Goal: Task Accomplishment & Management: Manage account settings

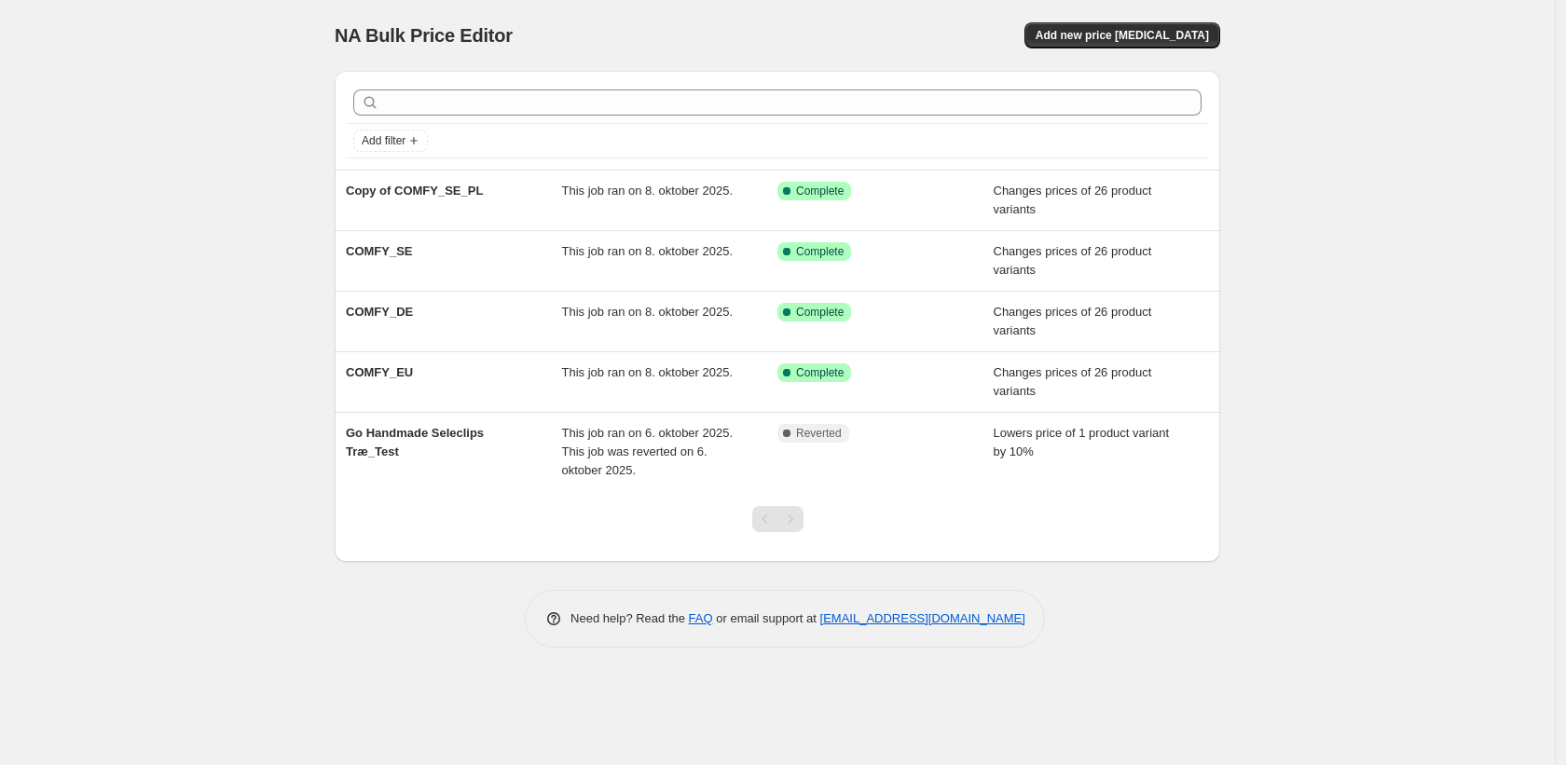
click at [1317, 71] on div "NA Bulk Price Editor. This page is ready NA Bulk Price Editor Add new price [ME…" at bounding box center [777, 382] width 1554 height 765
click at [1314, 46] on div "NA Bulk Price Editor. This page is ready NA Bulk Price Editor Add new price [ME…" at bounding box center [777, 382] width 1554 height 765
click at [1278, 114] on div "NA Bulk Price Editor. This page is ready NA Bulk Price Editor Add new price cha…" at bounding box center [777, 382] width 1554 height 765
click at [1289, 42] on div "NA Bulk Price Editor. This page is ready NA Bulk Price Editor Add new price cha…" at bounding box center [777, 382] width 1554 height 765
click at [1348, 12] on div "NA Bulk Price Editor. This page is ready NA Bulk Price Editor Add new price cha…" at bounding box center [777, 382] width 1554 height 765
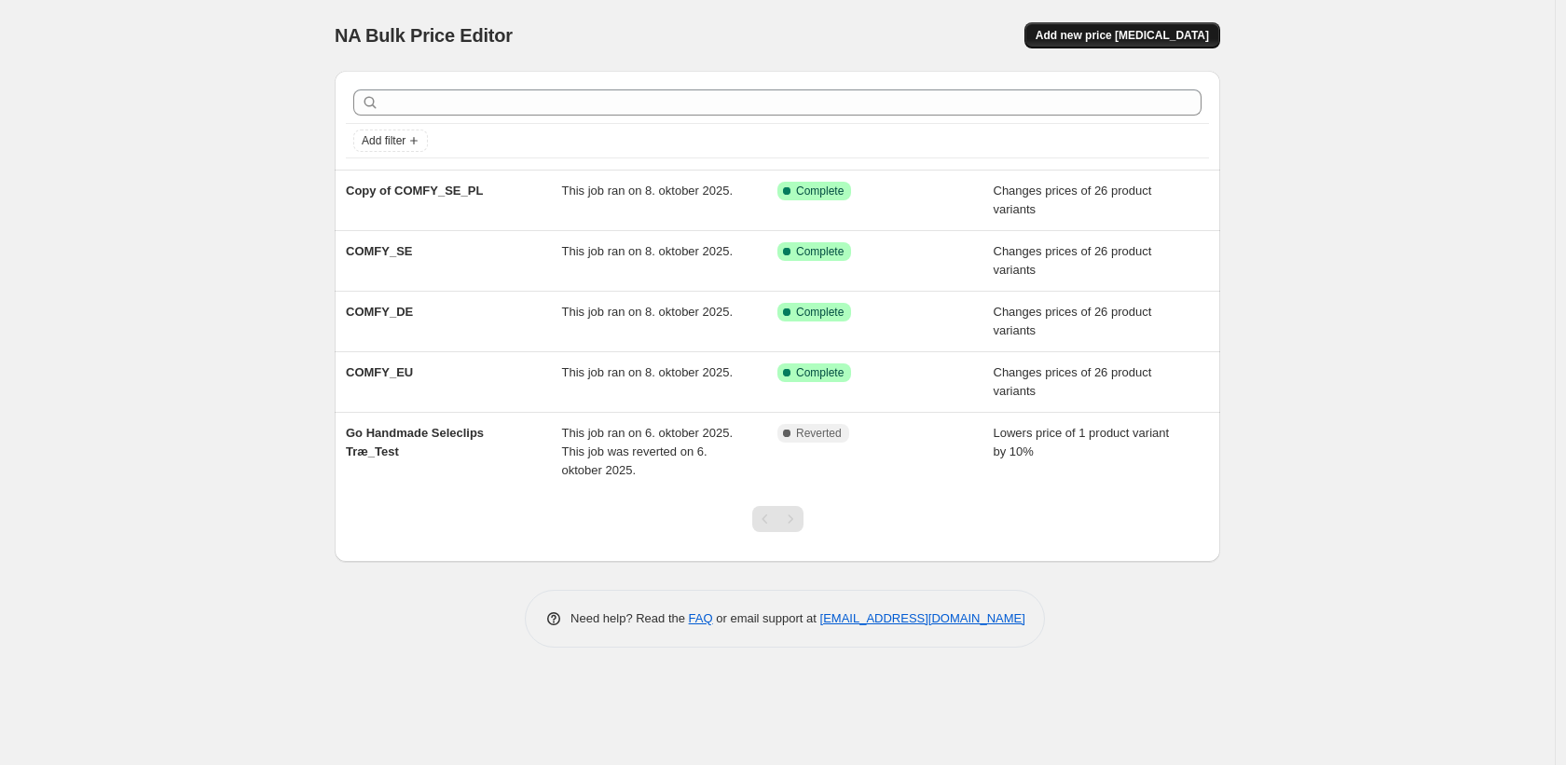
click at [1180, 41] on span "Add new price change job" at bounding box center [1121, 35] width 173 height 15
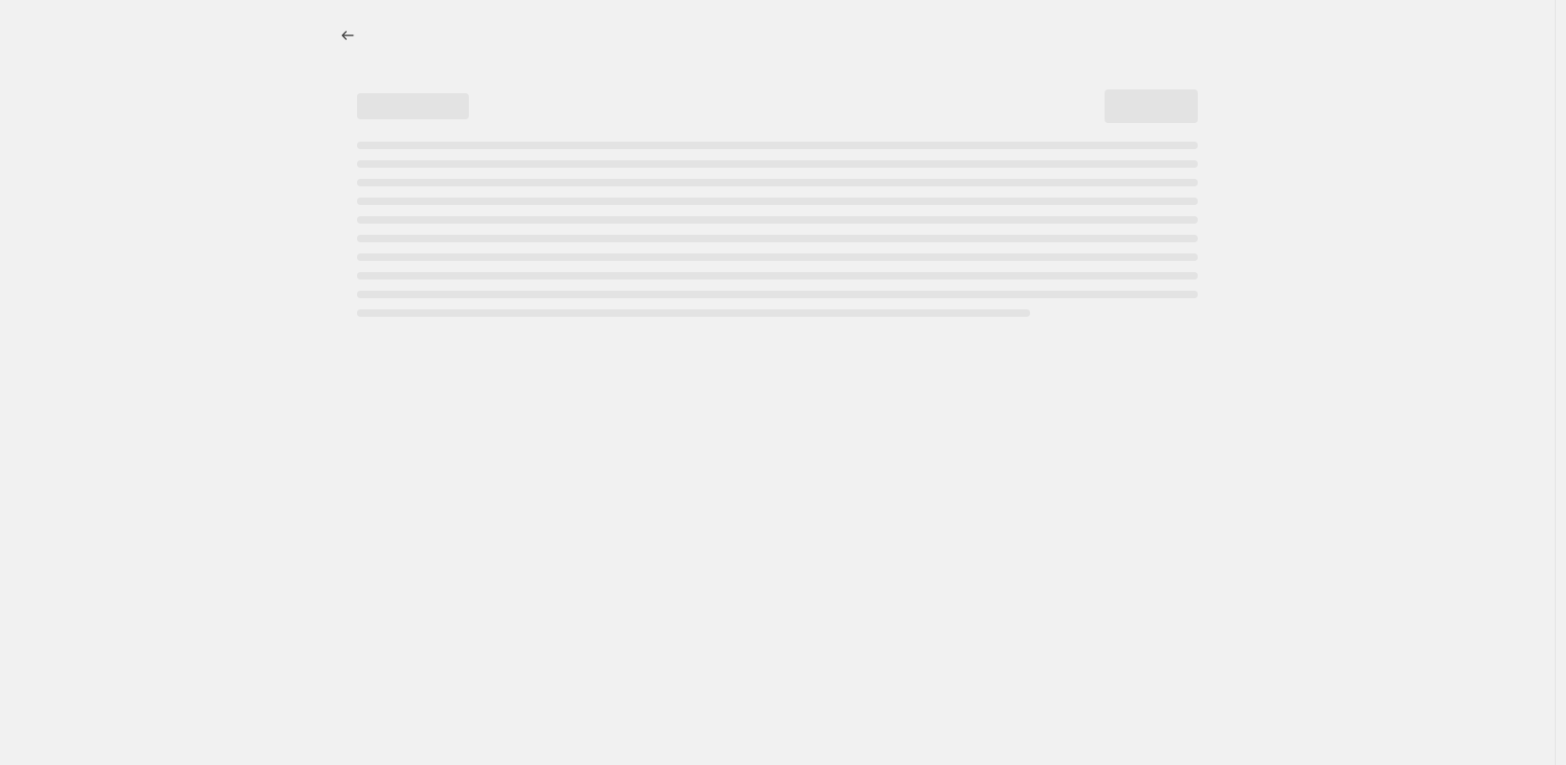
select select "percentage"
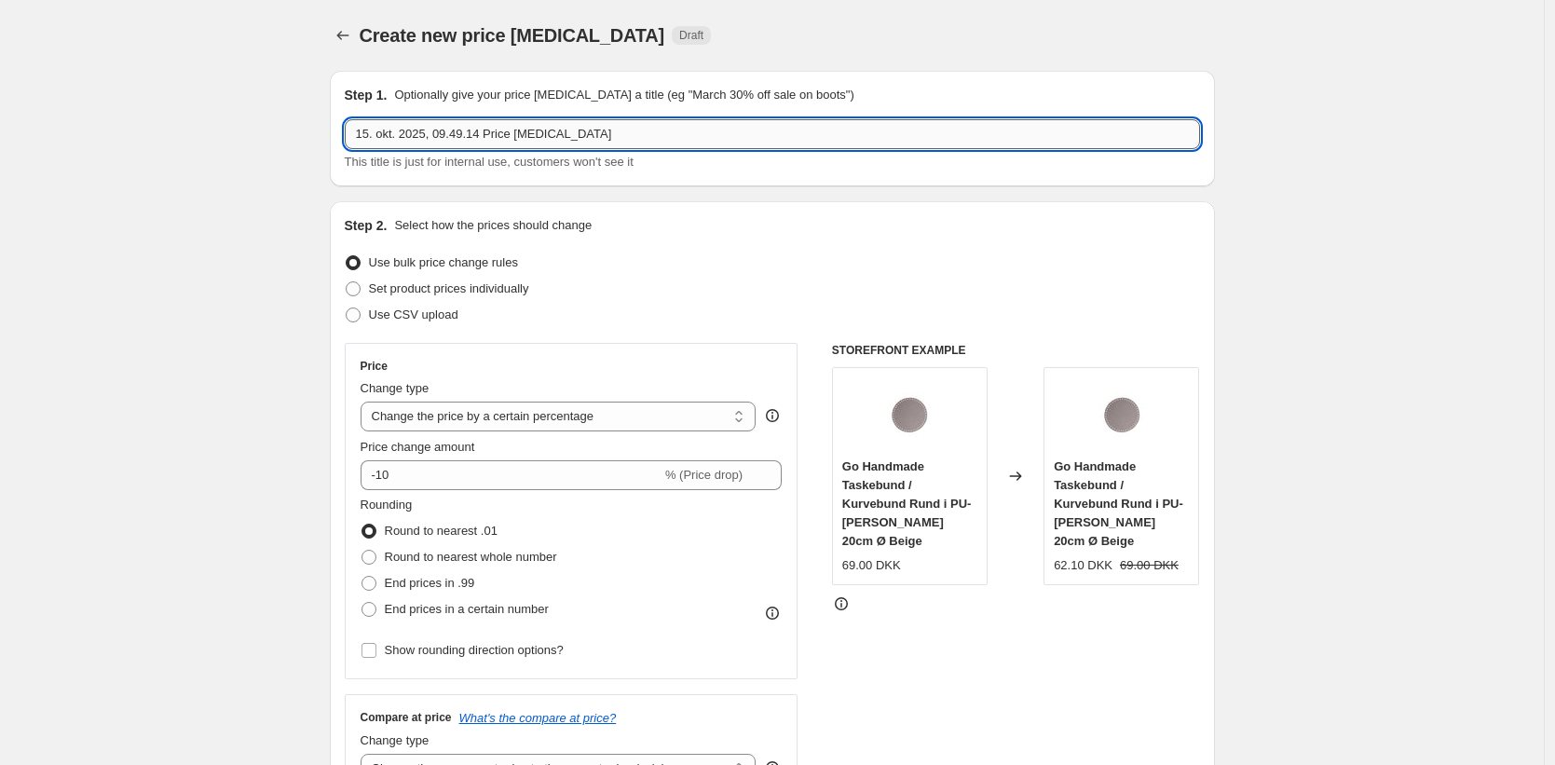
click at [530, 133] on input "15. okt. 2025, 09.49.14 Price change job" at bounding box center [773, 134] width 856 height 30
type input "Test_Seleclips"
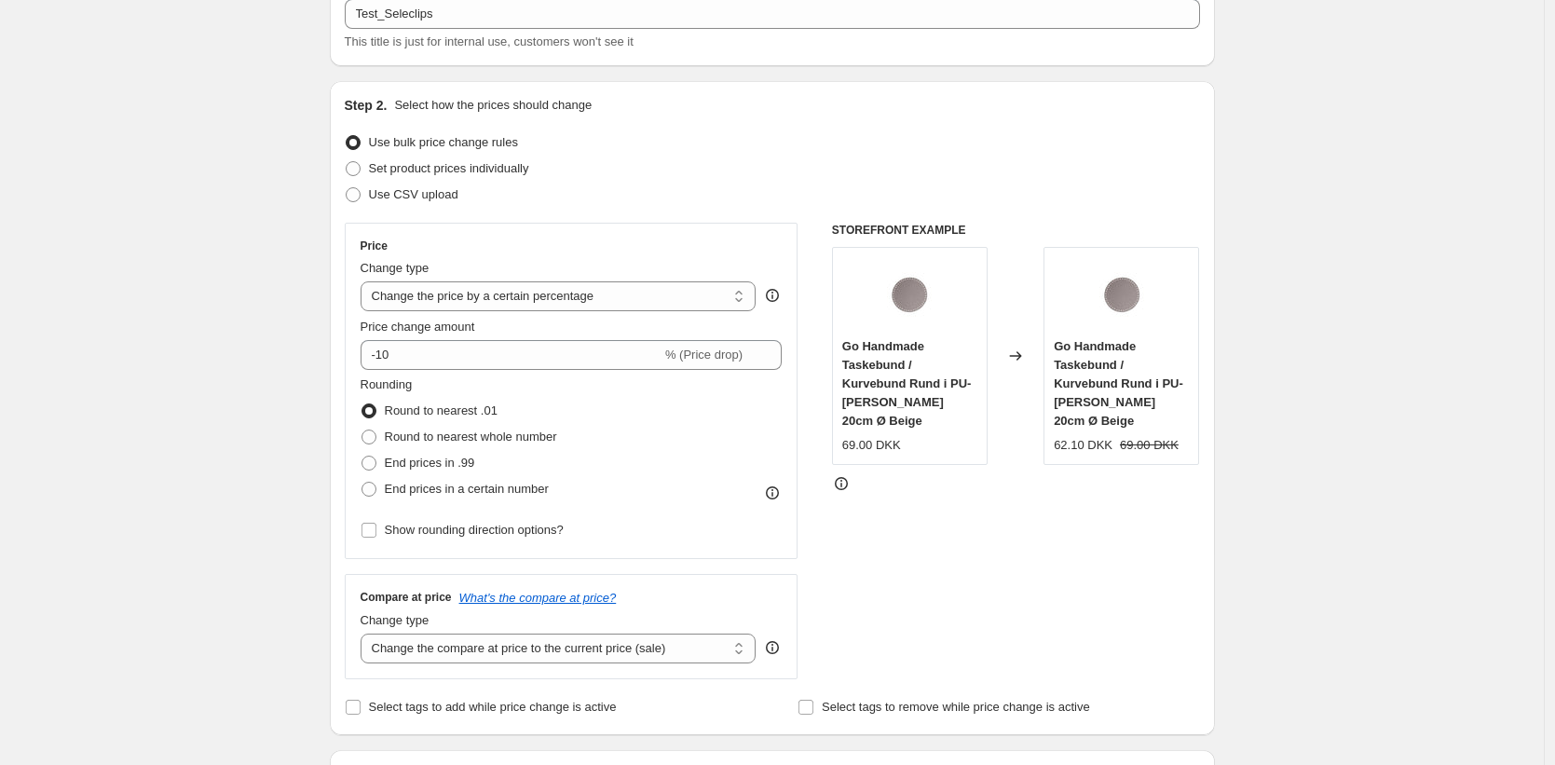
scroll to position [119, 0]
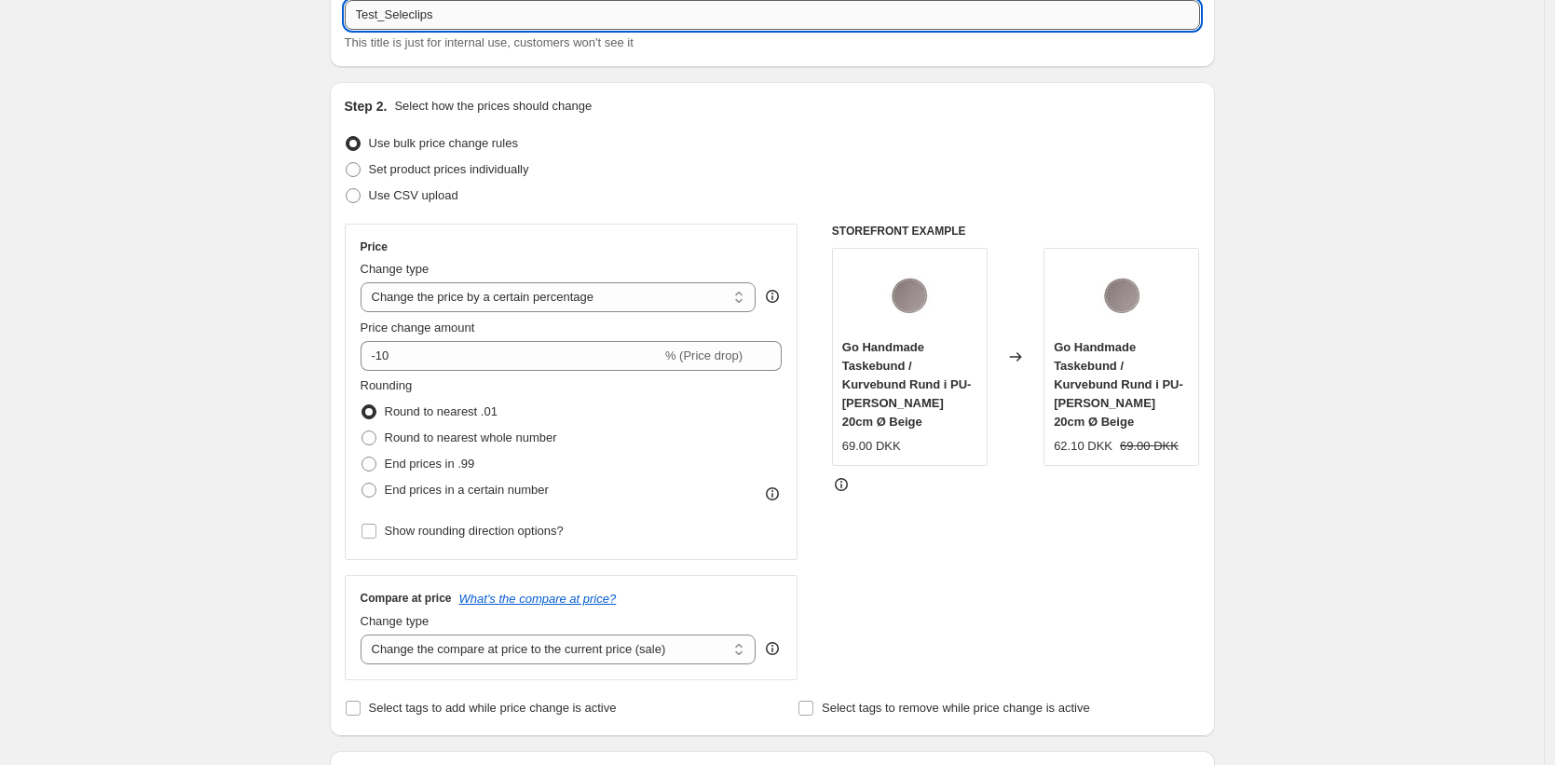
click at [428, 16] on input "Test_Seleclips" at bounding box center [773, 15] width 856 height 30
click at [427, 16] on input "Test_Seleclips" at bounding box center [773, 15] width 856 height 30
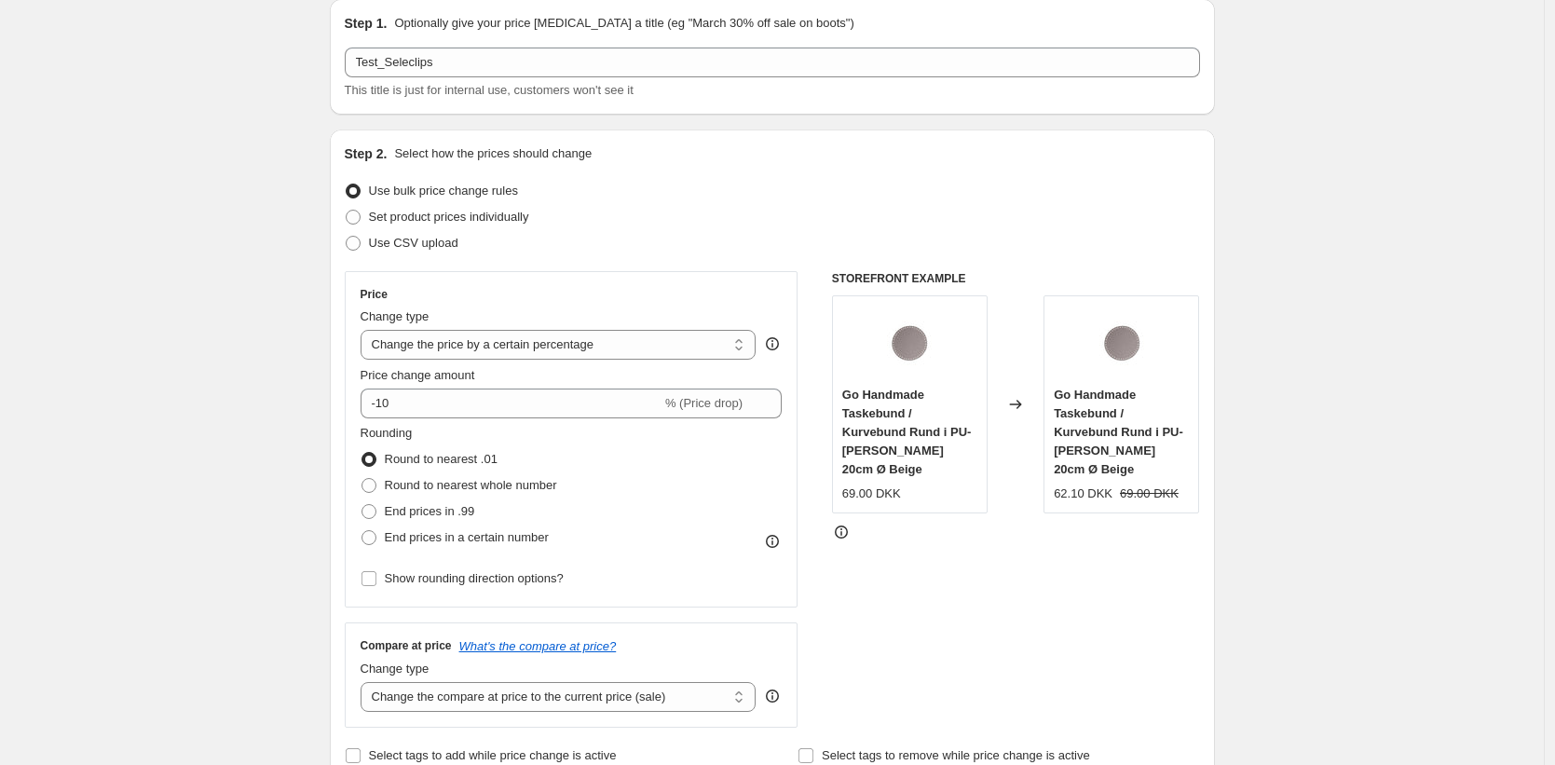
scroll to position [0, 0]
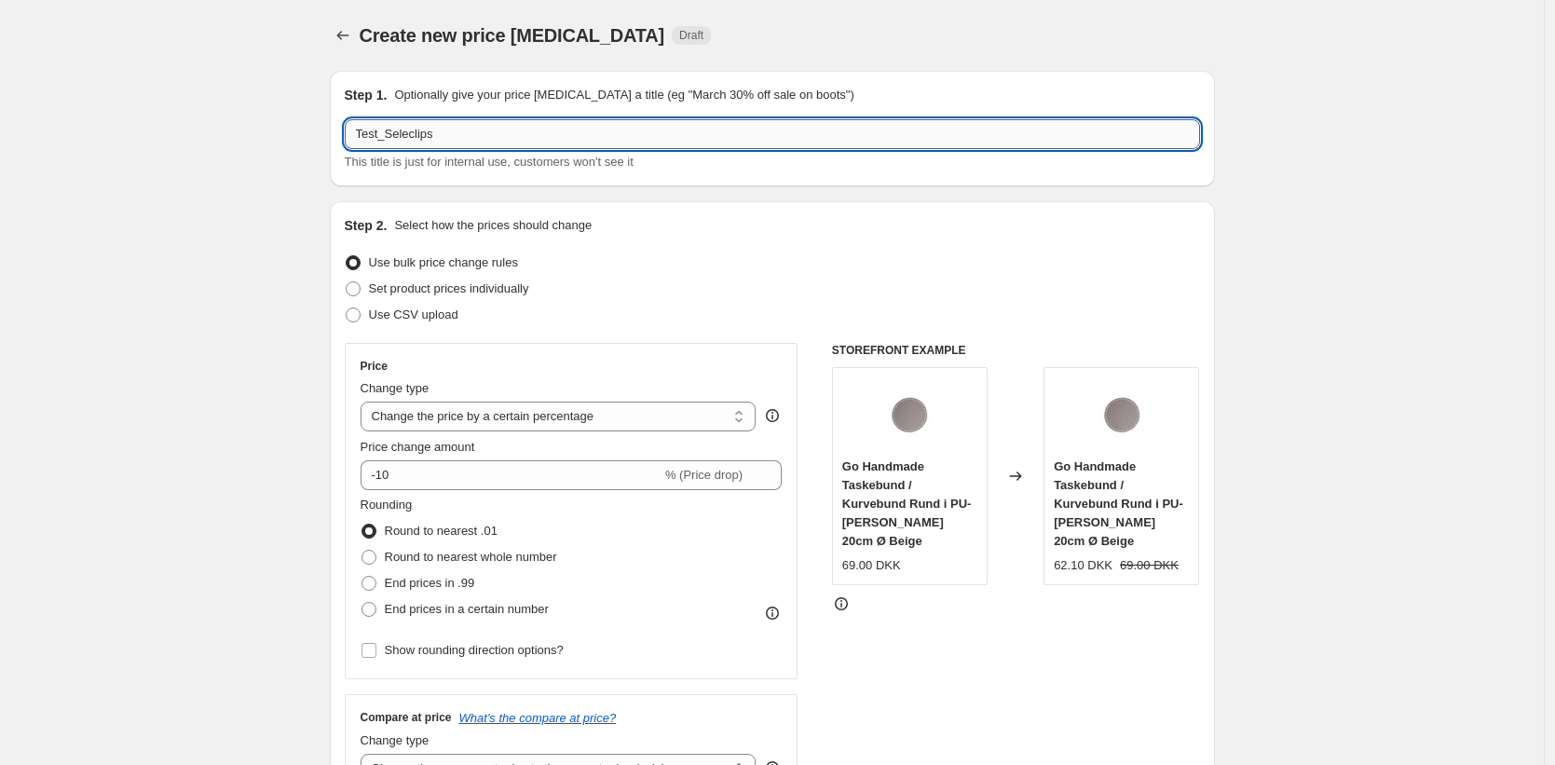
drag, startPoint x: 394, startPoint y: 135, endPoint x: 460, endPoint y: 136, distance: 66.2
click at [460, 136] on input "Test_Seleclips" at bounding box center [773, 134] width 856 height 30
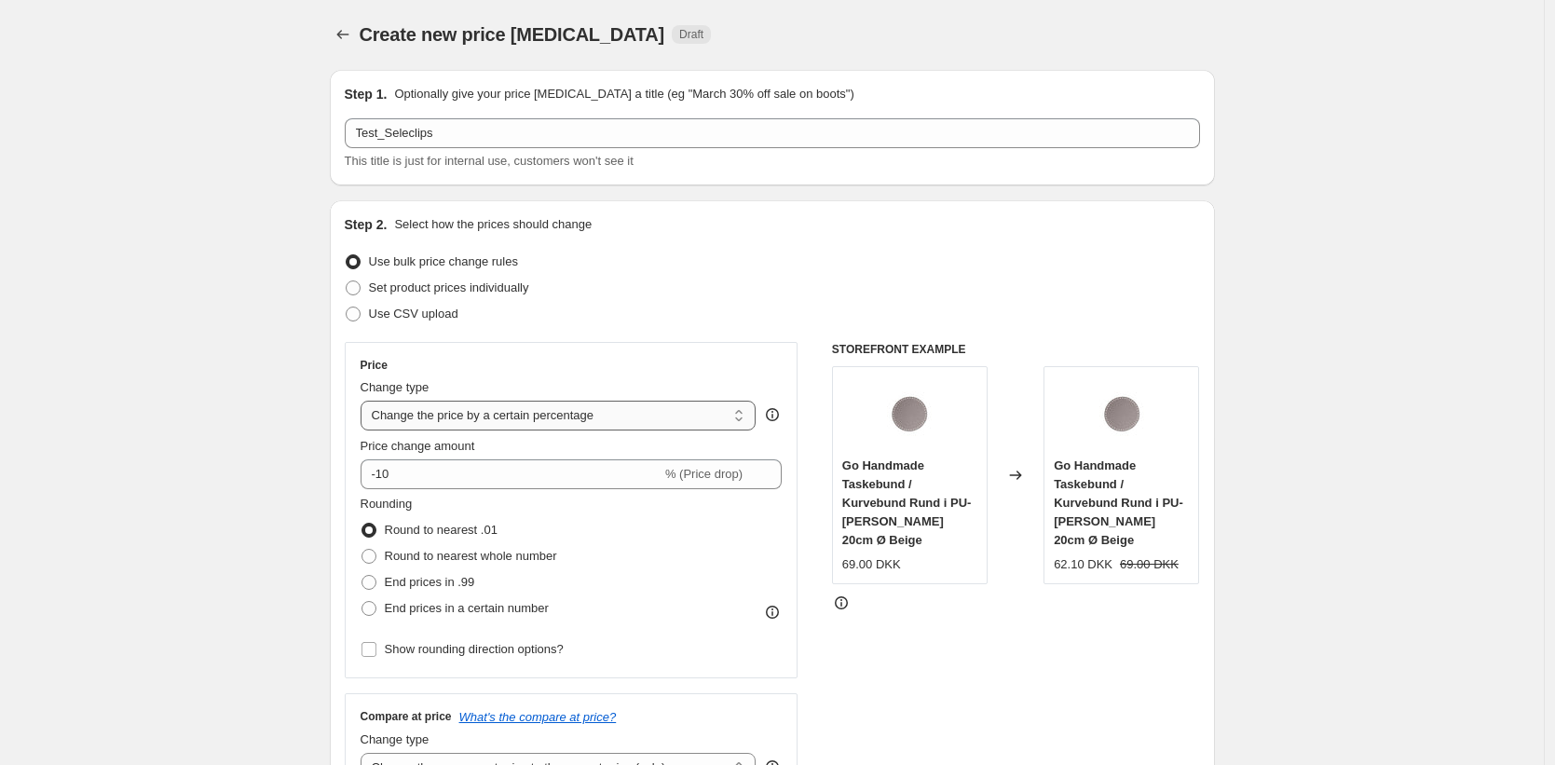
click at [657, 407] on select "Change the price to a certain amount Change the price by a certain amount Chang…" at bounding box center [559, 416] width 396 height 30
click at [740, 412] on select "Change the price to a certain amount Change the price by a certain amount Chang…" at bounding box center [559, 416] width 396 height 30
click at [365, 401] on select "Change the price to a certain amount Change the price by a certain amount Chang…" at bounding box center [559, 416] width 396 height 30
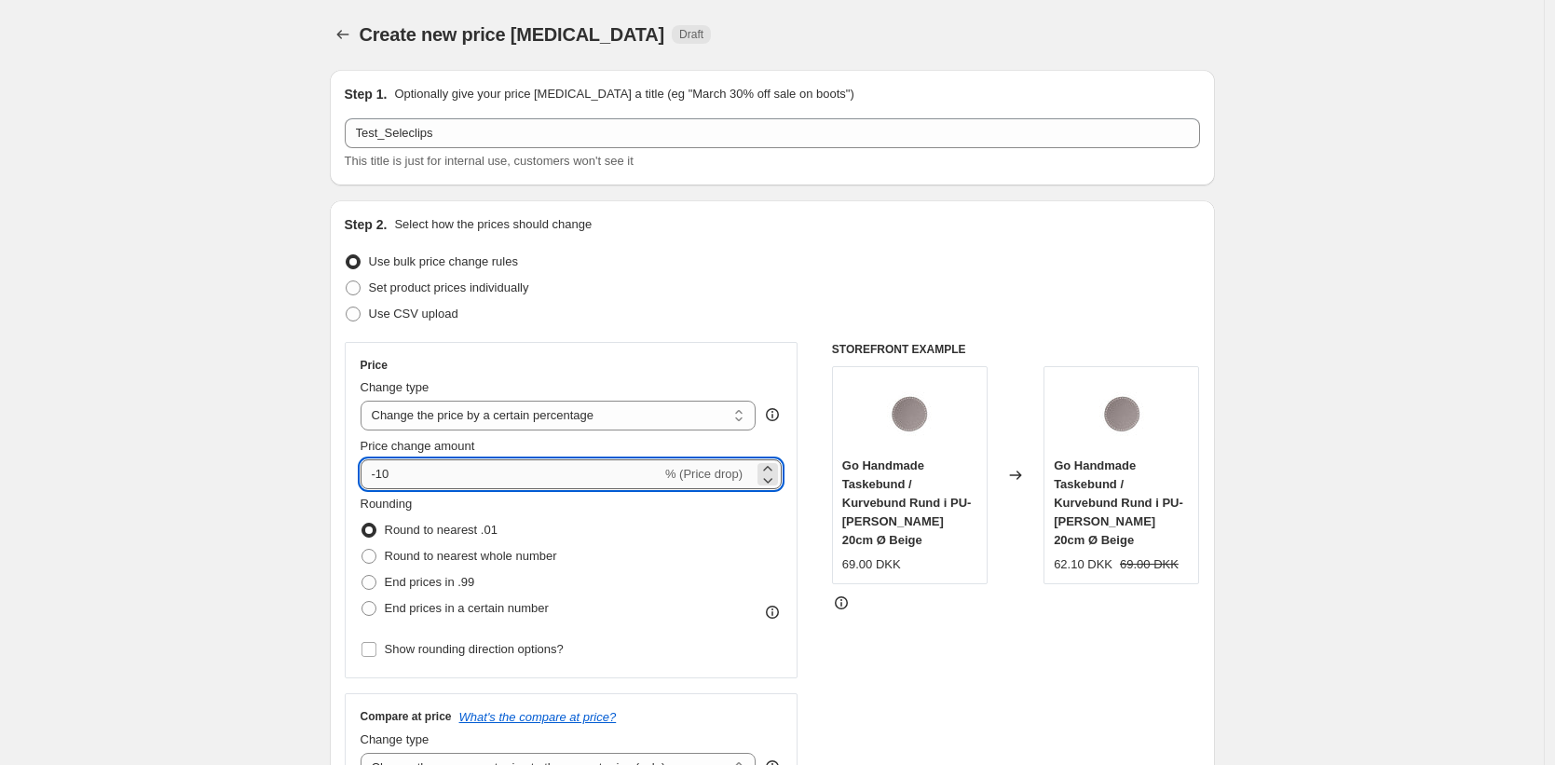
click at [473, 466] on input "-10" at bounding box center [511, 474] width 301 height 30
type input "-1"
type input "-5"
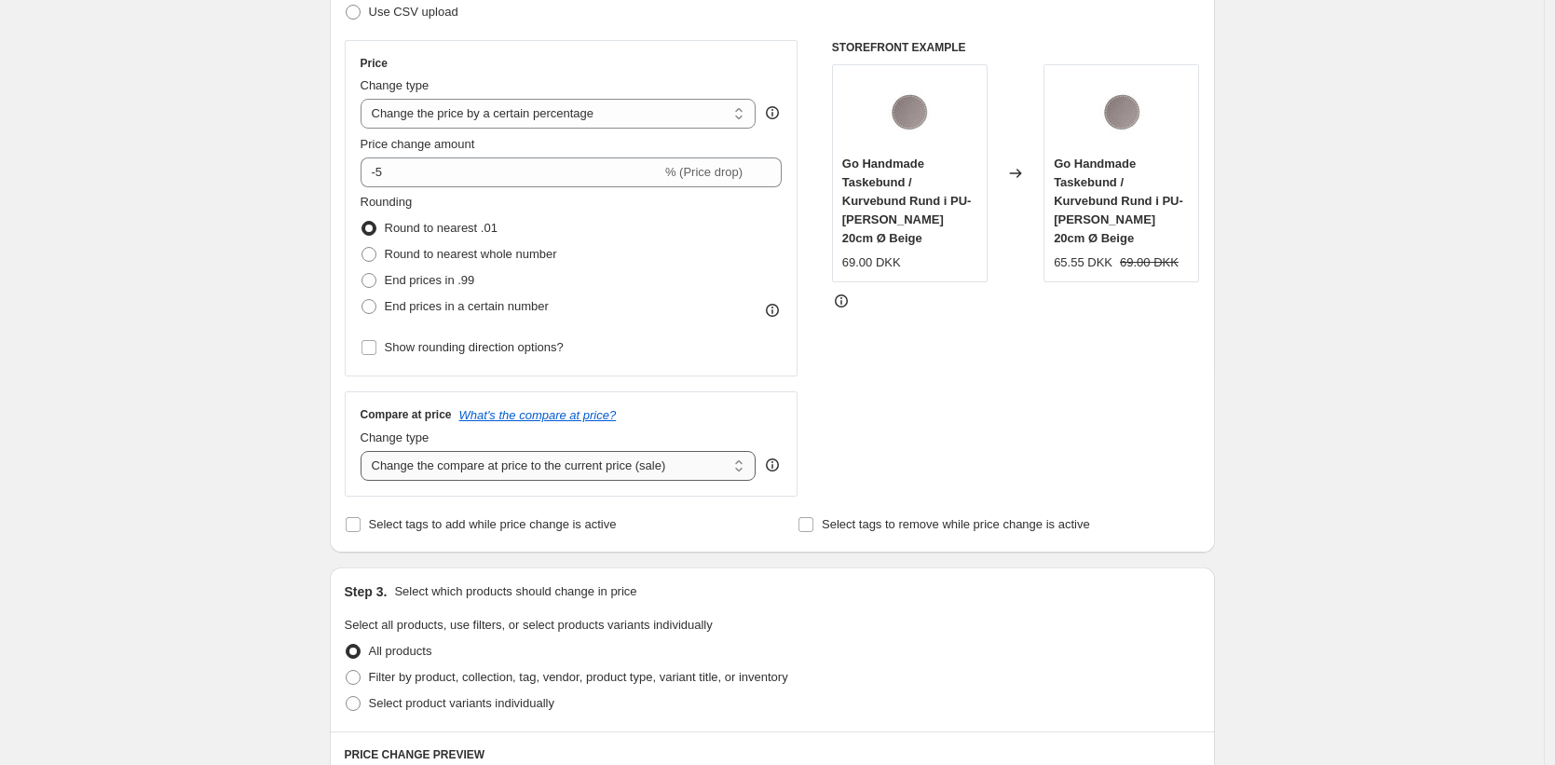
scroll to position [306, 0]
click at [697, 468] on select "Change the compare at price to the current price (sale) Change the compare at p…" at bounding box center [559, 463] width 396 height 30
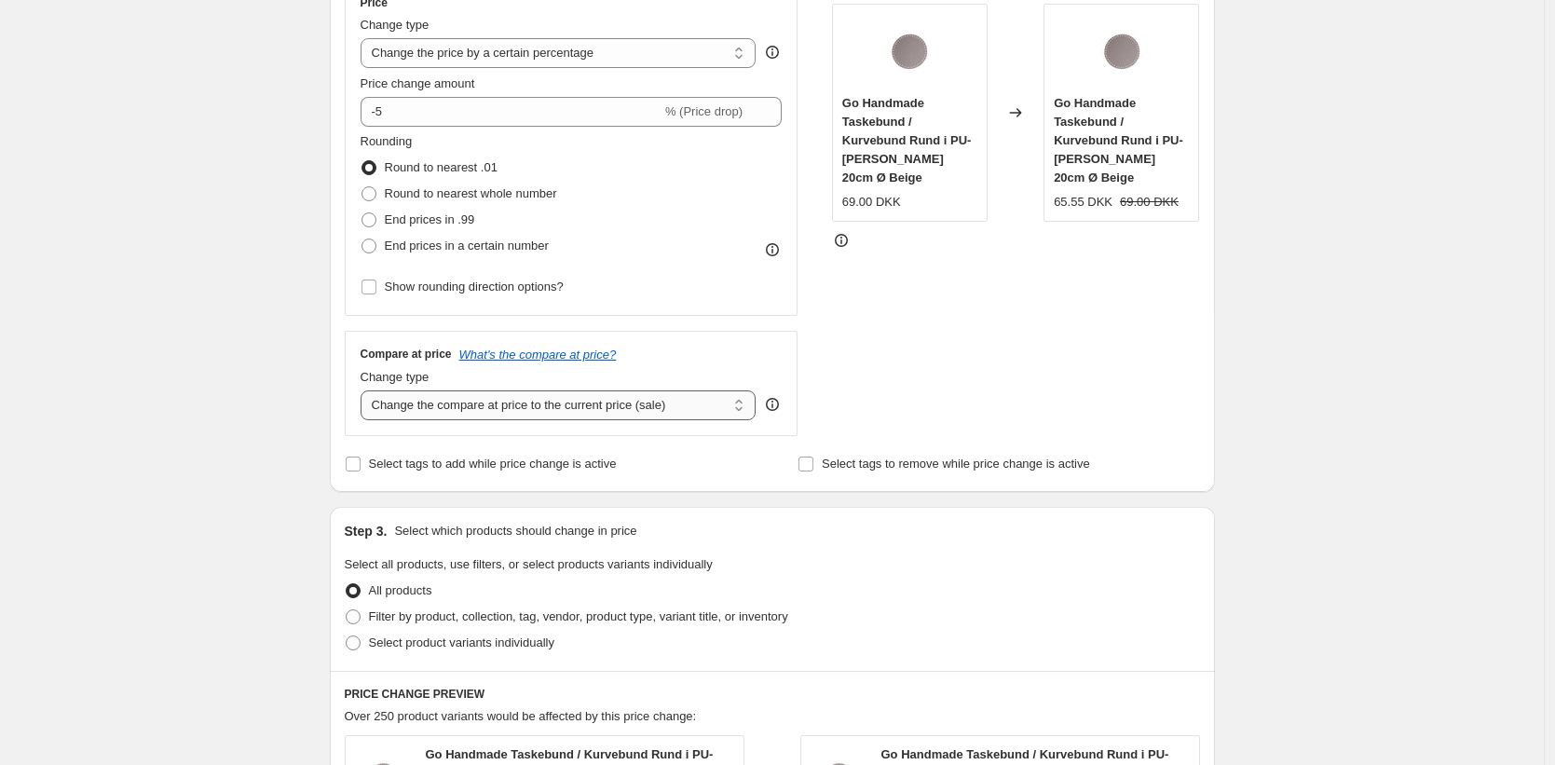
scroll to position [364, 0]
click at [492, 408] on select "Change the compare at price to the current price (sale) Change the compare at p…" at bounding box center [559, 405] width 396 height 30
click at [365, 390] on select "Change the compare at price to the current price (sale) Change the compare at p…" at bounding box center [559, 405] width 396 height 30
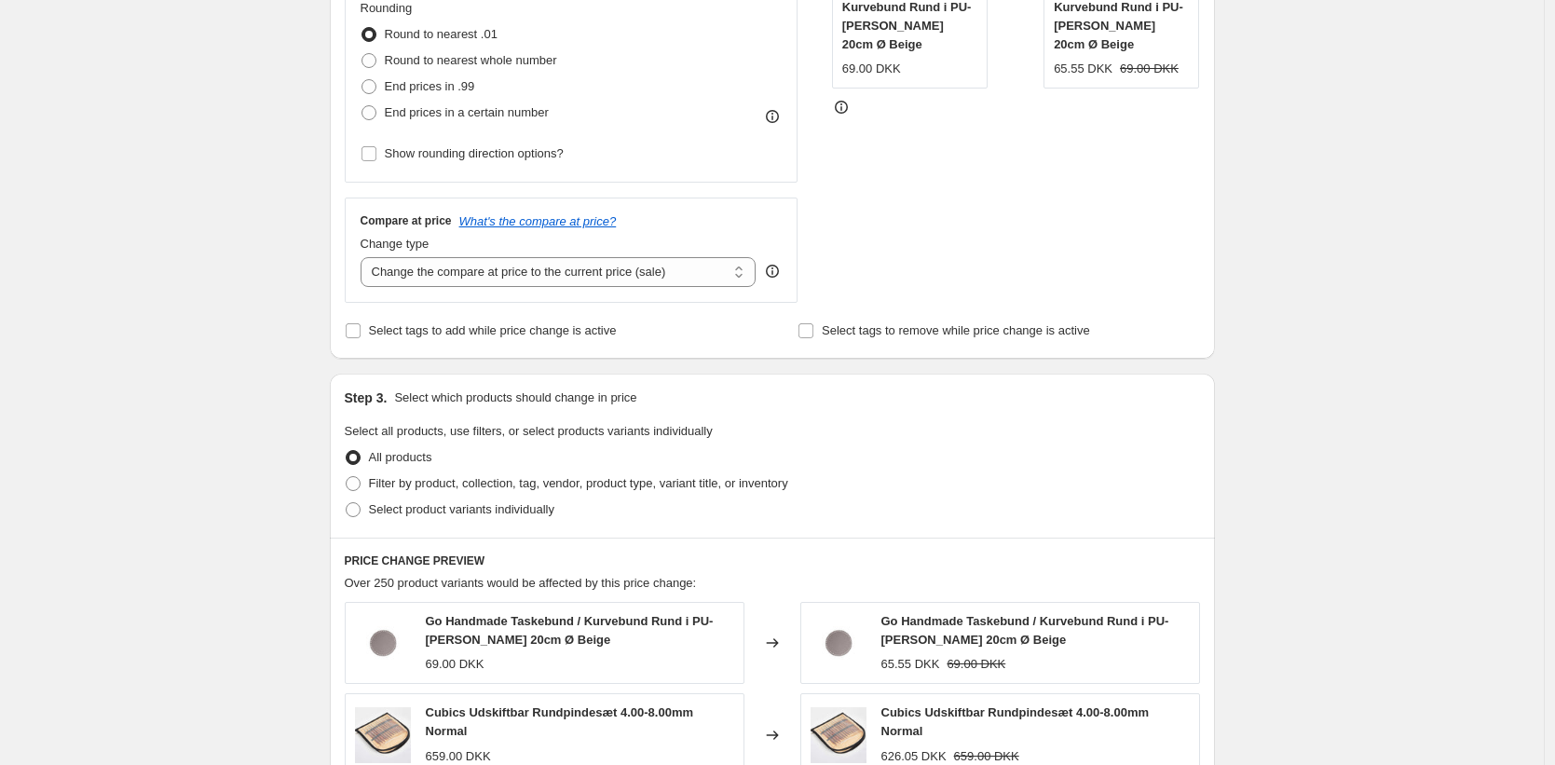
scroll to position [500, 0]
click at [206, 404] on div "Create new price change job. This page is ready Create new price change job Dra…" at bounding box center [772, 498] width 1544 height 1997
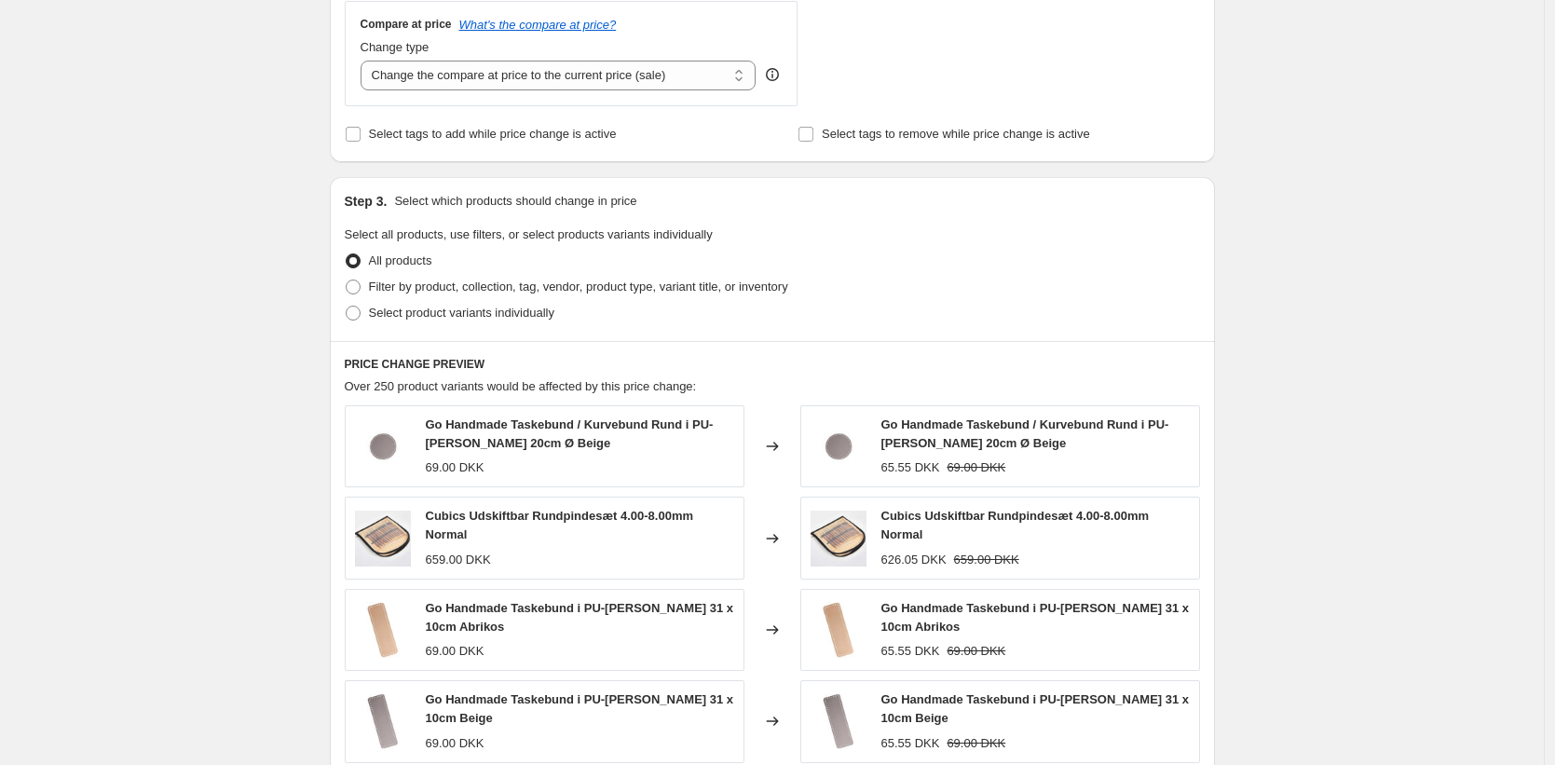
scroll to position [702, 0]
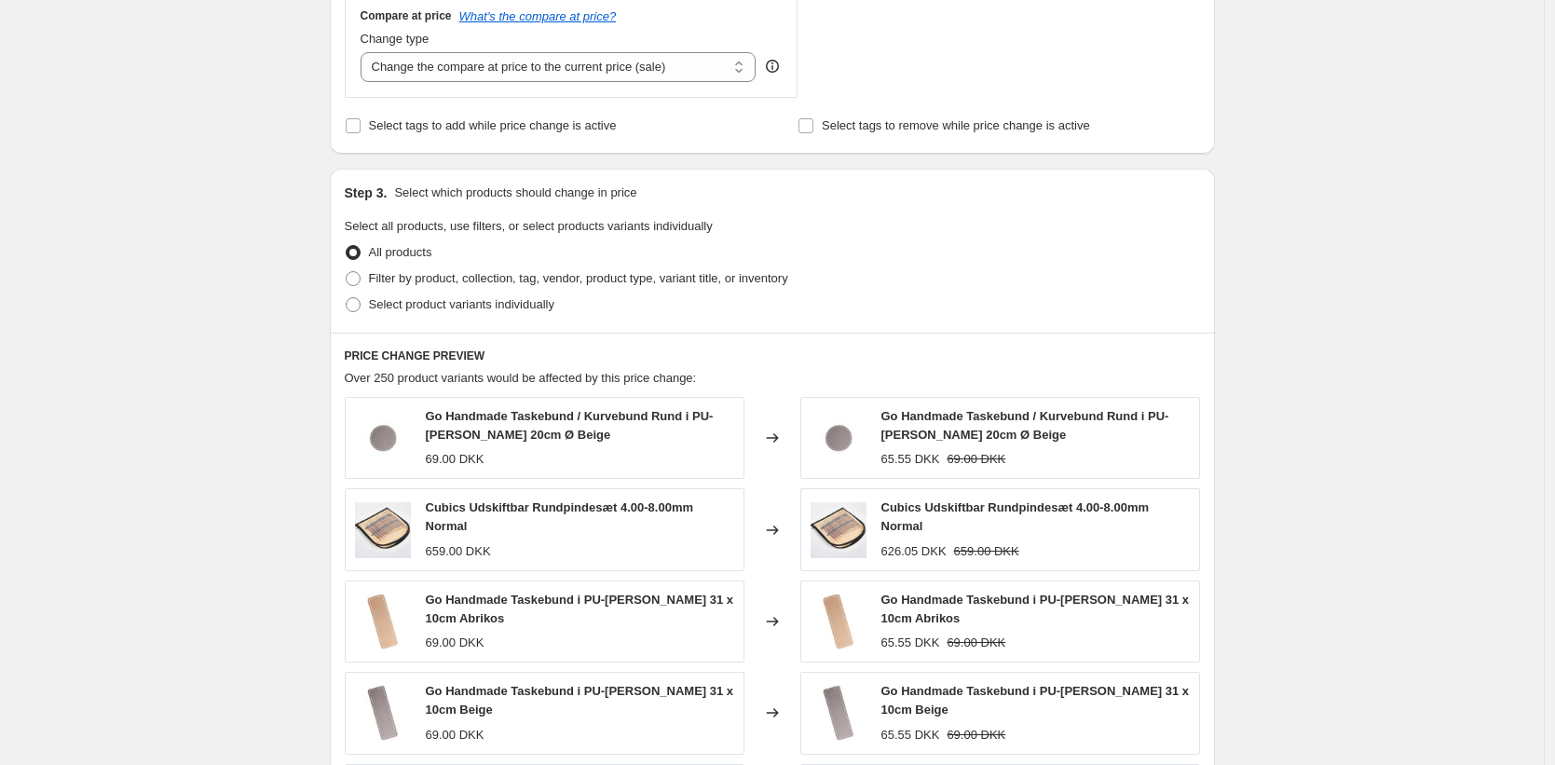
click at [486, 226] on span "Select all products, use filters, or select products variants individually" at bounding box center [529, 226] width 368 height 14
click at [294, 273] on div "Create new price change job. This page is ready Create new price change job Dra…" at bounding box center [772, 296] width 1544 height 1997
click at [361, 280] on span at bounding box center [353, 278] width 15 height 15
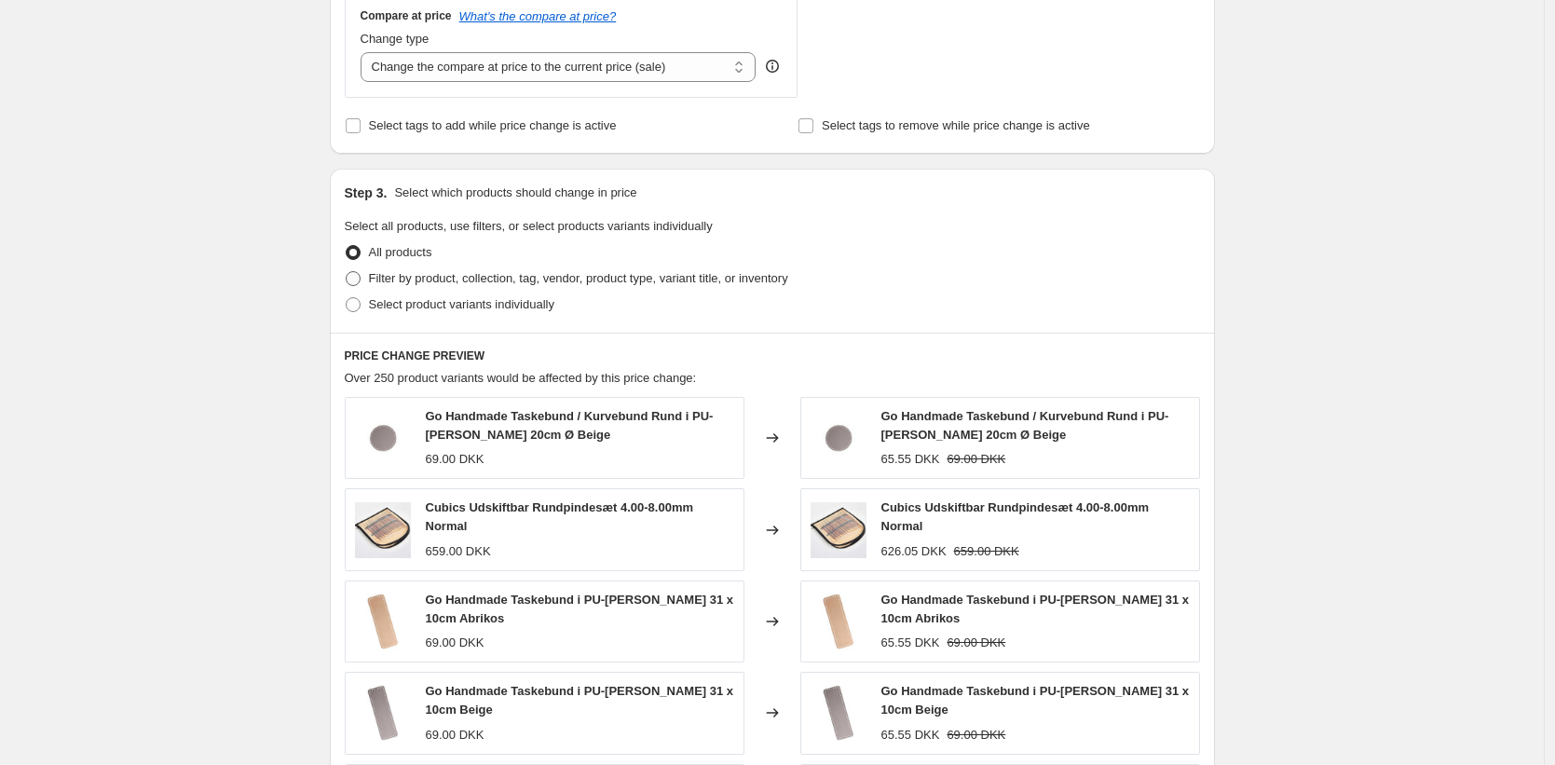
click at [347, 272] on input "Filter by product, collection, tag, vendor, product type, variant title, or inv…" at bounding box center [346, 271] width 1 height 1
radio input "true"
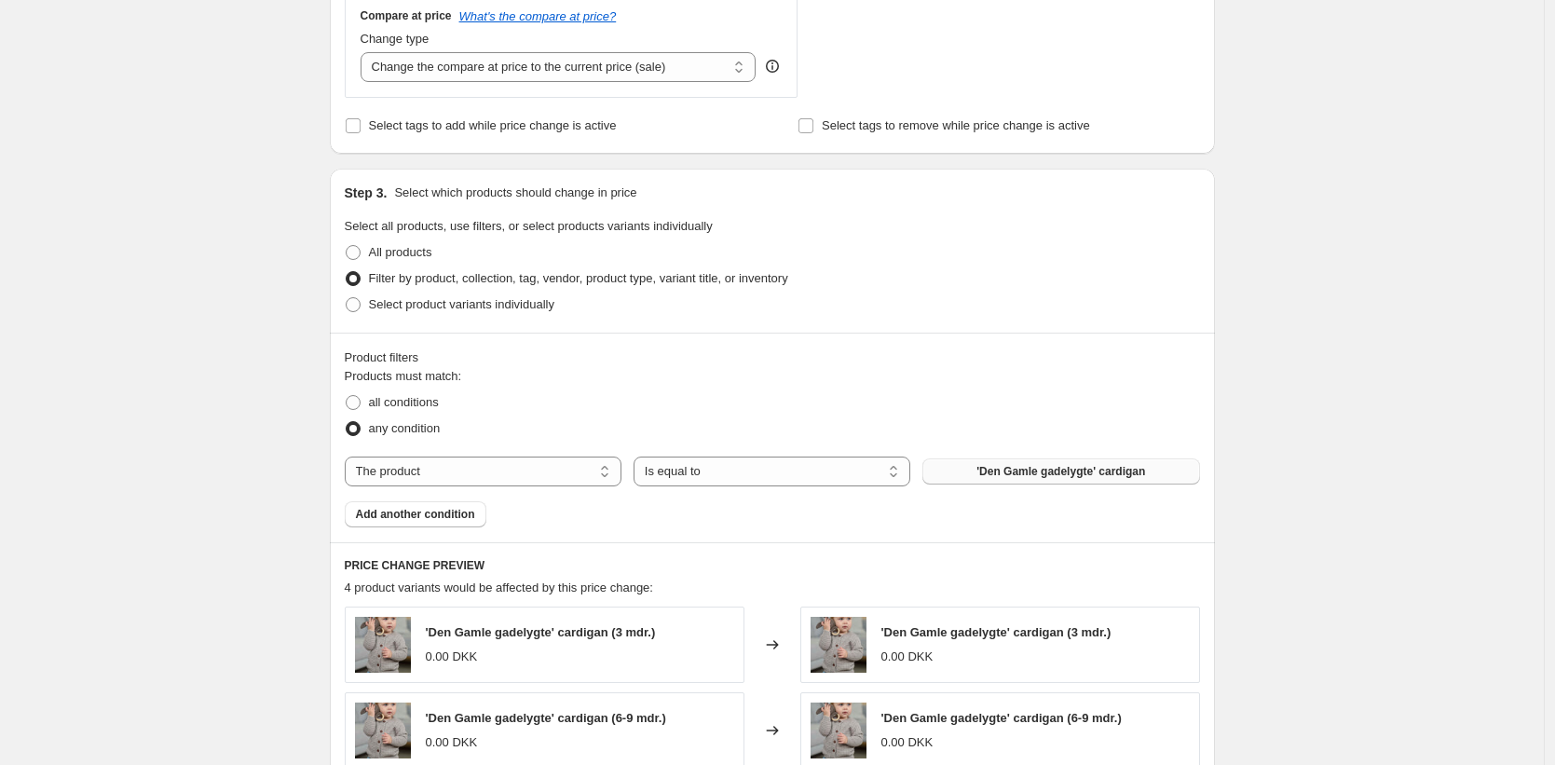
click at [1042, 473] on span "'Den Gamle gadelygte' cardigan" at bounding box center [1061, 471] width 169 height 15
click at [483, 454] on div "Products must match: all conditions any condition The product The product's col…" at bounding box center [773, 447] width 856 height 160
click at [496, 470] on select "The product The product's collection The product's tag The product's vendor The…" at bounding box center [483, 472] width 277 height 30
select select "collection"
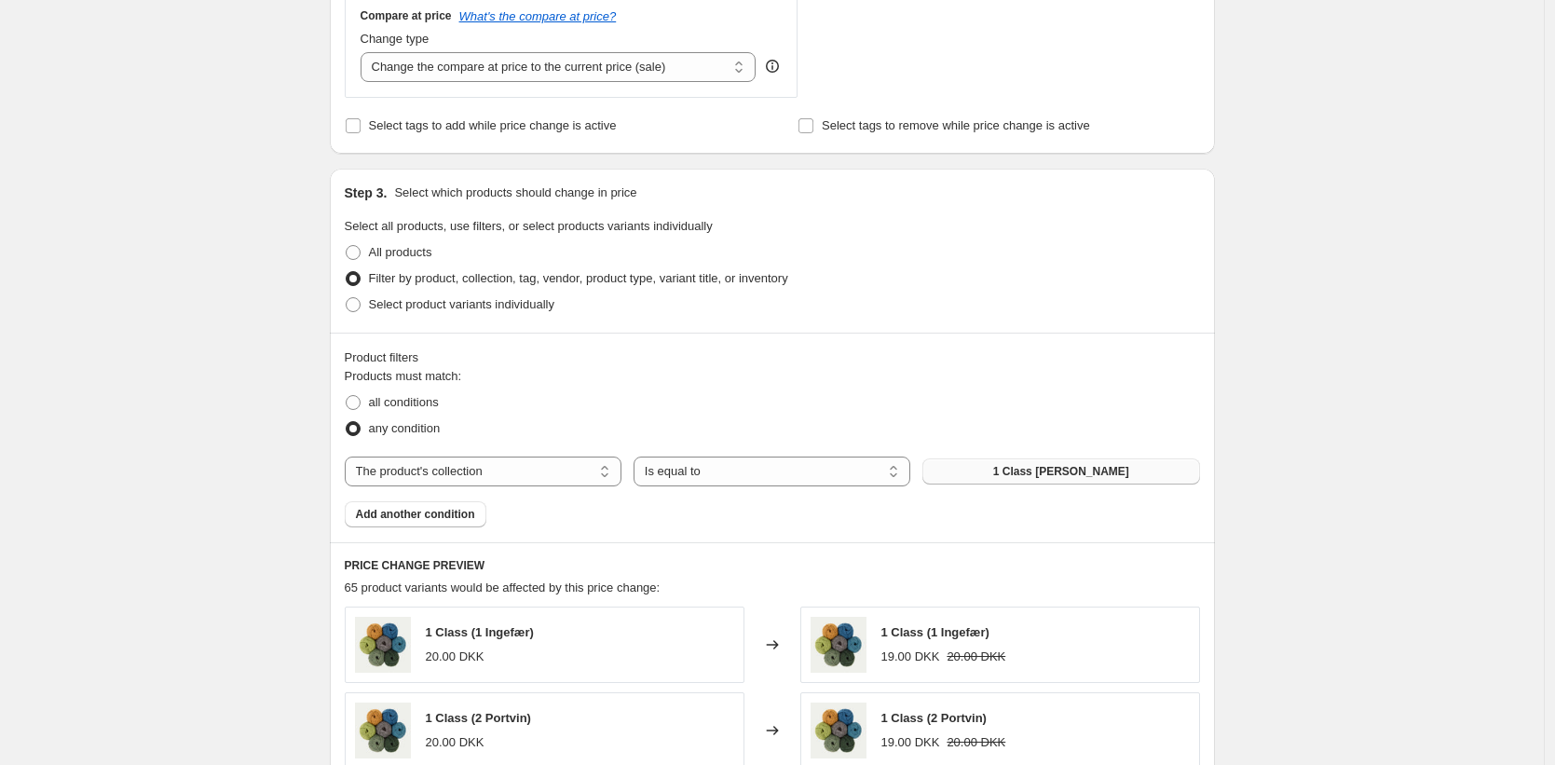
click at [1021, 476] on button "1 Class garn" at bounding box center [1061, 472] width 277 height 26
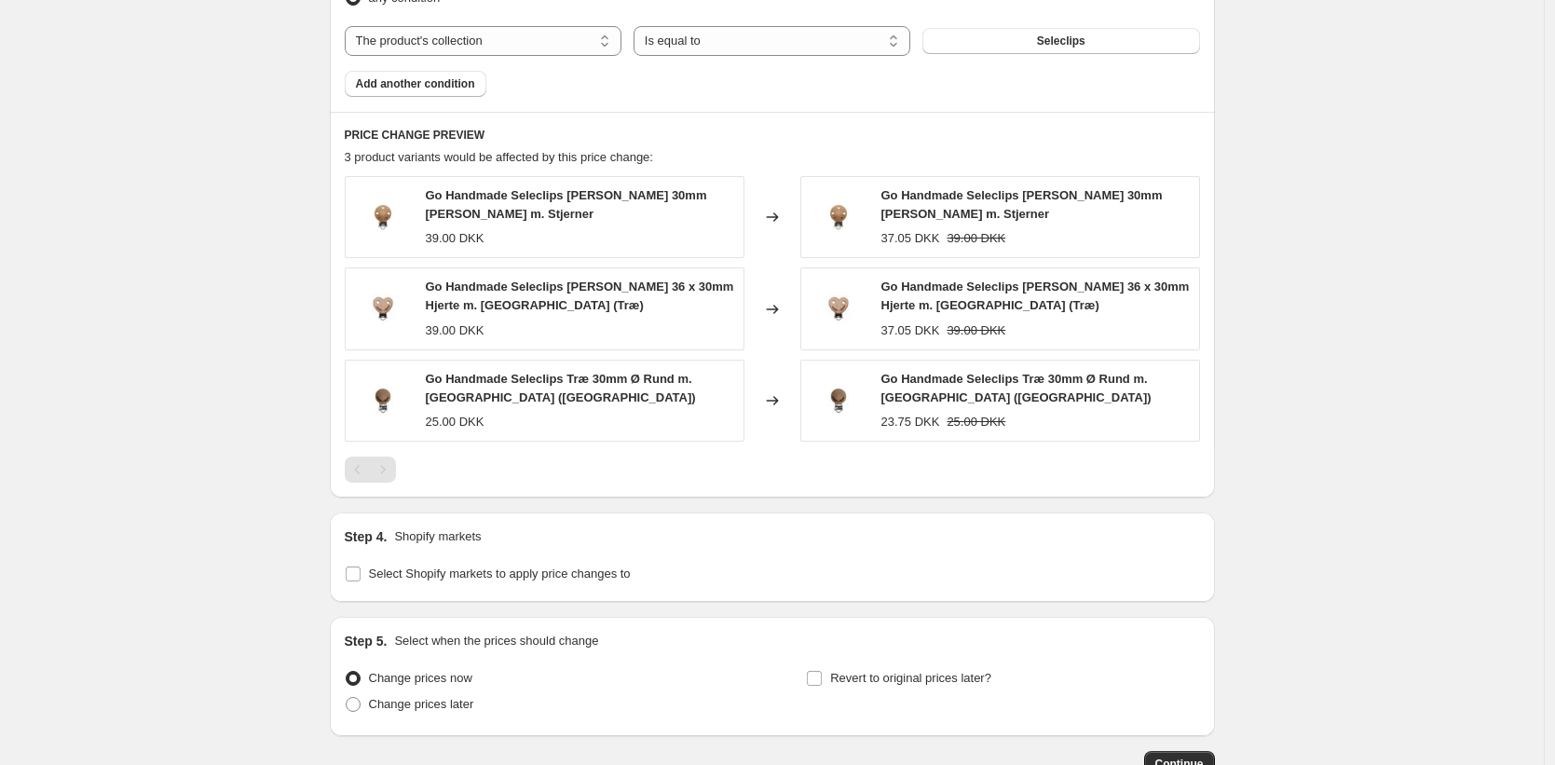
scroll to position [1130, 0]
drag, startPoint x: 890, startPoint y: 240, endPoint x: 985, endPoint y: 245, distance: 95.2
click at [946, 240] on div "37.05 DKK 39.00 DKK" at bounding box center [1036, 240] width 308 height 19
click at [1164, 267] on div "Go Handmade Seleclips Træ m. Huller 30mm Ø Rund m. Stjerner 39.00 DKK Changed t…" at bounding box center [773, 311] width 856 height 266
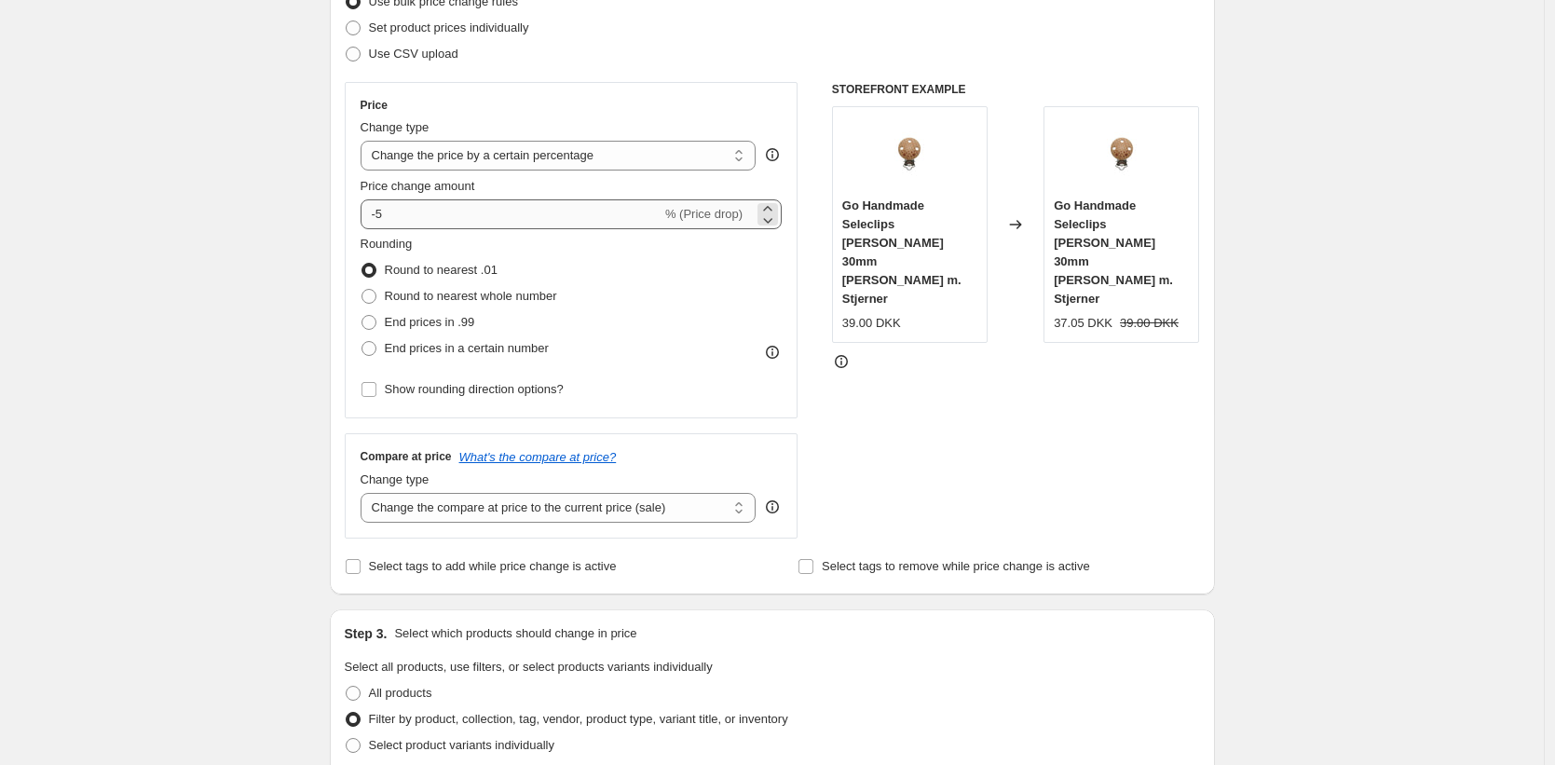
scroll to position [0, 0]
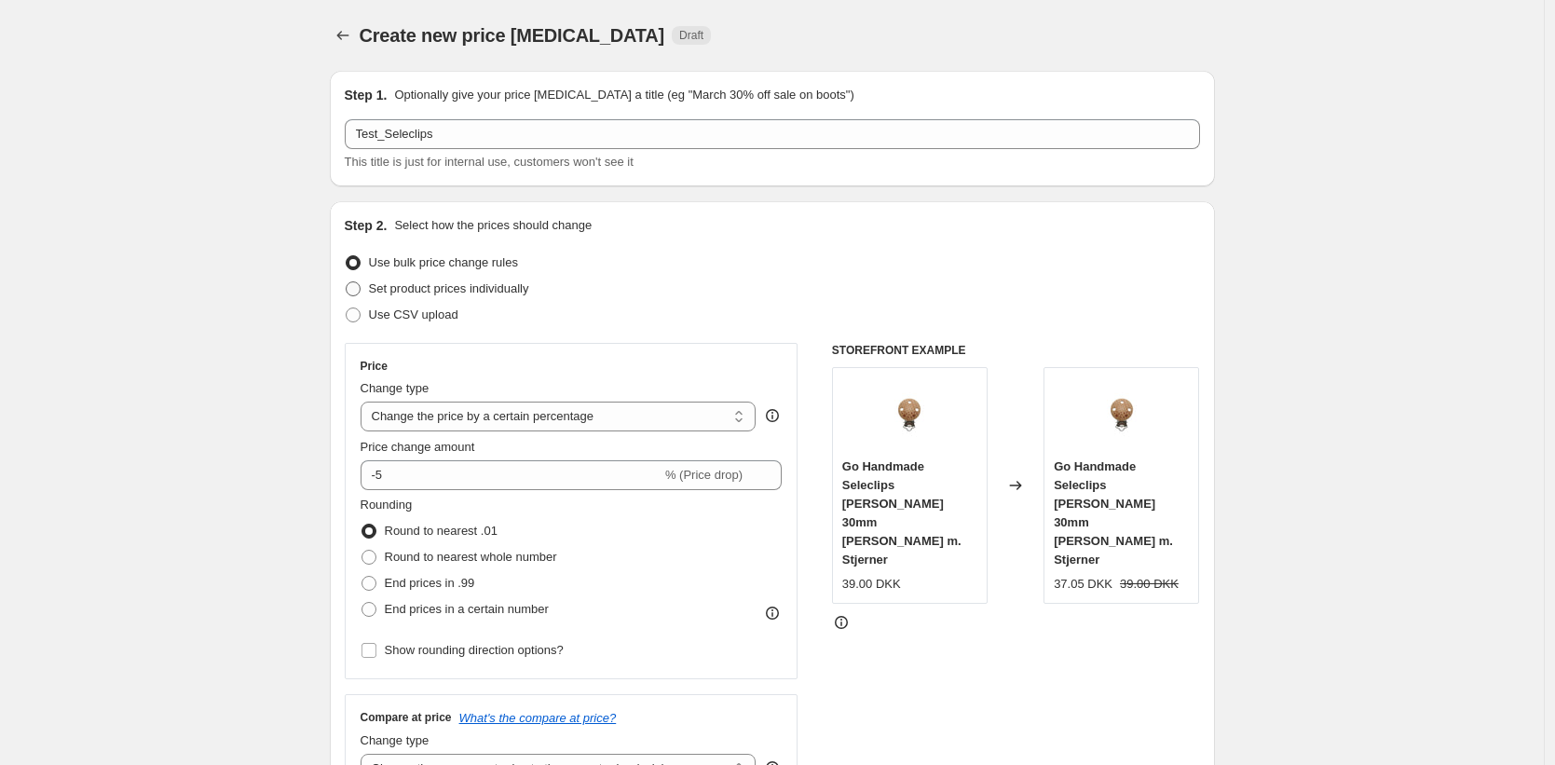
click at [404, 291] on span "Set product prices individually" at bounding box center [449, 288] width 160 height 14
click at [347, 282] on input "Set product prices individually" at bounding box center [346, 281] width 1 height 1
radio input "true"
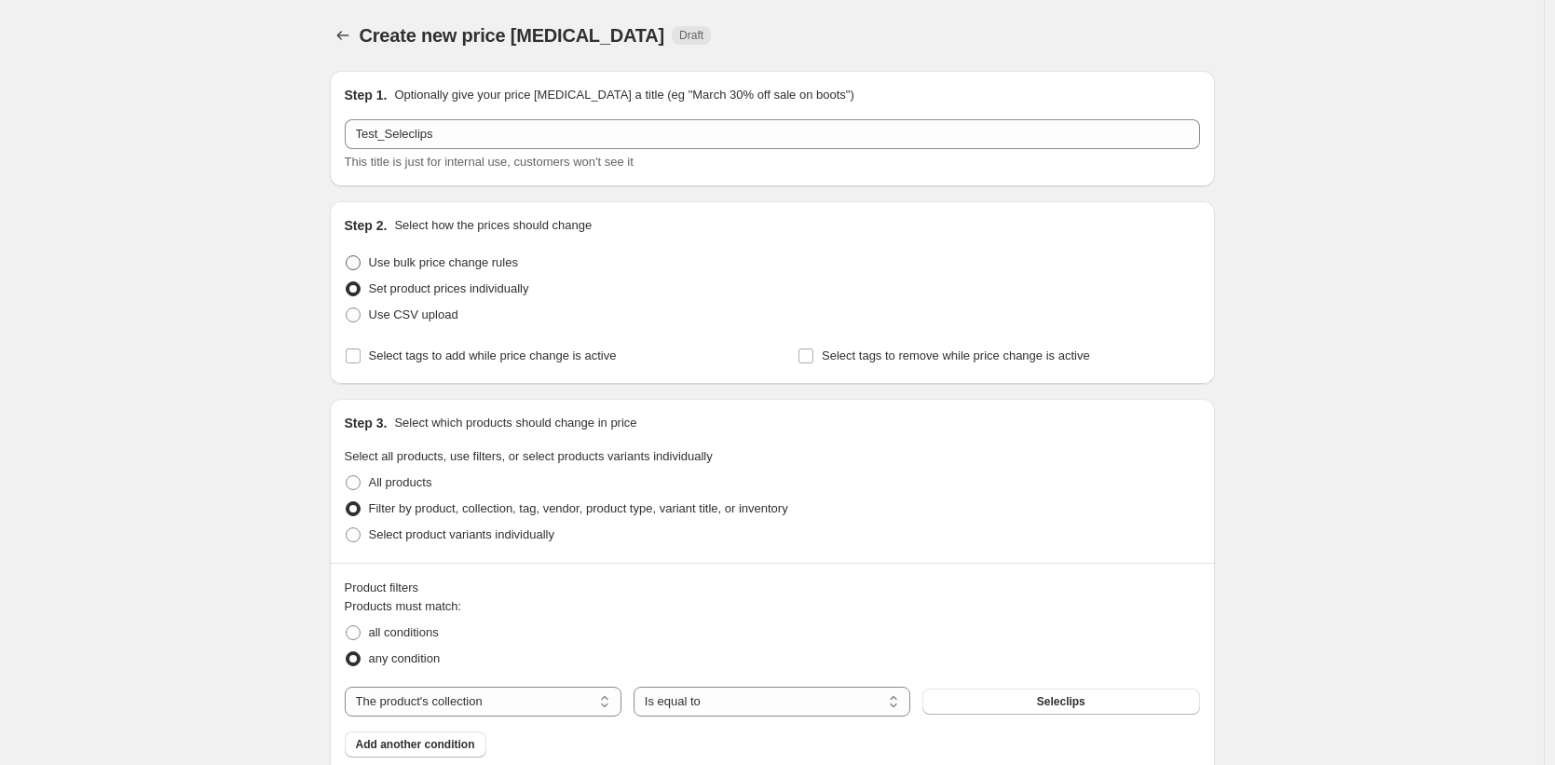
click at [361, 259] on span at bounding box center [353, 262] width 15 height 15
click at [347, 256] on input "Use bulk price change rules" at bounding box center [346, 255] width 1 height 1
radio input "true"
select select "percentage"
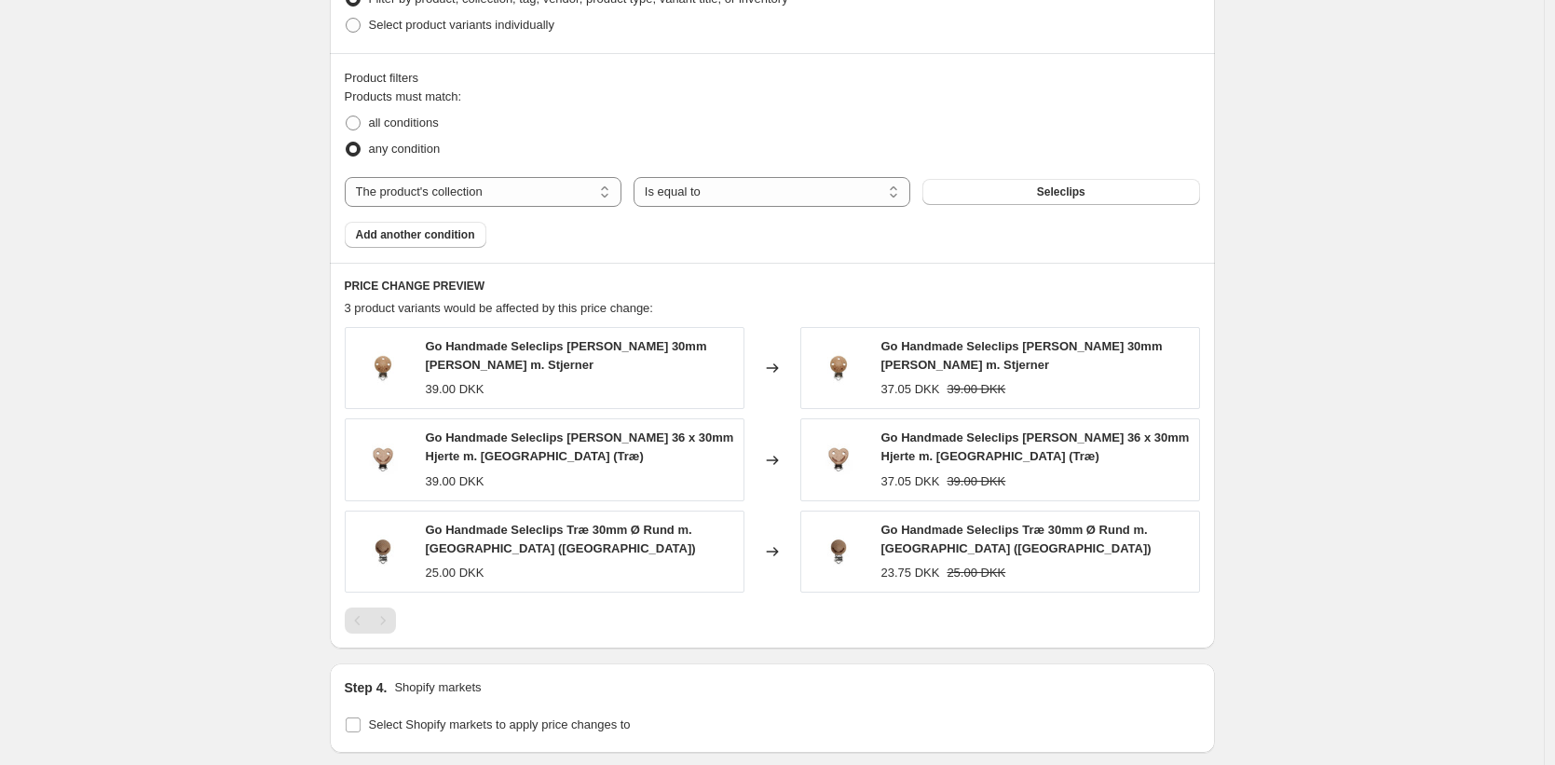
scroll to position [1064, 0]
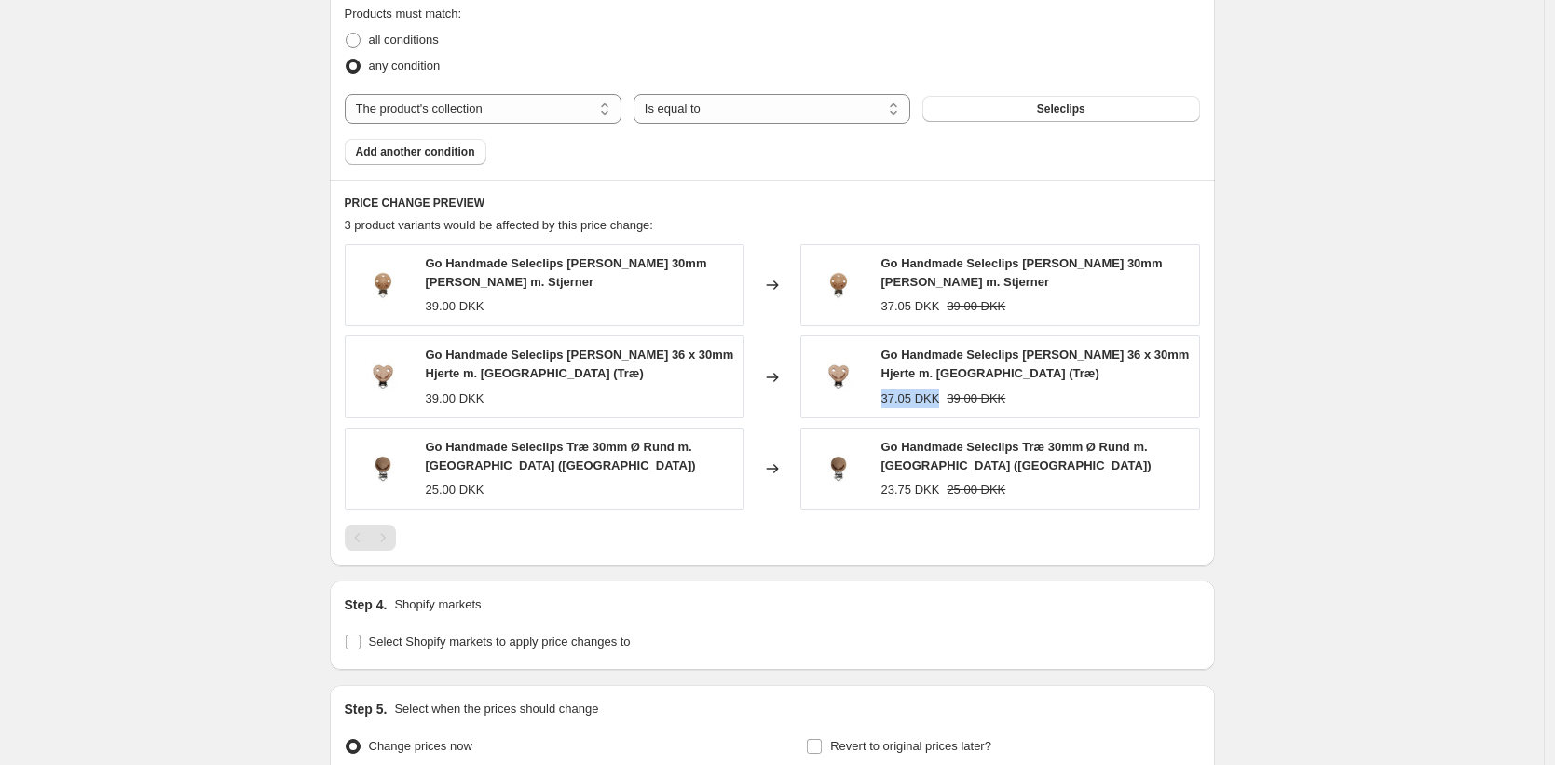
drag, startPoint x: 885, startPoint y: 399, endPoint x: 910, endPoint y: 404, distance: 24.7
click at [947, 399] on div "37.05 DKK 39.00 DKK" at bounding box center [1036, 399] width 308 height 19
drag, startPoint x: 1038, startPoint y: 395, endPoint x: 907, endPoint y: 398, distance: 131.4
click at [955, 399] on div "37.05 DKK 39.00 DKK" at bounding box center [1036, 399] width 308 height 19
click at [901, 398] on div "37.05 DKK" at bounding box center [911, 399] width 59 height 19
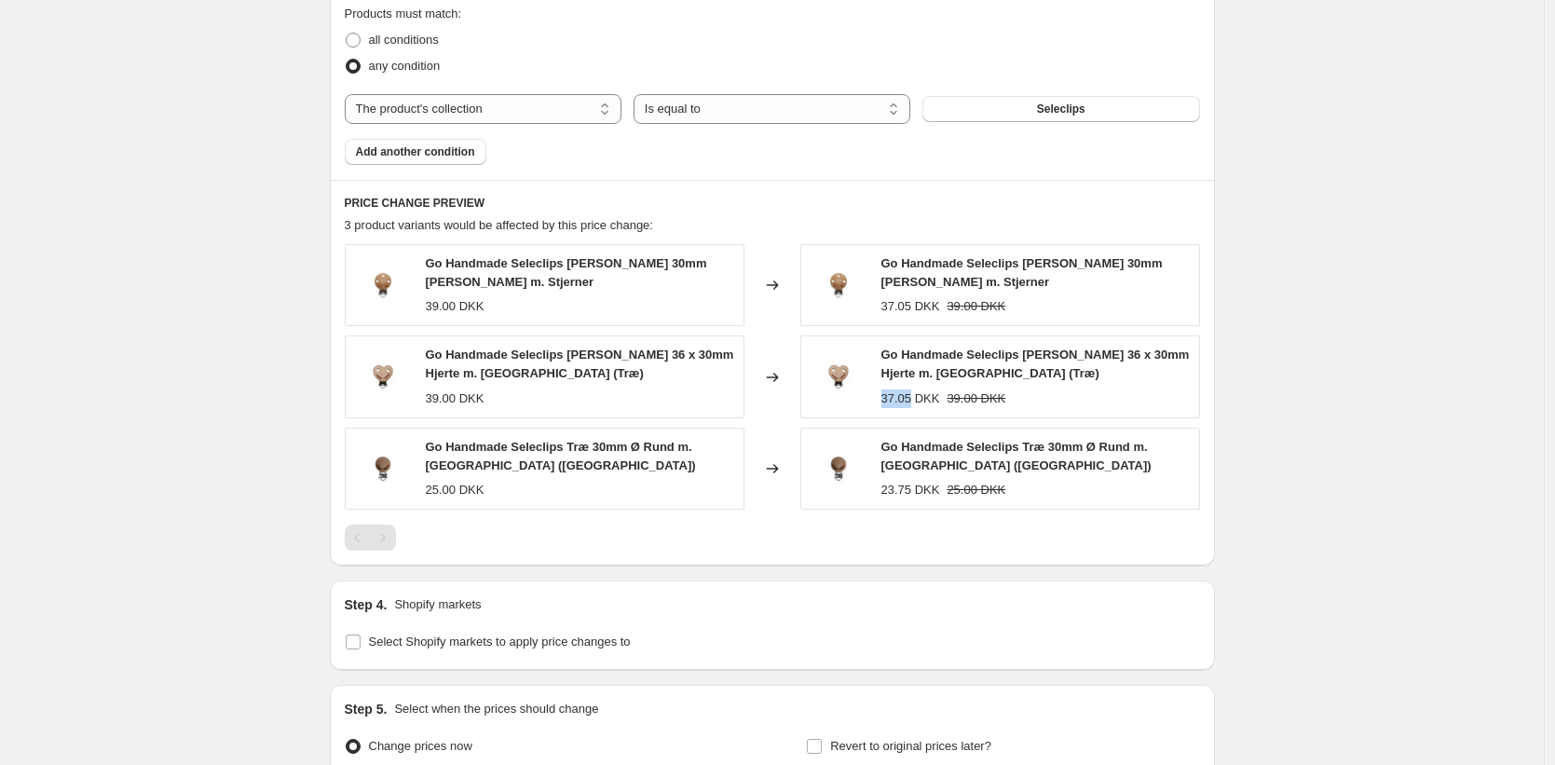
click at [901, 398] on div "37.05 DKK" at bounding box center [911, 399] width 59 height 19
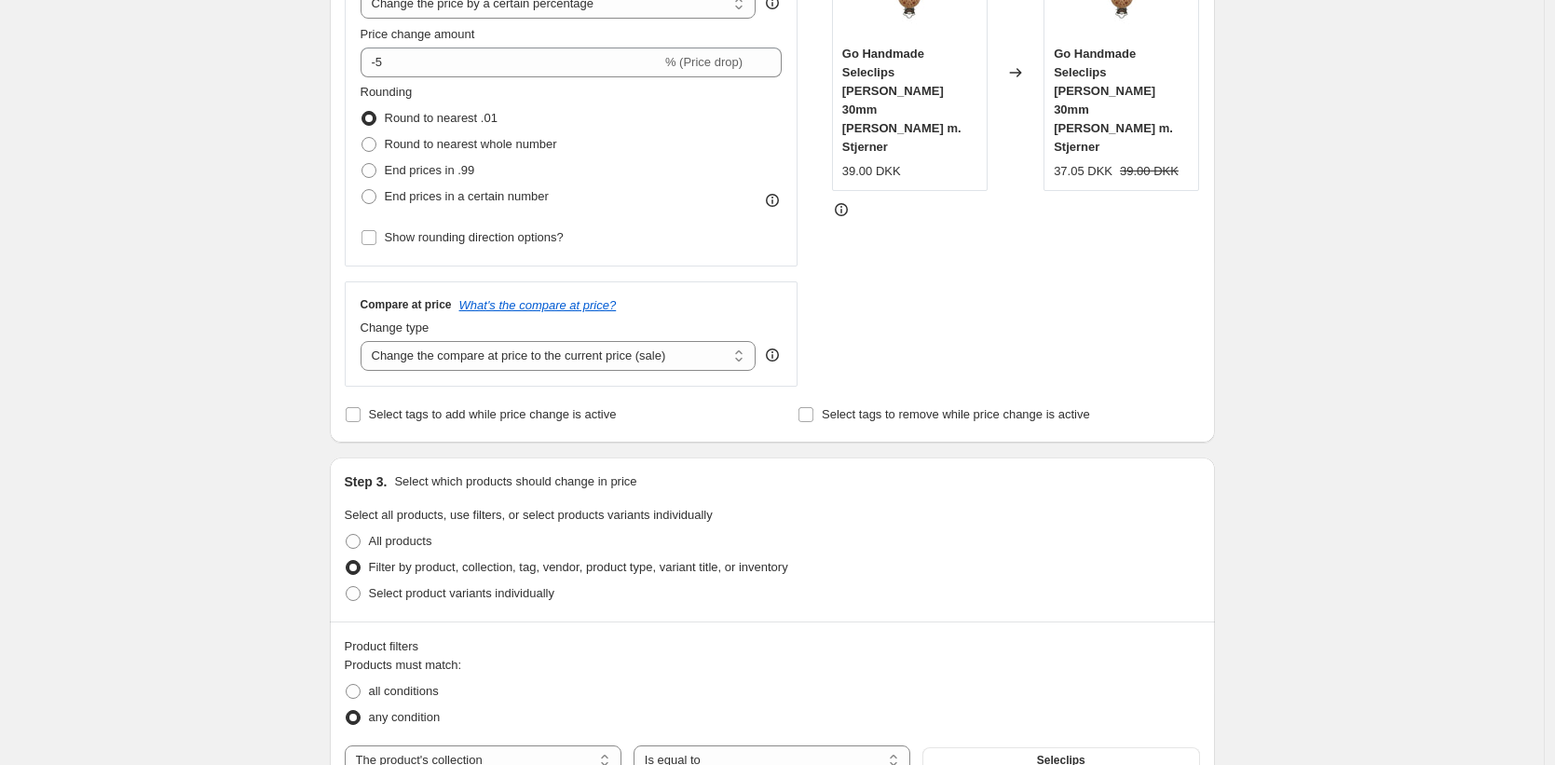
scroll to position [388, 0]
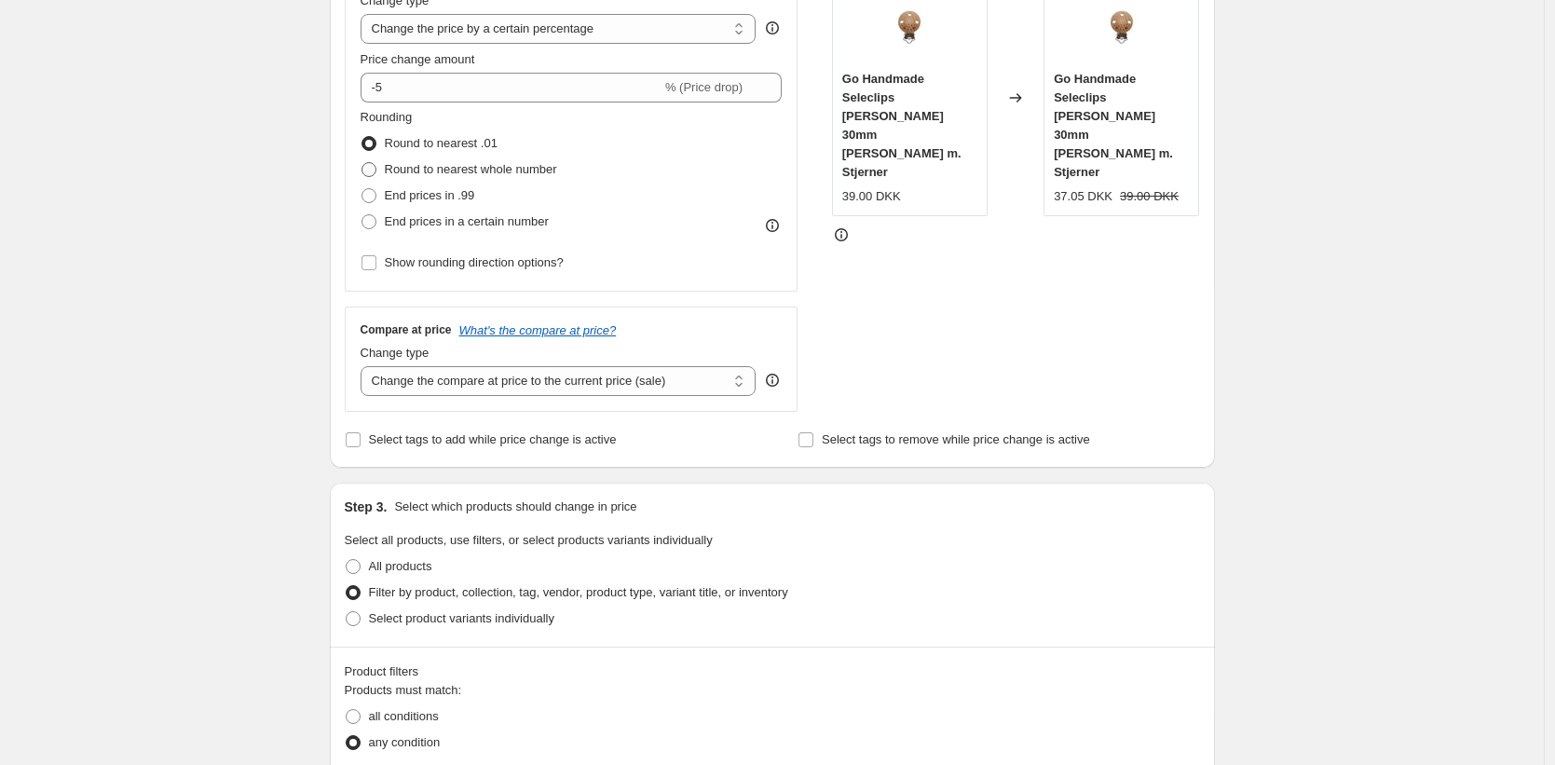
click at [373, 167] on span at bounding box center [369, 169] width 15 height 15
click at [363, 163] on input "Round to nearest whole number" at bounding box center [362, 162] width 1 height 1
radio input "true"
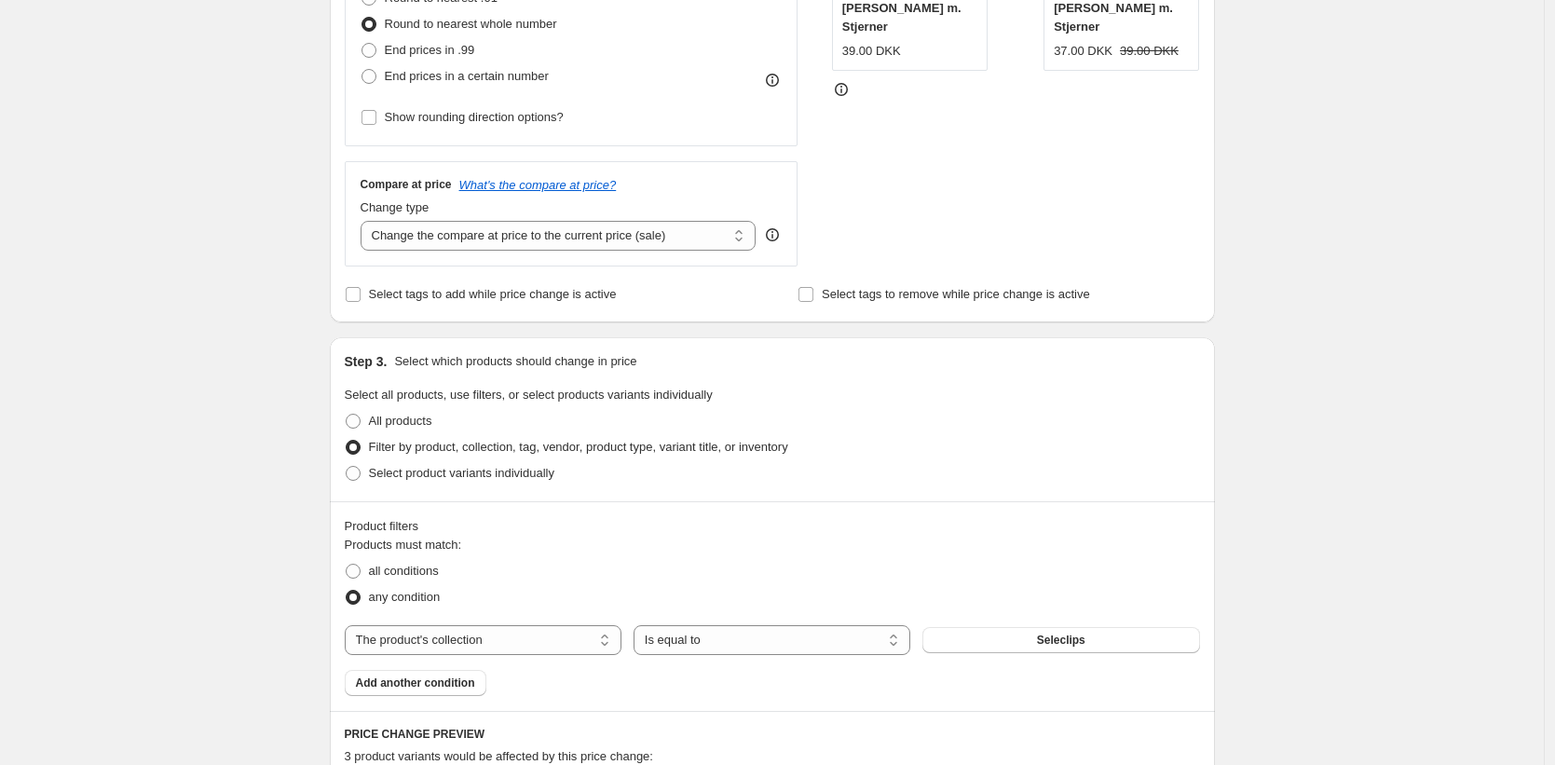
scroll to position [443, 0]
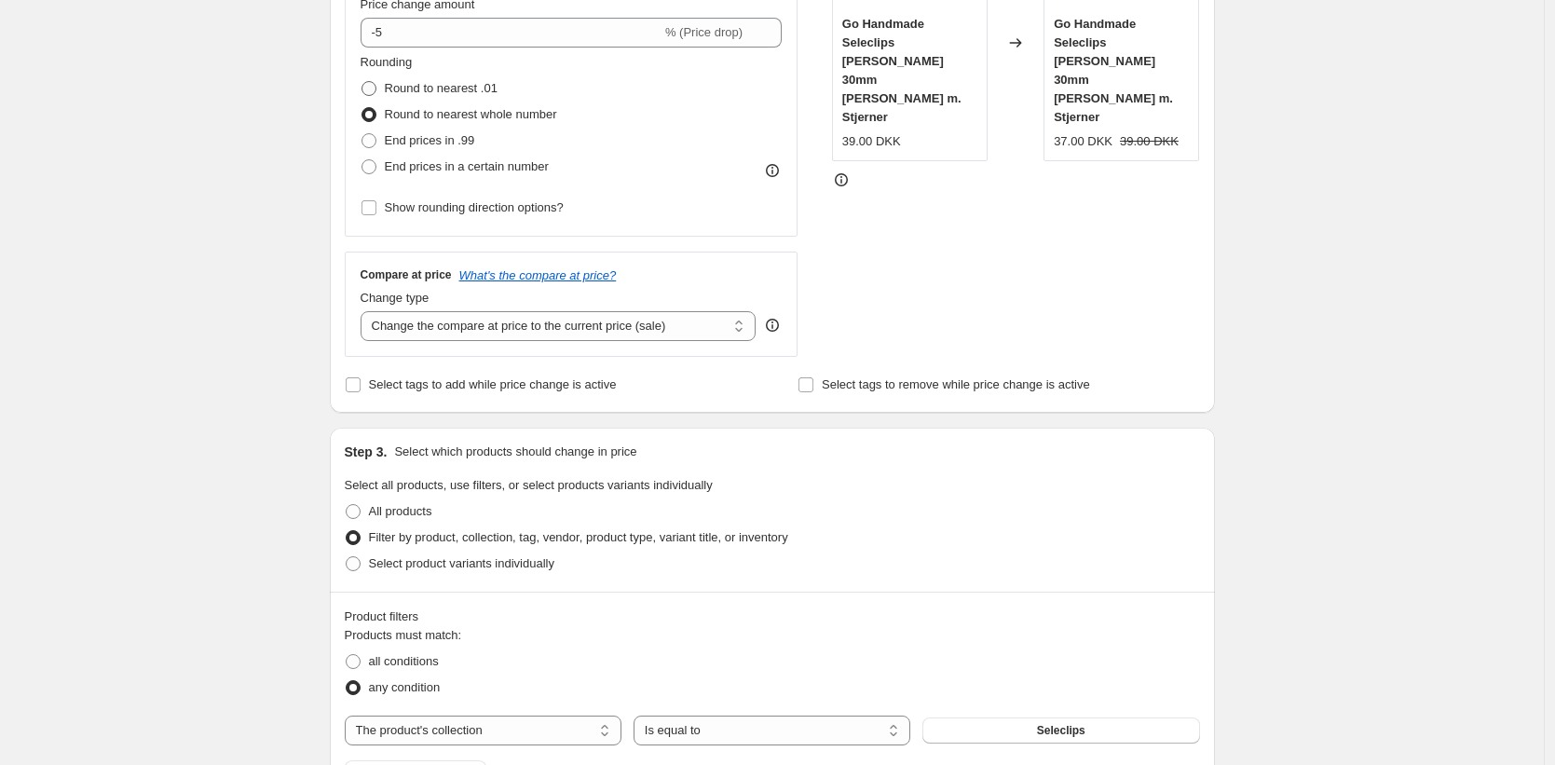
click at [372, 81] on span at bounding box center [369, 88] width 15 height 15
click at [363, 81] on input "Round to nearest .01" at bounding box center [362, 81] width 1 height 1
radio input "true"
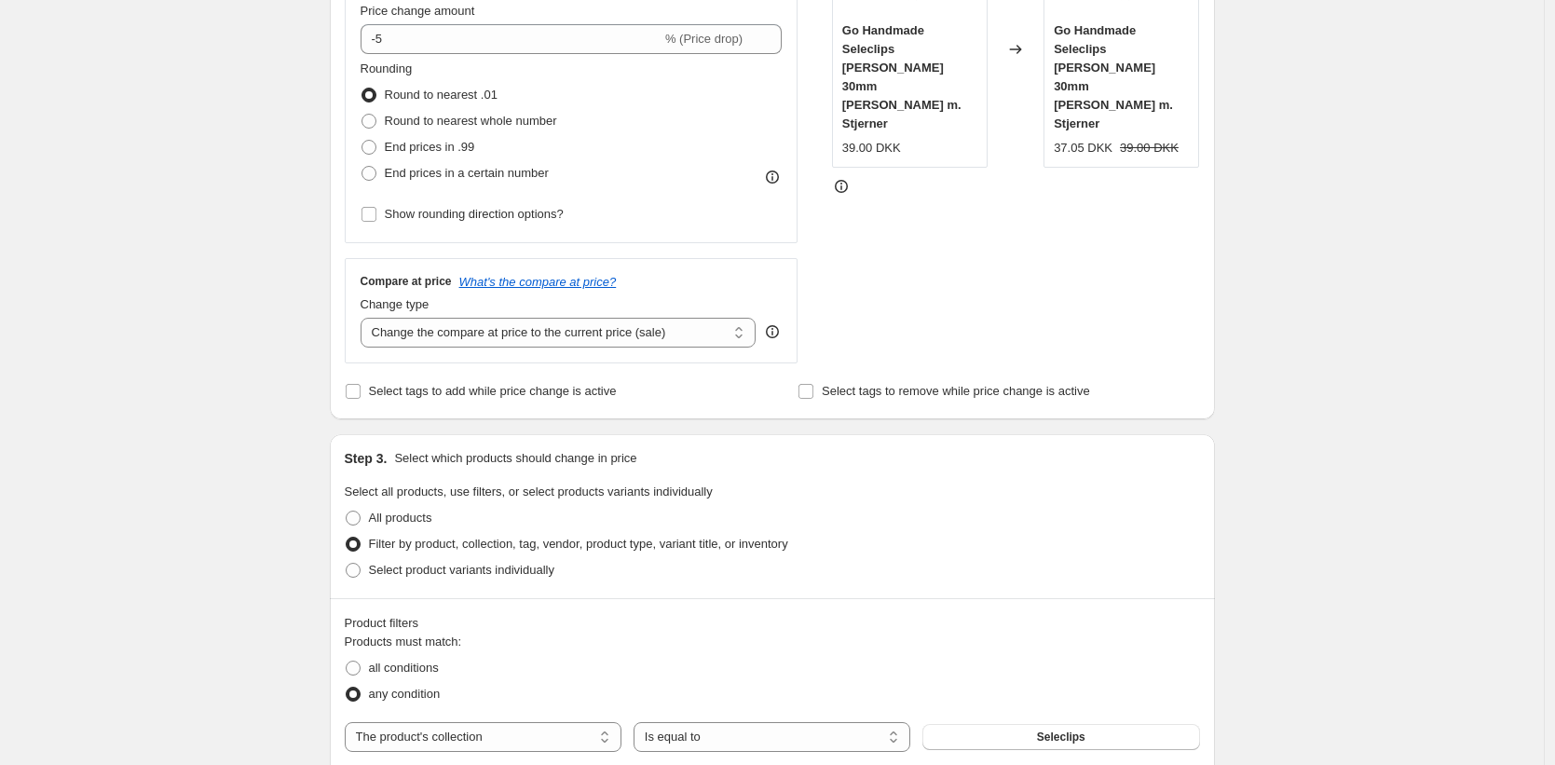
scroll to position [411, 0]
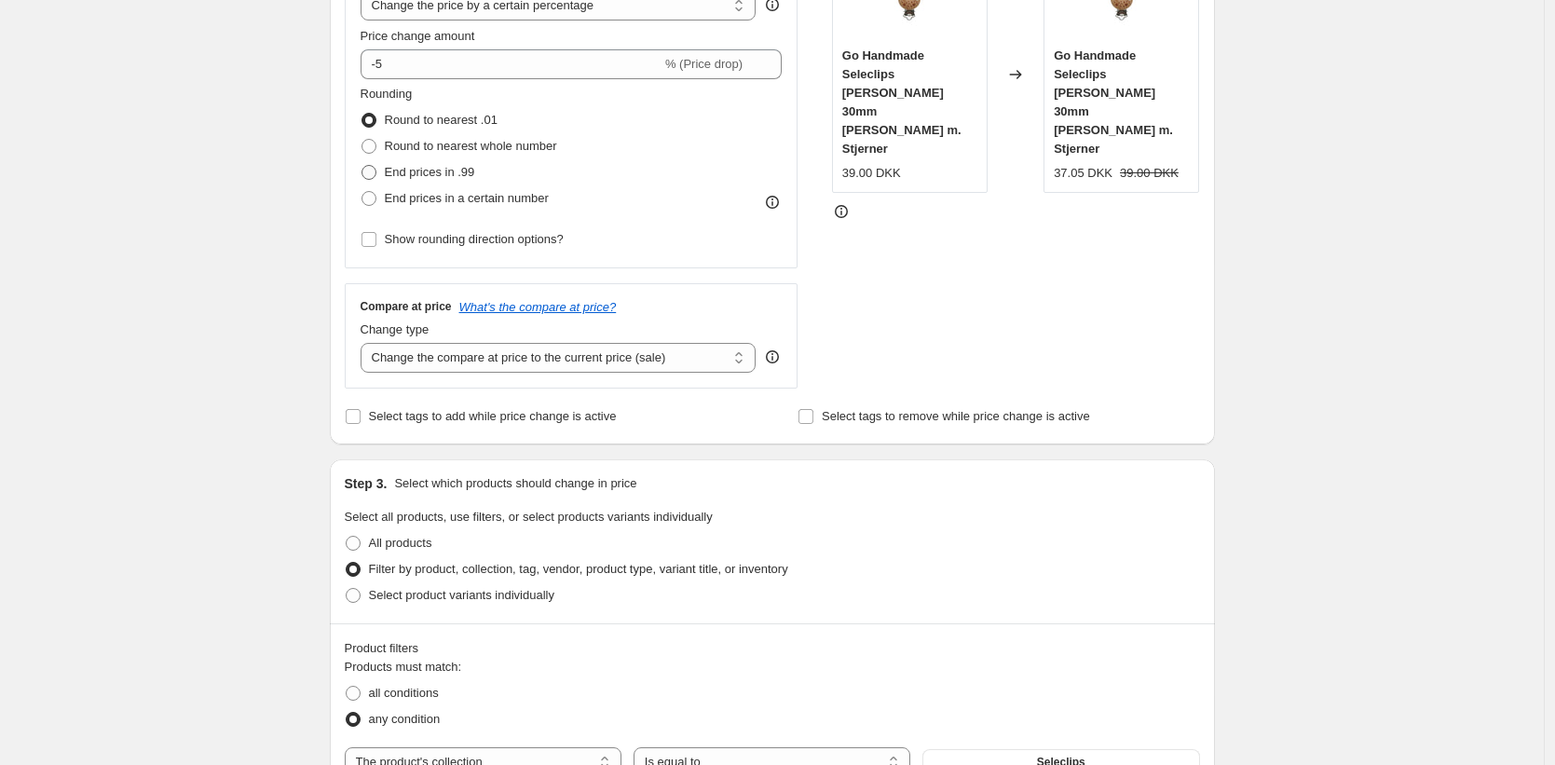
click at [373, 173] on span at bounding box center [369, 172] width 15 height 15
click at [363, 166] on input "End prices in .99" at bounding box center [362, 165] width 1 height 1
radio input "true"
click at [371, 120] on span at bounding box center [369, 120] width 15 height 15
click at [363, 114] on input "Round to nearest .01" at bounding box center [362, 113] width 1 height 1
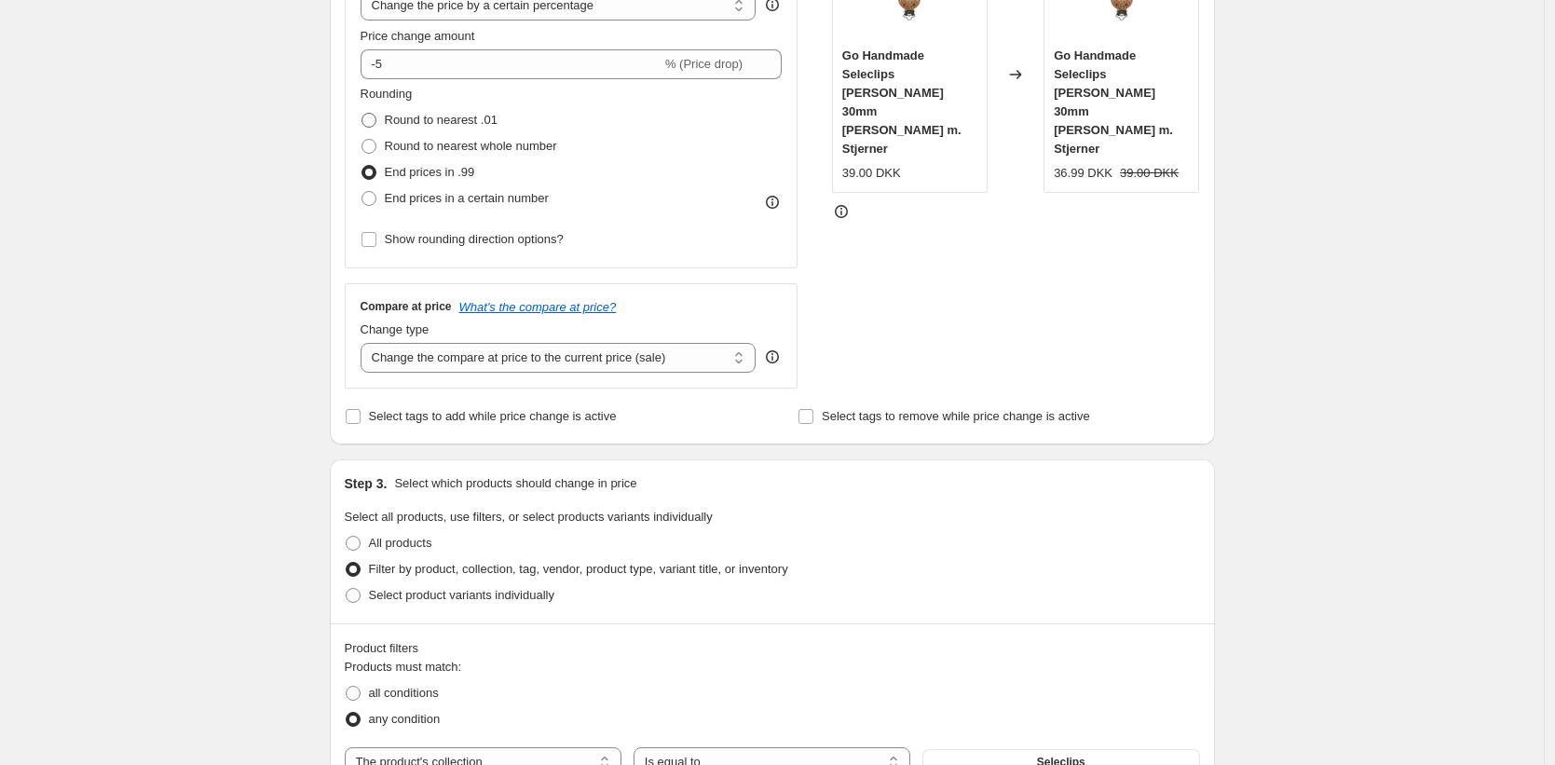
radio input "true"
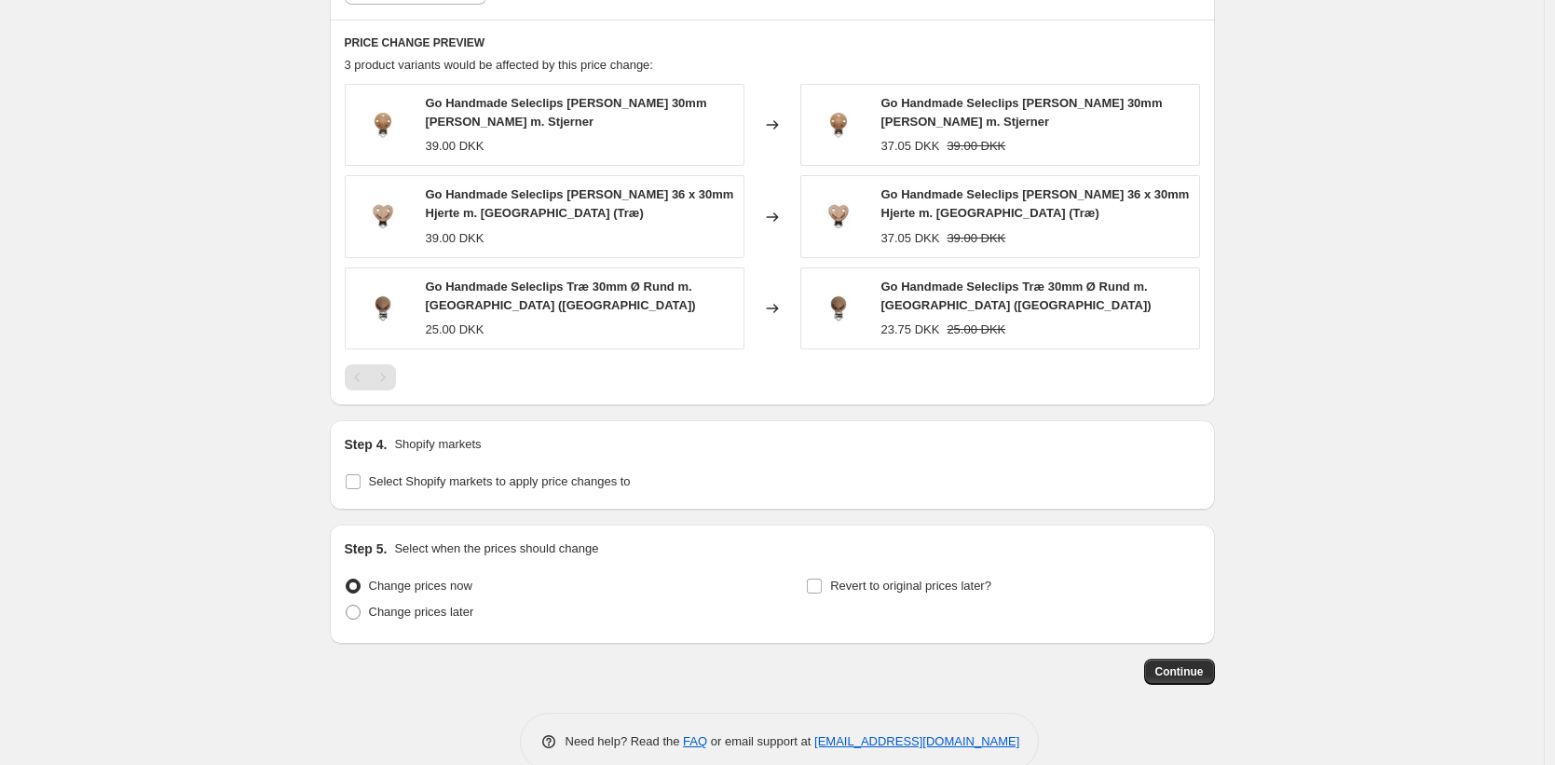
scroll to position [1258, 0]
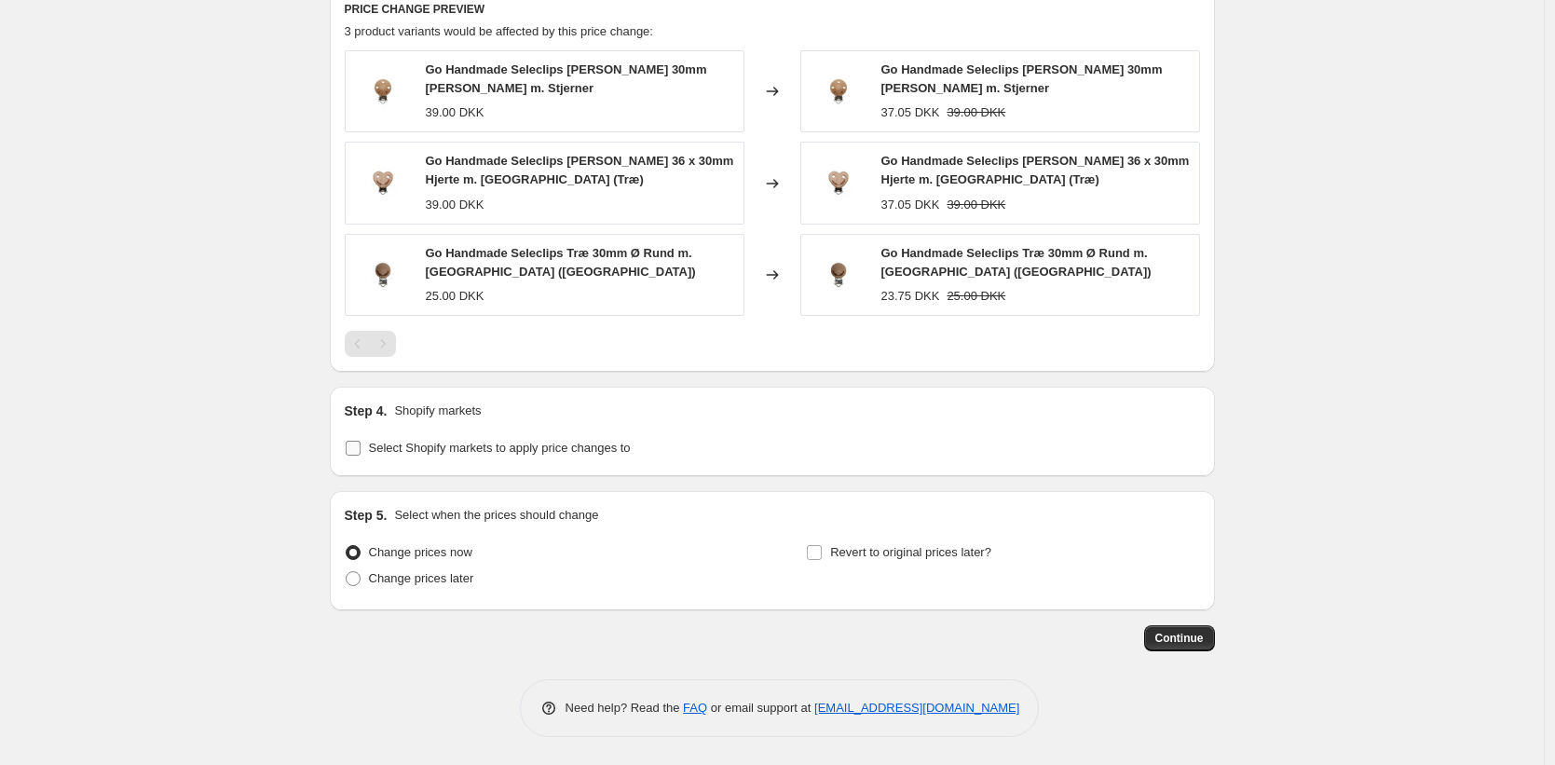
click at [381, 448] on span "Select Shopify markets to apply price changes to" at bounding box center [500, 448] width 262 height 14
click at [361, 448] on input "Select Shopify markets to apply price changes to" at bounding box center [353, 448] width 15 height 15
checkbox input "true"
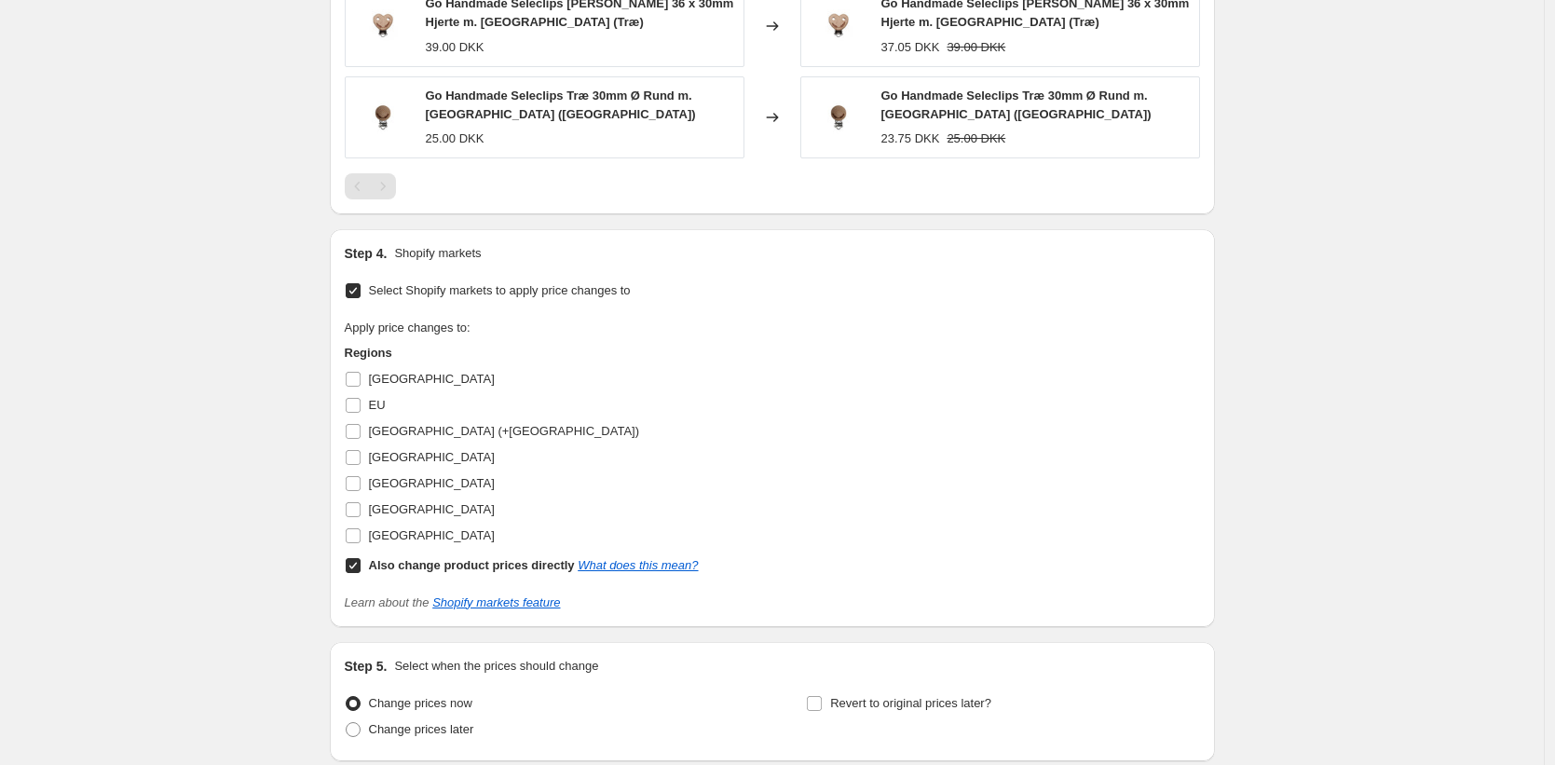
scroll to position [1430, 0]
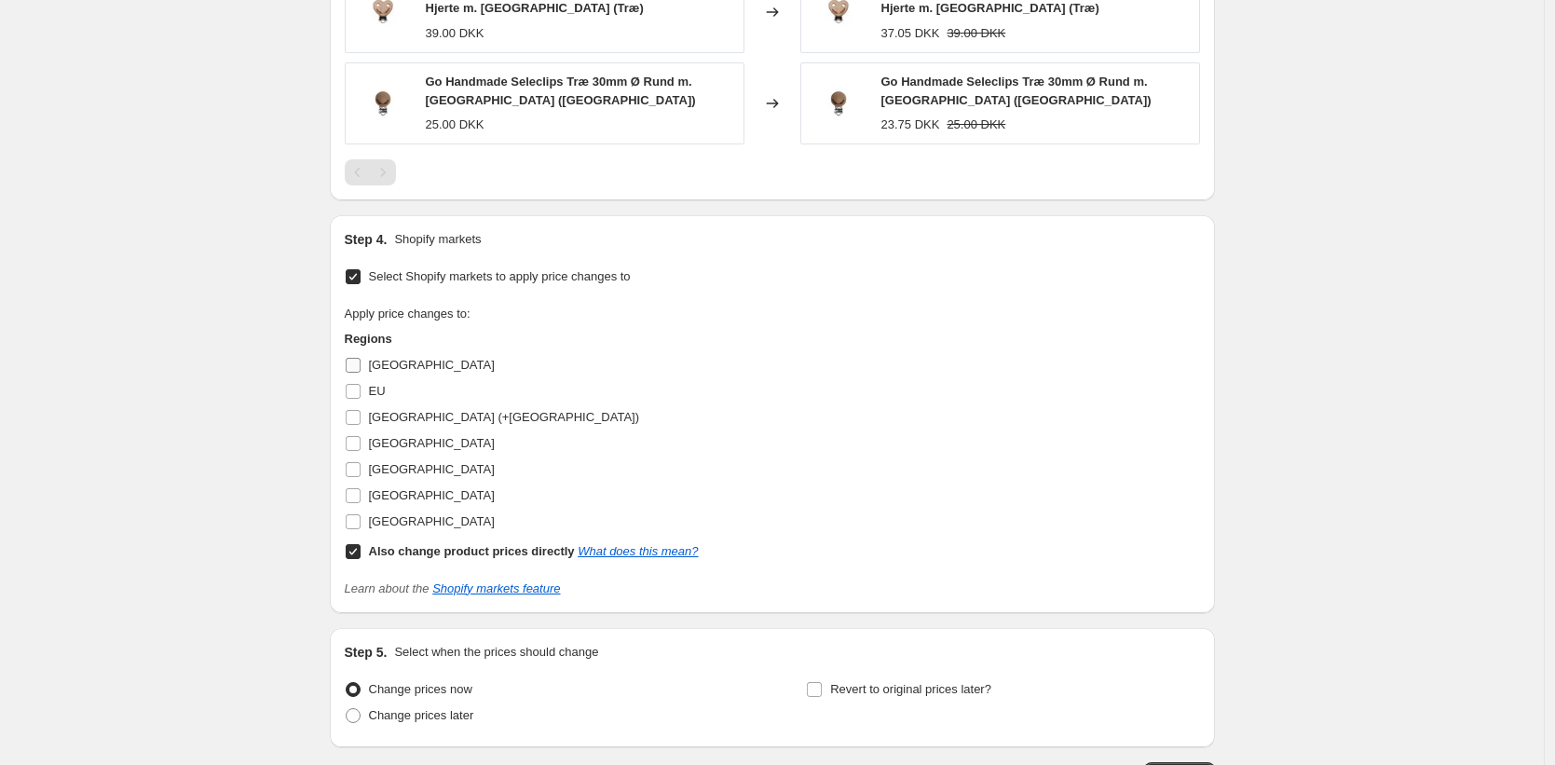
click at [355, 363] on input "Denmark" at bounding box center [353, 365] width 15 height 15
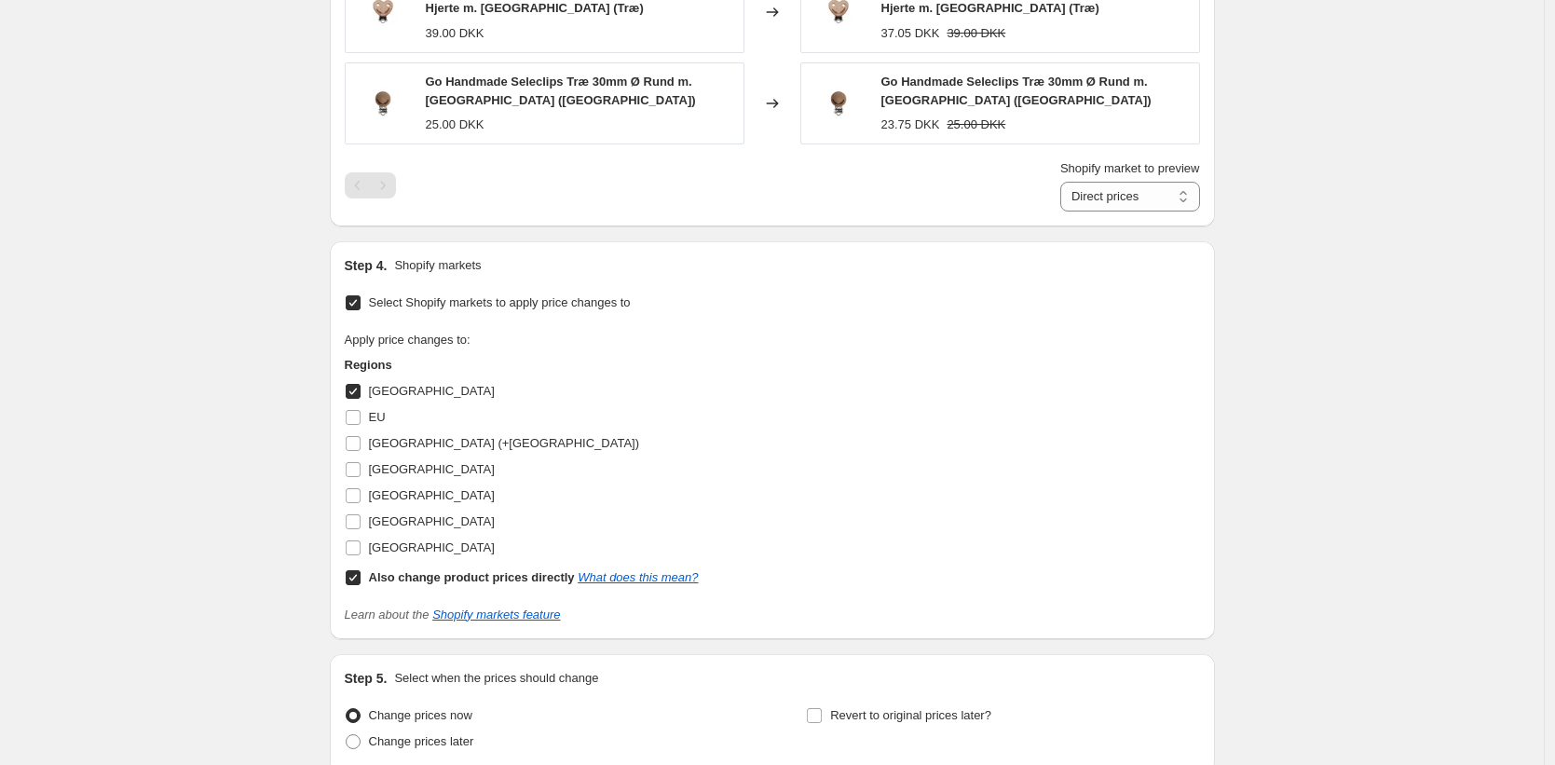
click at [355, 395] on input "Denmark" at bounding box center [353, 391] width 15 height 15
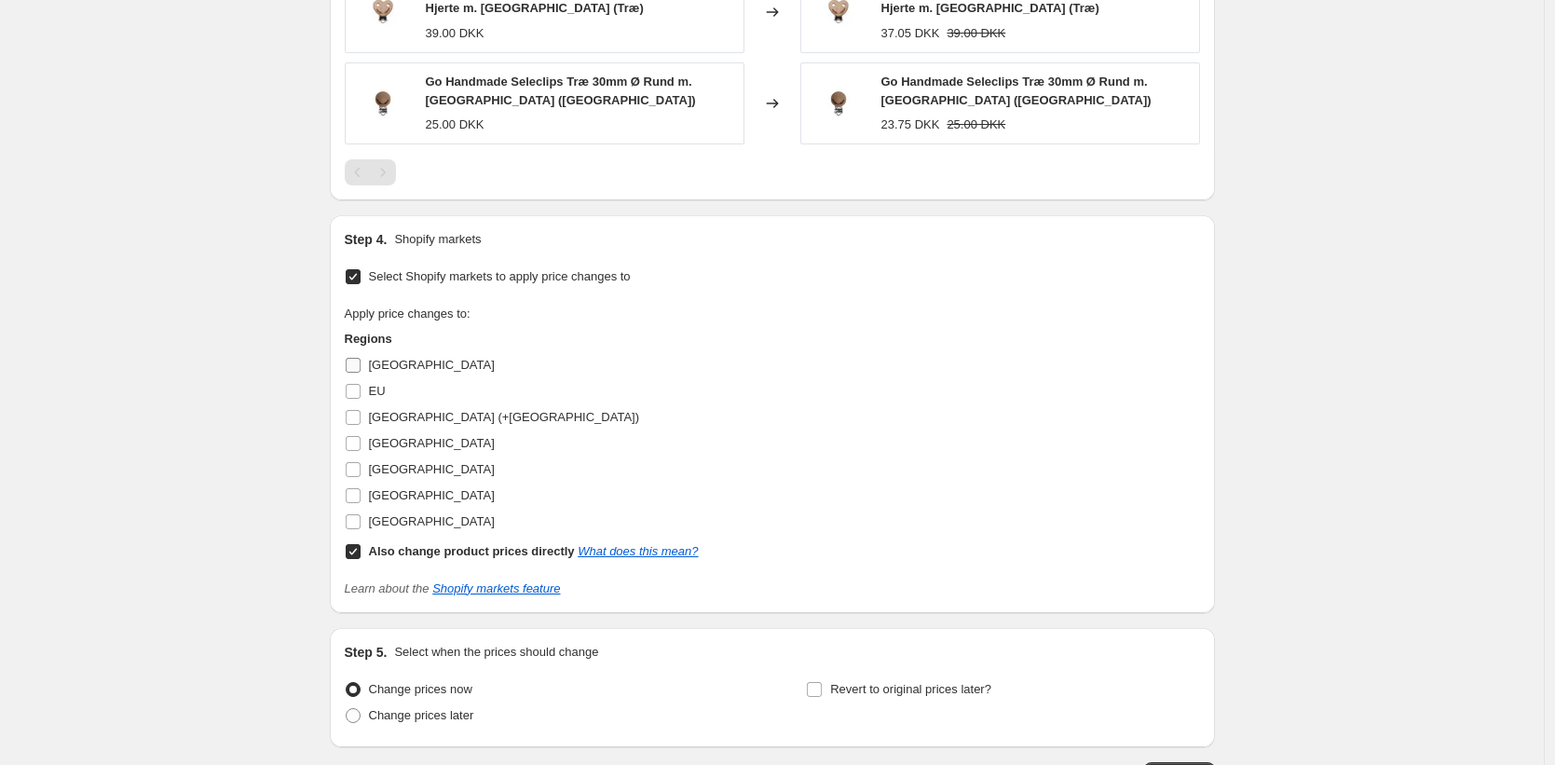
click at [356, 364] on input "Denmark" at bounding box center [353, 365] width 15 height 15
checkbox input "true"
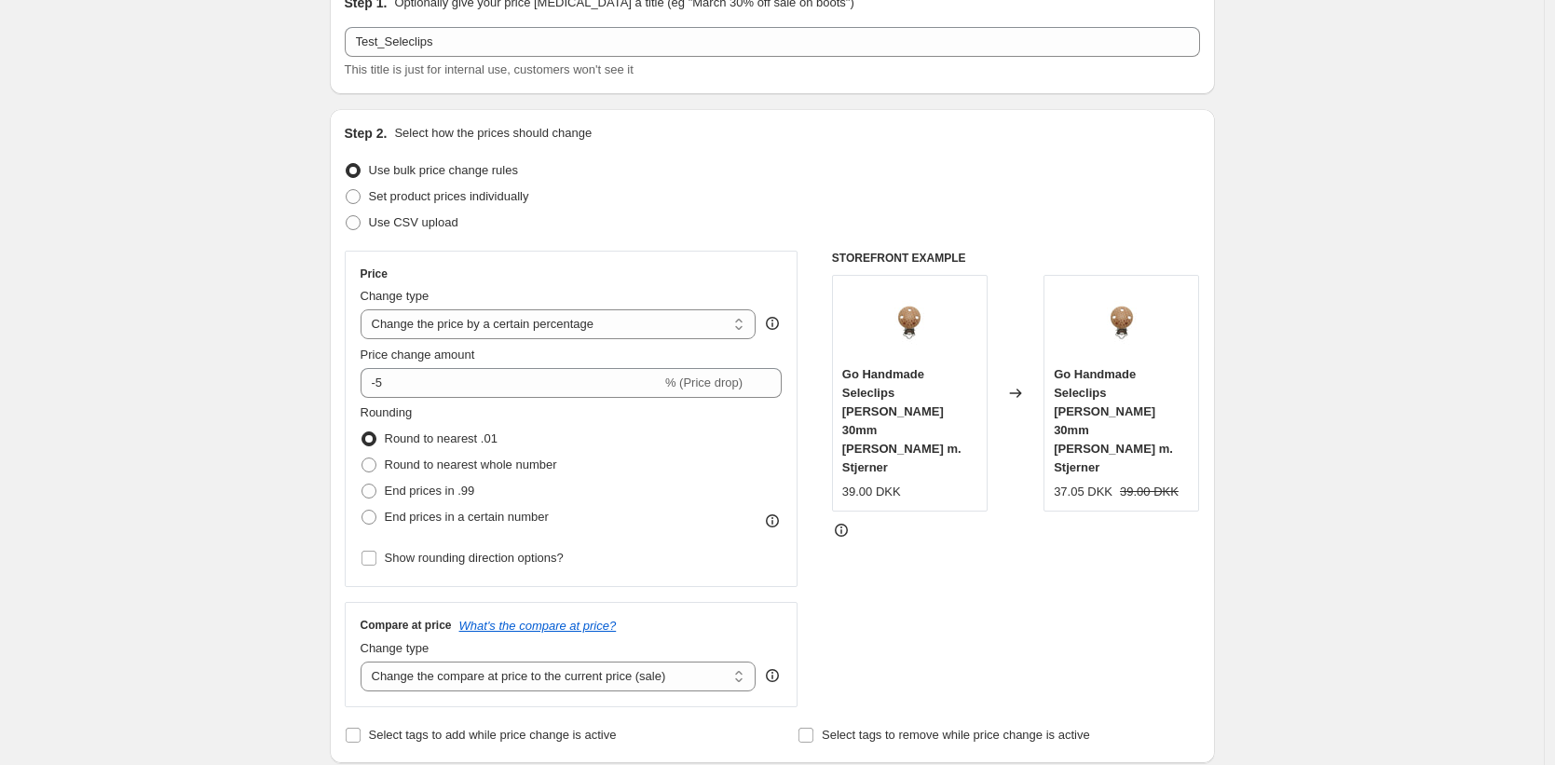
scroll to position [54, 0]
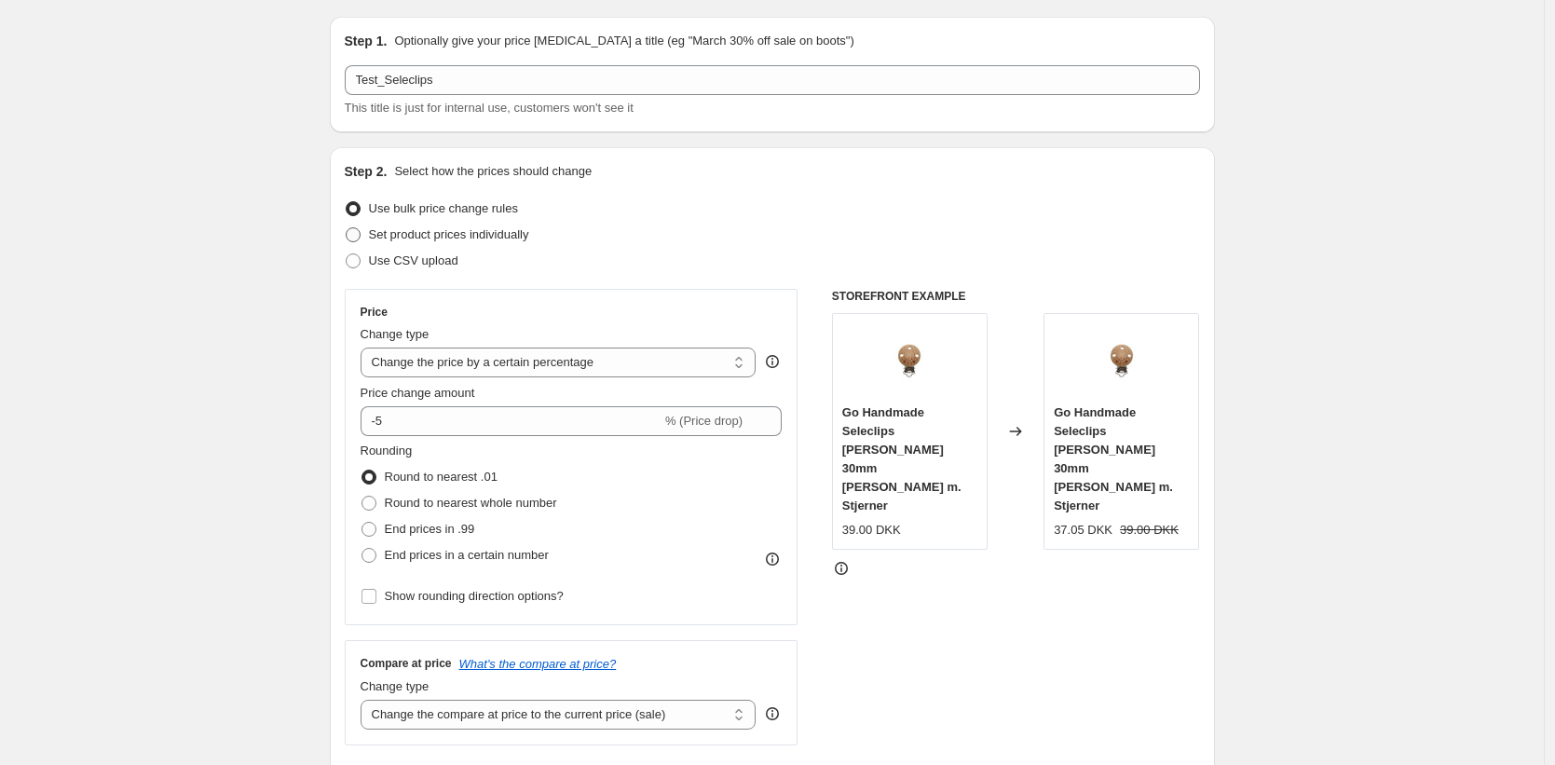
click at [361, 236] on span at bounding box center [353, 234] width 15 height 15
click at [347, 228] on input "Set product prices individually" at bounding box center [346, 227] width 1 height 1
radio input "true"
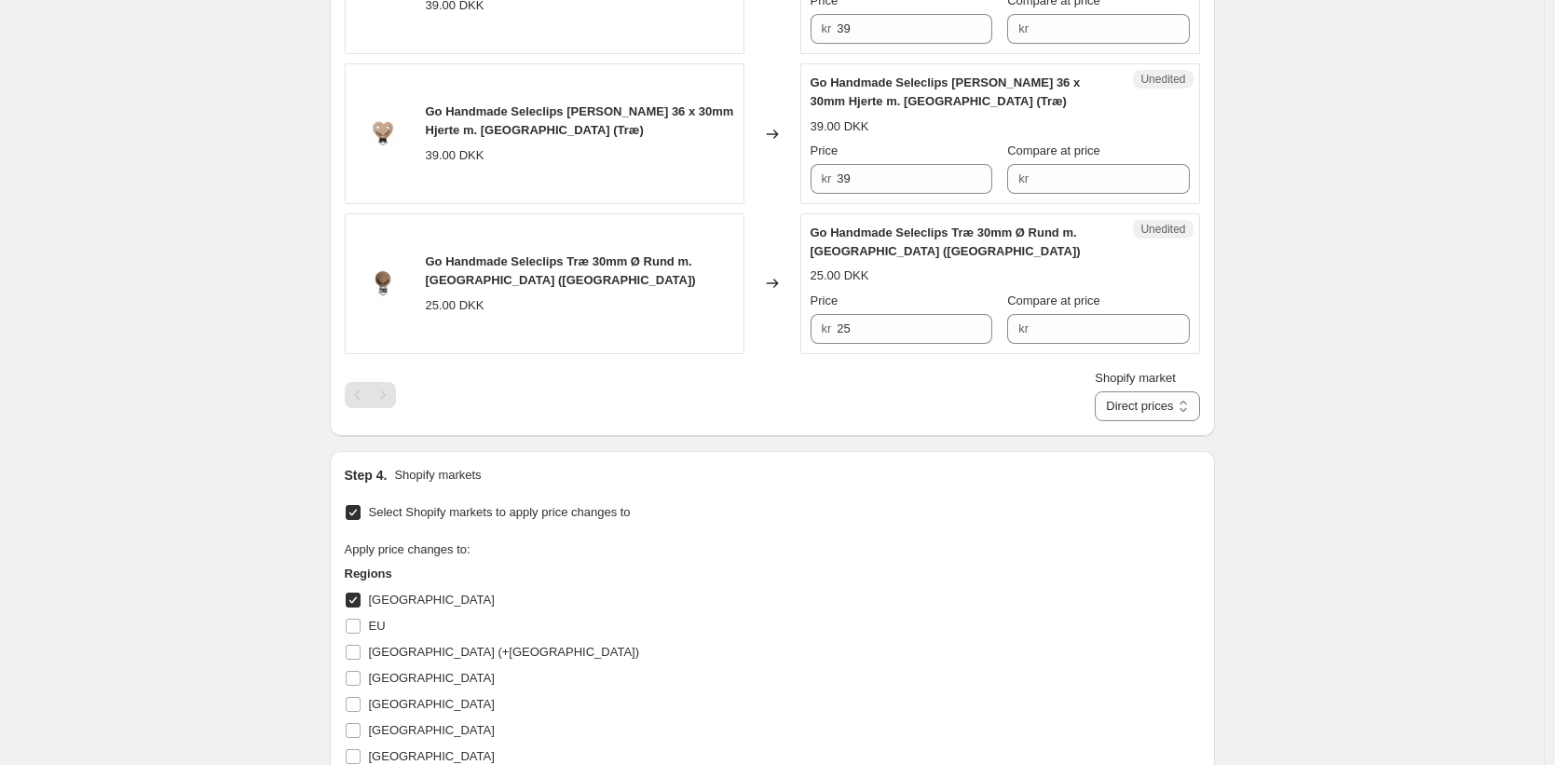
scroll to position [966, 0]
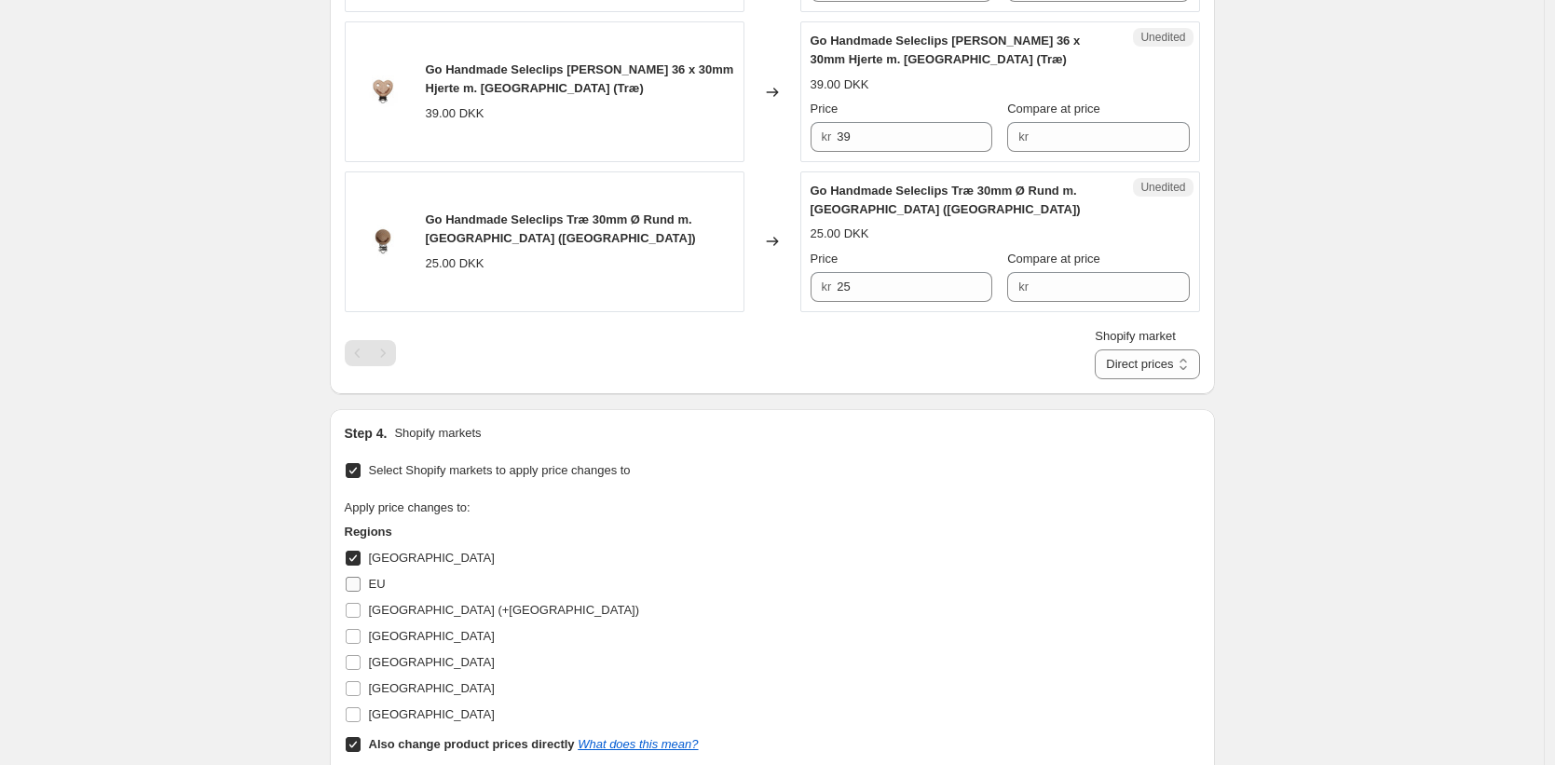
click at [355, 584] on input "EU" at bounding box center [353, 584] width 15 height 15
checkbox input "true"
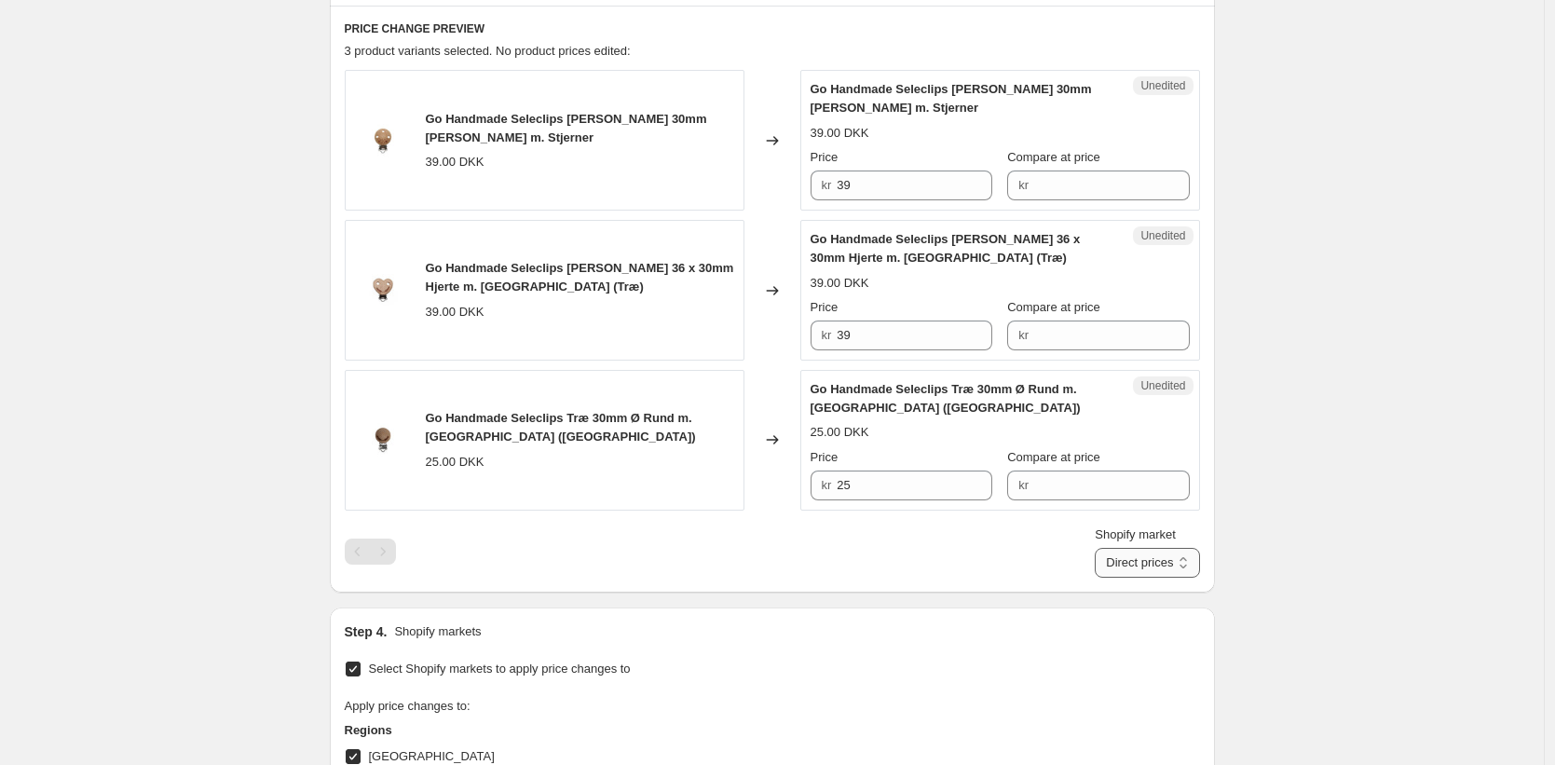
scroll to position [766, 0]
click at [1107, 187] on input "Compare at price" at bounding box center [1112, 186] width 156 height 30
click at [873, 199] on input "39" at bounding box center [915, 186] width 156 height 30
click at [1159, 570] on select "Direct prices Denmark EU" at bounding box center [1147, 564] width 104 height 30
click at [1116, 579] on select "Direct prices Denmark EU" at bounding box center [1147, 564] width 104 height 30
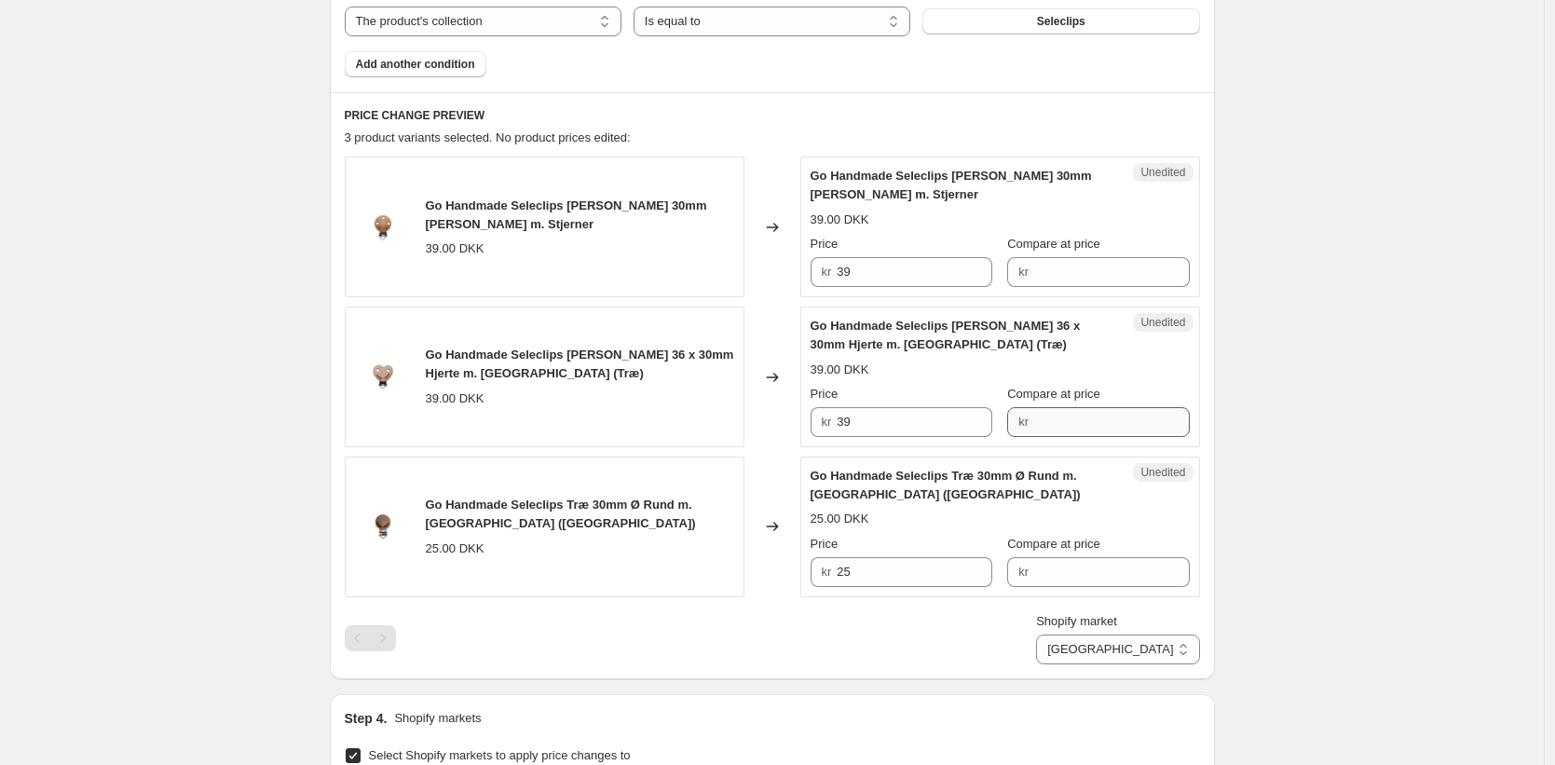
scroll to position [760, 0]
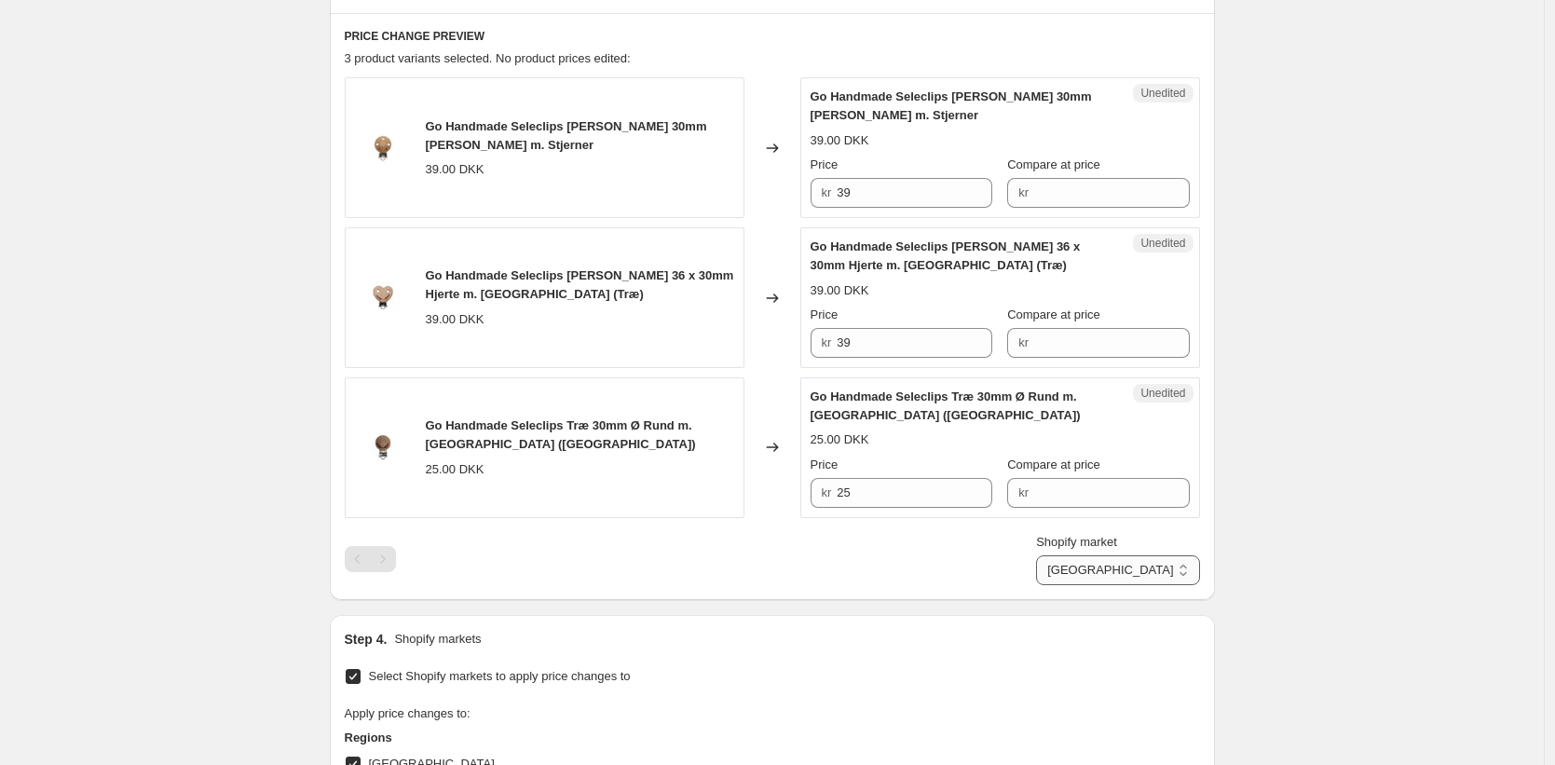
click at [1125, 562] on select "Direct prices Denmark EU" at bounding box center [1117, 570] width 163 height 30
select select "93419438458"
click at [1118, 585] on select "Direct prices Denmark EU" at bounding box center [1117, 570] width 163 height 30
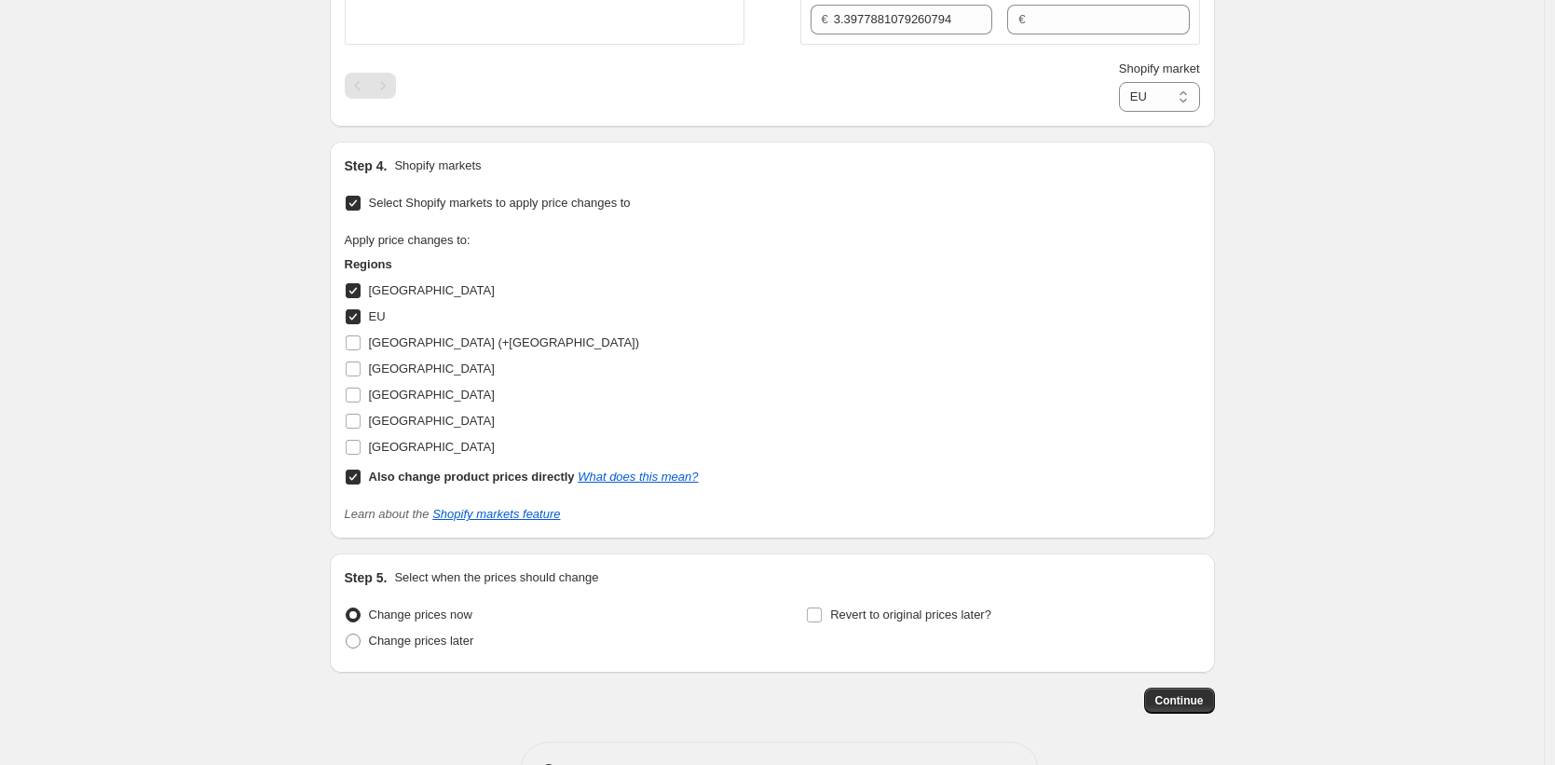
scroll to position [1201, 0]
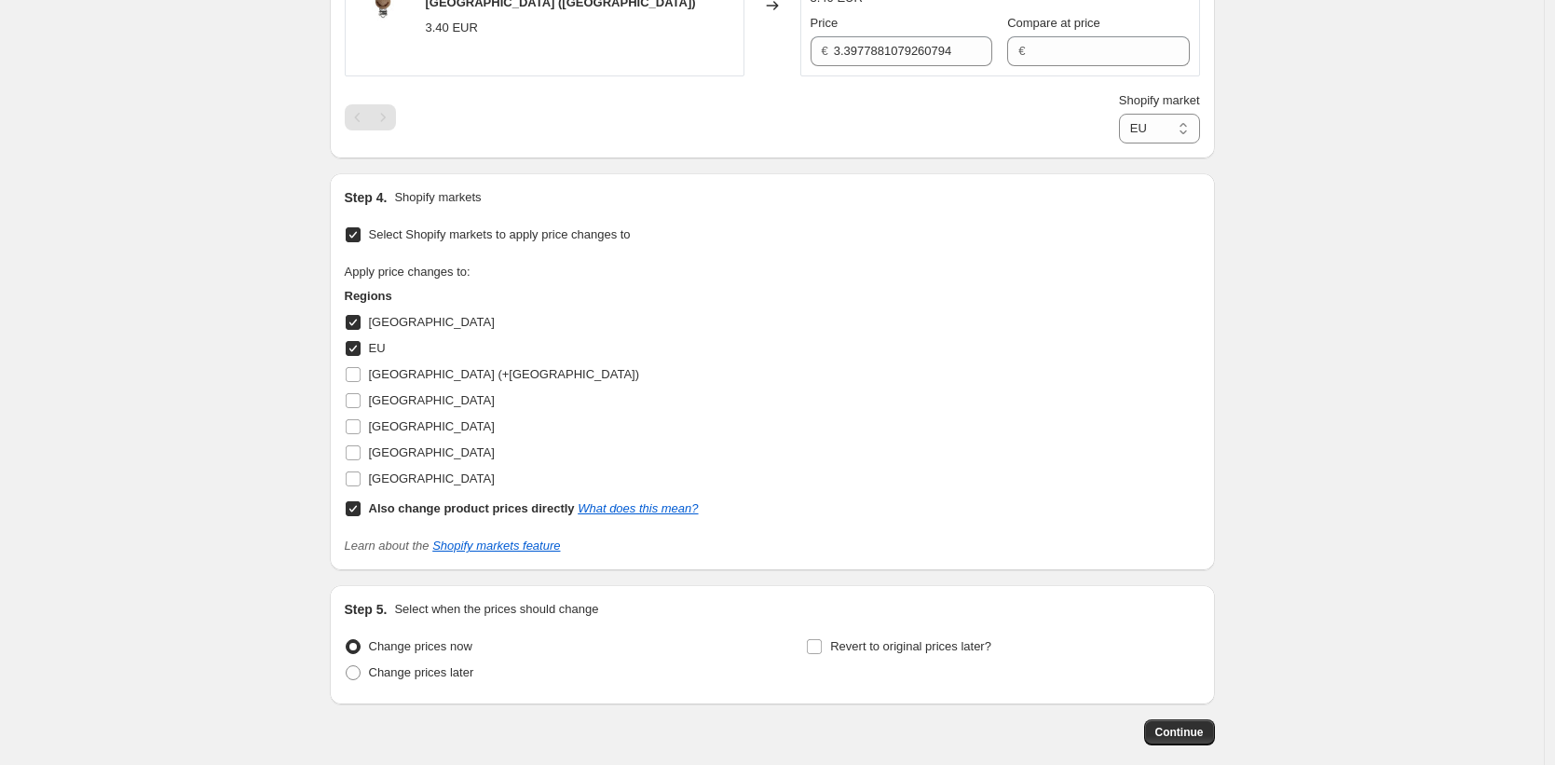
click at [353, 350] on input "EU" at bounding box center [353, 348] width 15 height 15
checkbox input "false"
select select "direct"
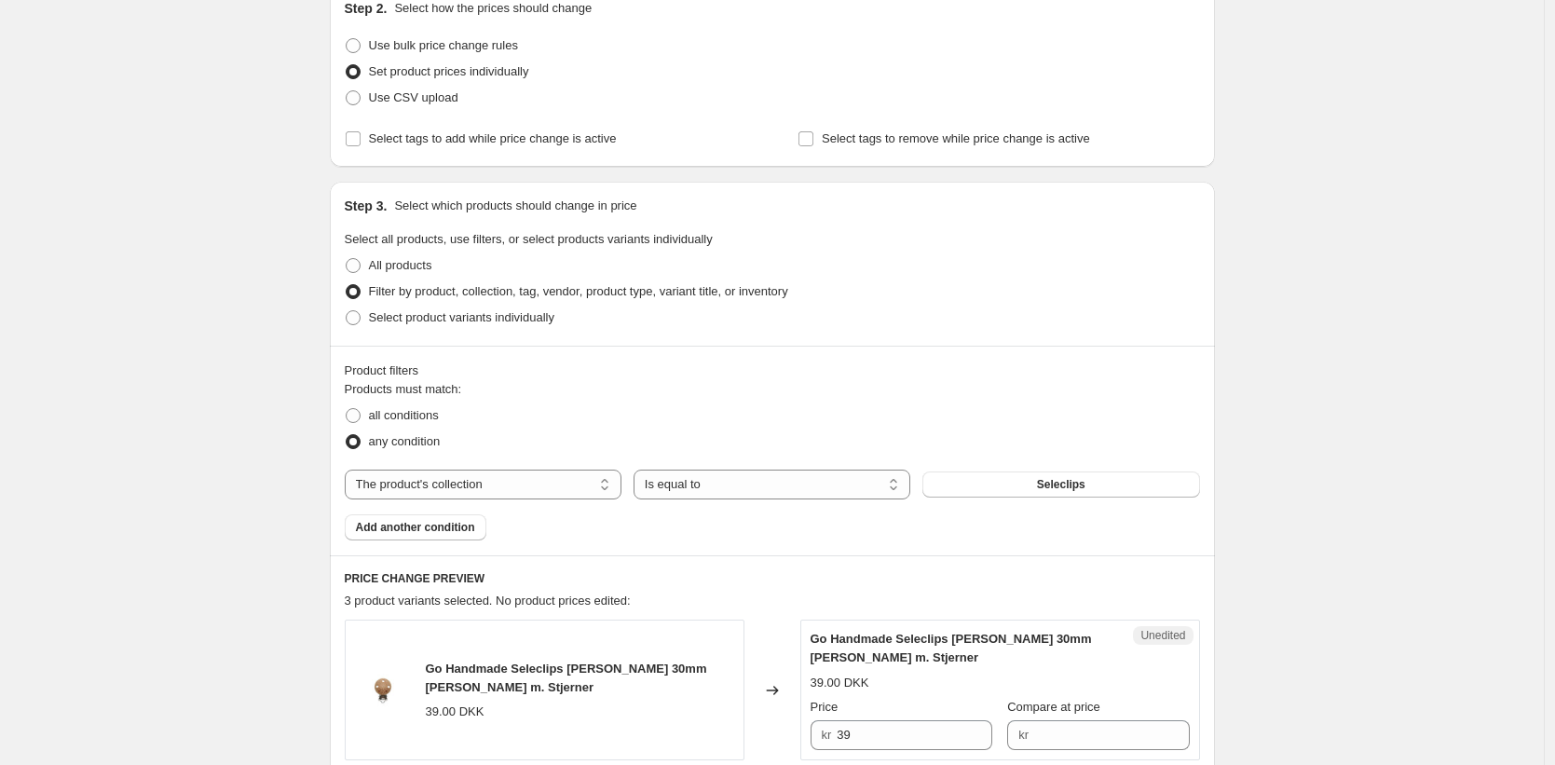
scroll to position [0, 0]
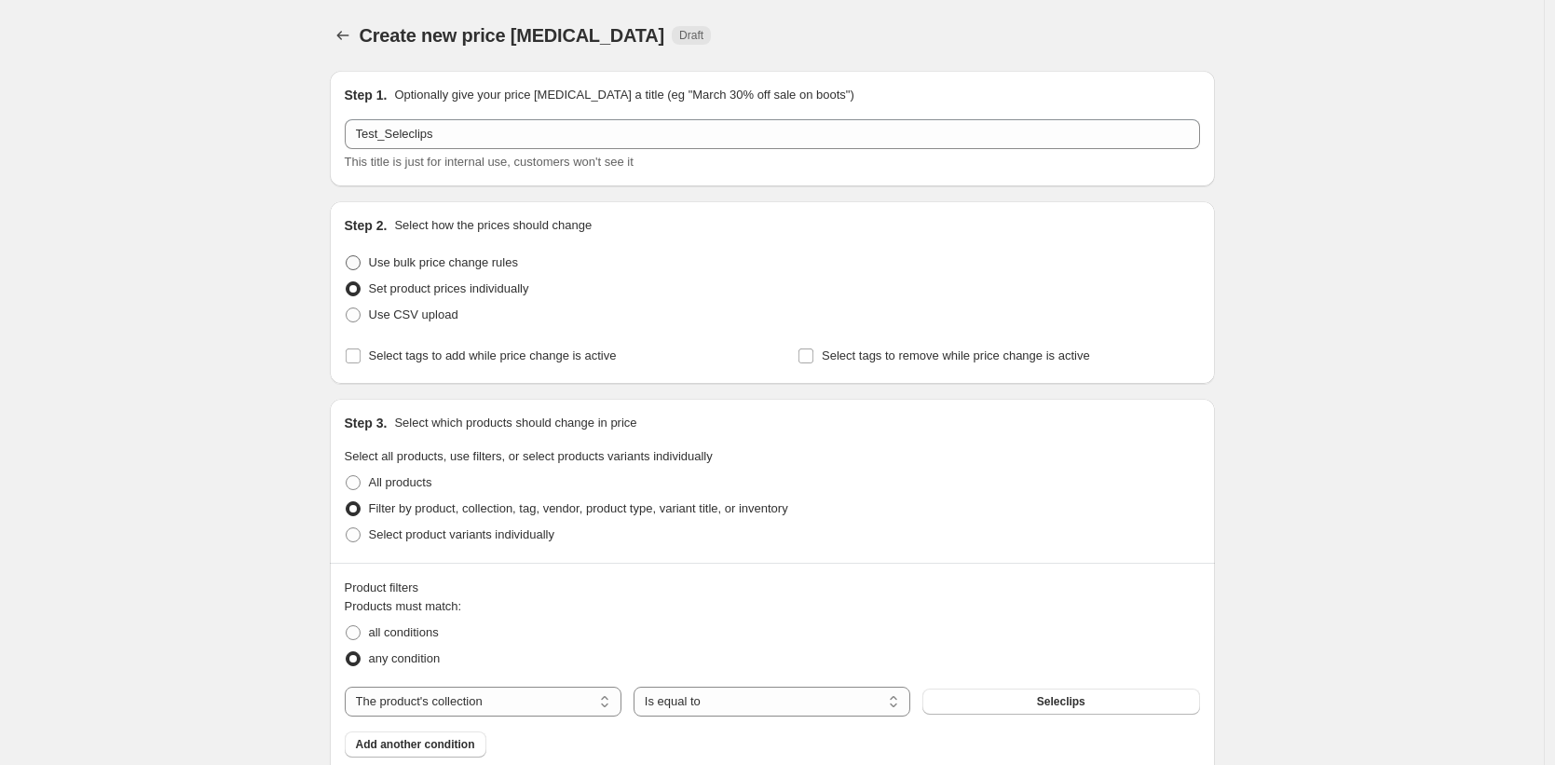
click at [355, 261] on span at bounding box center [353, 262] width 15 height 15
click at [347, 256] on input "Use bulk price change rules" at bounding box center [346, 255] width 1 height 1
radio input "true"
select select "percentage"
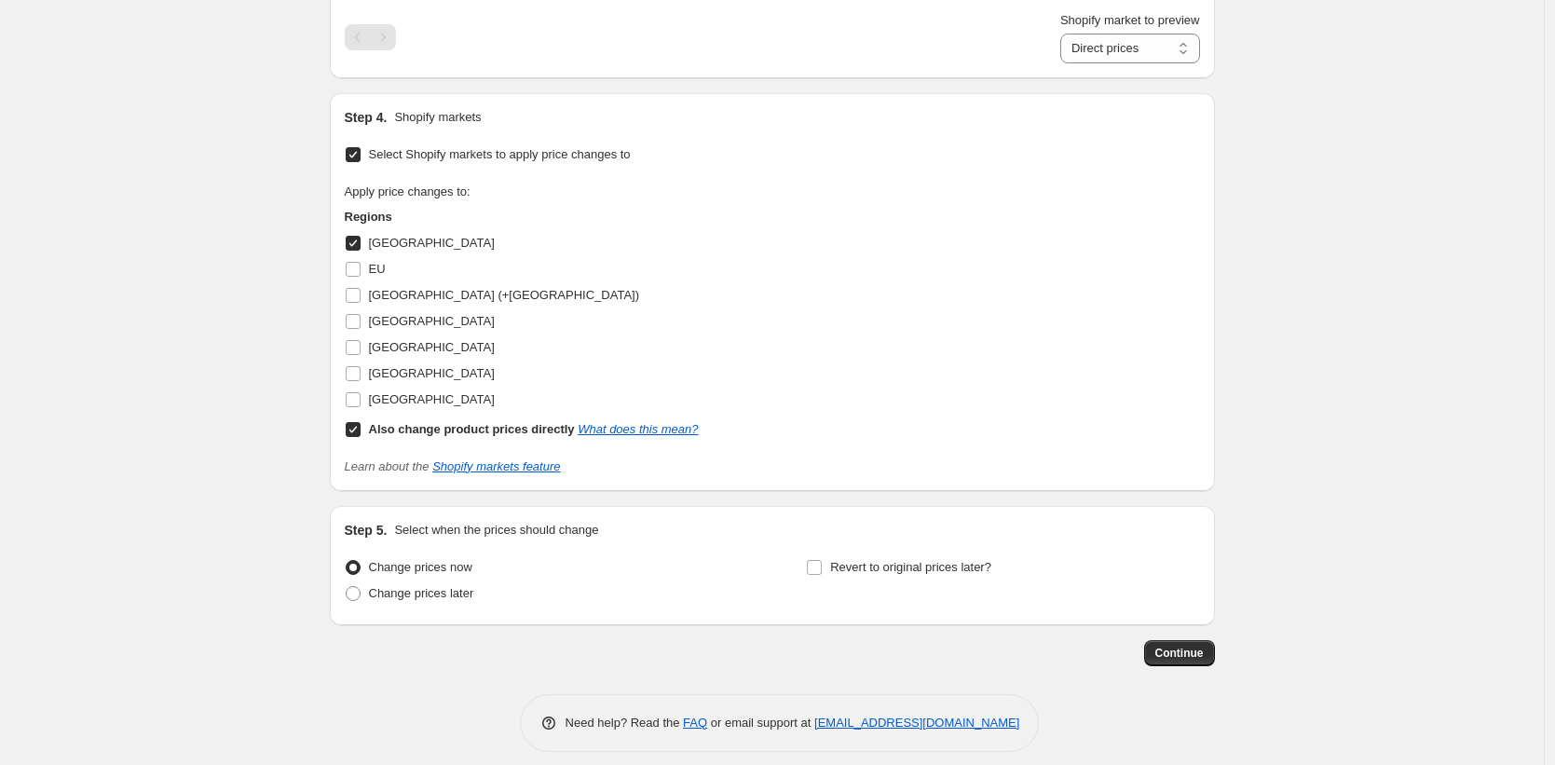
scroll to position [1593, 0]
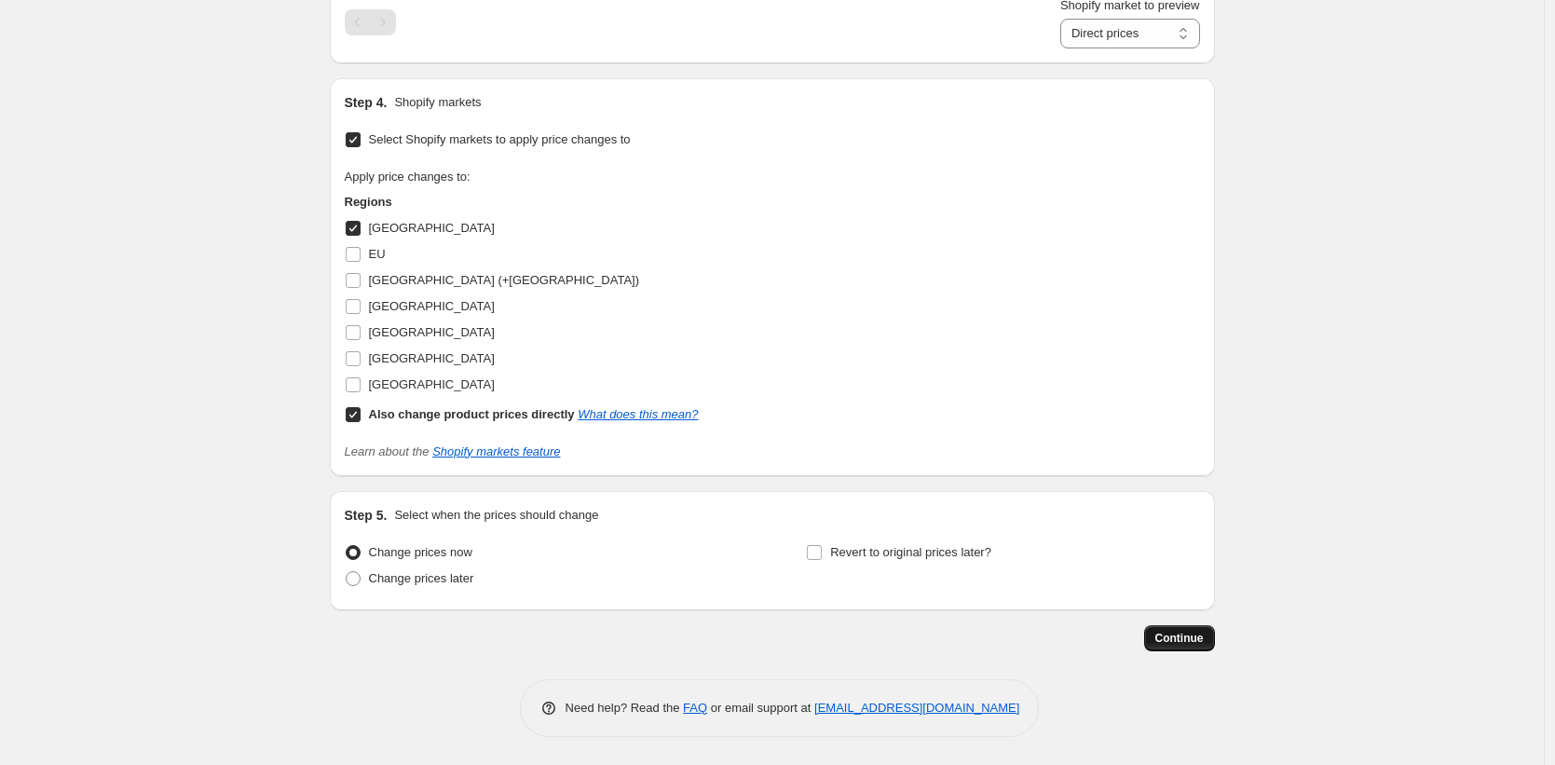
click at [1183, 645] on span "Continue" at bounding box center [1180, 638] width 48 height 15
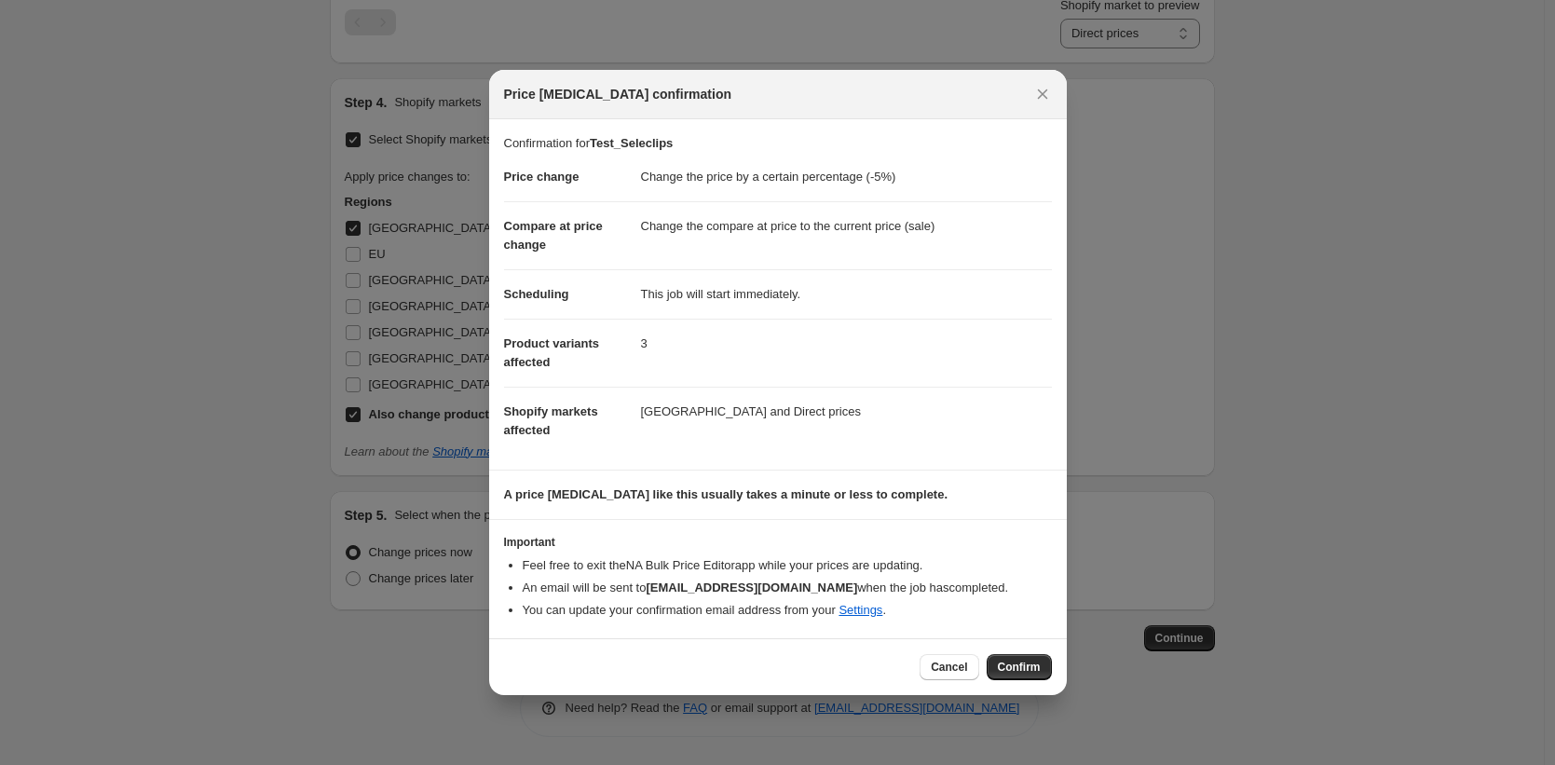
drag, startPoint x: 725, startPoint y: 413, endPoint x: 807, endPoint y: 413, distance: 82.0
click at [808, 413] on dd "Denmark and Direct prices" at bounding box center [846, 411] width 411 height 49
drag, startPoint x: 785, startPoint y: 415, endPoint x: 825, endPoint y: 300, distance: 121.4
click at [701, 417] on dd "Denmark and Direct prices" at bounding box center [846, 411] width 411 height 49
click at [1030, 88] on button "Close" at bounding box center [1043, 94] width 26 height 26
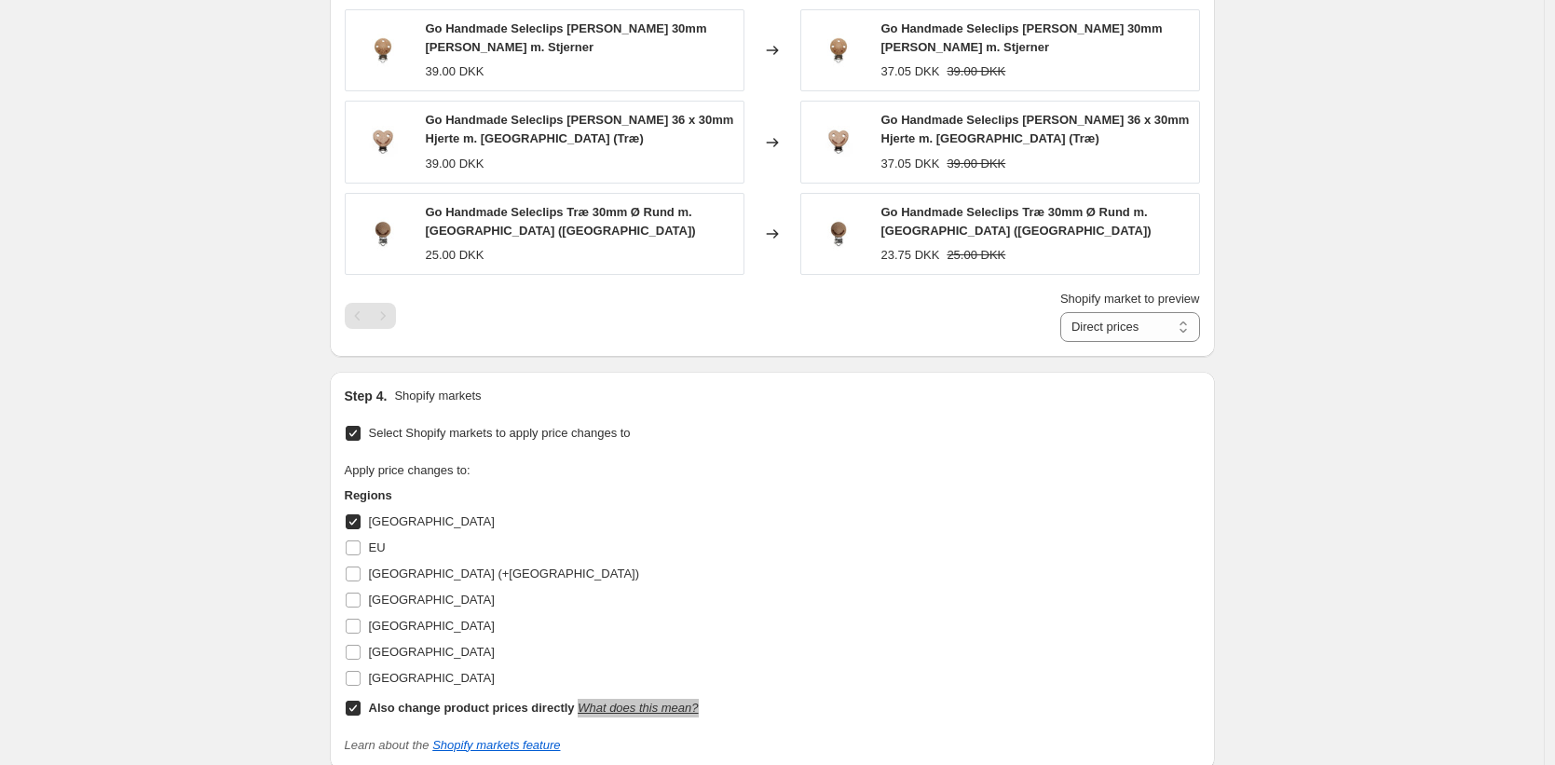
scroll to position [1593, 0]
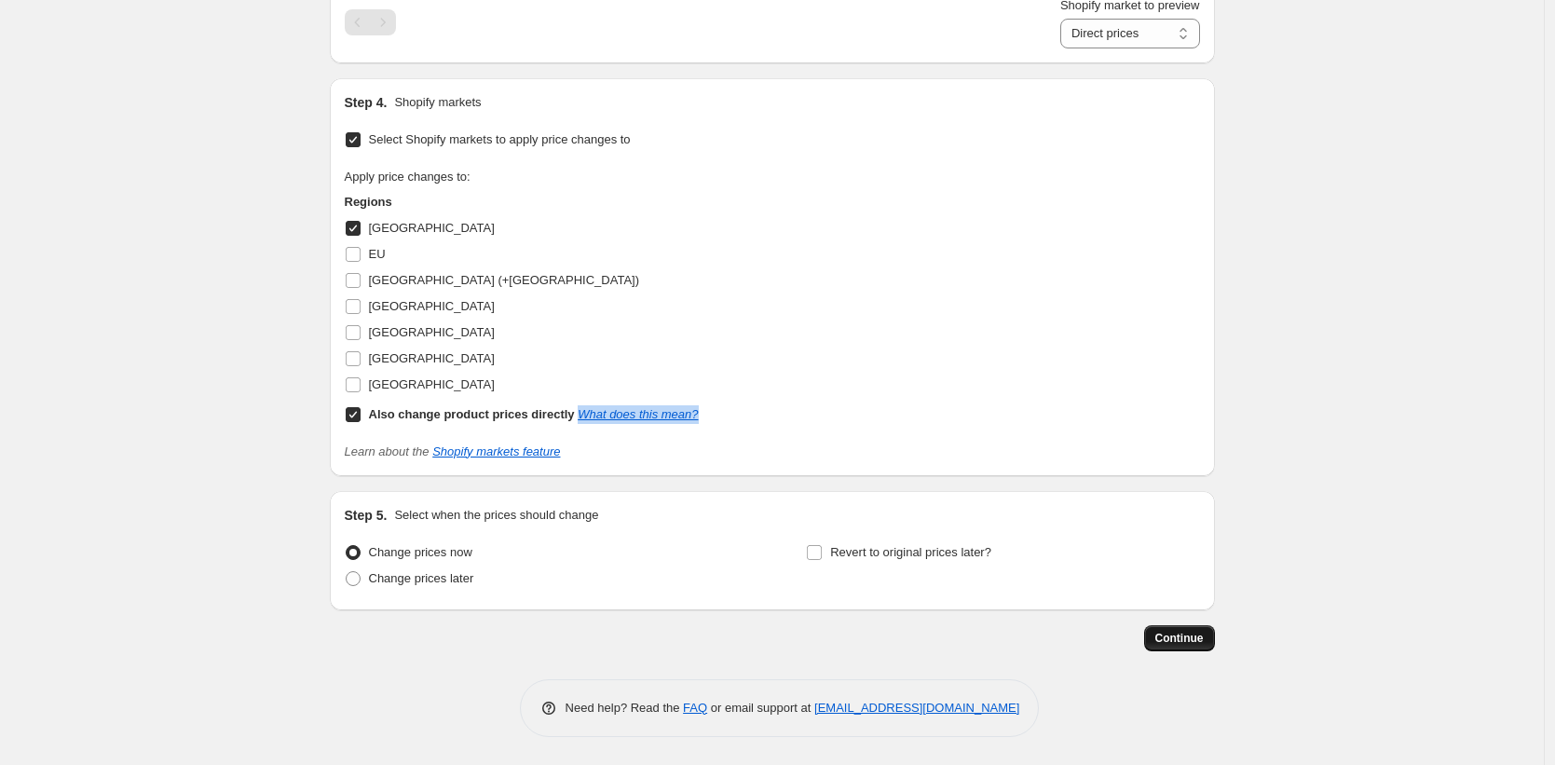
click at [1187, 637] on span "Continue" at bounding box center [1180, 638] width 48 height 15
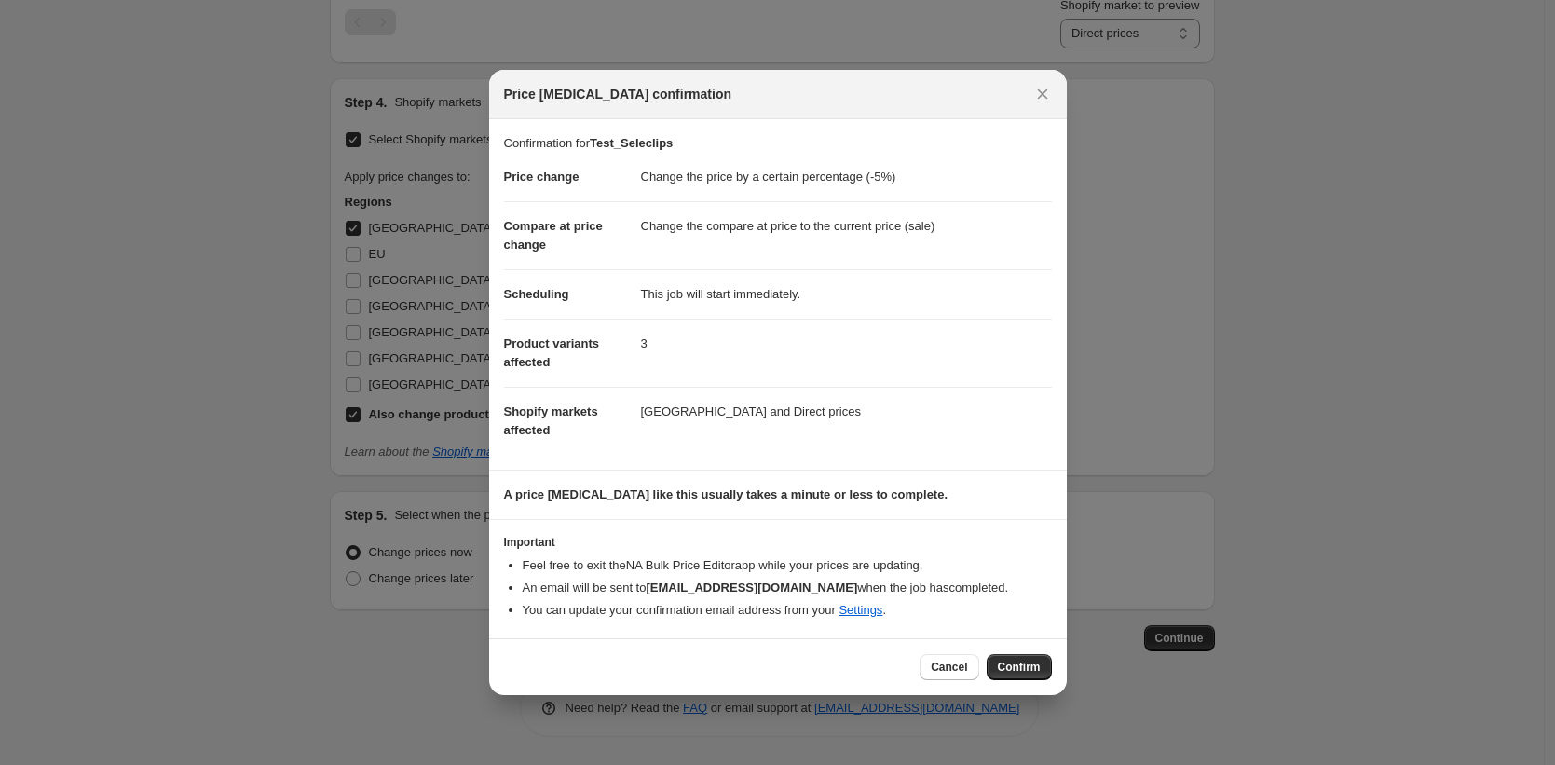
click at [1021, 674] on button "Confirm" at bounding box center [1019, 667] width 65 height 26
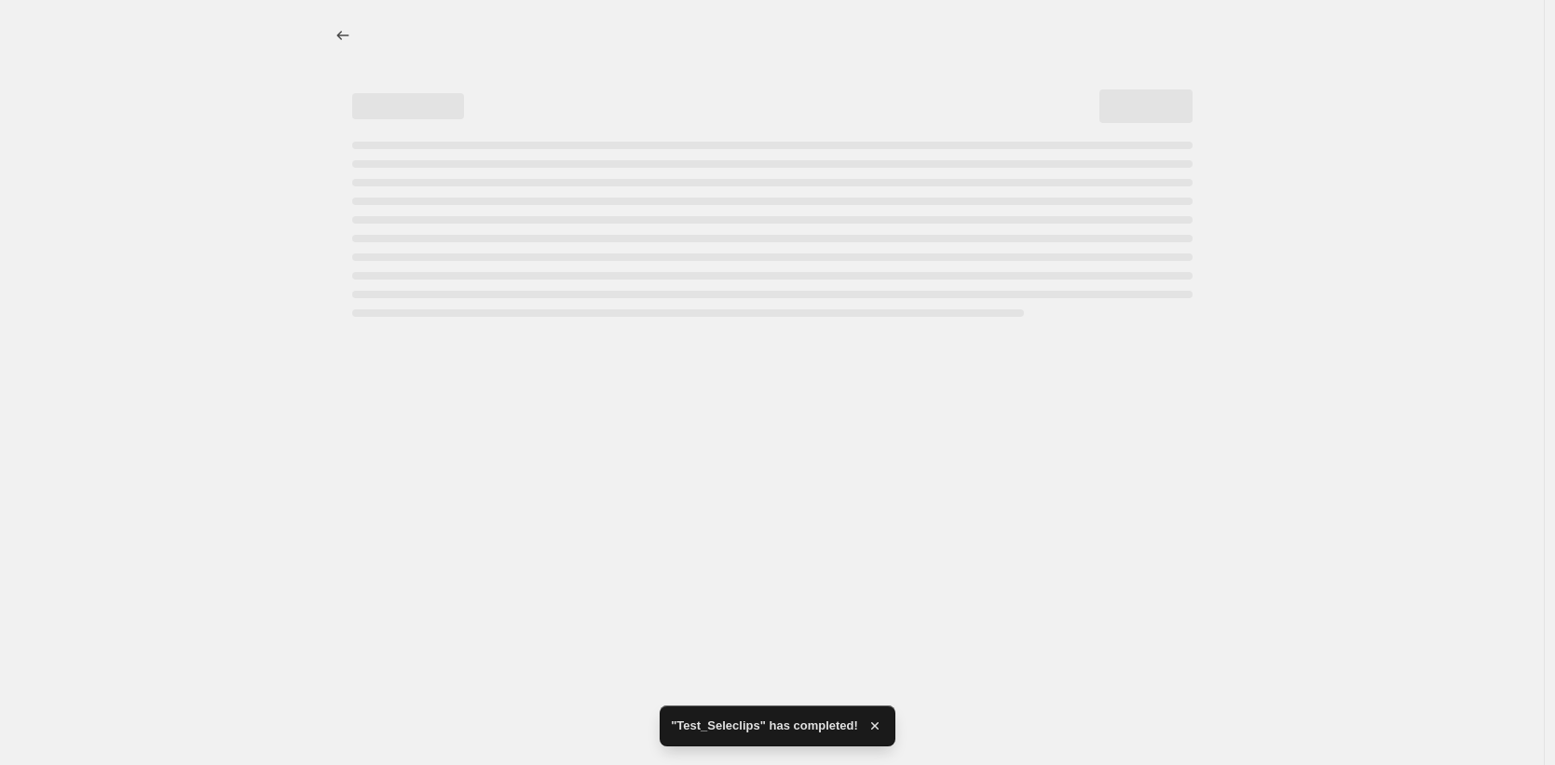
select select "percentage"
select select "collection"
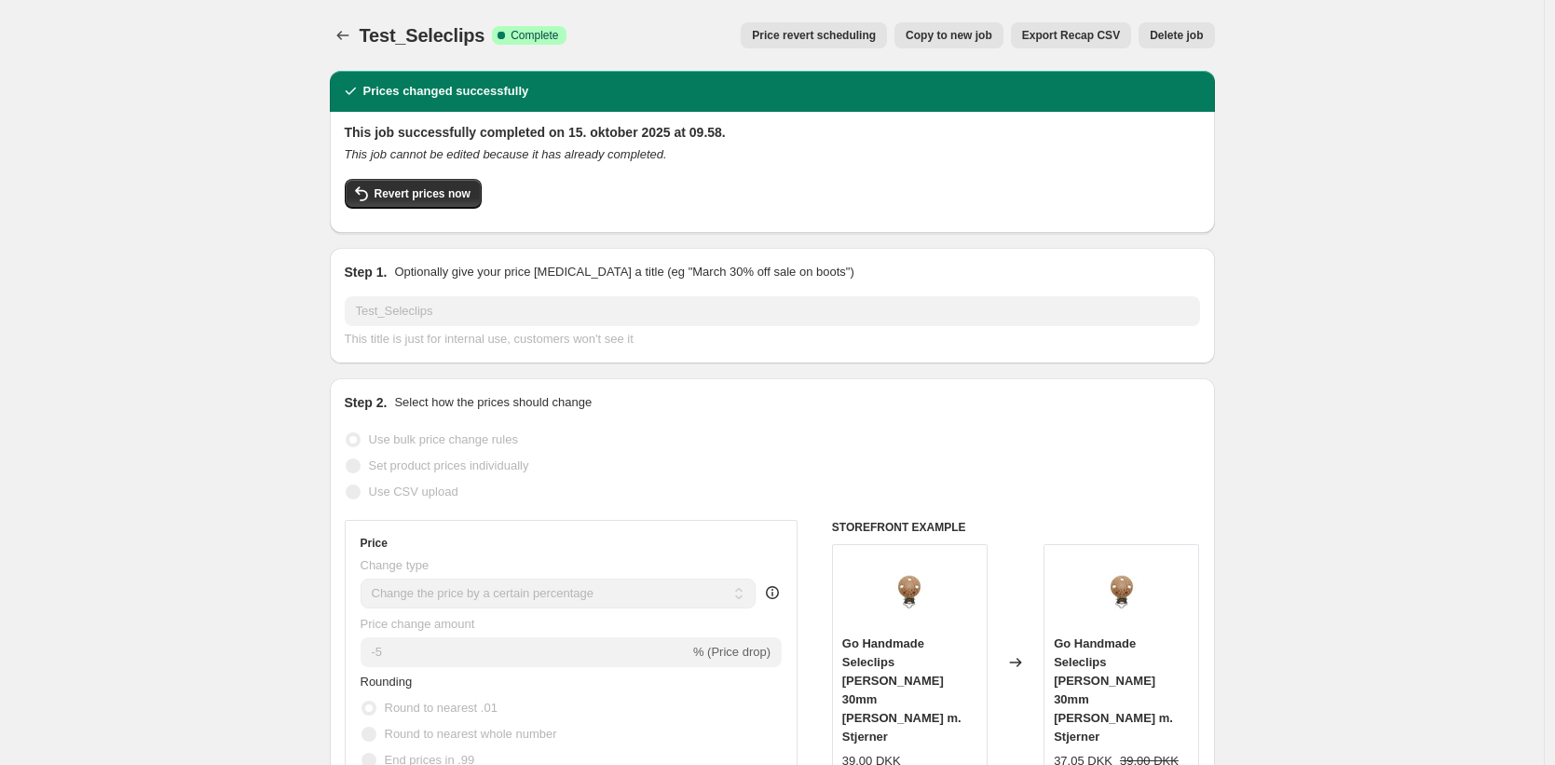
click at [355, 40] on button "Price change jobs" at bounding box center [343, 35] width 26 height 26
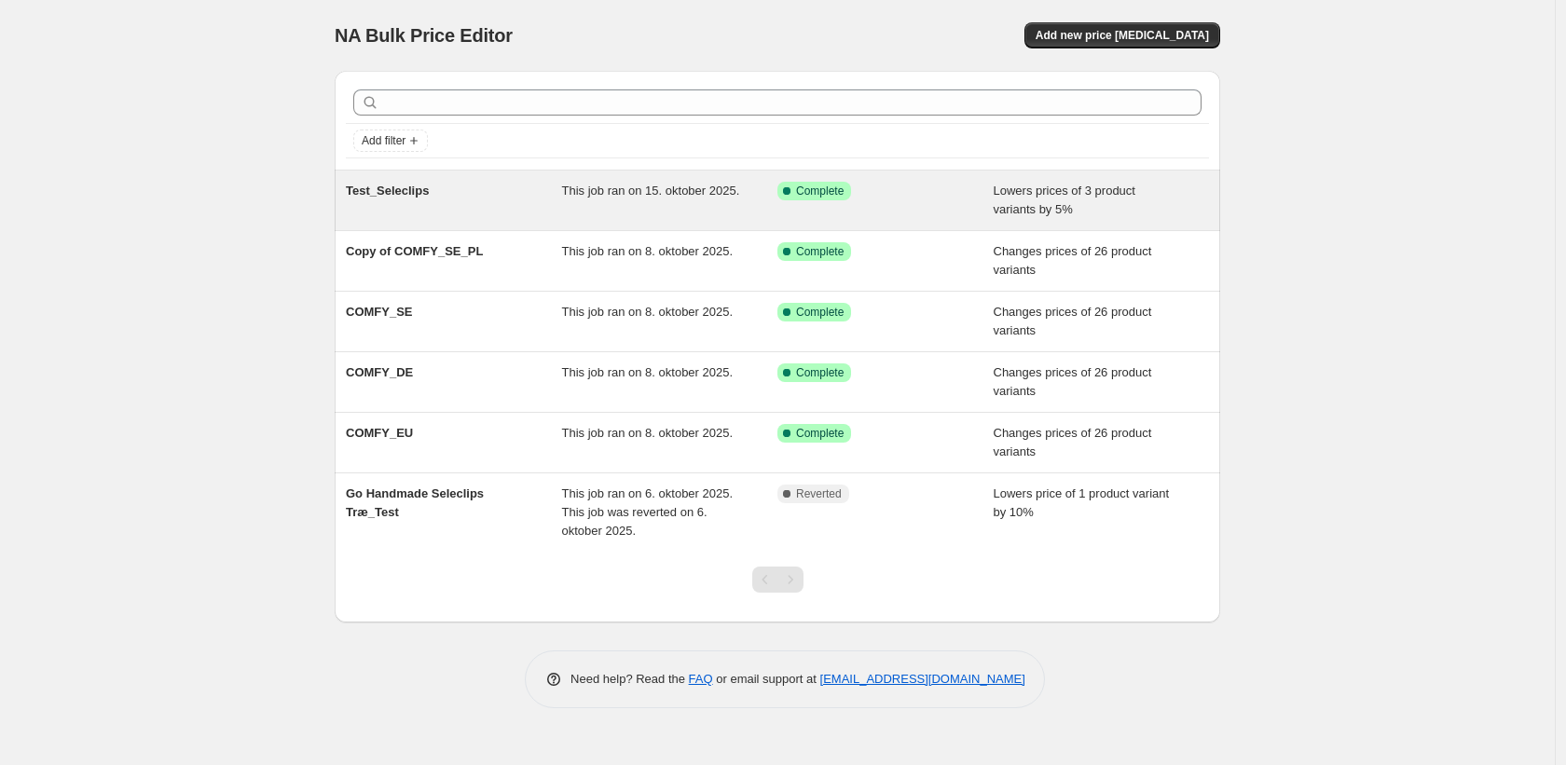
click at [924, 196] on div "Success Complete Complete" at bounding box center [871, 191] width 188 height 19
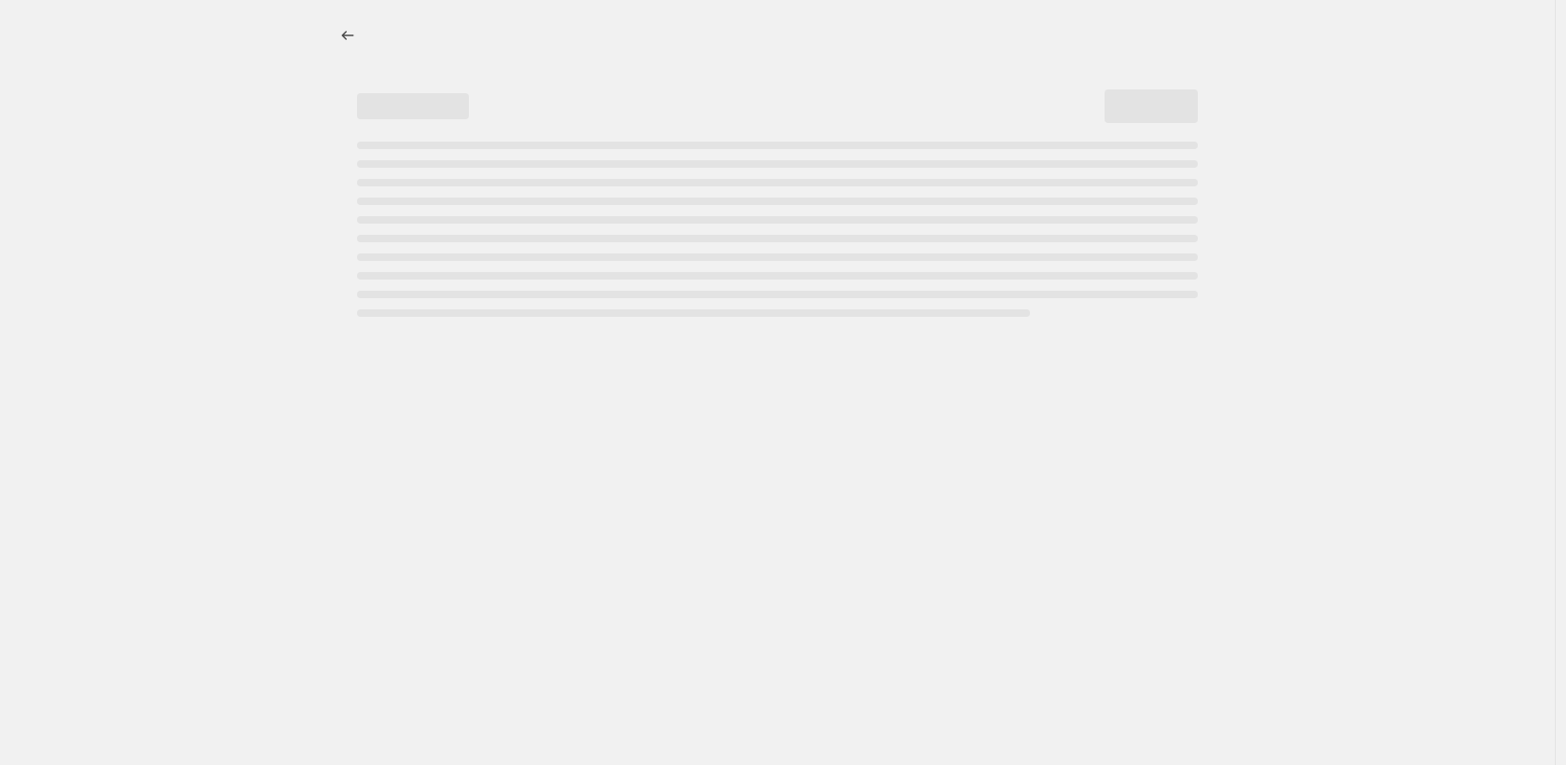
select select "percentage"
select select "collection"
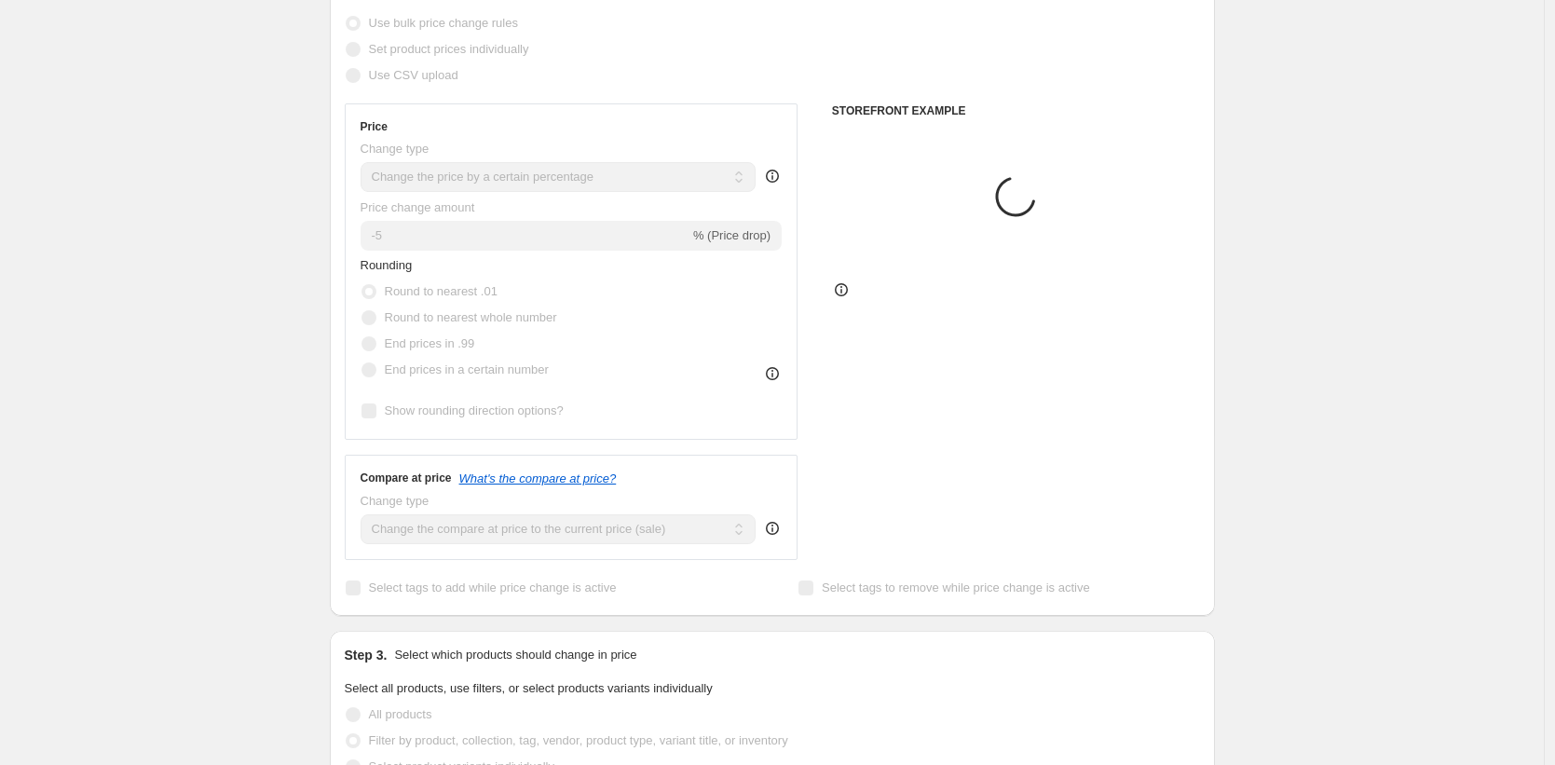
scroll to position [447, 0]
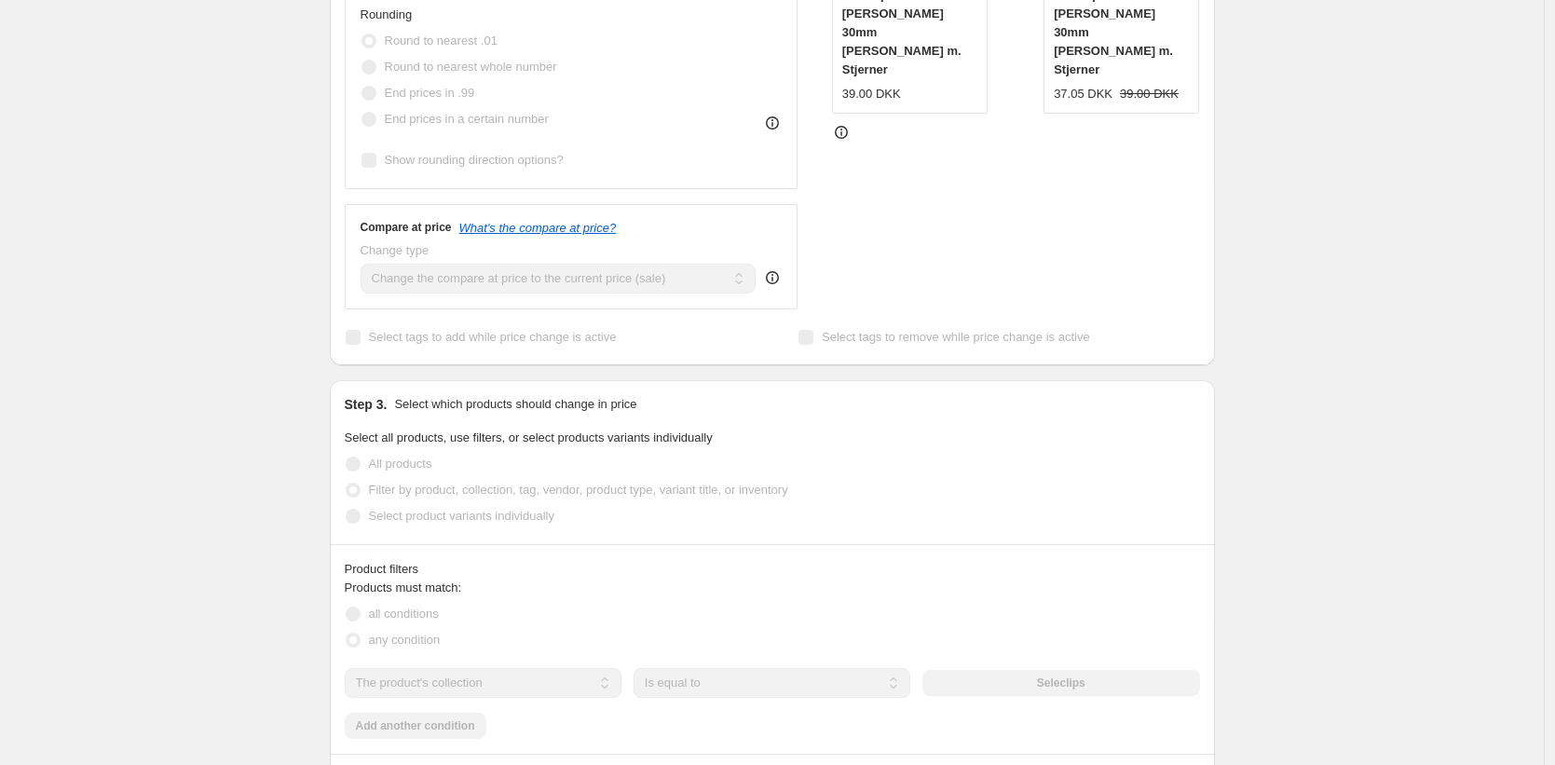
click at [503, 432] on span "Select all products, use filters, or select products variants individually" at bounding box center [529, 438] width 368 height 14
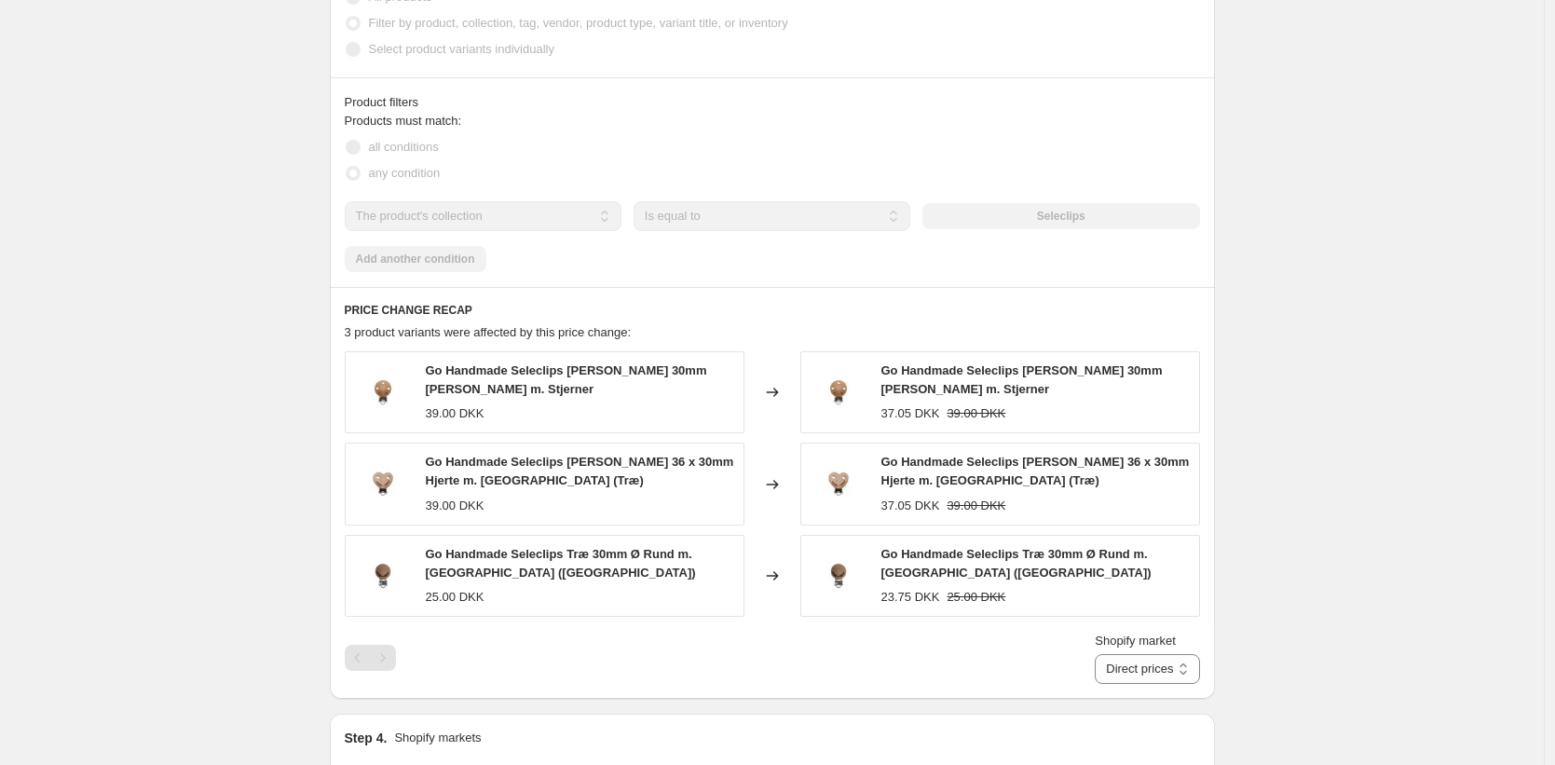
scroll to position [1480, 0]
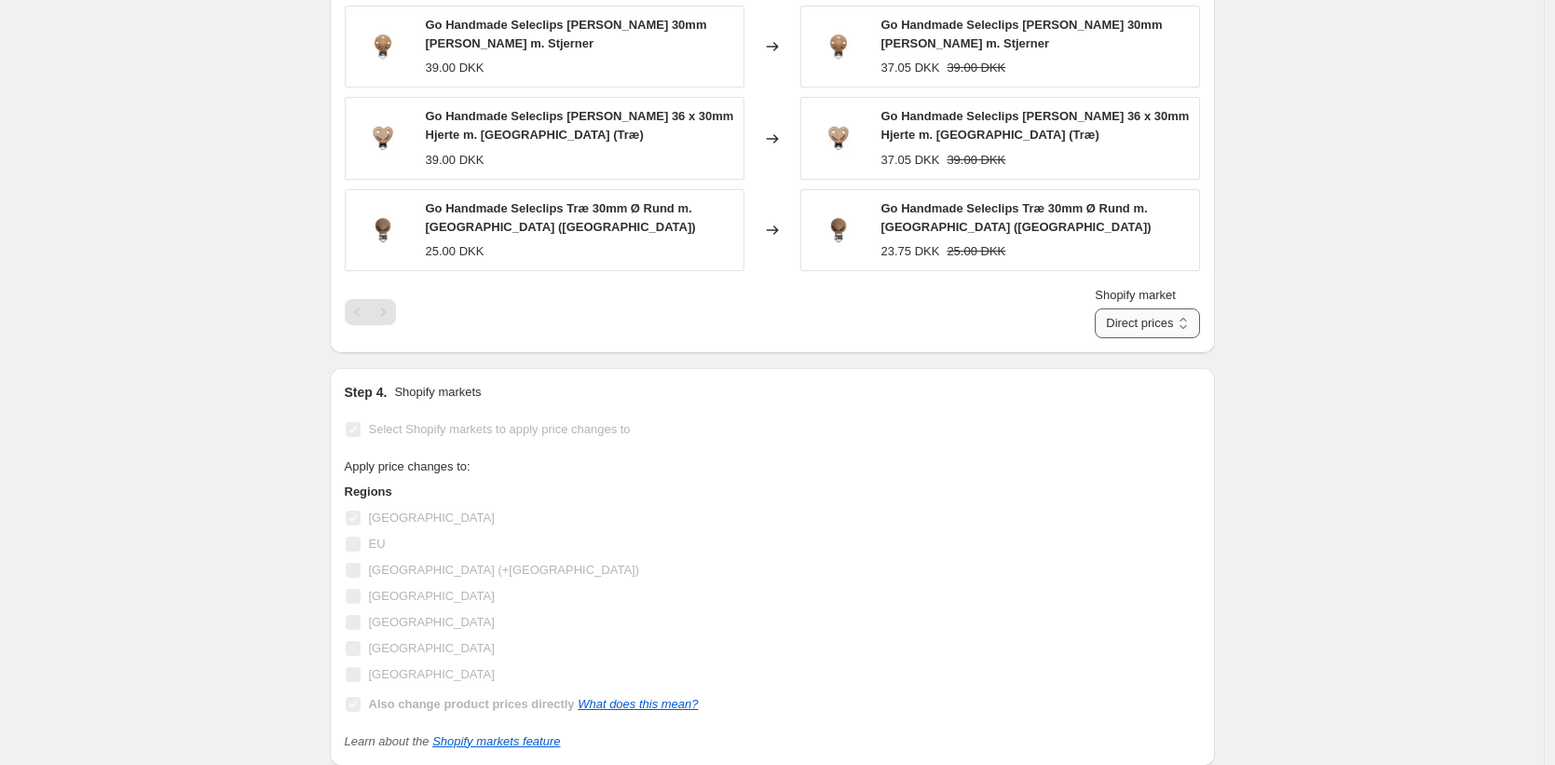
click at [1158, 325] on select "Direct prices Denmark" at bounding box center [1147, 323] width 104 height 30
select select "59810808115"
click at [1116, 338] on select "Direct prices Denmark" at bounding box center [1147, 323] width 104 height 30
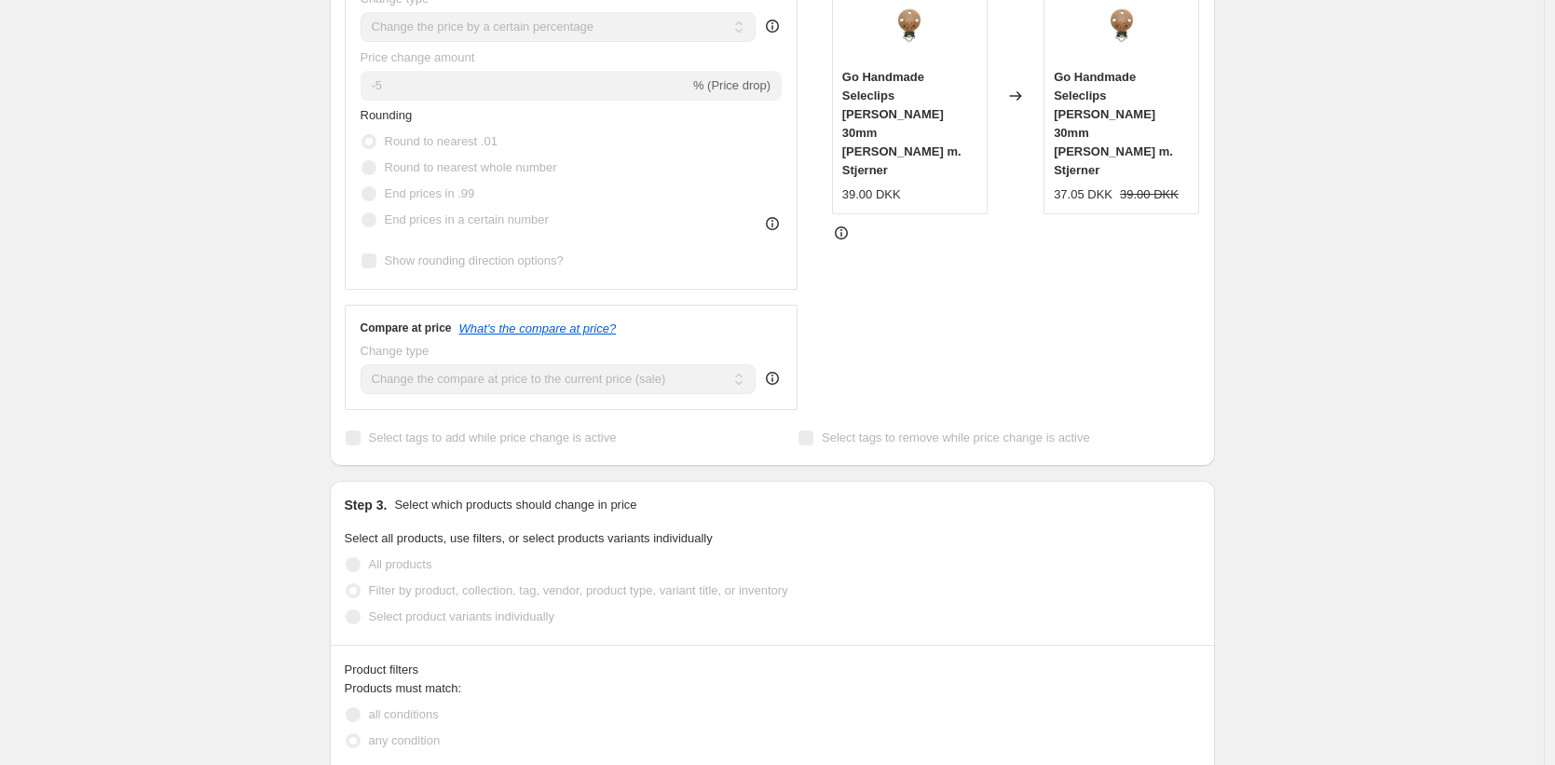
scroll to position [0, 0]
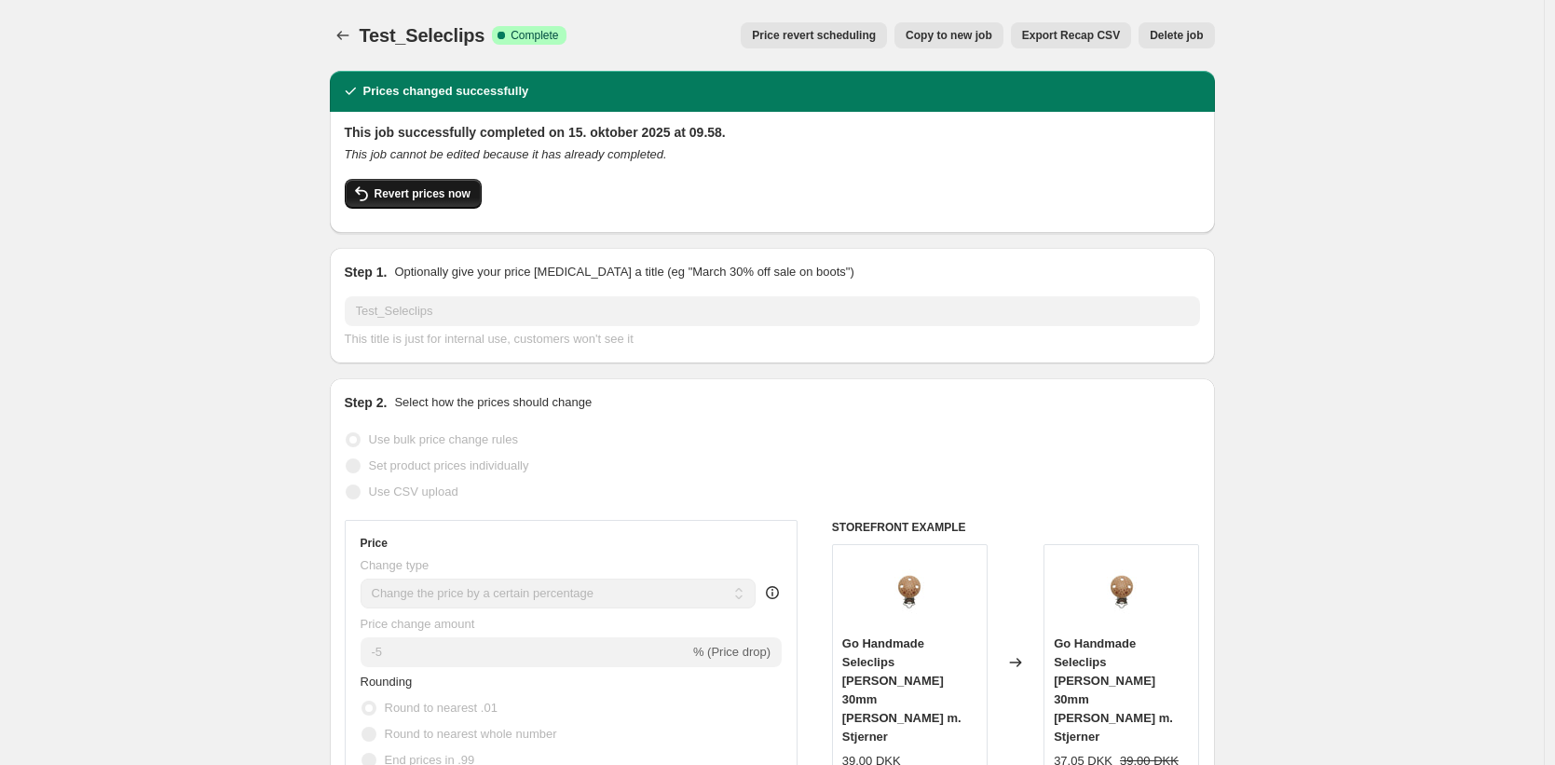
click at [411, 187] on span "Revert prices now" at bounding box center [423, 193] width 96 height 15
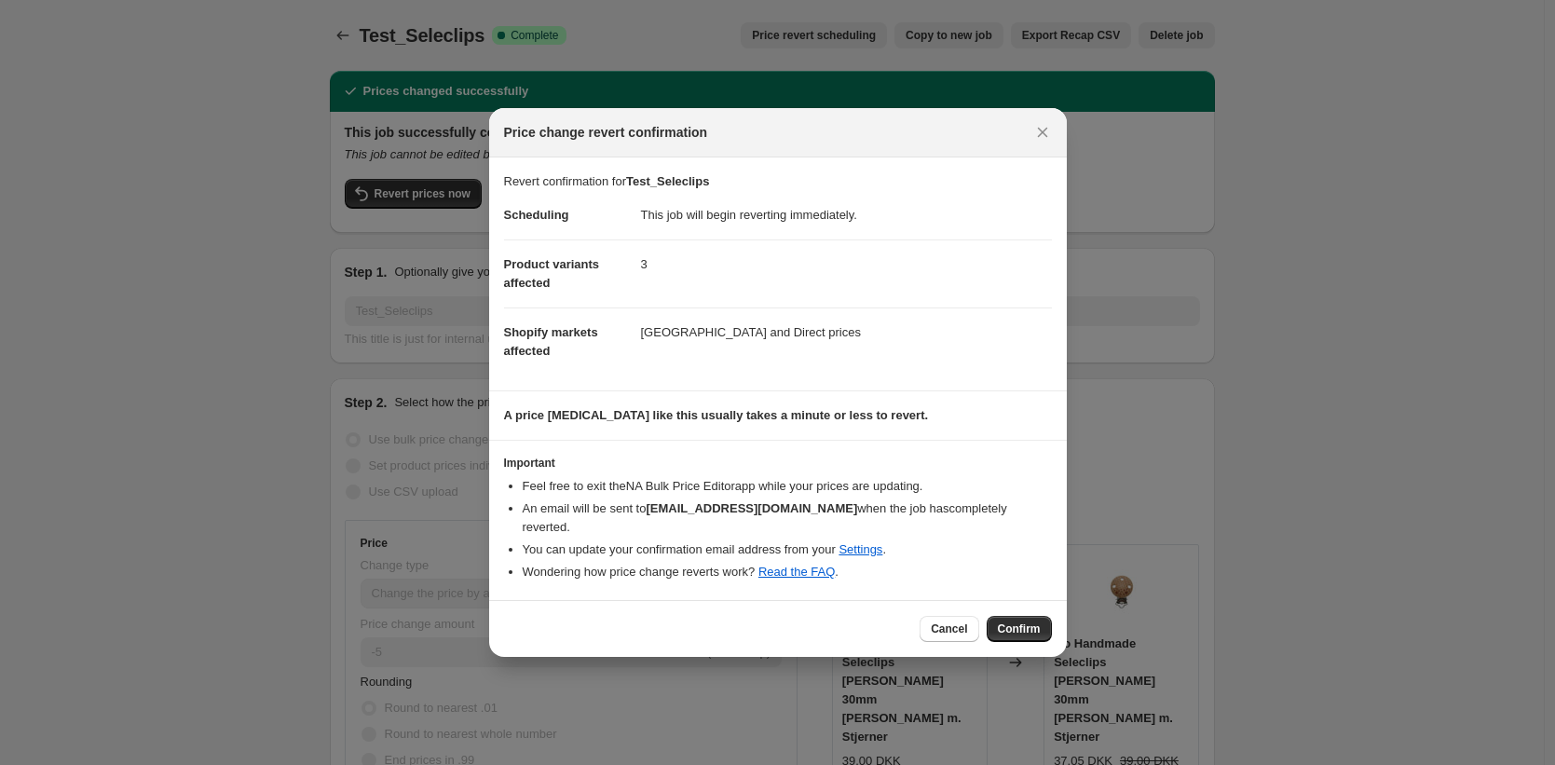
click at [1015, 629] on button "Confirm" at bounding box center [1019, 629] width 65 height 26
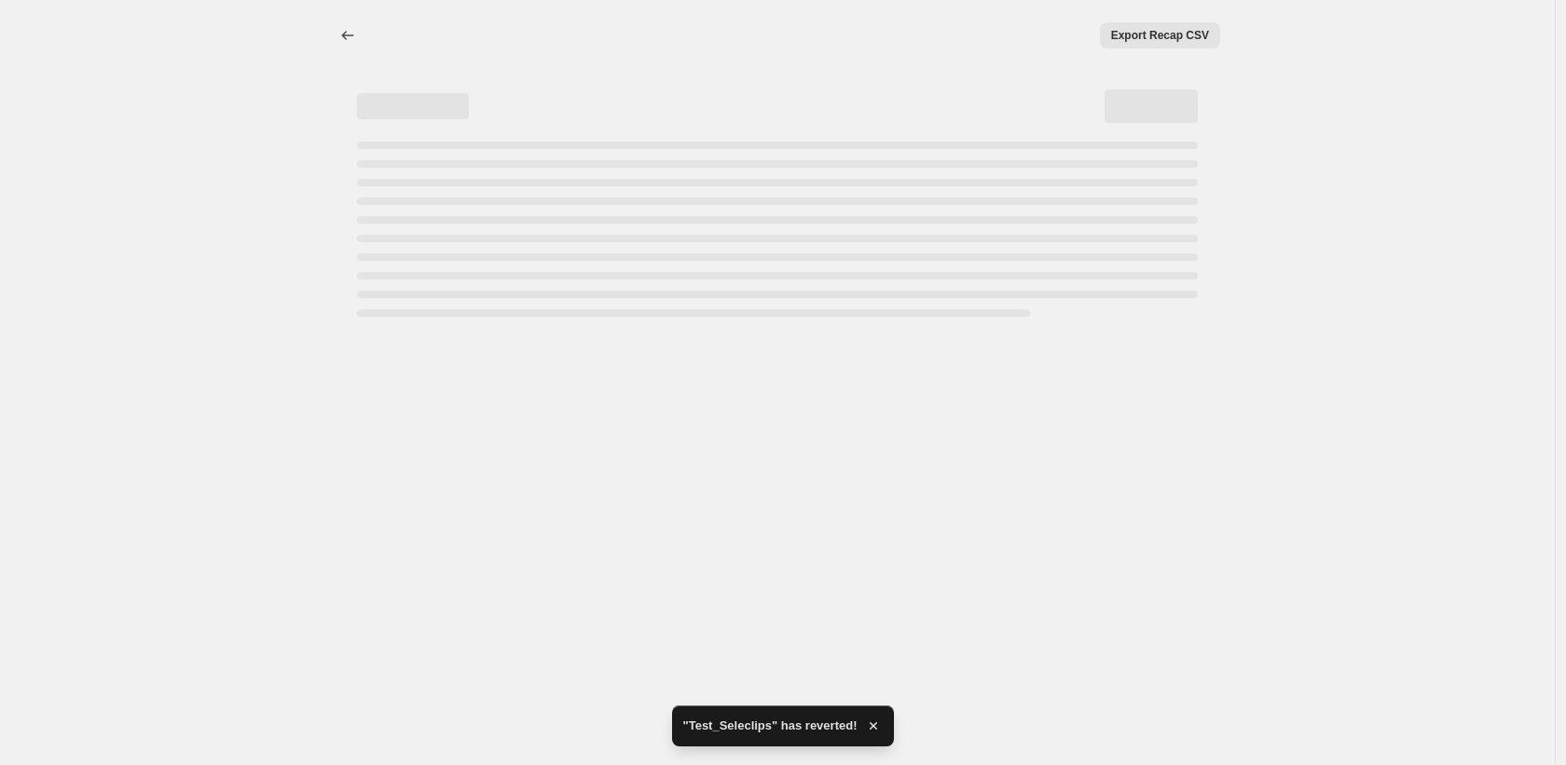
select select "percentage"
select select "collection"
select select "59810808115"
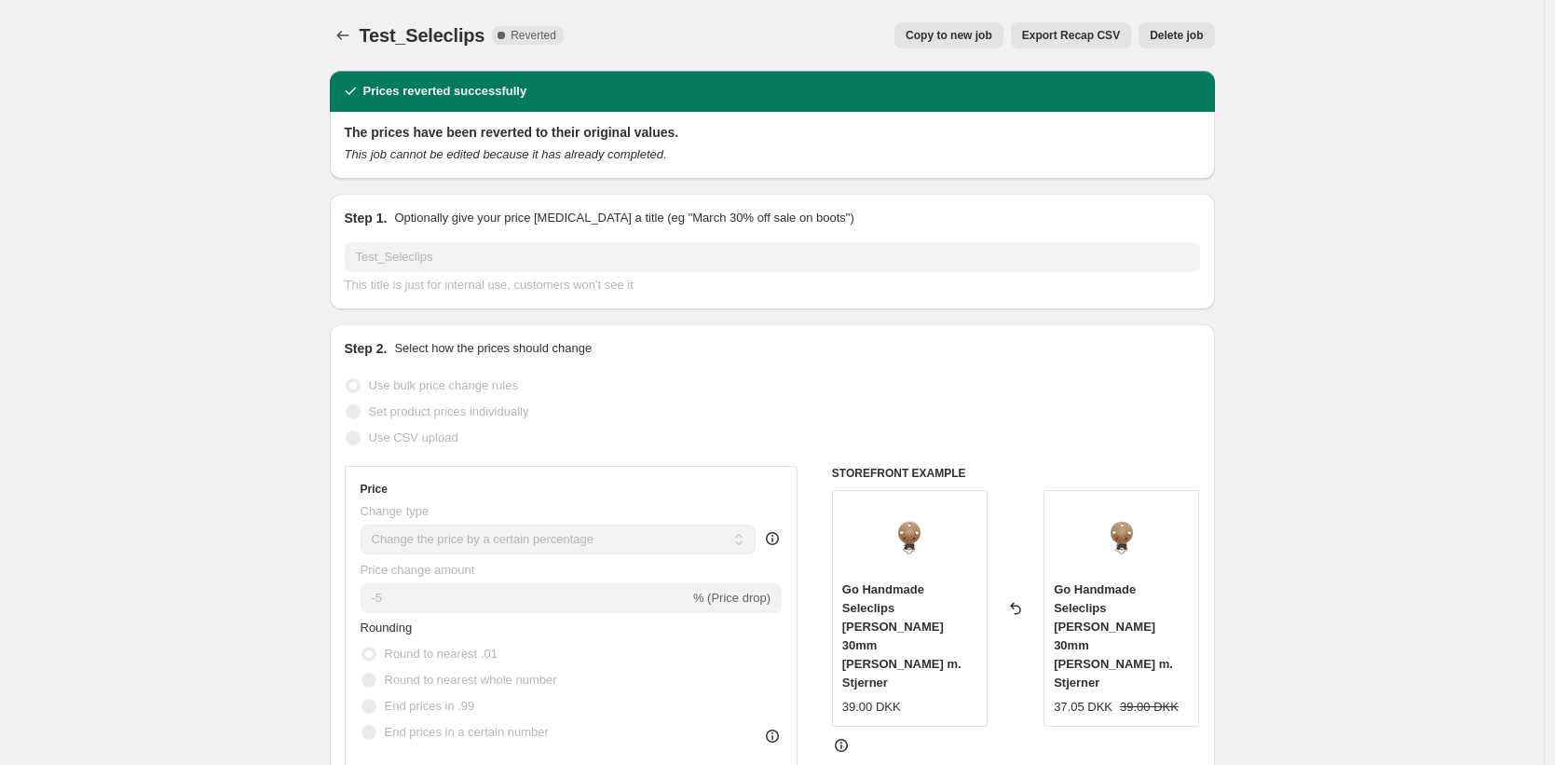
click at [952, 39] on span "Copy to new job" at bounding box center [949, 35] width 87 height 15
select select "percentage"
select select "collection"
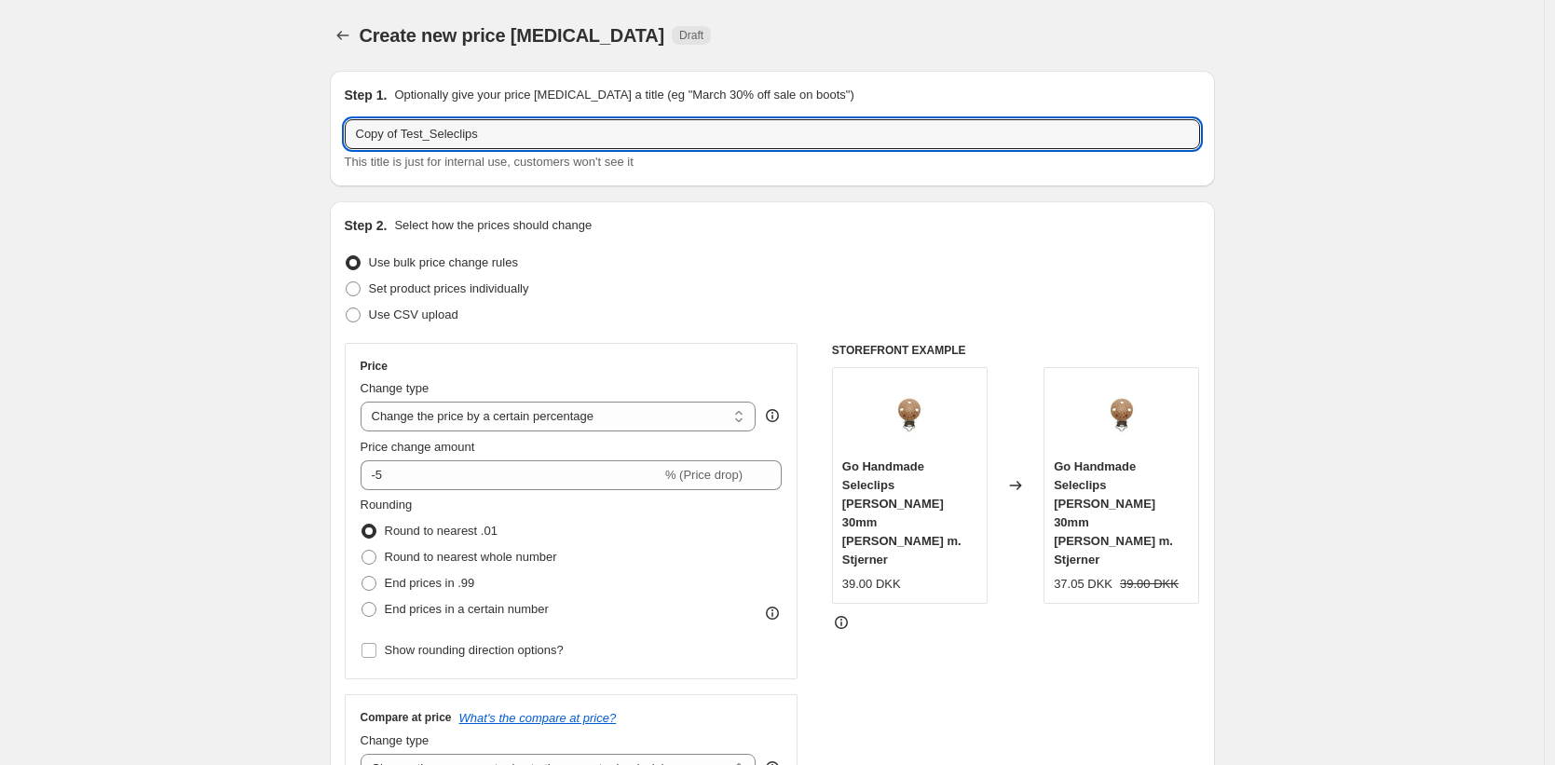
drag, startPoint x: 411, startPoint y: 136, endPoint x: 336, endPoint y: 135, distance: 74.6
click at [336, 135] on div "Step 1. Optionally give your price change job a title (eg "March 30% off sale o…" at bounding box center [772, 129] width 885 height 116
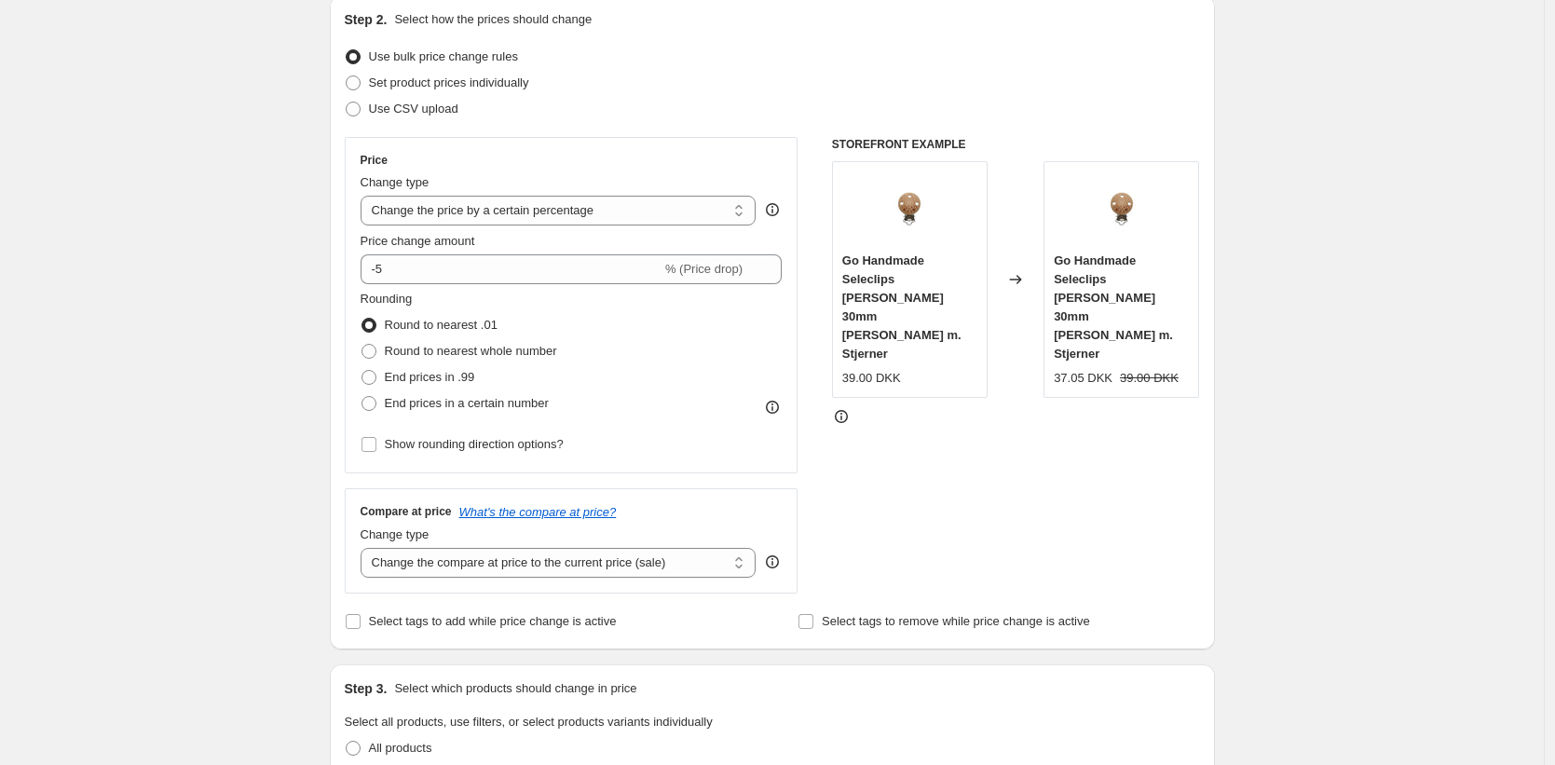
scroll to position [209, 0]
type input "EU_Test_Seleclips"
click at [455, 344] on span "Round to nearest whole number" at bounding box center [471, 348] width 172 height 14
click at [363, 342] on input "Round to nearest whole number" at bounding box center [362, 341] width 1 height 1
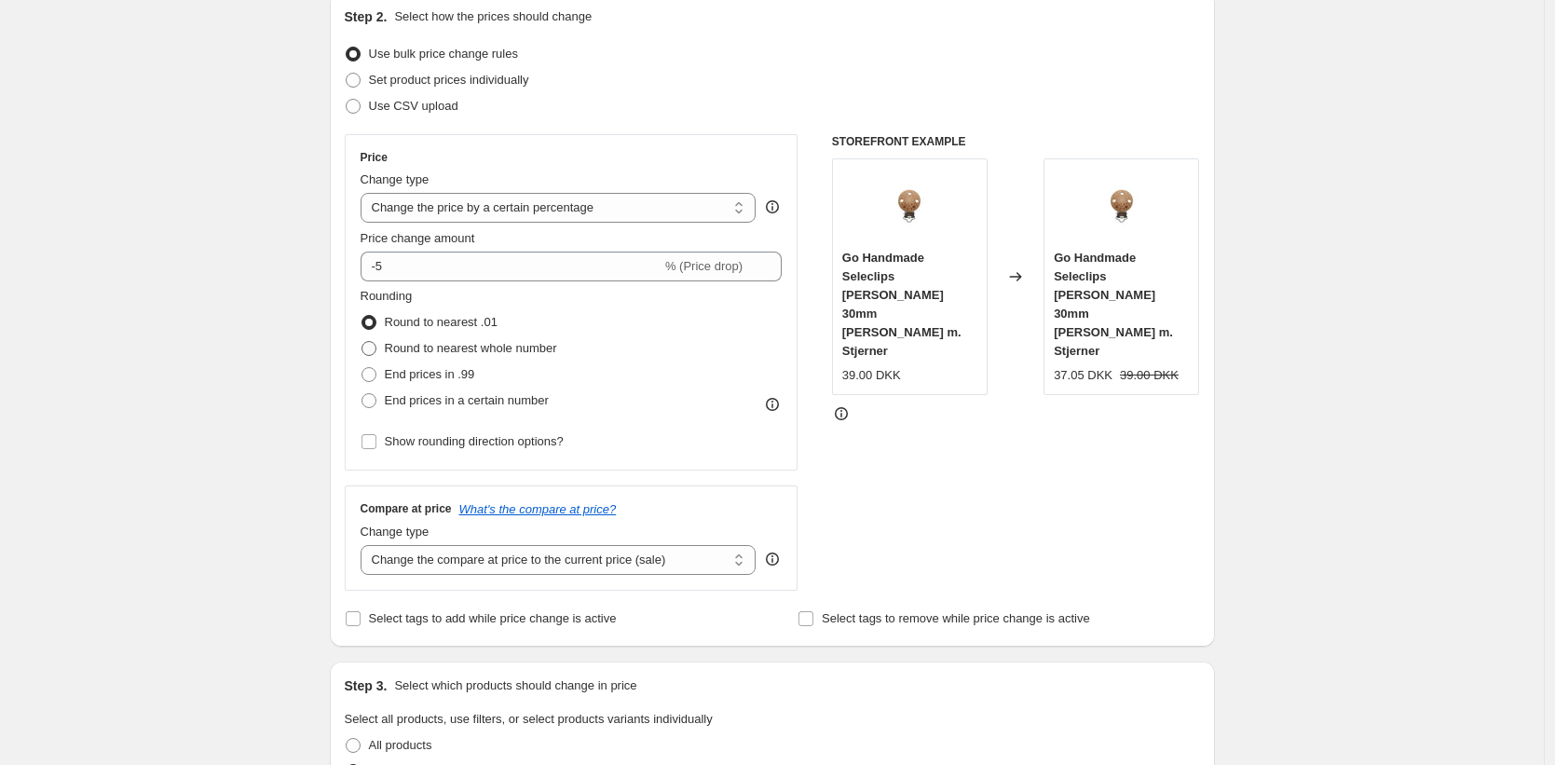
radio input "true"
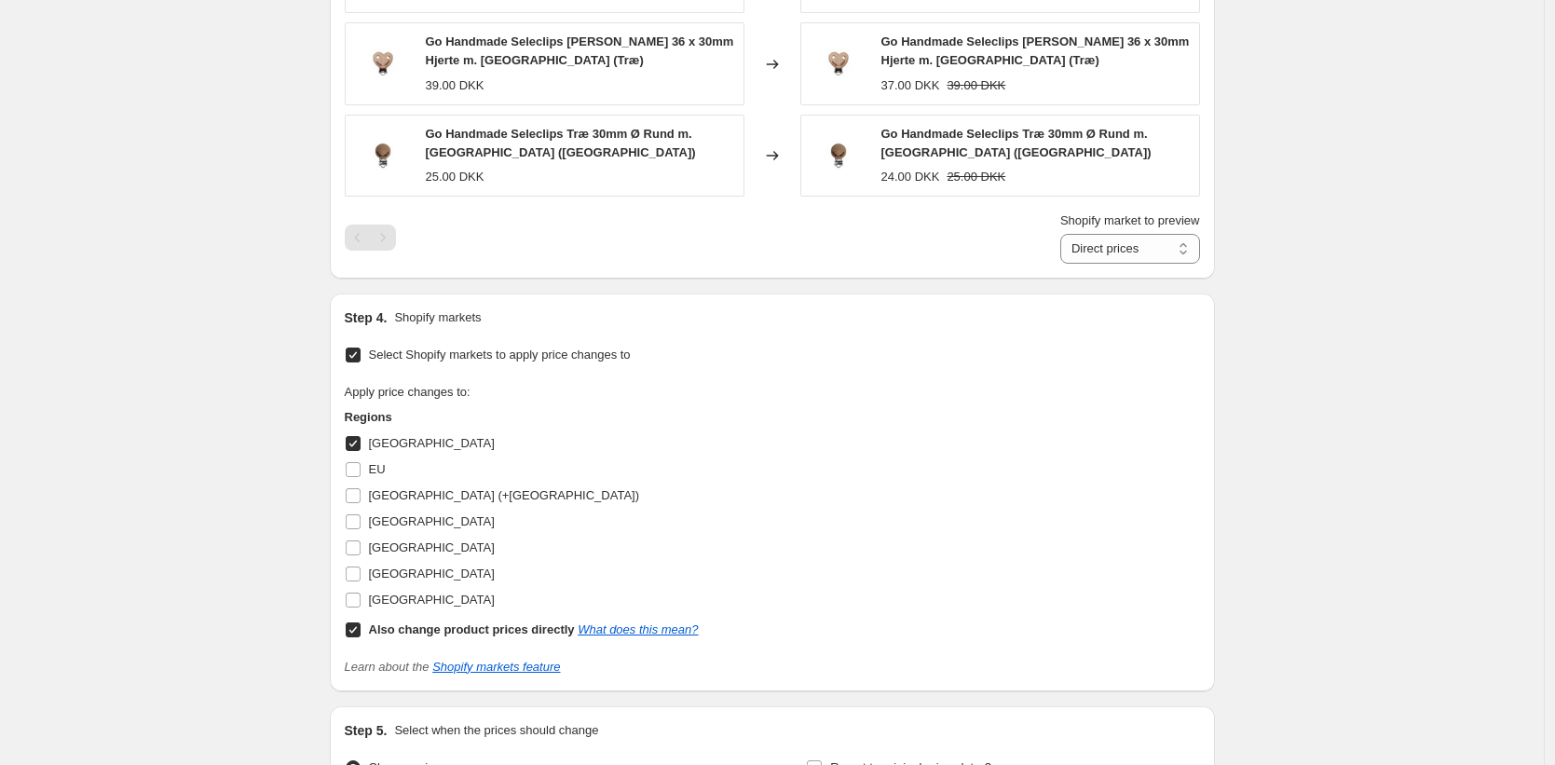
scroll to position [1390, 0]
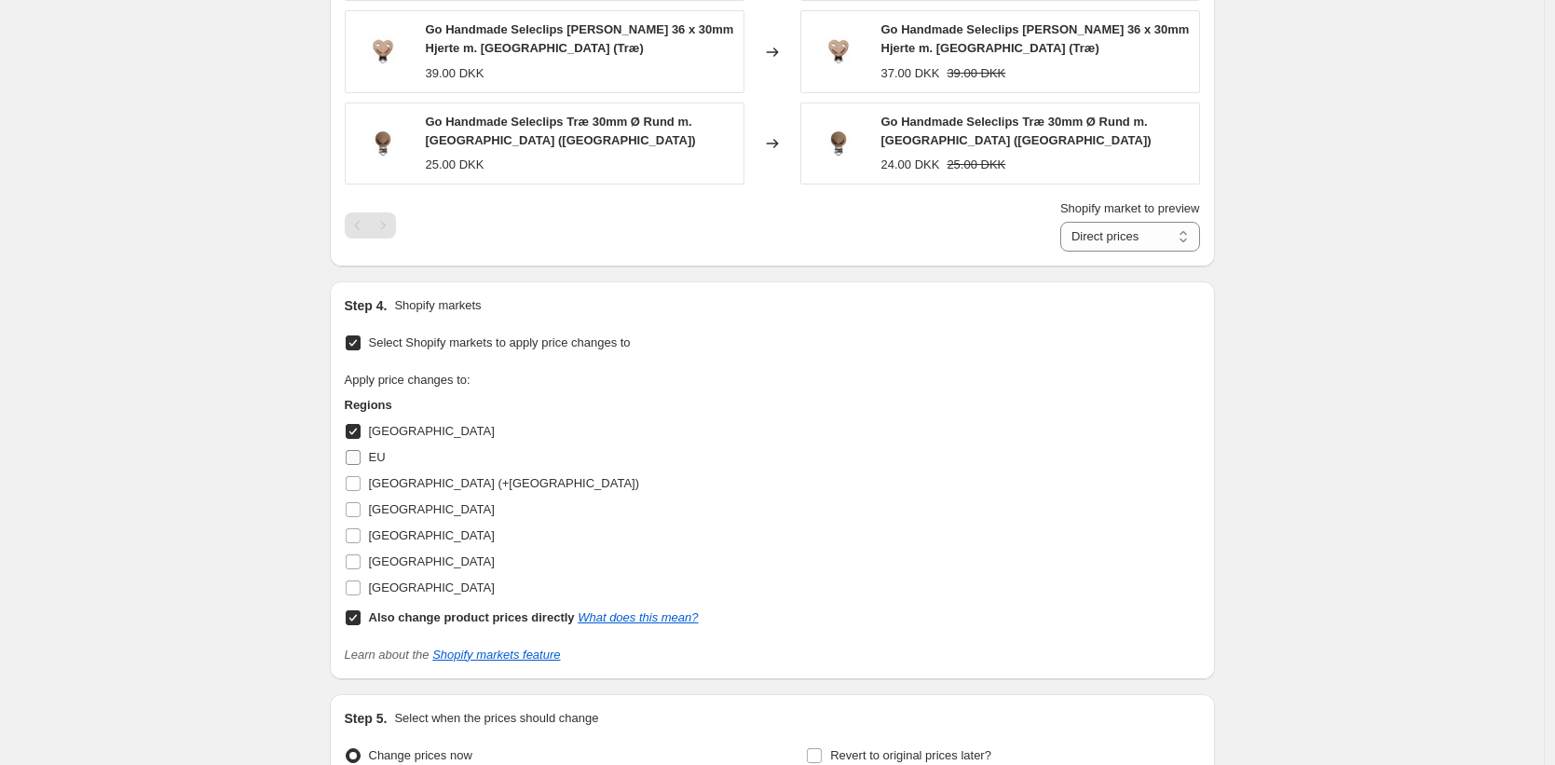
click at [361, 427] on input "Denmark" at bounding box center [353, 431] width 15 height 15
checkbox input "false"
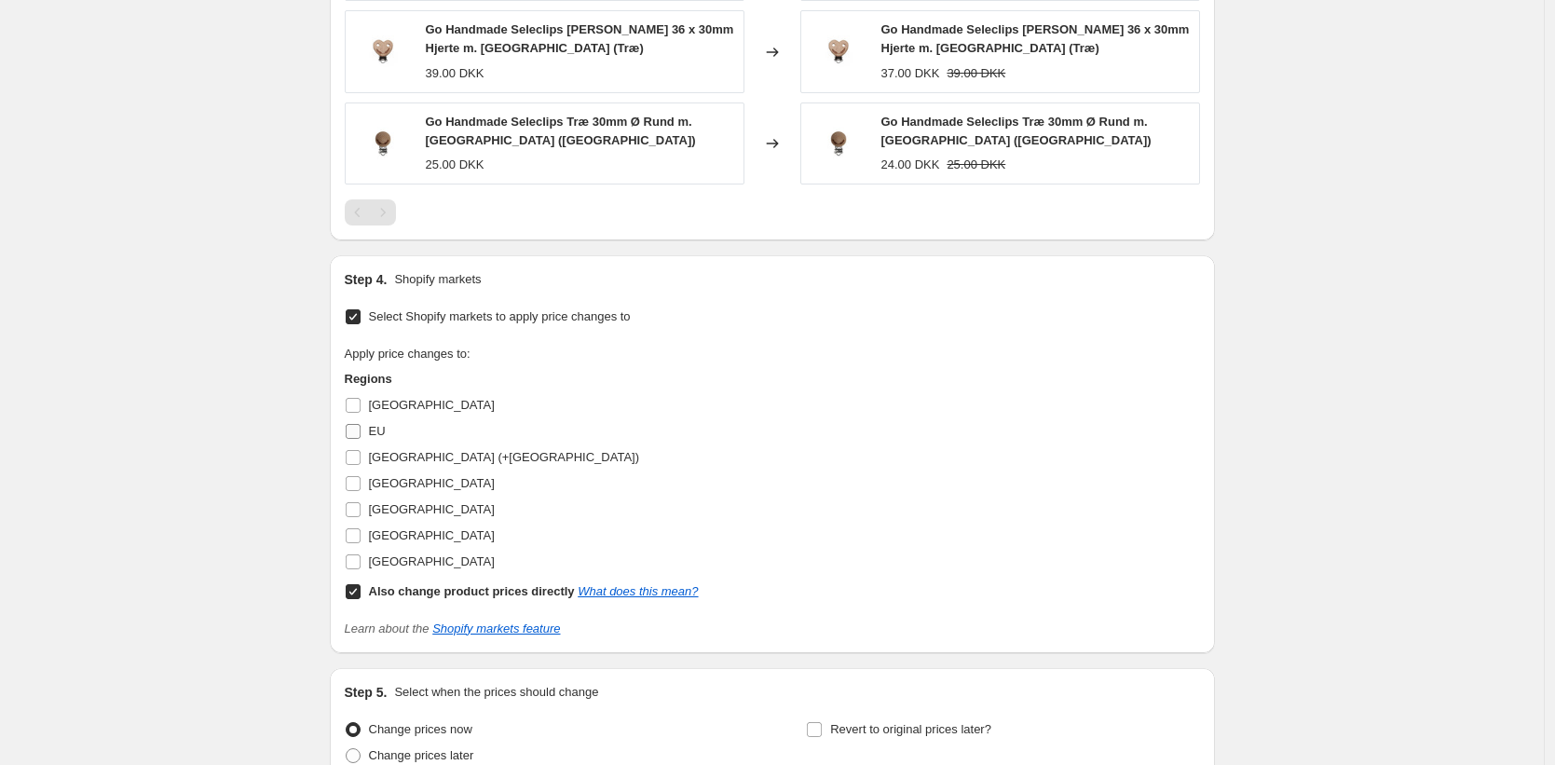
click at [360, 430] on input "EU" at bounding box center [353, 431] width 15 height 15
checkbox input "true"
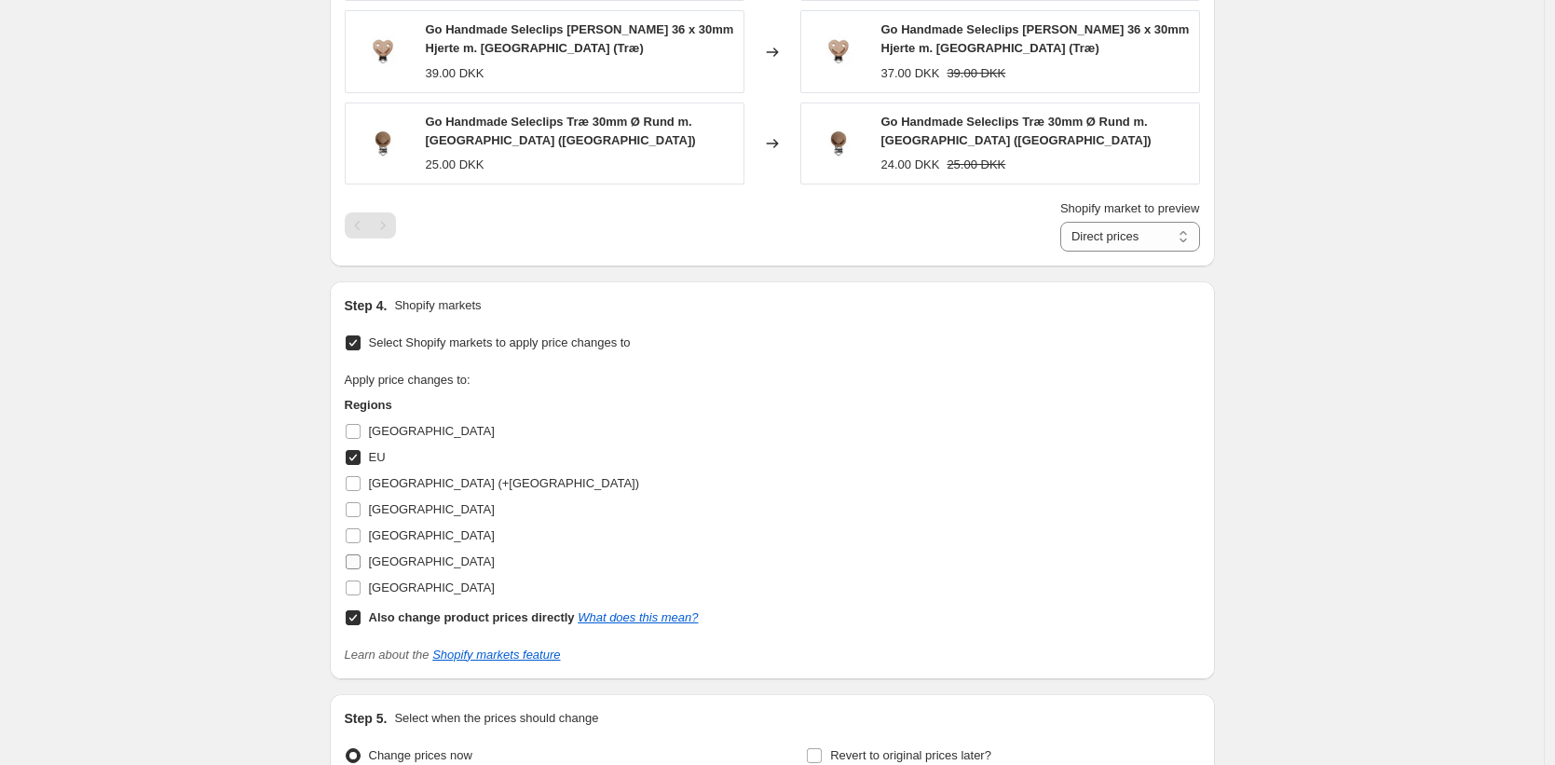
click at [358, 559] on input "Sweden" at bounding box center [353, 562] width 15 height 15
checkbox input "true"
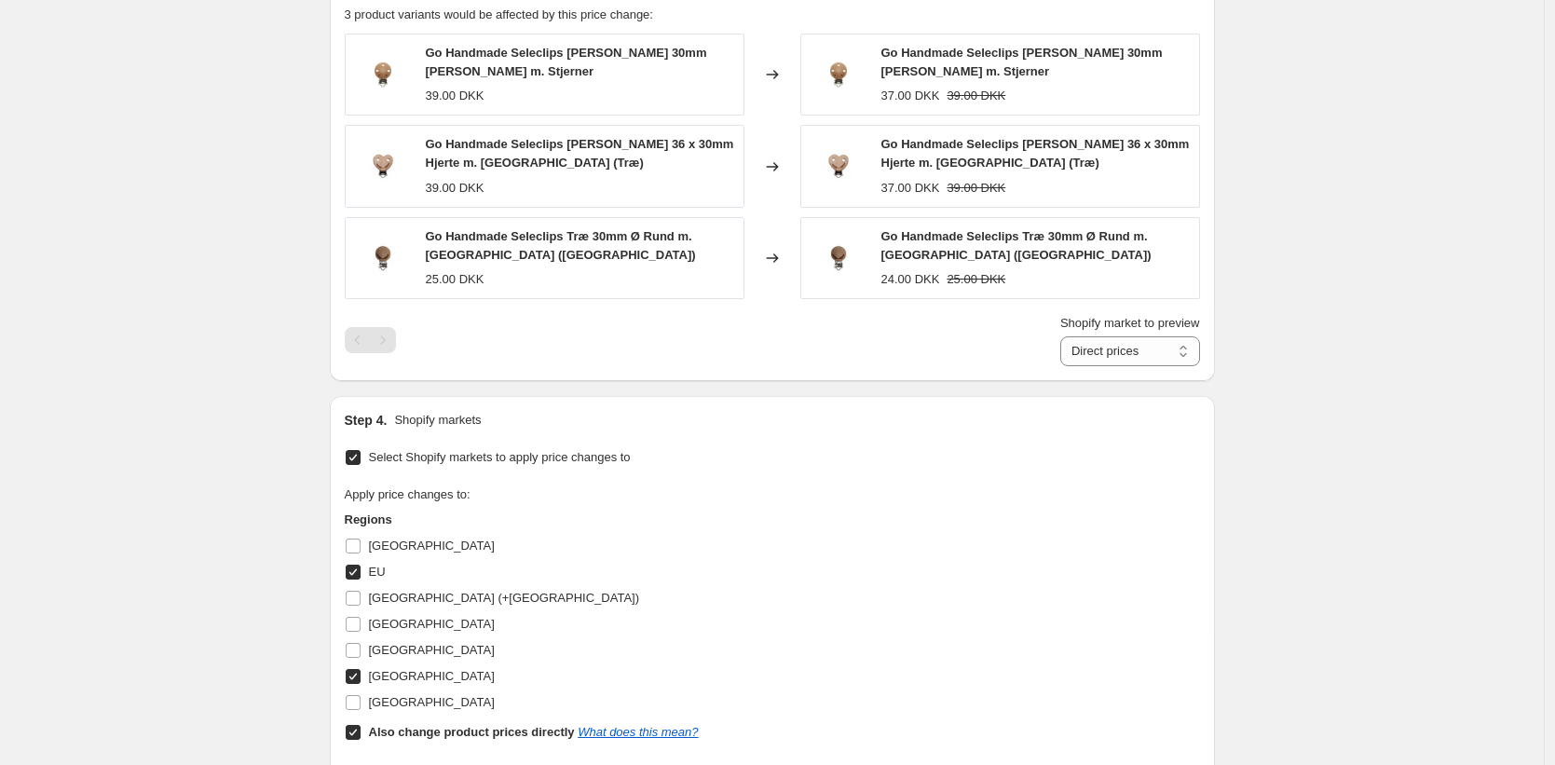
scroll to position [1235, 0]
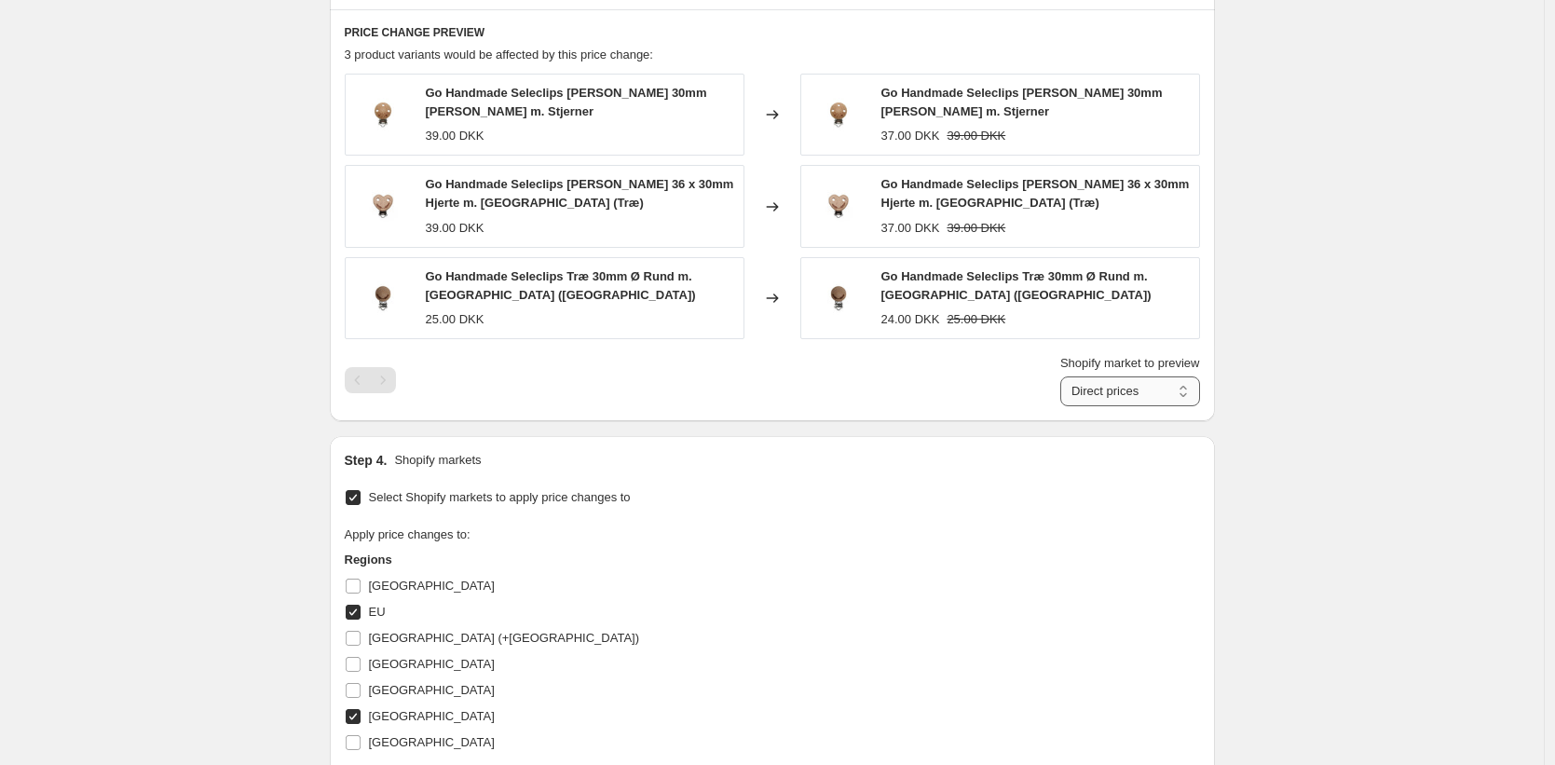
click at [1161, 398] on select "Direct prices EU Sweden" at bounding box center [1131, 392] width 140 height 30
click at [1061, 406] on select "Direct prices EU Sweden" at bounding box center [1131, 392] width 140 height 30
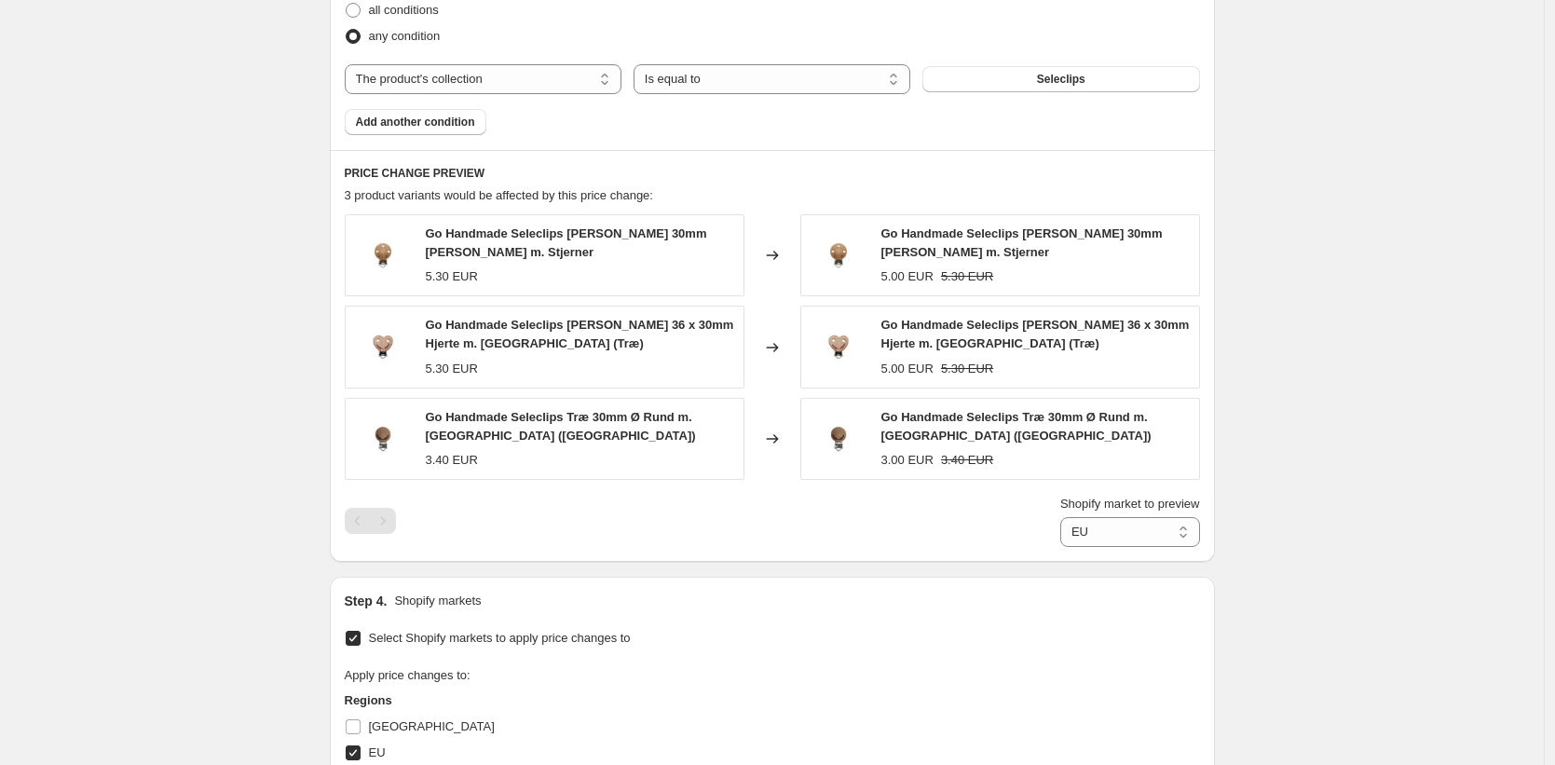
scroll to position [1088, 0]
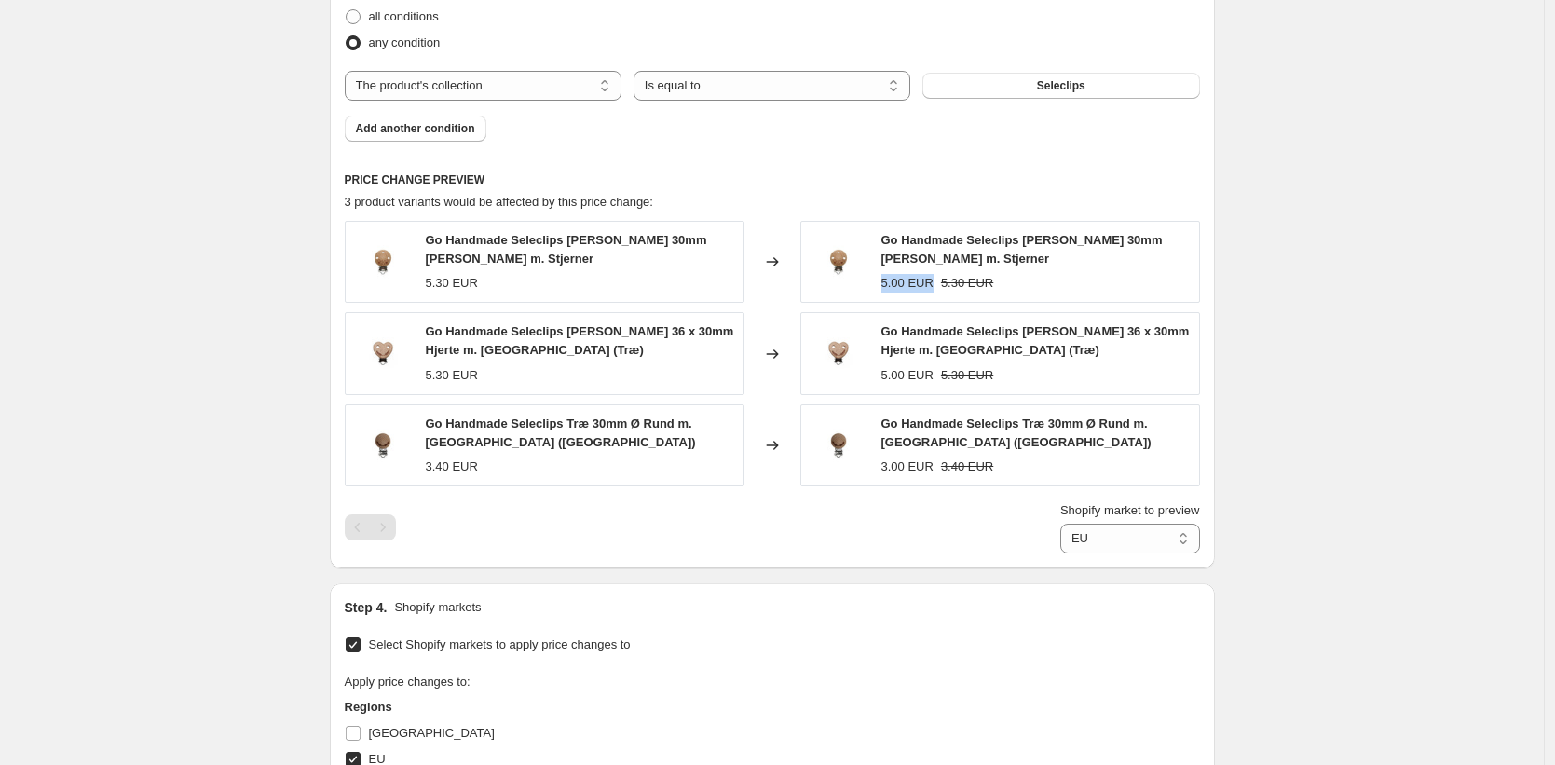
drag, startPoint x: 883, startPoint y: 282, endPoint x: 999, endPoint y: 287, distance: 116.6
click at [939, 282] on div "Go Handmade Seleclips Træ m. Huller 30mm Ø Rund m. Stjerner 5.00 EUR 5.30 EUR" at bounding box center [1001, 262] width 400 height 82
click at [1317, 311] on div "Create new price change job. This page is ready Create new price change job Dra…" at bounding box center [772, 91] width 1544 height 2358
drag, startPoint x: 888, startPoint y: 470, endPoint x: 924, endPoint y: 463, distance: 36.9
click at [924, 463] on div "3.00 EUR" at bounding box center [908, 467] width 52 height 19
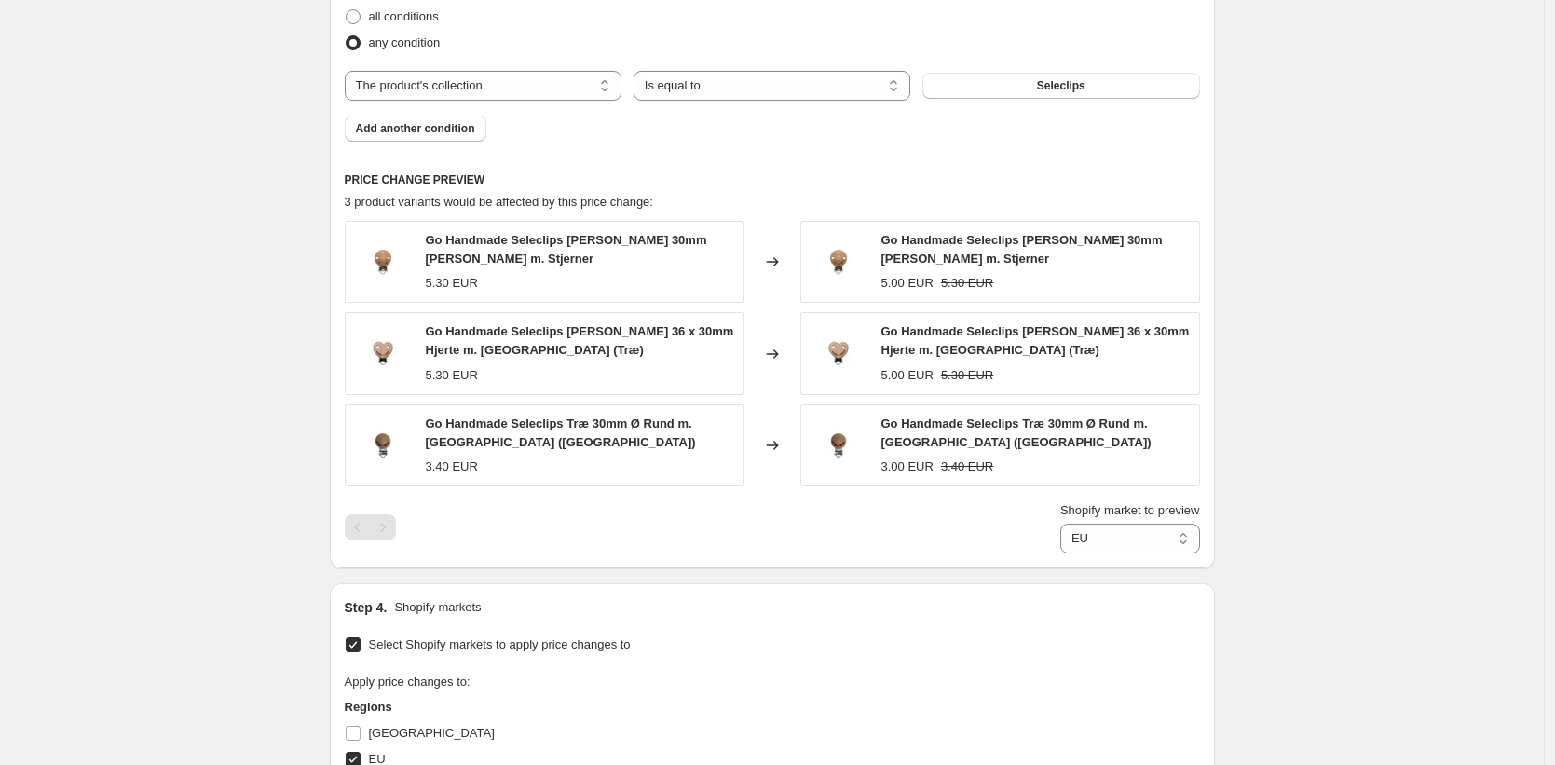
drag, startPoint x: 1339, startPoint y: 437, endPoint x: 1302, endPoint y: 434, distance: 37.4
click at [1338, 436] on div "Create new price change job. This page is ready Create new price change job Dra…" at bounding box center [772, 91] width 1544 height 2358
click at [1132, 538] on select "Direct prices EU Sweden" at bounding box center [1131, 539] width 140 height 30
select select "77147832627"
click at [1061, 554] on select "Direct prices EU Sweden" at bounding box center [1131, 539] width 140 height 30
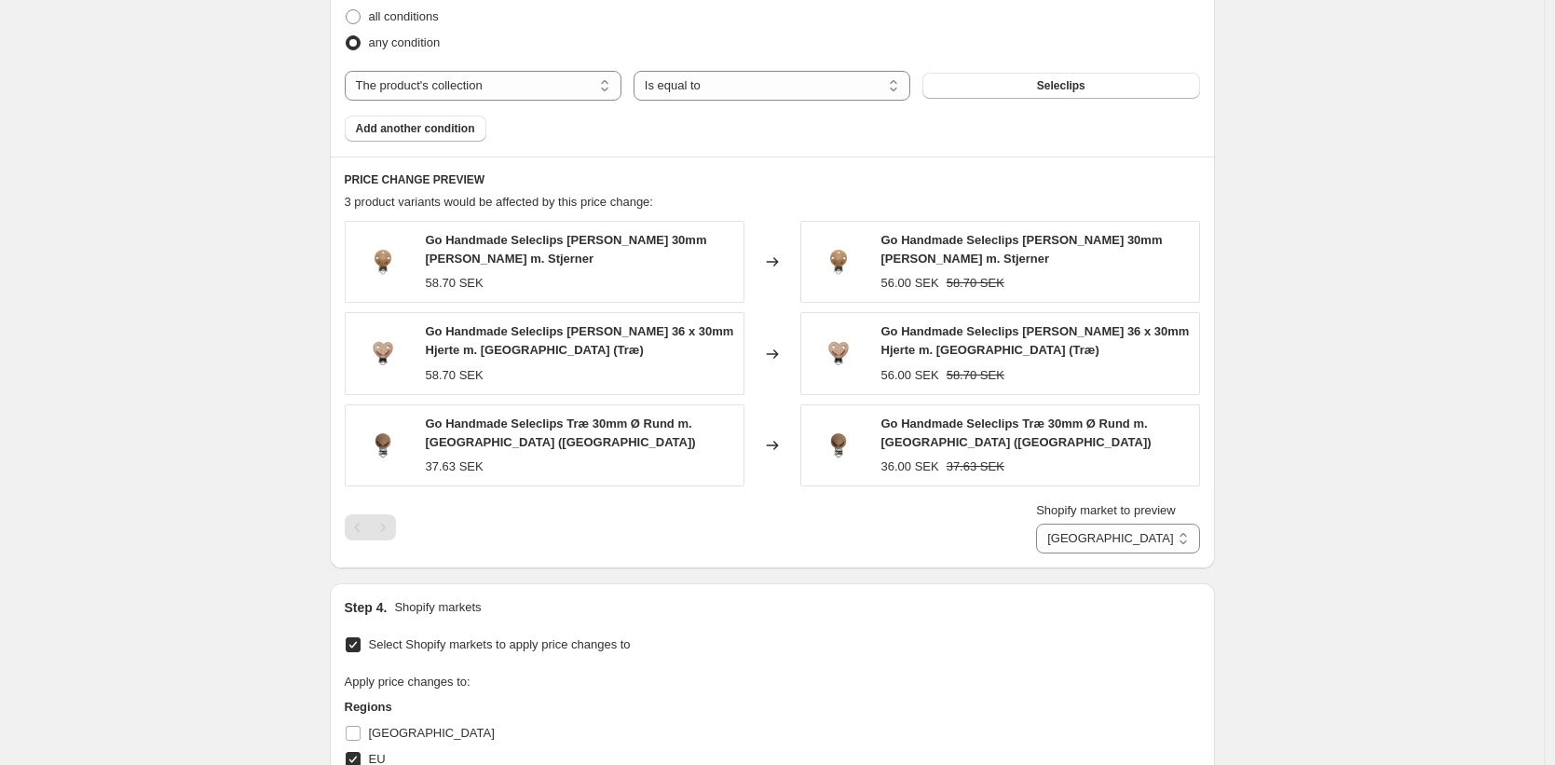
scroll to position [1593, 0]
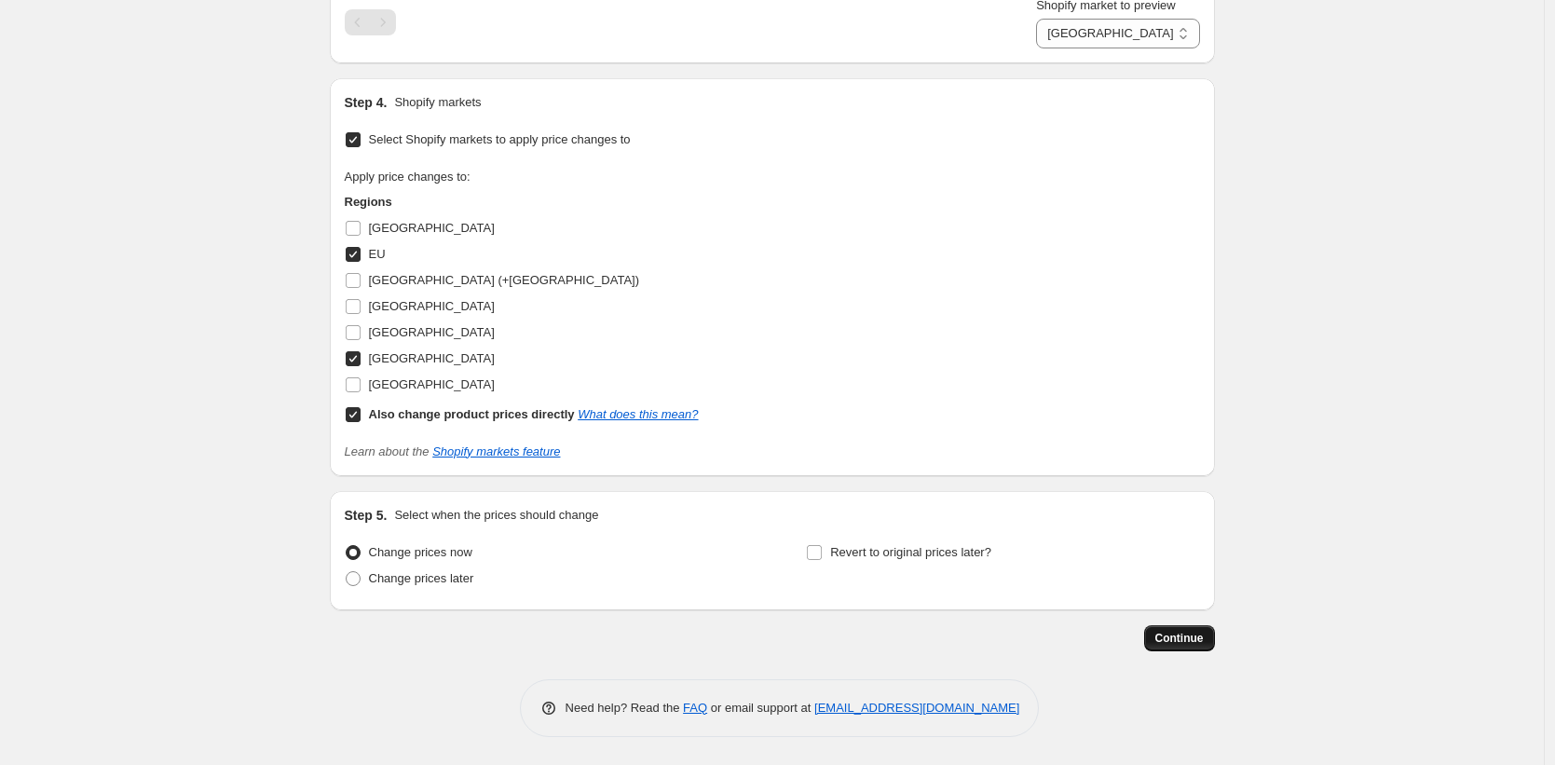
click at [1173, 641] on span "Continue" at bounding box center [1180, 638] width 48 height 15
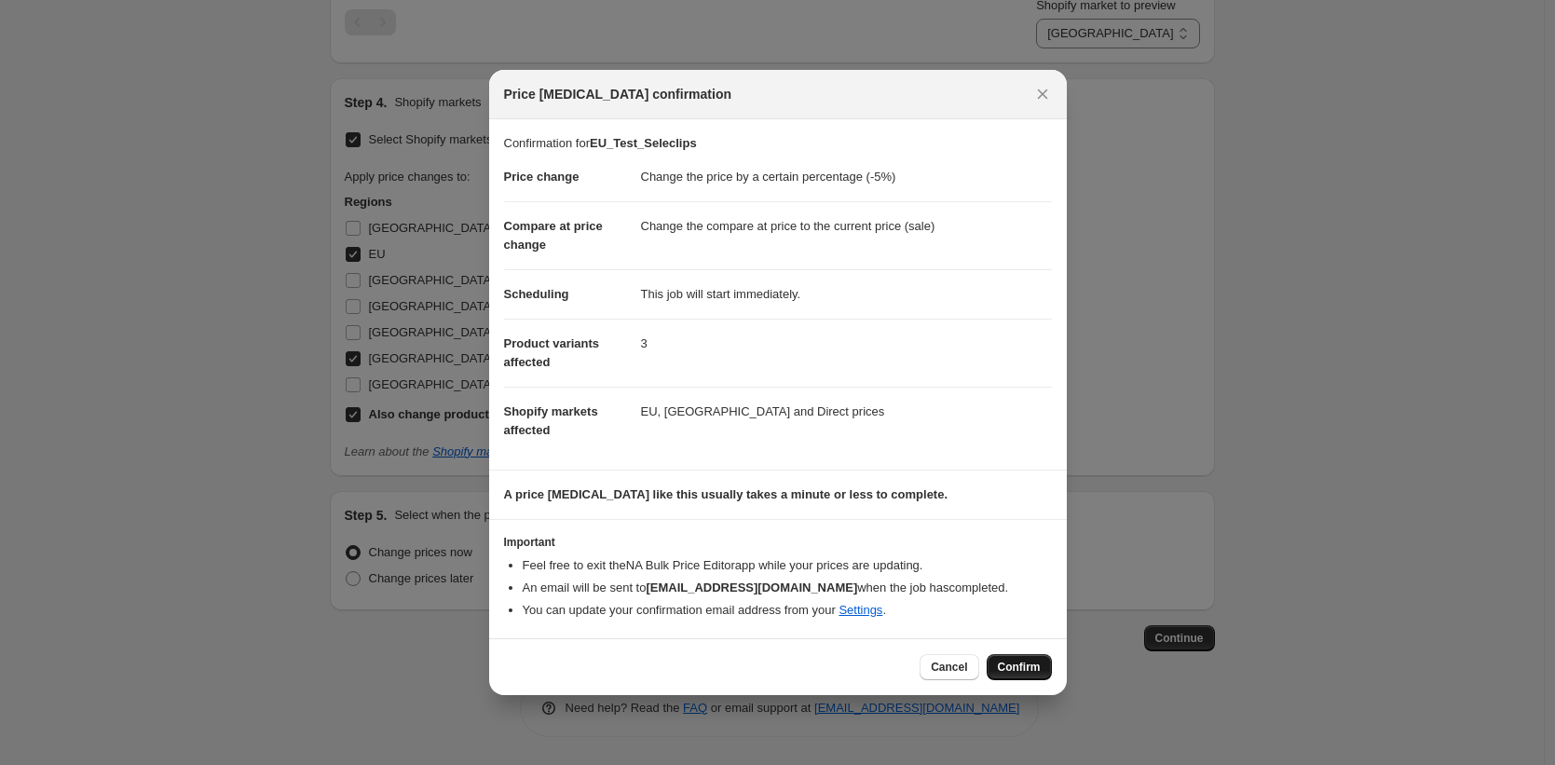
click at [1015, 674] on span "Confirm" at bounding box center [1019, 667] width 43 height 15
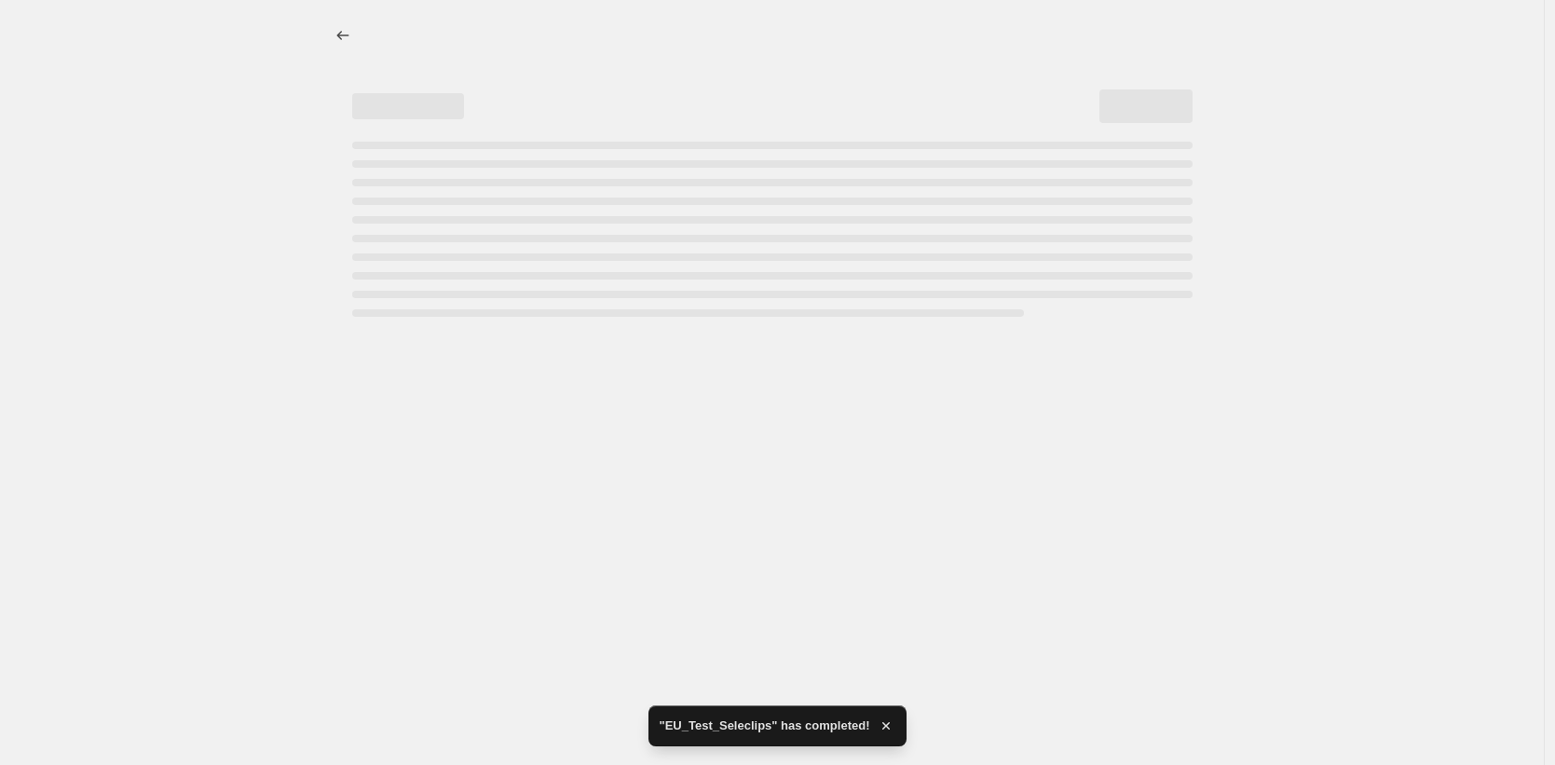
select select "percentage"
select select "collection"
select select "77147832627"
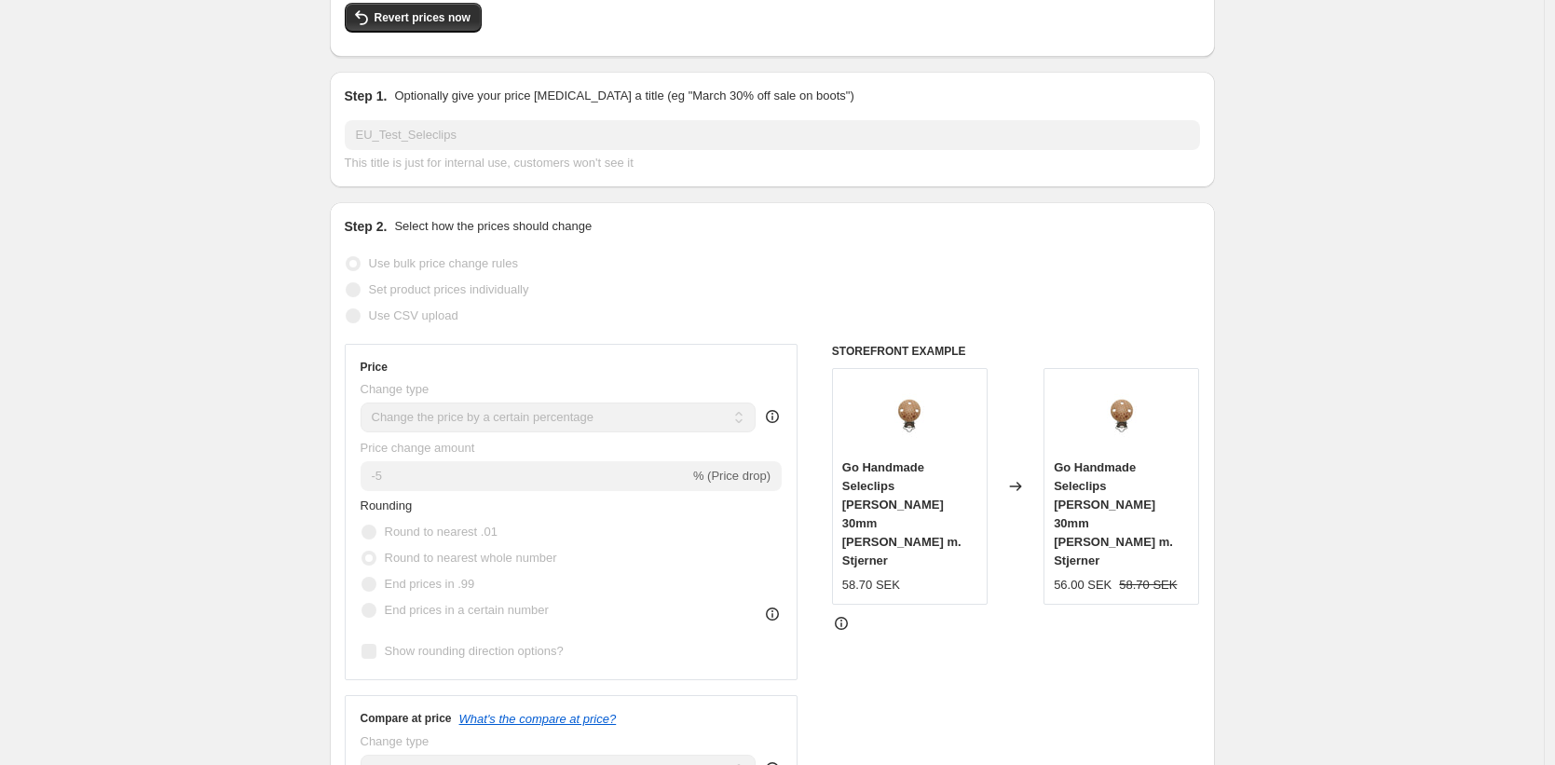
scroll to position [190, 0]
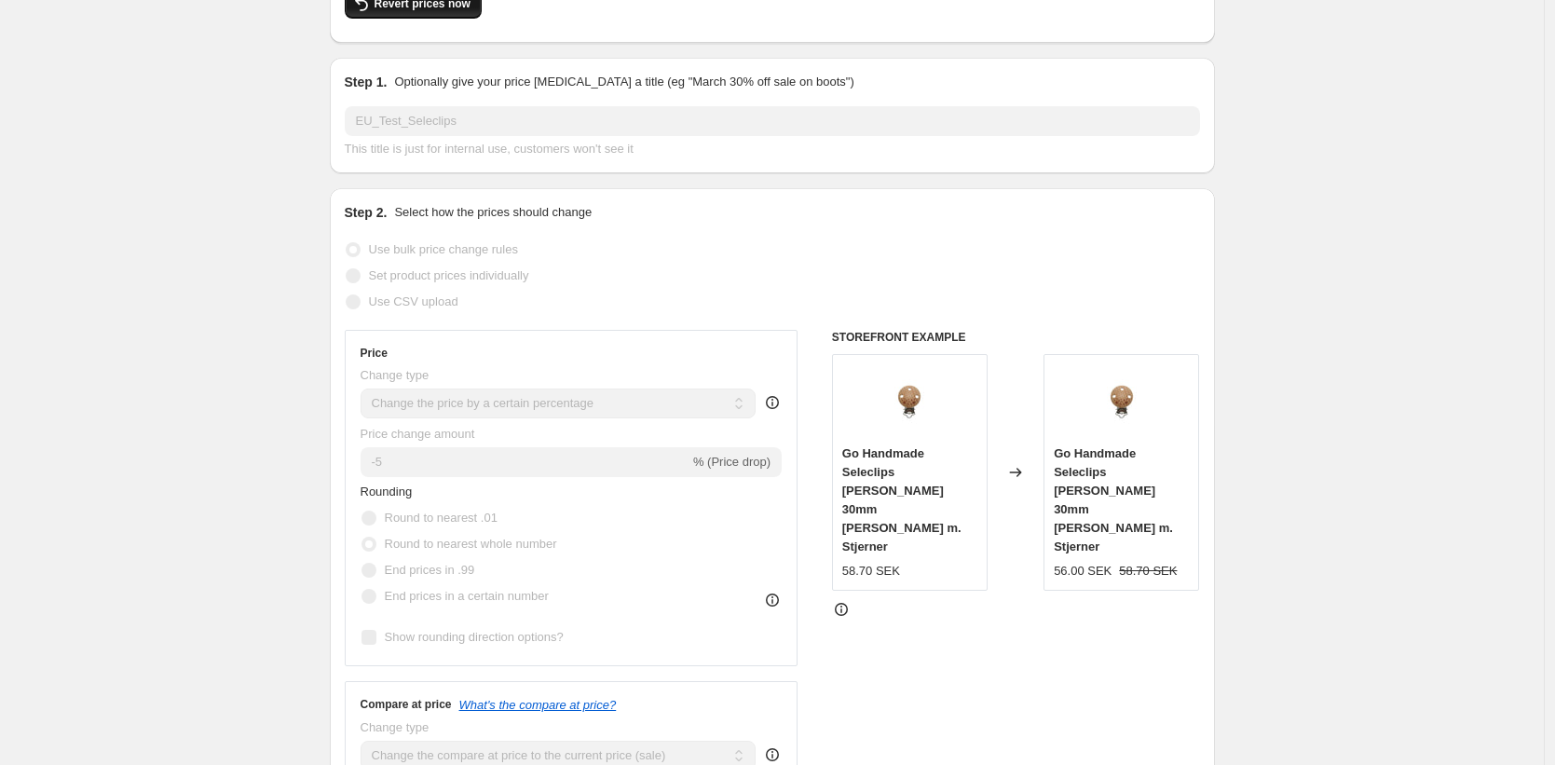
click at [417, 11] on button "Revert prices now" at bounding box center [413, 4] width 137 height 30
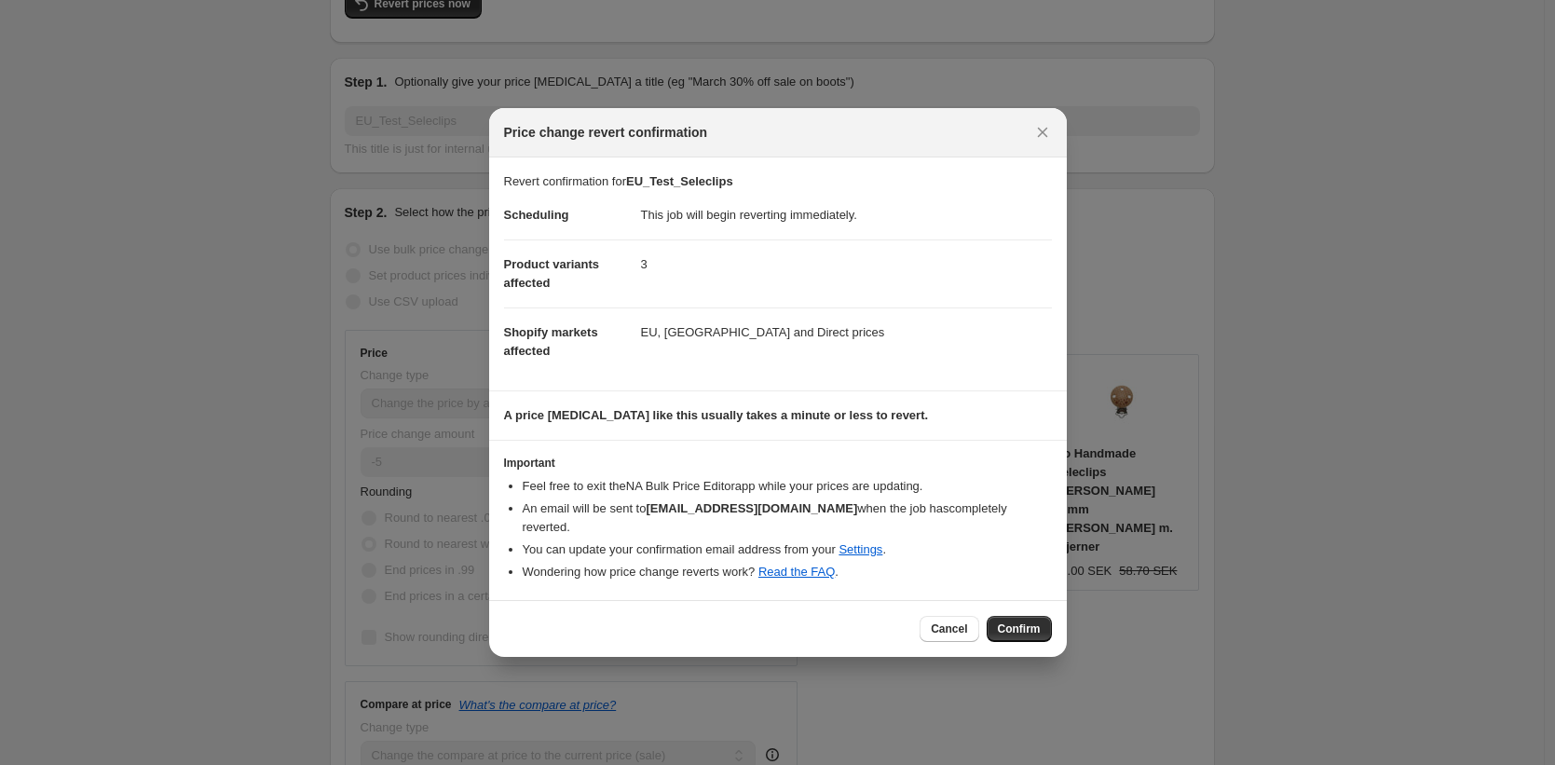
click at [1015, 622] on span "Confirm" at bounding box center [1019, 629] width 43 height 15
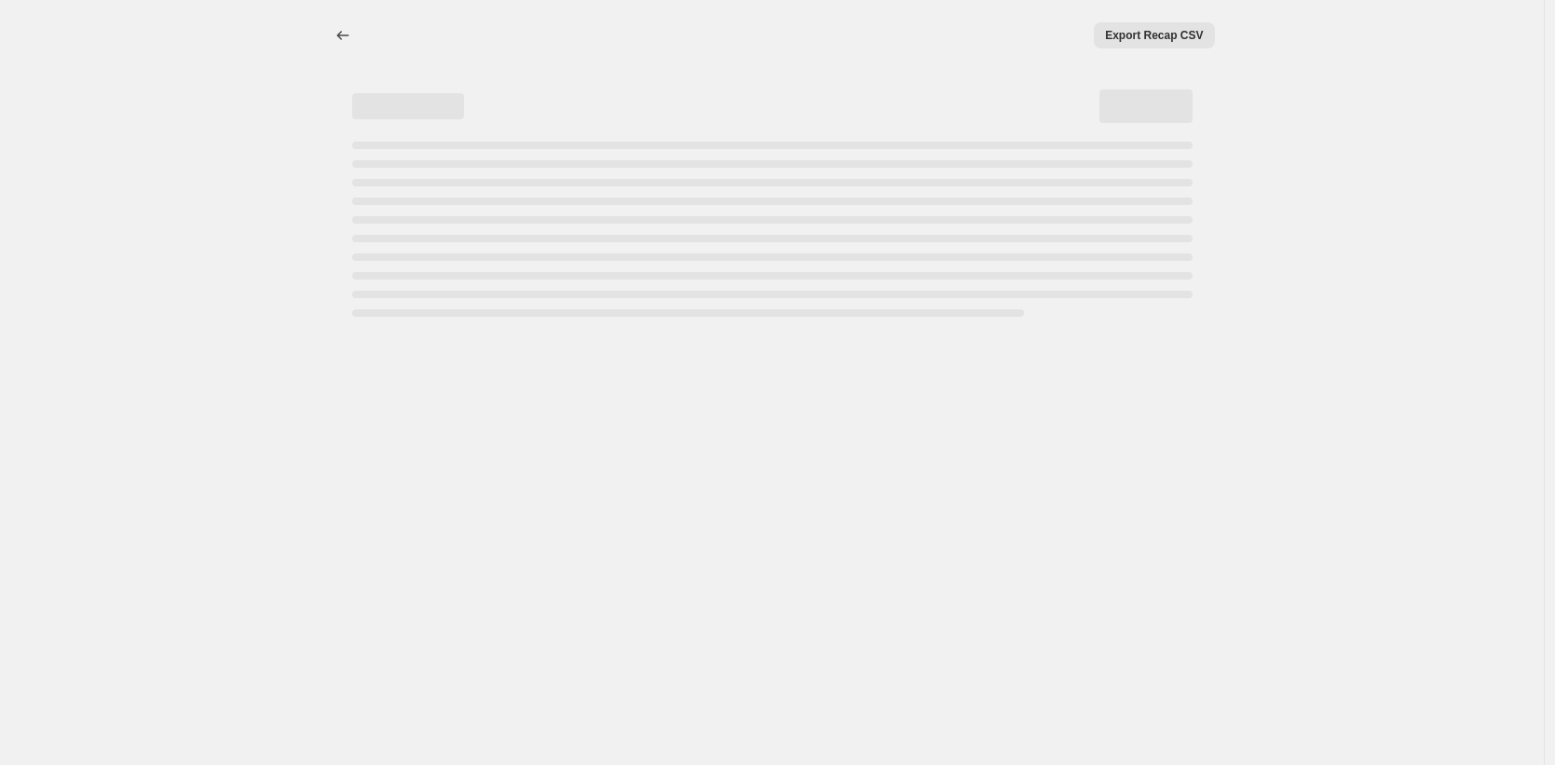
scroll to position [0, 0]
select select "percentage"
select select "collection"
select select "77147832627"
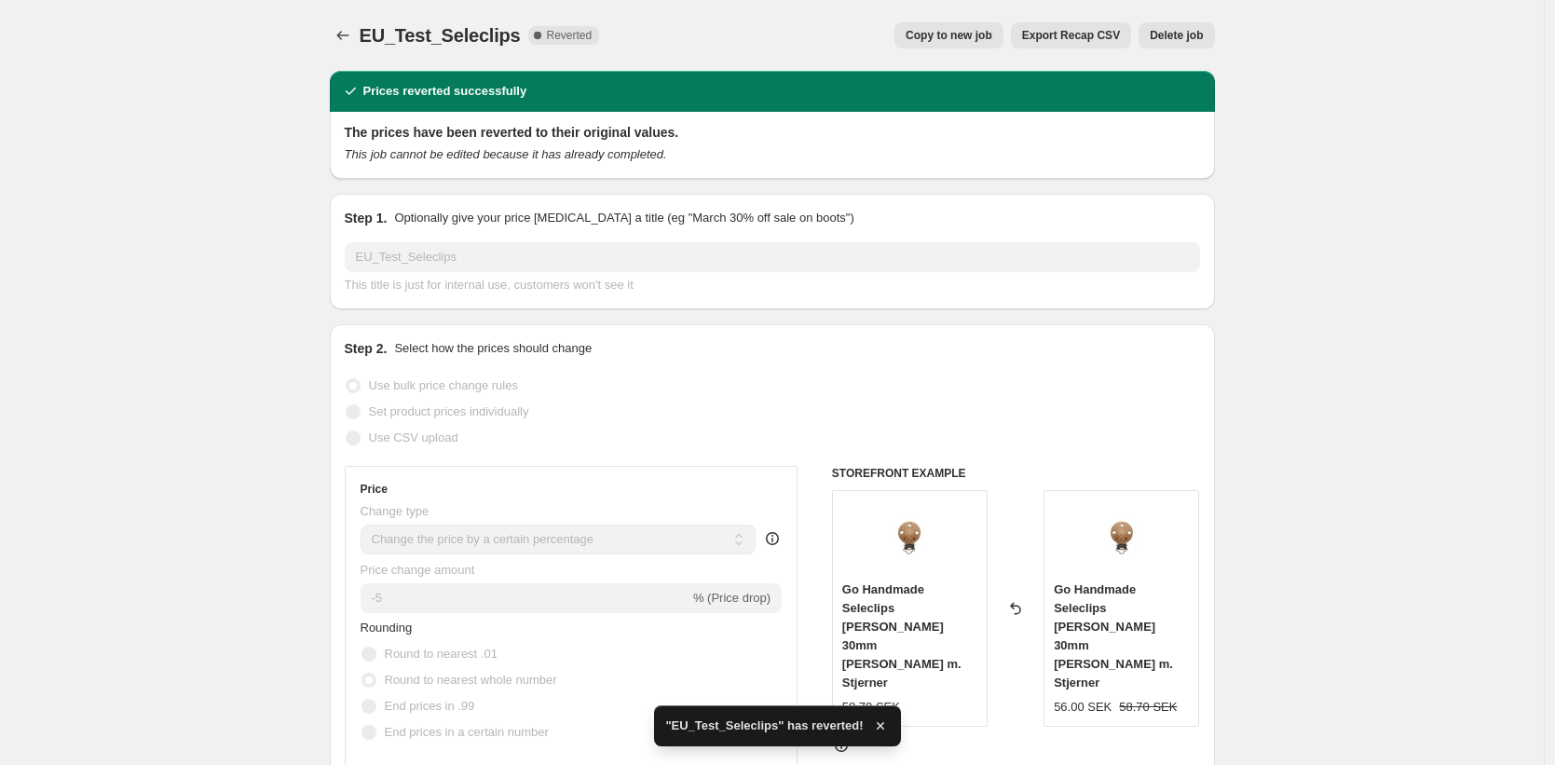
click at [342, 413] on div "Step 2. Select how the prices should change Use bulk price change rules Set pro…" at bounding box center [772, 651] width 885 height 654
click at [360, 412] on span at bounding box center [353, 411] width 15 height 15
click at [416, 137] on h2 "The prices have been reverted to their original values." at bounding box center [773, 132] width 856 height 19
click at [929, 44] on button "Copy to new job" at bounding box center [949, 35] width 109 height 26
select select "percentage"
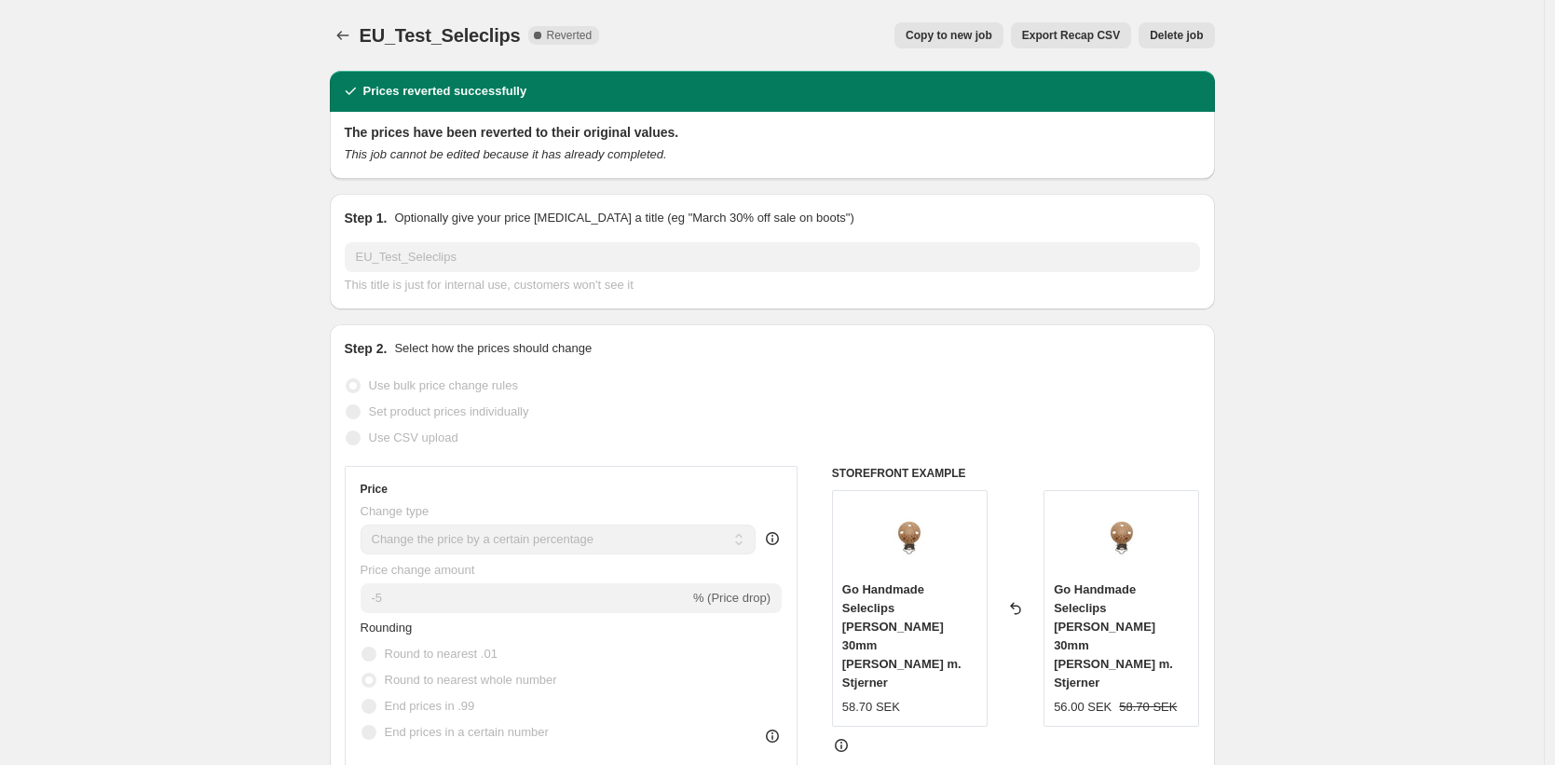
select select "collection"
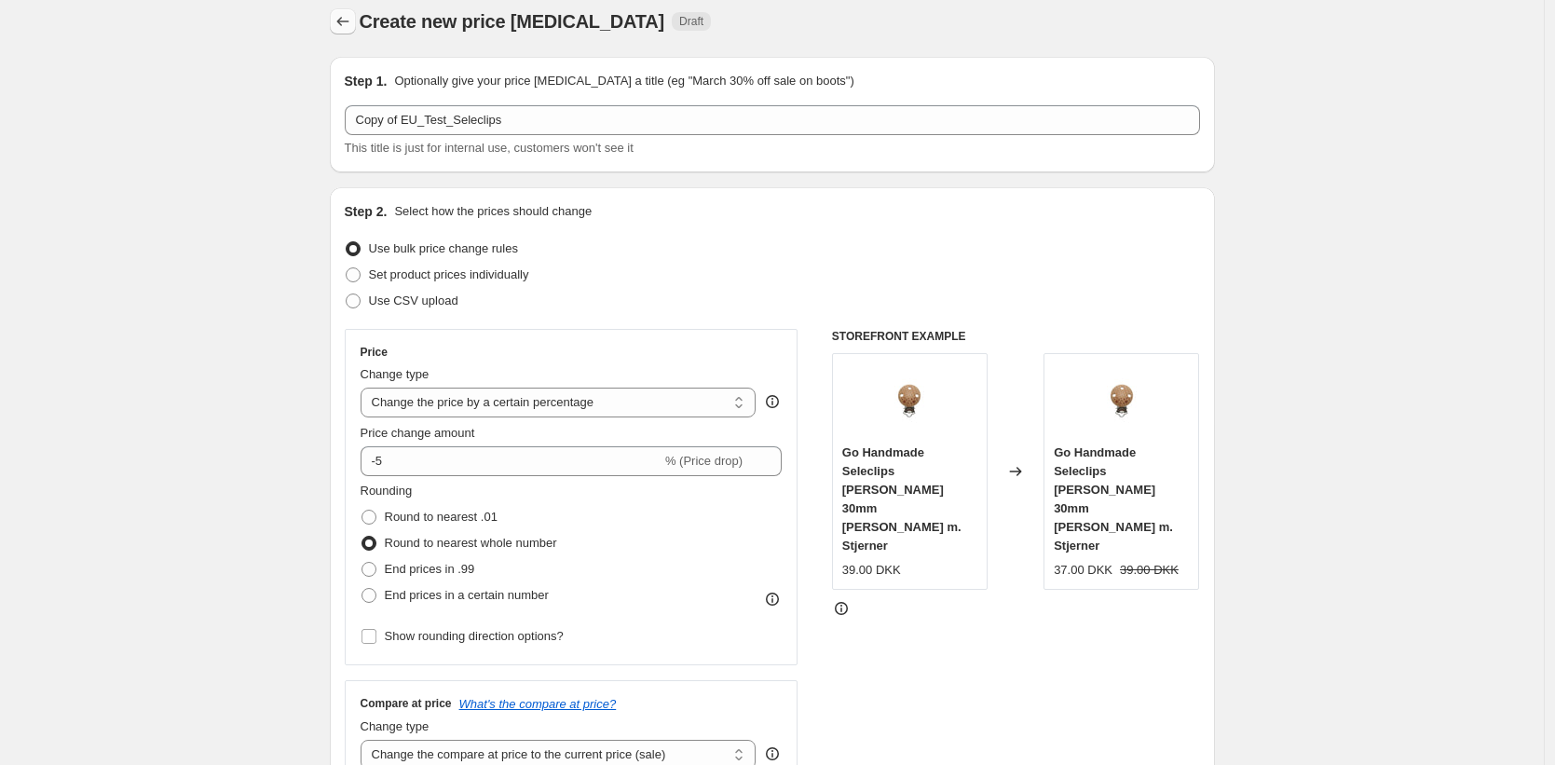
scroll to position [17, 0]
click at [341, 24] on icon "Price change jobs" at bounding box center [343, 18] width 19 height 19
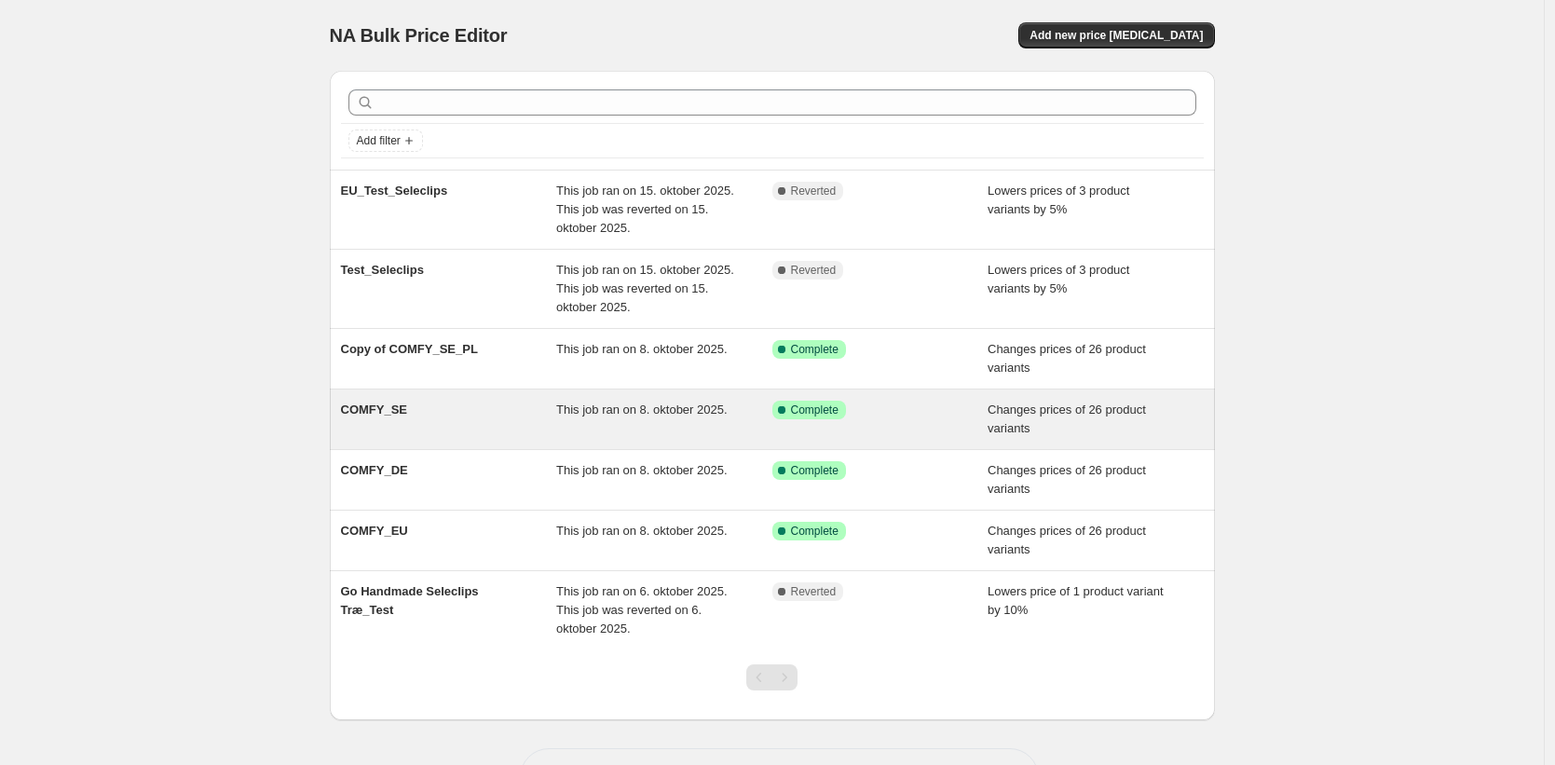
scroll to position [69, 0]
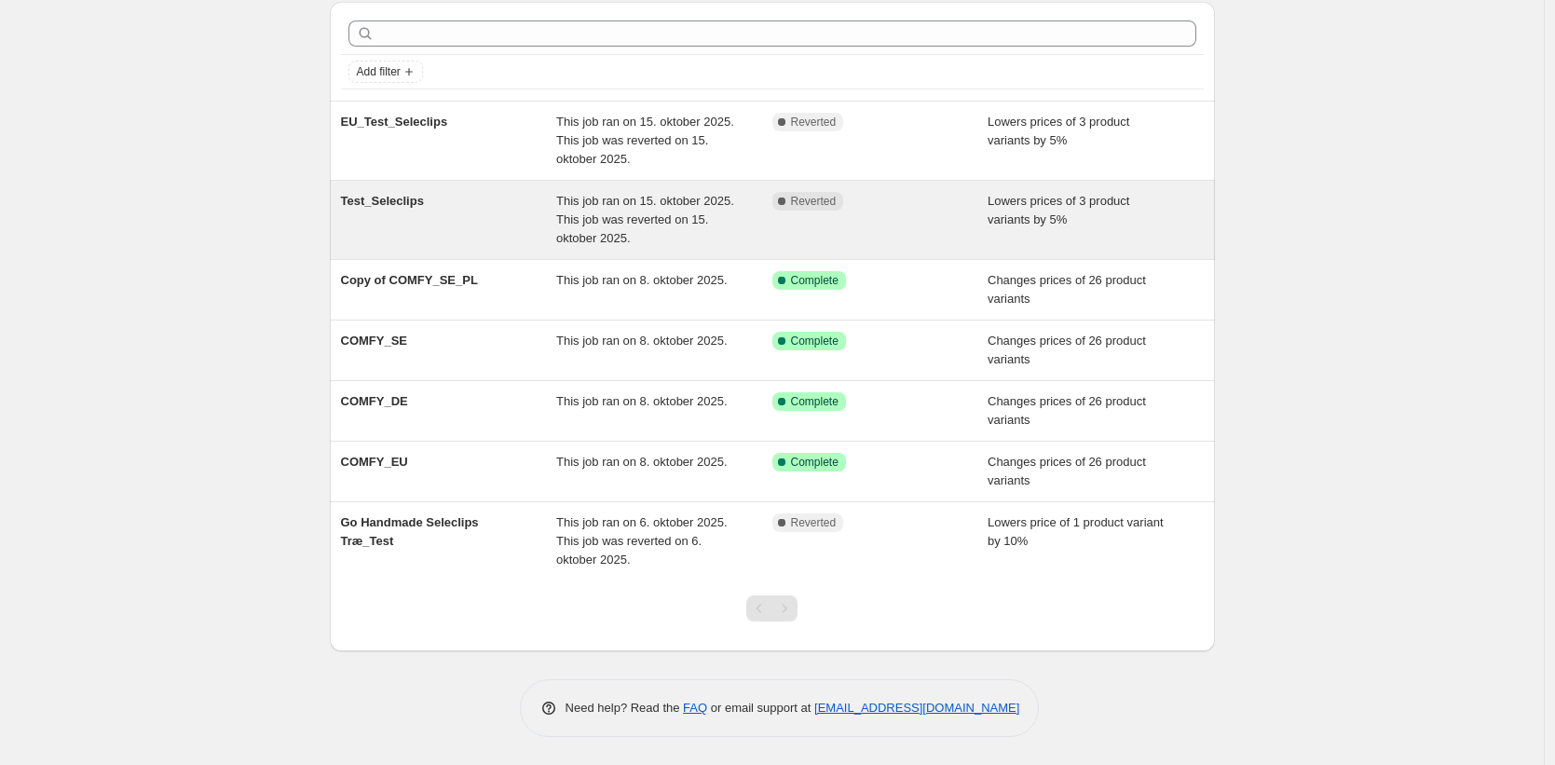
click at [404, 198] on span "Test_Seleclips" at bounding box center [382, 201] width 83 height 14
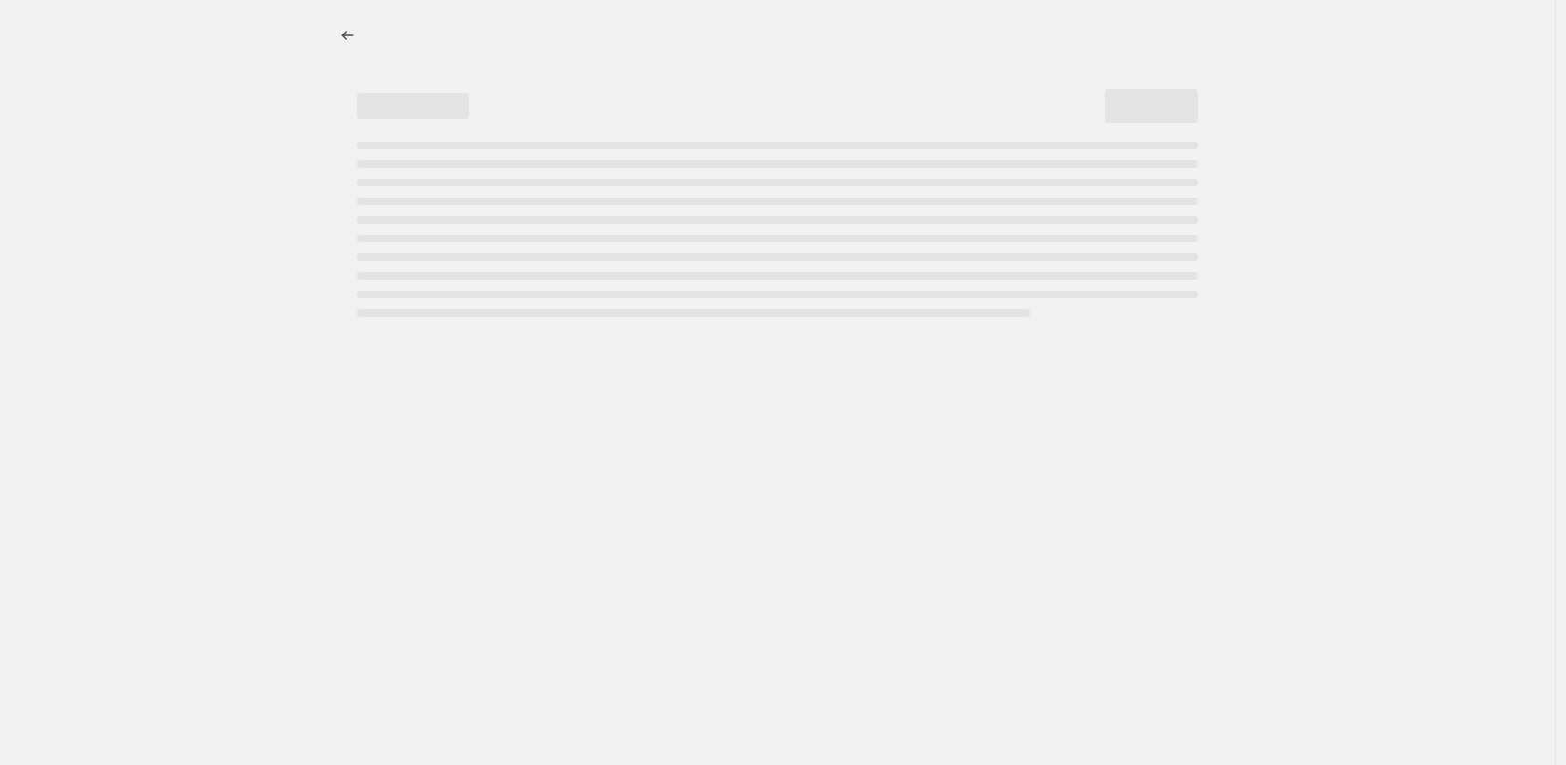
select select "percentage"
select select "collection"
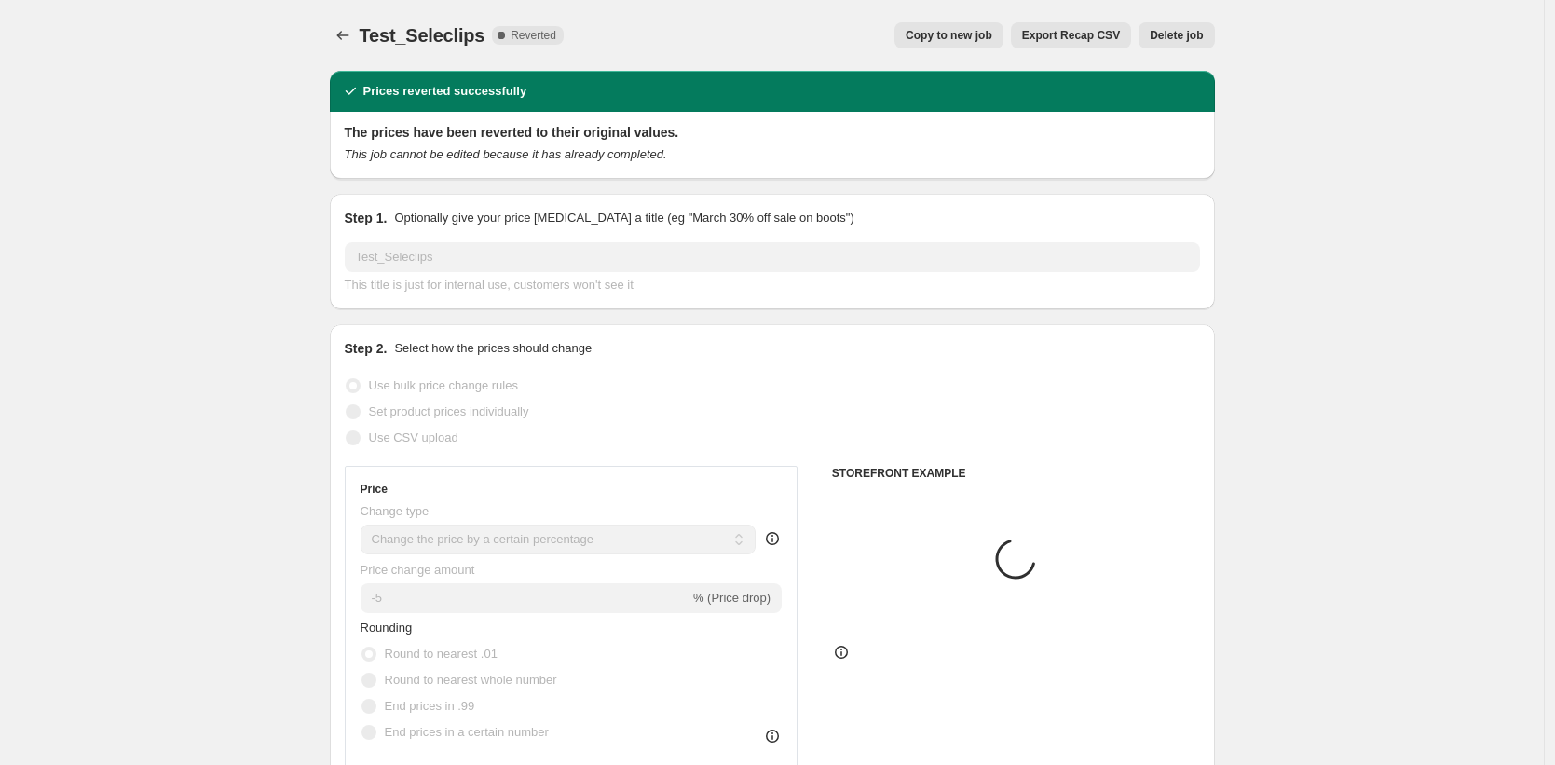
click at [930, 42] on span "Copy to new job" at bounding box center [949, 35] width 87 height 15
select select "percentage"
select select "collection"
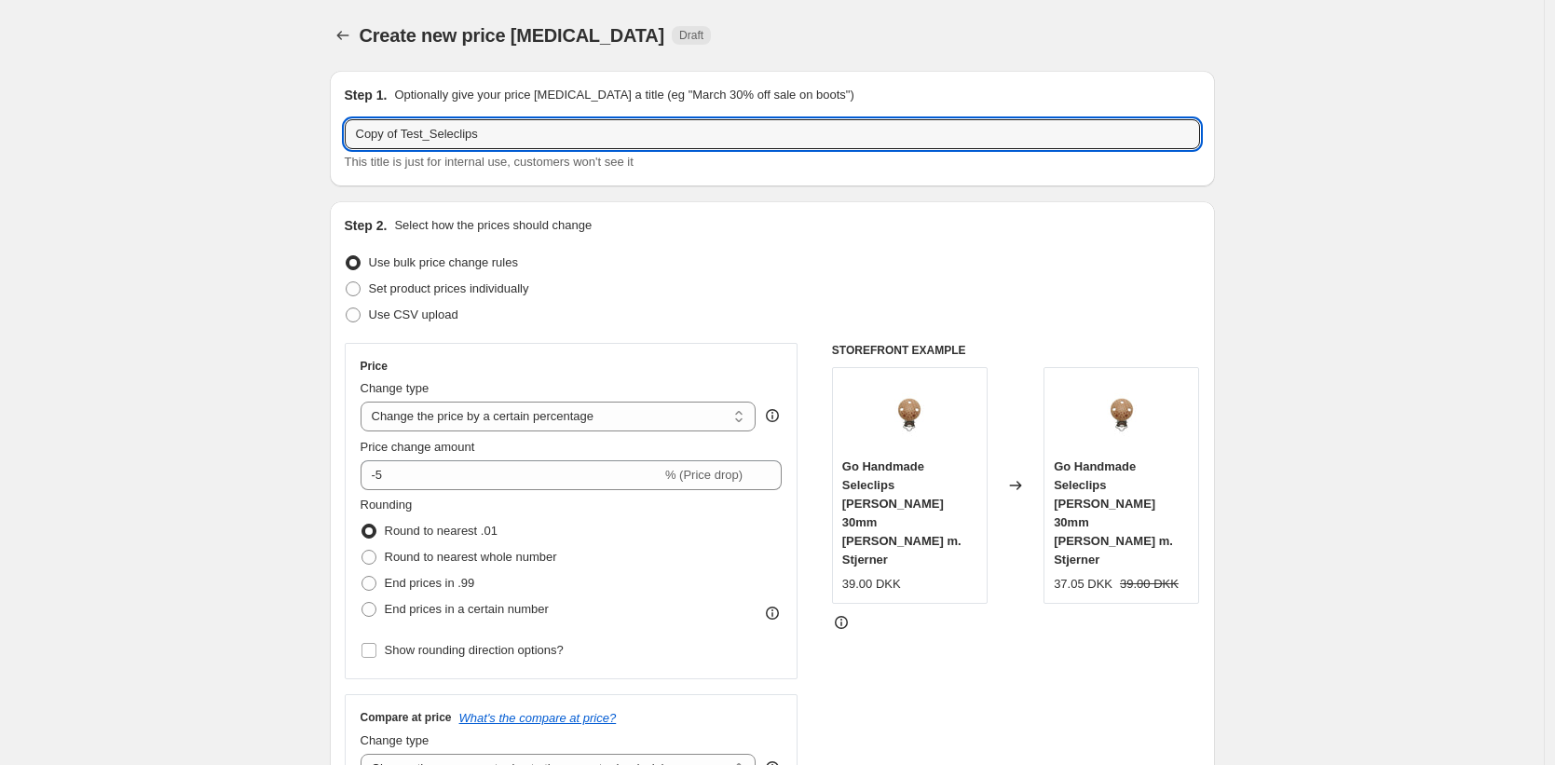
drag, startPoint x: 409, startPoint y: 135, endPoint x: 298, endPoint y: 130, distance: 111.0
click at [479, 133] on input "Test_Seleclips" at bounding box center [773, 134] width 856 height 30
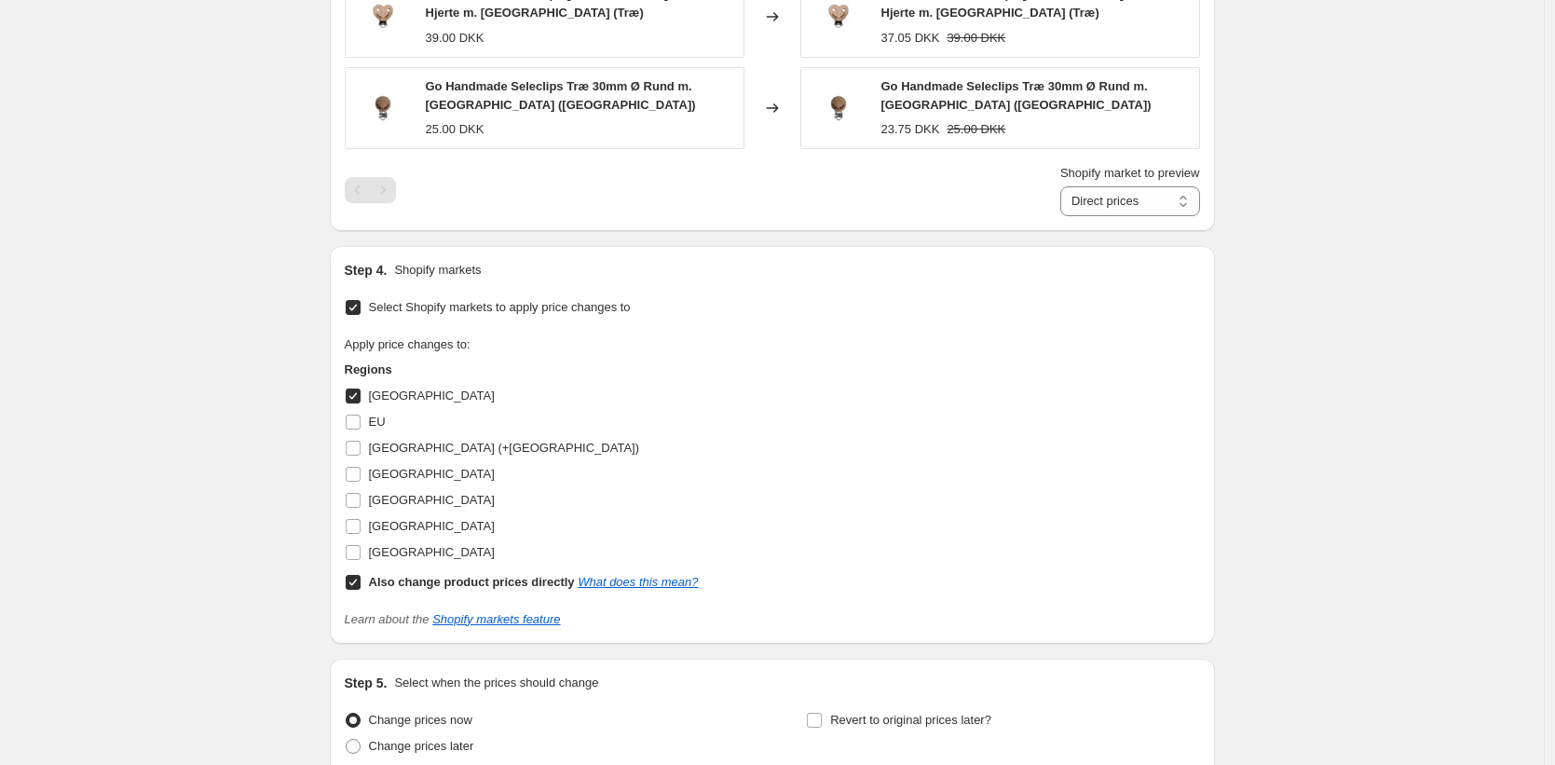
scroll to position [1593, 0]
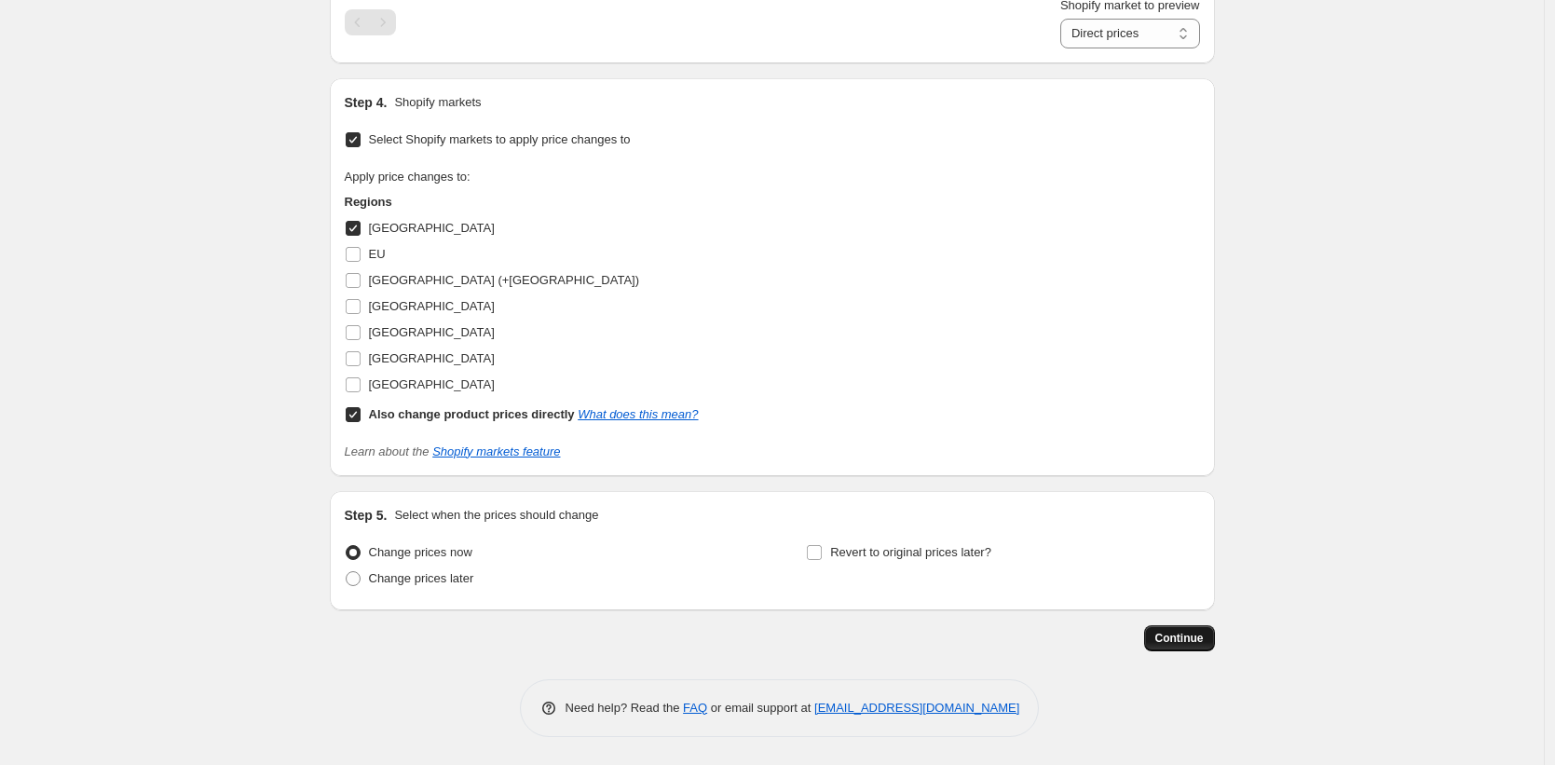
type input "Test_Seleclips2"
click at [1181, 646] on button "Continue" at bounding box center [1179, 638] width 71 height 26
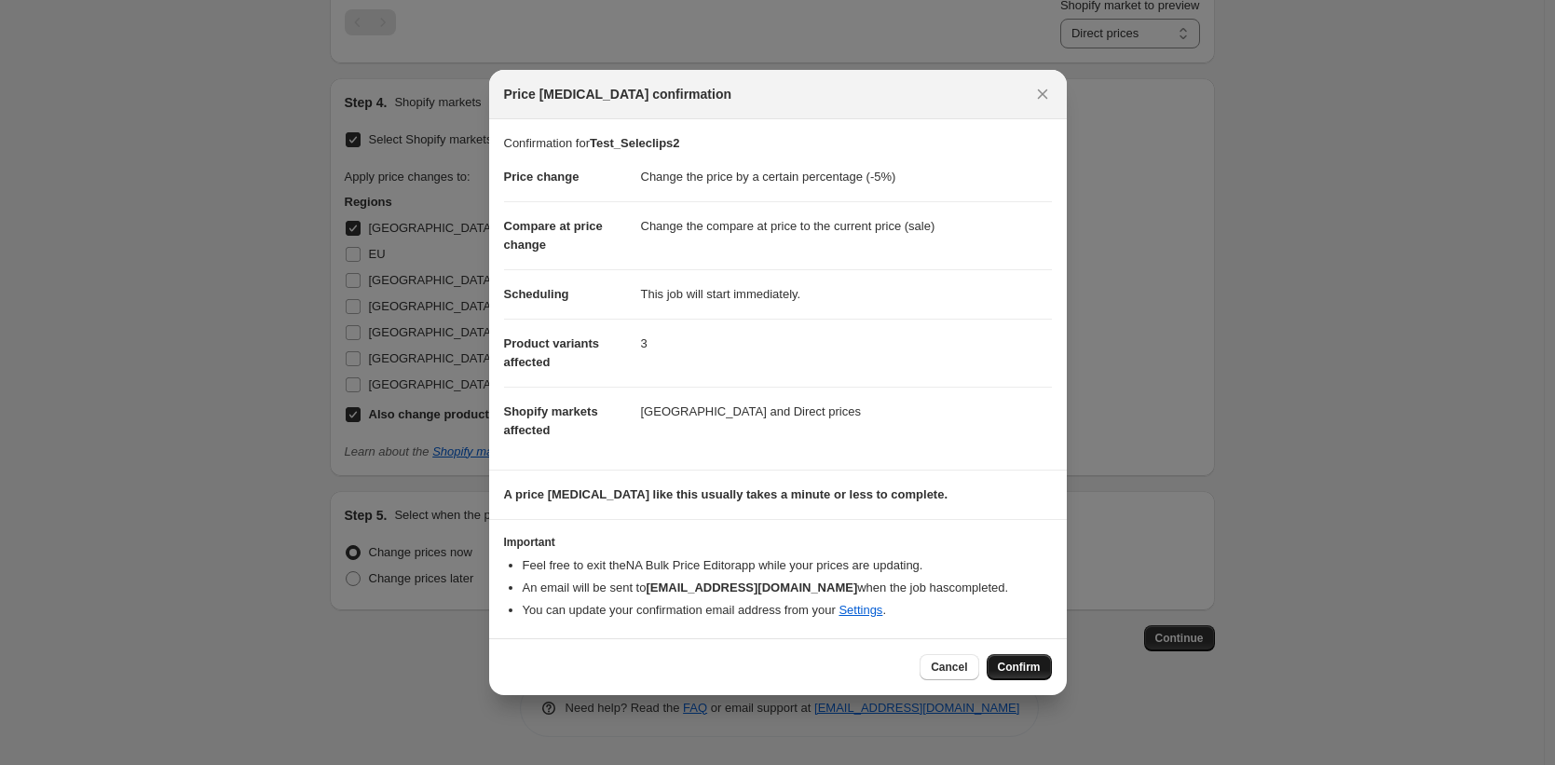
click at [1030, 672] on span "Confirm" at bounding box center [1019, 667] width 43 height 15
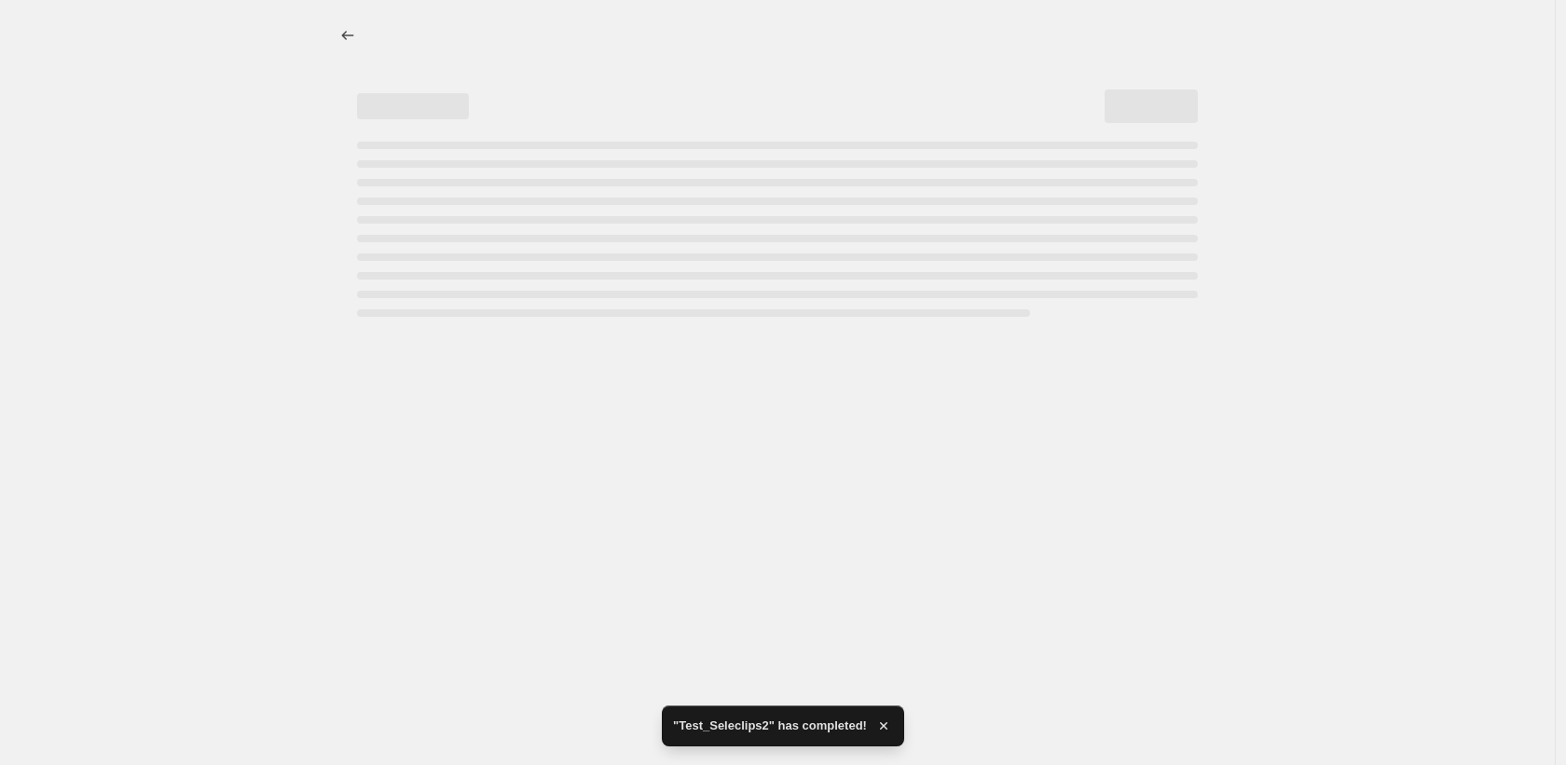
select select "percentage"
select select "collection"
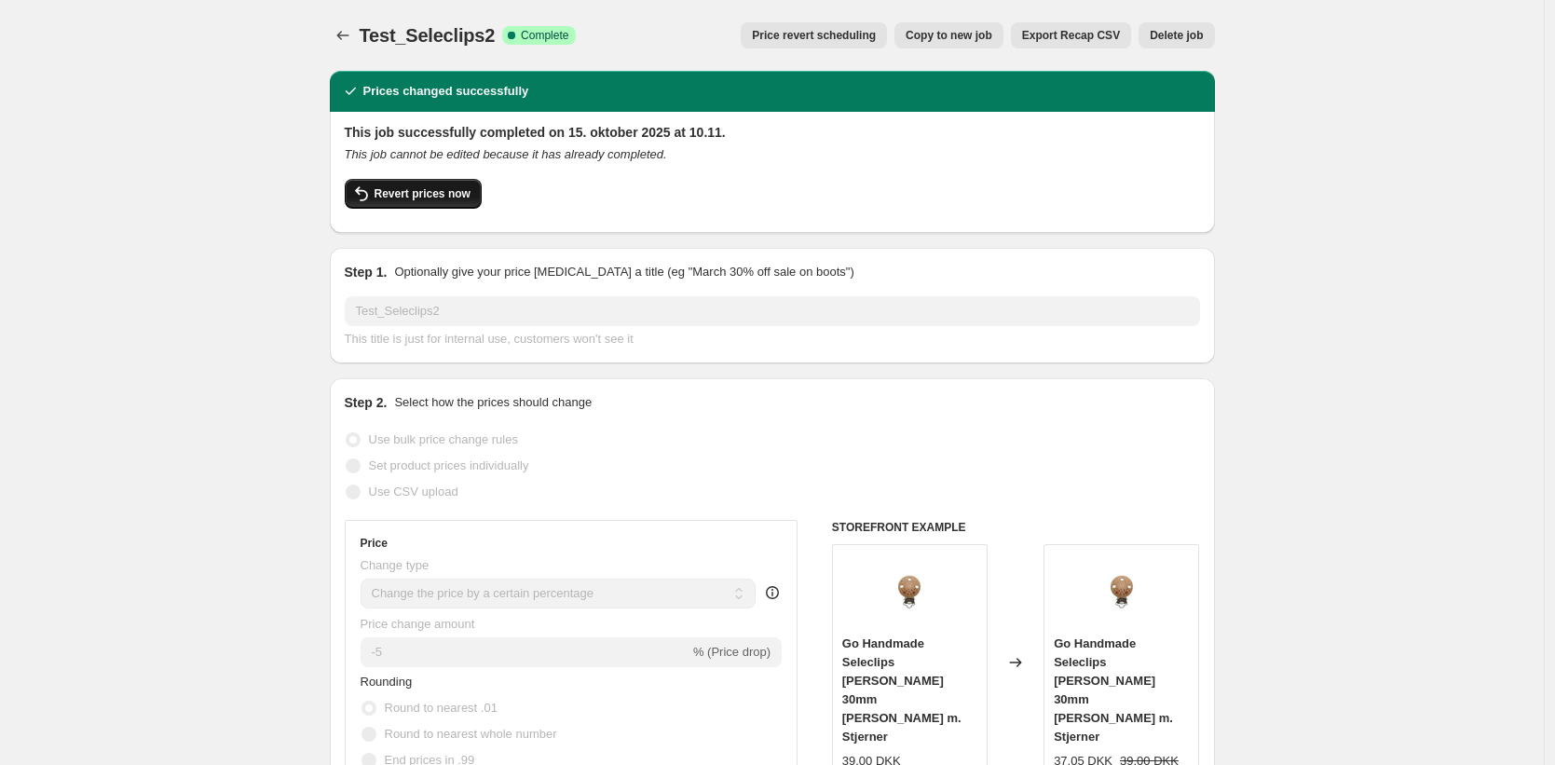
click at [429, 196] on span "Revert prices now" at bounding box center [423, 193] width 96 height 15
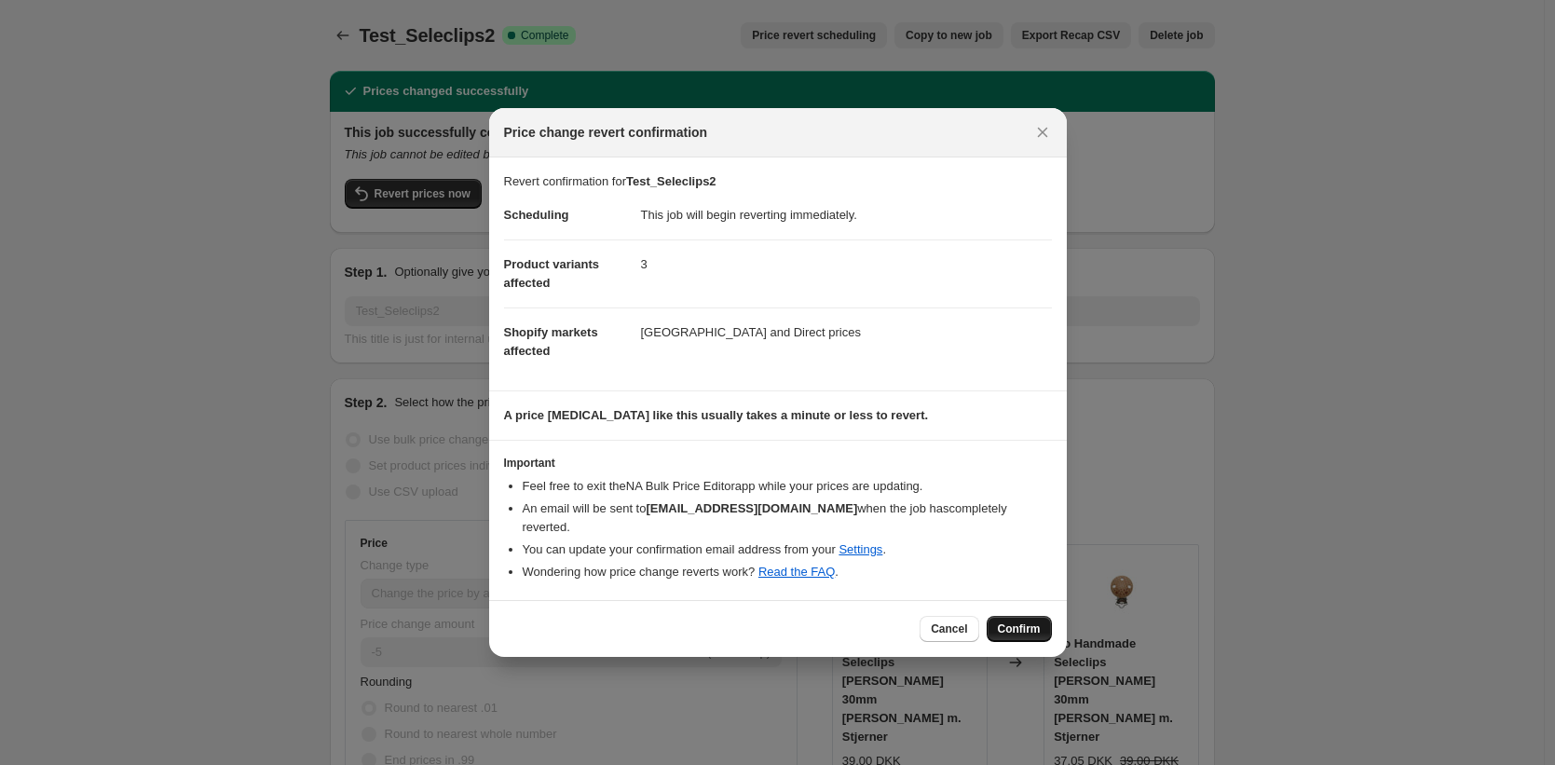
click at [1014, 622] on span "Confirm" at bounding box center [1019, 629] width 43 height 15
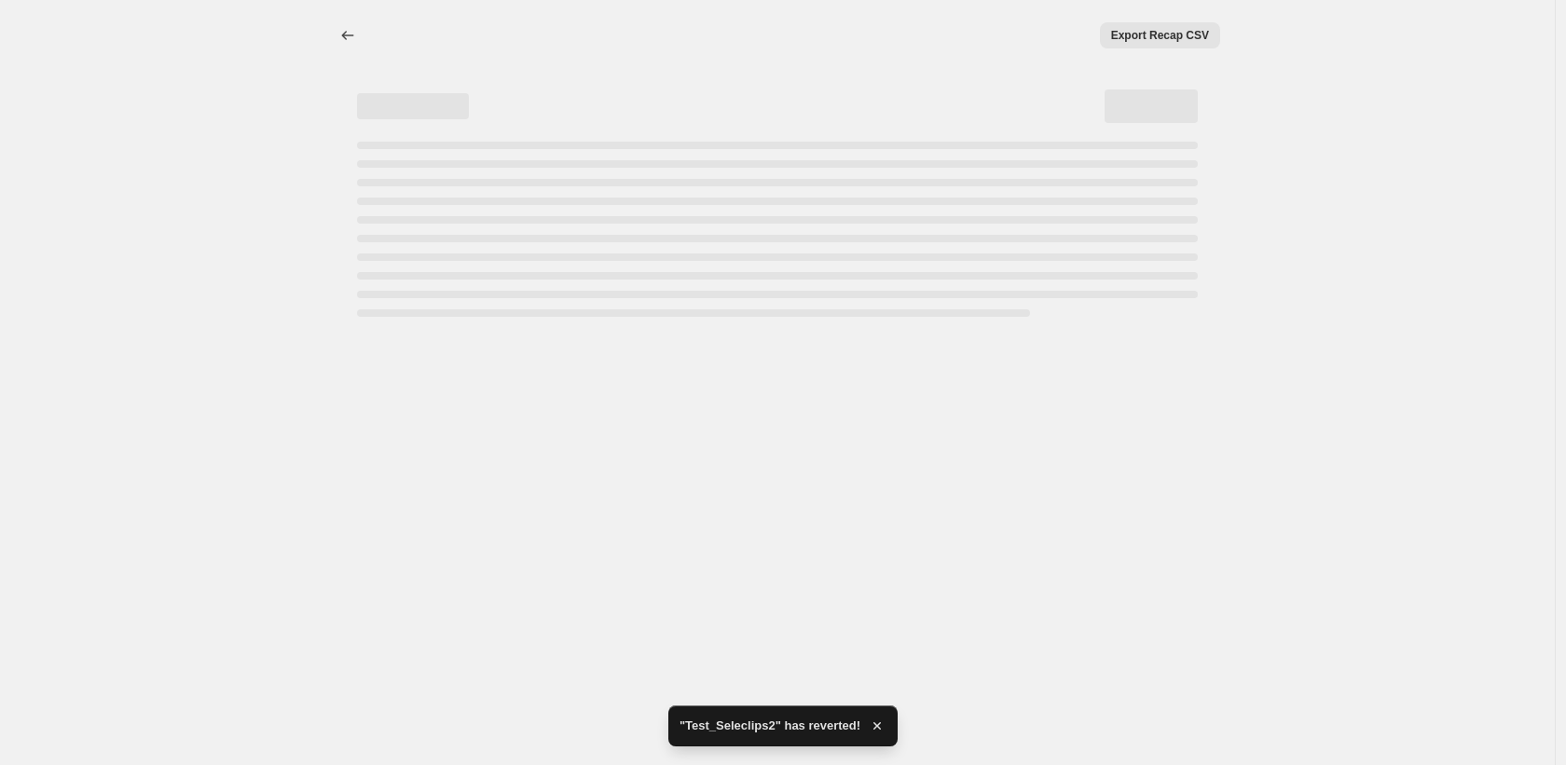
select select "percentage"
select select "collection"
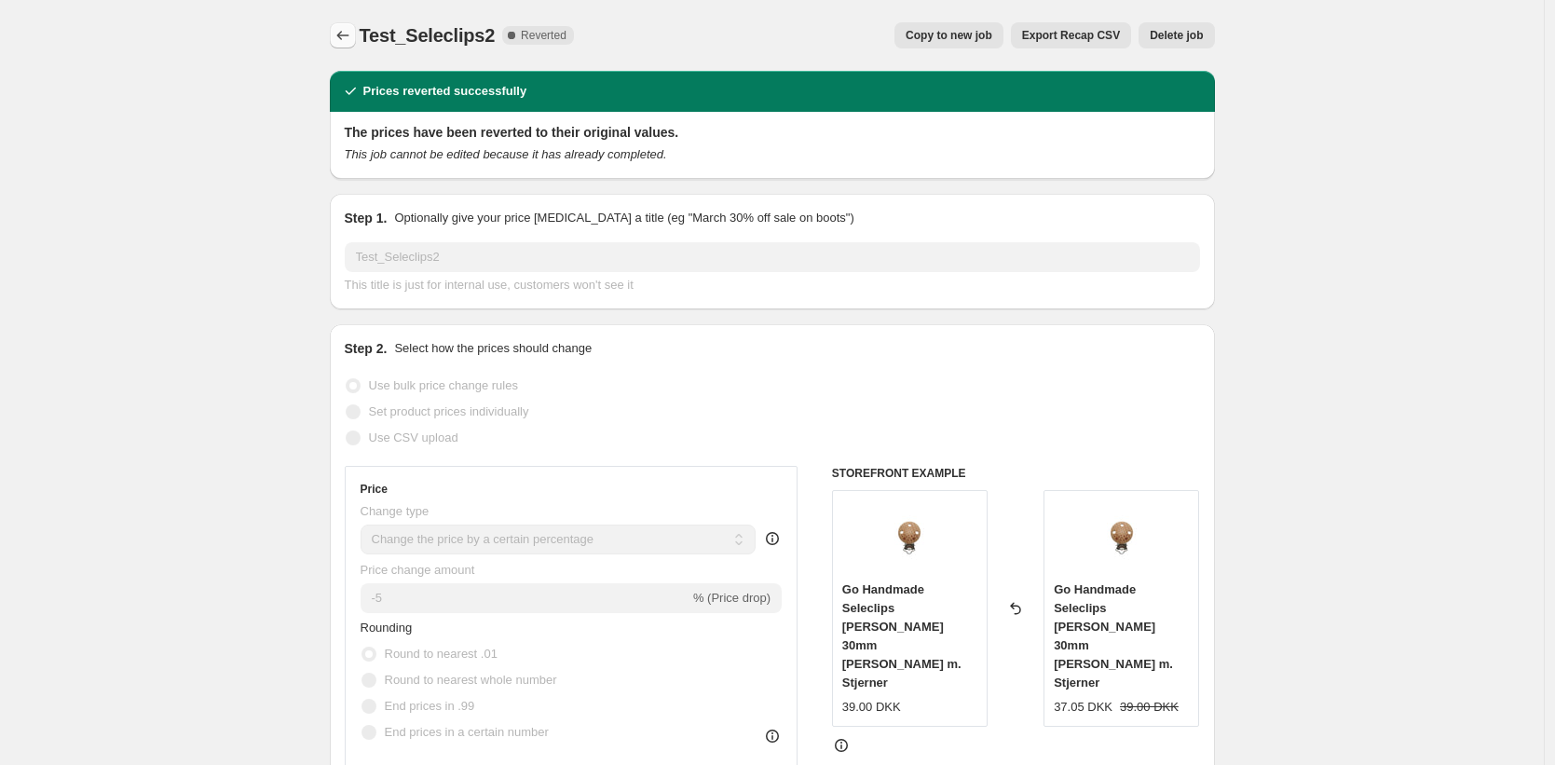
click at [352, 34] on icon "Price change jobs" at bounding box center [343, 35] width 19 height 19
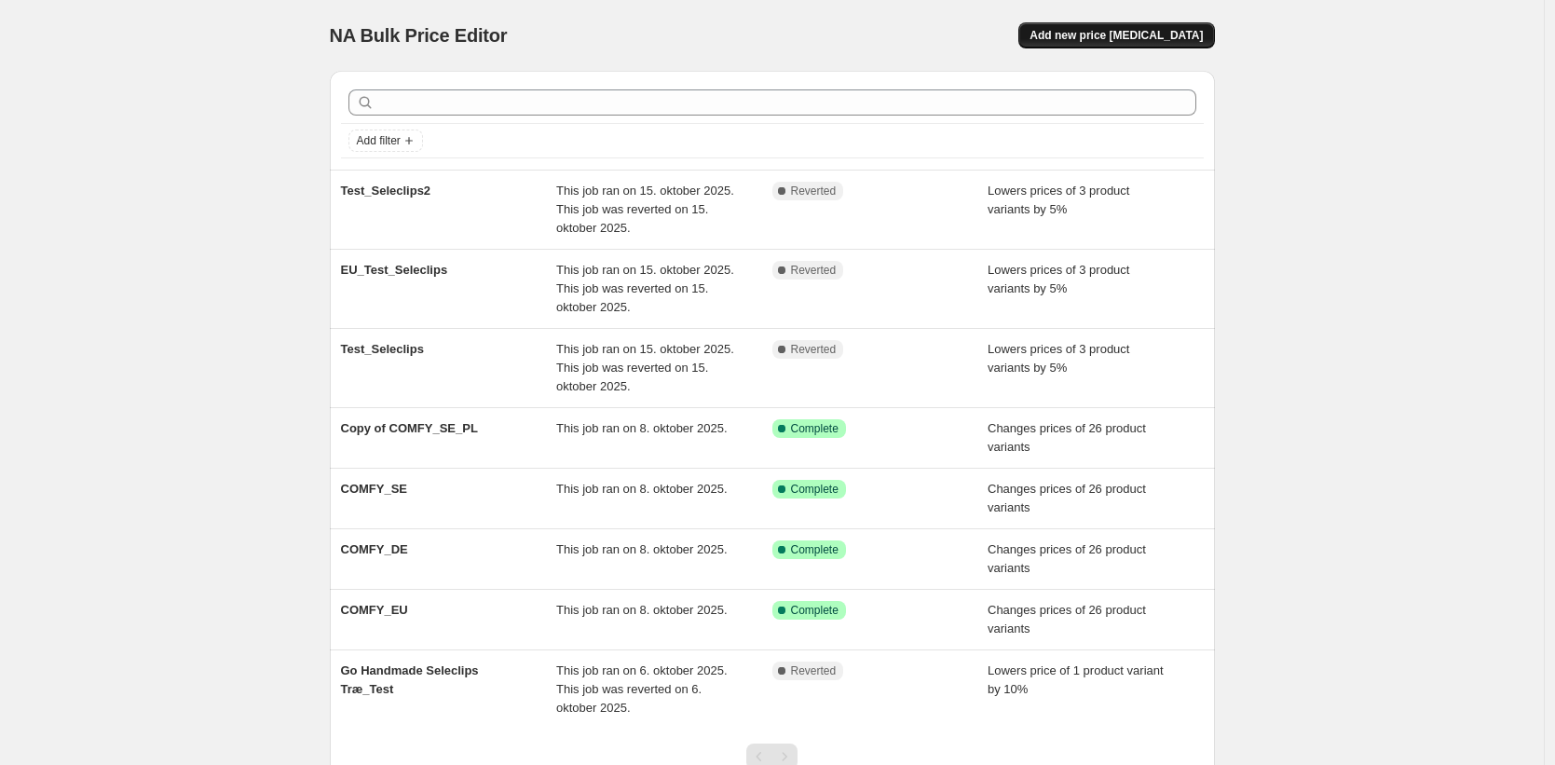
click at [1142, 37] on span "Add new price [MEDICAL_DATA]" at bounding box center [1116, 35] width 173 height 15
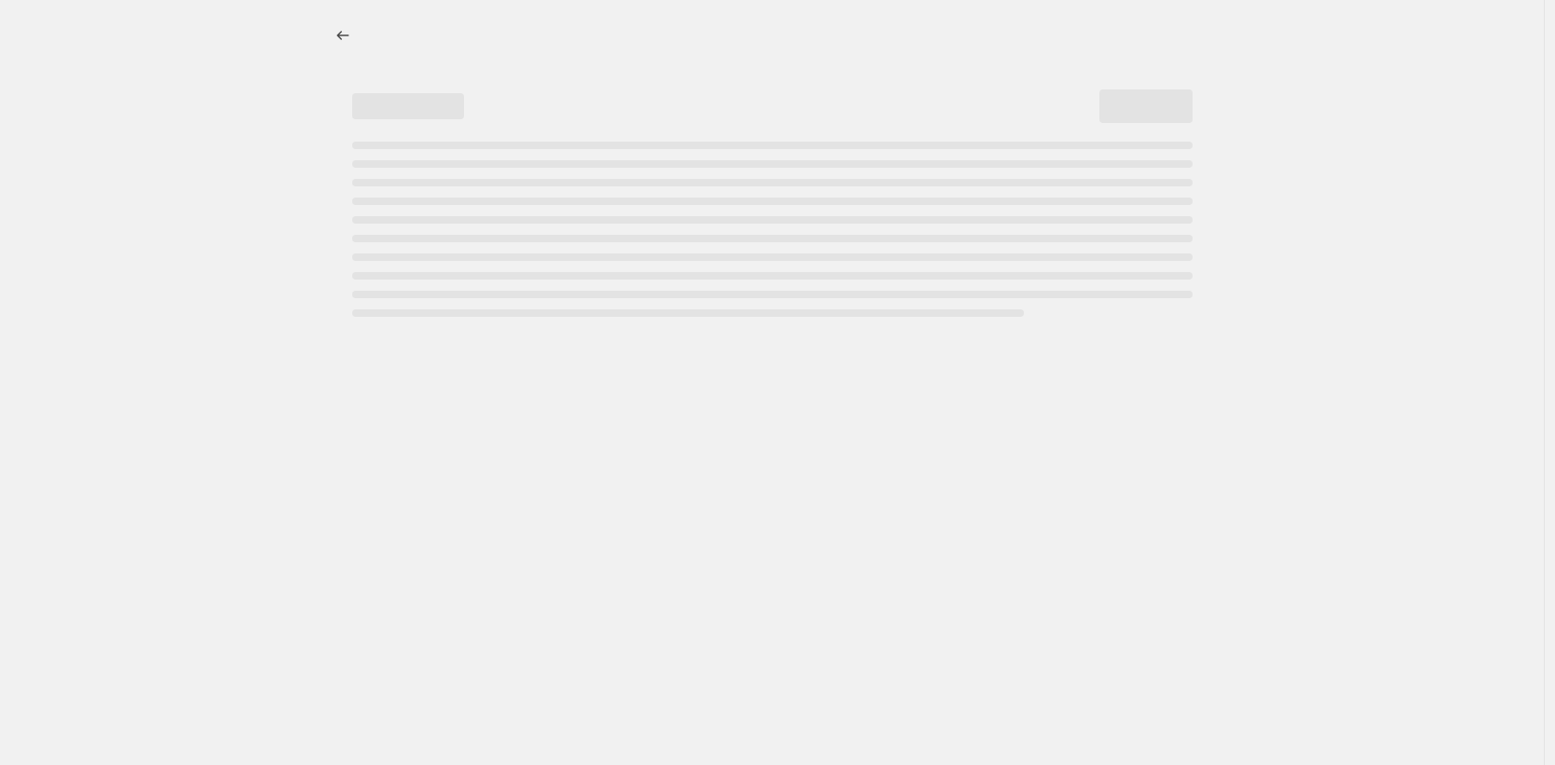
select select "percentage"
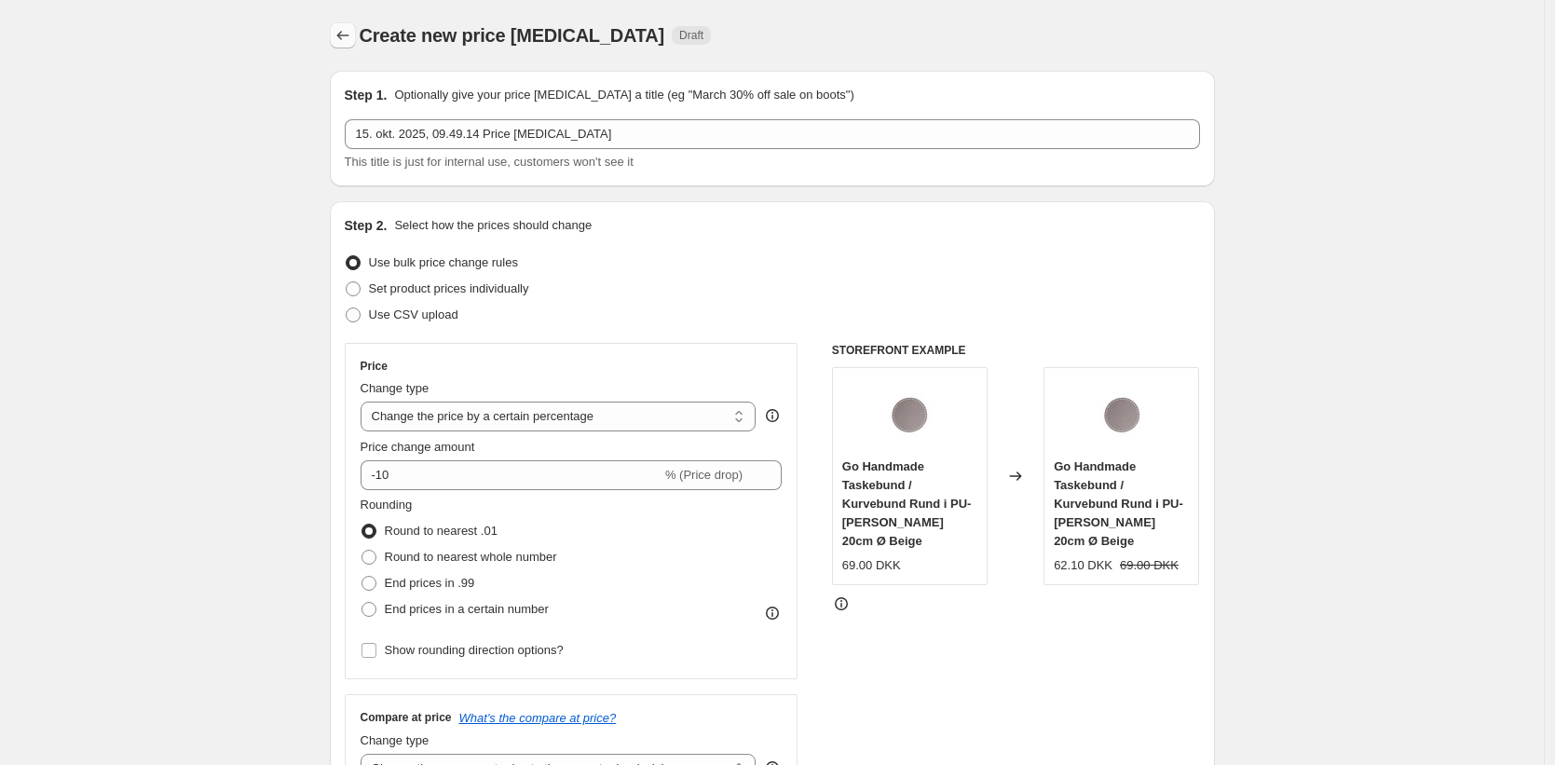
click at [346, 40] on icon "Price change jobs" at bounding box center [343, 35] width 19 height 19
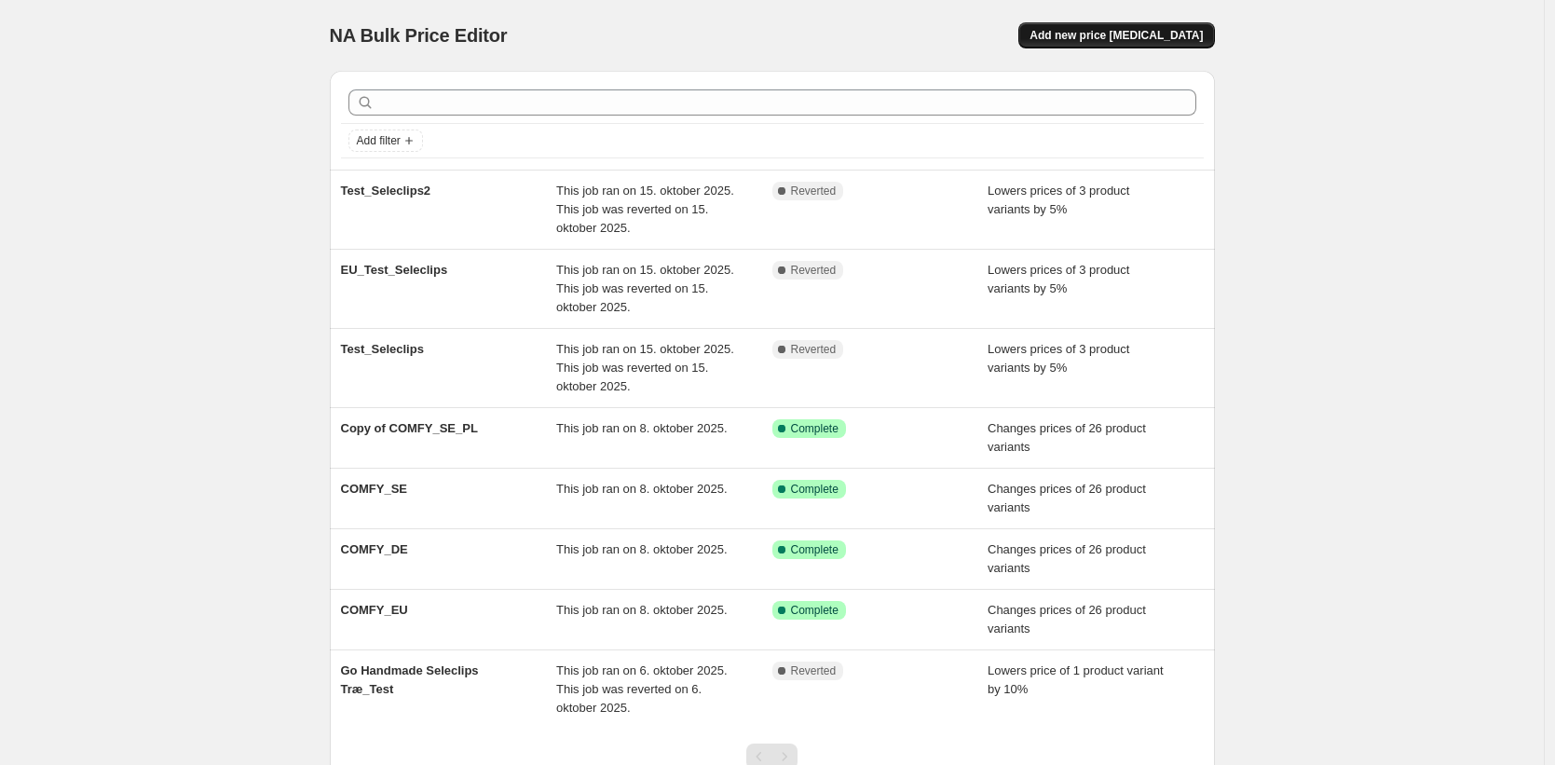
click at [1166, 32] on span "Add new price [MEDICAL_DATA]" at bounding box center [1116, 35] width 173 height 15
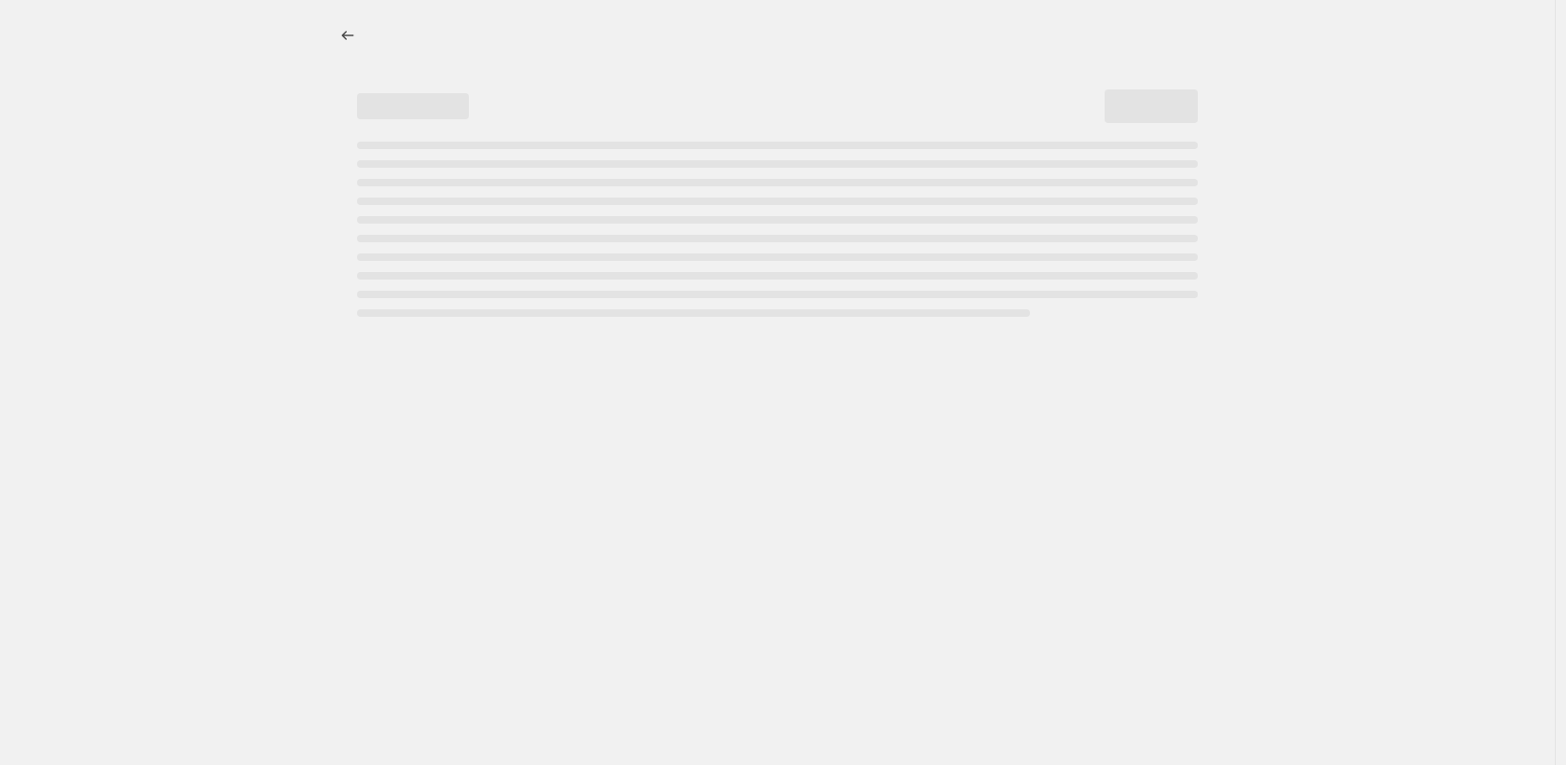
select select "percentage"
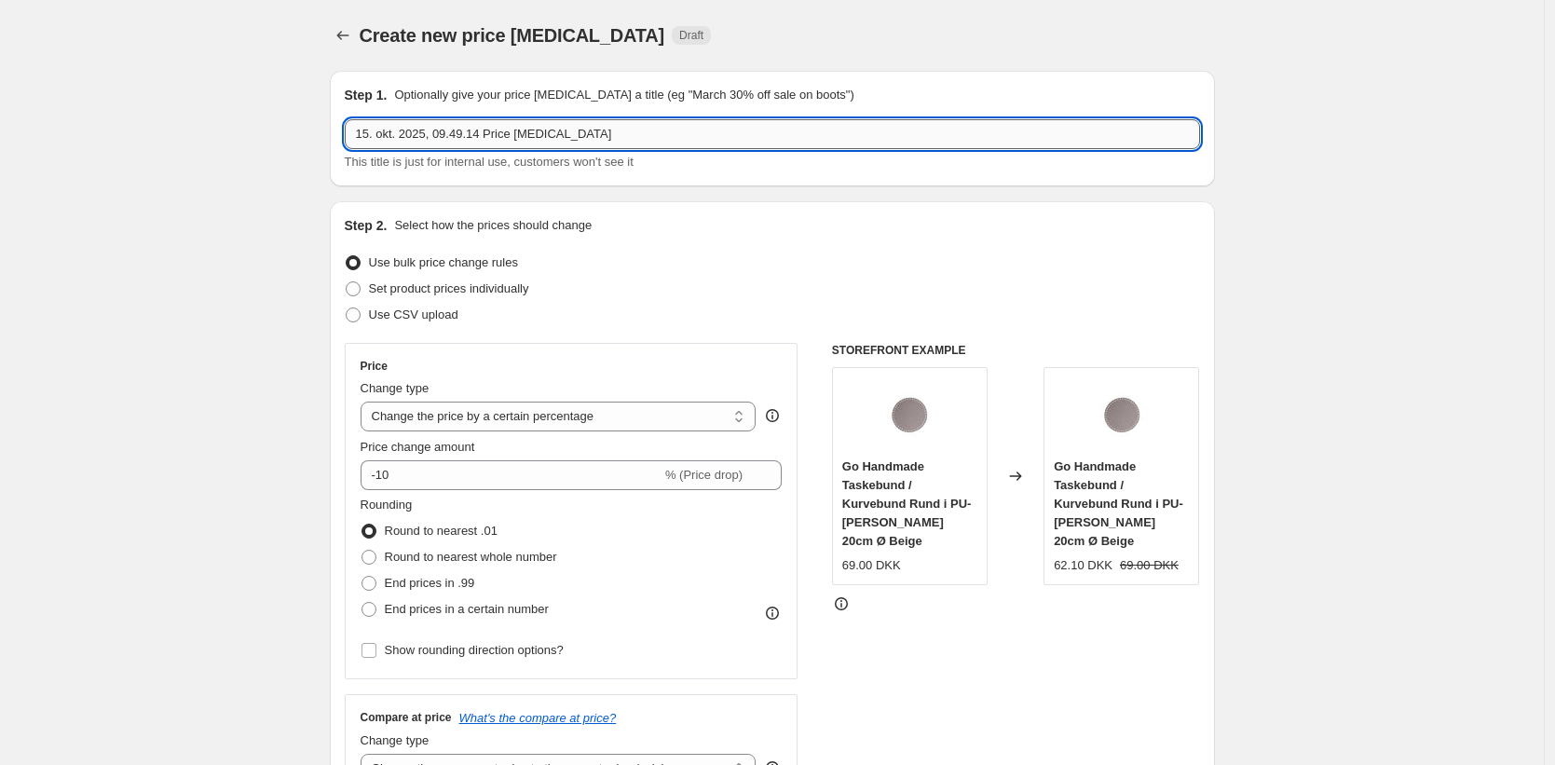
click at [412, 136] on input "15. okt. 2025, 09.49.14 Price change job" at bounding box center [773, 134] width 856 height 30
type input "Test"
click at [363, 305] on label "Use CSV upload" at bounding box center [402, 315] width 114 height 26
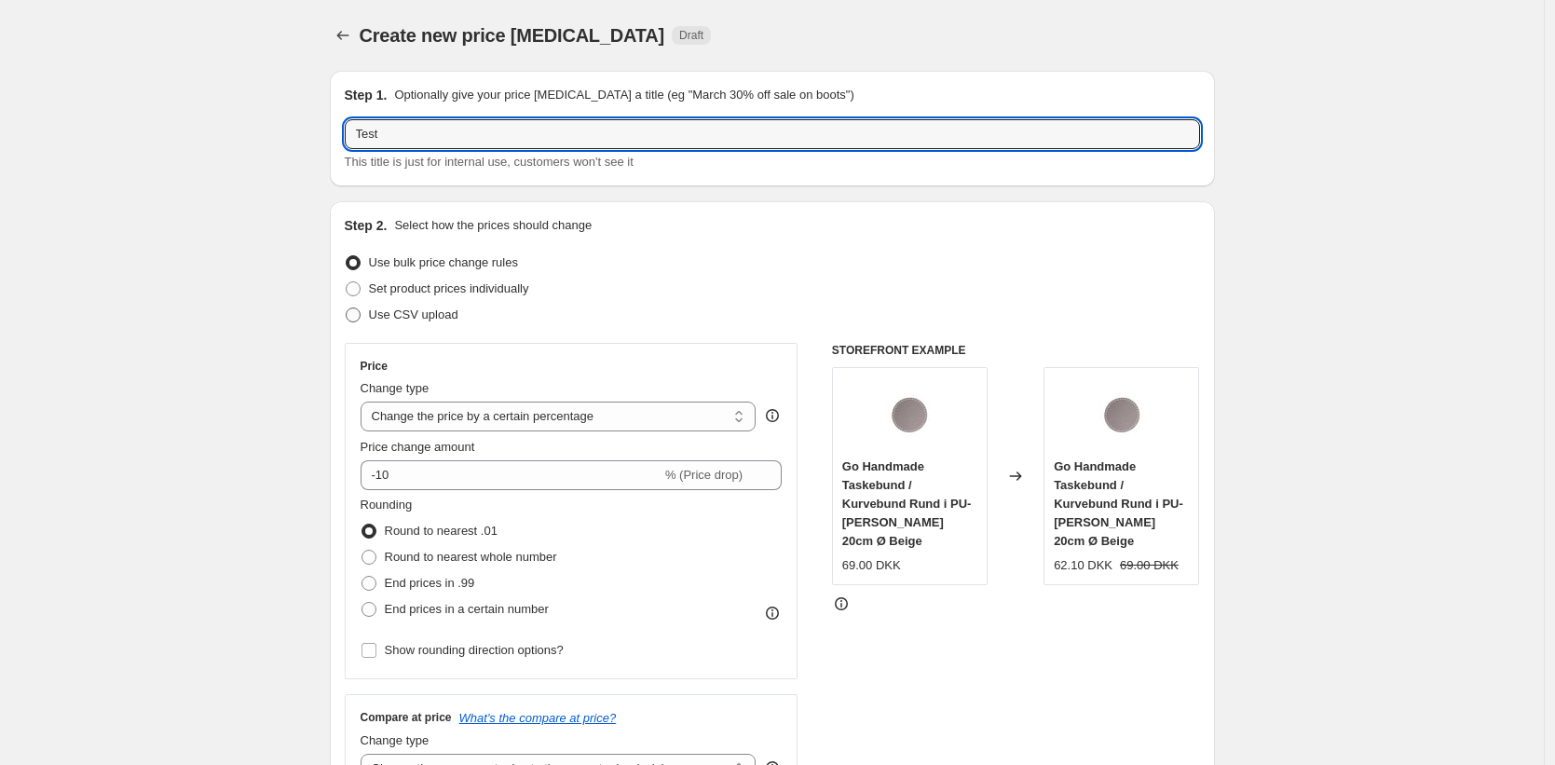
click at [347, 308] on input "Use CSV upload" at bounding box center [346, 308] width 1 height 1
radio input "true"
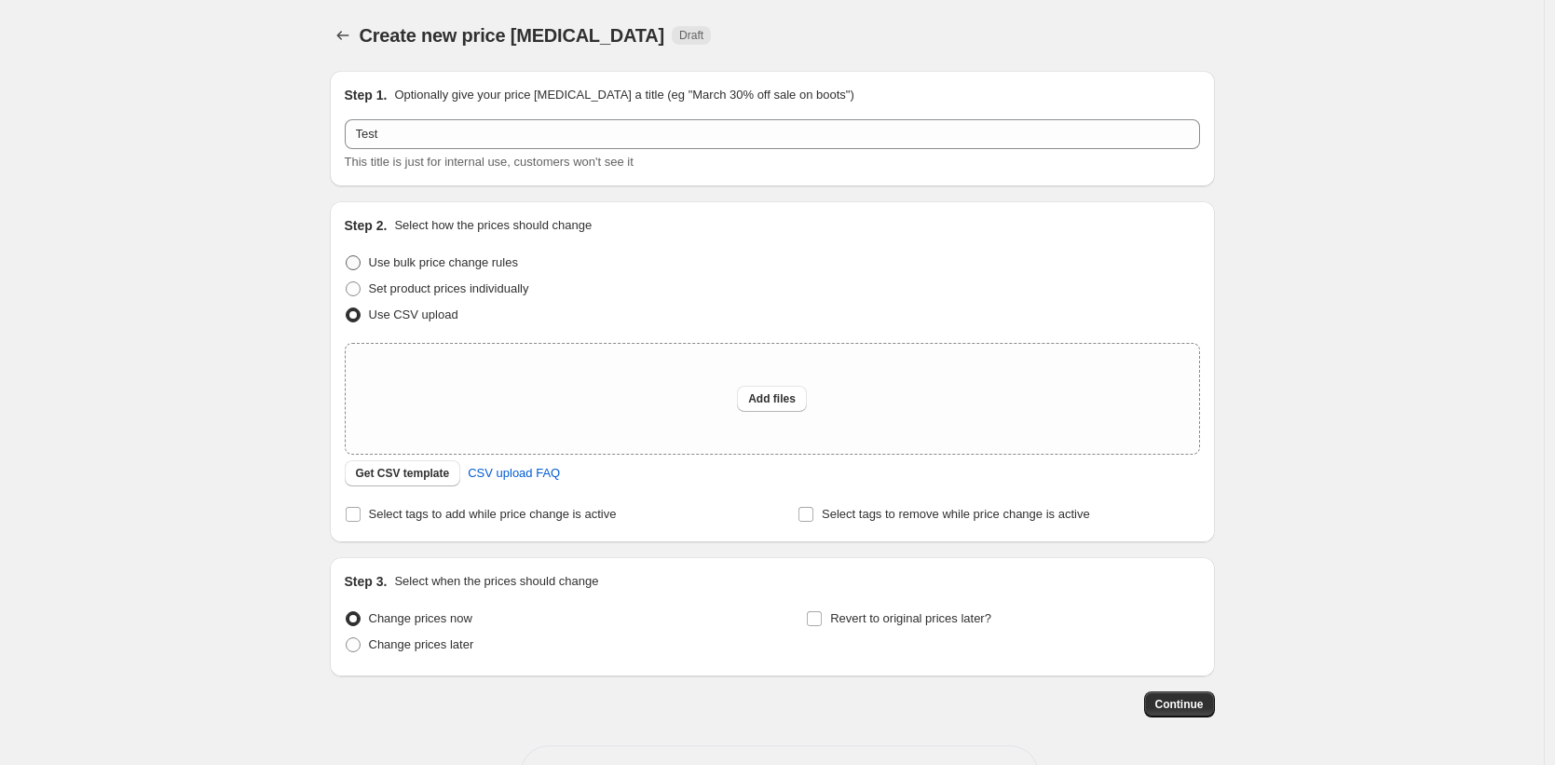
click at [361, 260] on span at bounding box center [353, 262] width 15 height 15
click at [347, 256] on input "Use bulk price change rules" at bounding box center [346, 255] width 1 height 1
radio input "true"
select select "percentage"
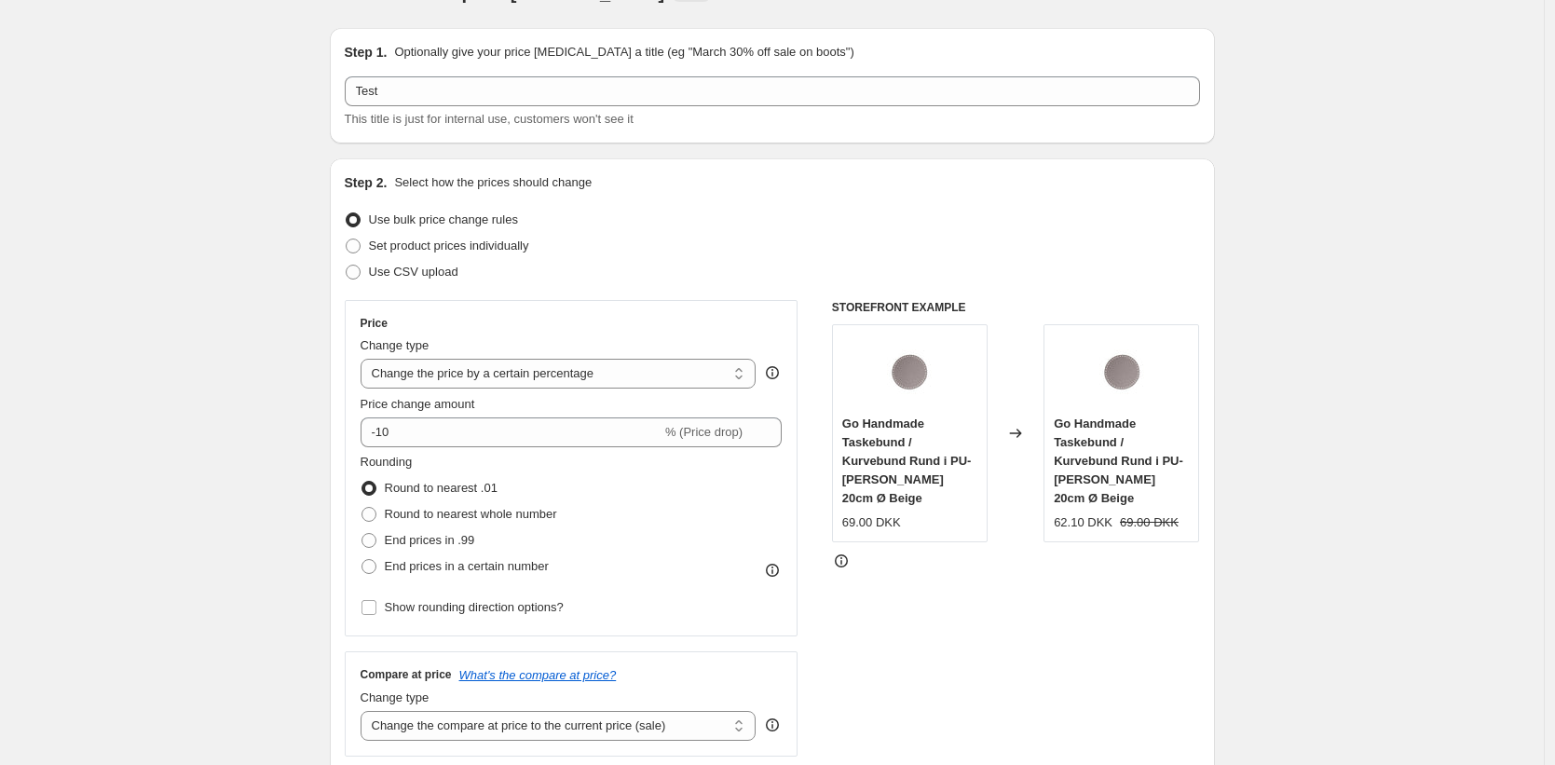
scroll to position [44, 0]
click at [354, 242] on span at bounding box center [353, 245] width 15 height 15
click at [347, 239] on input "Set product prices individually" at bounding box center [346, 238] width 1 height 1
radio input "true"
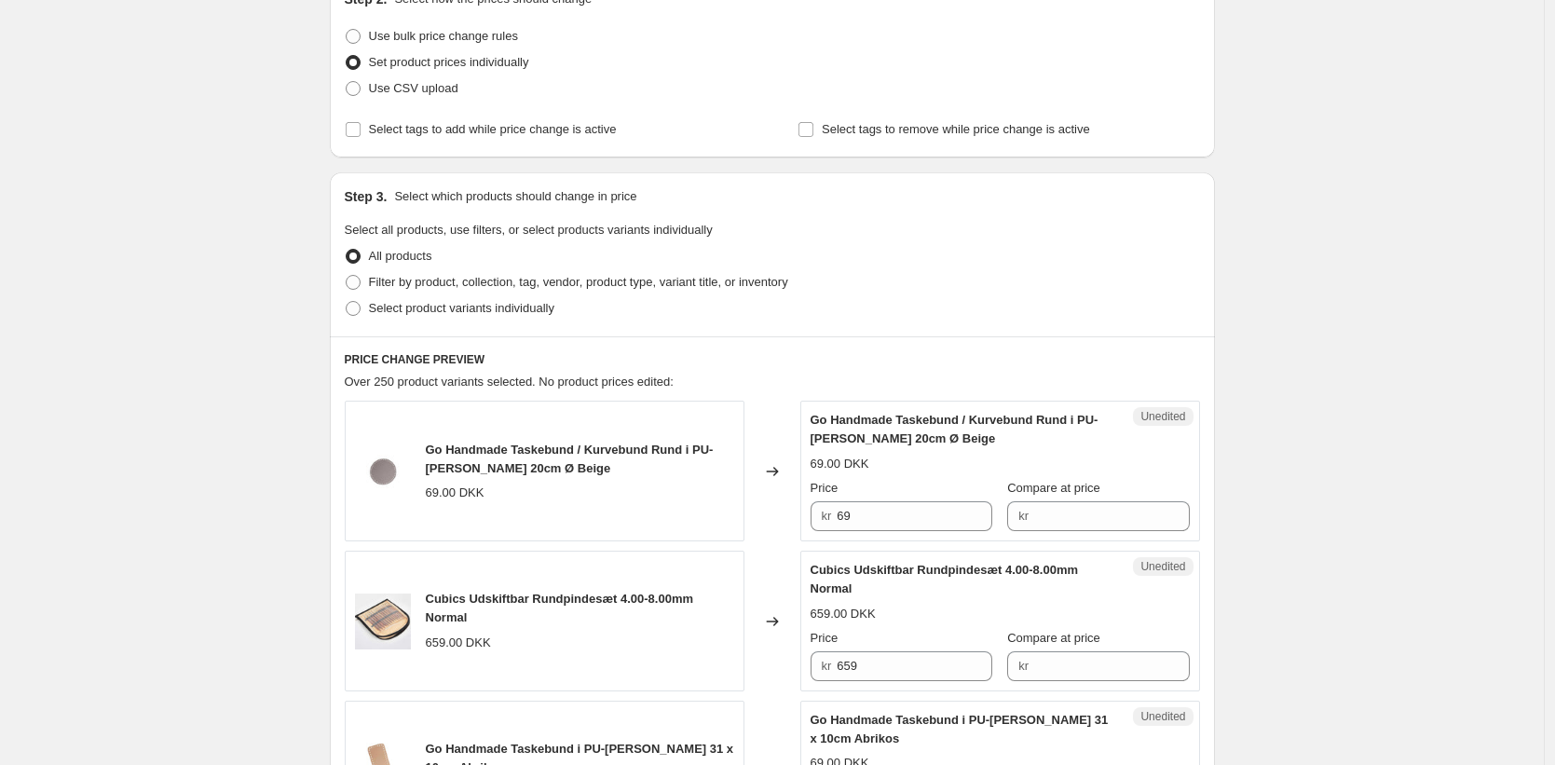
scroll to position [240, 0]
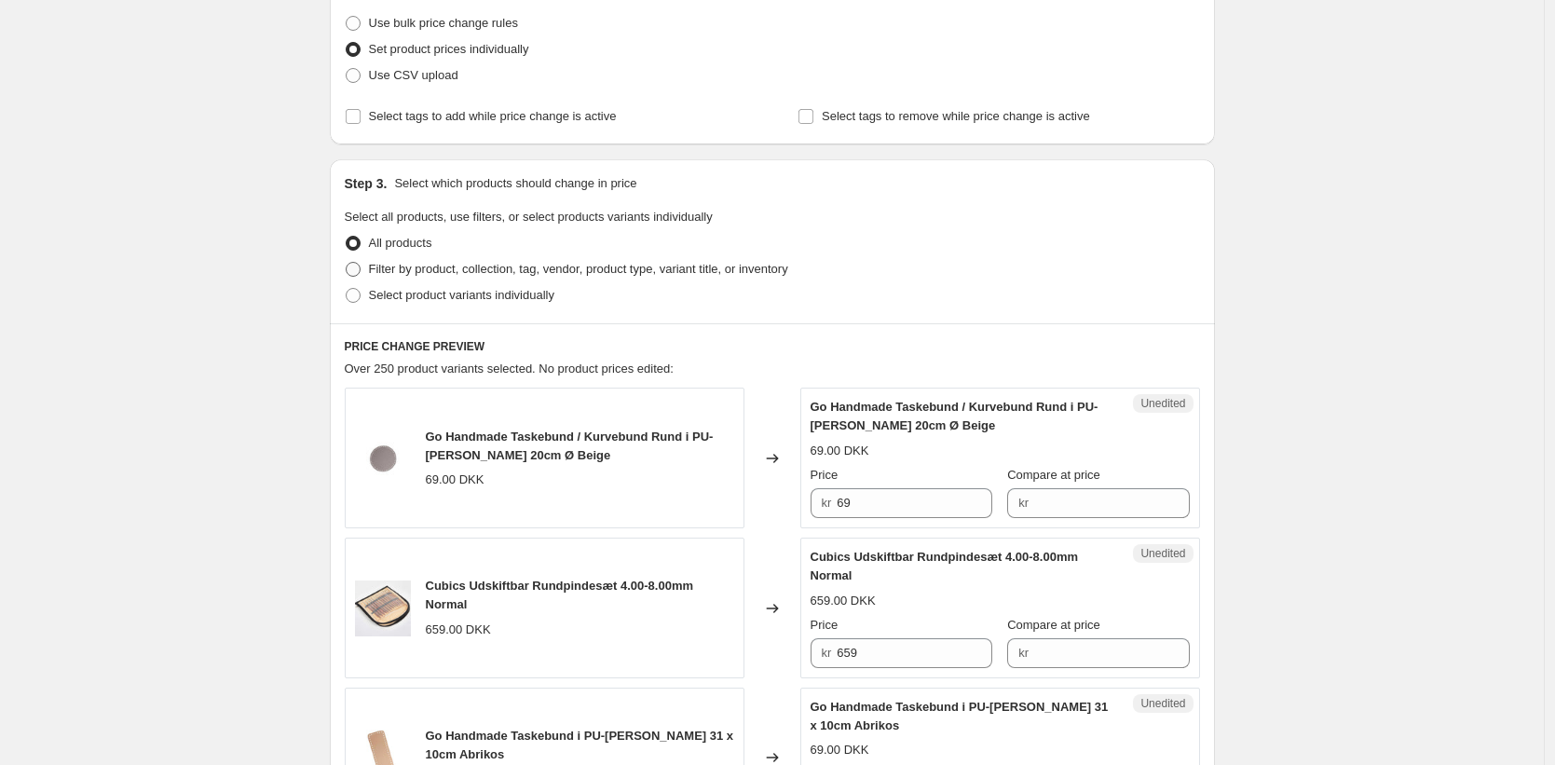
click at [357, 272] on span at bounding box center [353, 269] width 15 height 15
click at [347, 263] on input "Filter by product, collection, tag, vendor, product type, variant title, or inv…" at bounding box center [346, 262] width 1 height 1
radio input "true"
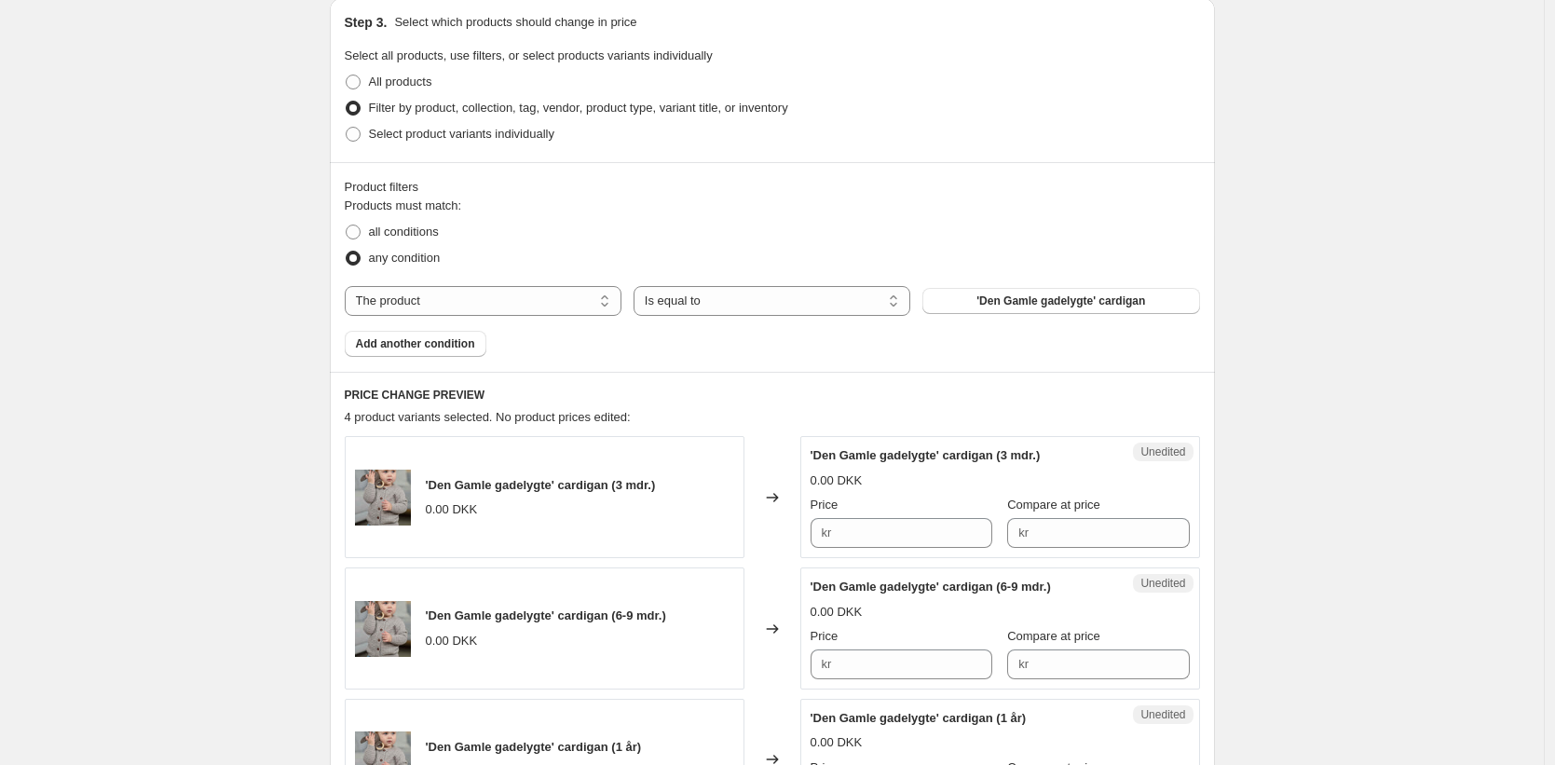
scroll to position [398, 0]
click at [524, 302] on select "The product The product's collection The product's tag The product's vendor The…" at bounding box center [483, 304] width 277 height 30
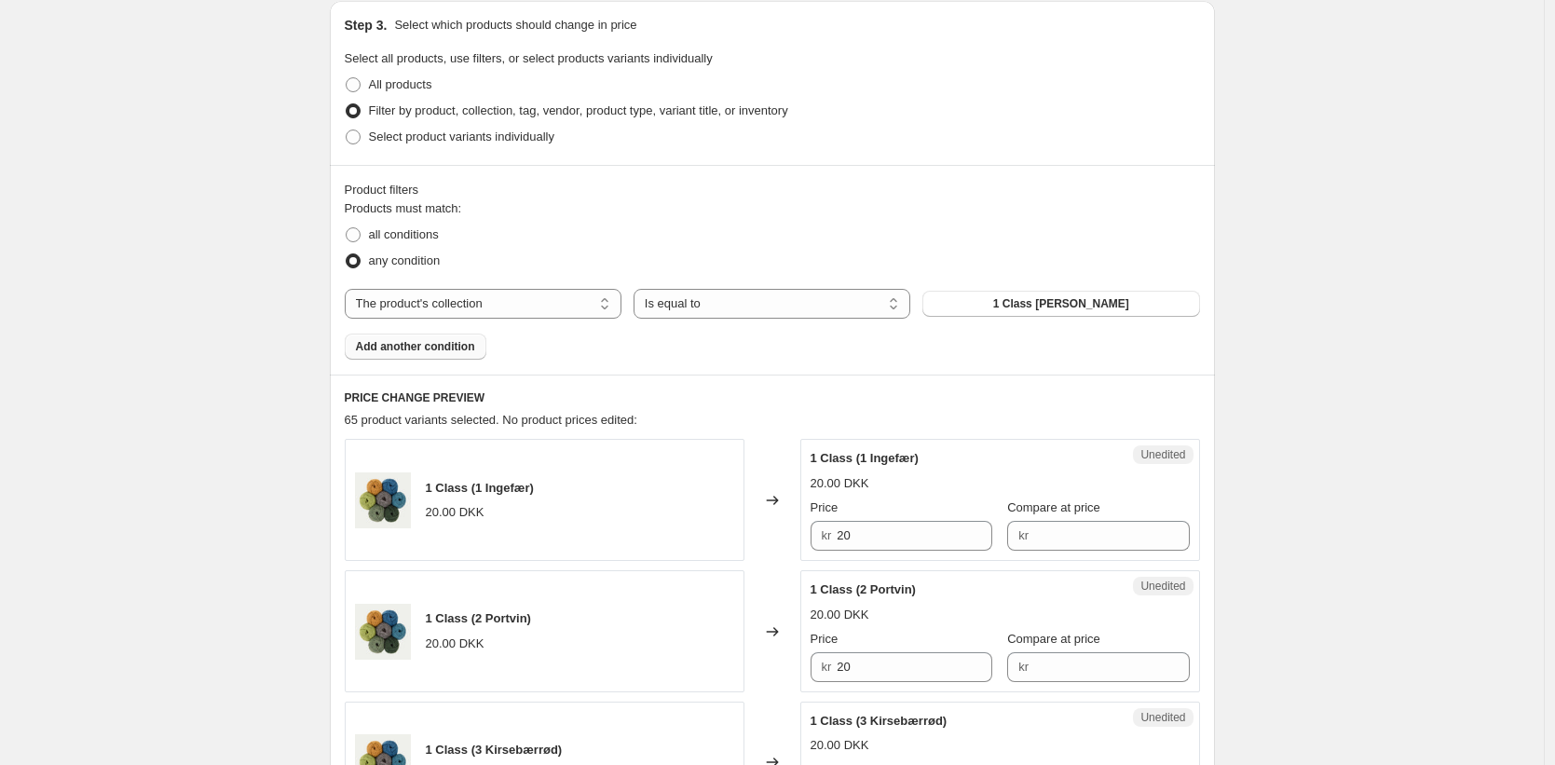
click at [413, 347] on span "Add another condition" at bounding box center [415, 346] width 119 height 15
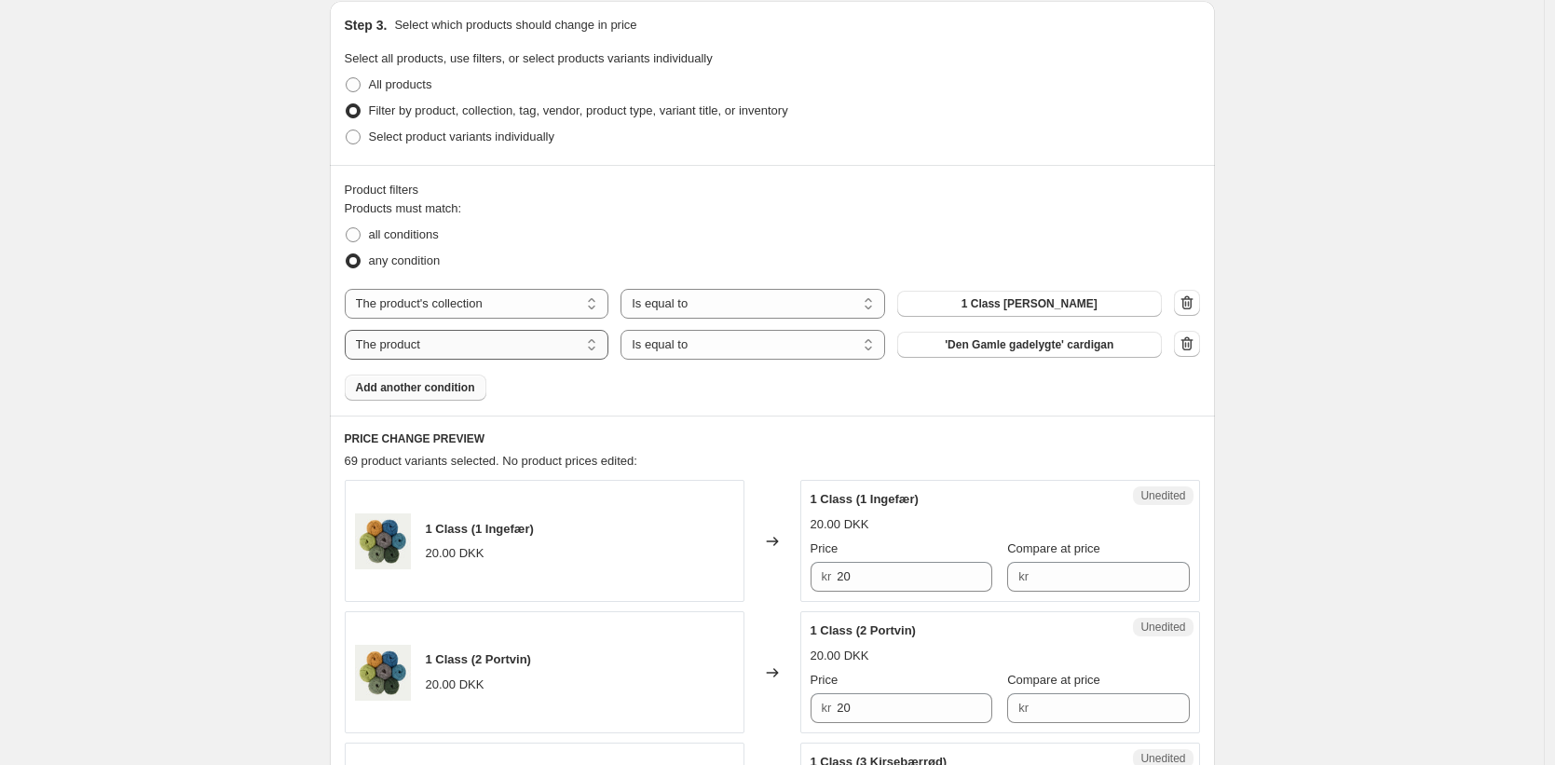
click at [413, 358] on select "The product The product's collection The product's tag The product's vendor The…" at bounding box center [477, 345] width 265 height 30
click at [349, 330] on select "The product The product's collection The product's tag The product's vendor The…" at bounding box center [477, 345] width 265 height 30
click at [439, 311] on select "The product The product's collection The product's tag The product's vendor The…" at bounding box center [477, 304] width 265 height 30
click at [806, 236] on div "all conditions" at bounding box center [773, 235] width 856 height 26
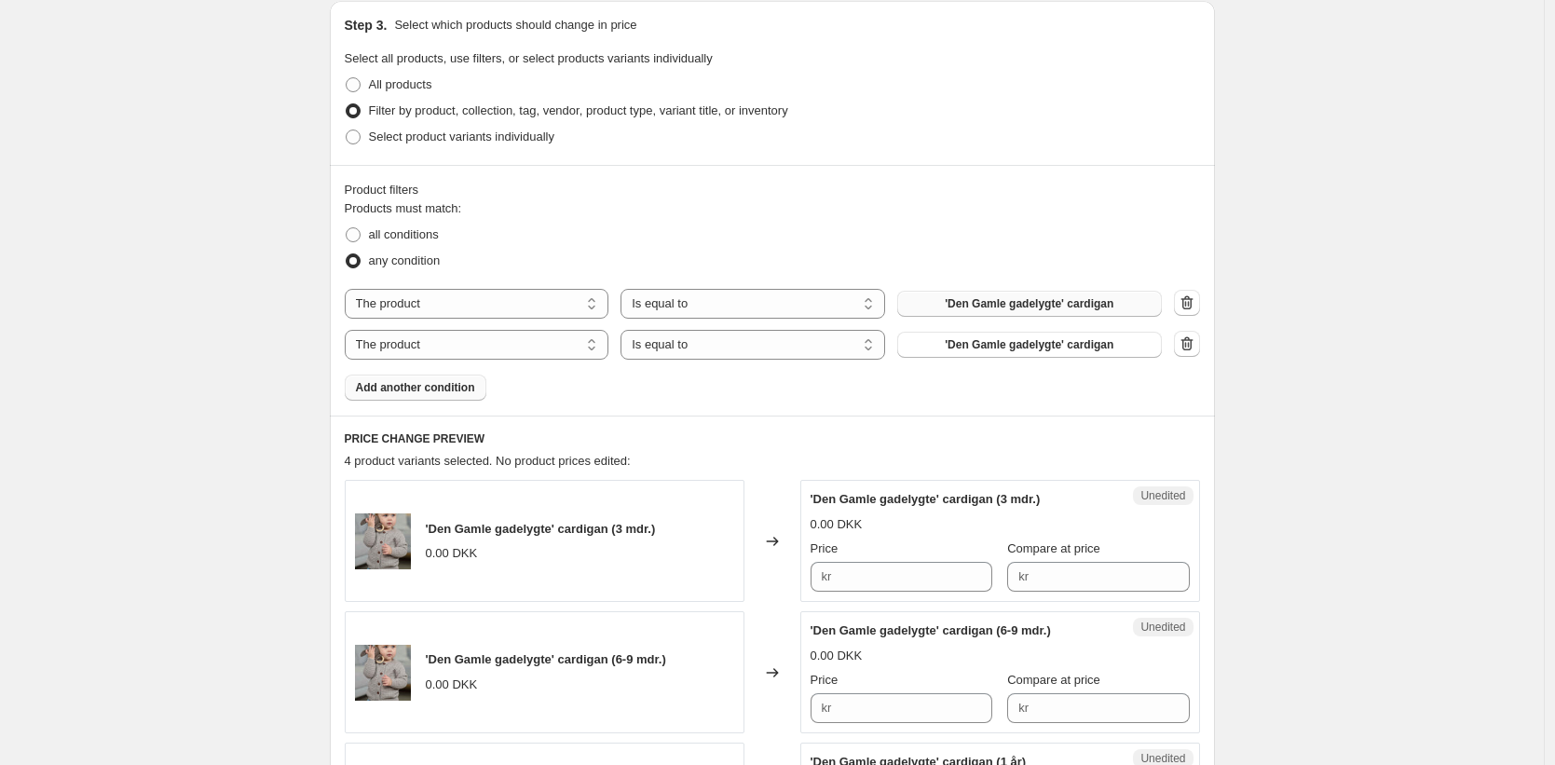
click at [973, 304] on span "'Den Gamle gadelygte' cardigan" at bounding box center [1029, 303] width 169 height 15
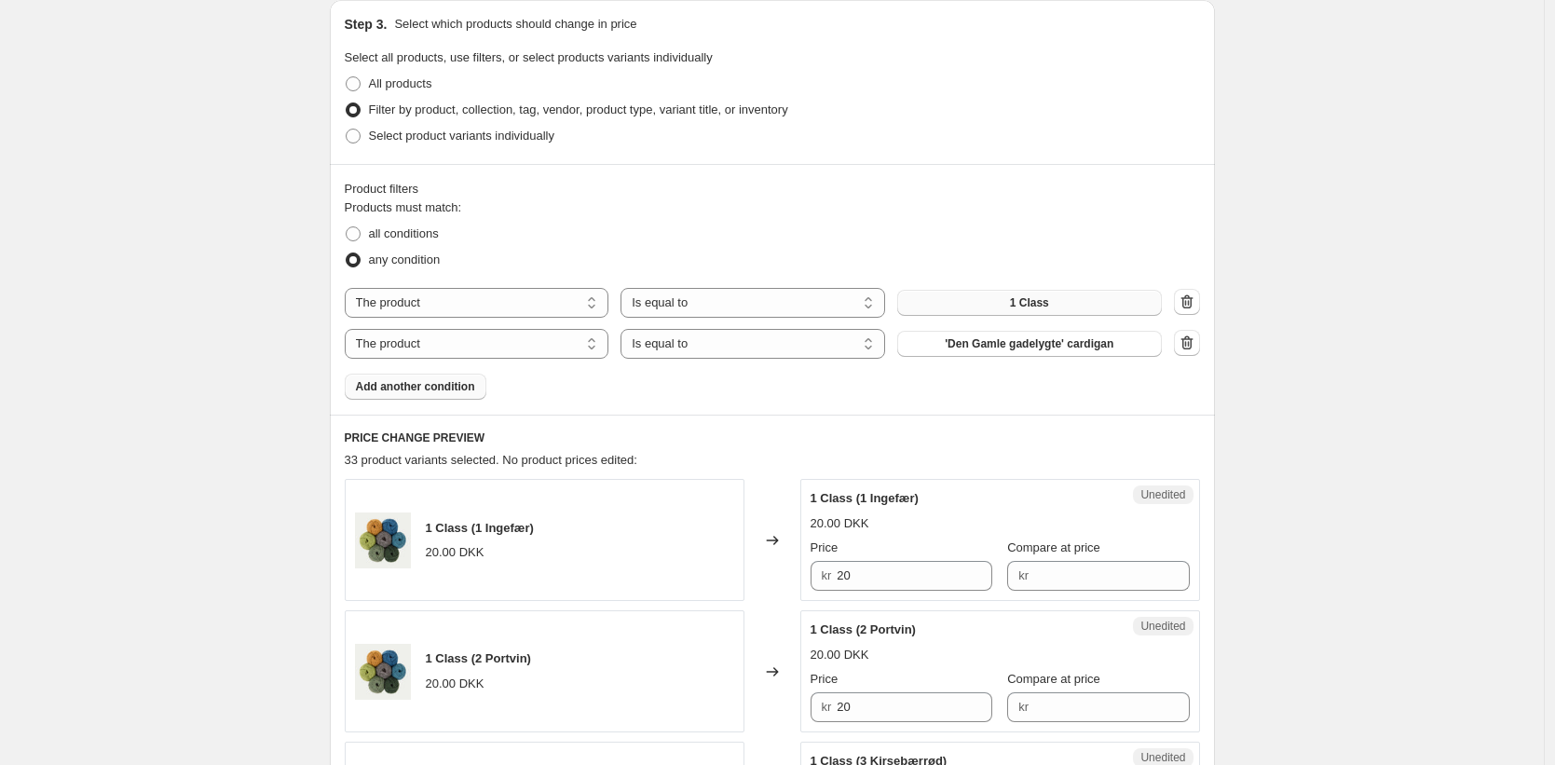
scroll to position [397, 0]
click at [1012, 352] on span "'Den Gamle gadelygte' cardigan" at bounding box center [1029, 345] width 169 height 15
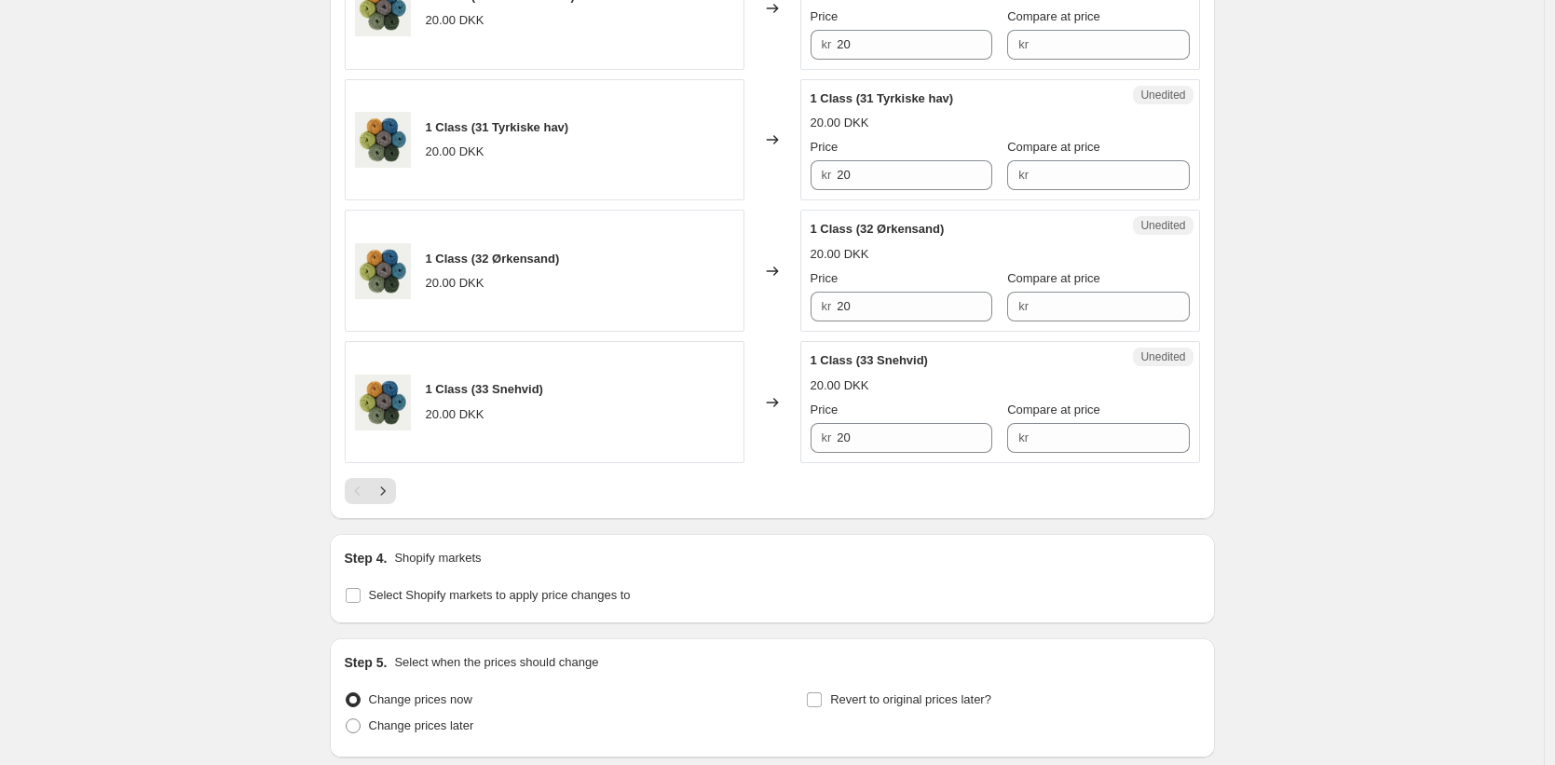
scroll to position [3036, 0]
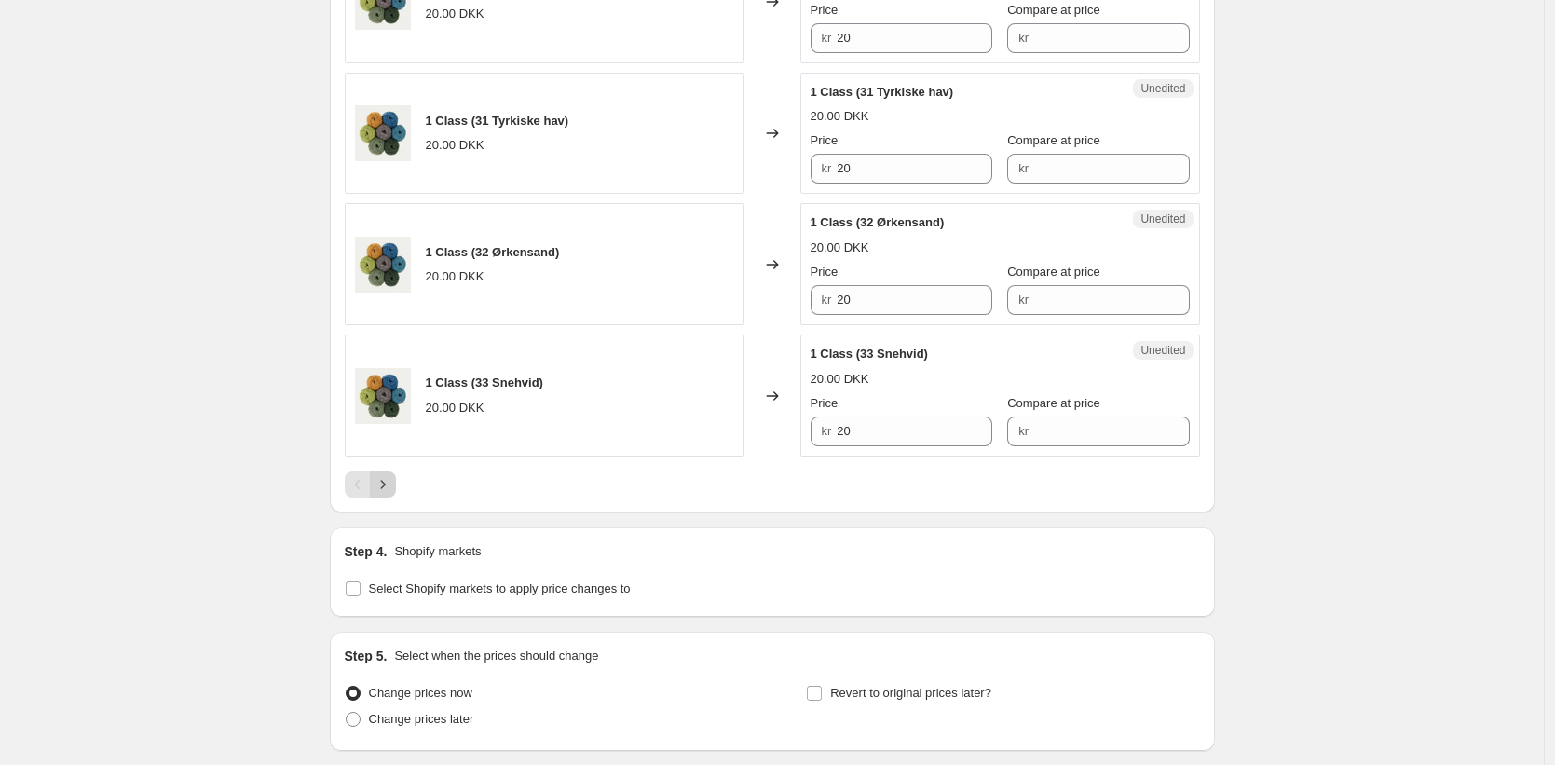
click at [392, 490] on icon "Next" at bounding box center [383, 484] width 19 height 19
click at [377, 487] on icon "Next" at bounding box center [383, 484] width 19 height 19
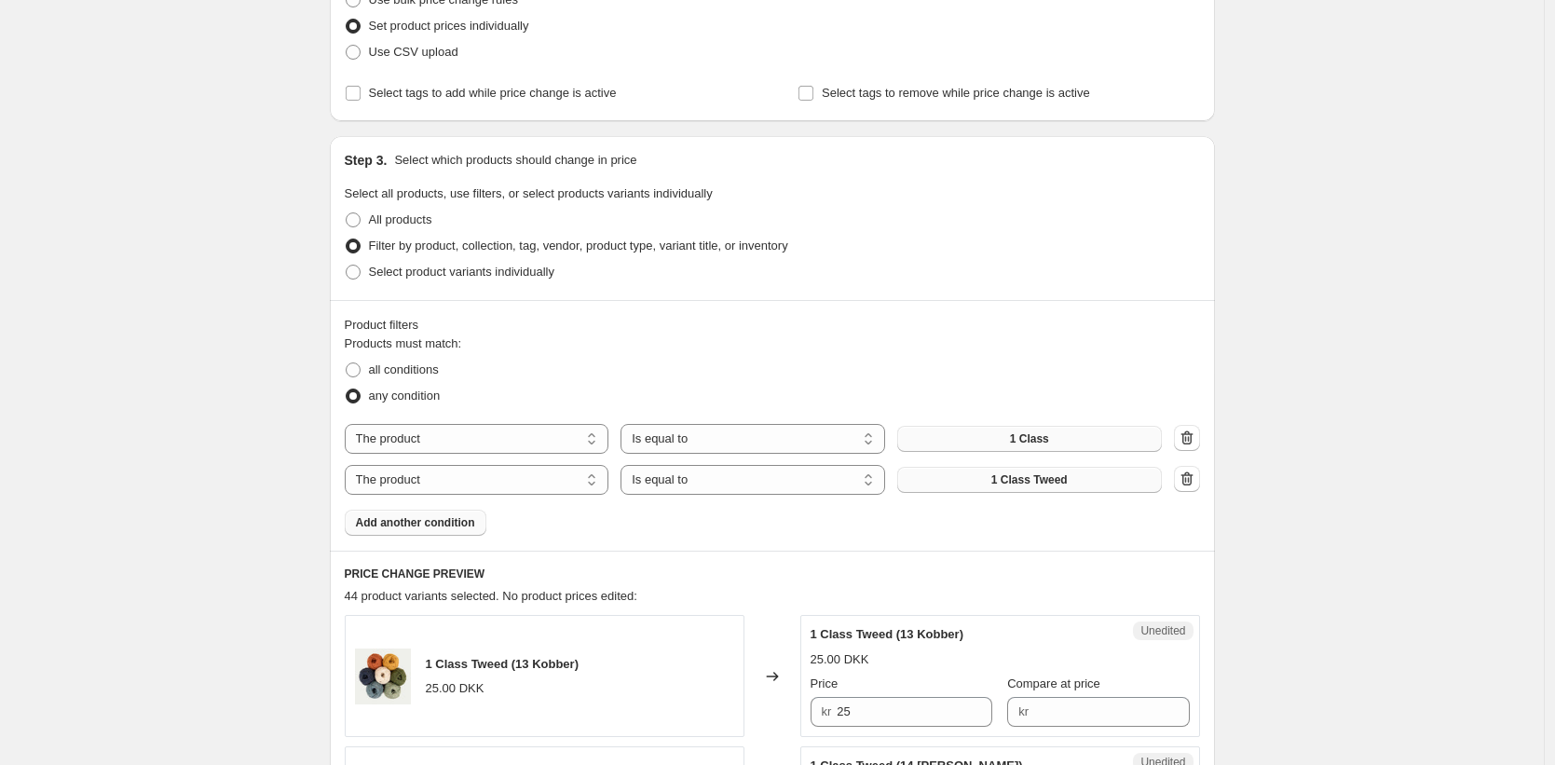
scroll to position [285, 0]
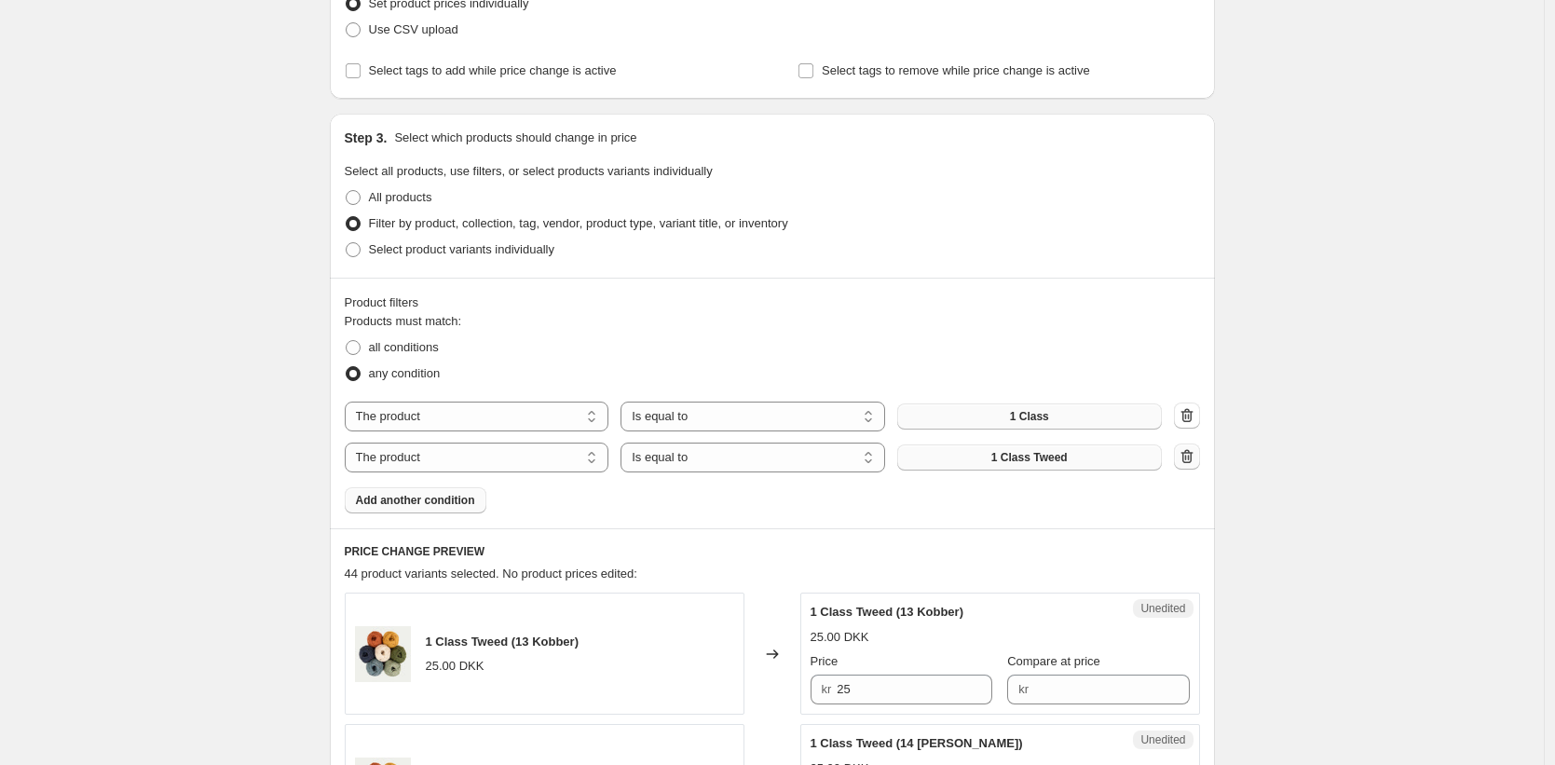
click at [1193, 462] on icon "button" at bounding box center [1187, 456] width 19 height 19
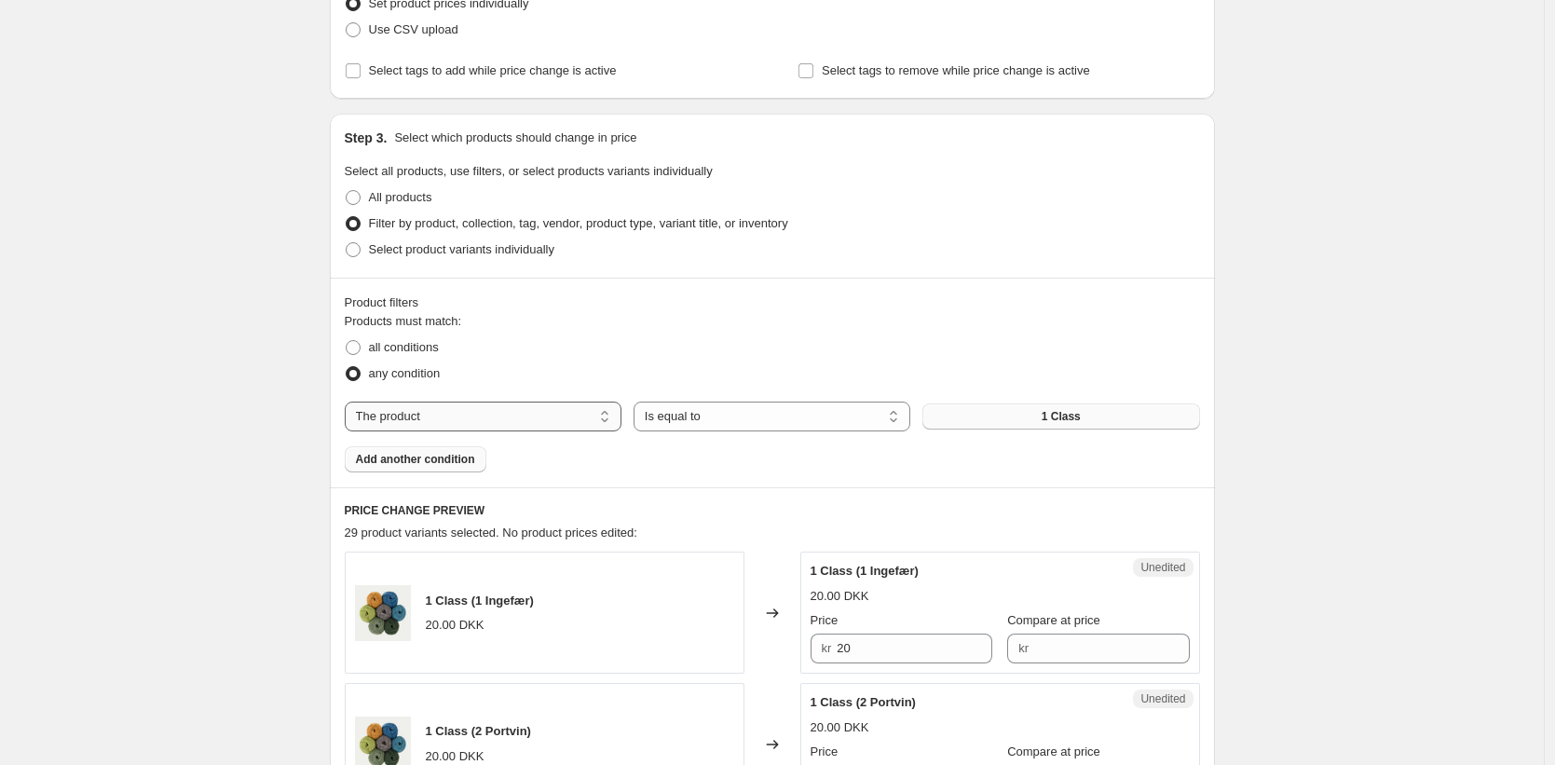
click at [601, 412] on select "The product The product's collection The product's tag The product's vendor The…" at bounding box center [483, 417] width 277 height 30
click at [349, 402] on select "The product The product's collection The product's tag The product's vendor The…" at bounding box center [483, 417] width 277 height 30
click at [492, 417] on select "The product The product's collection The product's tag The product's vendor The…" at bounding box center [483, 417] width 277 height 30
click at [1084, 418] on span "1 Class garn" at bounding box center [1061, 416] width 136 height 15
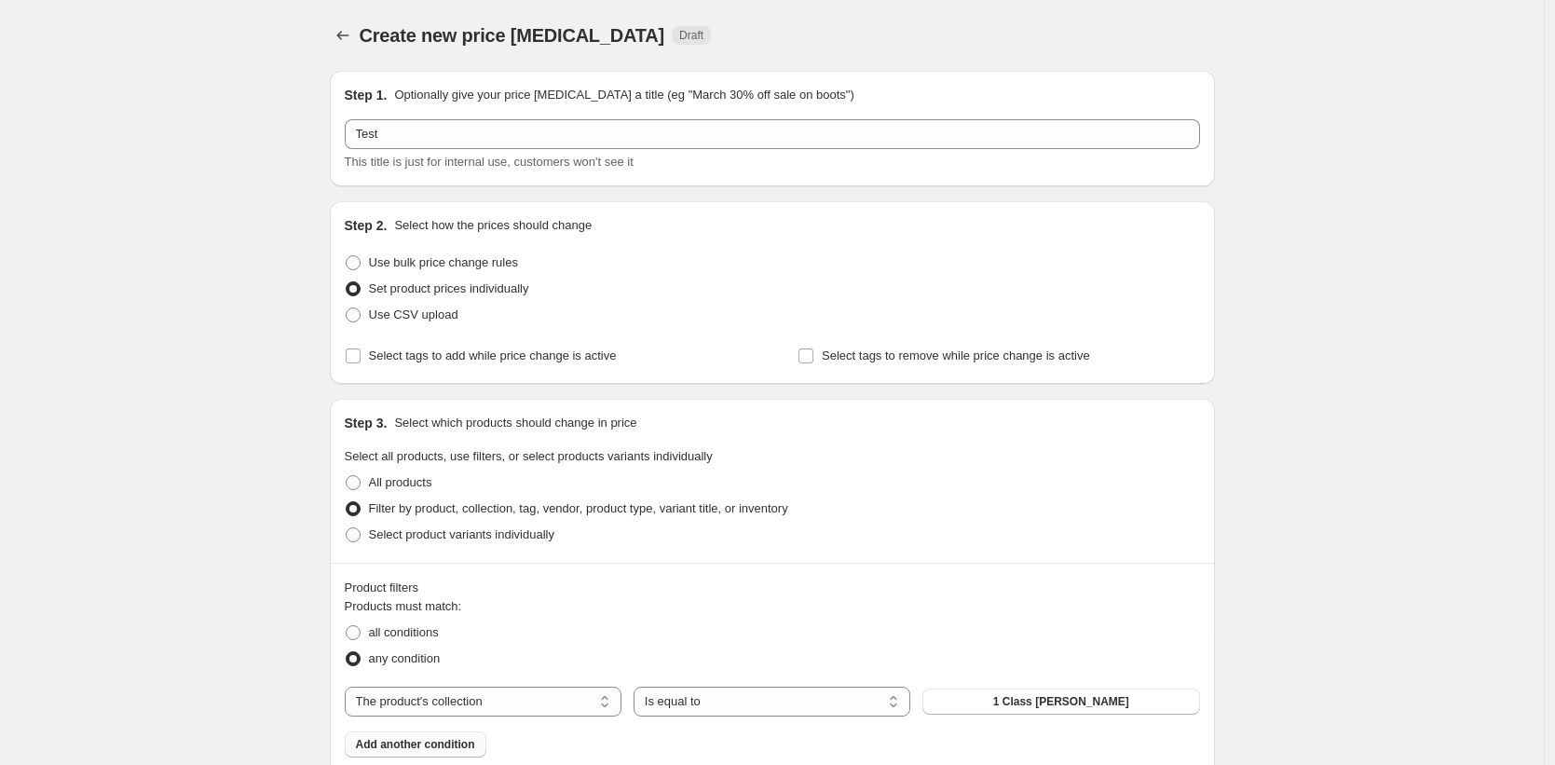
scroll to position [444, 0]
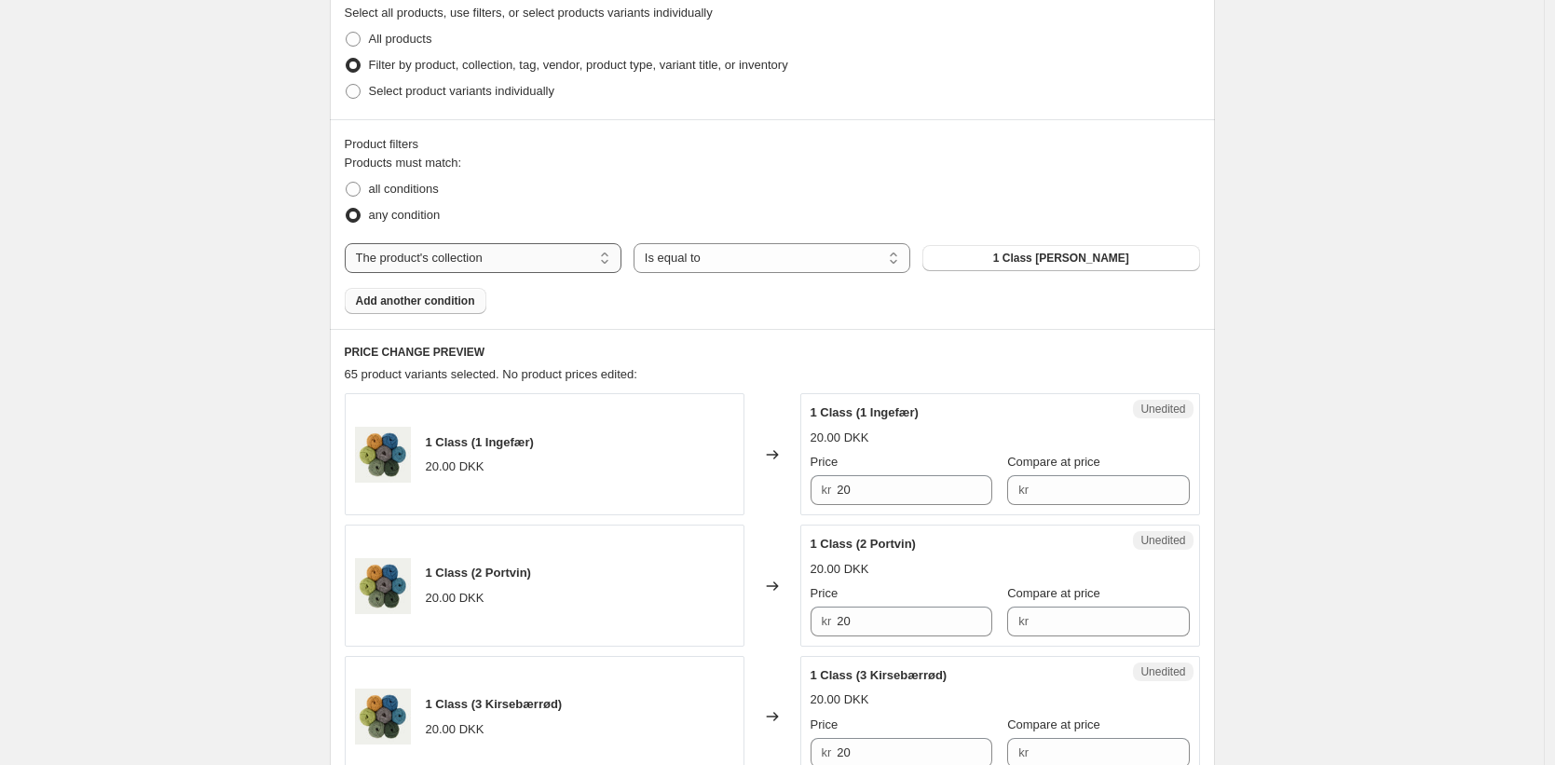
click at [536, 262] on select "The product The product's collection The product's tag The product's vendor The…" at bounding box center [483, 258] width 277 height 30
select select "product"
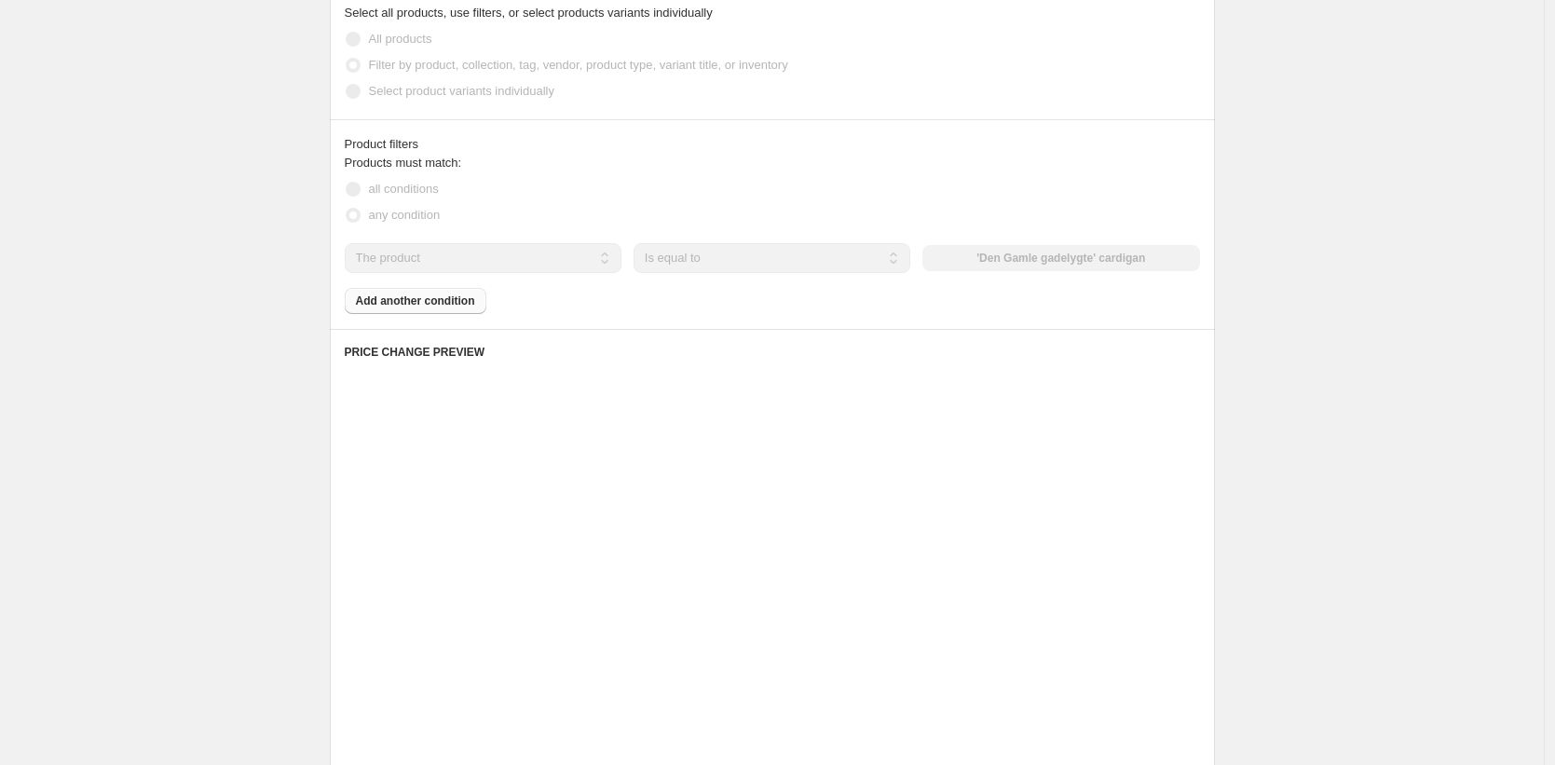
click at [1015, 266] on div "The product The product's collection The product's tag The product's vendor The…" at bounding box center [773, 258] width 856 height 30
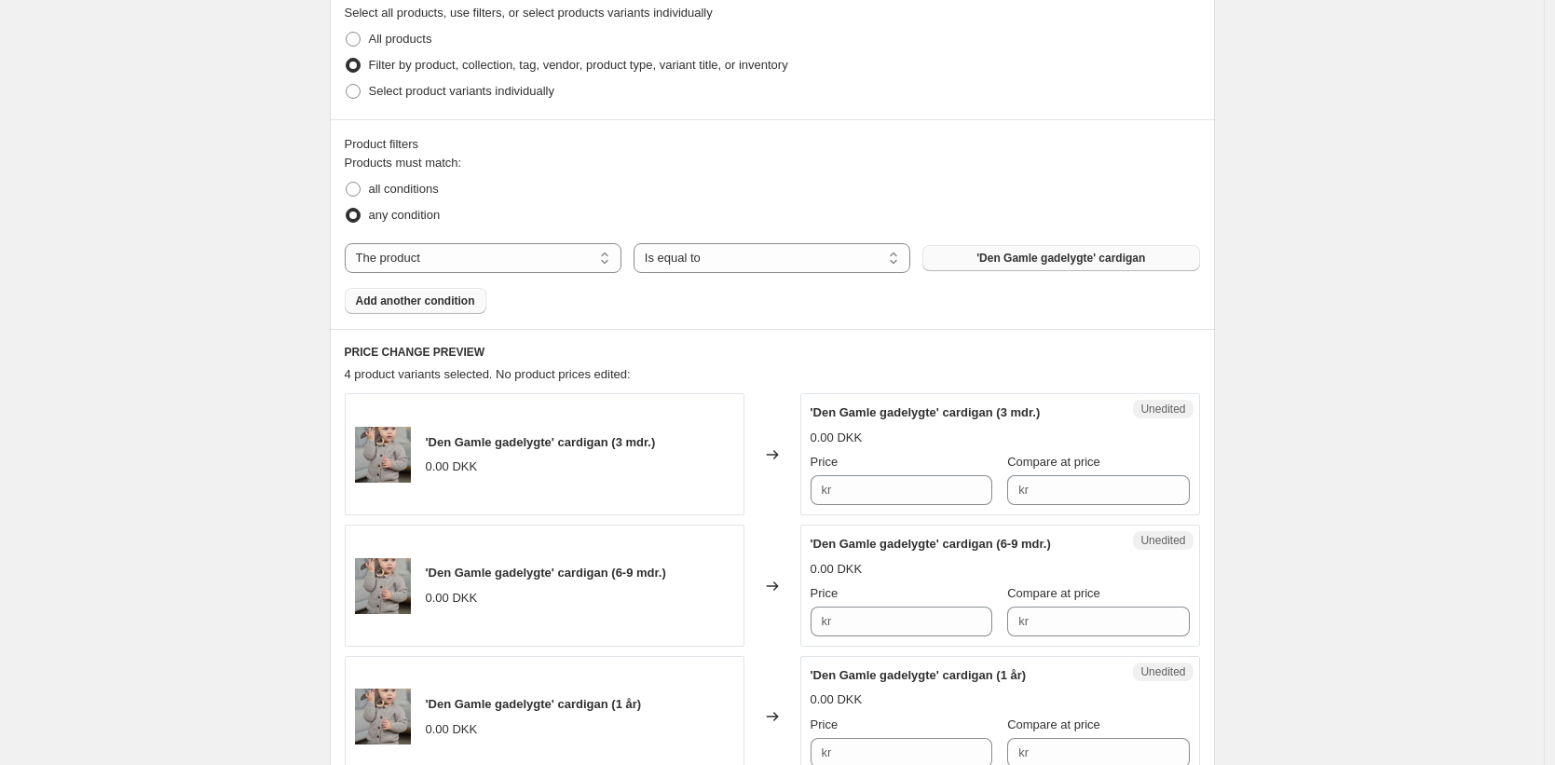
click at [1012, 264] on span "'Den Gamle gadelygte' cardigan" at bounding box center [1061, 258] width 169 height 15
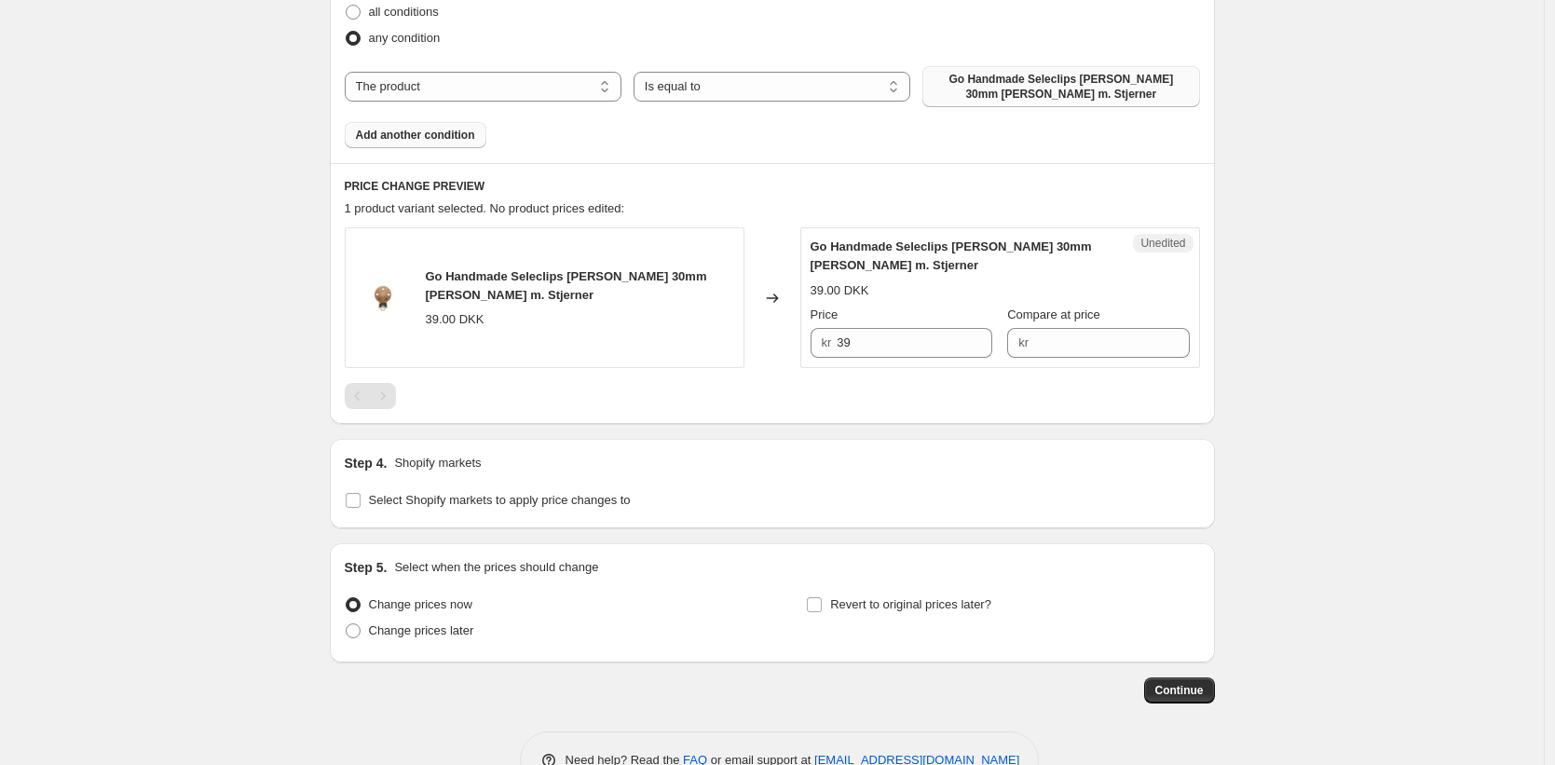
scroll to position [625, 0]
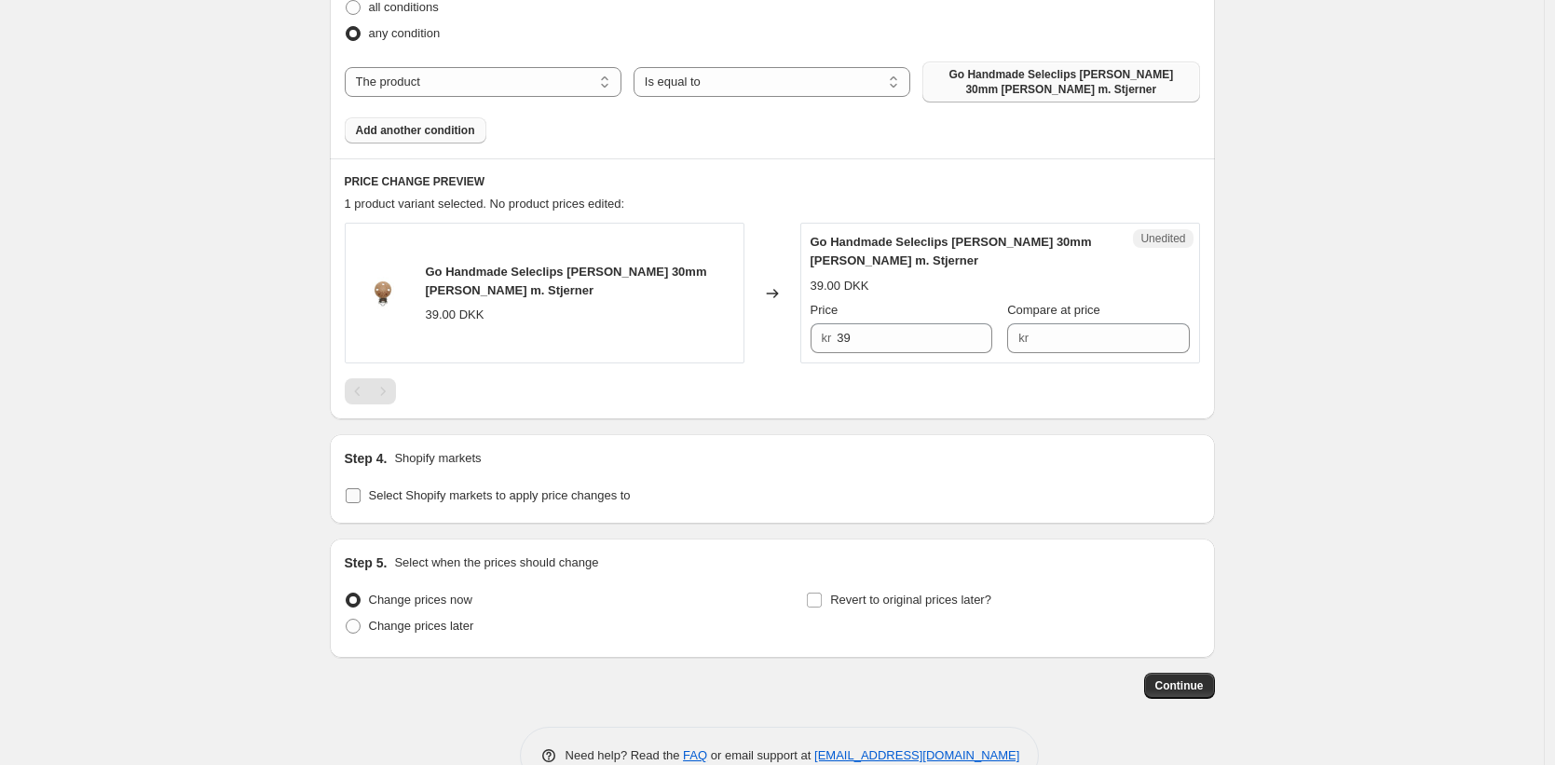
click at [361, 499] on input "Select Shopify markets to apply price changes to" at bounding box center [353, 495] width 15 height 15
checkbox input "true"
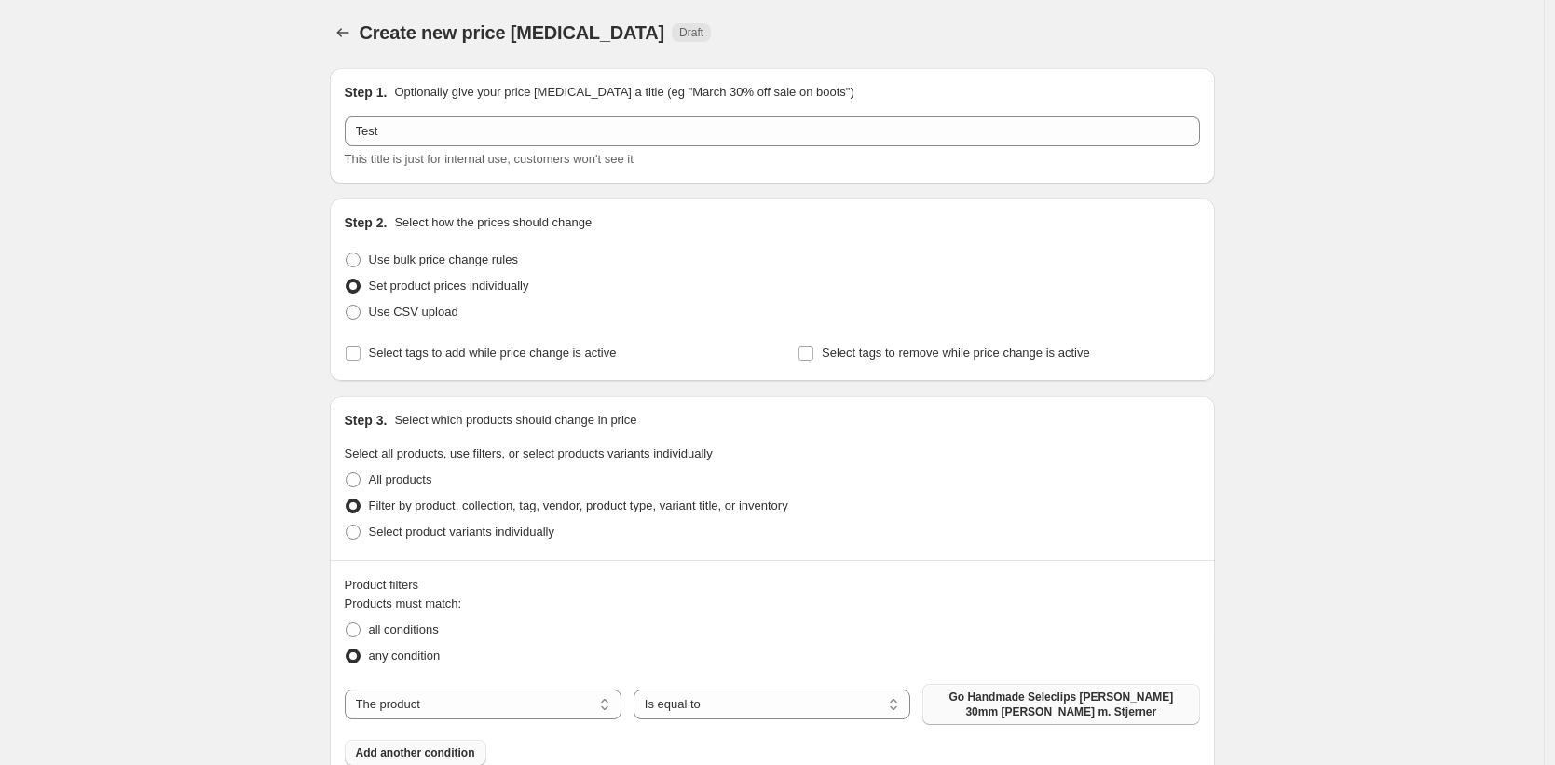
scroll to position [0, 0]
click at [355, 486] on span at bounding box center [353, 482] width 15 height 15
click at [347, 476] on input "All products" at bounding box center [346, 475] width 1 height 1
radio input "true"
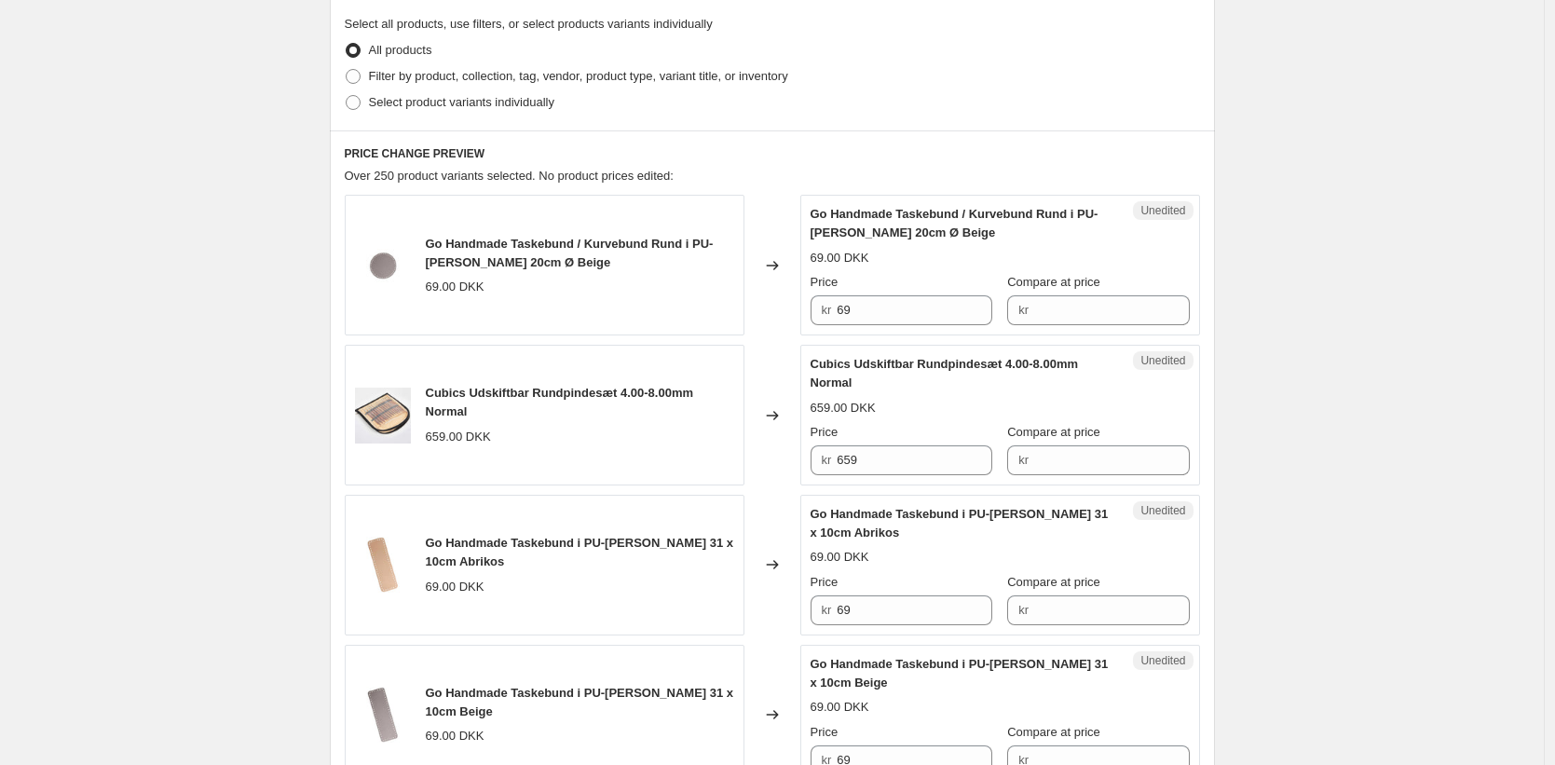
scroll to position [174, 0]
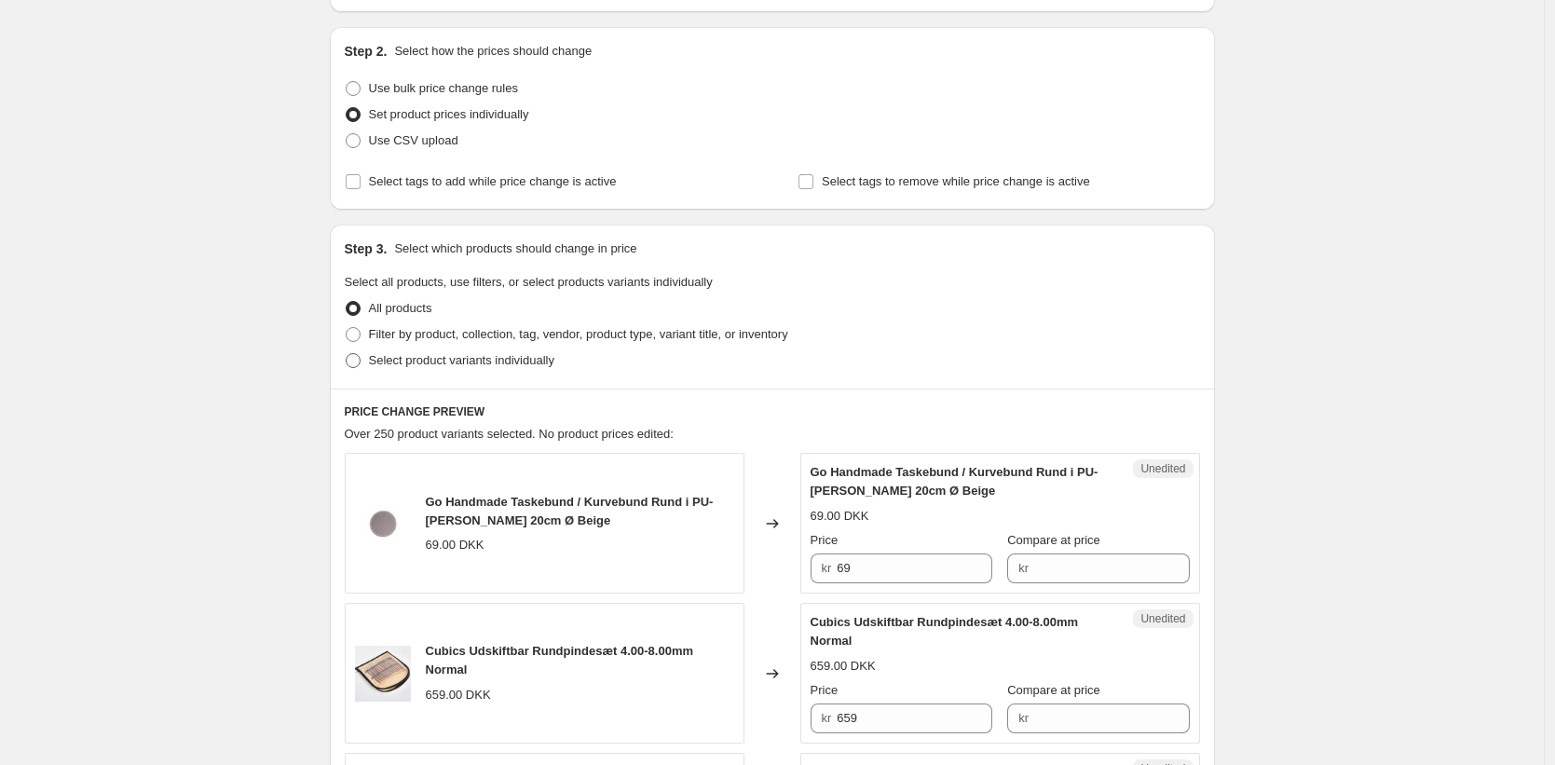
click at [355, 364] on span at bounding box center [353, 360] width 15 height 15
click at [347, 354] on input "Select product variants individually" at bounding box center [346, 353] width 1 height 1
radio input "true"
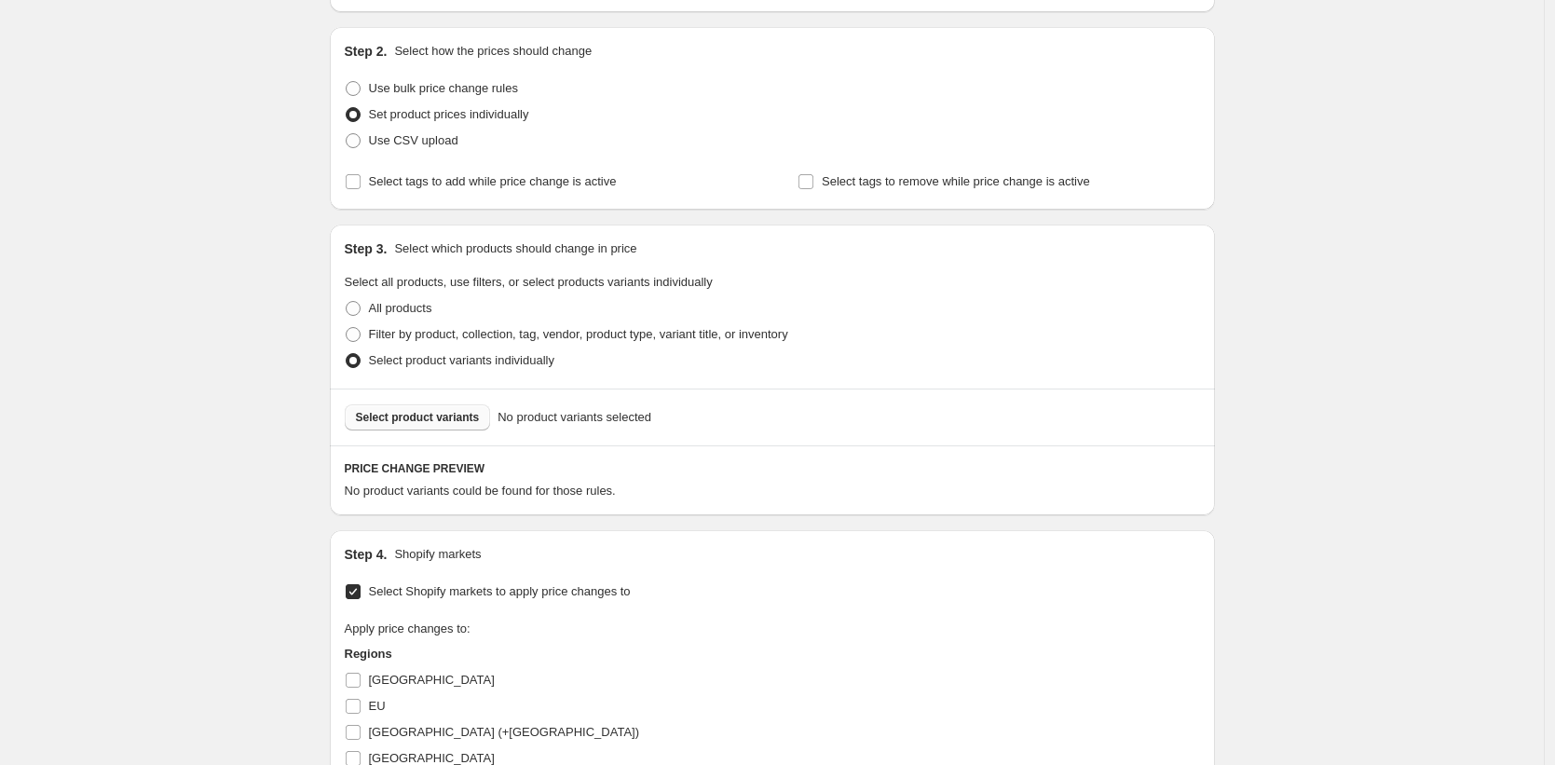
click at [425, 417] on span "Select product variants" at bounding box center [418, 417] width 124 height 15
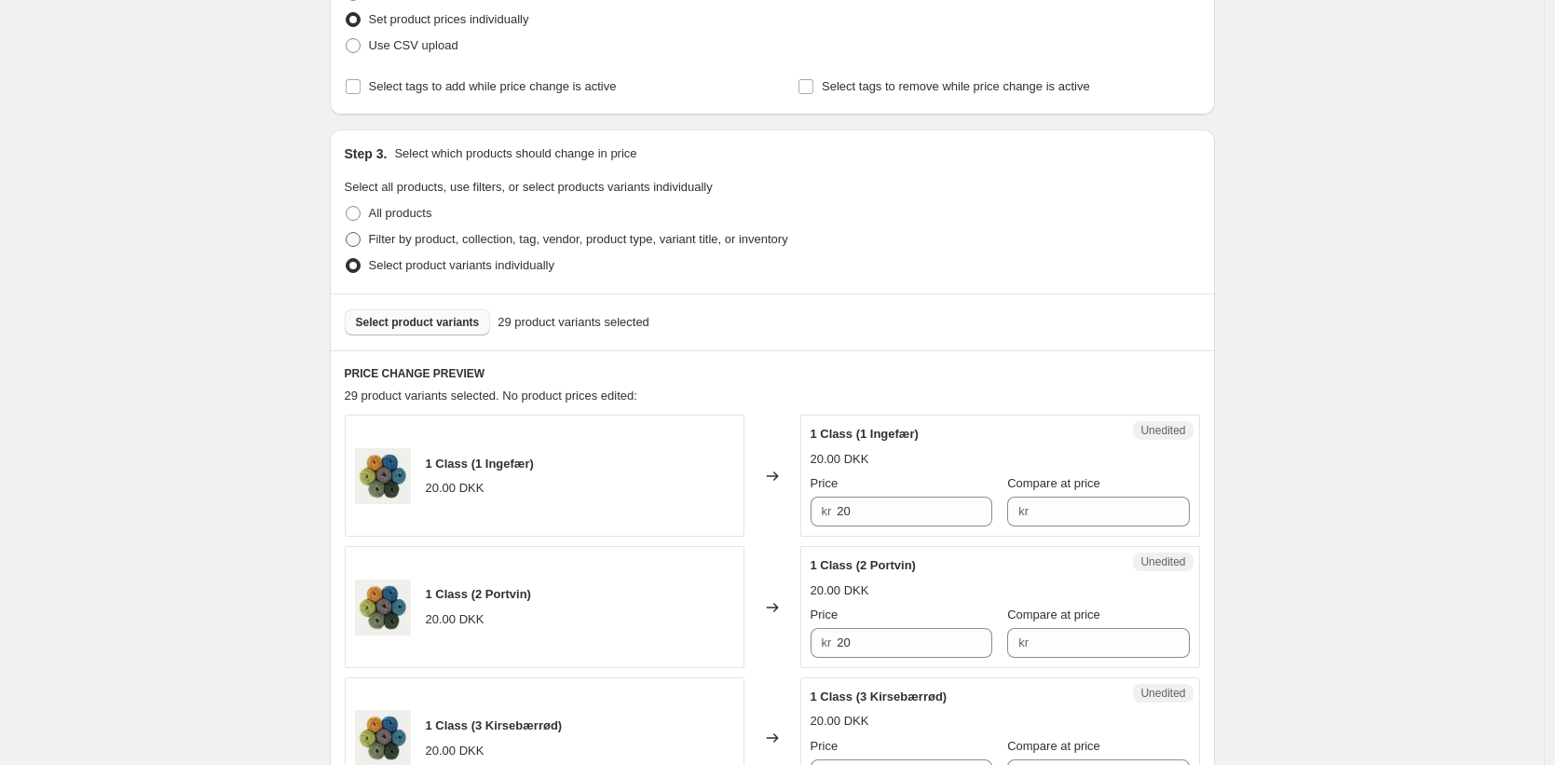
scroll to position [165, 0]
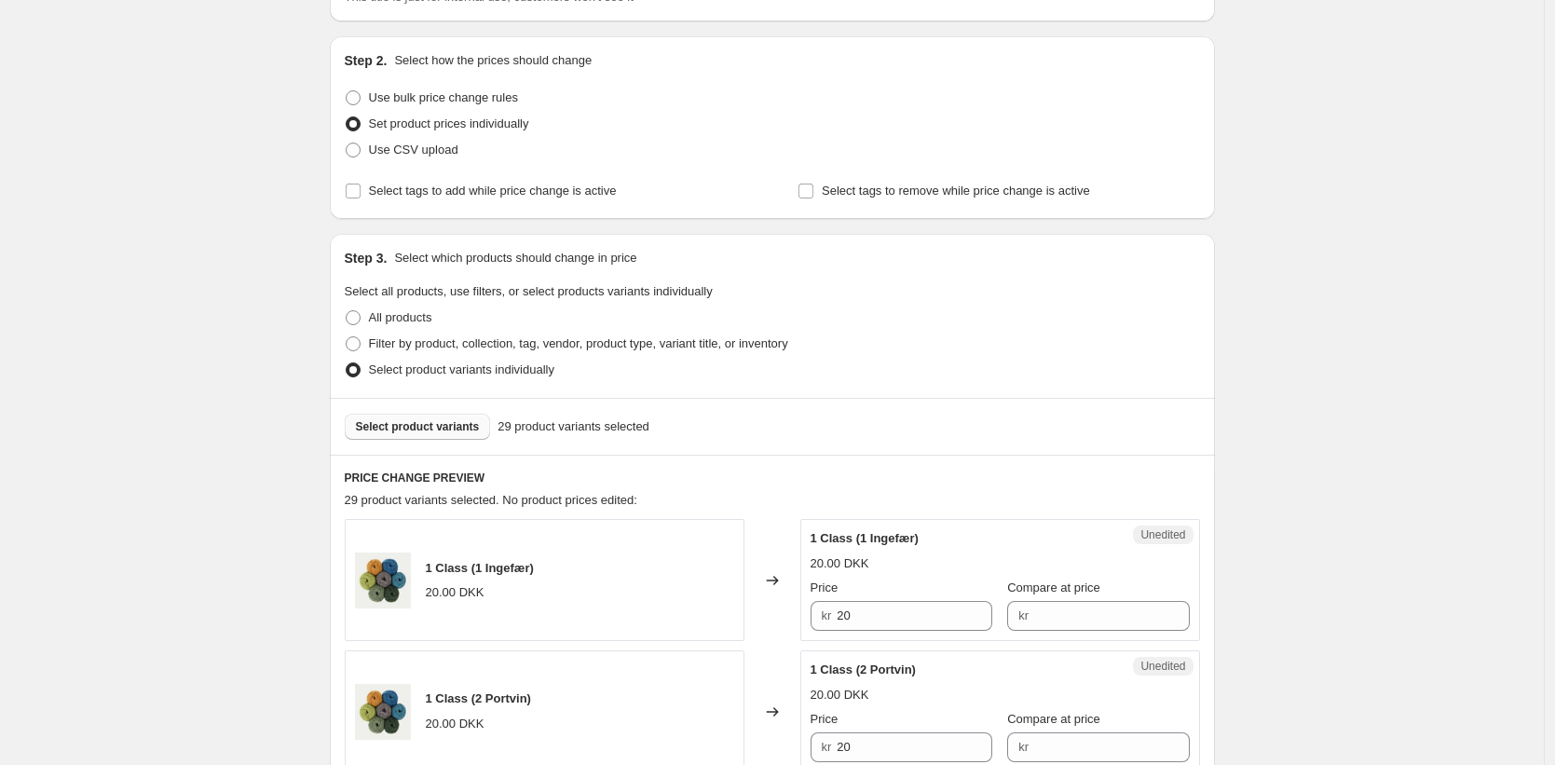
click at [435, 431] on span "Select product variants" at bounding box center [418, 426] width 124 height 15
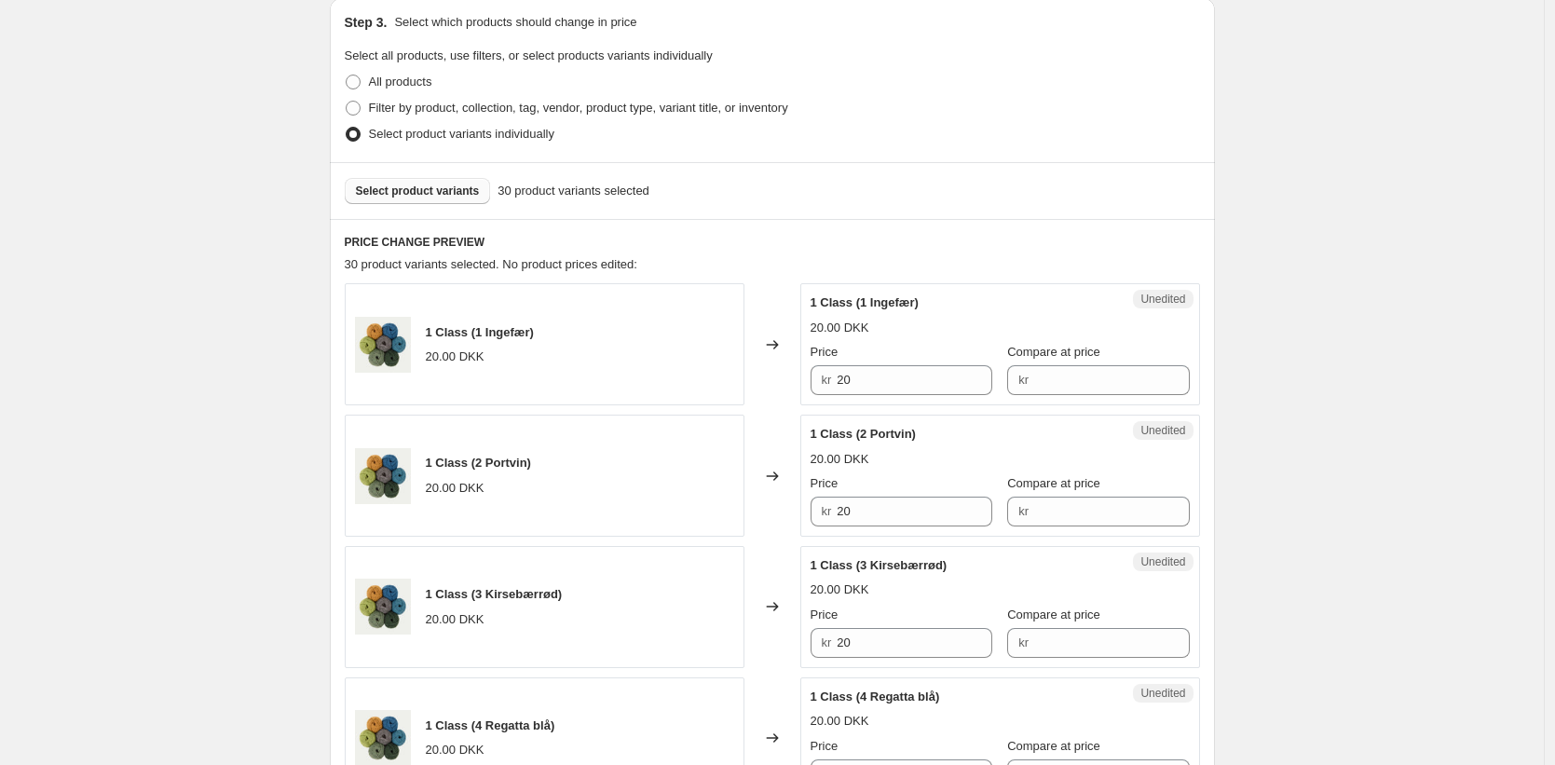
scroll to position [364, 0]
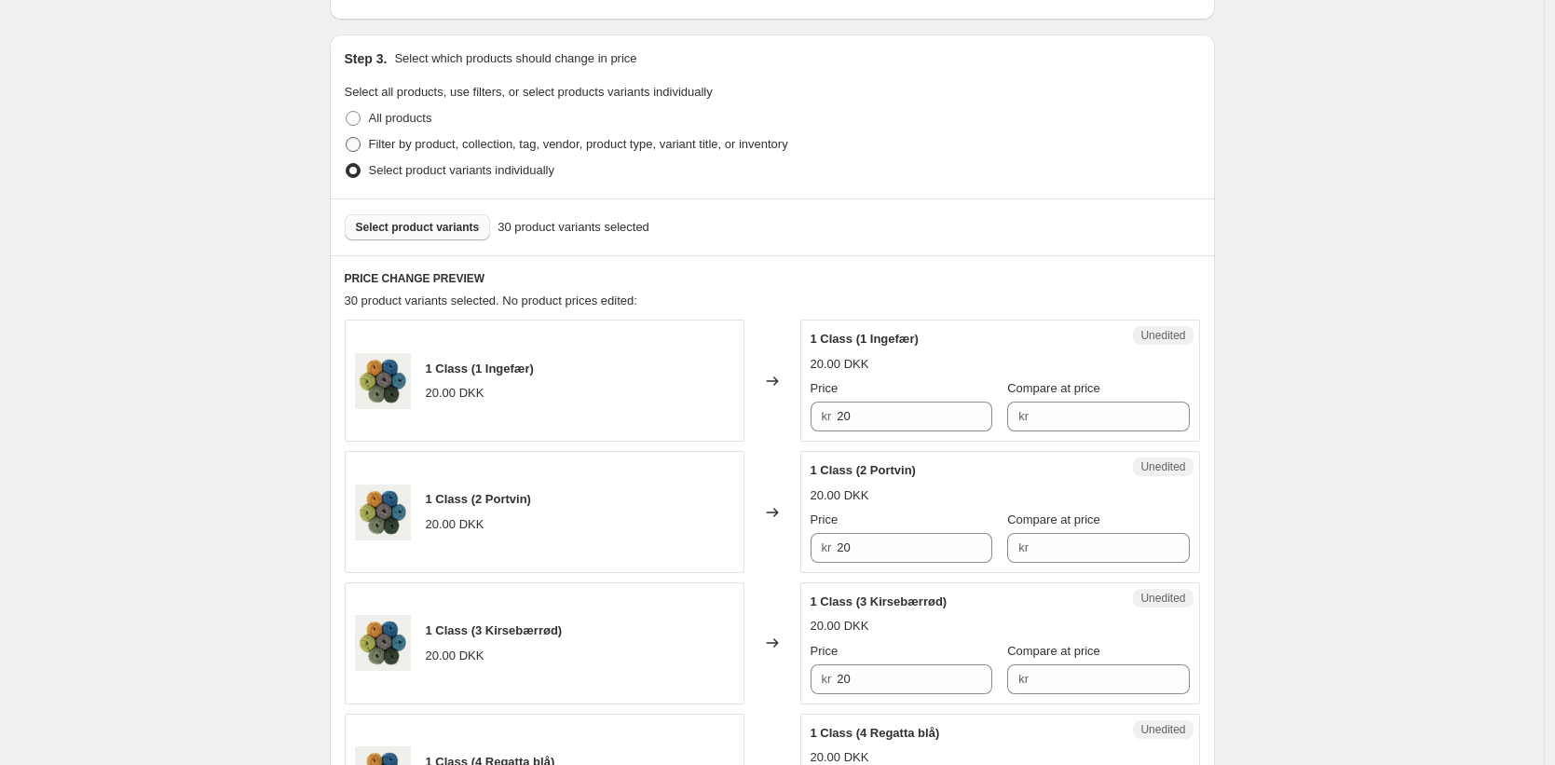
click at [355, 138] on span at bounding box center [353, 144] width 15 height 15
click at [347, 138] on input "Filter by product, collection, tag, vendor, product type, variant title, or inv…" at bounding box center [346, 137] width 1 height 1
radio input "true"
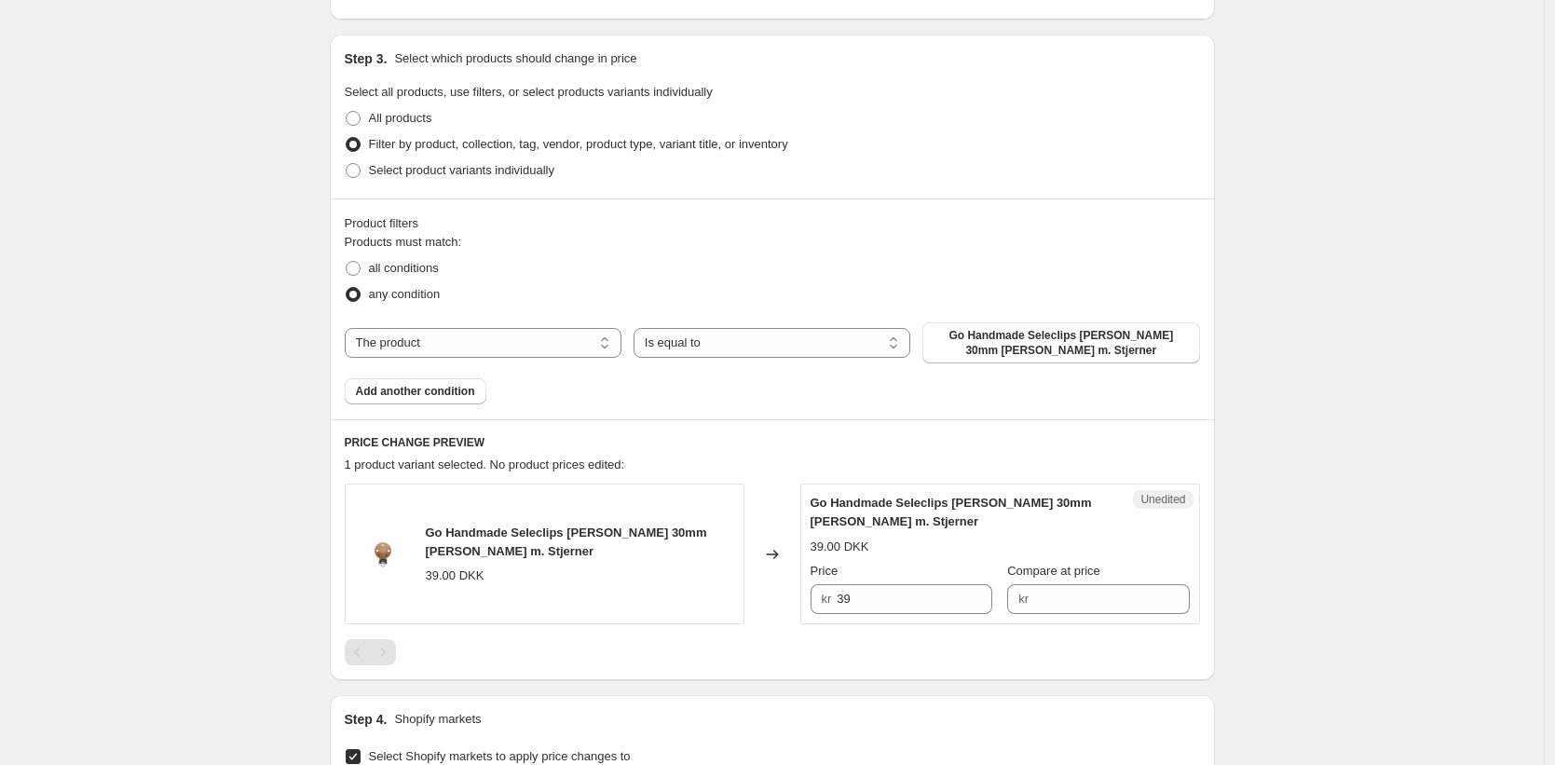
click at [1340, 381] on div "Create new price change job. This page is ready Create new price change job Dra…" at bounding box center [772, 509] width 1544 height 1746
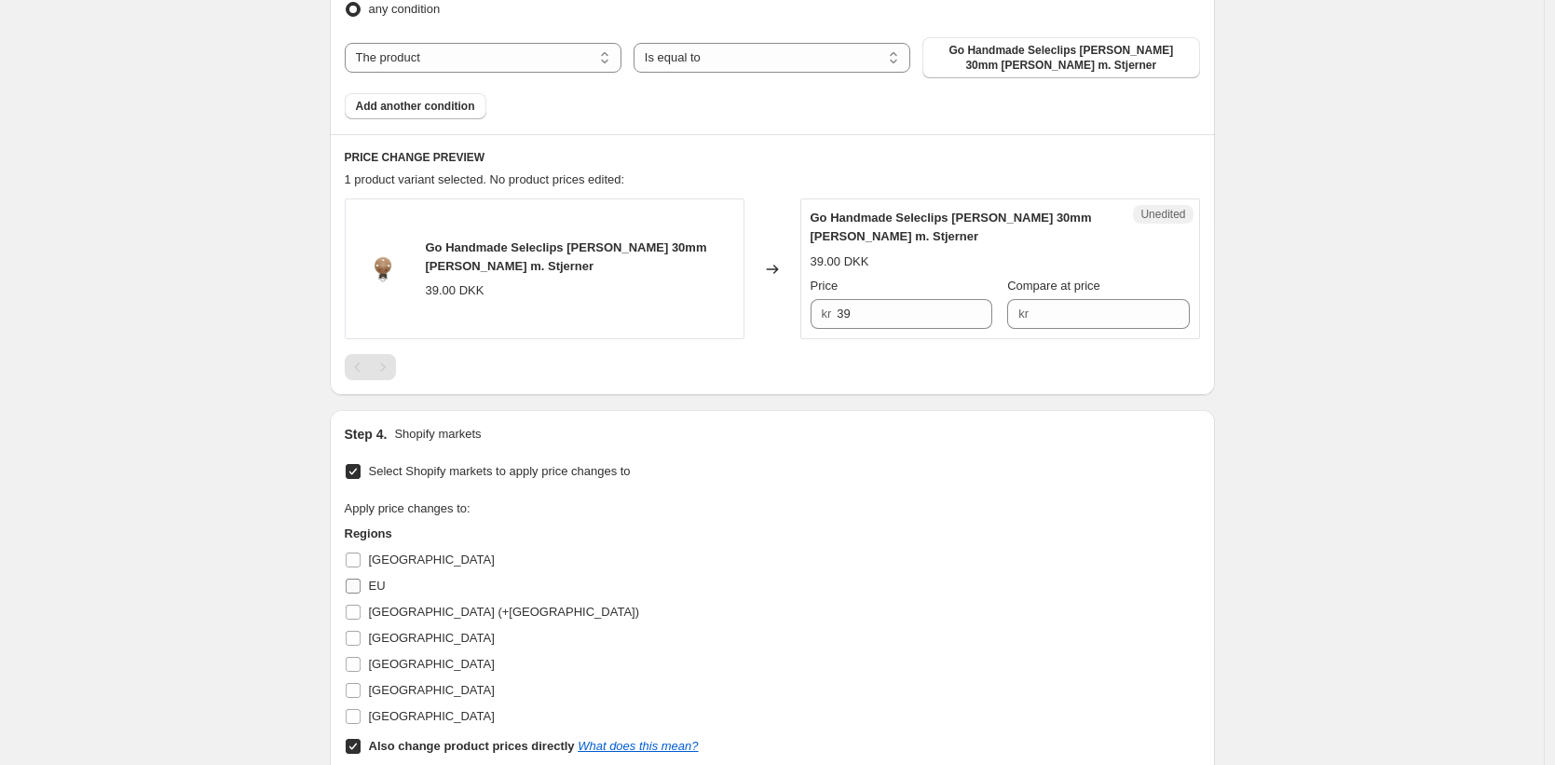
click at [356, 589] on input "EU" at bounding box center [353, 586] width 15 height 15
checkbox input "true"
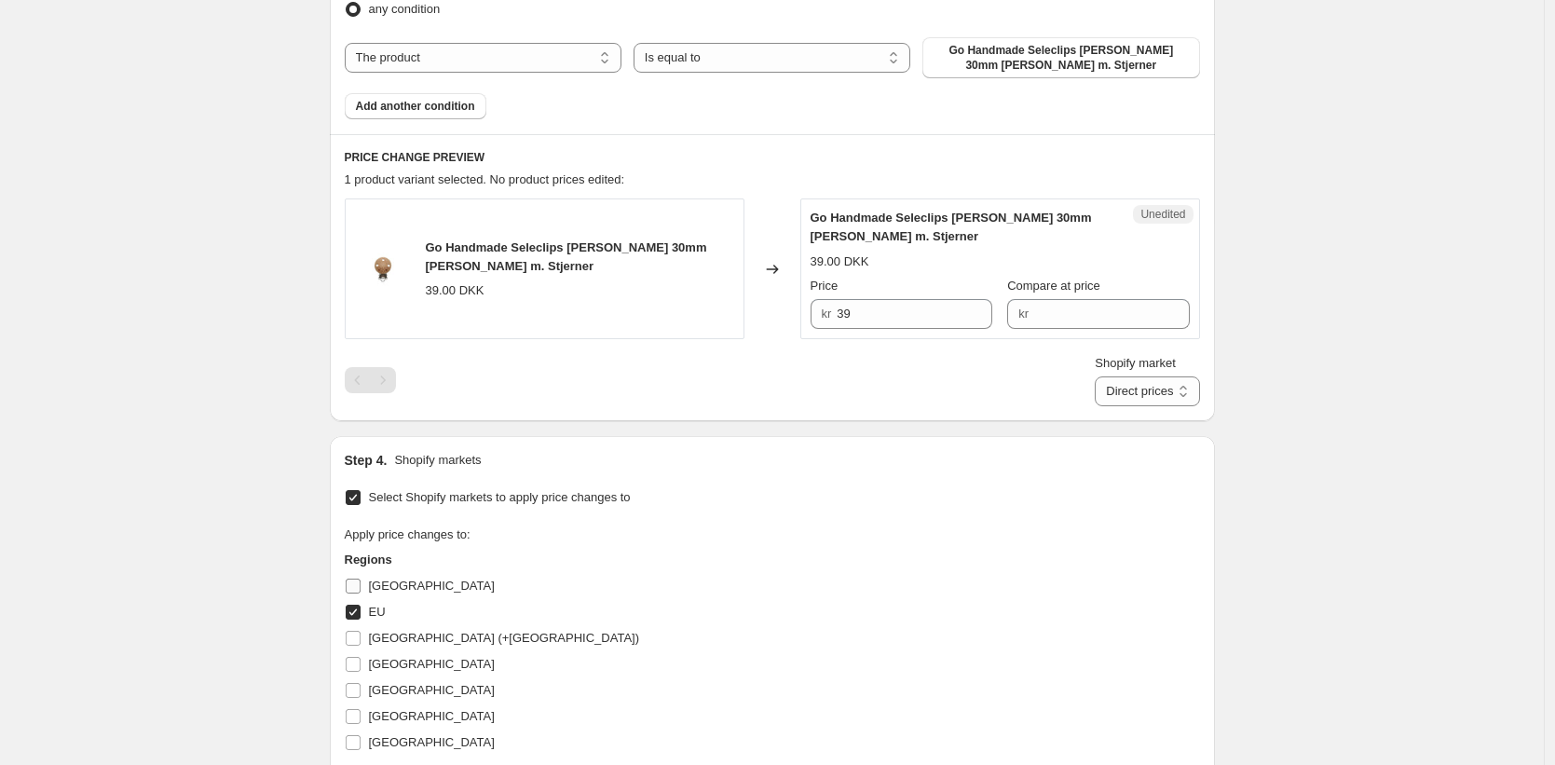
click at [352, 590] on input "Denmark" at bounding box center [353, 586] width 15 height 15
checkbox input "true"
click at [356, 642] on input "Germany (+Austria)" at bounding box center [353, 638] width 15 height 15
checkbox input "true"
click at [1144, 390] on select "Direct prices Denmark EU Germany (+Austria)" at bounding box center [1147, 392] width 104 height 30
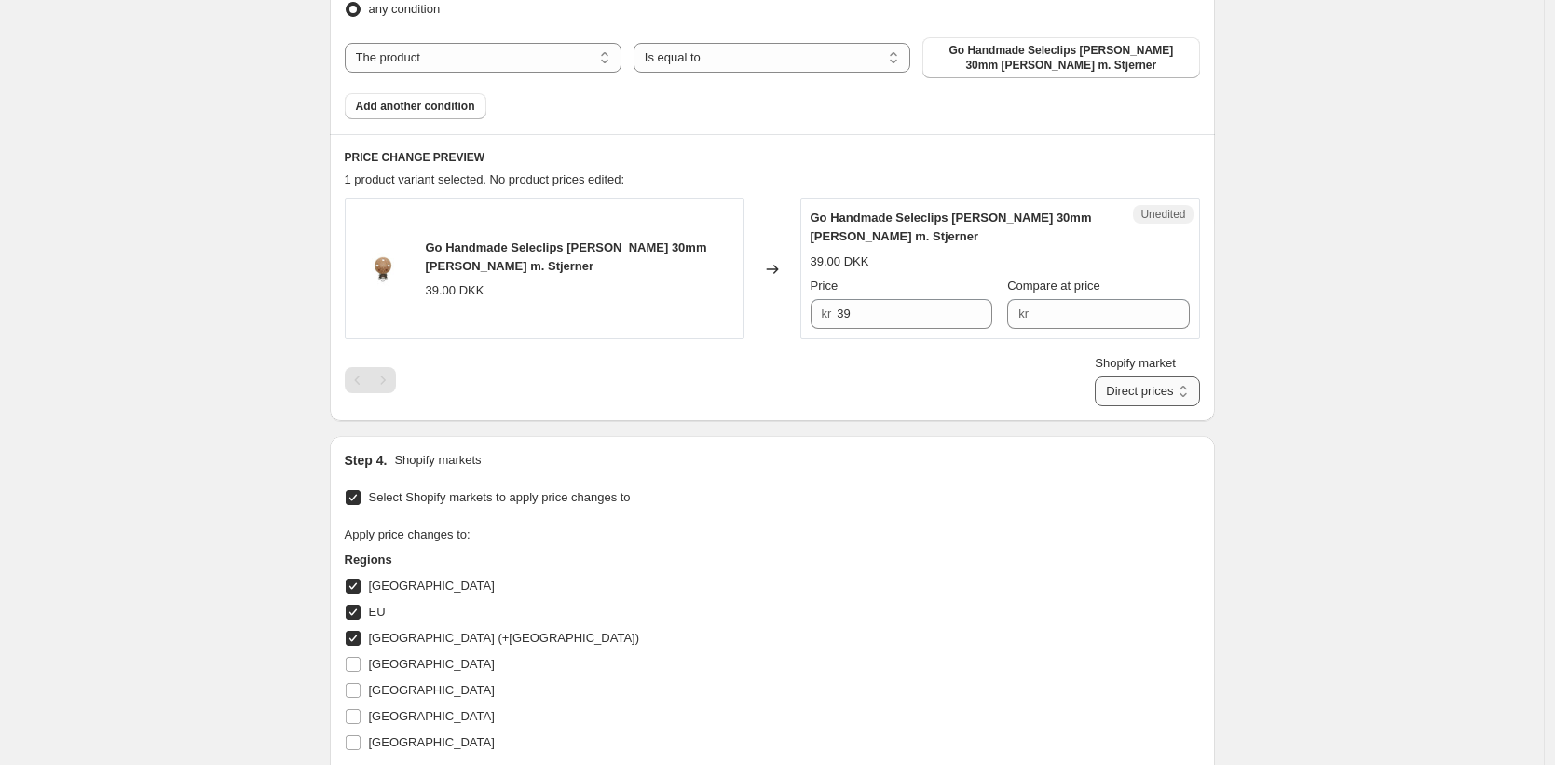
select select "59810808115"
click at [1116, 406] on select "Direct prices Denmark EU Germany (+Austria)" at bounding box center [1147, 392] width 104 height 30
click at [886, 319] on input "39" at bounding box center [915, 314] width 156 height 30
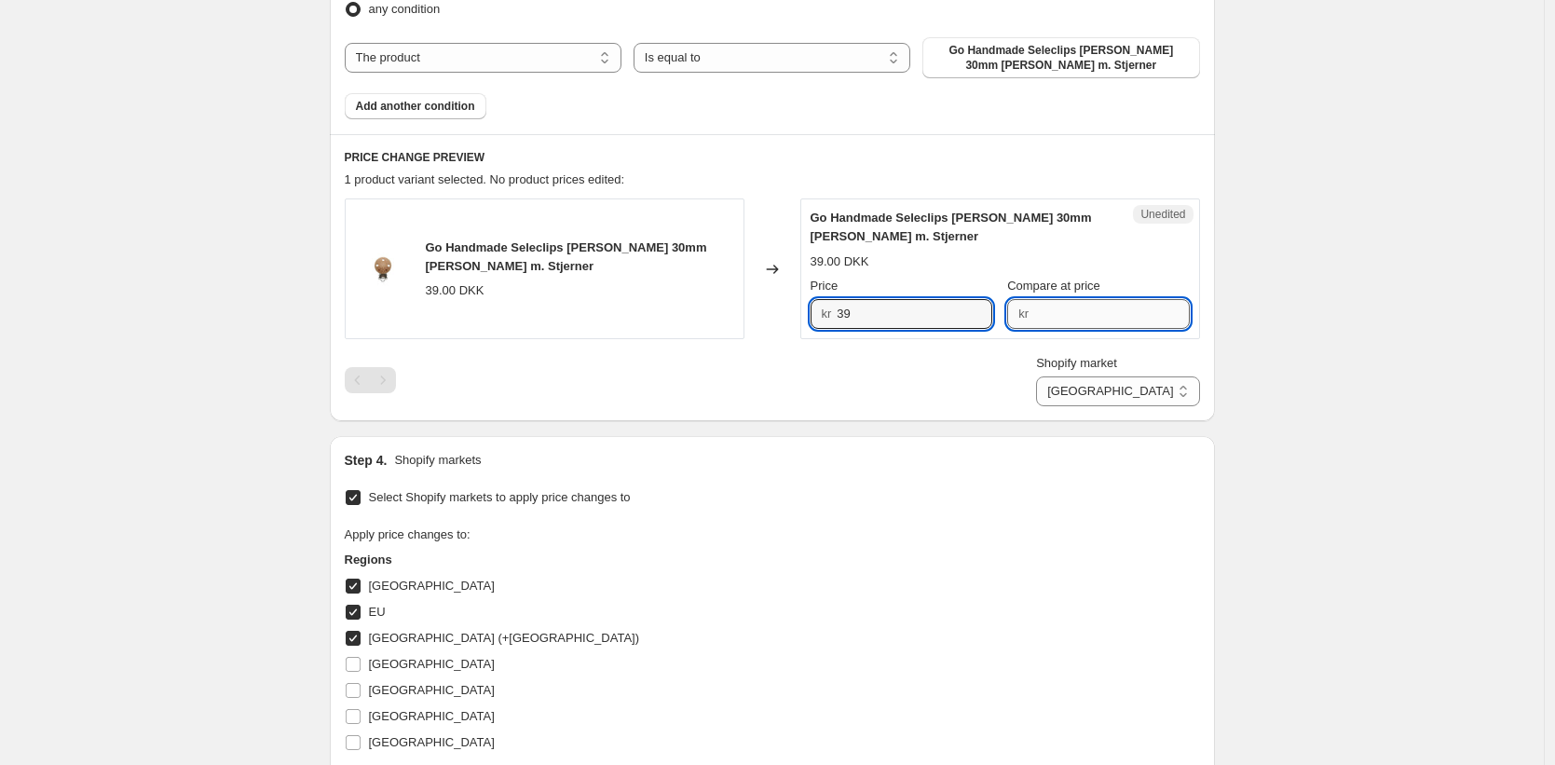
click at [1089, 314] on input "Compare at price" at bounding box center [1112, 314] width 156 height 30
click at [1100, 314] on input "35" at bounding box center [1112, 314] width 156 height 30
type input "39"
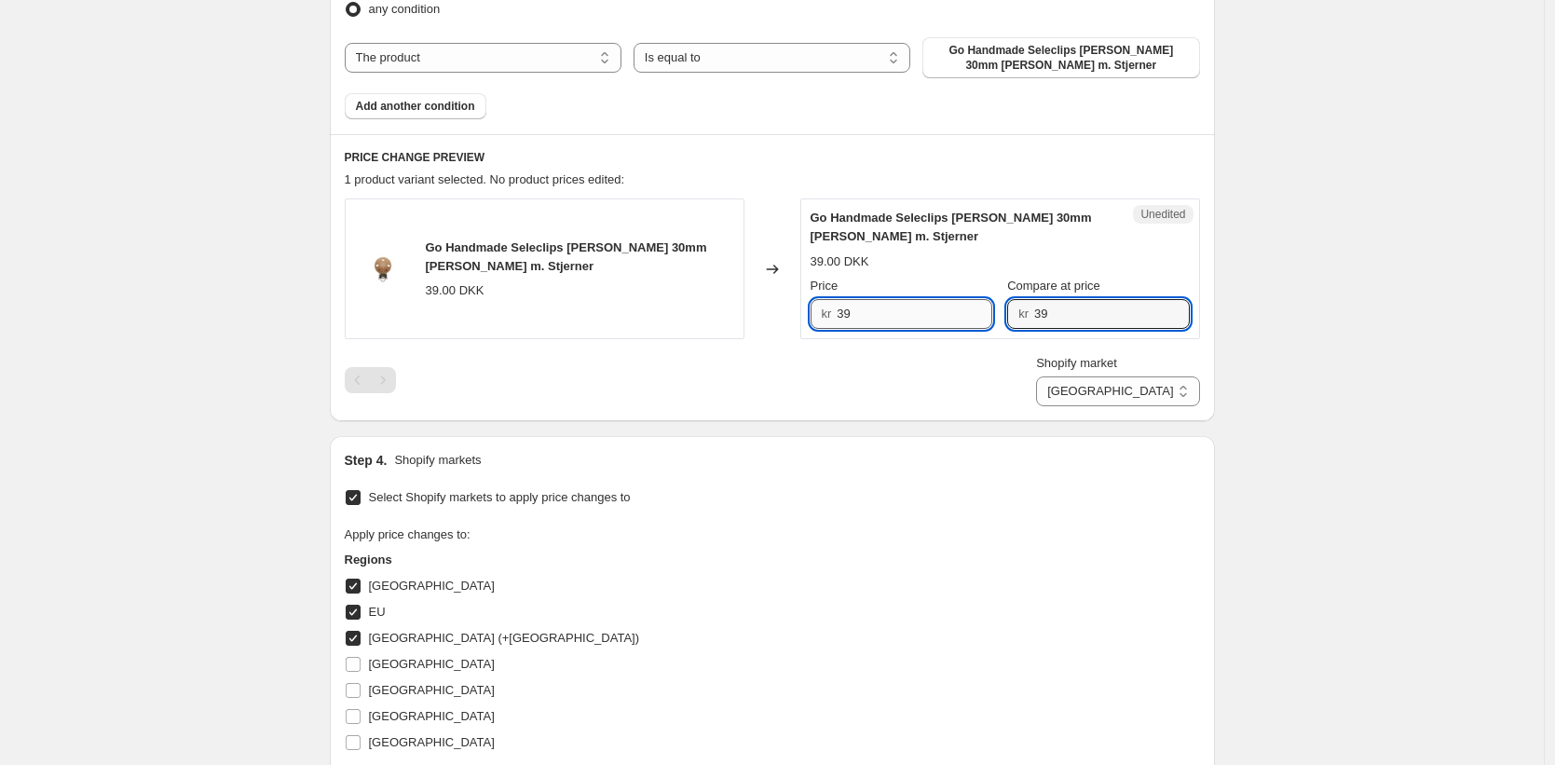
click at [933, 322] on input "39" at bounding box center [915, 314] width 156 height 30
type input "35"
click at [1459, 339] on div "Create new price change job. This page is ready Create new price change job Dra…" at bounding box center [772, 236] width 1544 height 1773
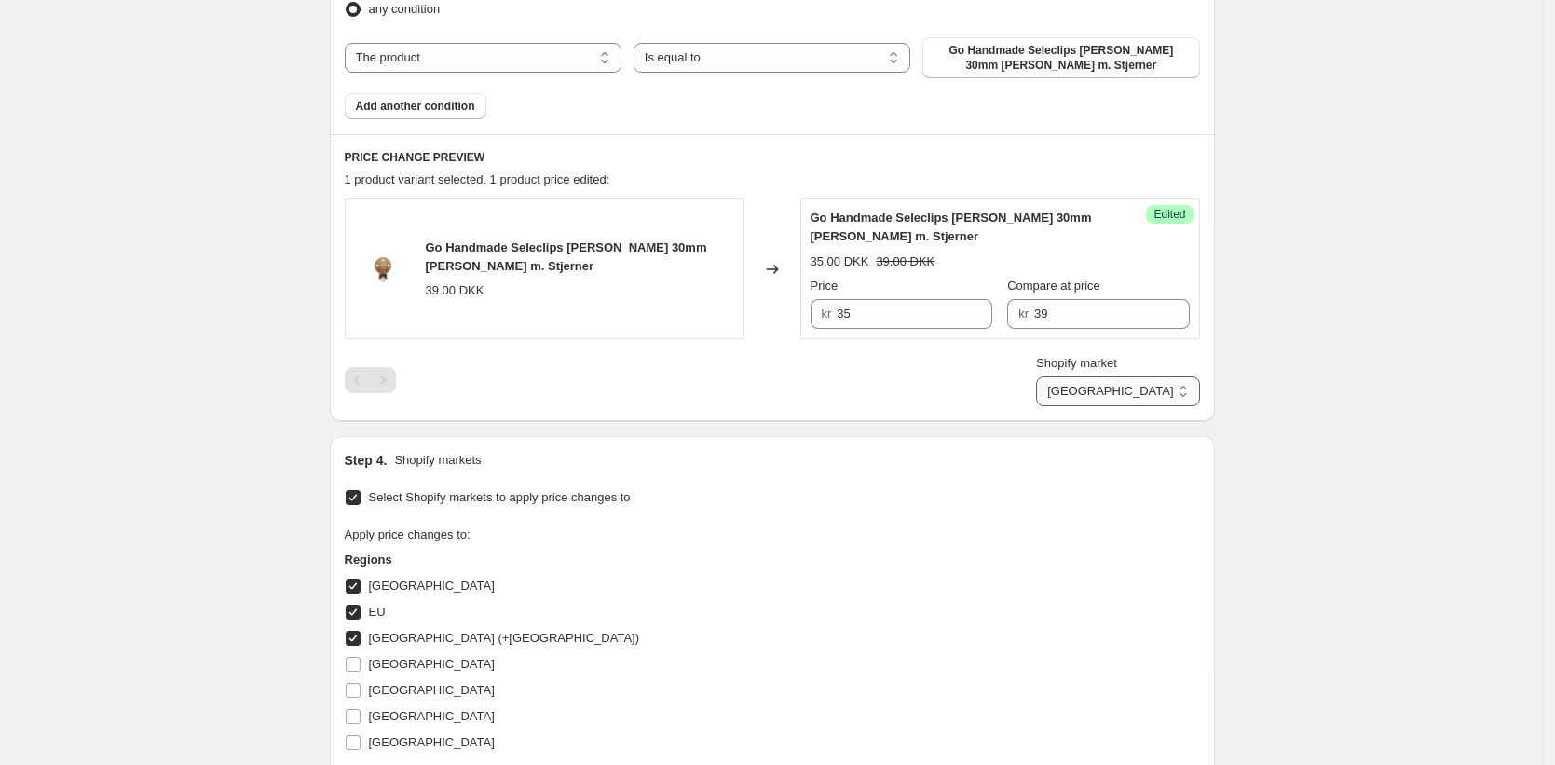
click at [1138, 390] on select "Direct prices Denmark EU Germany (+Austria)" at bounding box center [1117, 392] width 163 height 30
select select "75393532211"
click at [1056, 406] on select "Direct prices Denmark EU Germany (+Austria)" at bounding box center [1117, 392] width 163 height 30
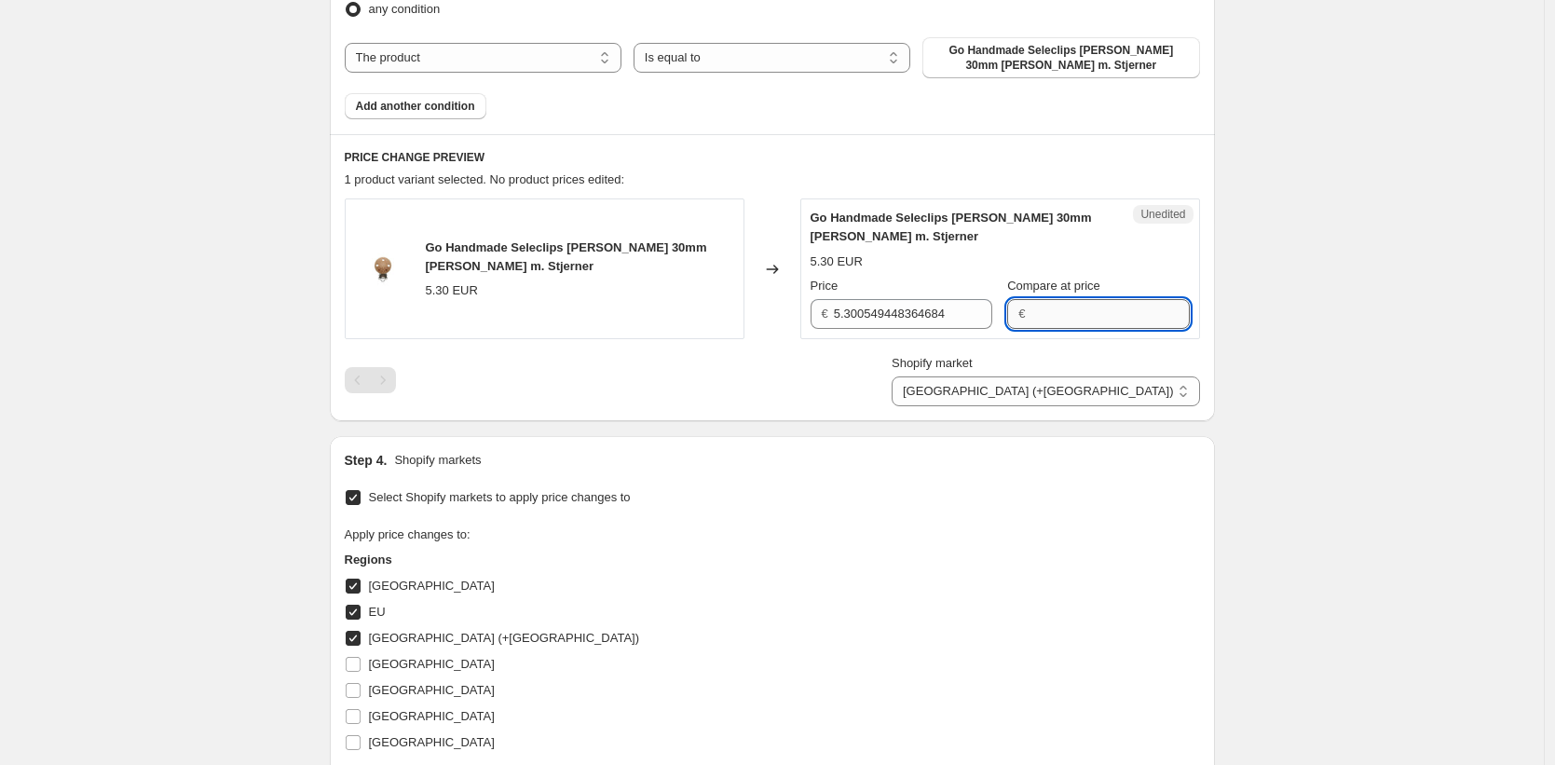
click at [1082, 314] on input "Compare at price" at bounding box center [1110, 314] width 158 height 30
type input "3"
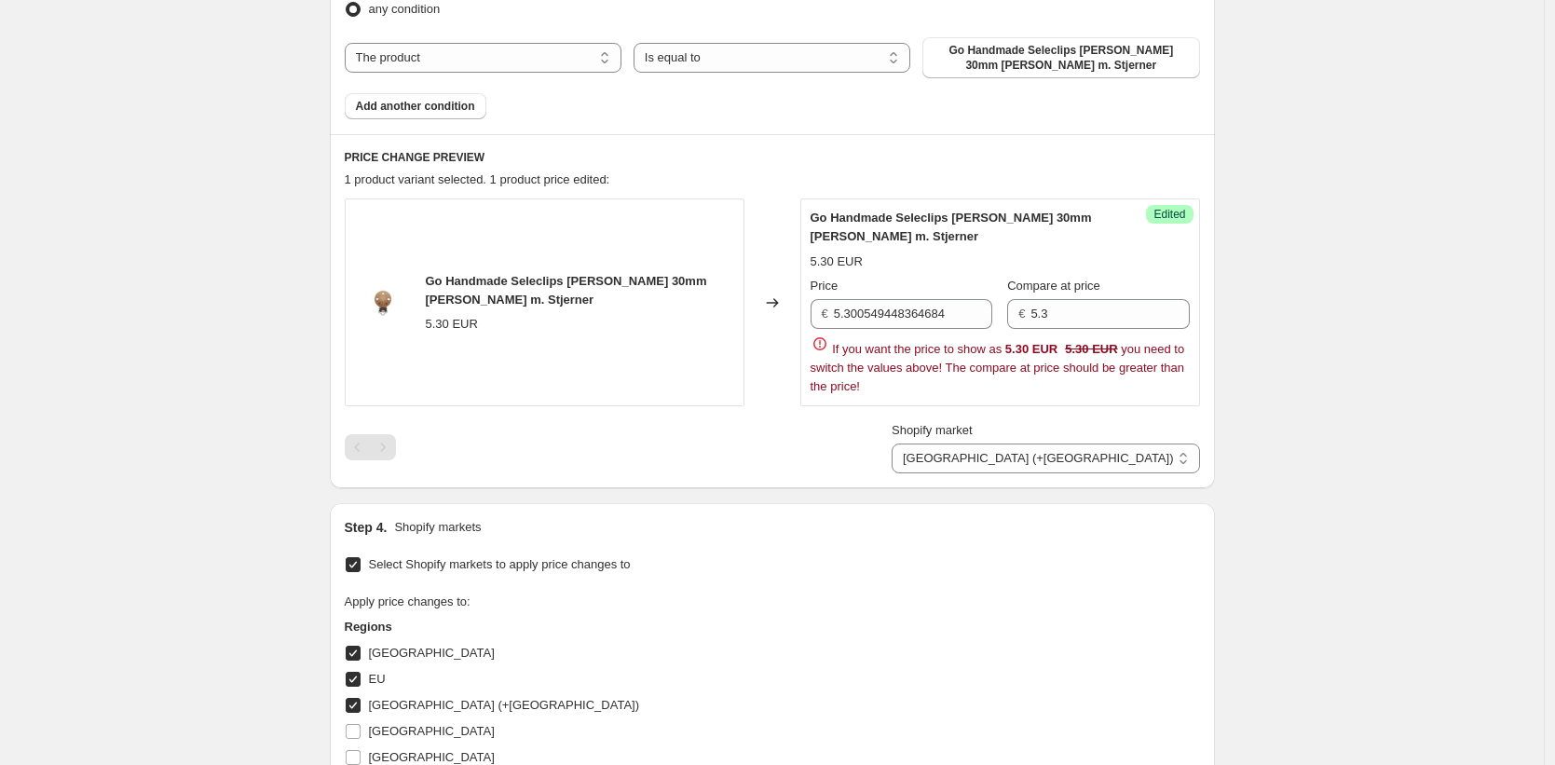
click at [913, 393] on div "Go Handmade Seleclips Træ m. Huller 30mm Ø Rund m. Stjerner 5.30 EUR Changed to…" at bounding box center [773, 336] width 856 height 275
click at [1066, 314] on input "5.3" at bounding box center [1110, 314] width 158 height 30
type input "5.30"
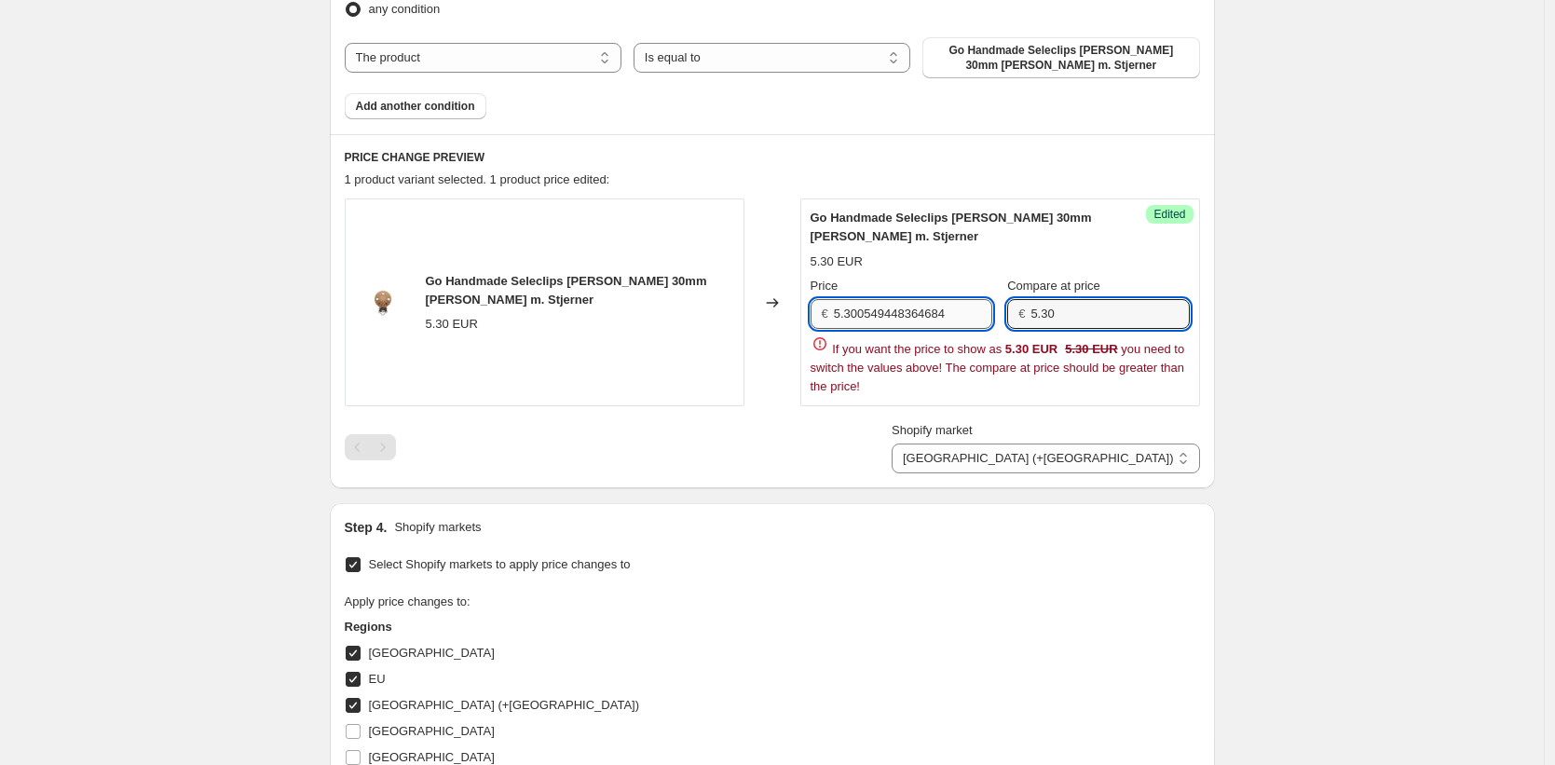
click at [928, 308] on input "5.300549448364684" at bounding box center [913, 314] width 158 height 30
type input "2"
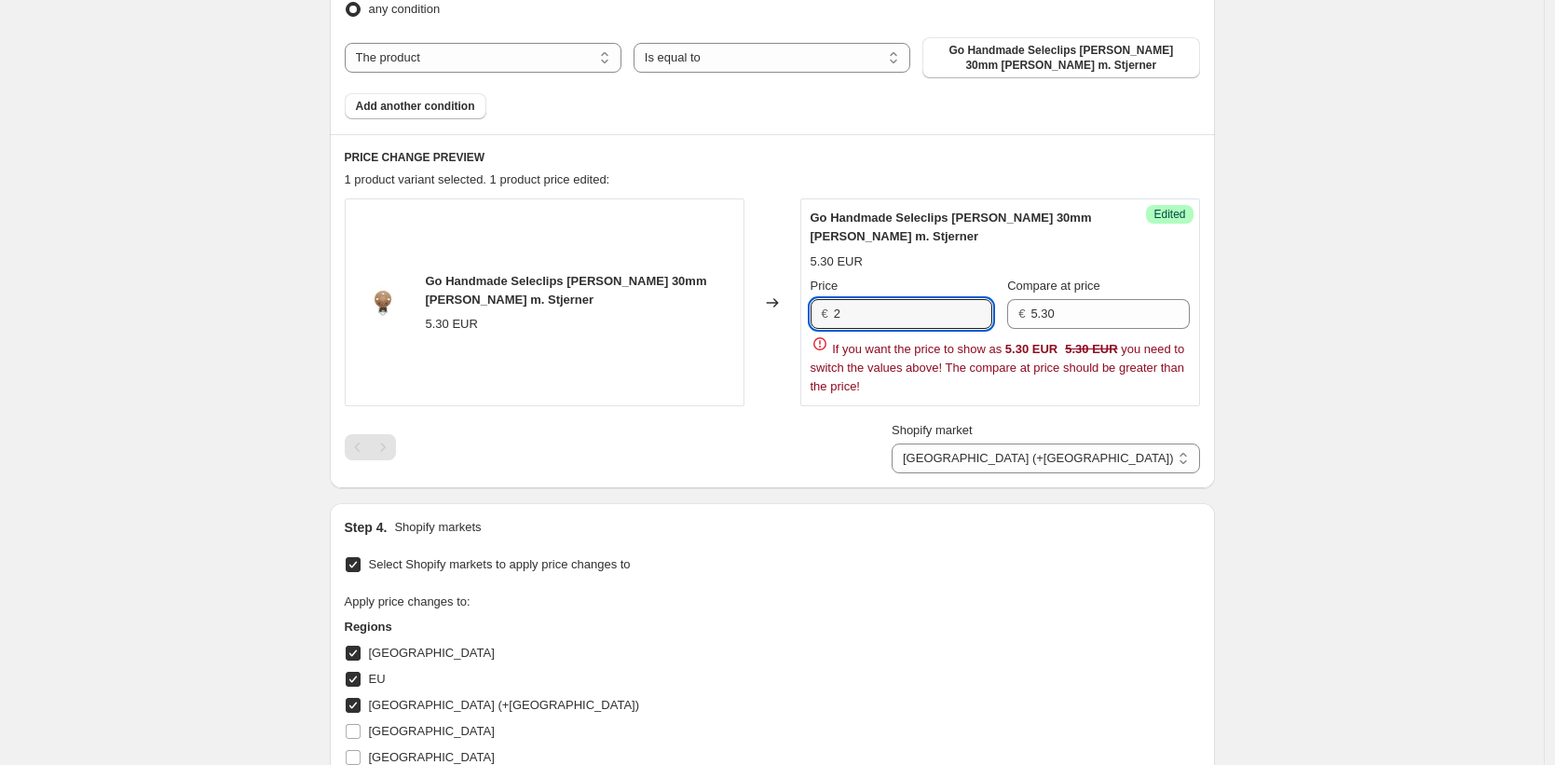
click at [886, 437] on div "Step 1. Optionally give your price change job a title (eg "March 30% off sale o…" at bounding box center [765, 241] width 900 height 1670
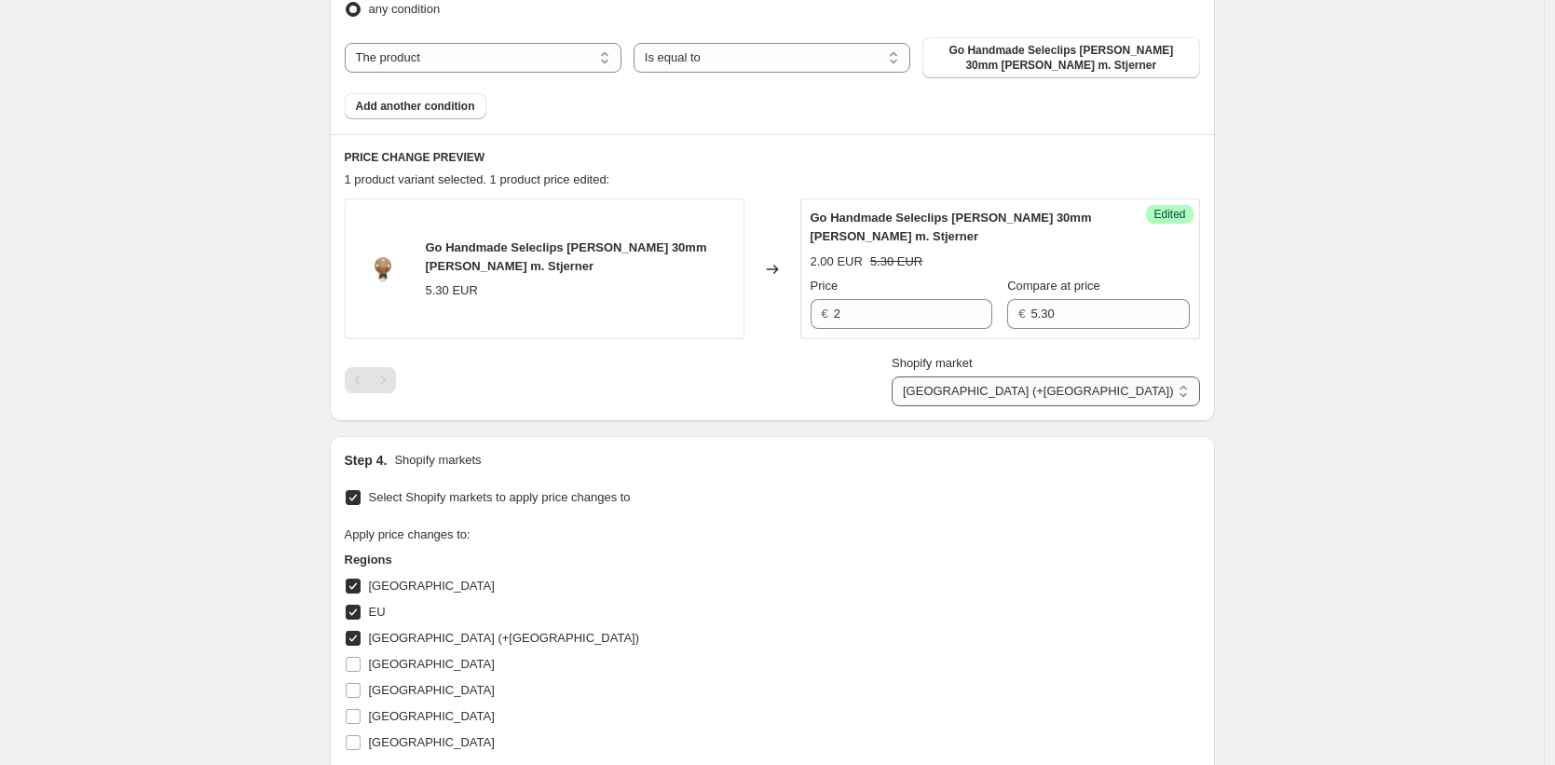
click at [1161, 398] on select "Direct prices Denmark EU Germany (+Austria)" at bounding box center [1046, 392] width 308 height 30
select select "93419438458"
click at [1118, 406] on select "Direct prices Denmark EU Germany (+Austria)" at bounding box center [1046, 392] width 308 height 30
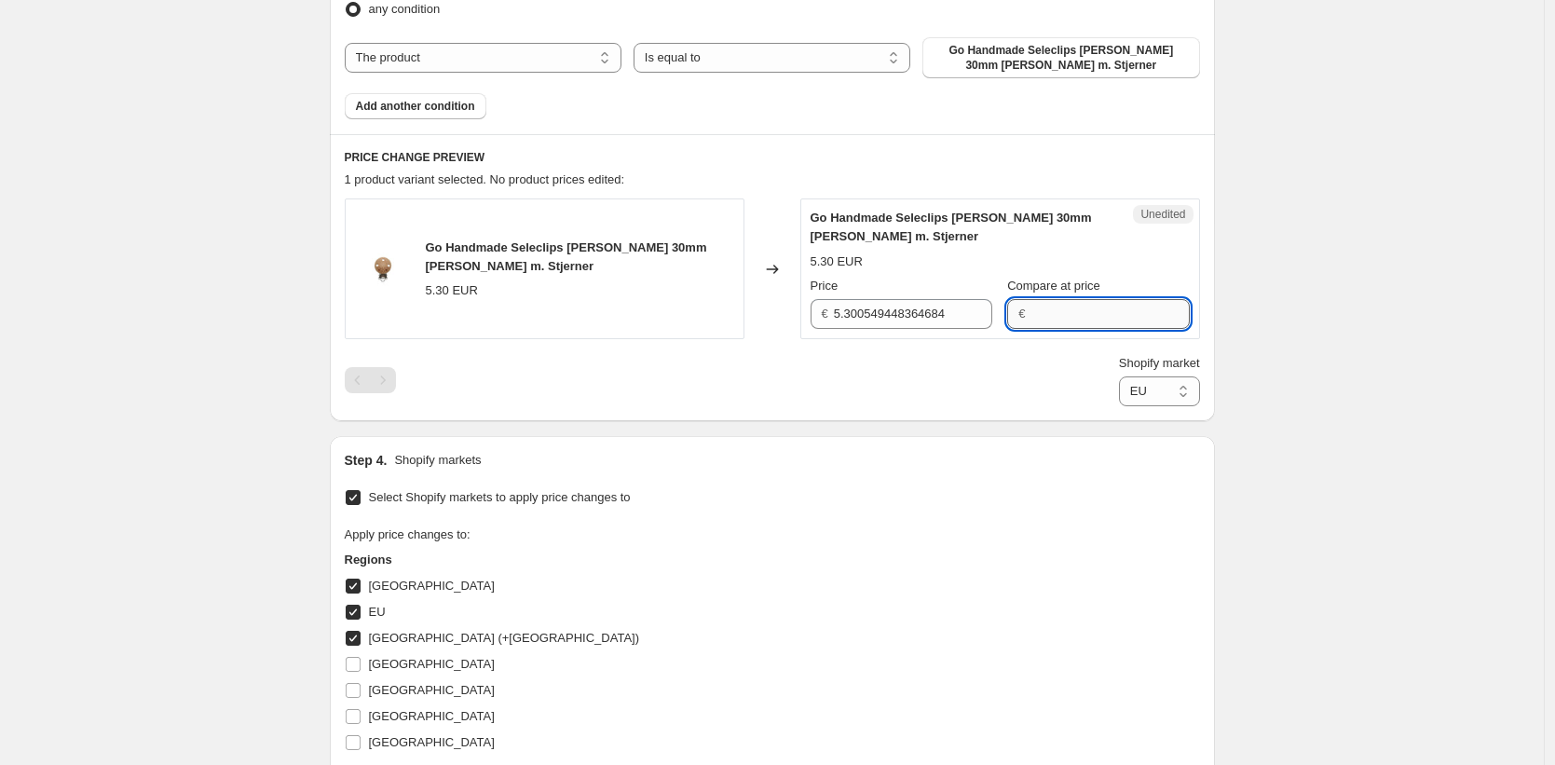
click at [1080, 319] on input "Compare at price" at bounding box center [1110, 314] width 158 height 30
type input "5.30"
click at [961, 322] on input "5.300549448364684" at bounding box center [913, 314] width 158 height 30
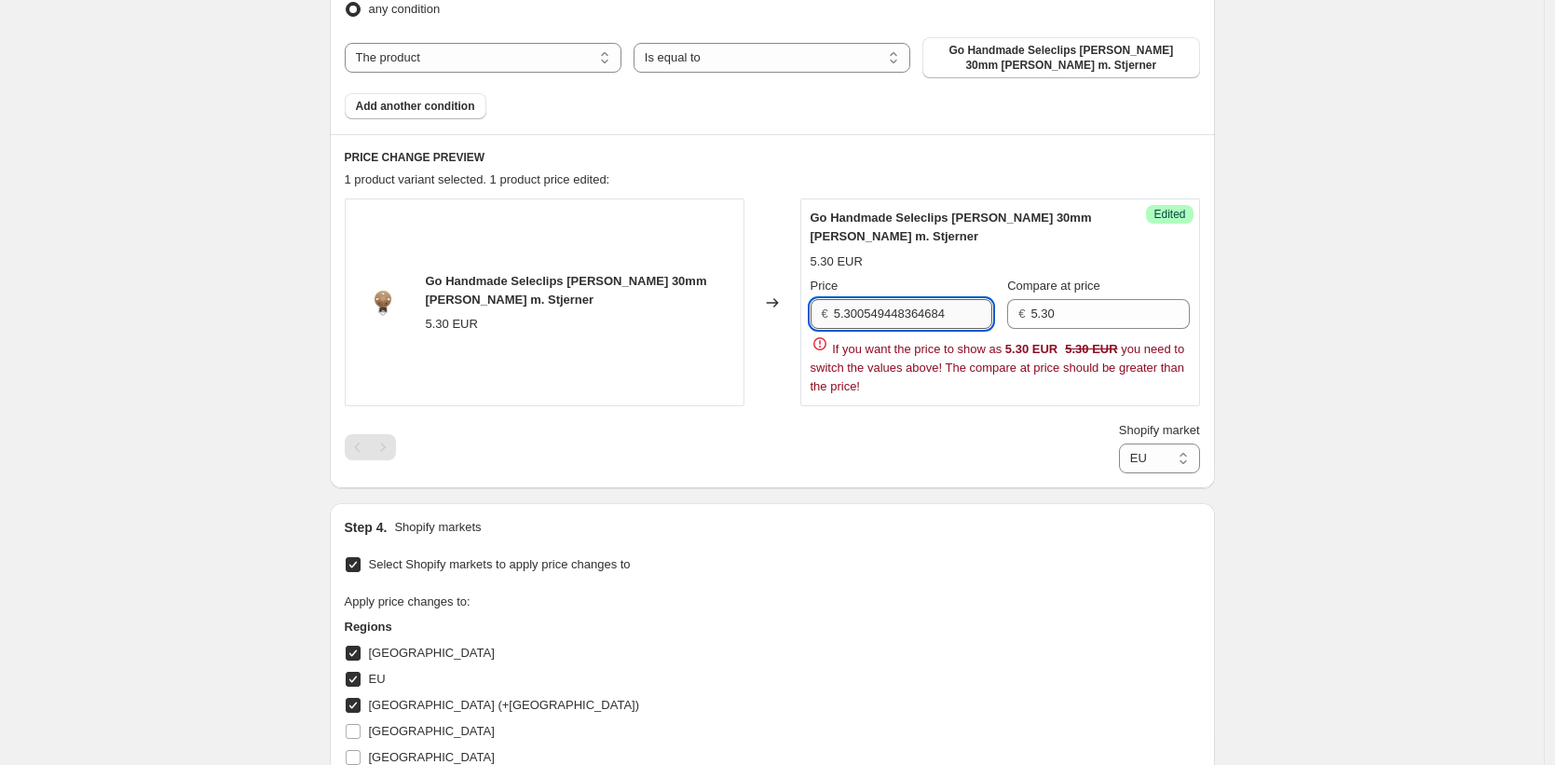
click at [961, 323] on input "5.300549448364684" at bounding box center [913, 314] width 158 height 30
type input "4"
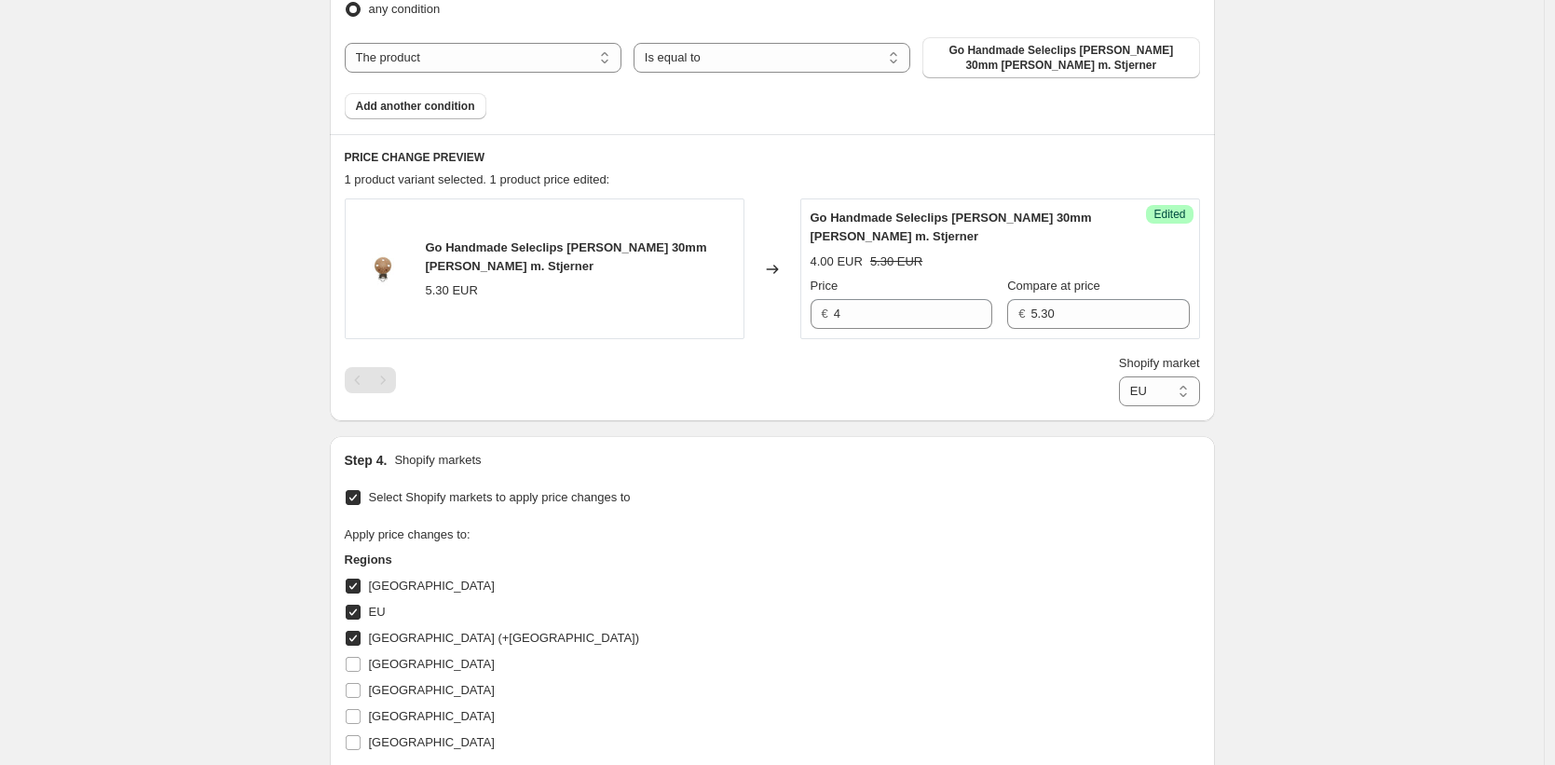
click at [989, 458] on div "Step 1. Optionally give your price change job a title (eg "March 30% off sale o…" at bounding box center [765, 207] width 900 height 1603
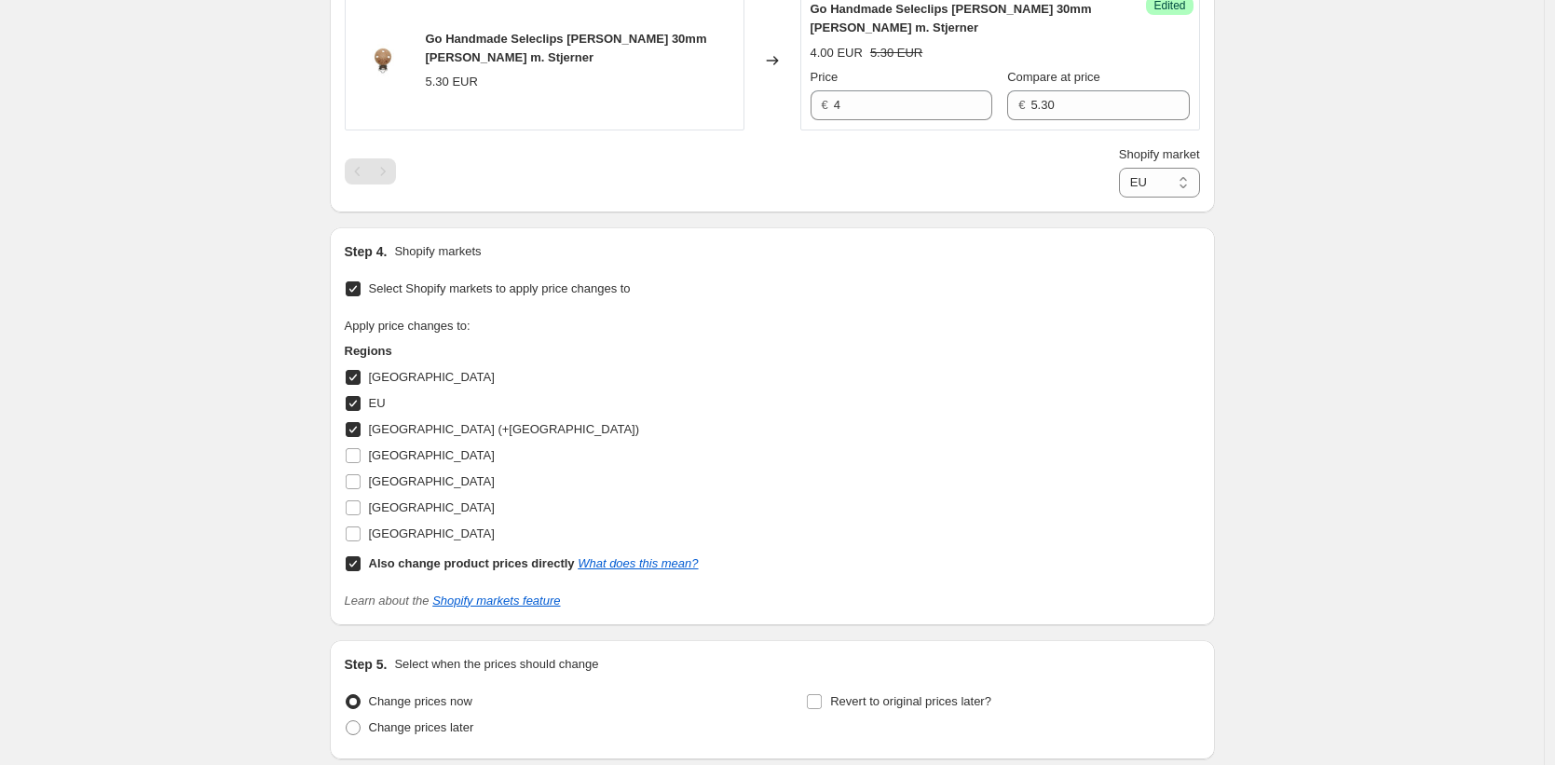
scroll to position [1007, 0]
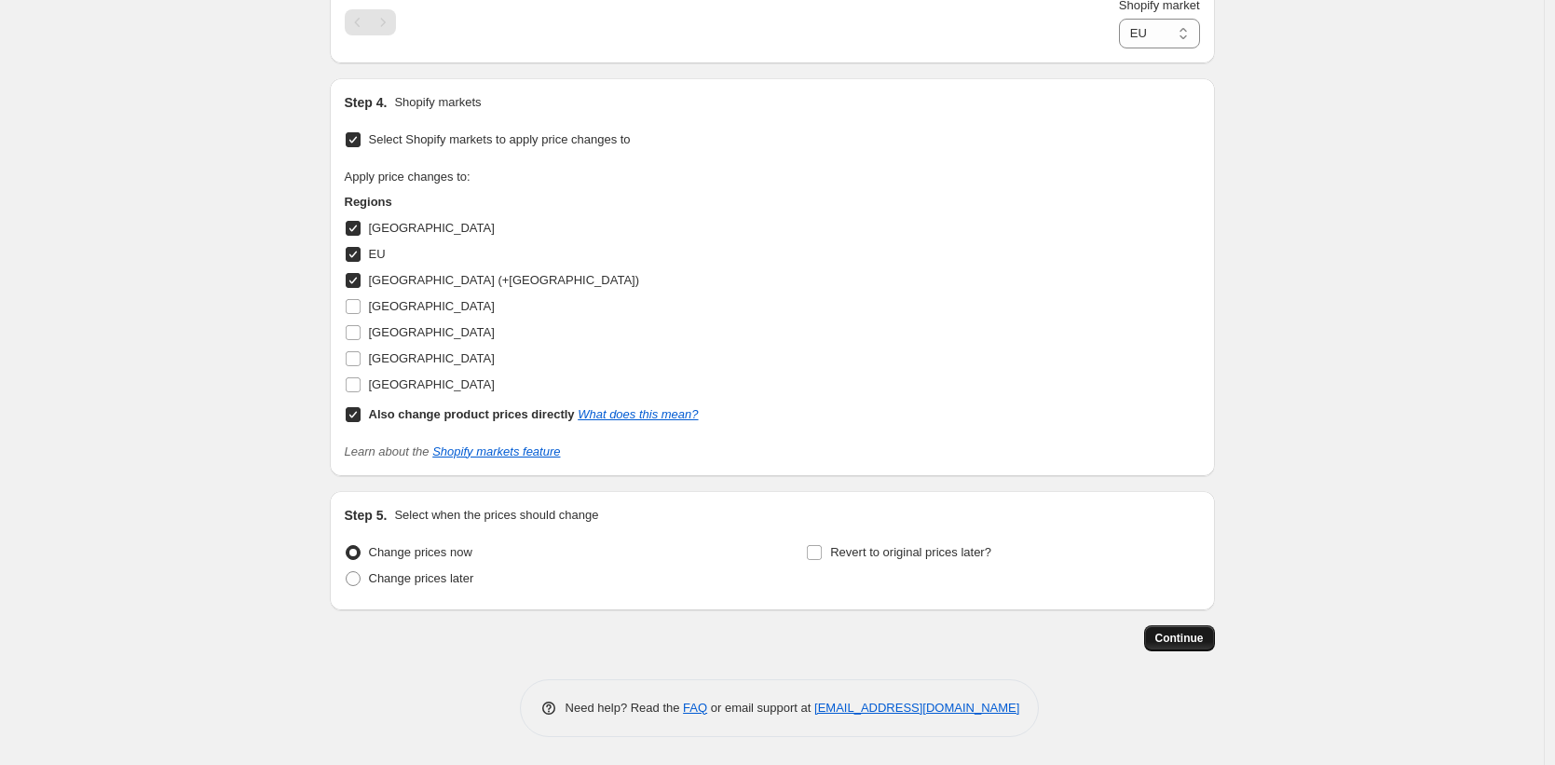
click at [1203, 645] on button "Continue" at bounding box center [1179, 638] width 71 height 26
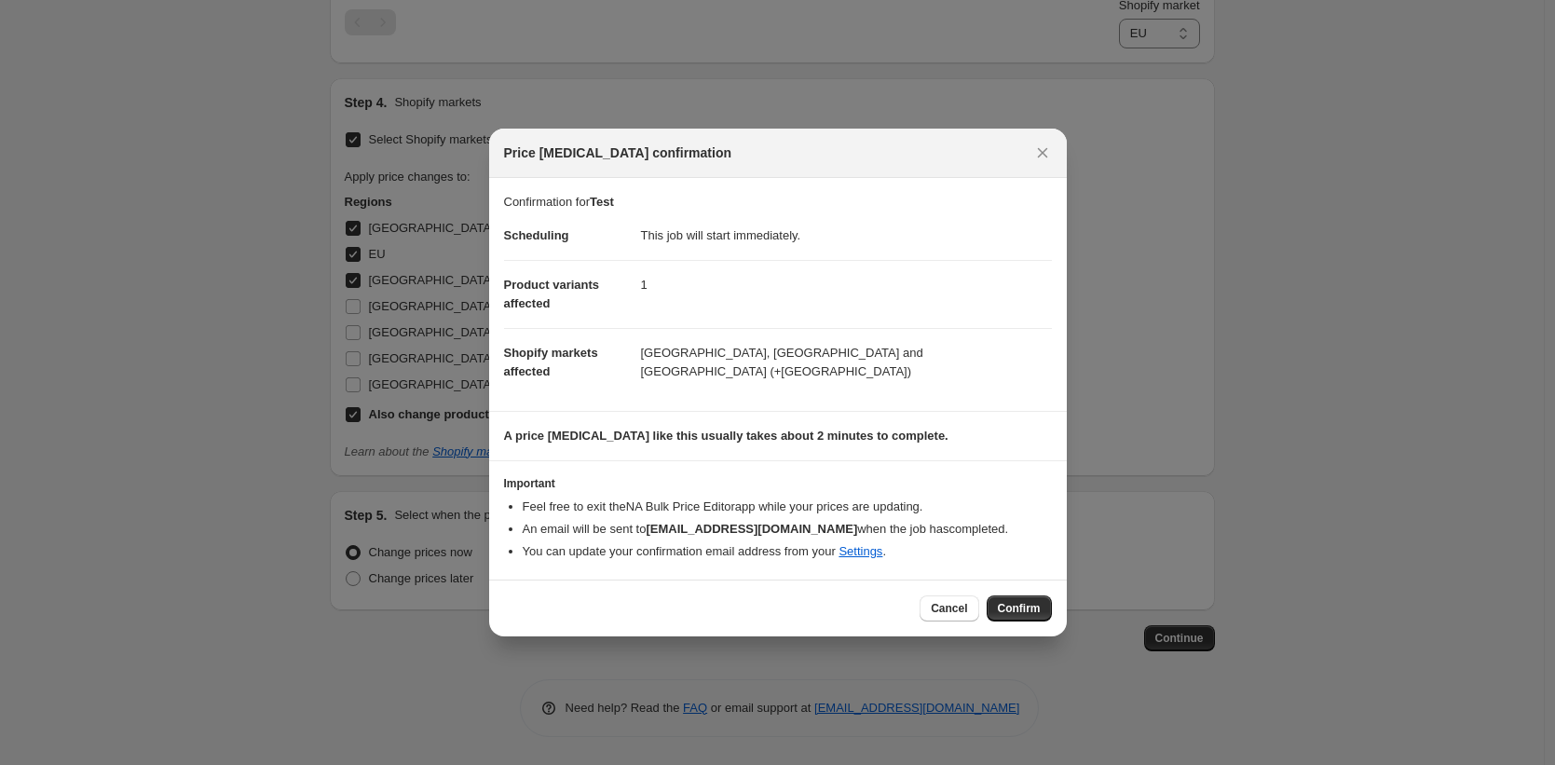
click at [762, 441] on b "A price change job like this usually takes about 2 minutes to complete." at bounding box center [726, 436] width 445 height 14
click at [1031, 611] on span "Confirm" at bounding box center [1019, 608] width 43 height 15
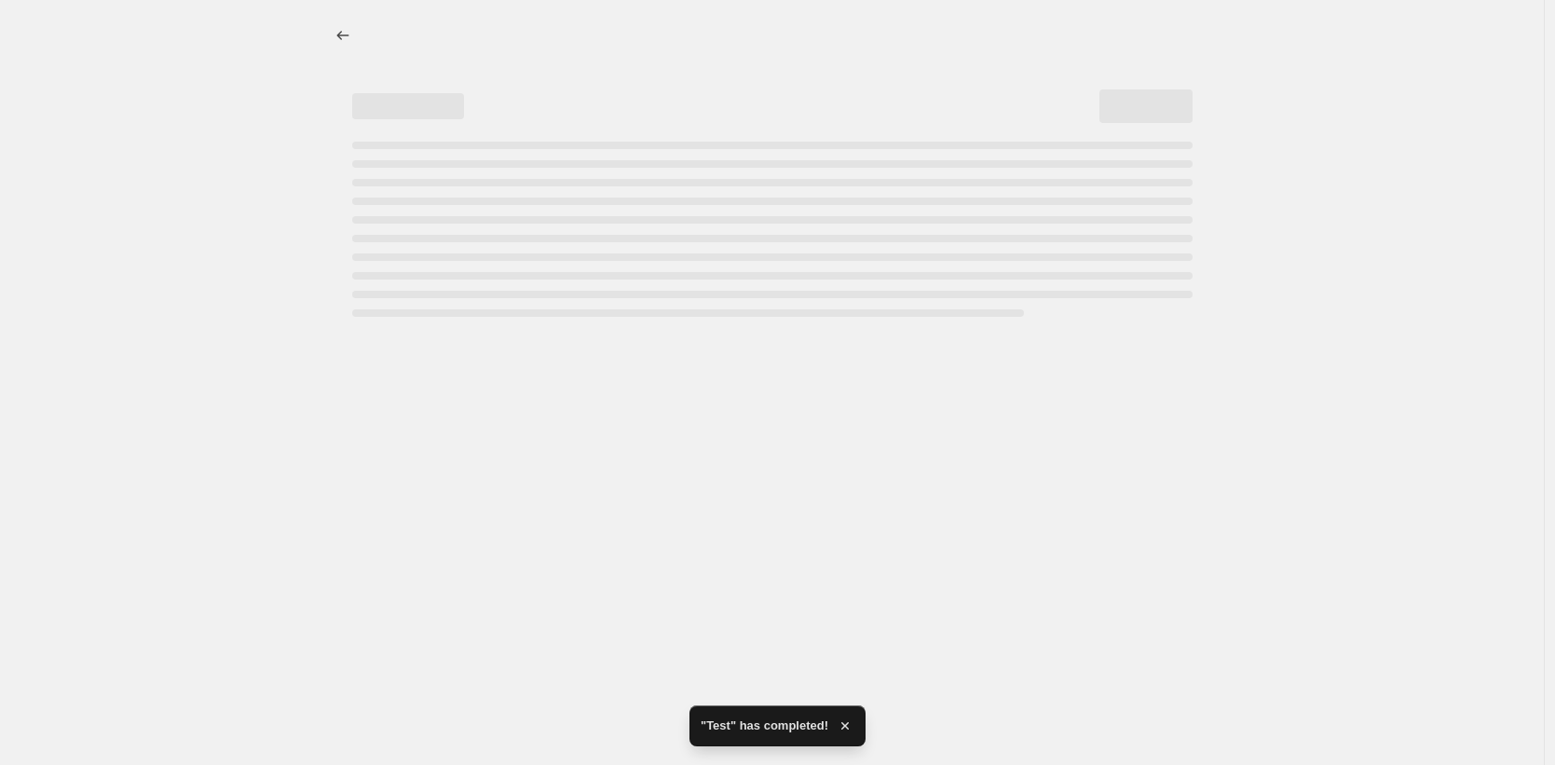
select select "93419438458"
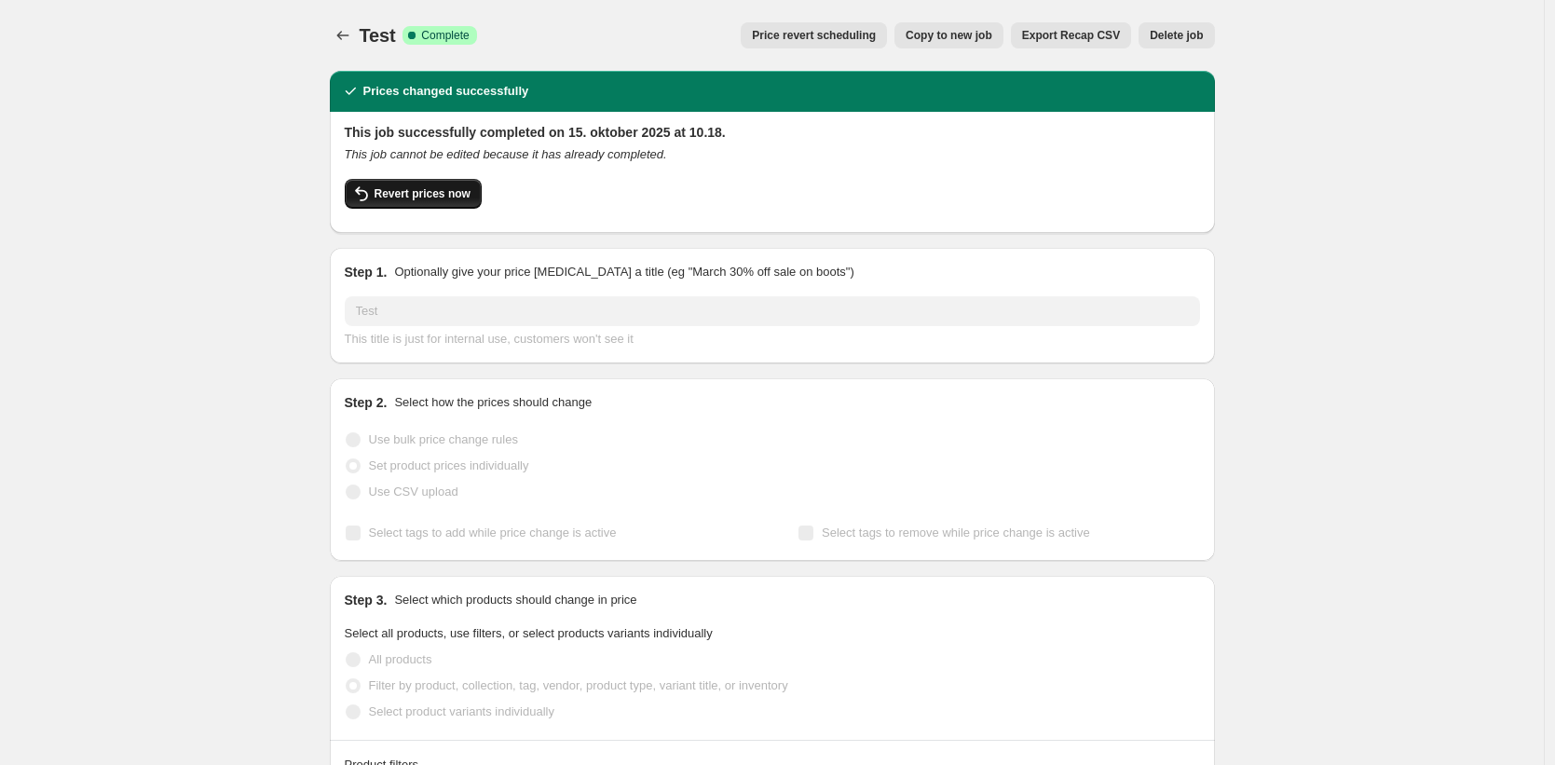
click at [383, 193] on span "Revert prices now" at bounding box center [423, 193] width 96 height 15
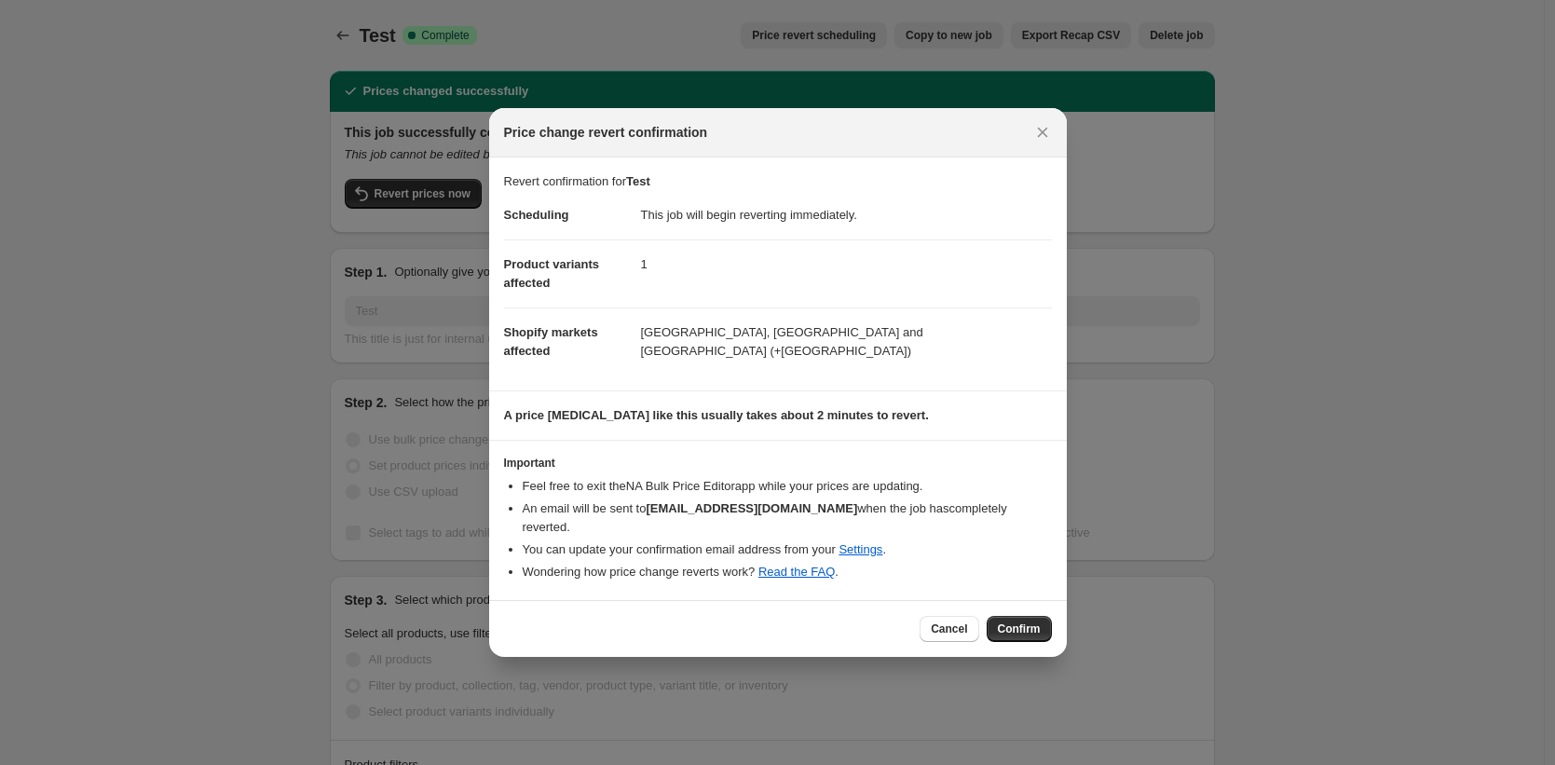
click at [1004, 616] on button "Confirm" at bounding box center [1019, 629] width 65 height 26
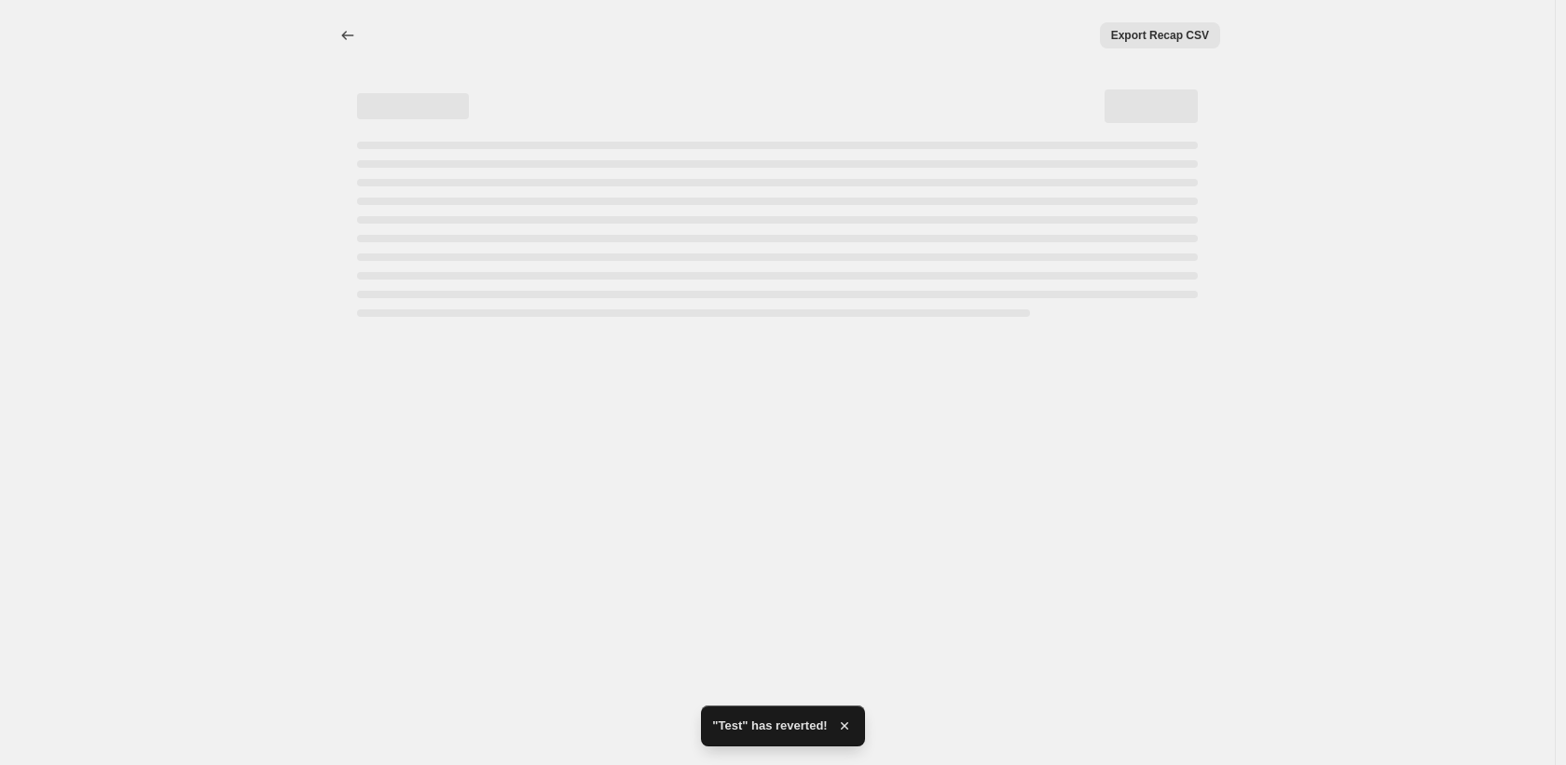
select select "93419438458"
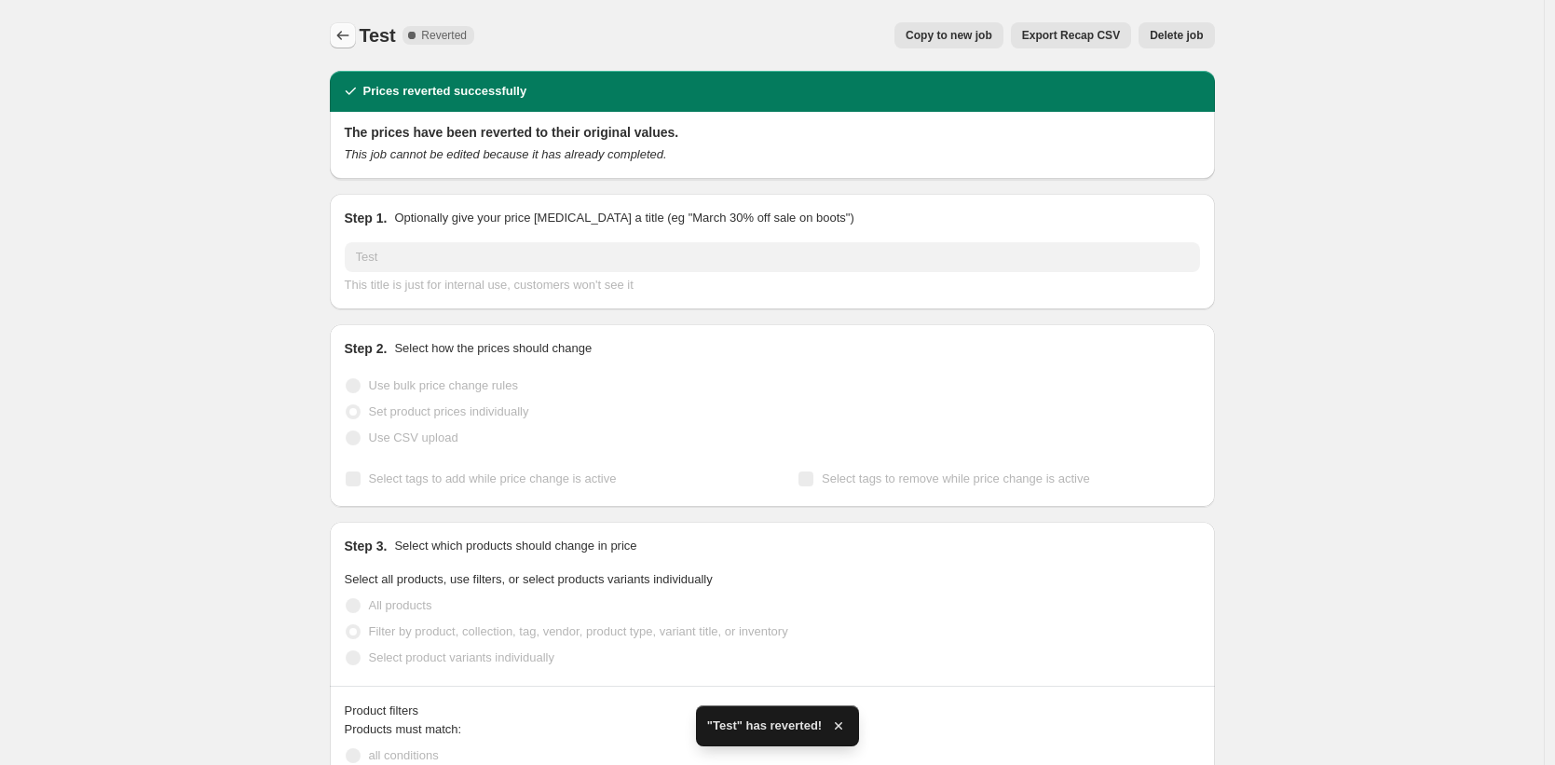
click at [343, 34] on icon "Price change jobs" at bounding box center [342, 35] width 12 height 9
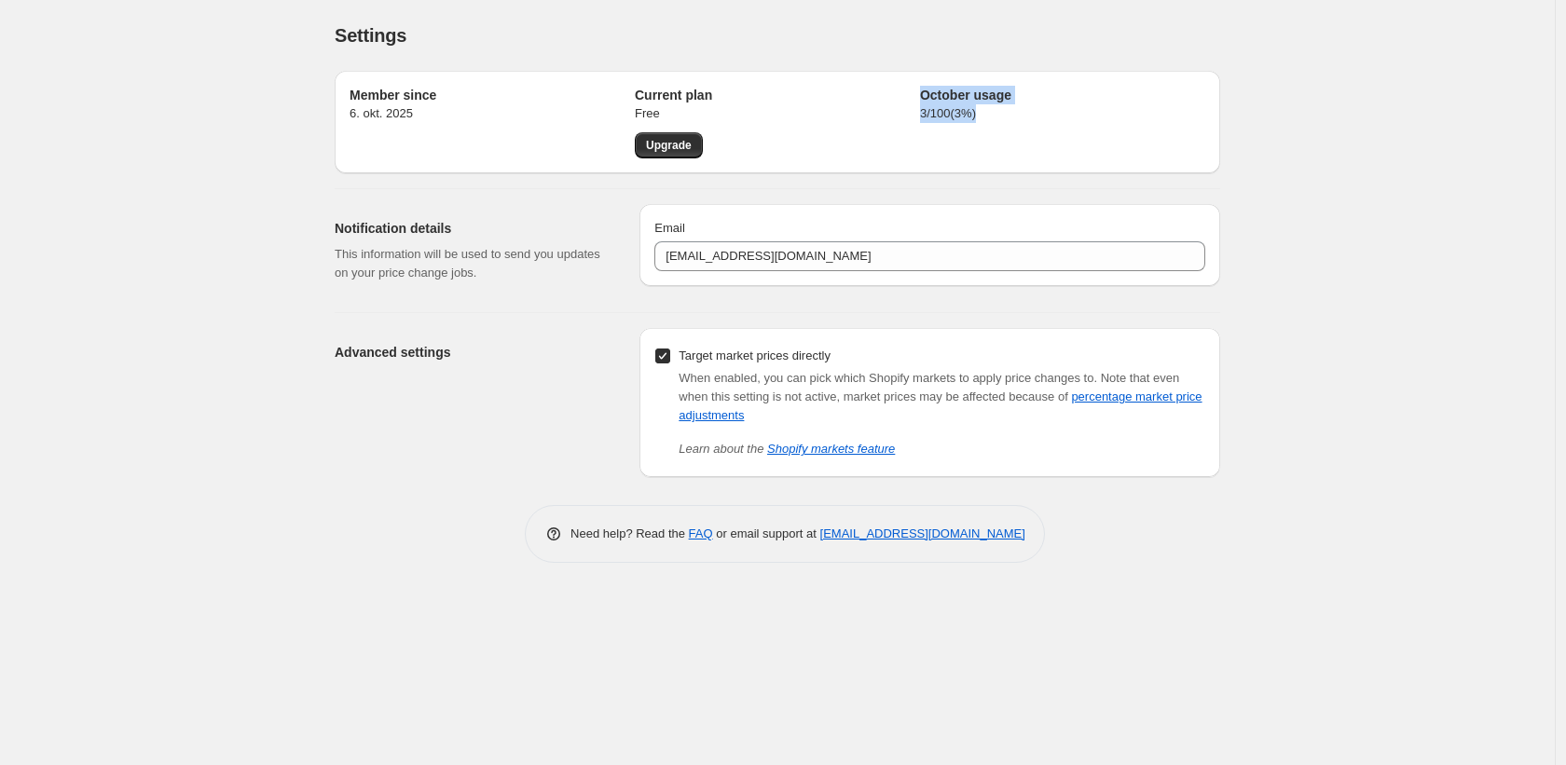
drag, startPoint x: 914, startPoint y: 114, endPoint x: 1013, endPoint y: 116, distance: 98.8
click at [1013, 116] on div "Member since 6. okt. 2025 Current plan Free Upgrade October usage 3 / 100 ( 3 %)" at bounding box center [777, 122] width 856 height 73
click at [1013, 116] on p "3 / 100 ( 3 %)" at bounding box center [1062, 113] width 285 height 19
drag, startPoint x: 912, startPoint y: 95, endPoint x: 1003, endPoint y: 117, distance: 93.1
click at [1003, 117] on div "Member since 6. okt. 2025 Current plan Free Upgrade October usage 3 / 100 ( 3 %)" at bounding box center [777, 122] width 856 height 73
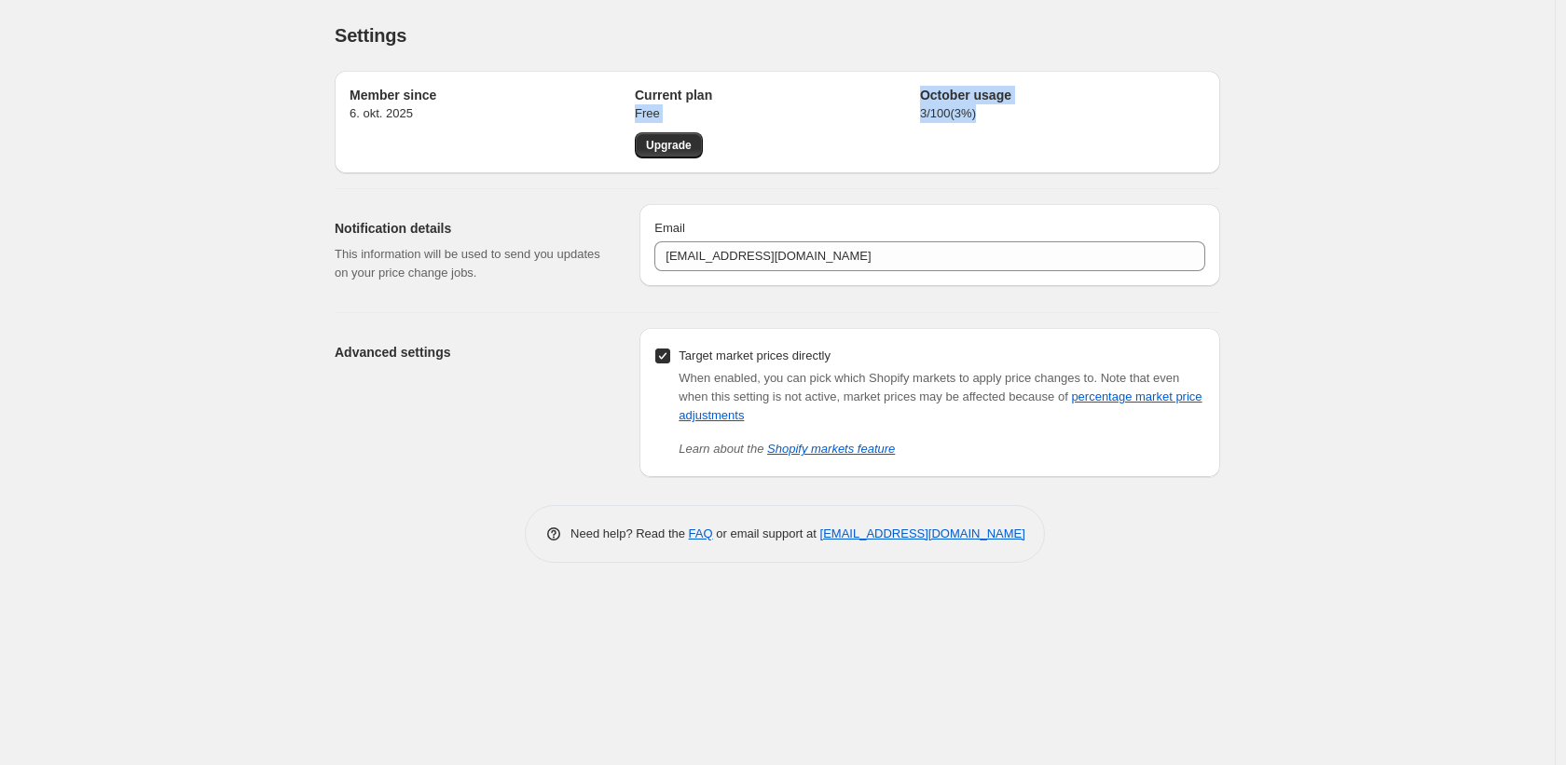
click at [996, 116] on p "3 / 100 ( 3 %)" at bounding box center [1062, 113] width 285 height 19
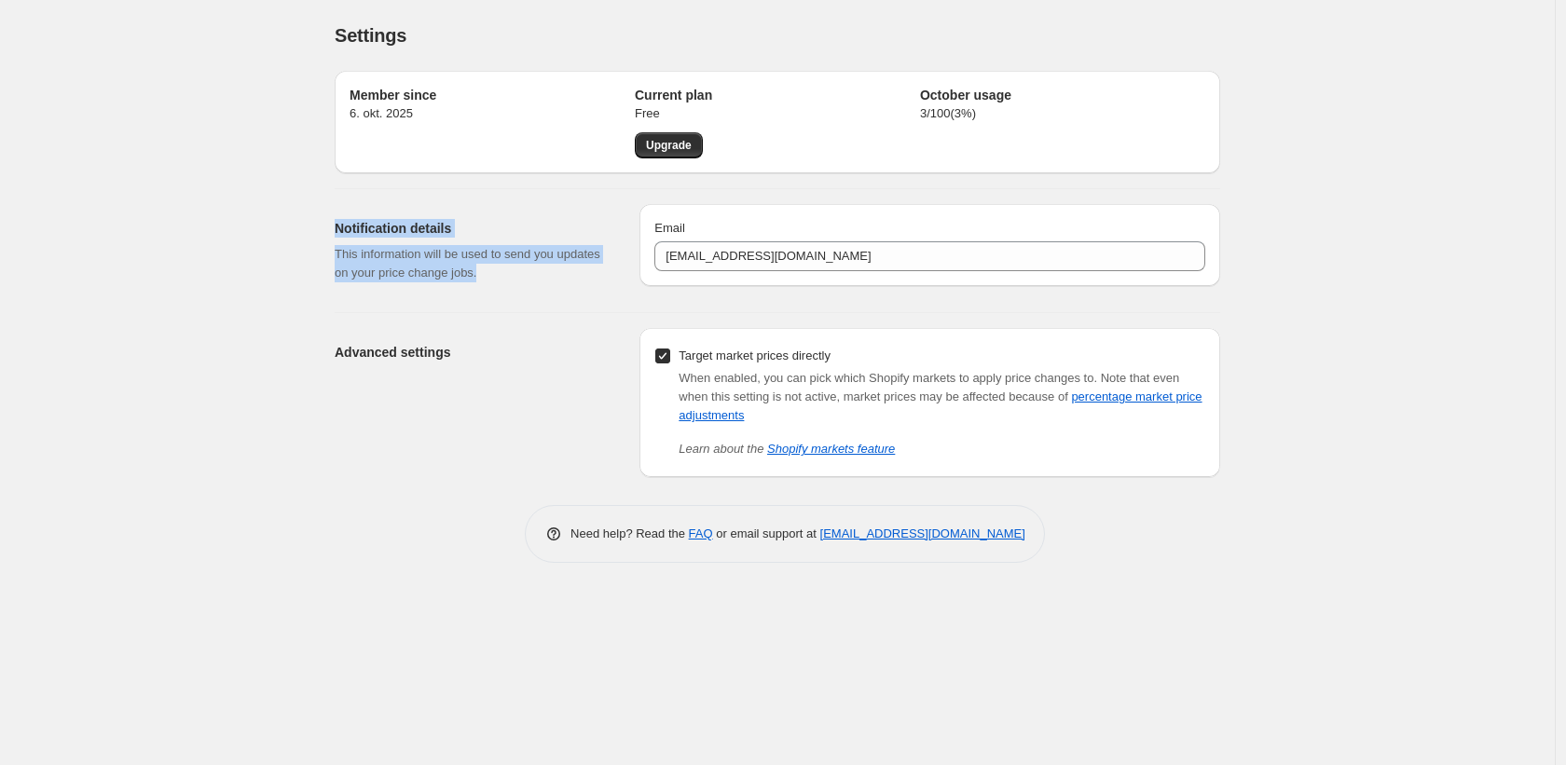
drag, startPoint x: 378, startPoint y: 233, endPoint x: 575, endPoint y: 297, distance: 206.9
click at [582, 301] on div "Member since 6. okt. 2025 Current plan Free Upgrade October usage 3 / 100 ( 3 %…" at bounding box center [770, 266] width 900 height 421
click at [516, 326] on div "Advanced settings Target market prices directly When enabled, you can pick whic…" at bounding box center [770, 395] width 900 height 164
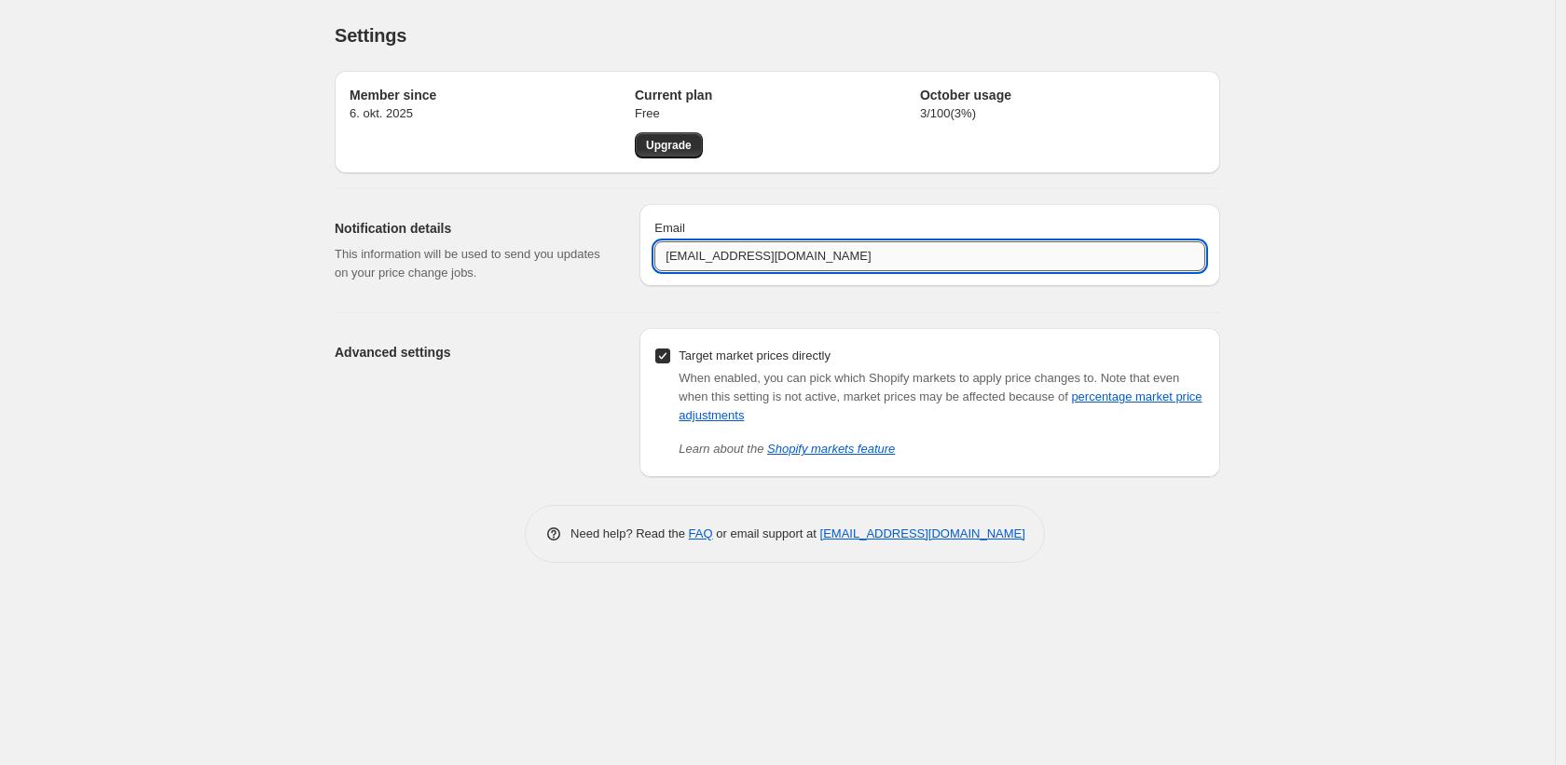
click at [692, 257] on input "shop@mayflower.dk" at bounding box center [929, 256] width 551 height 30
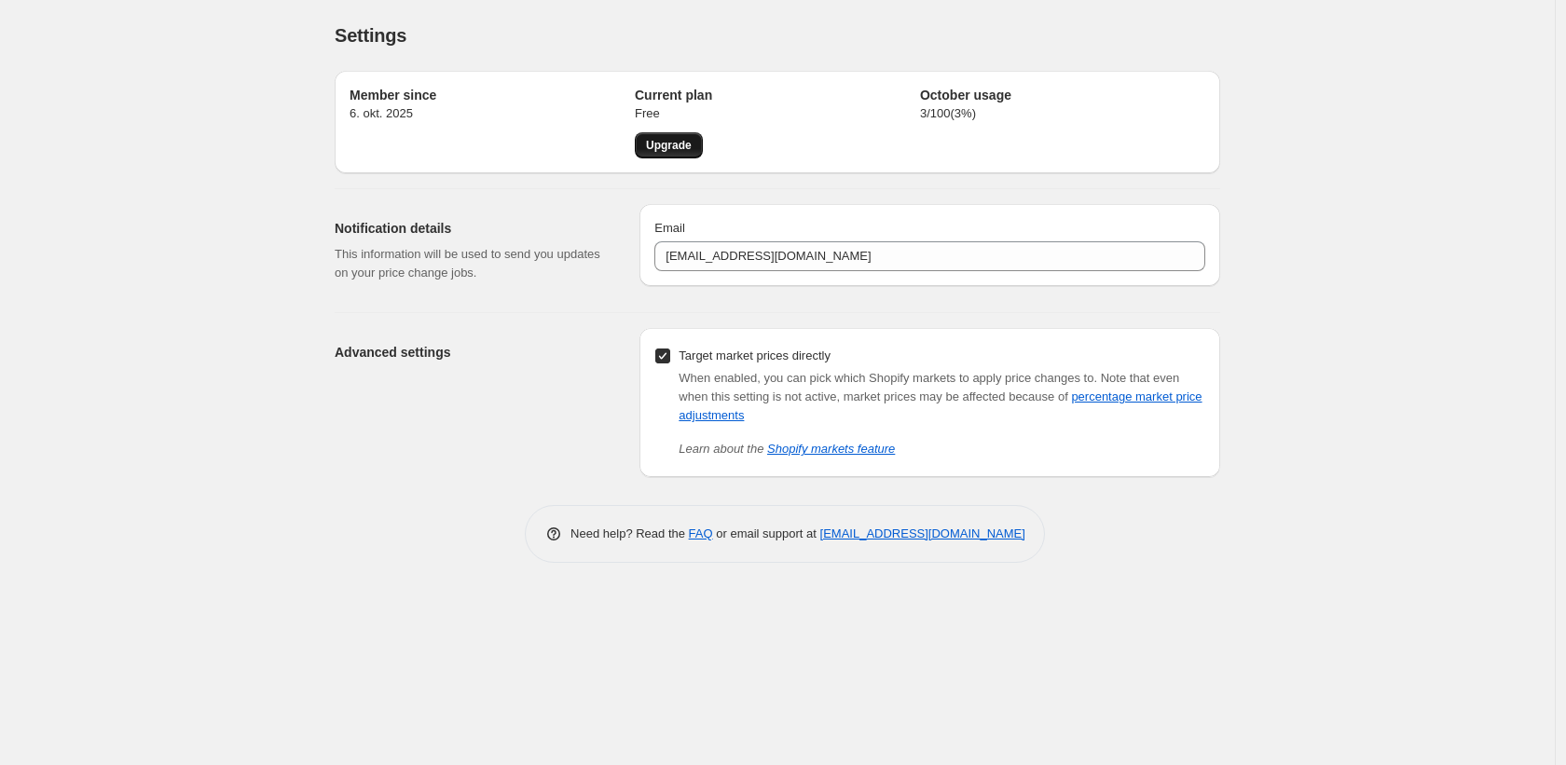
click at [660, 137] on link "Upgrade" at bounding box center [669, 145] width 68 height 26
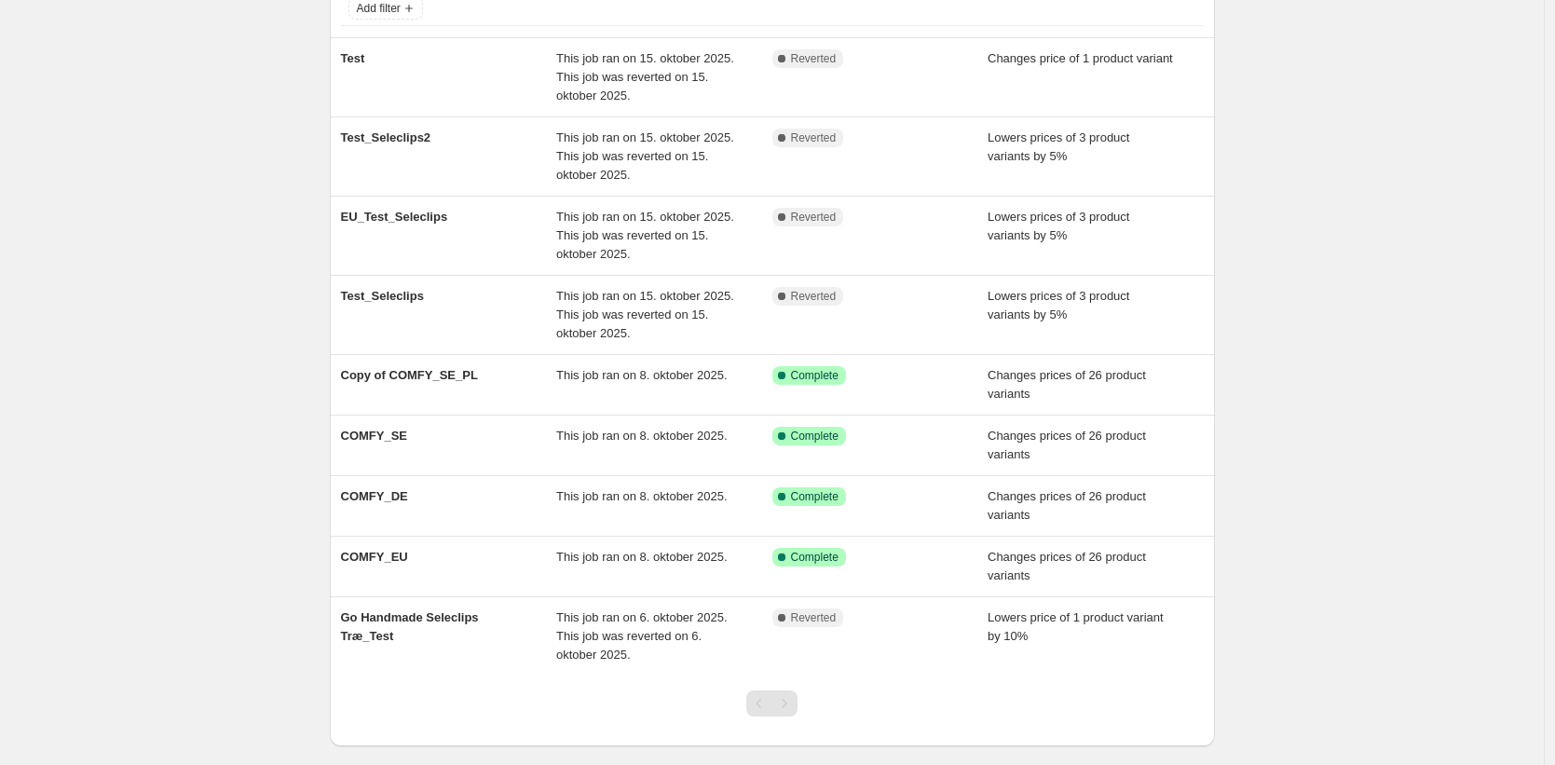
scroll to position [134, 0]
drag, startPoint x: 1323, startPoint y: 425, endPoint x: 1314, endPoint y: 422, distance: 9.7
click at [1323, 425] on div "NA Bulk Price Editor. This page is ready NA Bulk Price Editor Add new price cha…" at bounding box center [772, 362] width 1544 height 993
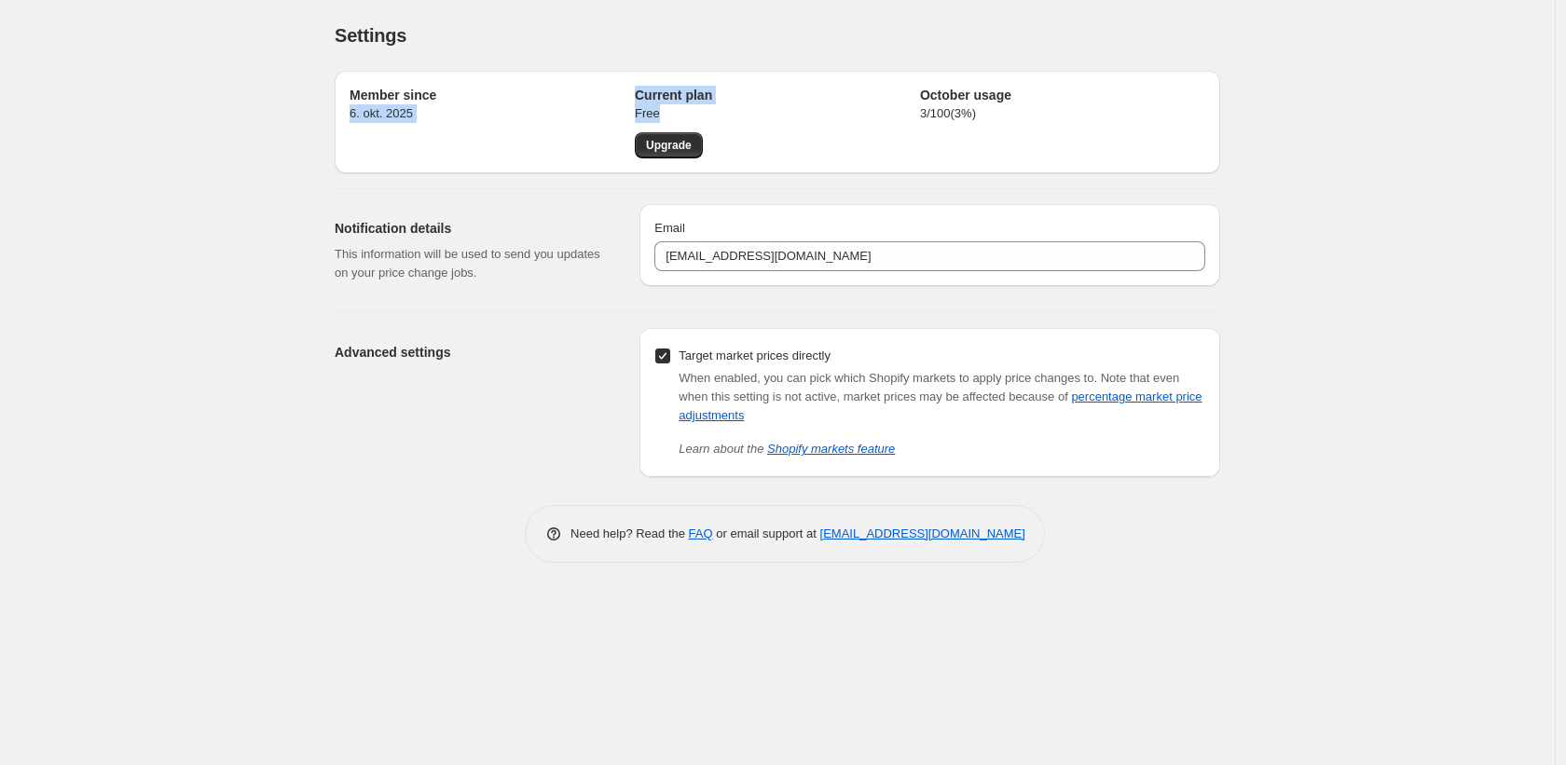
drag, startPoint x: 659, startPoint y: 108, endPoint x: 630, endPoint y: 92, distance: 32.9
click at [630, 92] on div "Member since 6. okt. 2025 Current plan Free Upgrade October usage 3 / 100 ( 3 %)" at bounding box center [777, 122] width 856 height 73
click at [662, 147] on span "Upgrade" at bounding box center [669, 145] width 46 height 15
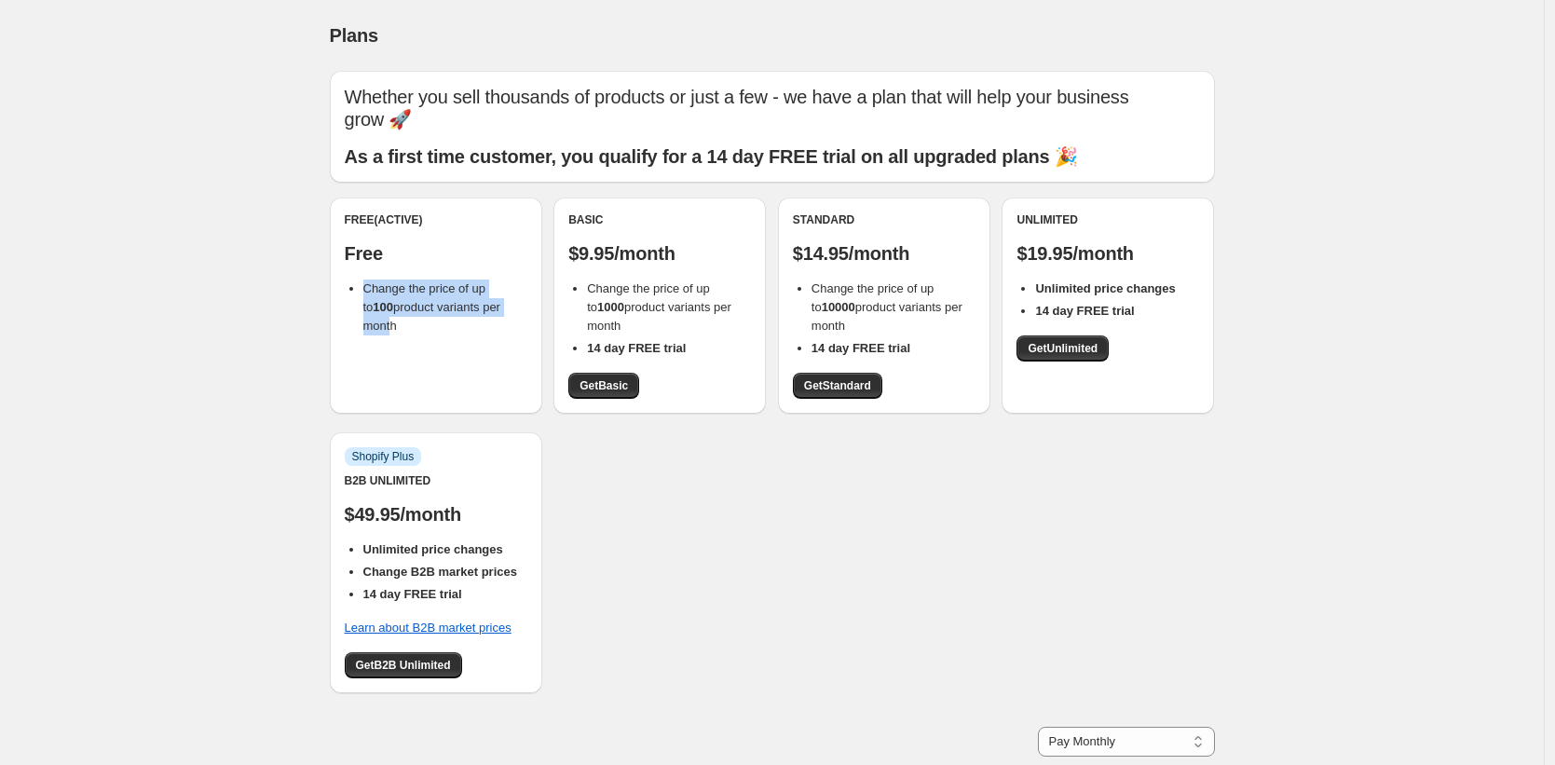
drag, startPoint x: 365, startPoint y: 266, endPoint x: 371, endPoint y: 299, distance: 34.0
click at [394, 301] on ul "Change the price of up to 100 product variants per month" at bounding box center [436, 308] width 183 height 56
click at [449, 311] on li "Change the price of up to 100 product variants per month" at bounding box center [445, 308] width 164 height 56
drag, startPoint x: 441, startPoint y: 309, endPoint x: 383, endPoint y: 277, distance: 66.4
click at [371, 280] on li "Change the price of up to 100 product variants per month" at bounding box center [445, 308] width 164 height 56
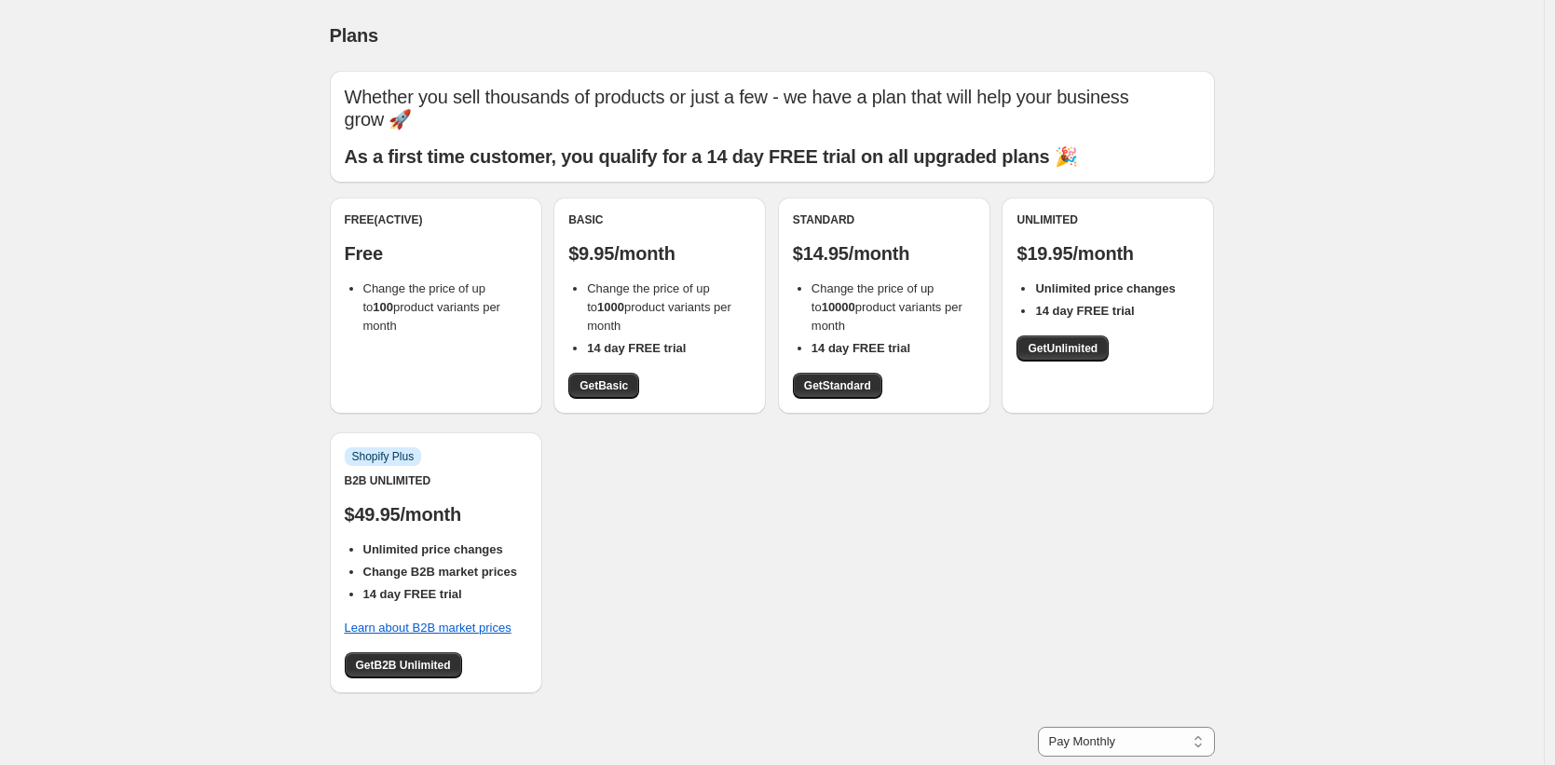
click at [437, 309] on li "Change the price of up to 100 product variants per month" at bounding box center [445, 308] width 164 height 56
click at [654, 539] on div "Free (Active) Free Change the price of up to 100 product variants per month Bas…" at bounding box center [772, 455] width 885 height 514
click at [644, 514] on div "Free (Active) Free Change the price of up to 100 product variants per month Bas…" at bounding box center [772, 455] width 885 height 514
drag, startPoint x: 593, startPoint y: 261, endPoint x: 647, endPoint y: 296, distance: 64.6
click at [647, 296] on li "Change the price of up to 1000 product variants per month" at bounding box center [669, 308] width 164 height 56
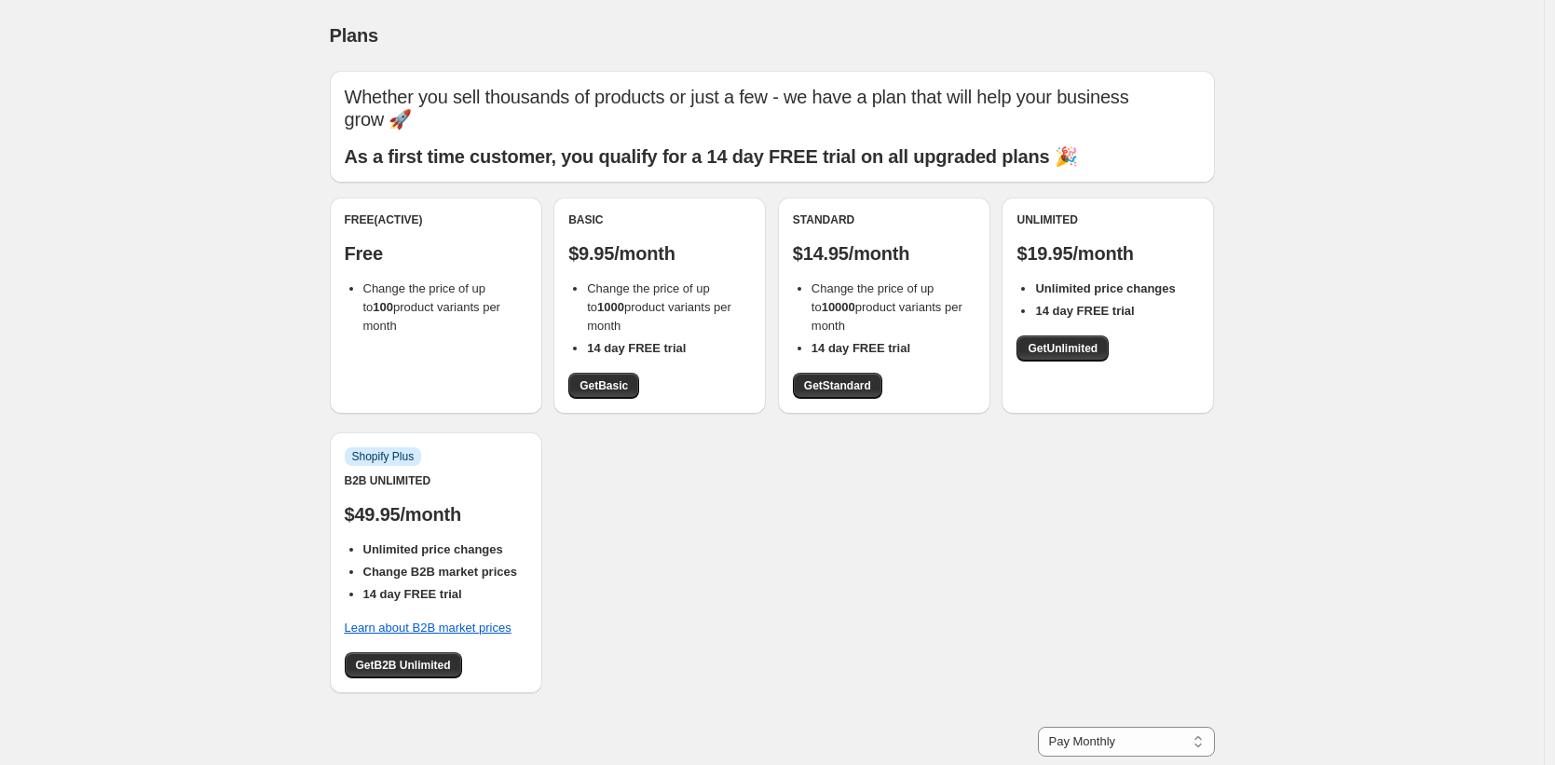
drag, startPoint x: 663, startPoint y: 310, endPoint x: 486, endPoint y: 310, distance: 177.1
click at [662, 310] on li "Change the price of up to 1000 product variants per month" at bounding box center [669, 308] width 164 height 56
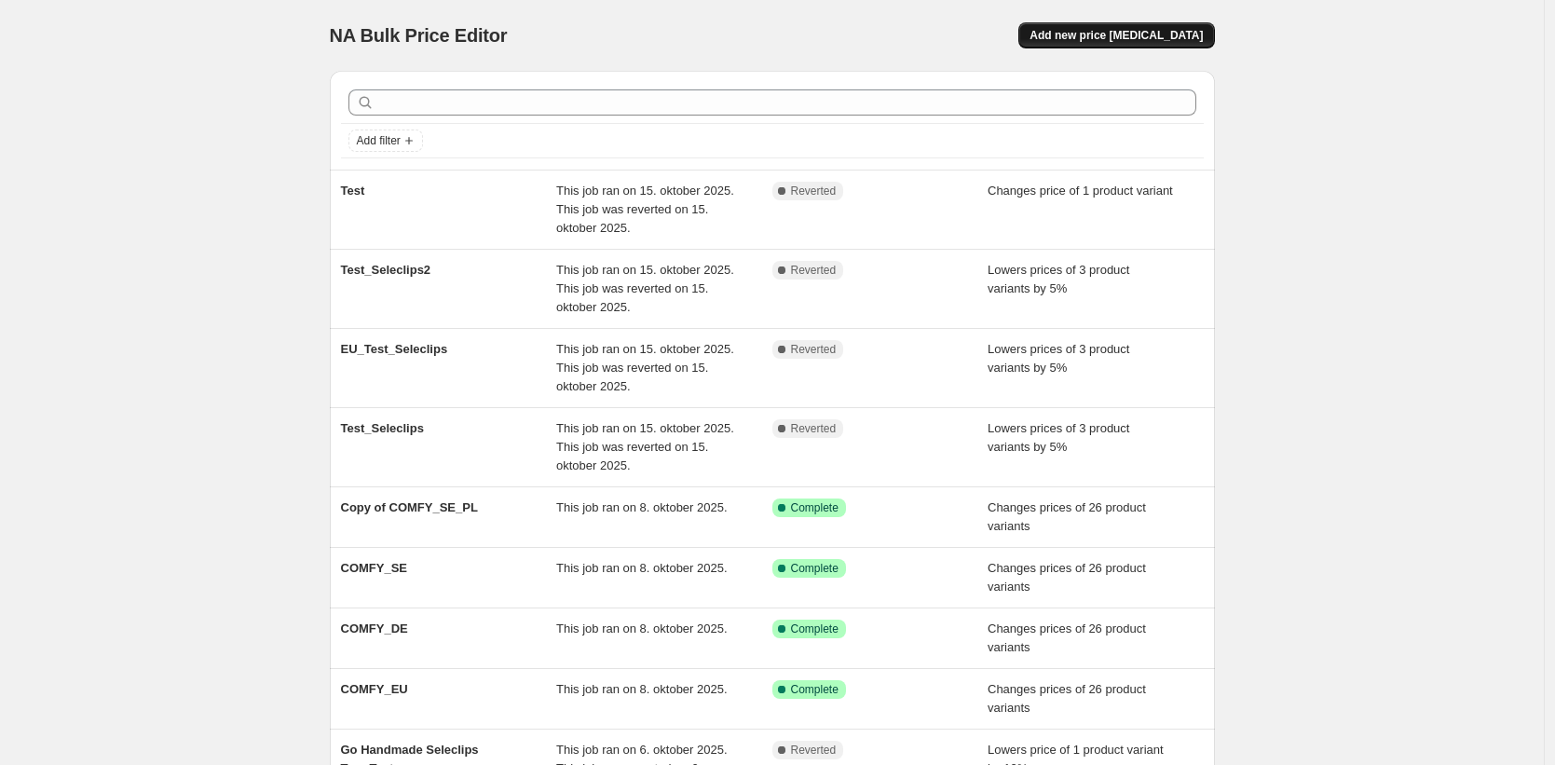
click at [1141, 33] on span "Add new price change job" at bounding box center [1116, 35] width 173 height 15
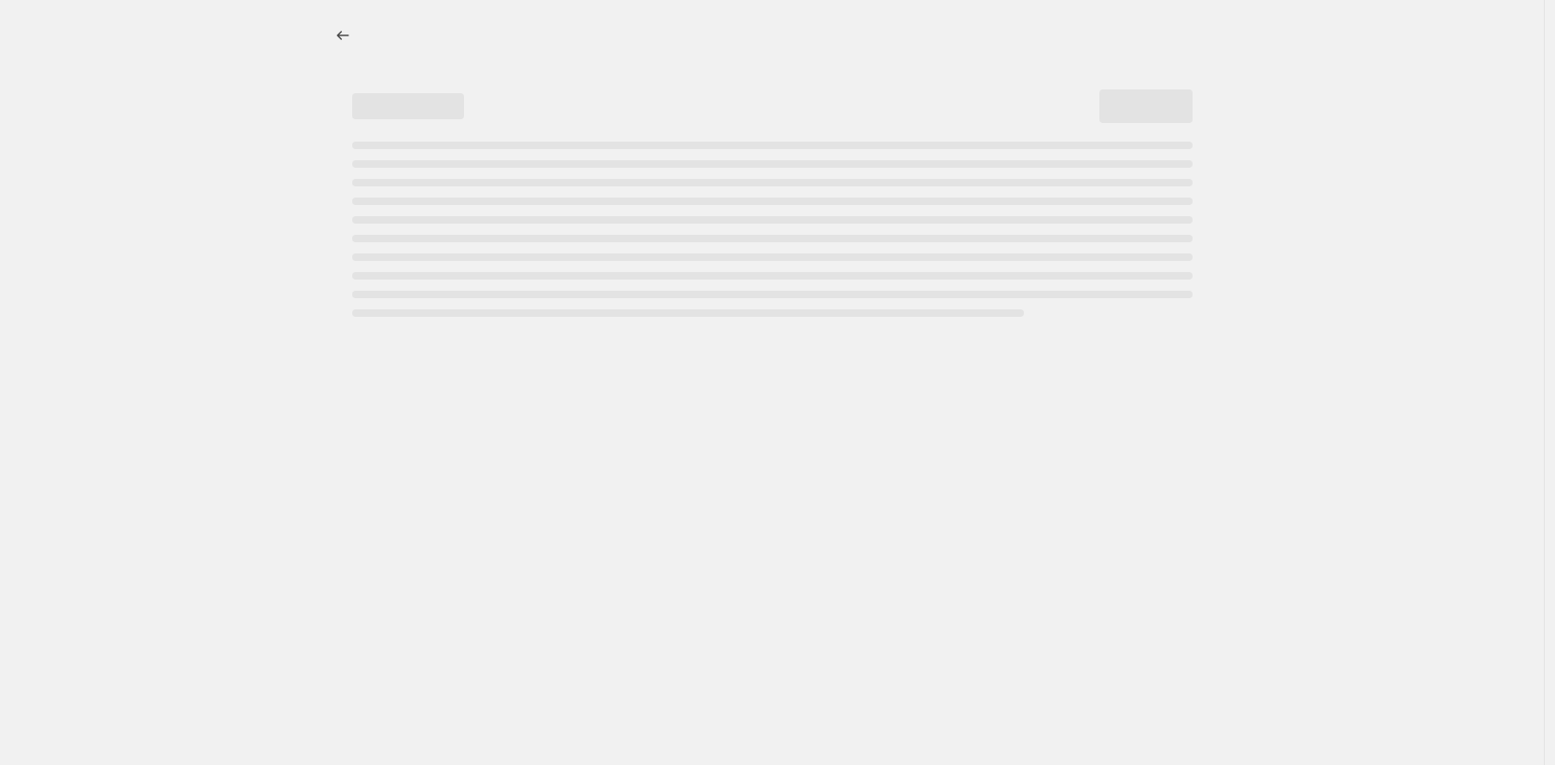
select select "percentage"
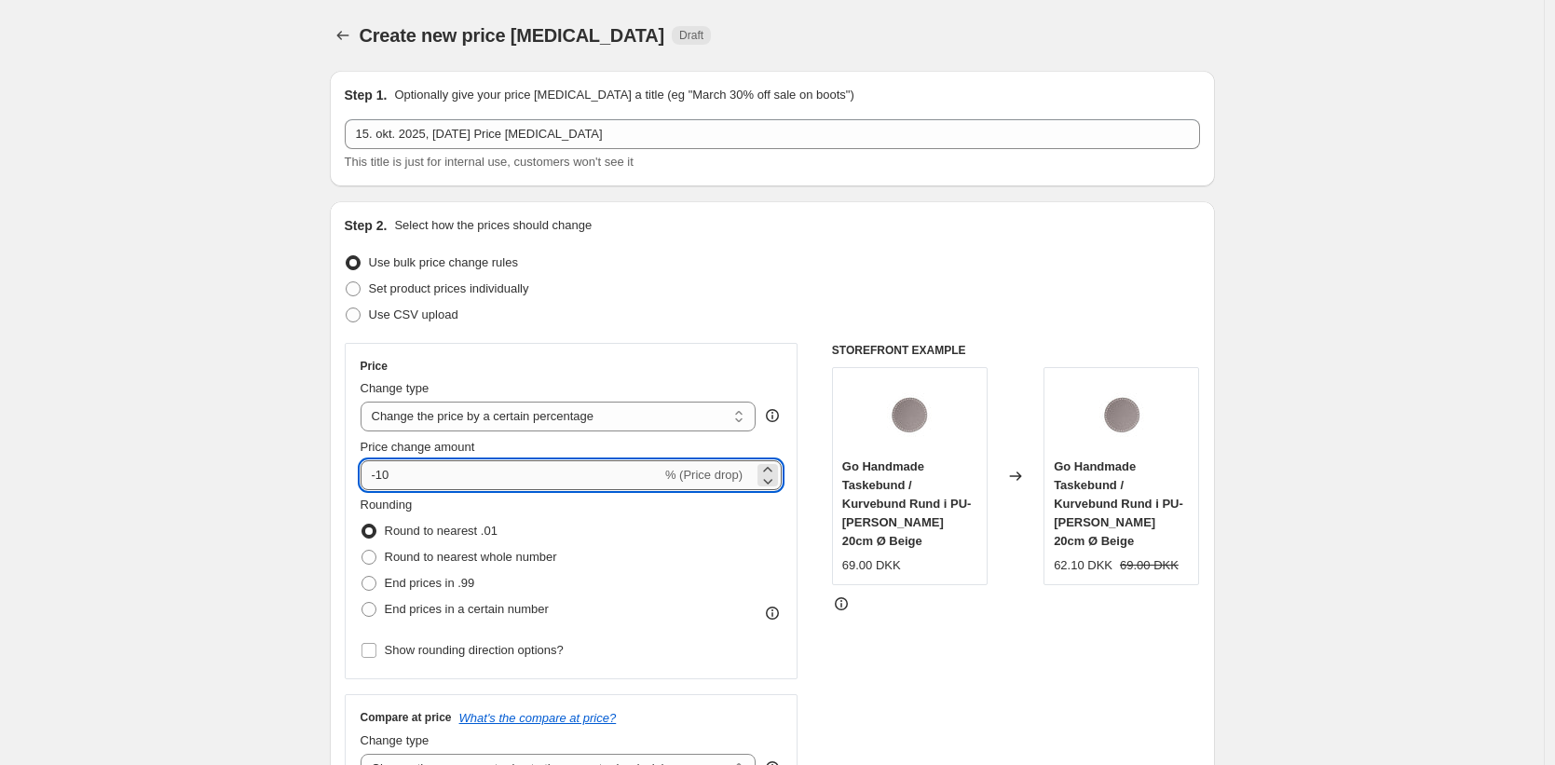
click at [440, 481] on input "-10" at bounding box center [511, 475] width 301 height 30
type input "-1"
type input "-20"
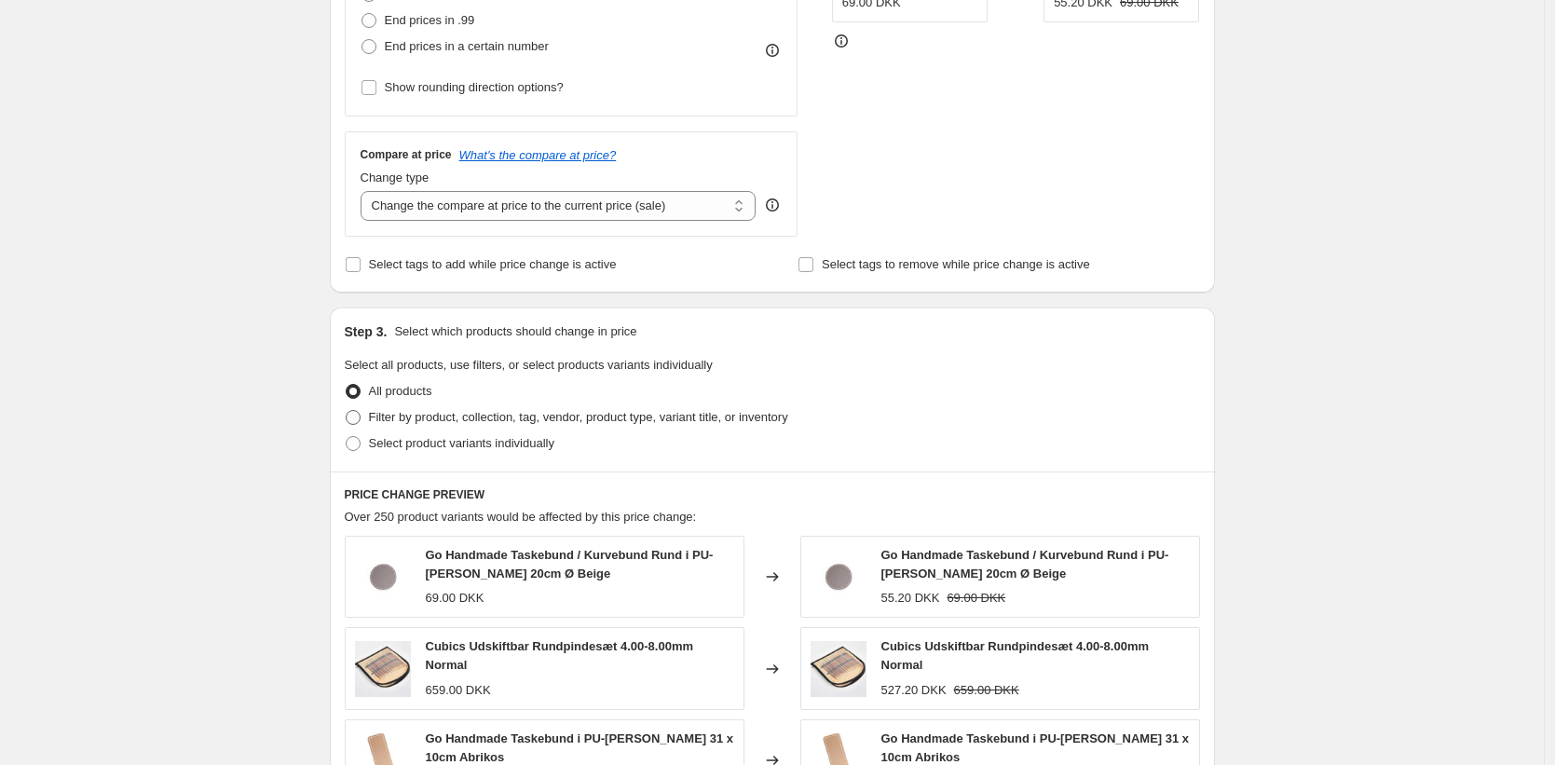
scroll to position [576, 0]
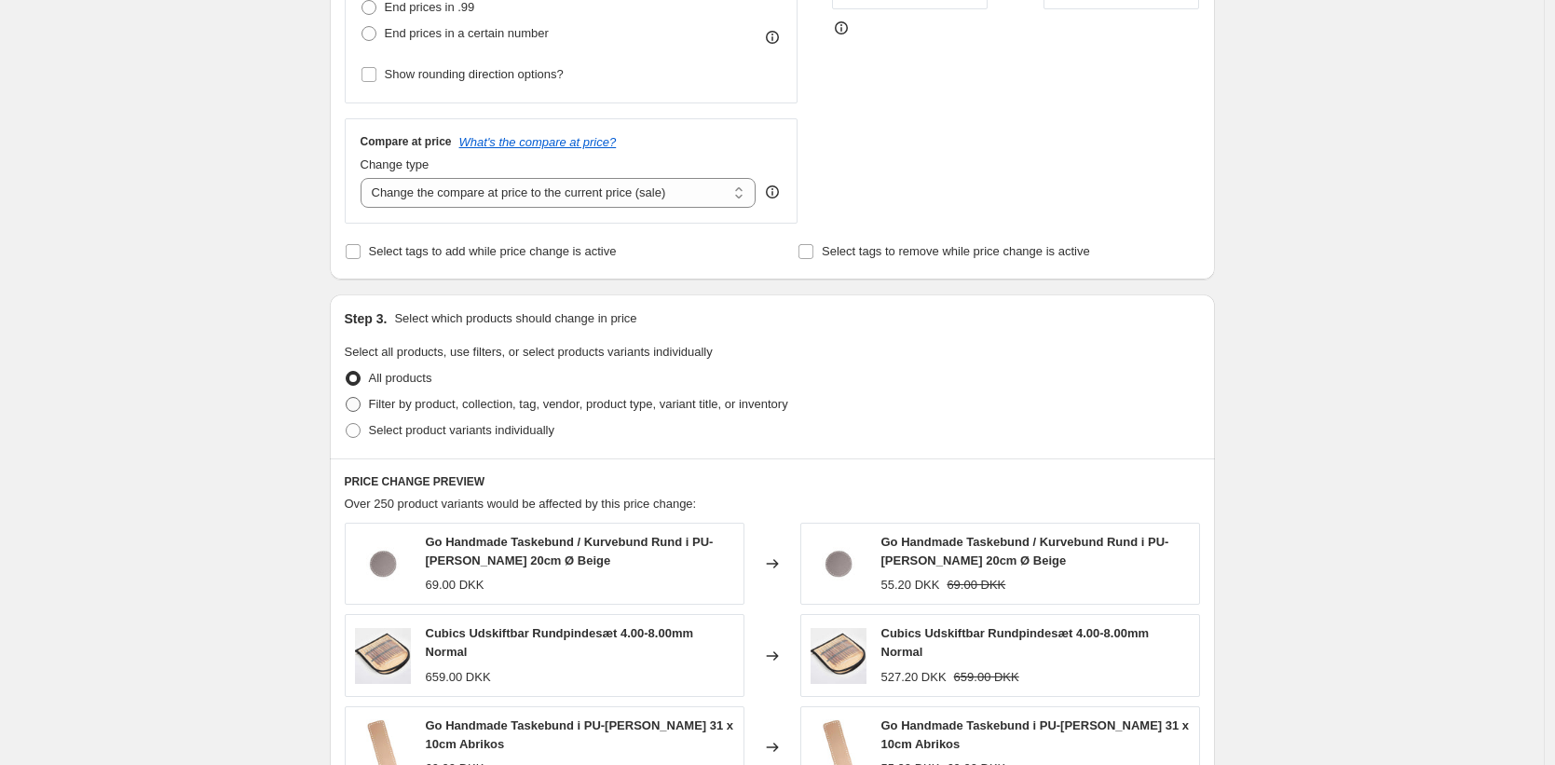
click at [458, 408] on span "Filter by product, collection, tag, vendor, product type, variant title, or inv…" at bounding box center [578, 404] width 419 height 14
click at [347, 398] on input "Filter by product, collection, tag, vendor, product type, variant title, or inv…" at bounding box center [346, 397] width 1 height 1
radio input "true"
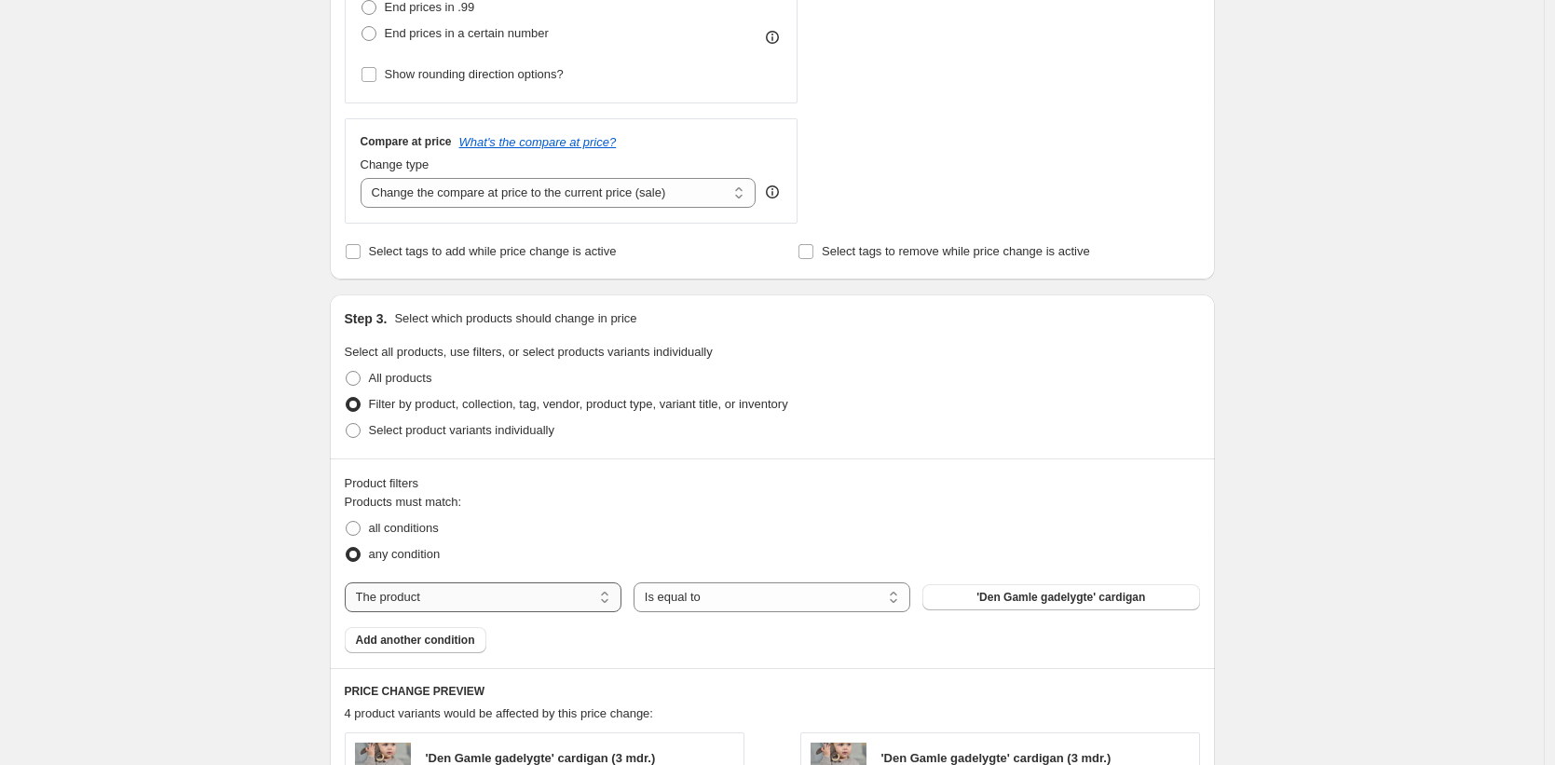
click at [529, 609] on select "The product The product's collection The product's tag The product's vendor The…" at bounding box center [483, 597] width 277 height 30
select select "collection"
click at [1014, 598] on button "1 Class garn" at bounding box center [1061, 597] width 277 height 26
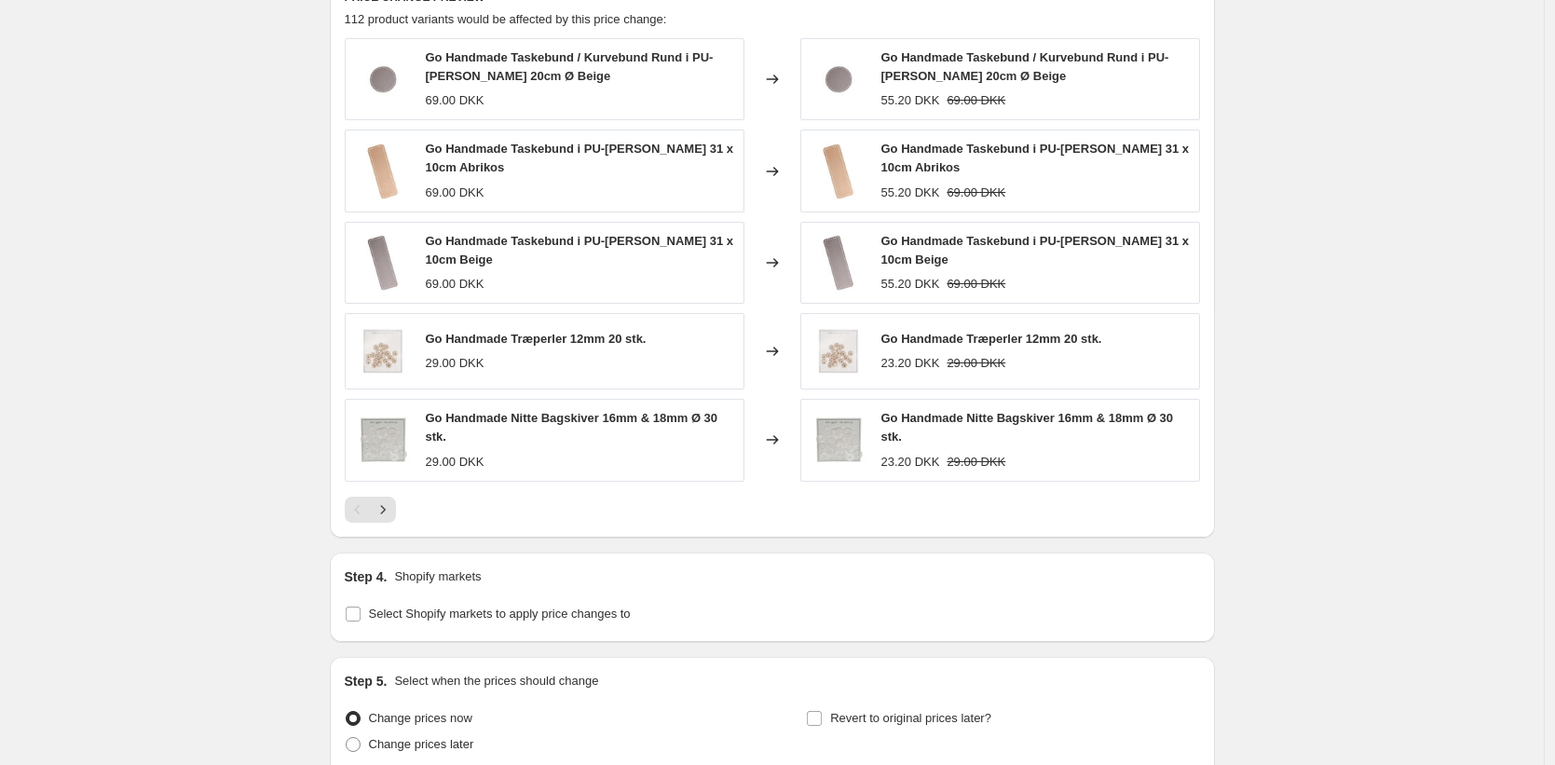
scroll to position [1315, 0]
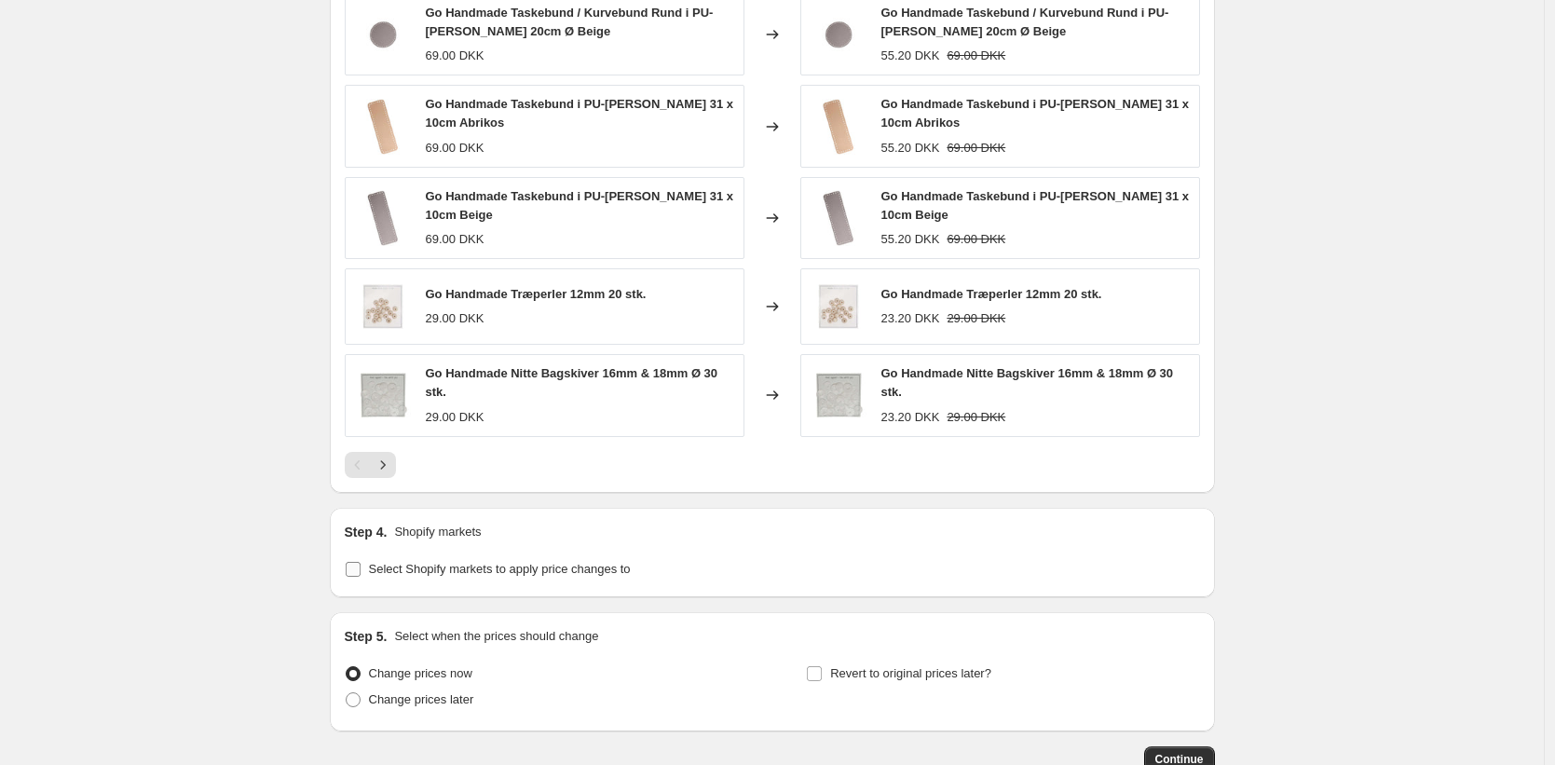
click at [355, 568] on input "Select Shopify markets to apply price changes to" at bounding box center [353, 569] width 15 height 15
checkbox input "true"
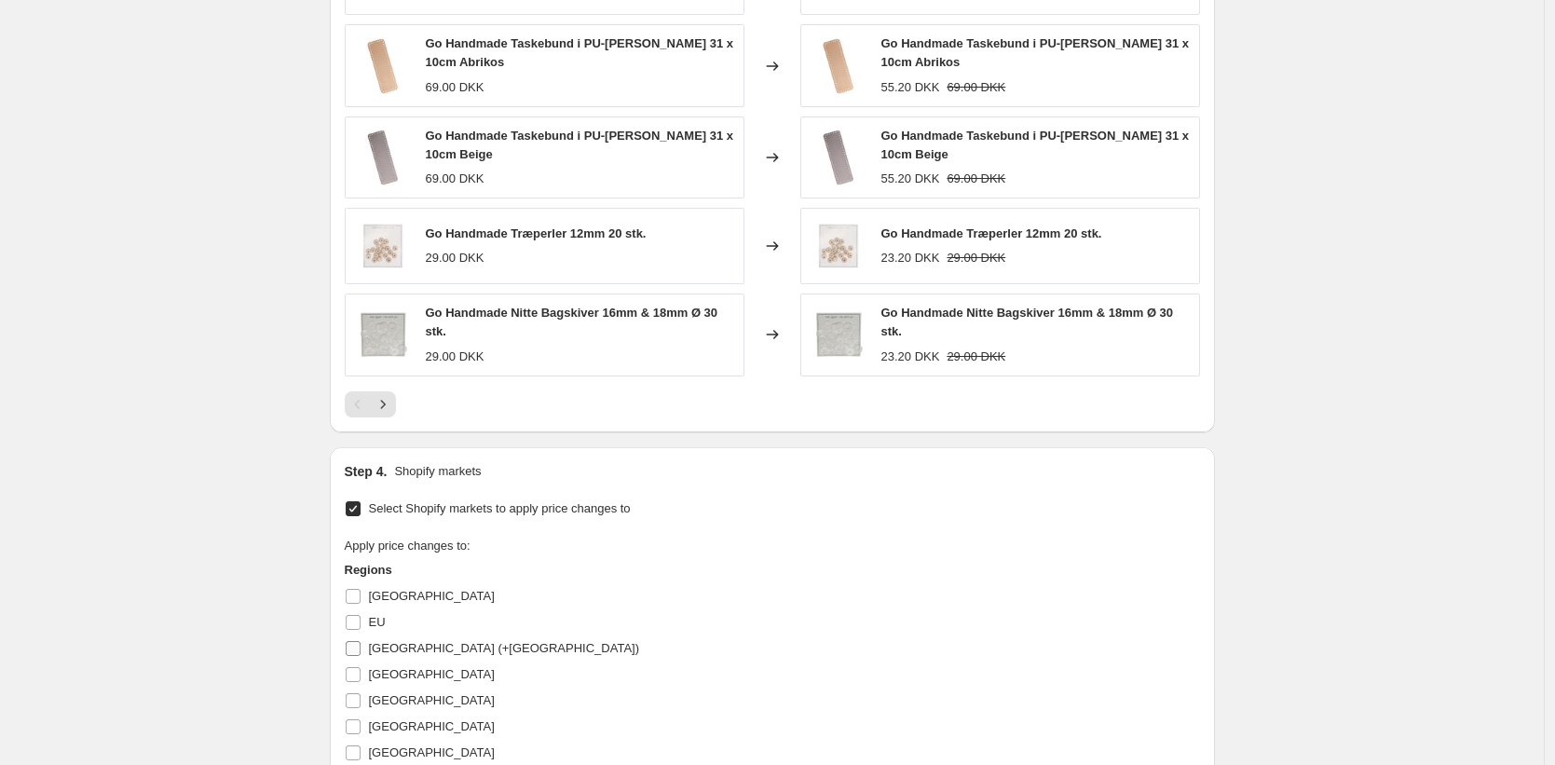
scroll to position [1380, 0]
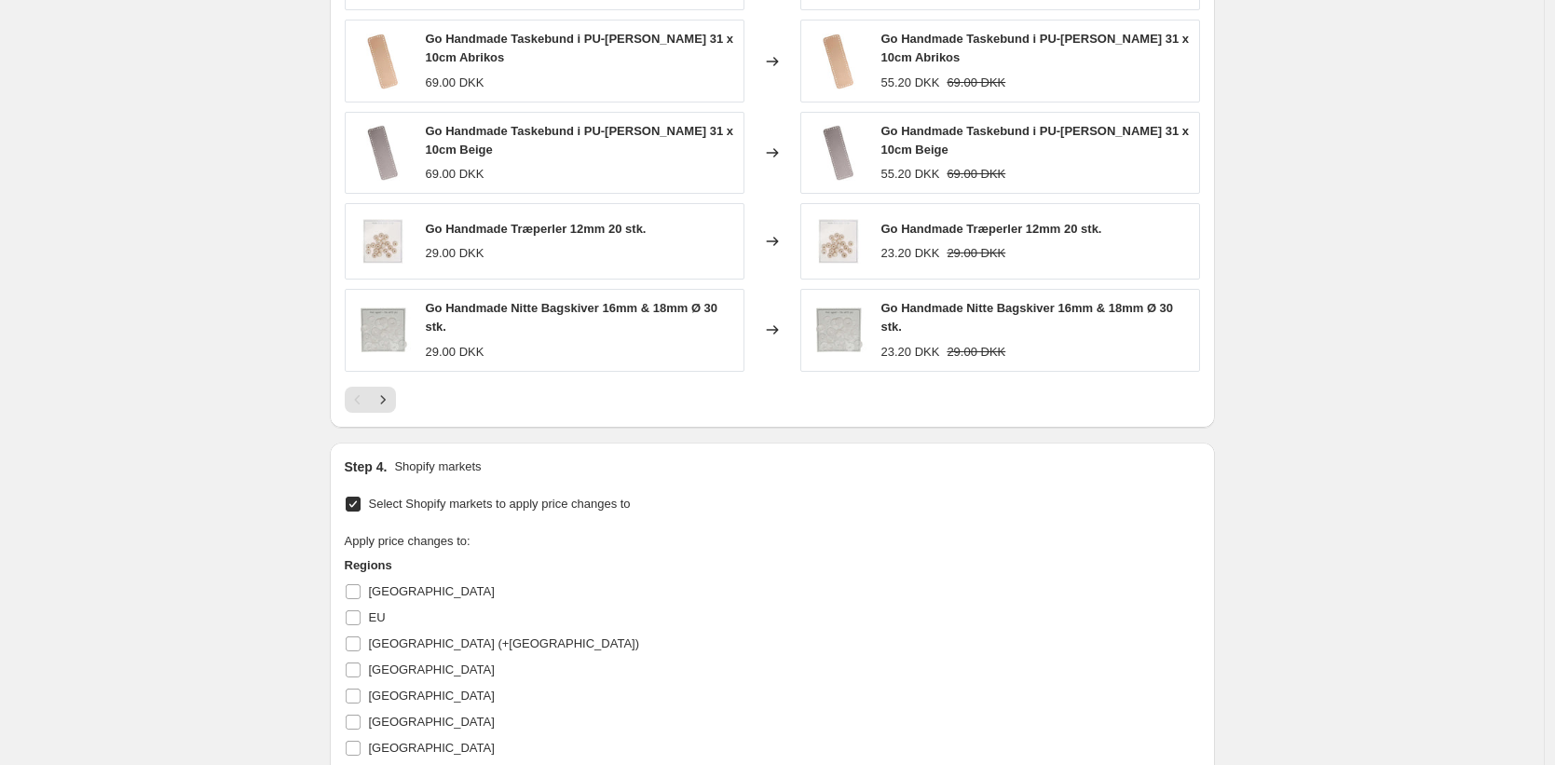
click at [359, 593] on input "Denmark" at bounding box center [353, 591] width 15 height 15
checkbox input "true"
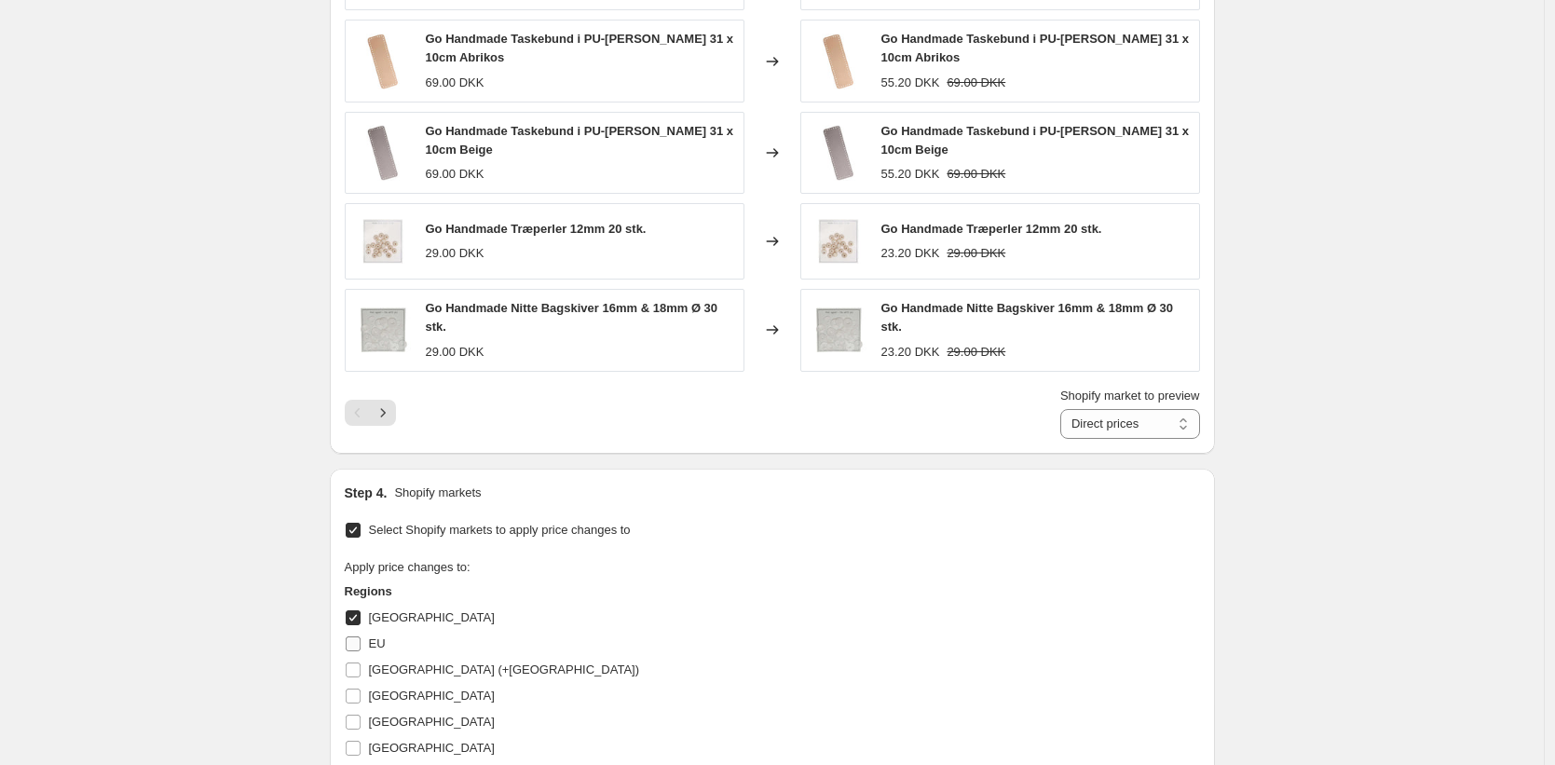
click at [358, 637] on input "EU" at bounding box center [353, 644] width 15 height 15
checkbox input "true"
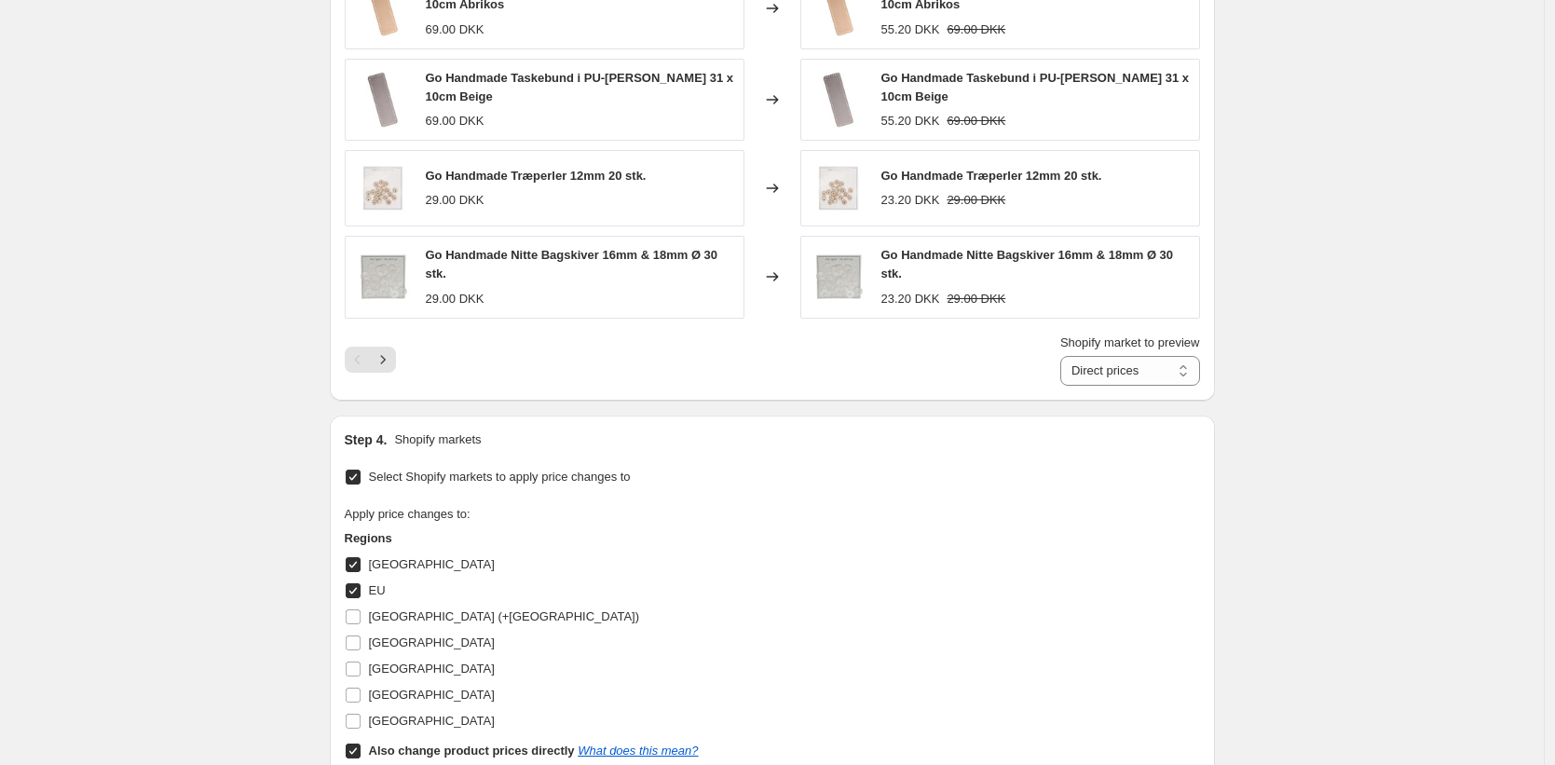
scroll to position [1461, 0]
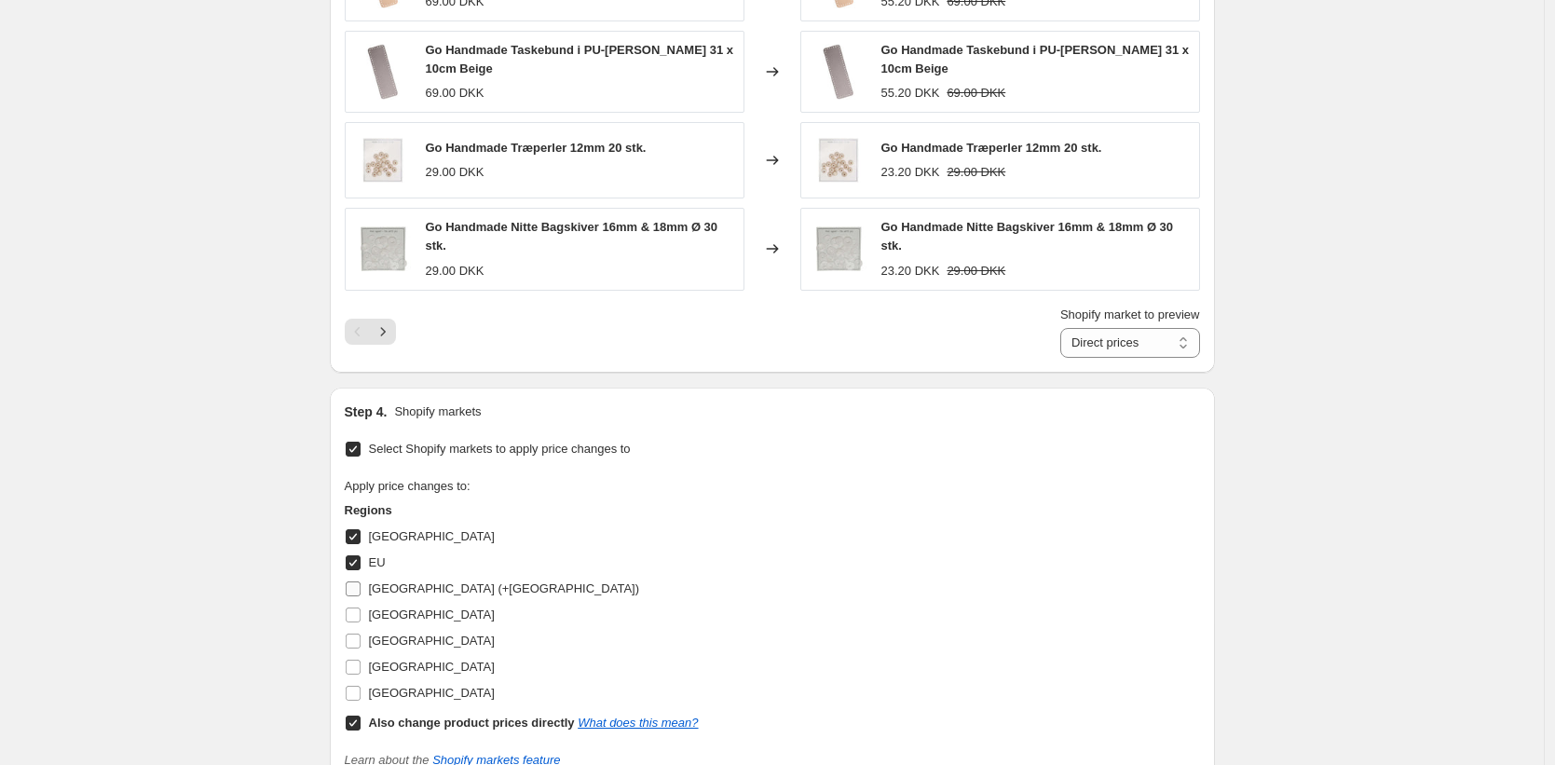
click at [354, 587] on input "Germany (+Austria)" at bounding box center [353, 589] width 15 height 15
checkbox input "true"
click at [356, 669] on input "Sweden" at bounding box center [353, 667] width 15 height 15
checkbox input "true"
click at [360, 645] on input "Poland" at bounding box center [353, 641] width 15 height 15
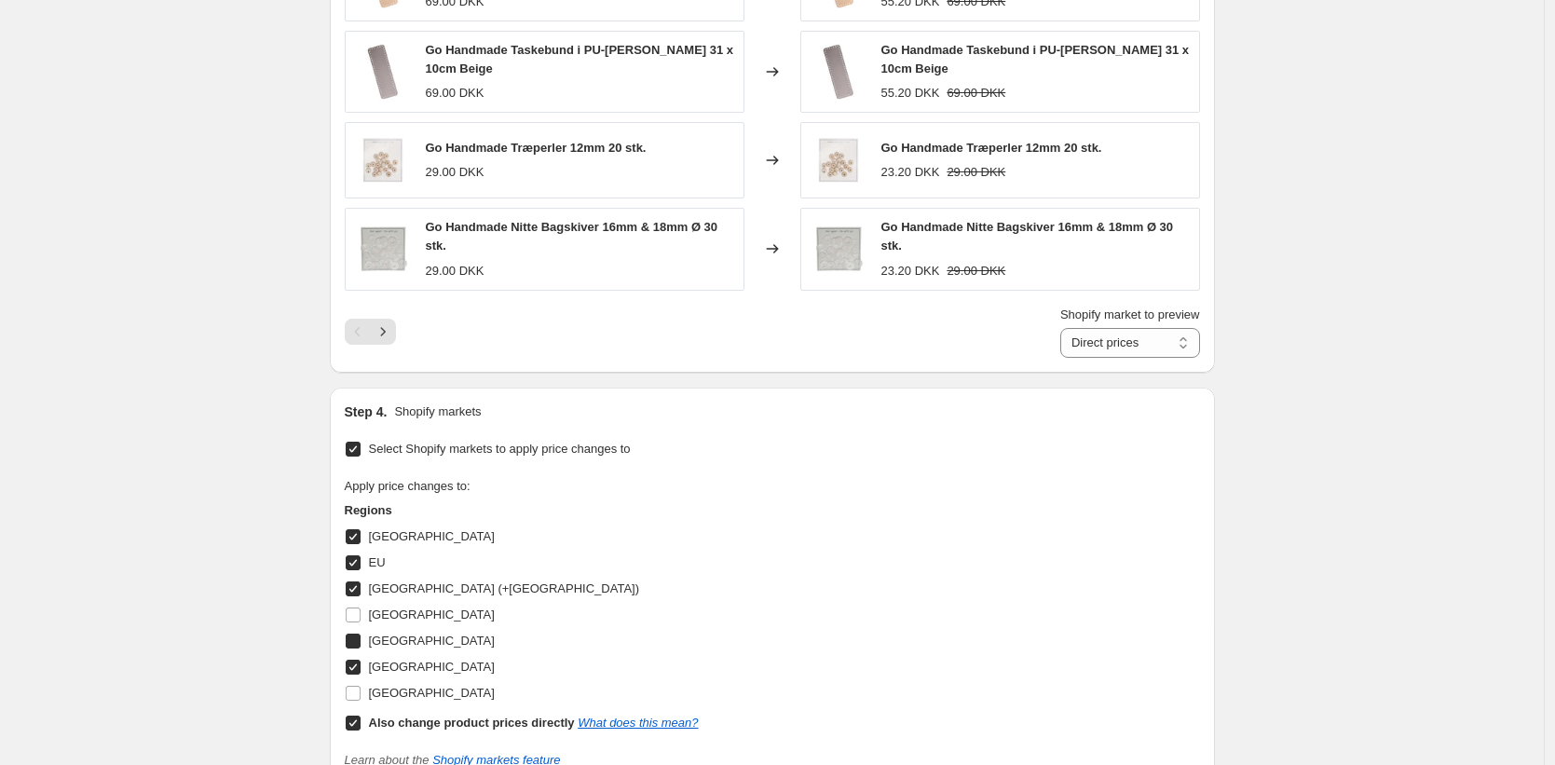
checkbox input "true"
drag, startPoint x: 1357, startPoint y: 385, endPoint x: 1297, endPoint y: 370, distance: 61.5
click at [1173, 340] on select "Direct prices Denmark EU Germany (+Austria) Poland Sweden" at bounding box center [1131, 343] width 140 height 30
select select "79883829555"
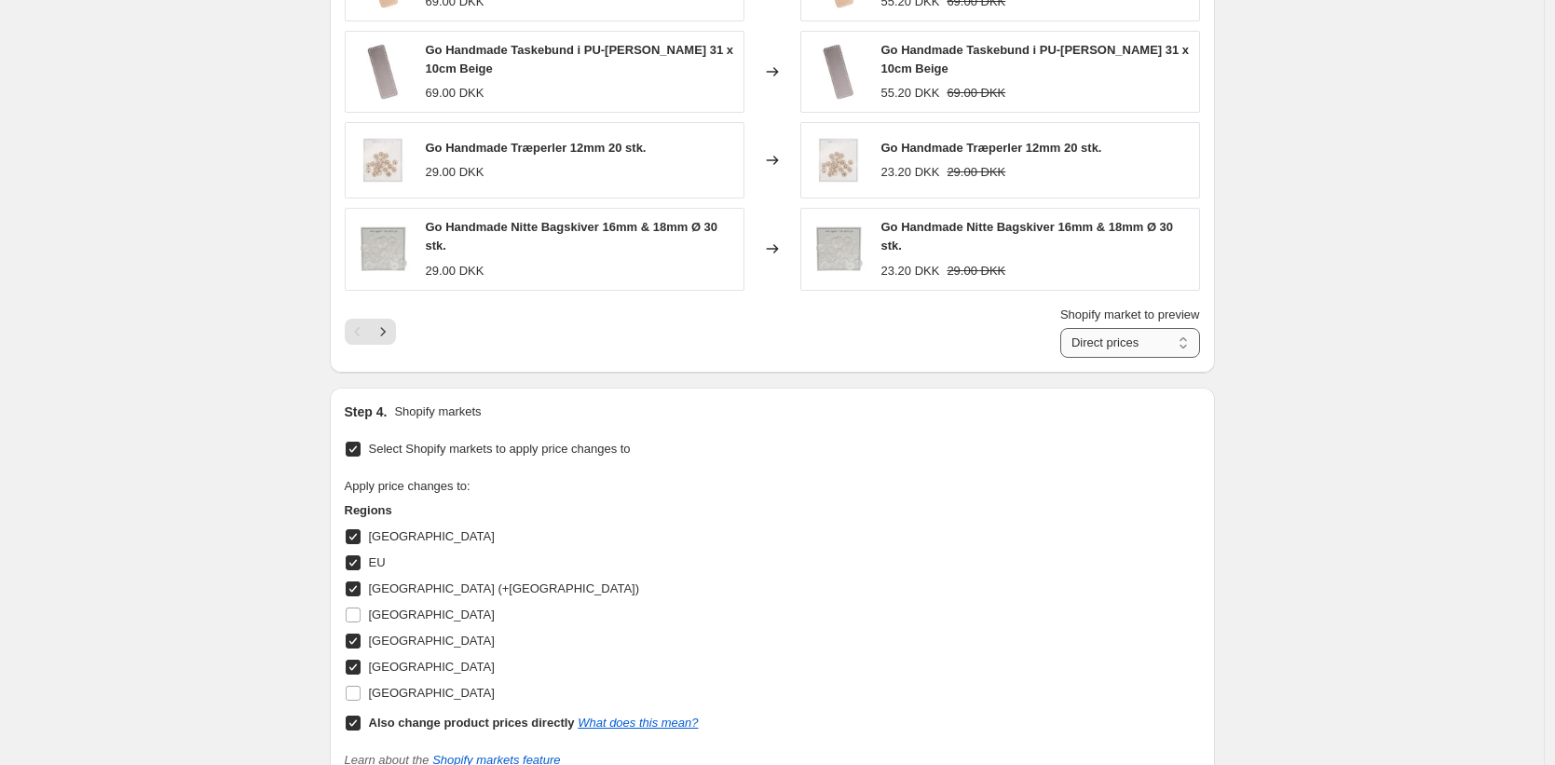
click at [1061, 328] on select "Direct prices Denmark EU Germany (+Austria) Poland Sweden" at bounding box center [1131, 343] width 140 height 30
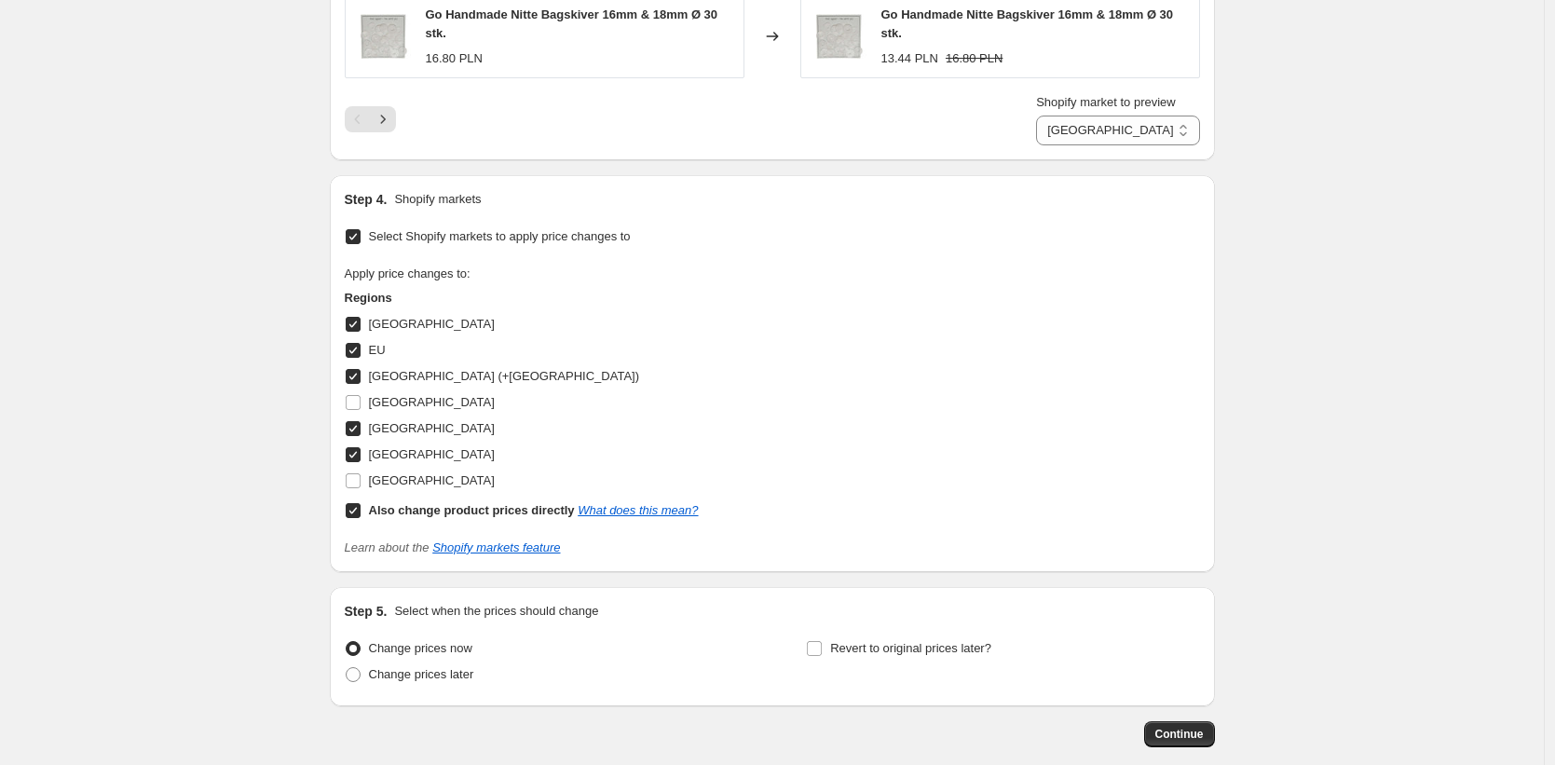
scroll to position [1770, 0]
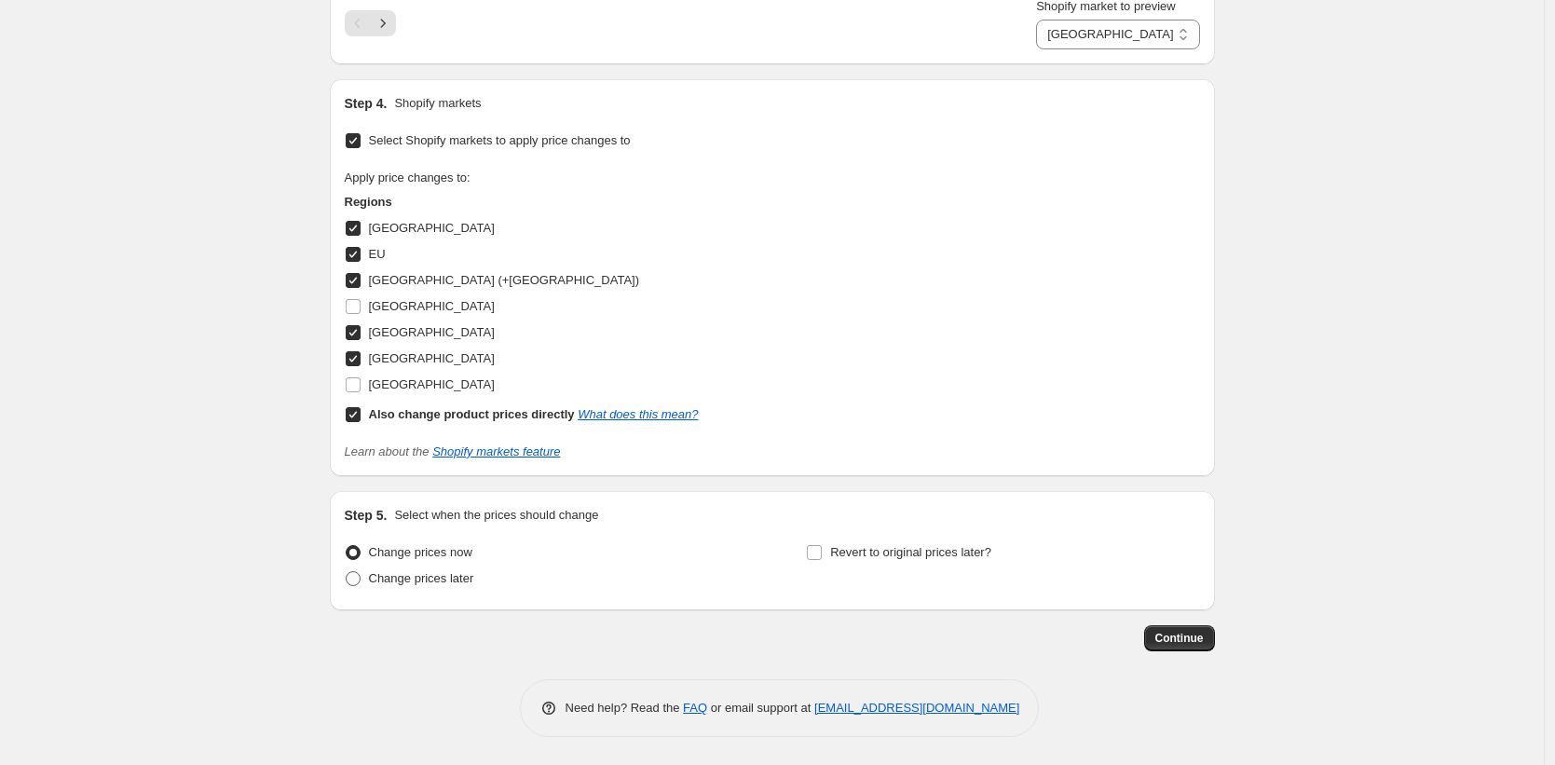
click at [456, 579] on span "Change prices later" at bounding box center [421, 578] width 105 height 14
click at [347, 572] on input "Change prices later" at bounding box center [346, 571] width 1 height 1
radio input "true"
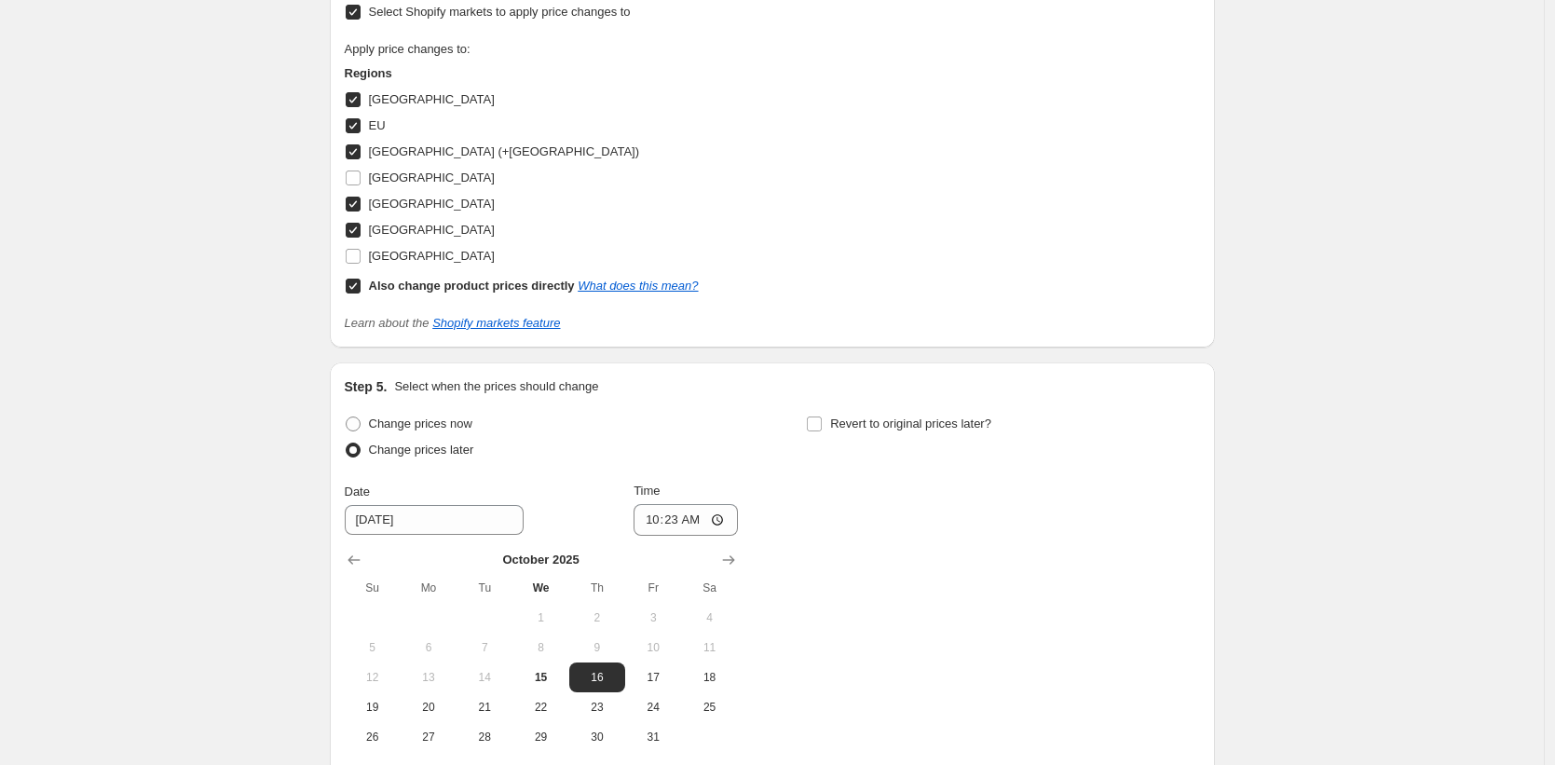
scroll to position [1921, 0]
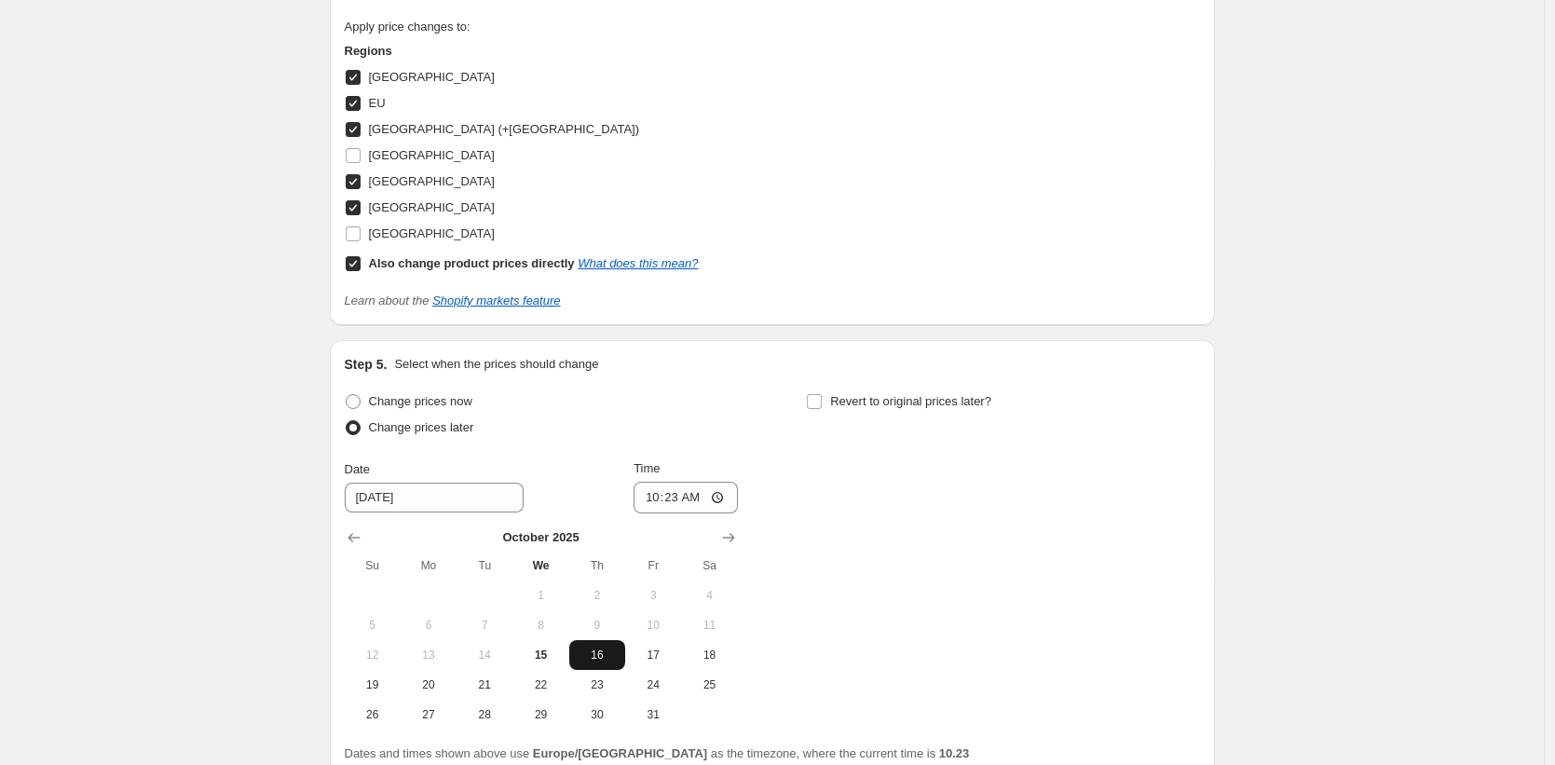
click at [592, 651] on span "16" at bounding box center [597, 655] width 41 height 15
click at [677, 494] on input "10:23" at bounding box center [686, 495] width 104 height 32
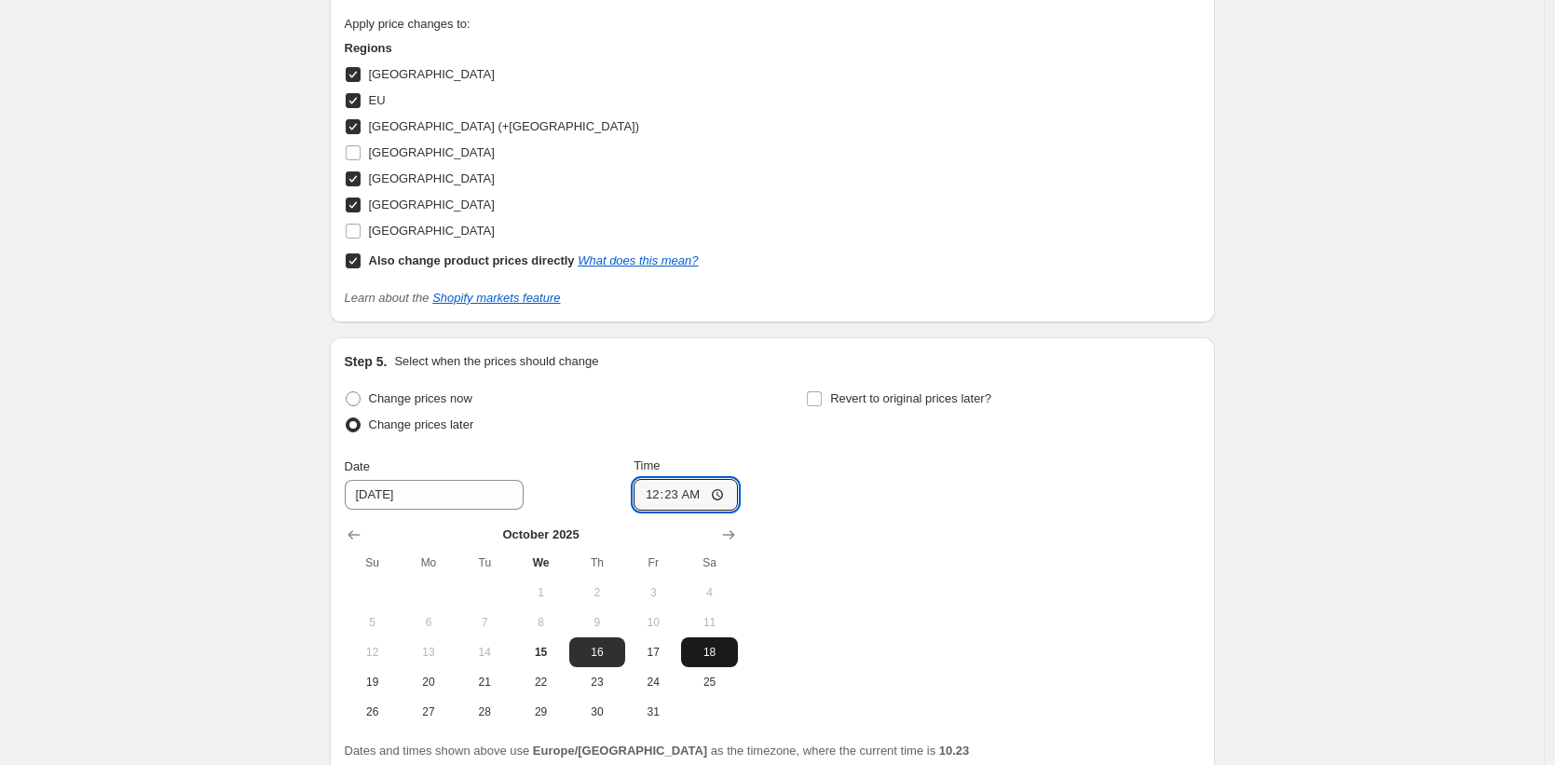
type input "00:00"
click at [1150, 511] on div "Change prices now Change prices later Date 10/16/2025 Time 00:00 October 2025 S…" at bounding box center [773, 556] width 856 height 341
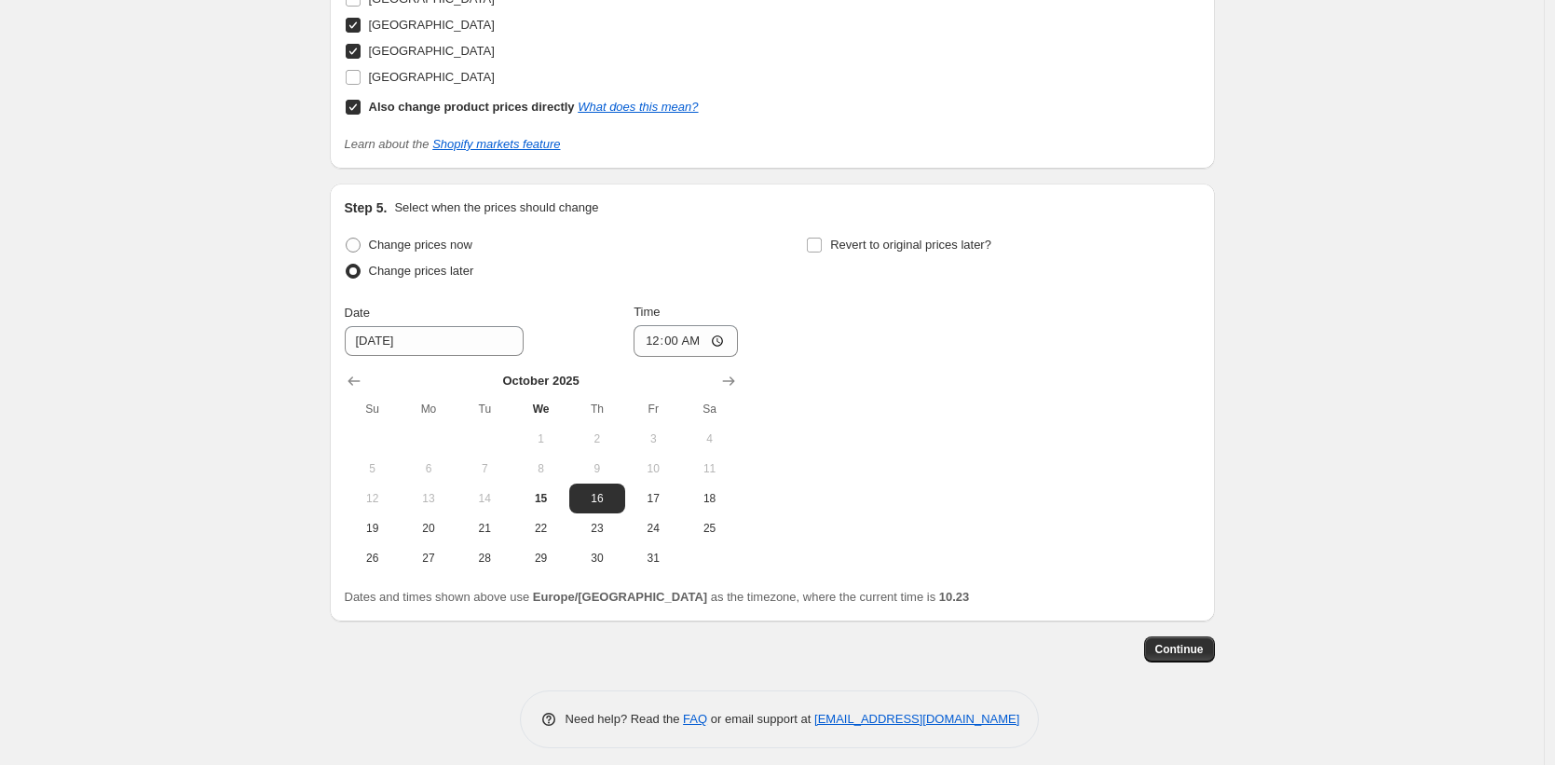
scroll to position [2088, 0]
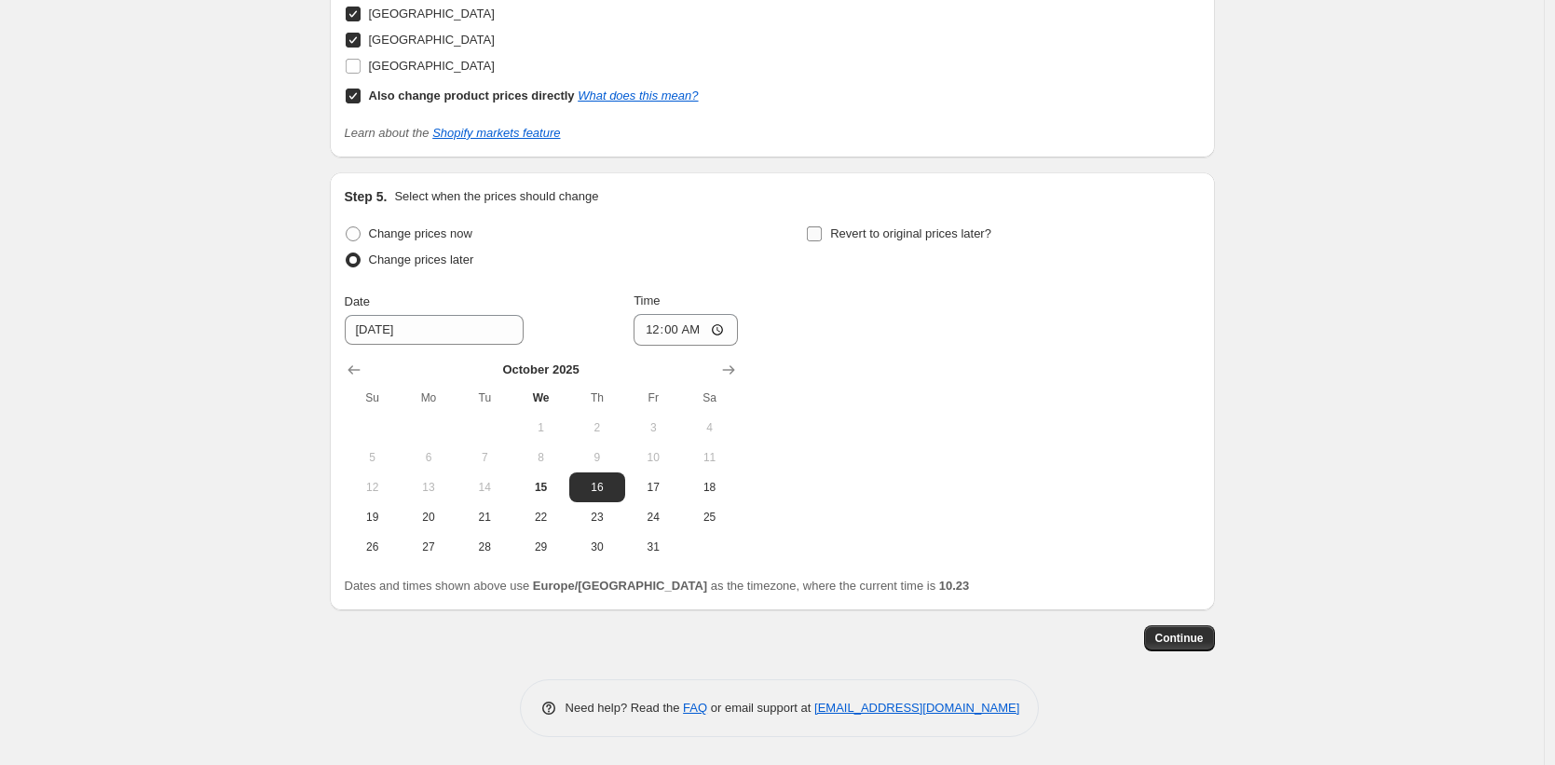
click at [819, 230] on input "Revert to original prices later?" at bounding box center [814, 233] width 15 height 15
checkbox input "true"
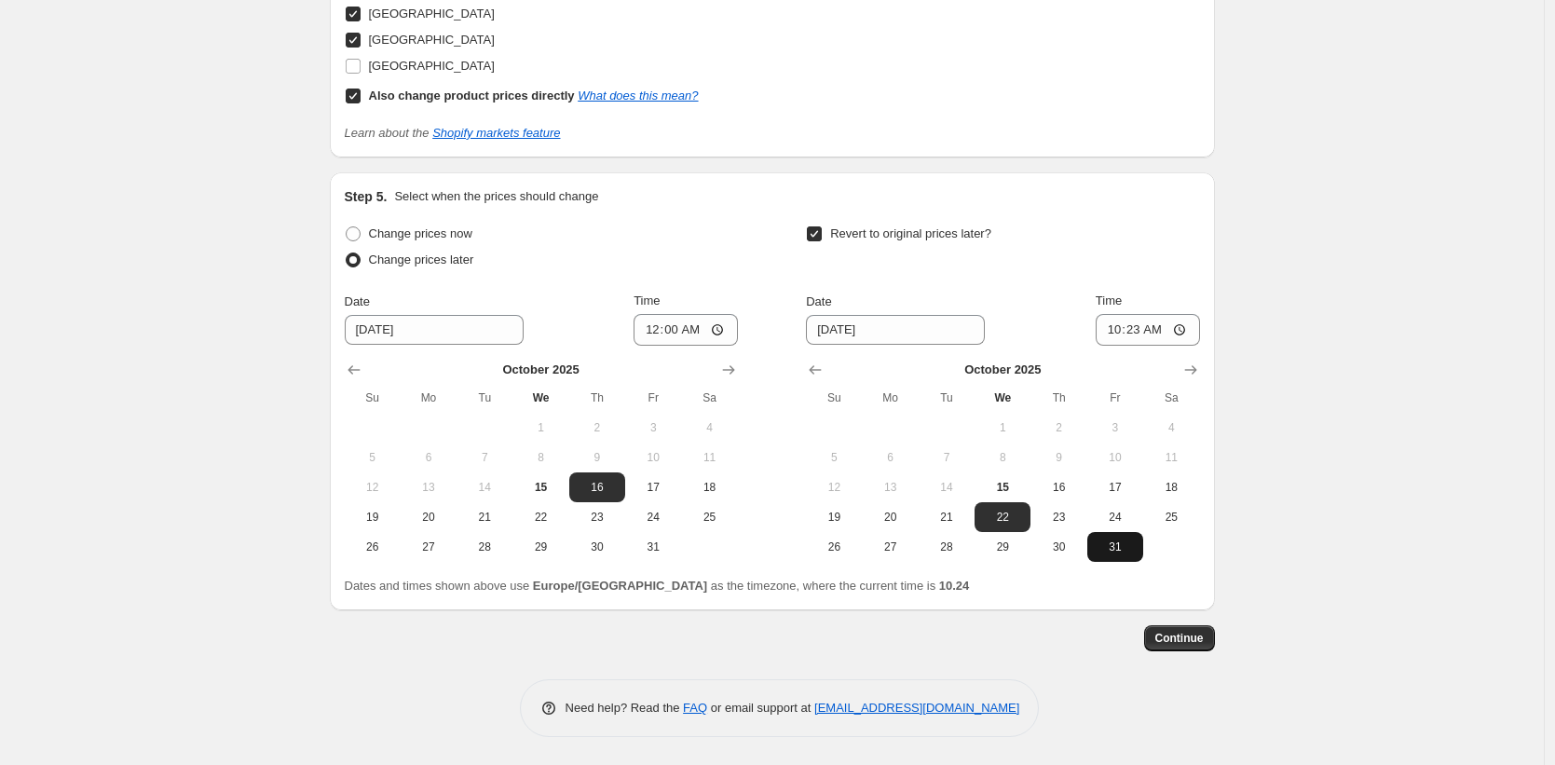
click at [1116, 555] on button "31" at bounding box center [1116, 547] width 56 height 30
type input "10/31/2025"
click at [1138, 335] on input "10:23" at bounding box center [1148, 331] width 104 height 32
click at [1159, 331] on input "23:23" at bounding box center [1148, 331] width 104 height 32
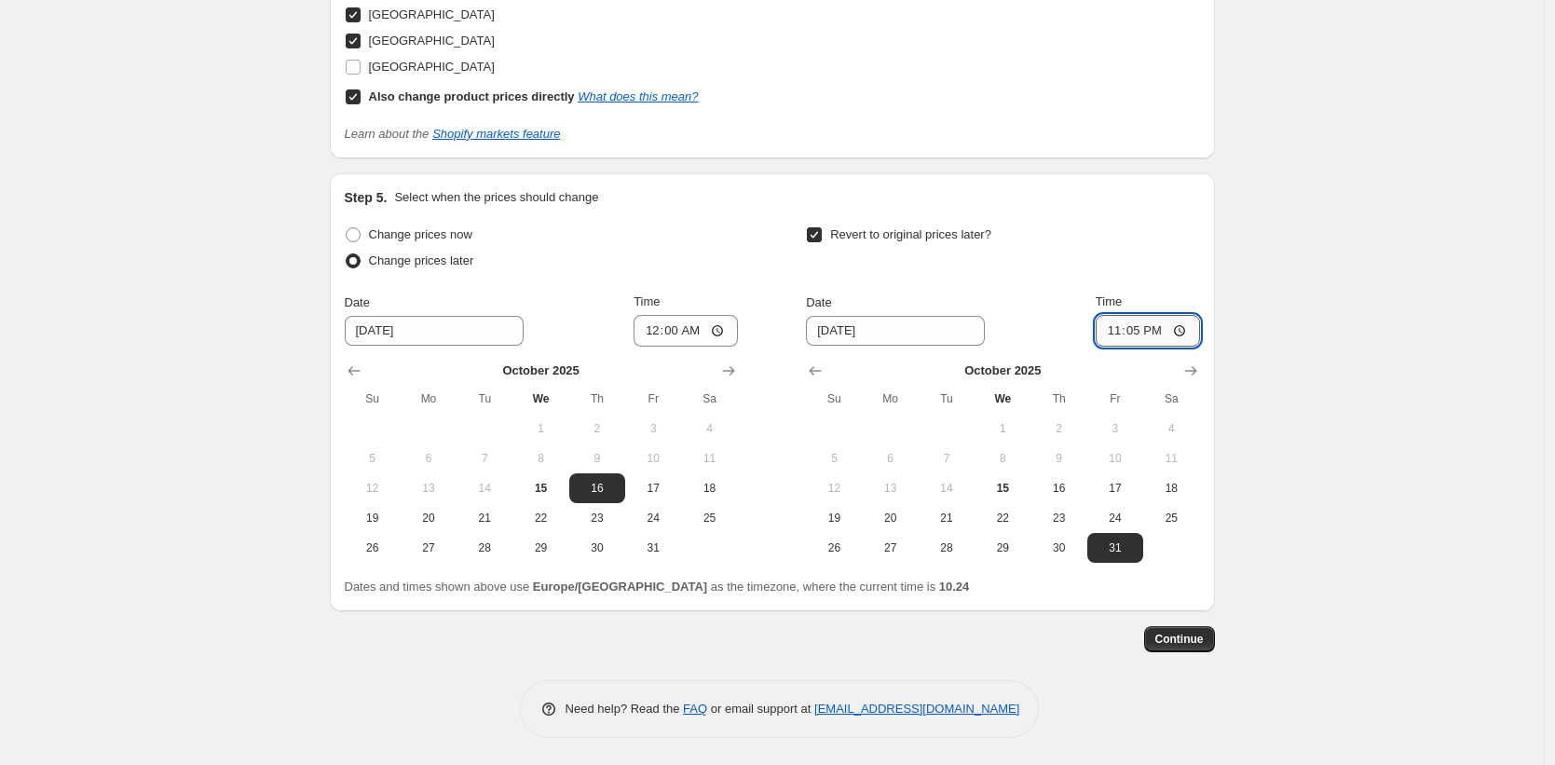
type input "23:59"
click at [703, 334] on input "00:00" at bounding box center [686, 331] width 104 height 32
type input "00:01"
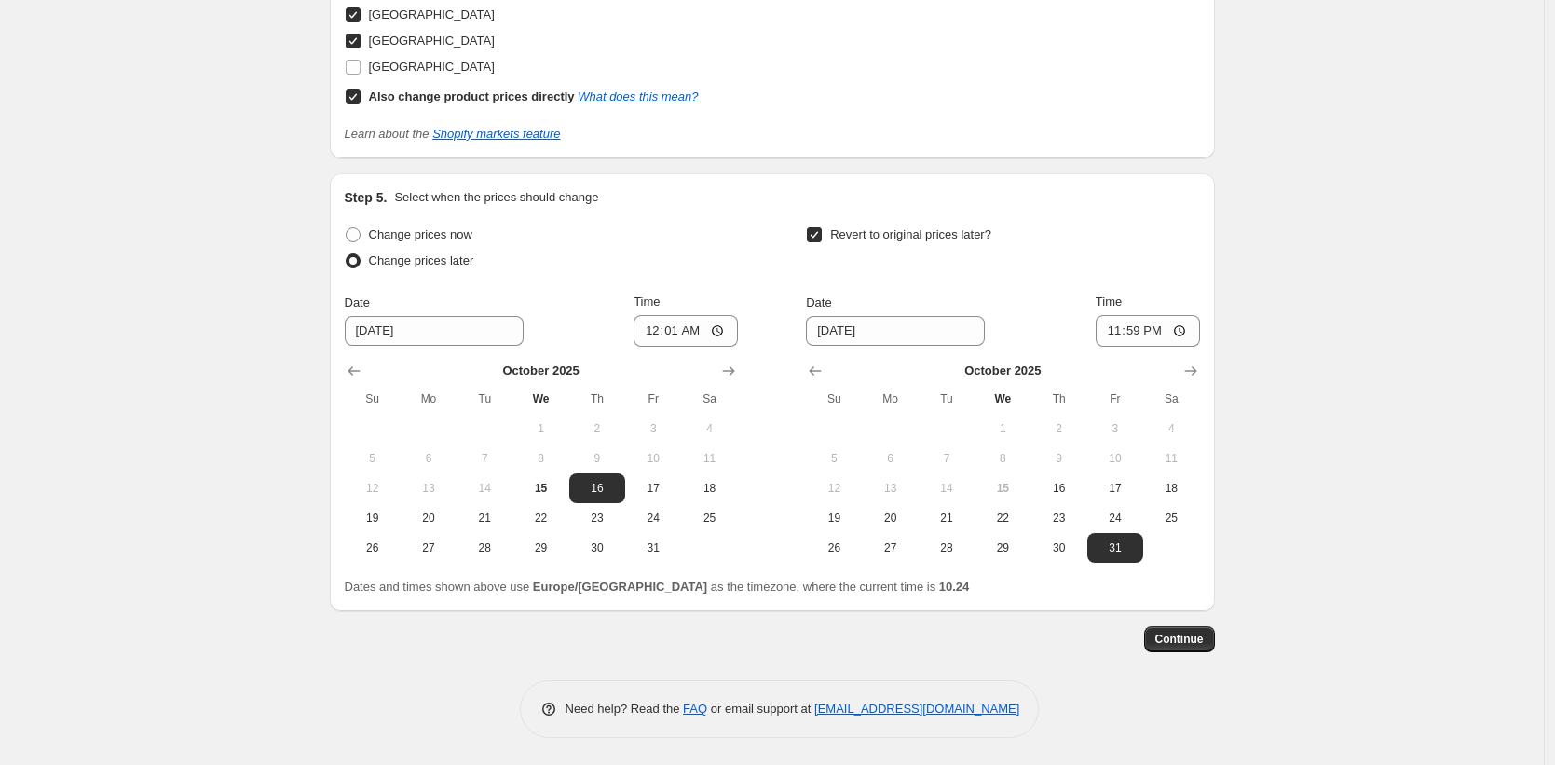
click at [1183, 642] on span "Continue" at bounding box center [1180, 639] width 48 height 15
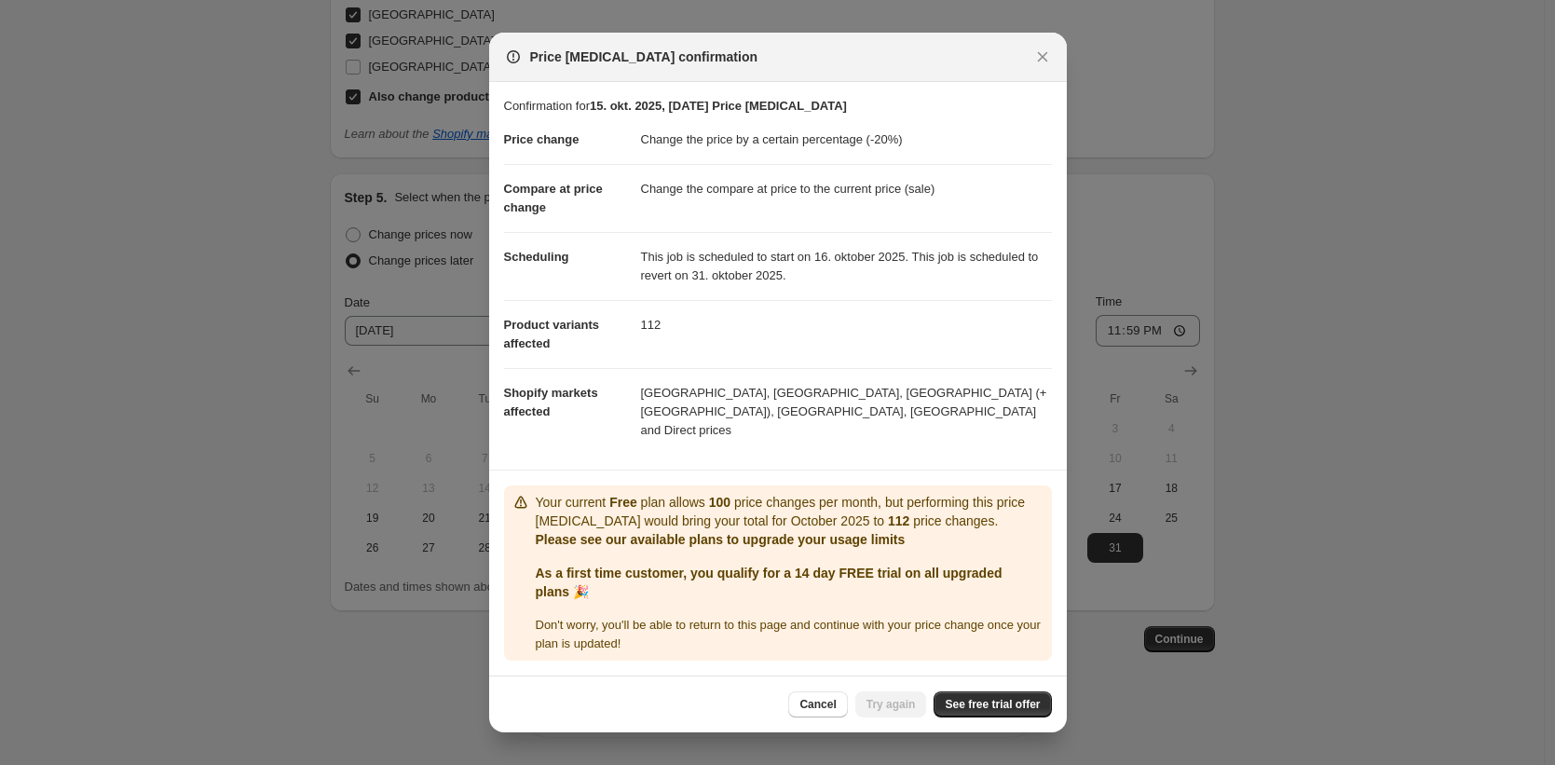
drag, startPoint x: 921, startPoint y: 509, endPoint x: 979, endPoint y: 509, distance: 57.8
click at [979, 509] on p "Your current Free plan allows 100 price changes per month, but performing this …" at bounding box center [790, 511] width 509 height 37
drag, startPoint x: 572, startPoint y: 569, endPoint x: 749, endPoint y: 584, distance: 177.7
click at [749, 584] on p "As a first time customer, you qualify for a 14 day FREE trial on all upgraded p…" at bounding box center [790, 582] width 509 height 37
drag, startPoint x: 729, startPoint y: 585, endPoint x: 719, endPoint y: 583, distance: 9.5
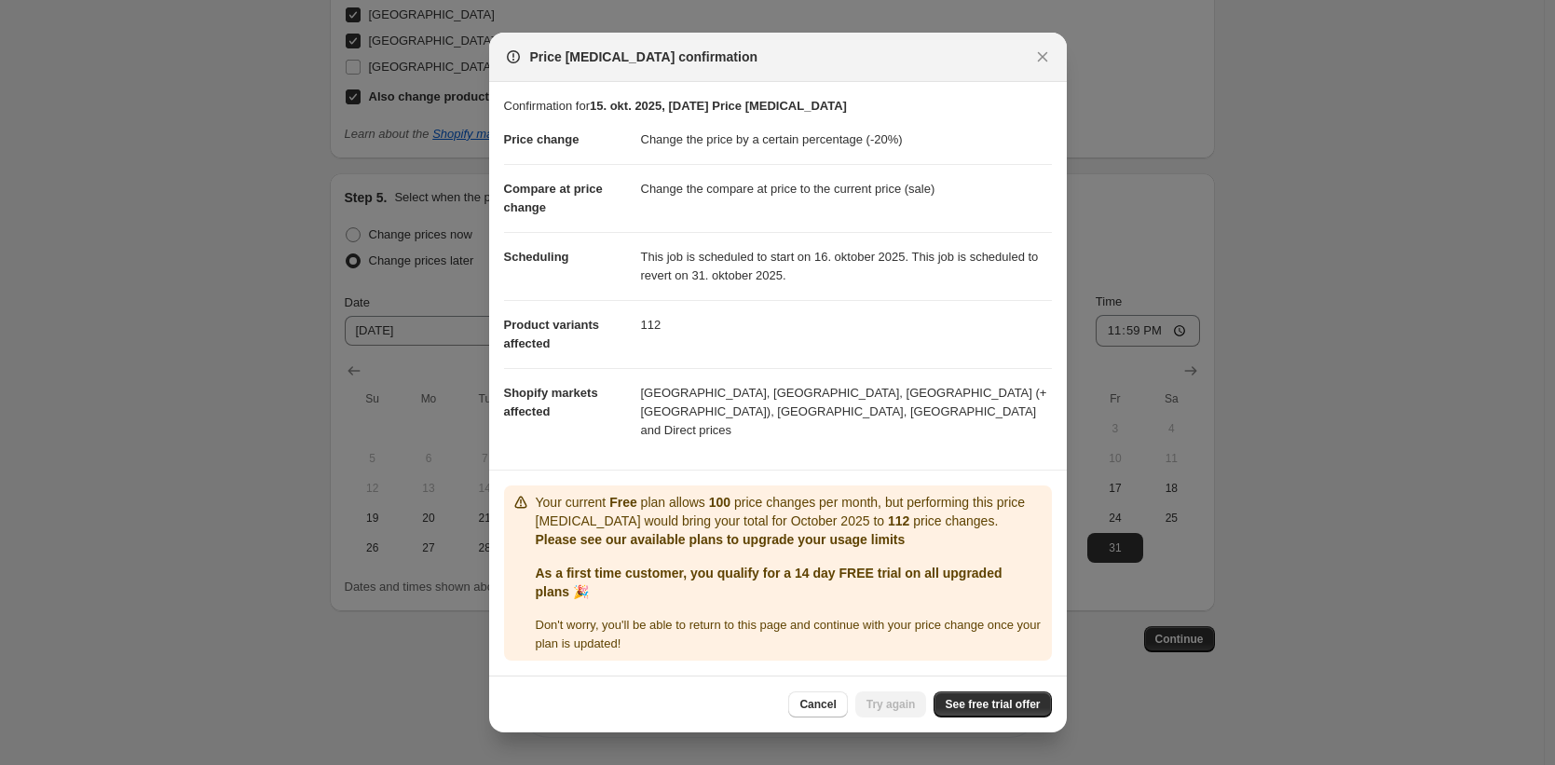
click at [729, 585] on p "As a first time customer, you qualify for a 14 day FREE trial on all upgraded p…" at bounding box center [790, 582] width 509 height 37
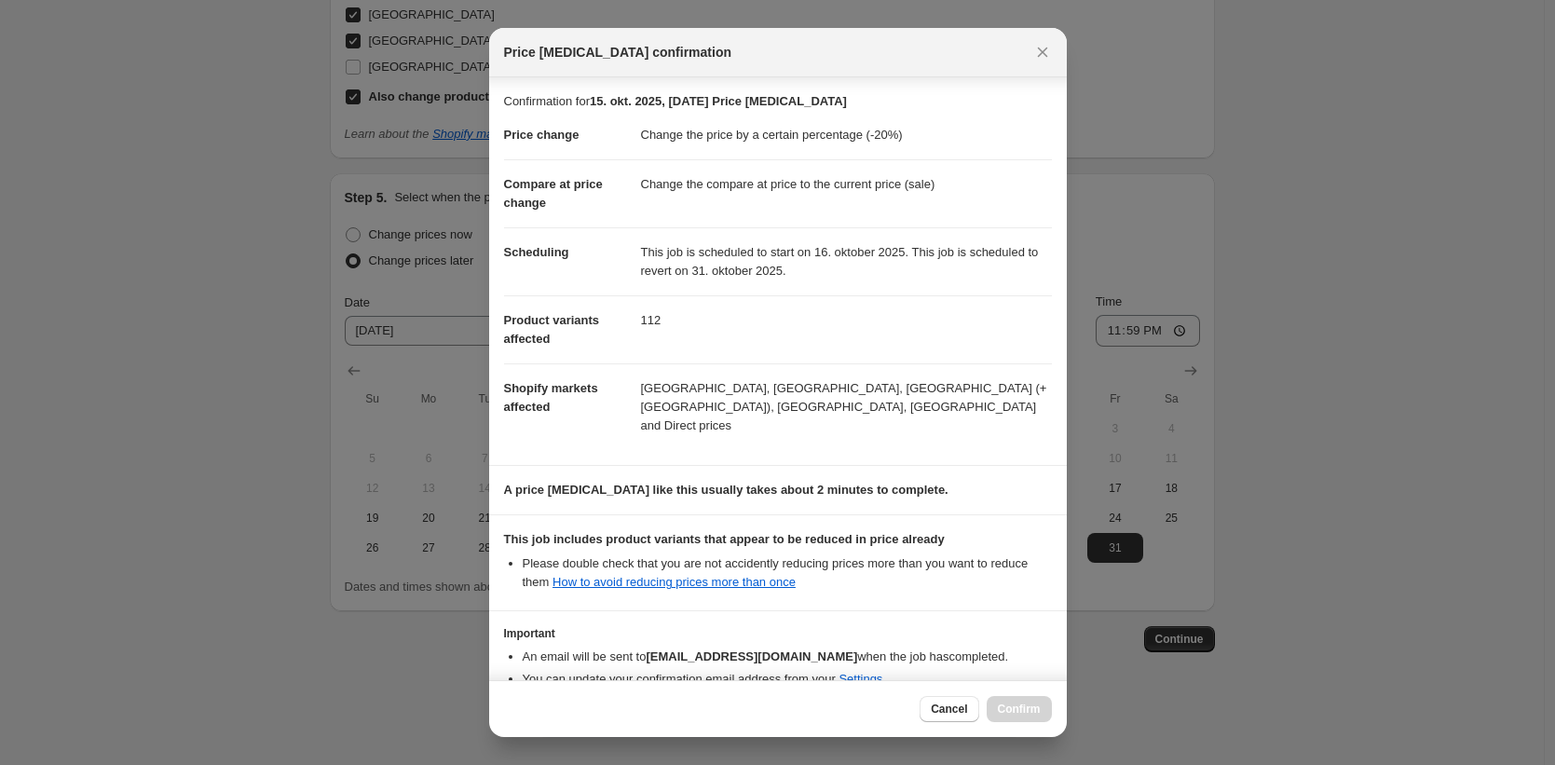
scroll to position [84, 0]
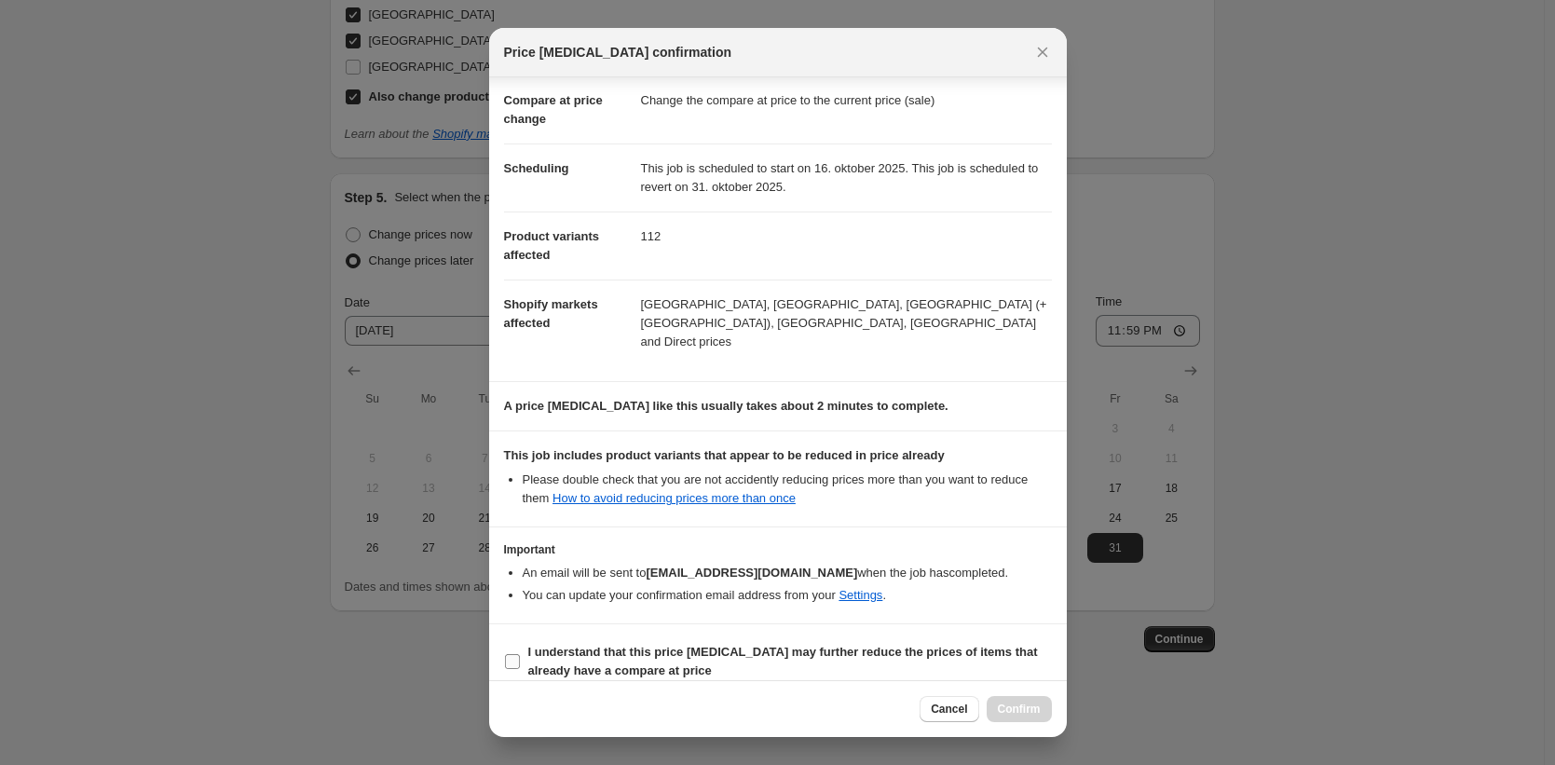
click at [505, 654] on input "I understand that this price change job may further reduce the prices of items …" at bounding box center [512, 661] width 15 height 15
checkbox input "true"
click at [1007, 711] on span "Confirm" at bounding box center [1019, 709] width 43 height 15
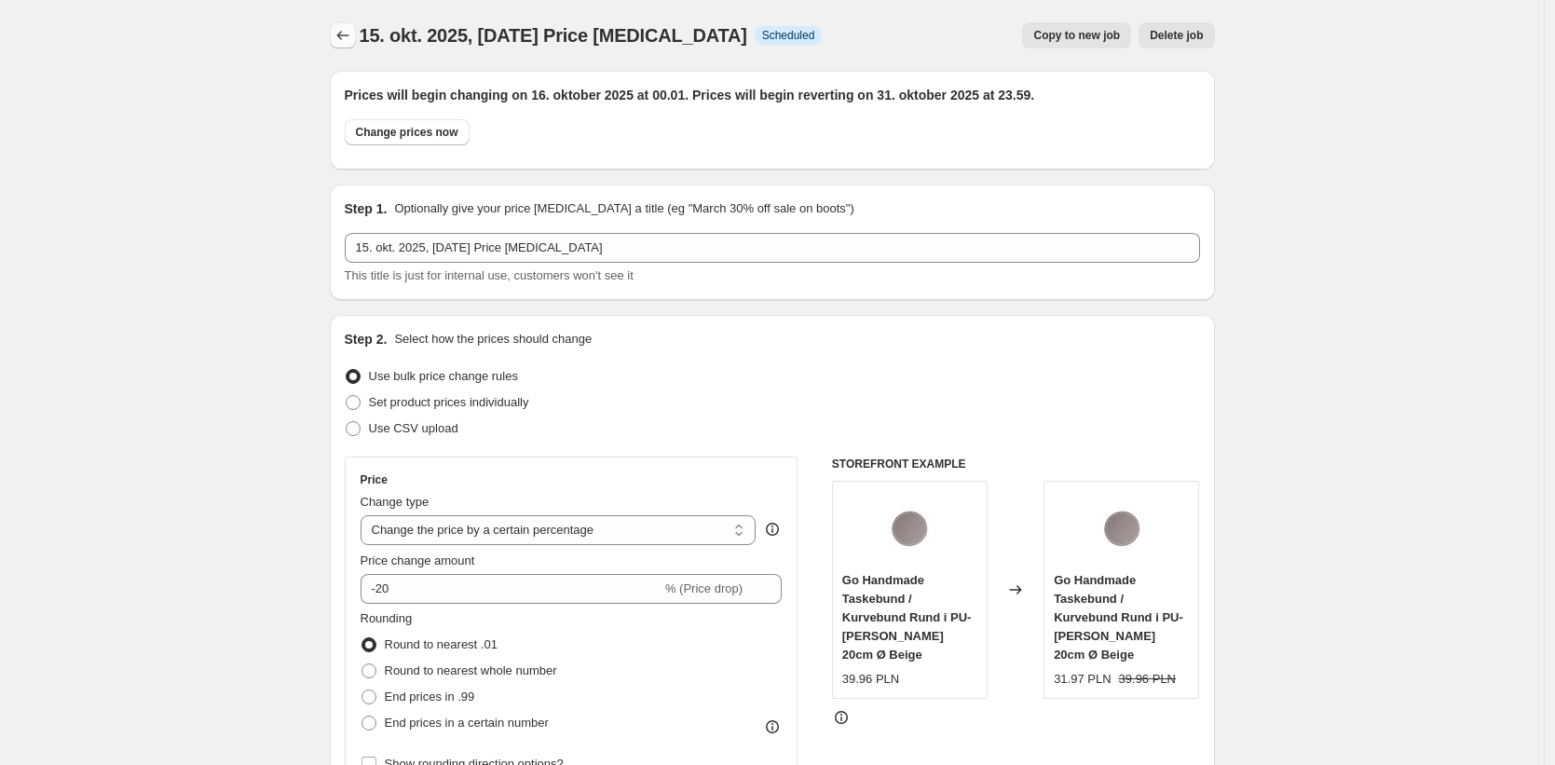
click at [347, 39] on icon "Price change jobs" at bounding box center [343, 35] width 19 height 19
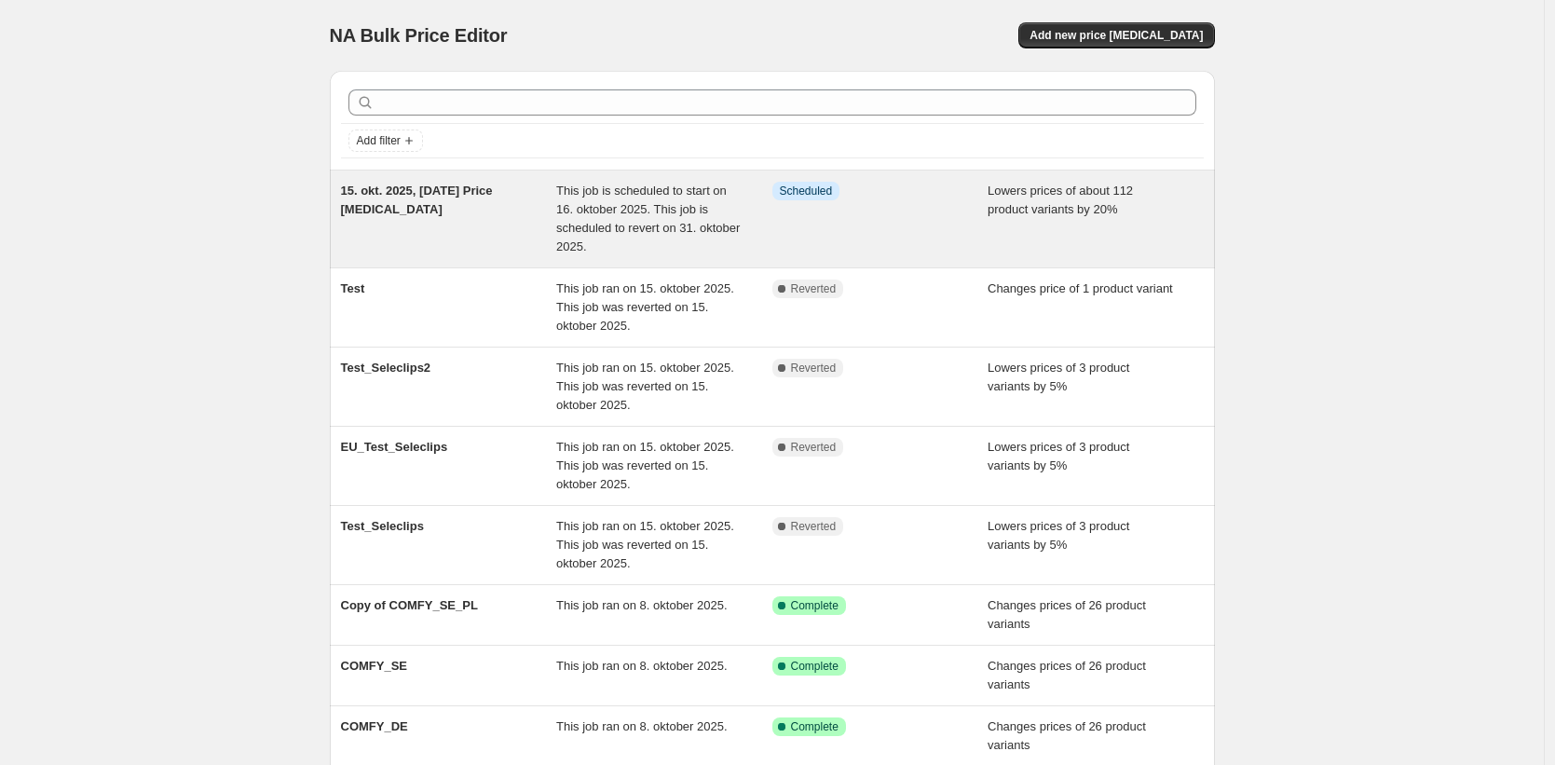
click at [418, 182] on div "15. okt. 2025, 10.22.09 Price change job" at bounding box center [449, 219] width 216 height 75
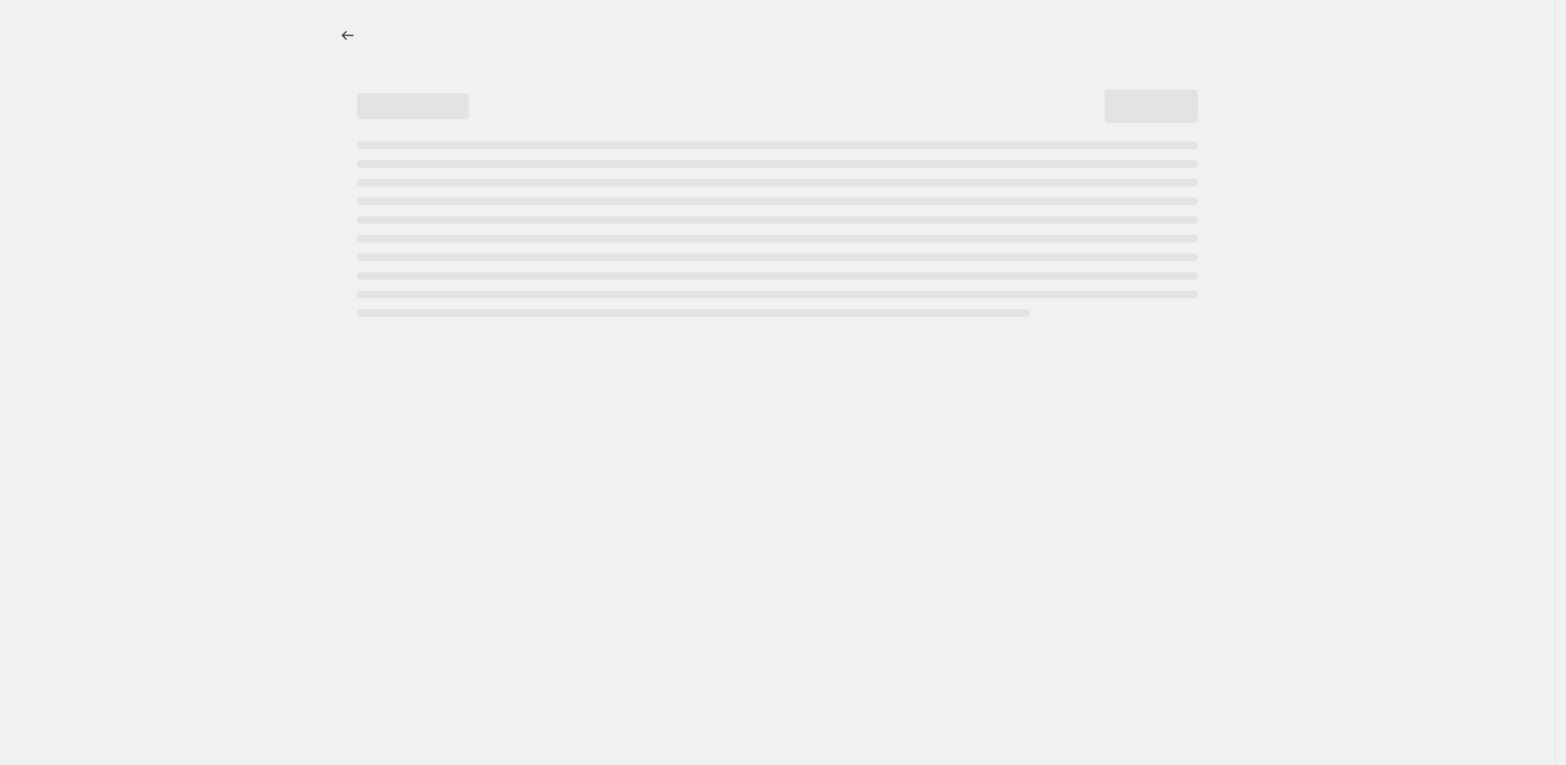
select select "percentage"
select select "collection"
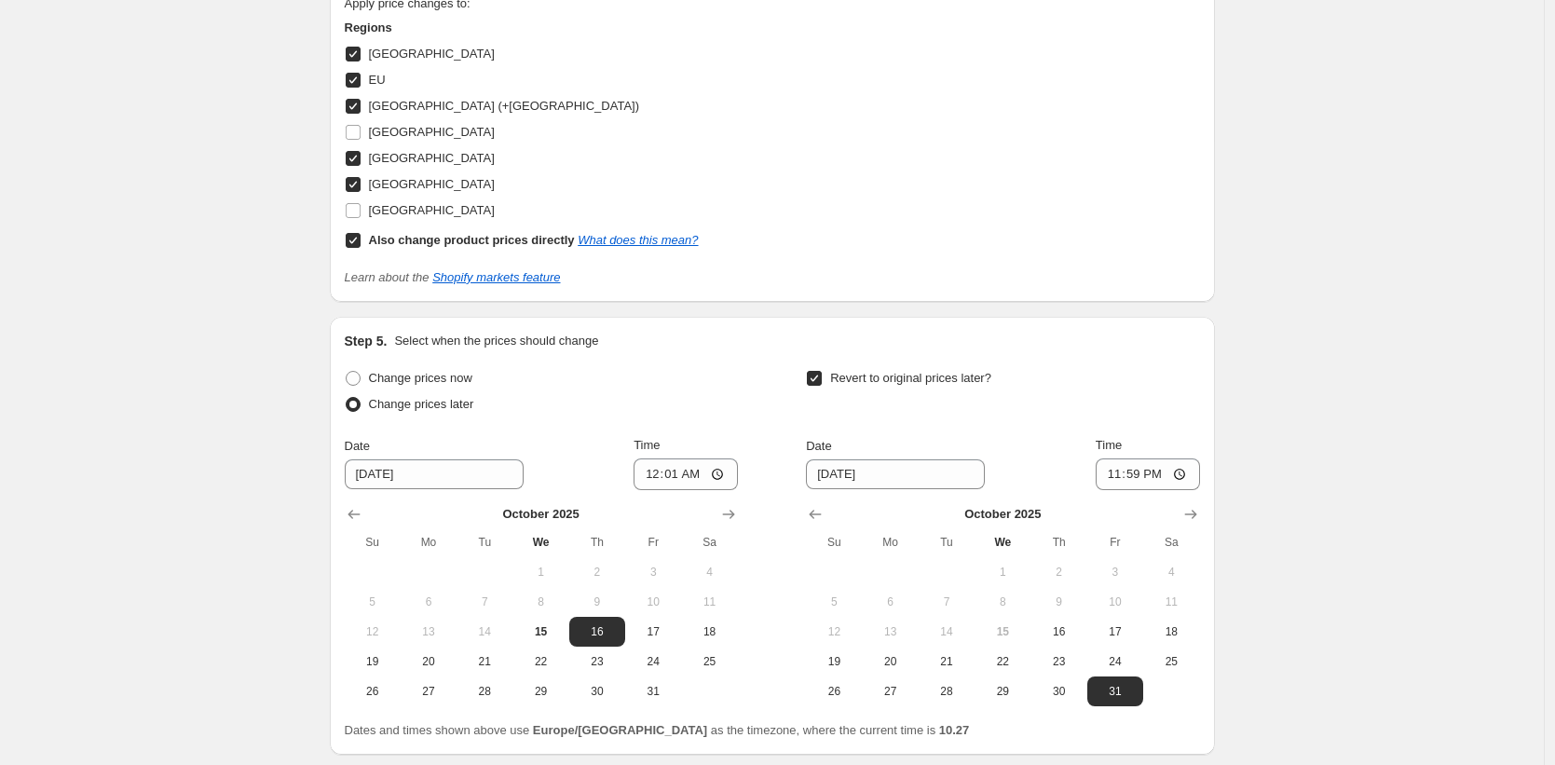
scroll to position [2202, 0]
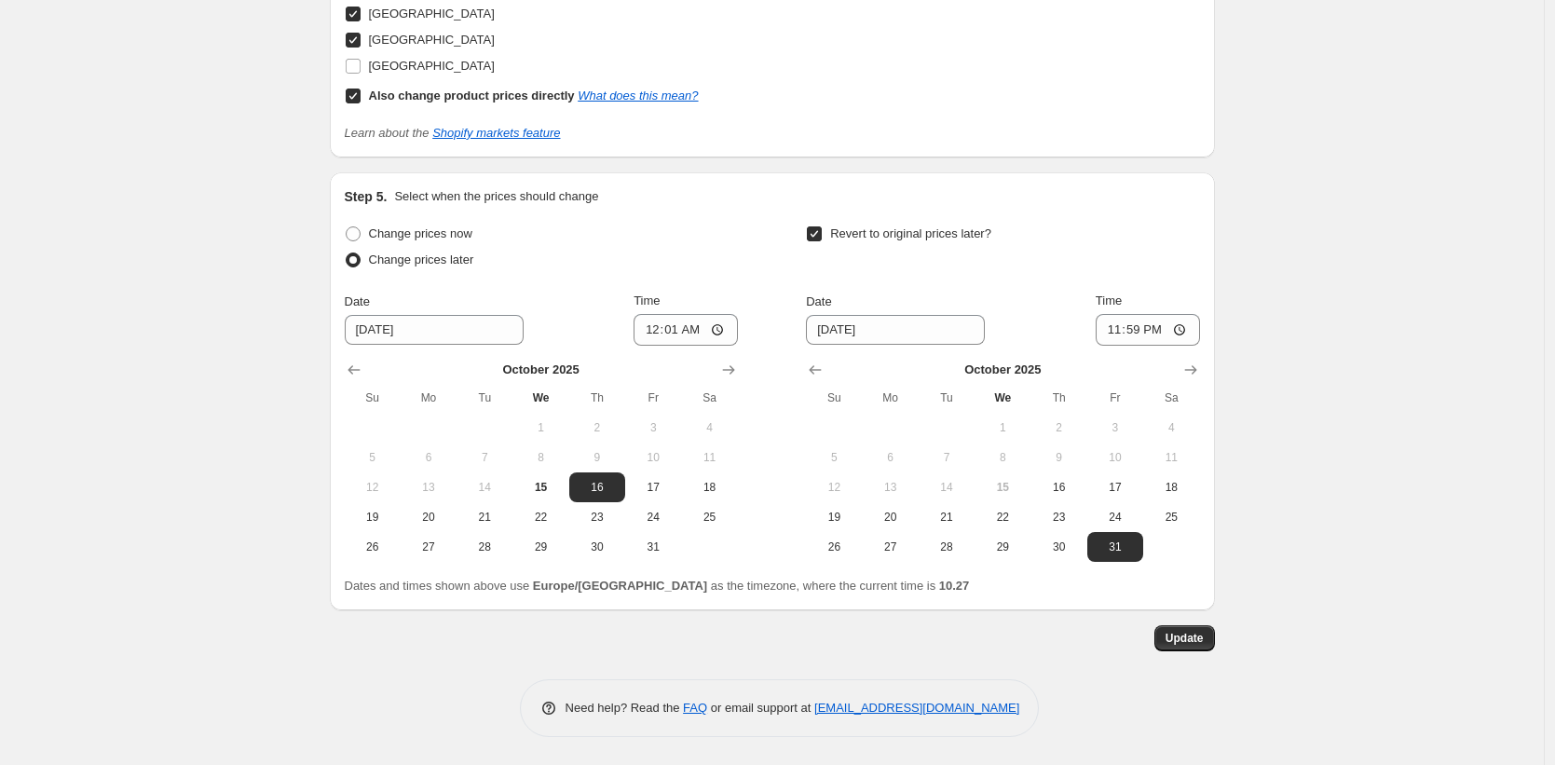
drag, startPoint x: 1225, startPoint y: 655, endPoint x: 1183, endPoint y: 647, distance: 42.8
click at [1183, 647] on button "Update" at bounding box center [1185, 638] width 61 height 26
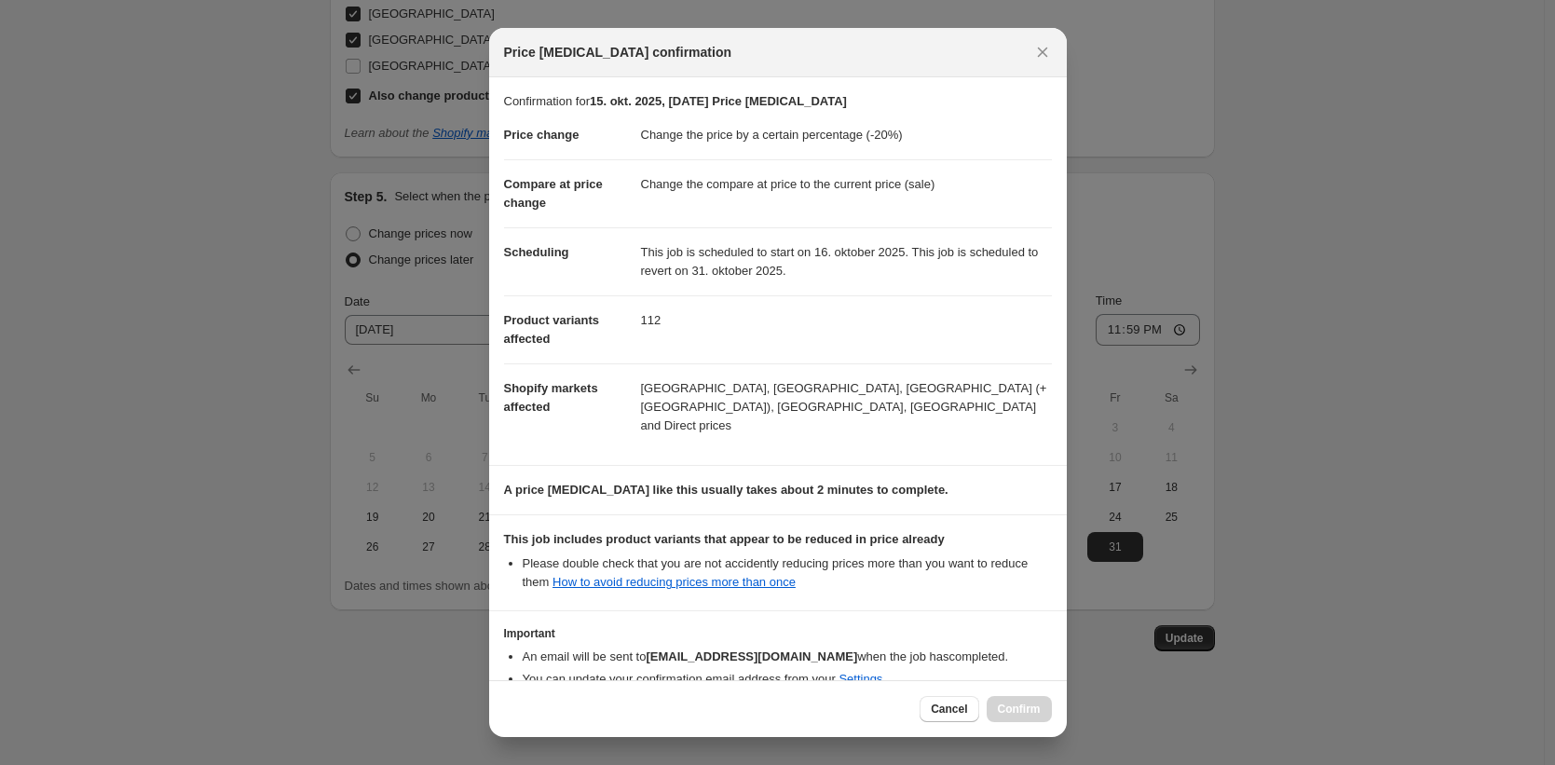
click at [935, 701] on button "Cancel" at bounding box center [949, 709] width 59 height 26
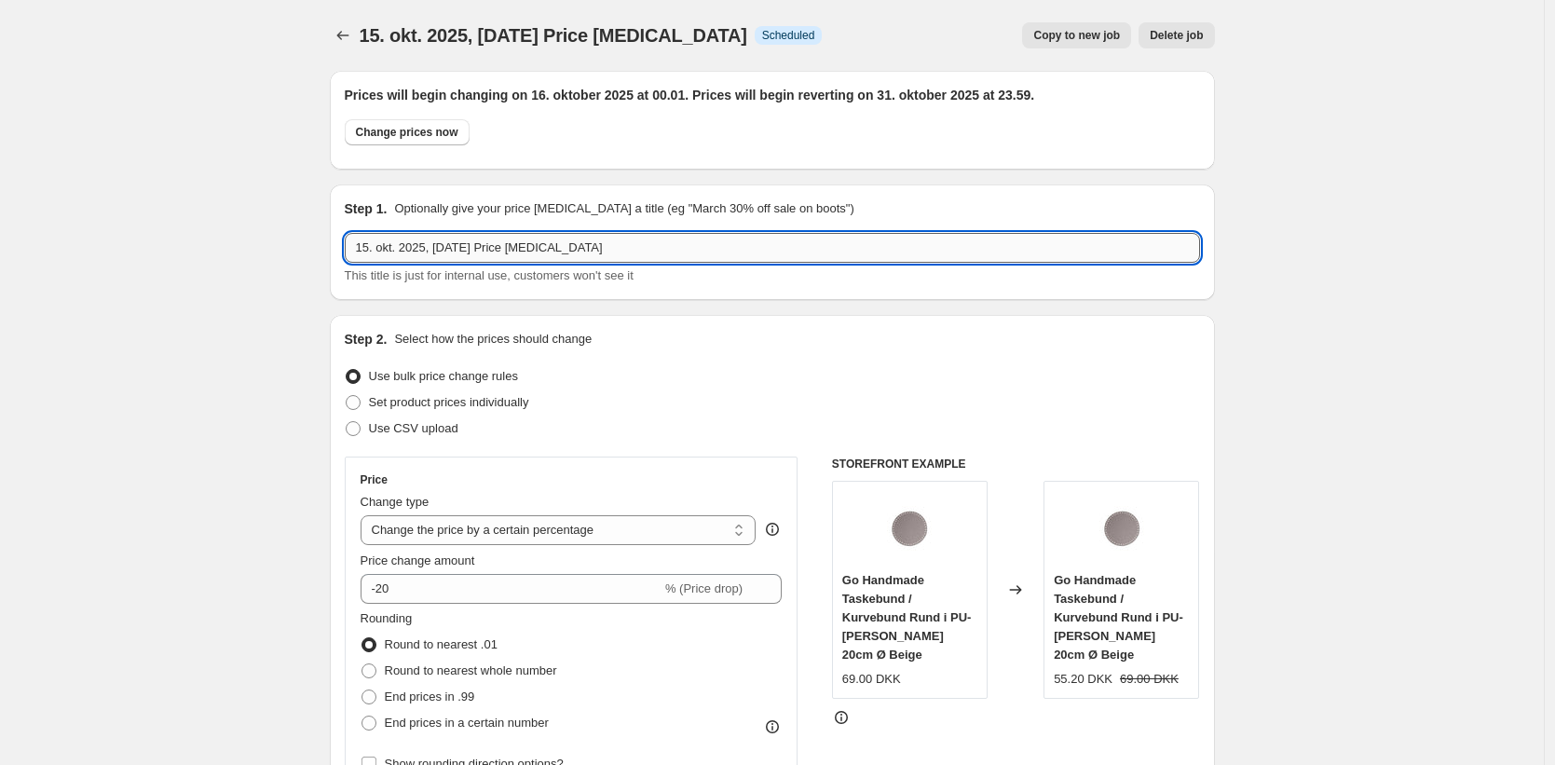
click at [412, 254] on input "15. okt. 2025, 10.22.09 Price change job" at bounding box center [773, 248] width 856 height 30
click at [554, 251] on input "16.10.25-31.10.25 Go Hamd,ade" at bounding box center [773, 248] width 856 height 30
type input "16.10.25-31.10.25 Go Handmade (DK, PL, SE, EU, DE)"
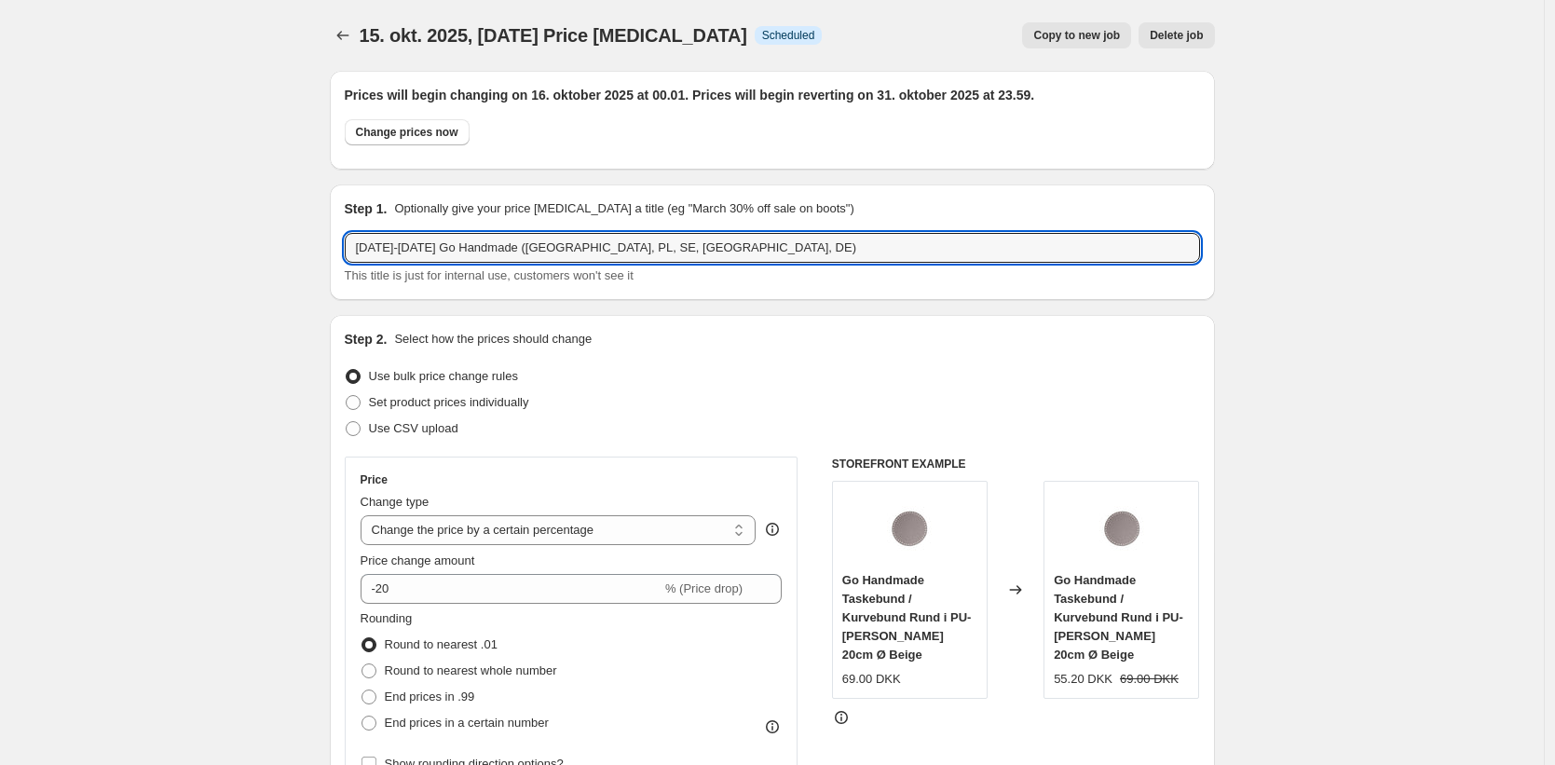
click at [744, 150] on div "Change prices now" at bounding box center [773, 136] width 856 height 35
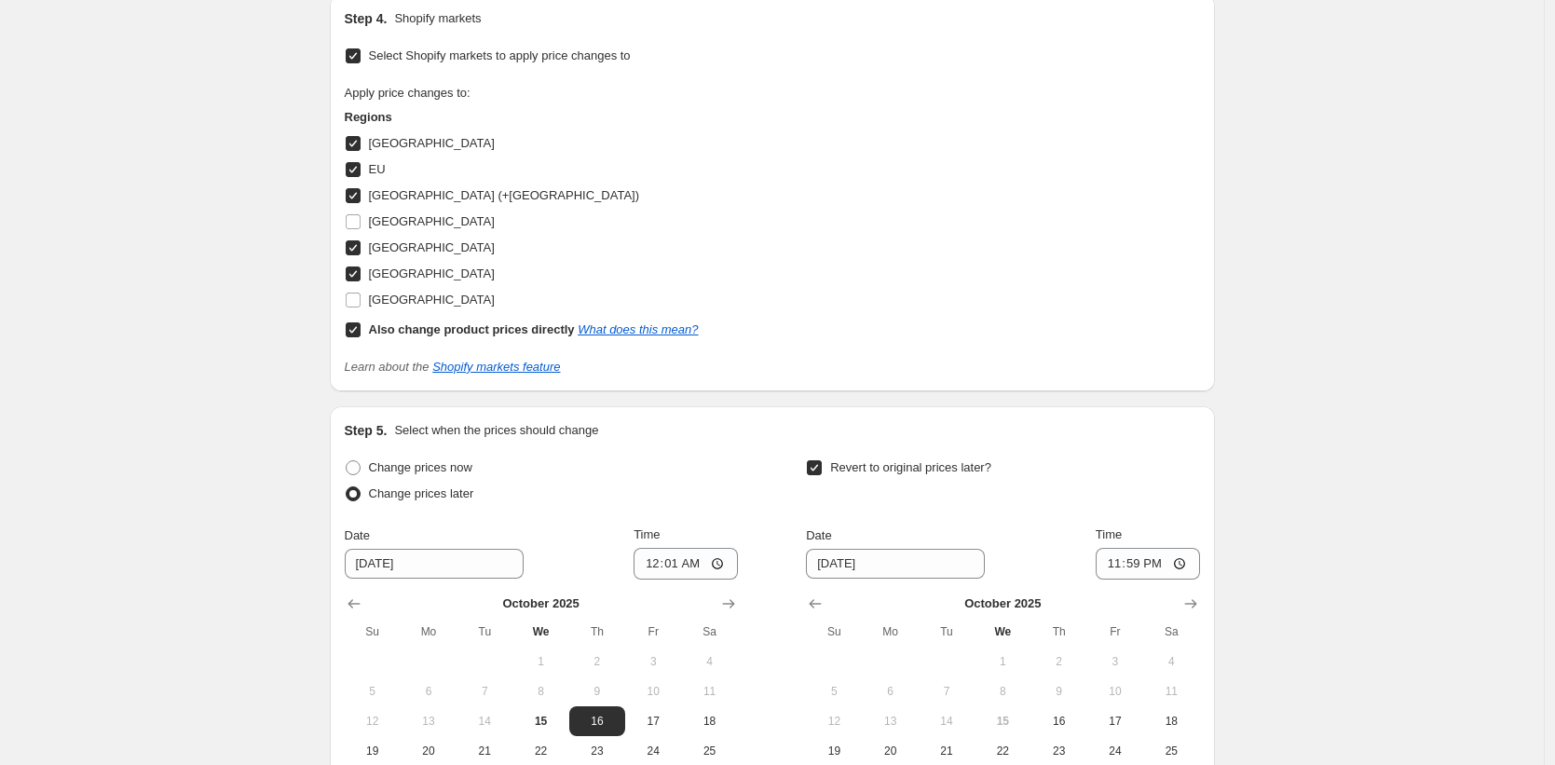
scroll to position [2202, 0]
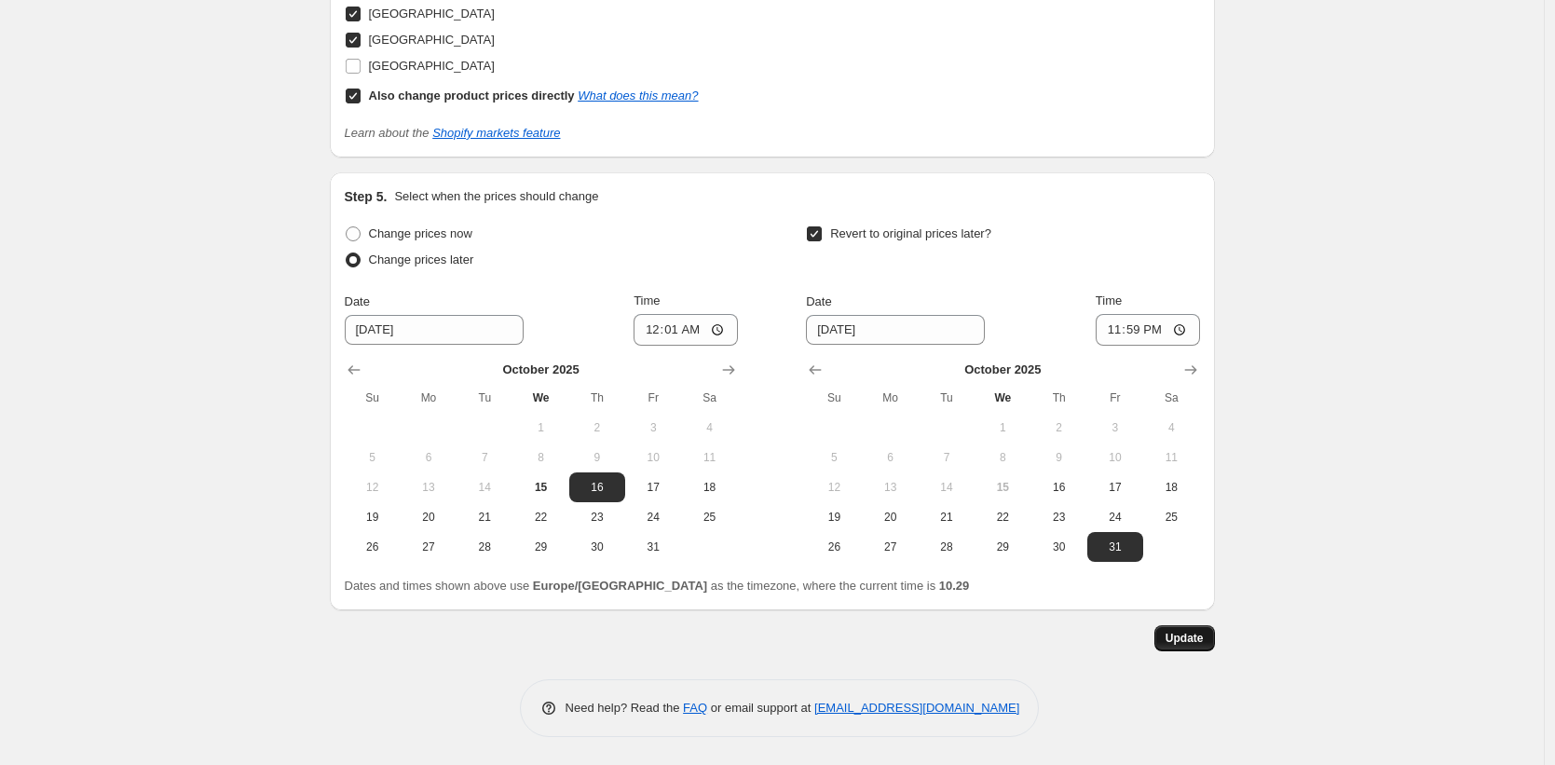
click at [1191, 645] on span "Update" at bounding box center [1185, 638] width 38 height 15
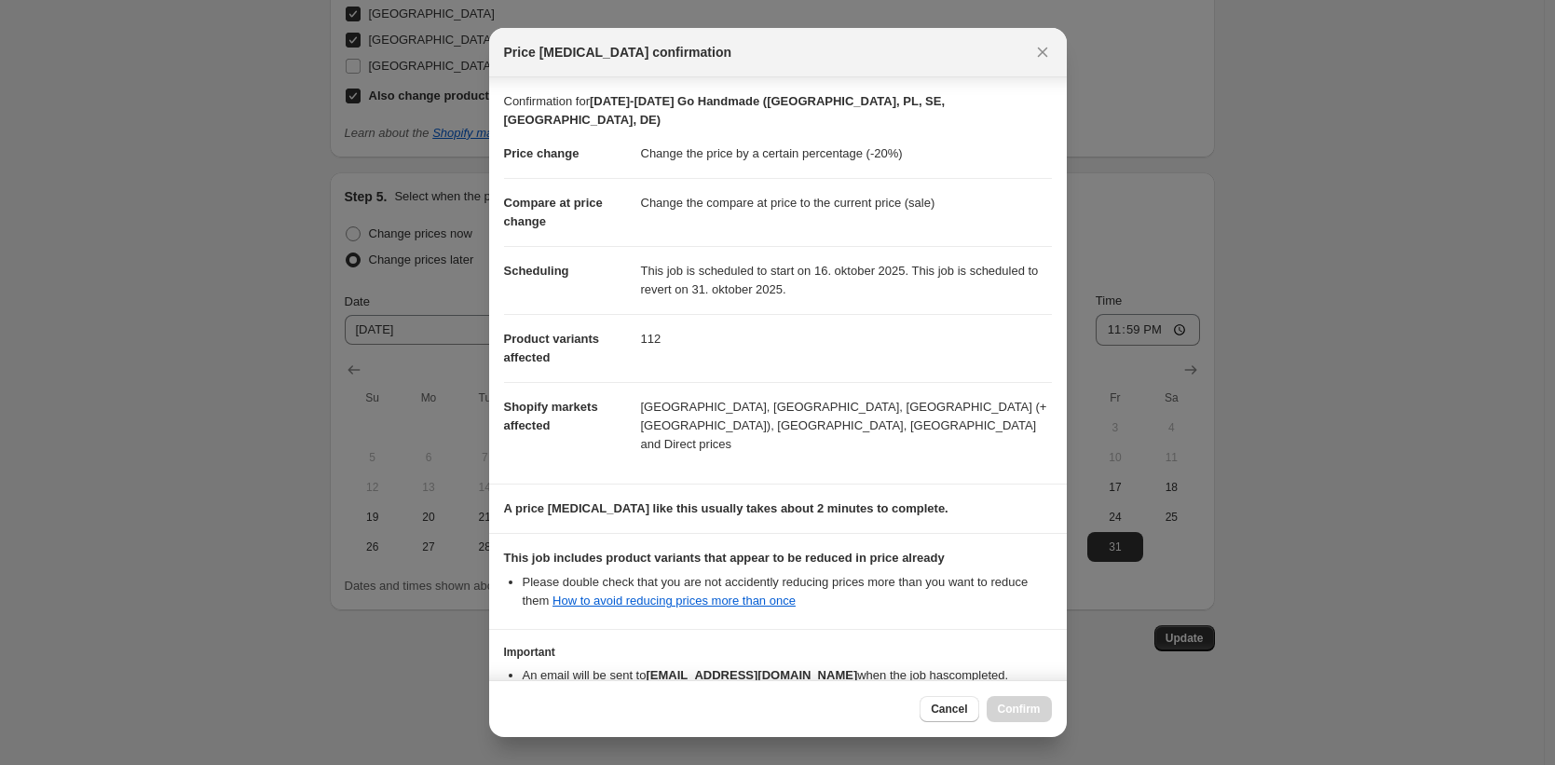
scroll to position [84, 0]
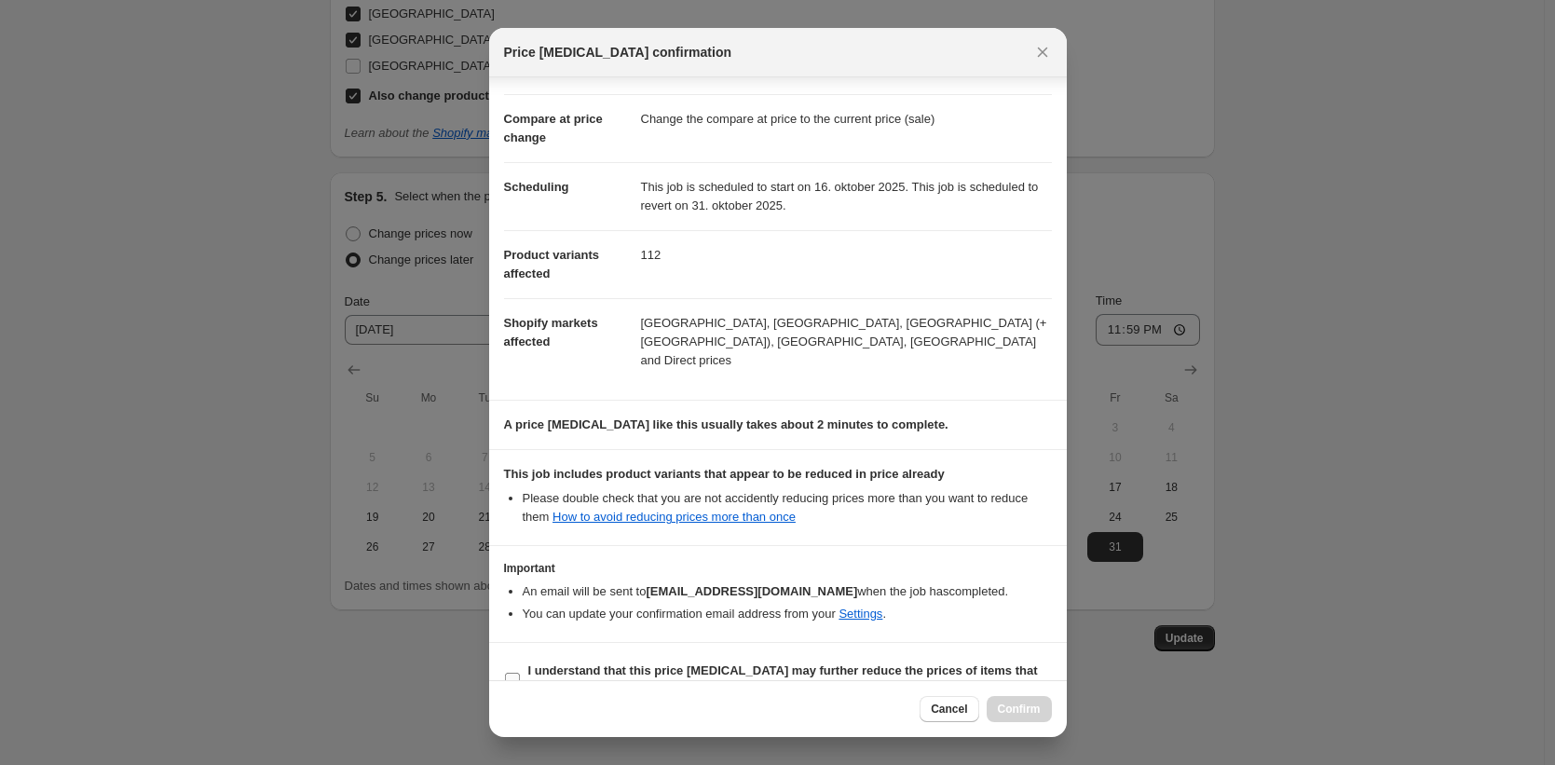
click at [586, 664] on b "I understand that this price change job may further reduce the prices of items …" at bounding box center [783, 680] width 510 height 33
click at [520, 673] on input "I understand that this price change job may further reduce the prices of items …" at bounding box center [512, 680] width 15 height 15
checkbox input "true"
drag, startPoint x: 956, startPoint y: 711, endPoint x: 994, endPoint y: 641, distance: 79.7
click at [956, 711] on span "Cancel" at bounding box center [949, 709] width 36 height 15
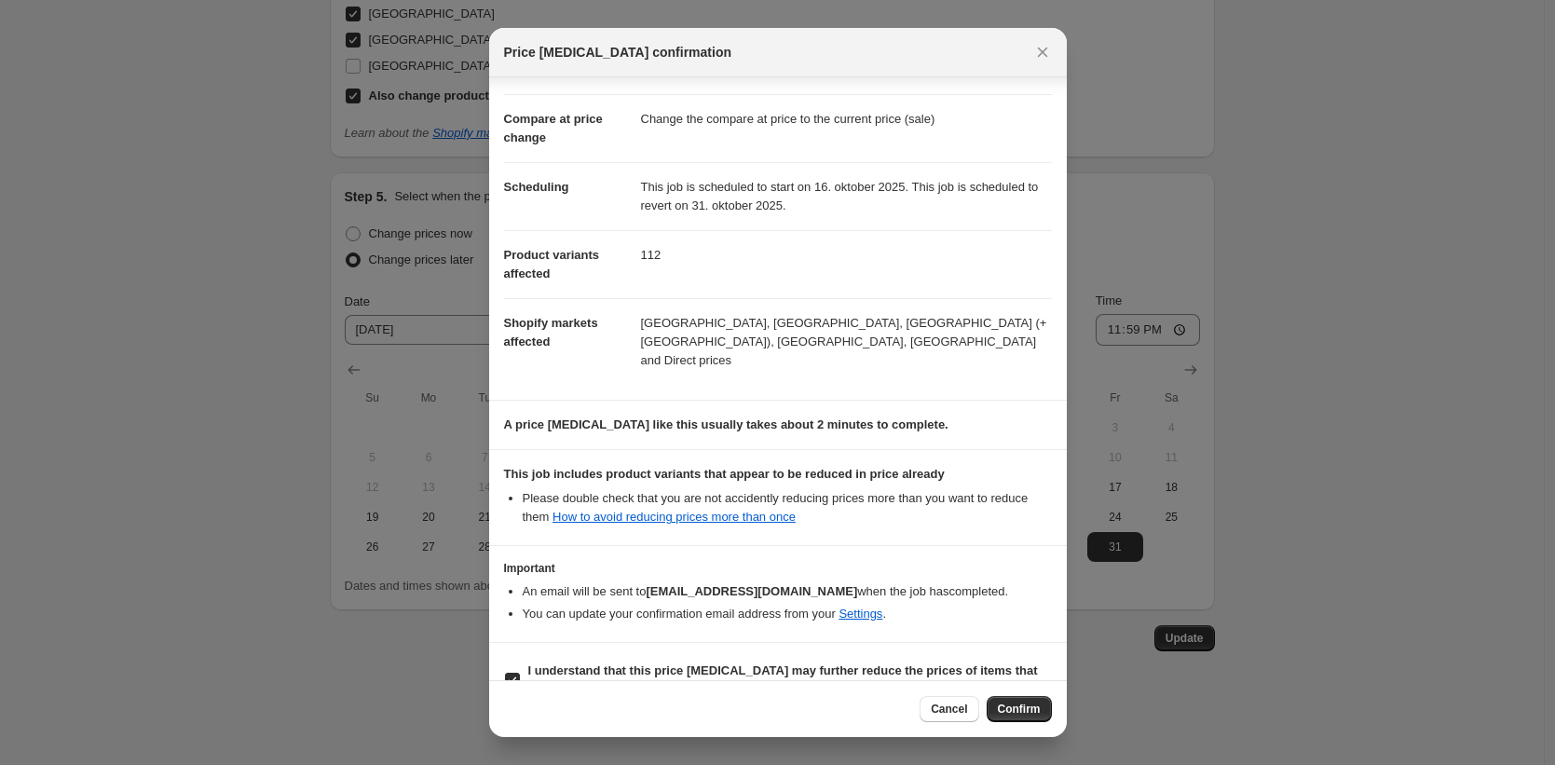
type input "15. okt. 2025, 10.22.09 Price change job"
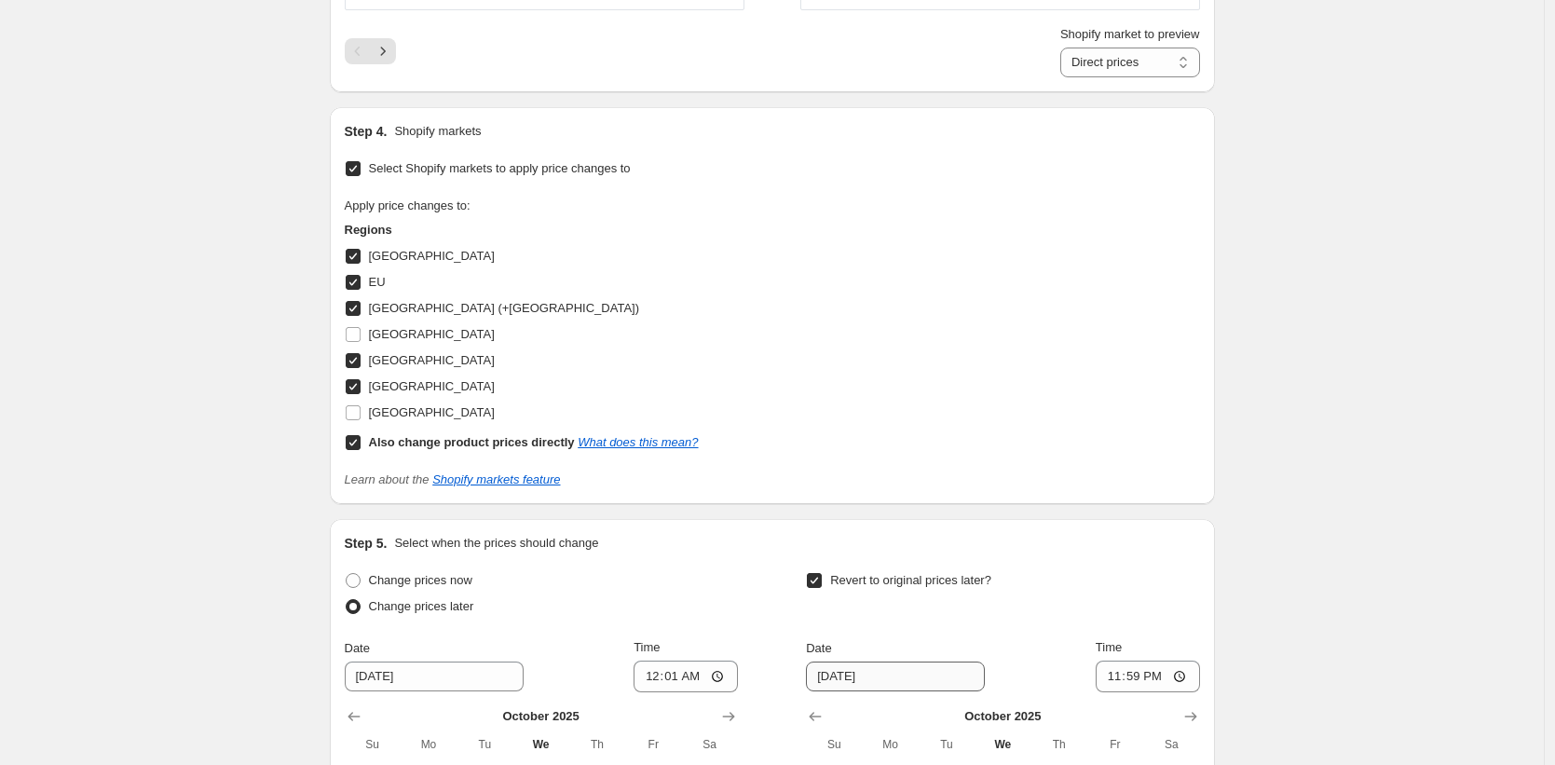
scroll to position [2202, 0]
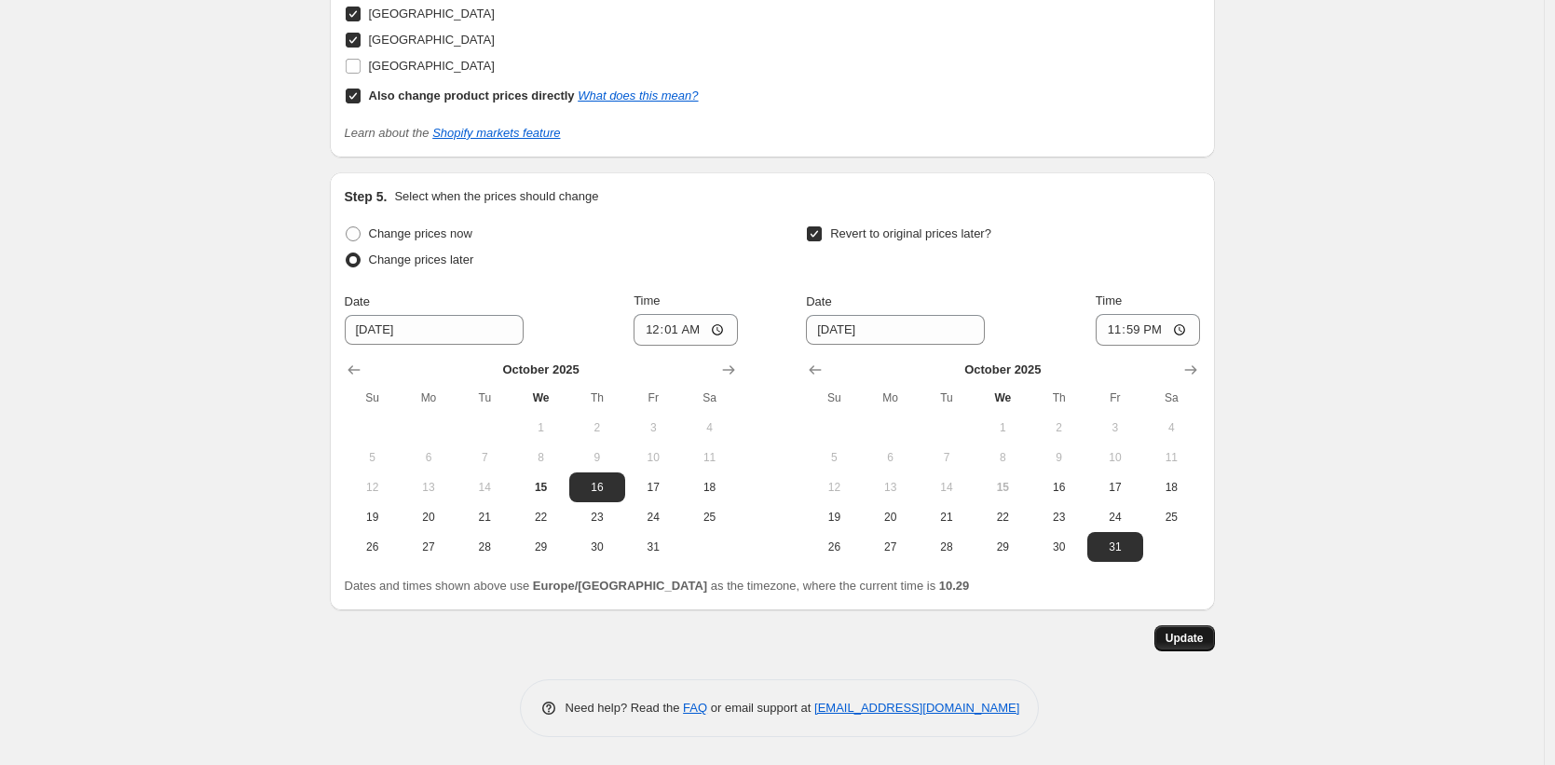
click at [1191, 644] on span "Update" at bounding box center [1185, 638] width 38 height 15
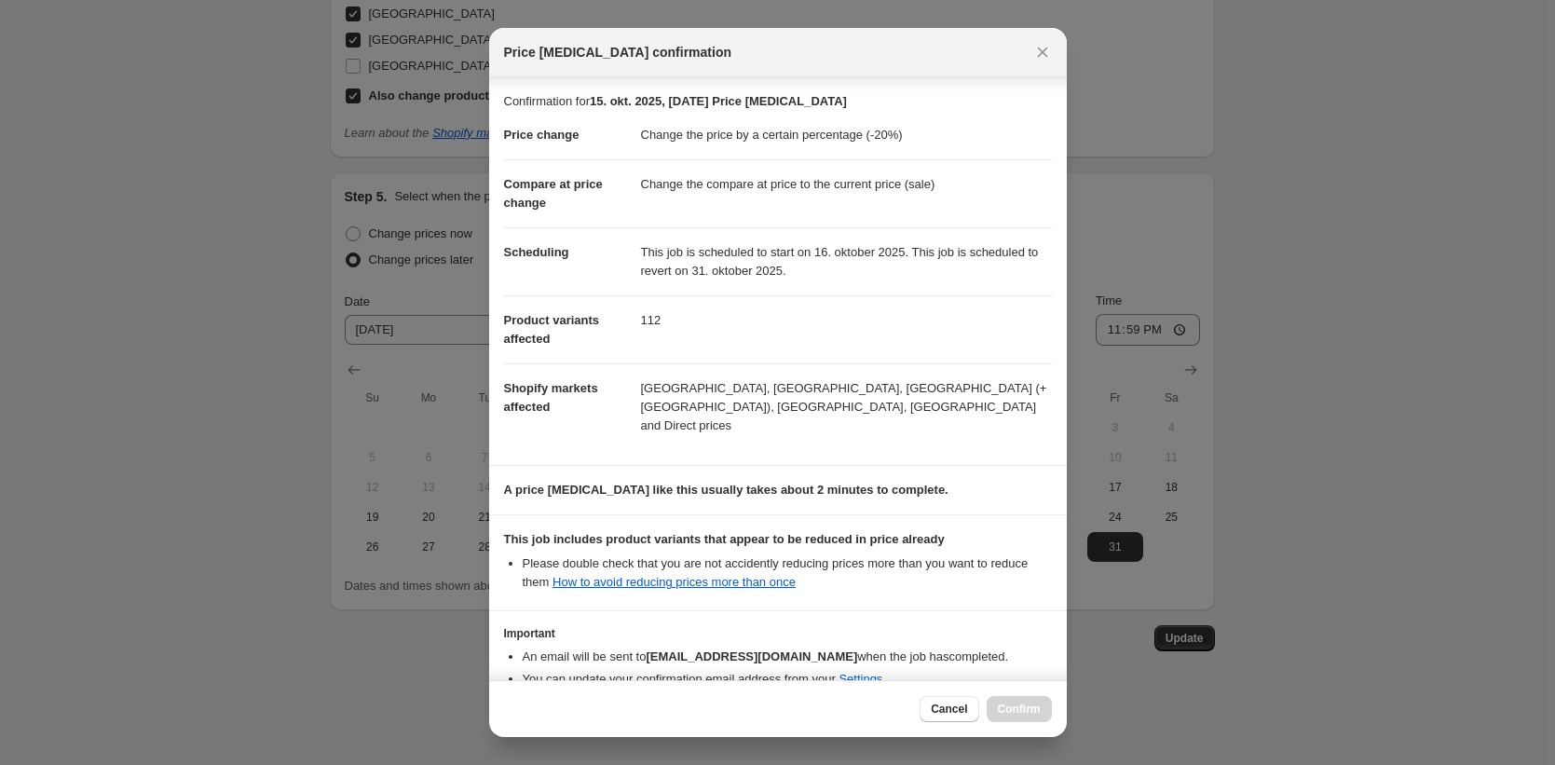
scroll to position [84, 0]
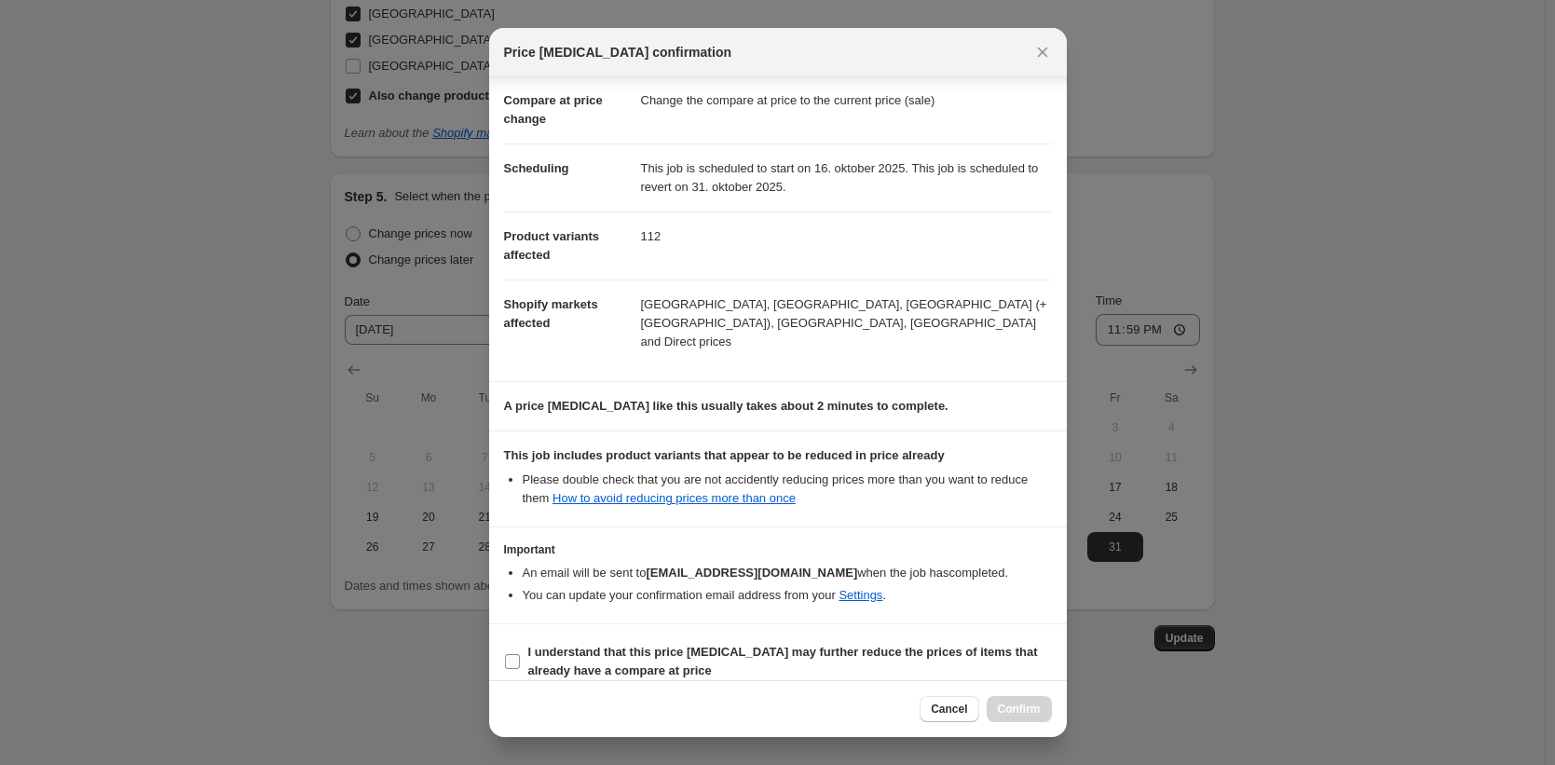
click at [521, 658] on label "I understand that this price change job may further reduce the prices of items …" at bounding box center [778, 661] width 548 height 45
click at [520, 658] on input "I understand that this price change job may further reduce the prices of items …" at bounding box center [512, 661] width 15 height 15
checkbox input "true"
click at [1011, 707] on span "Confirm" at bounding box center [1019, 709] width 43 height 15
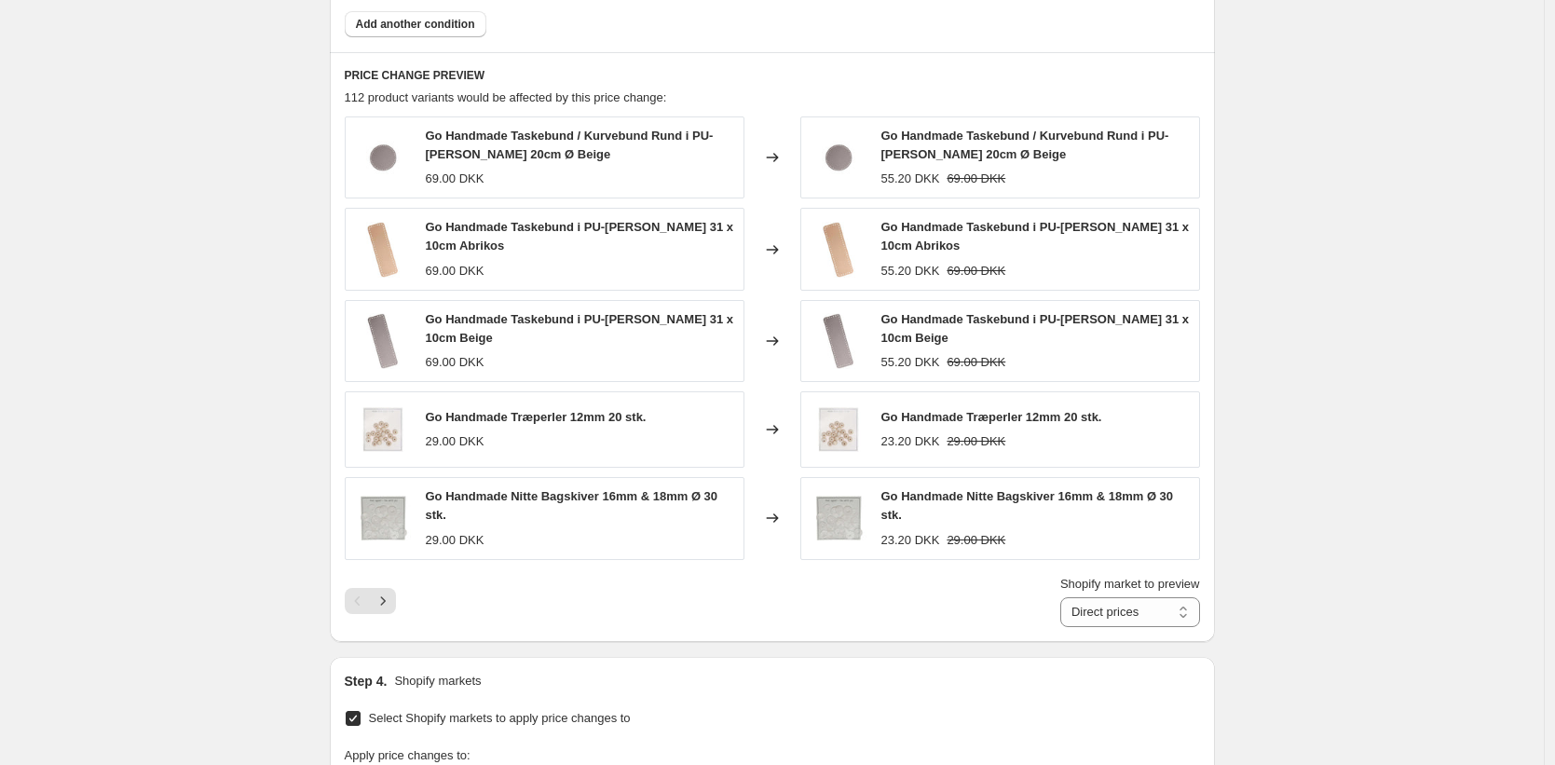
scroll to position [0, 0]
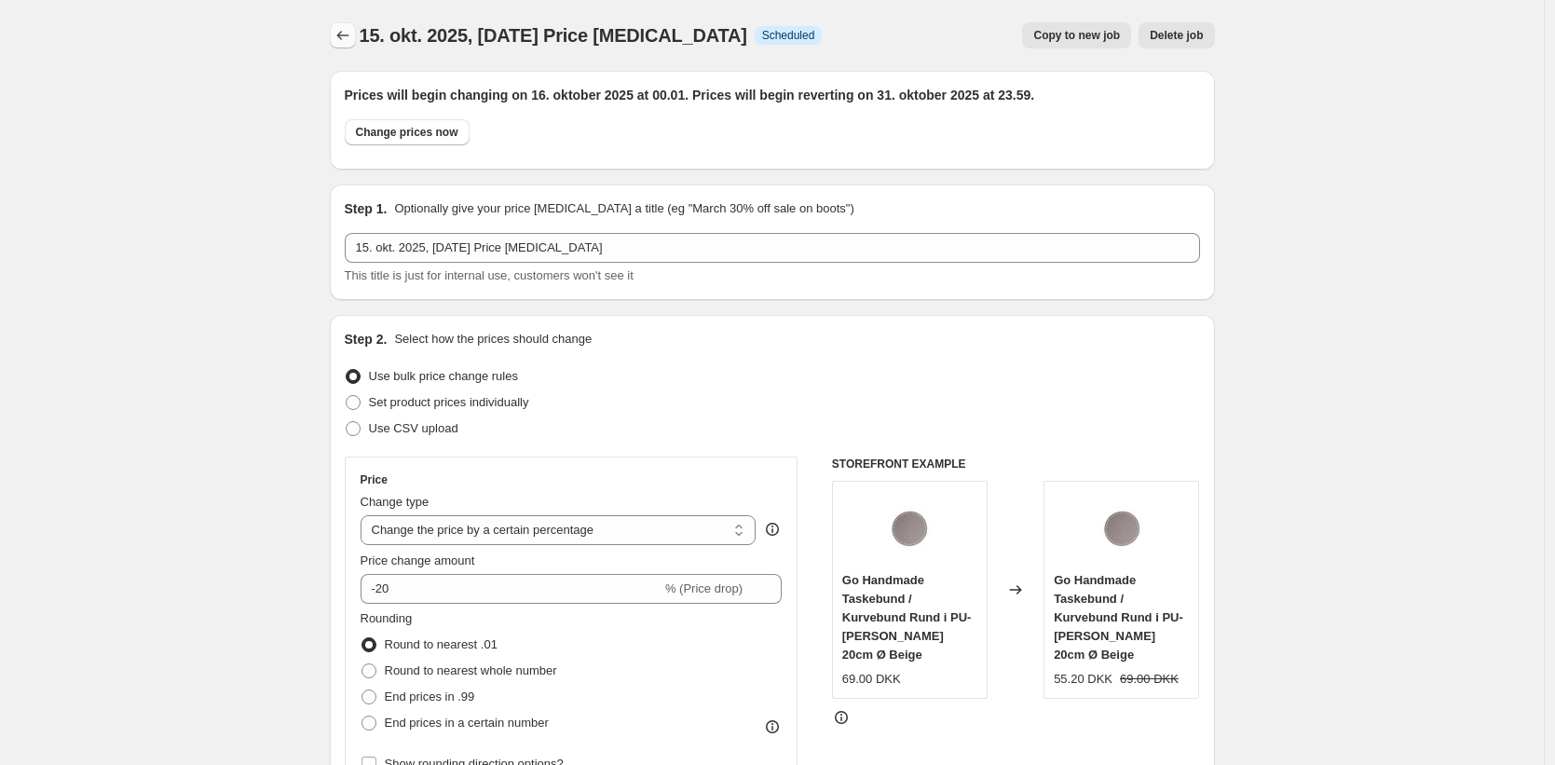
click at [356, 34] on button "Price change jobs" at bounding box center [343, 35] width 26 height 26
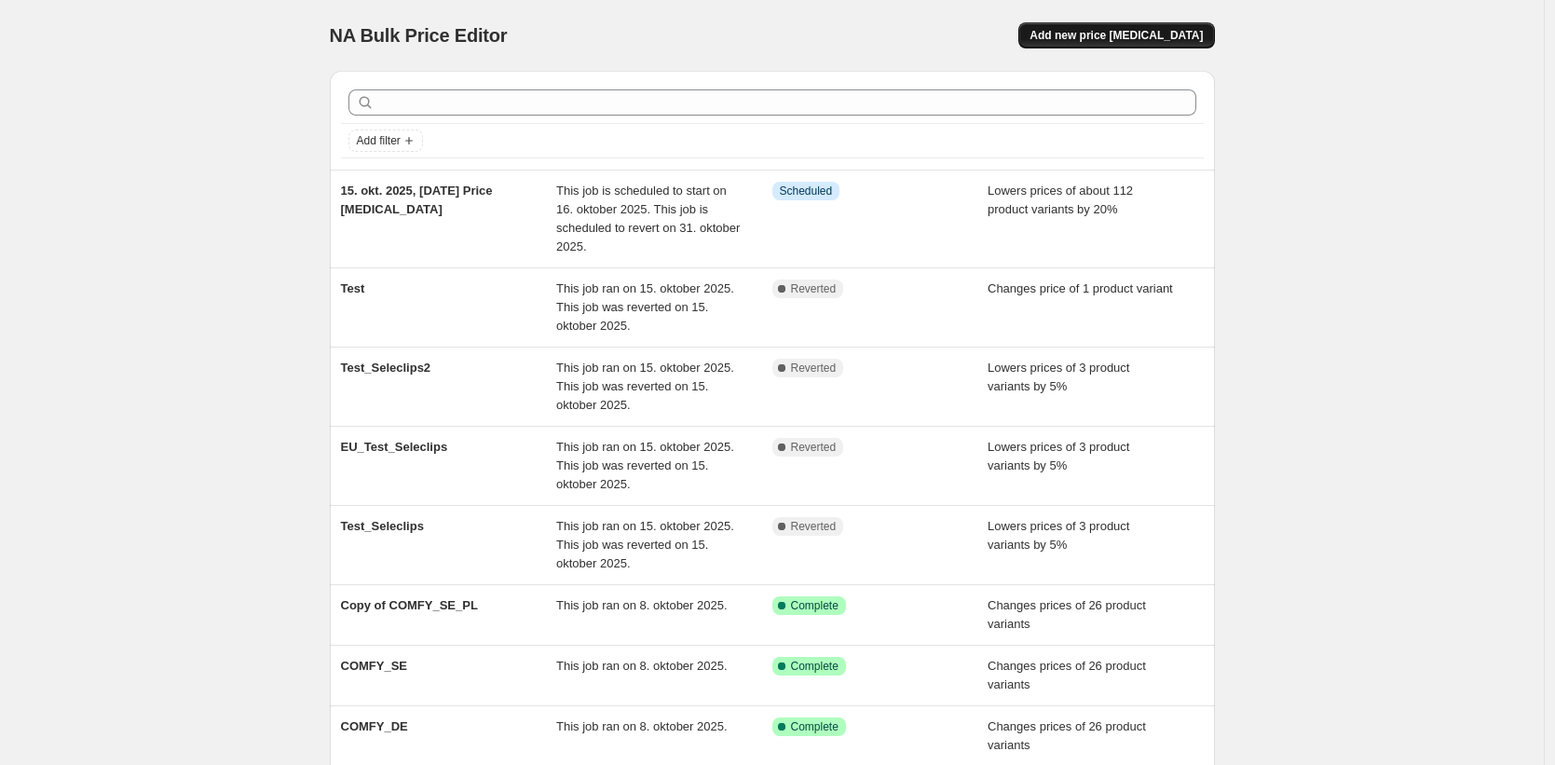
click at [1101, 44] on button "Add new price [MEDICAL_DATA]" at bounding box center [1117, 35] width 196 height 26
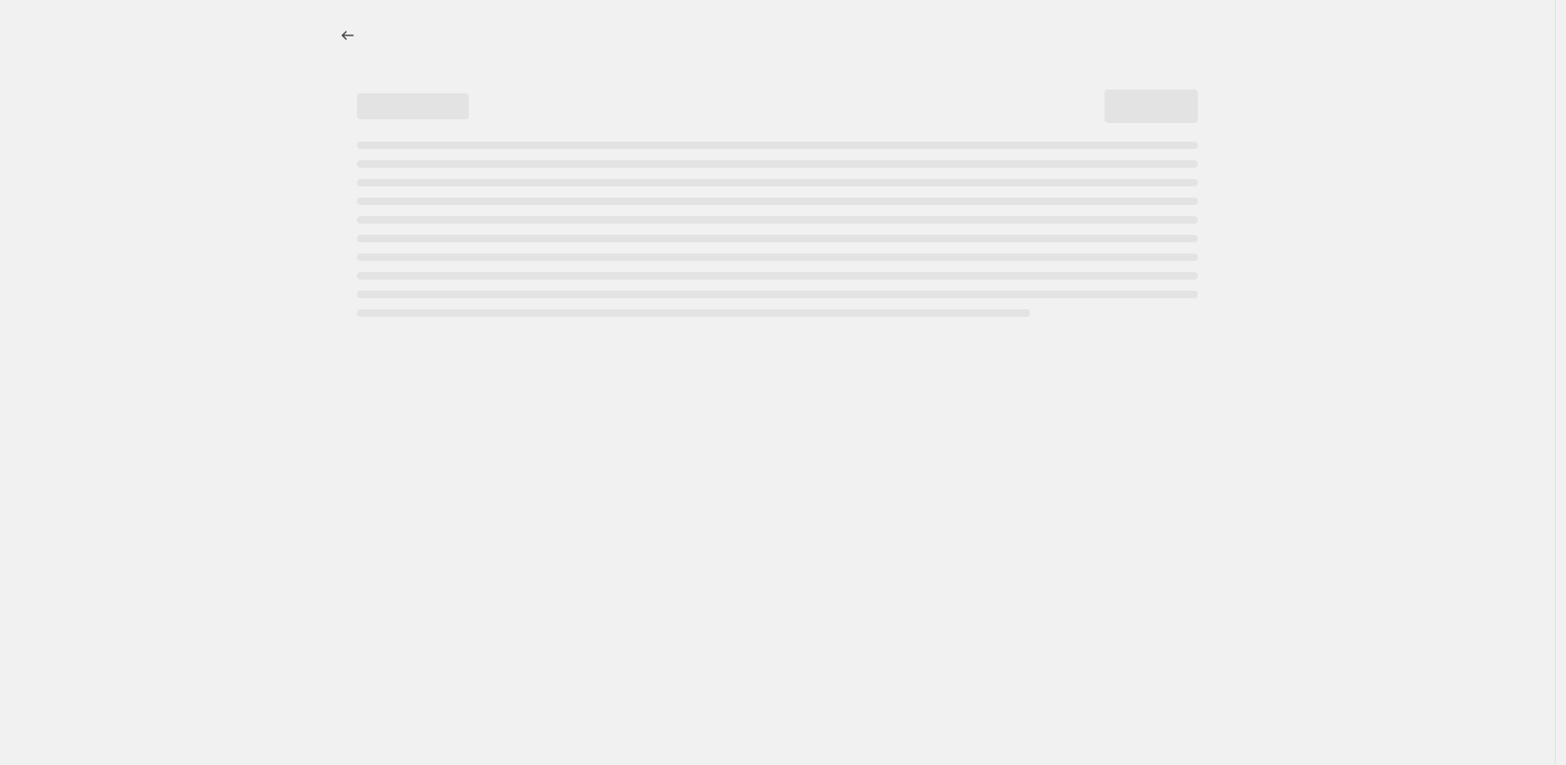
select select "percentage"
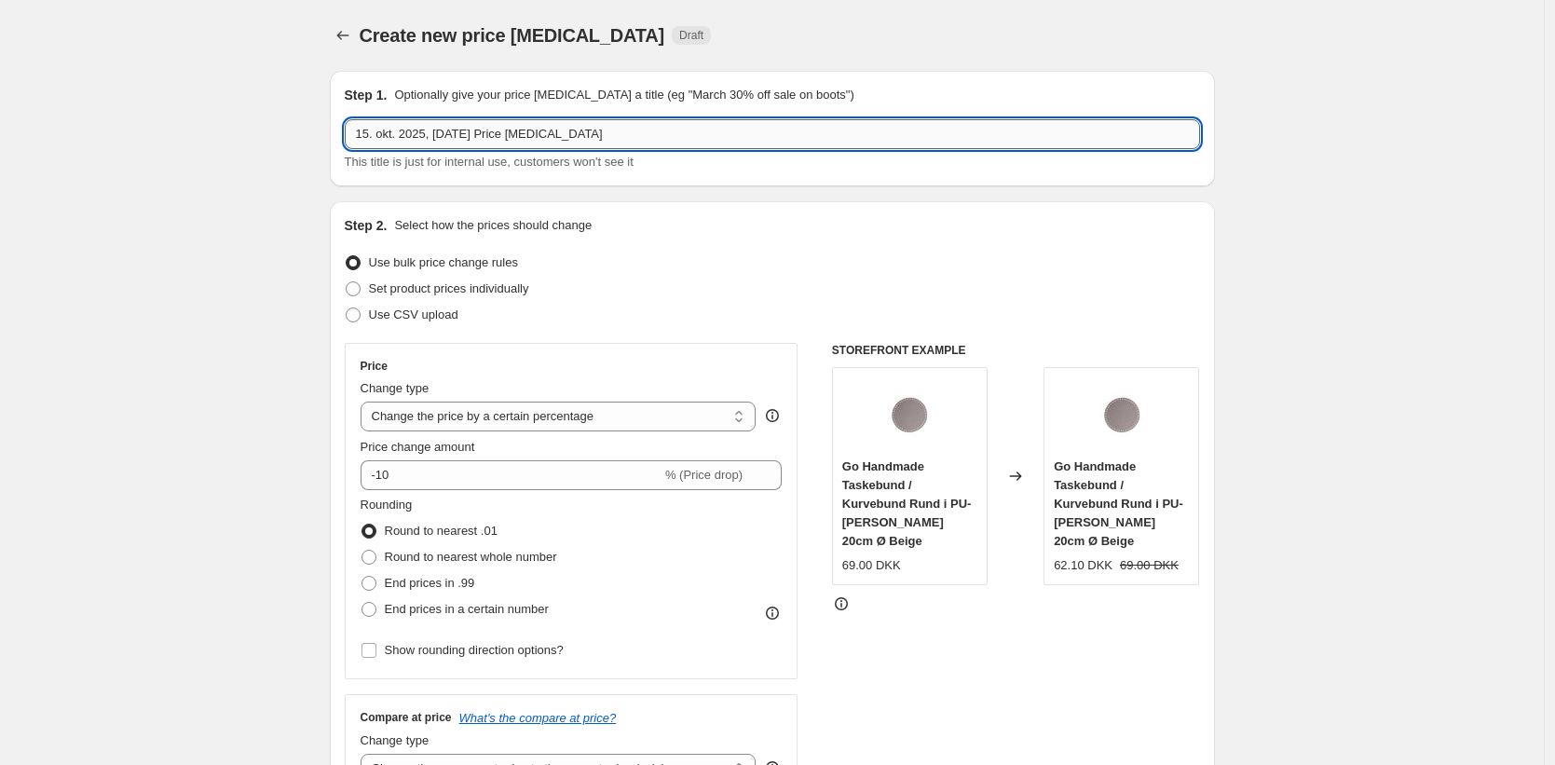
click at [568, 144] on input "15. okt. 2025, 10.22.09 Price change job" at bounding box center [773, 134] width 856 height 30
type input "16.10.25-31.10.25 MF Create Tasker & etuier (DK, PL, SE, DE, EU)"
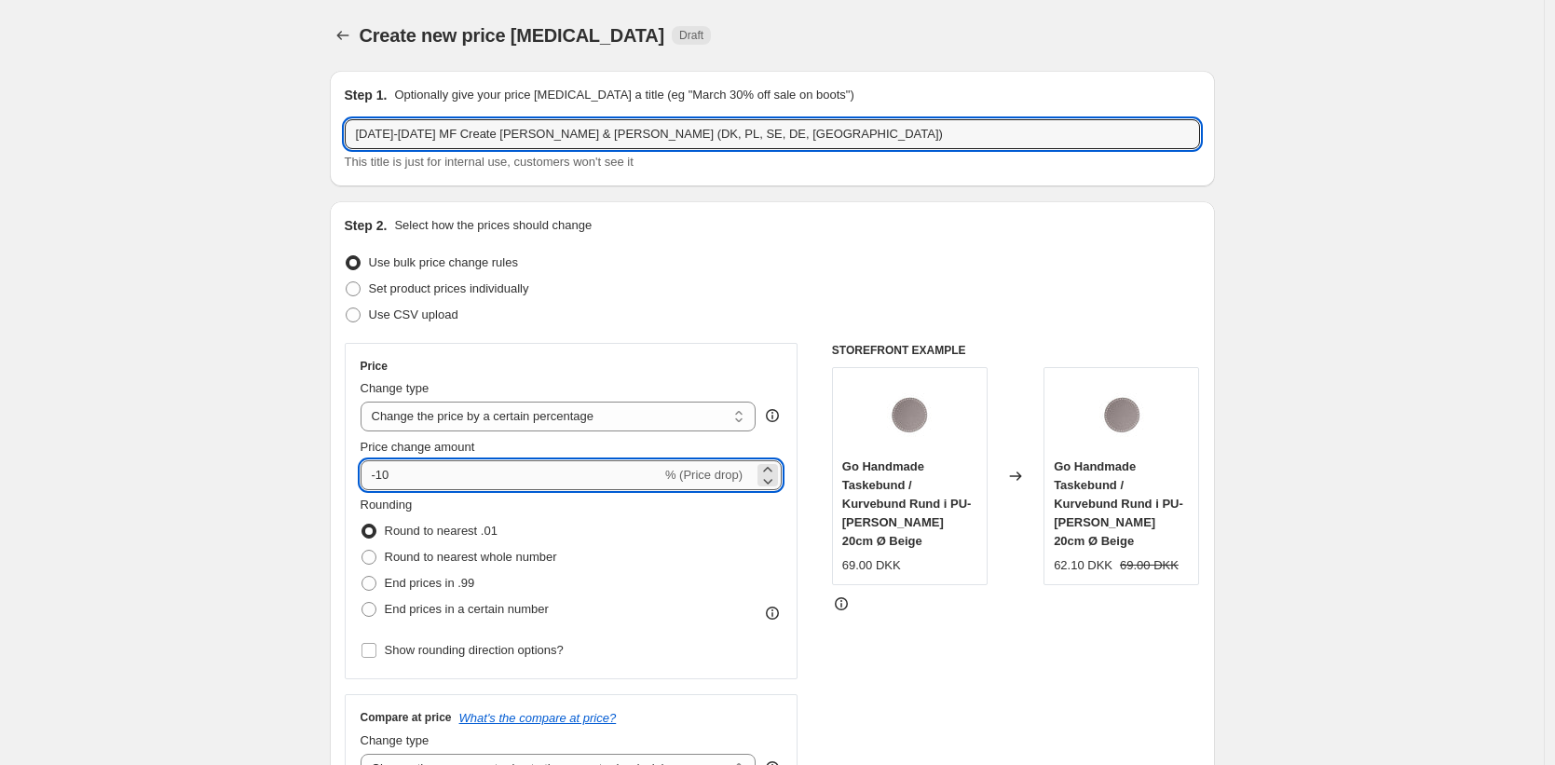
click at [516, 482] on input "-10" at bounding box center [511, 475] width 301 height 30
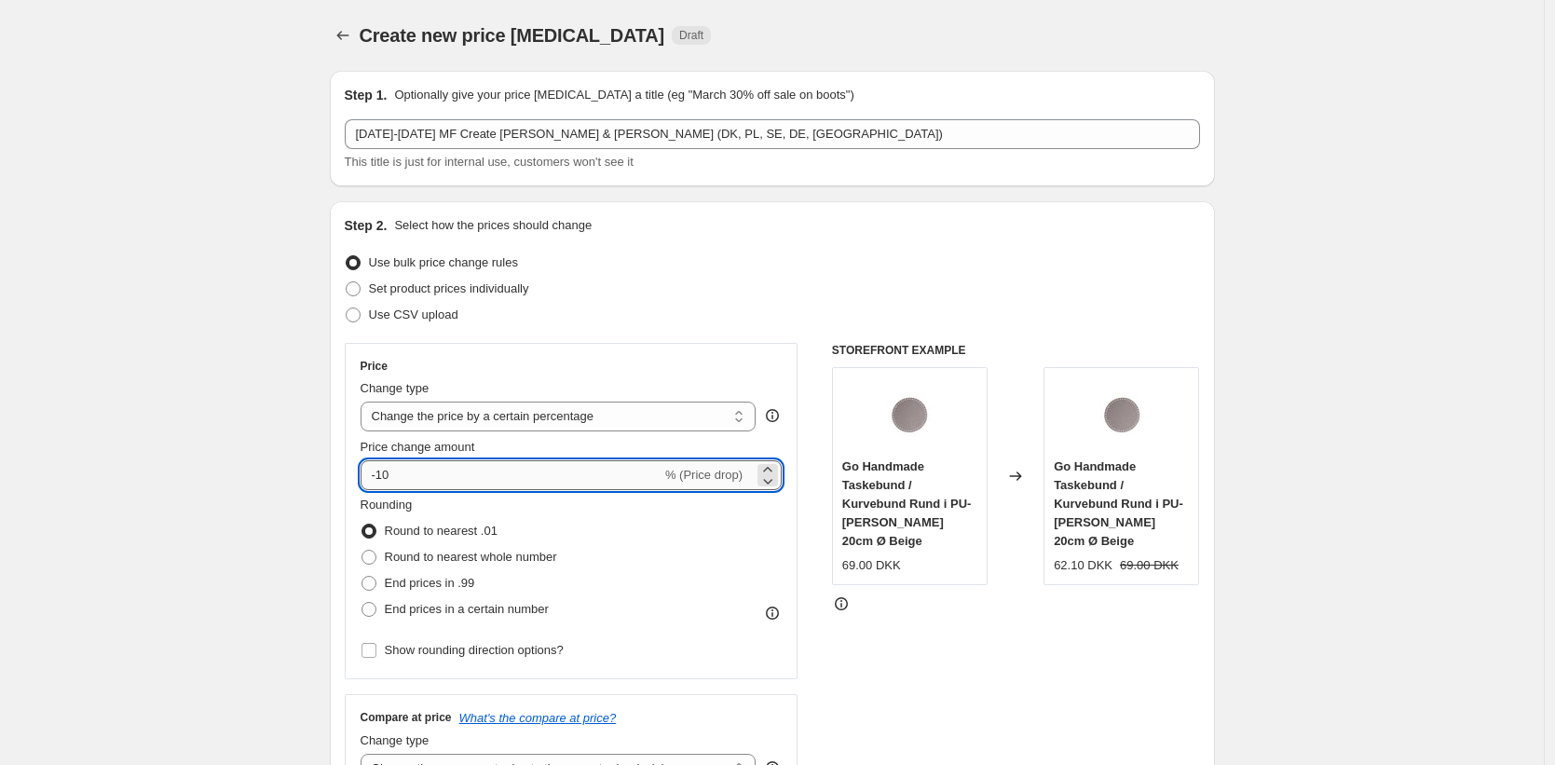
type input "-1"
type input "-30"
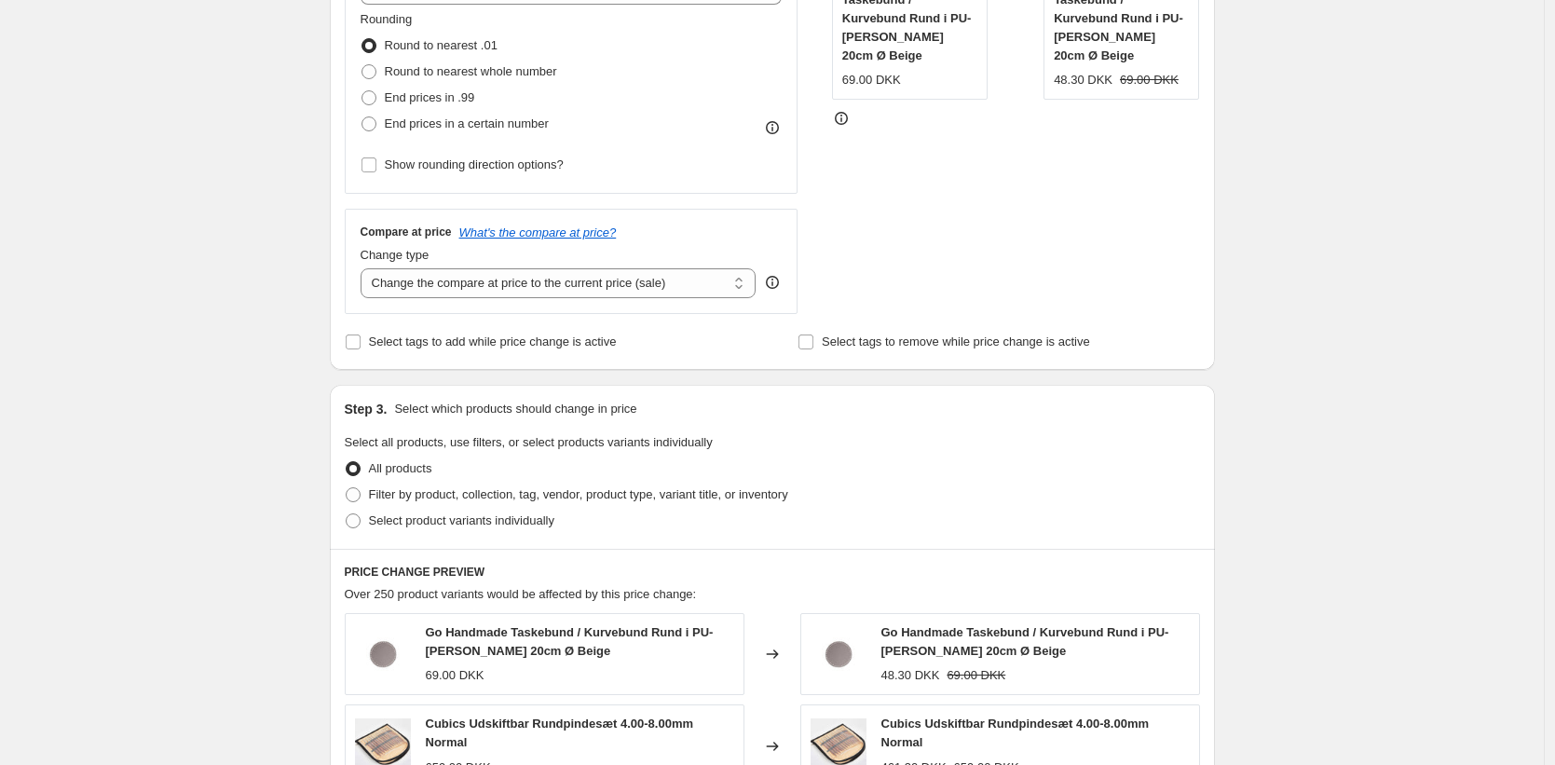
scroll to position [551, 0]
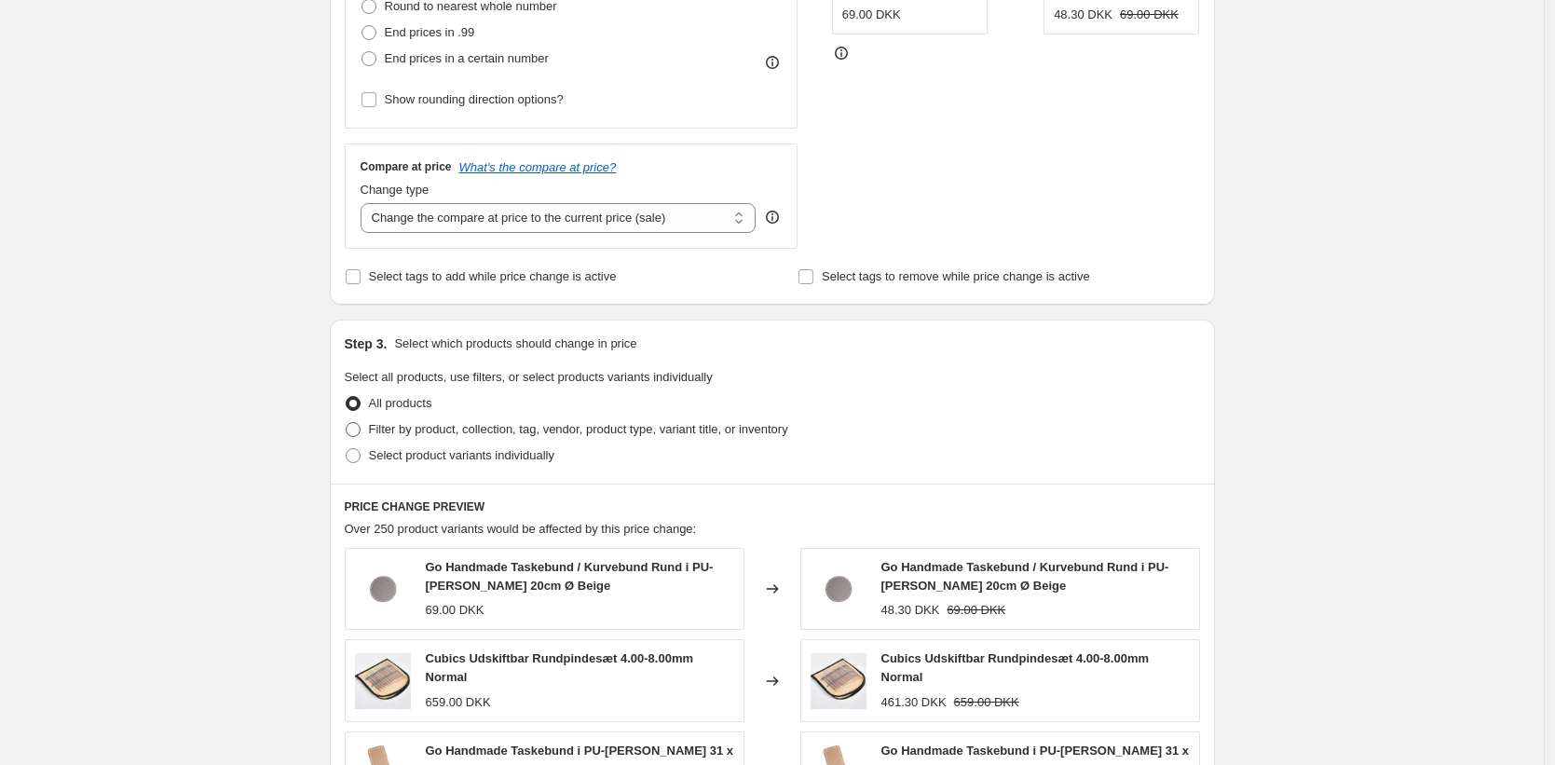
click at [361, 431] on span at bounding box center [353, 429] width 15 height 15
click at [347, 423] on input "Filter by product, collection, tag, vendor, product type, variant title, or inv…" at bounding box center [346, 422] width 1 height 1
radio input "true"
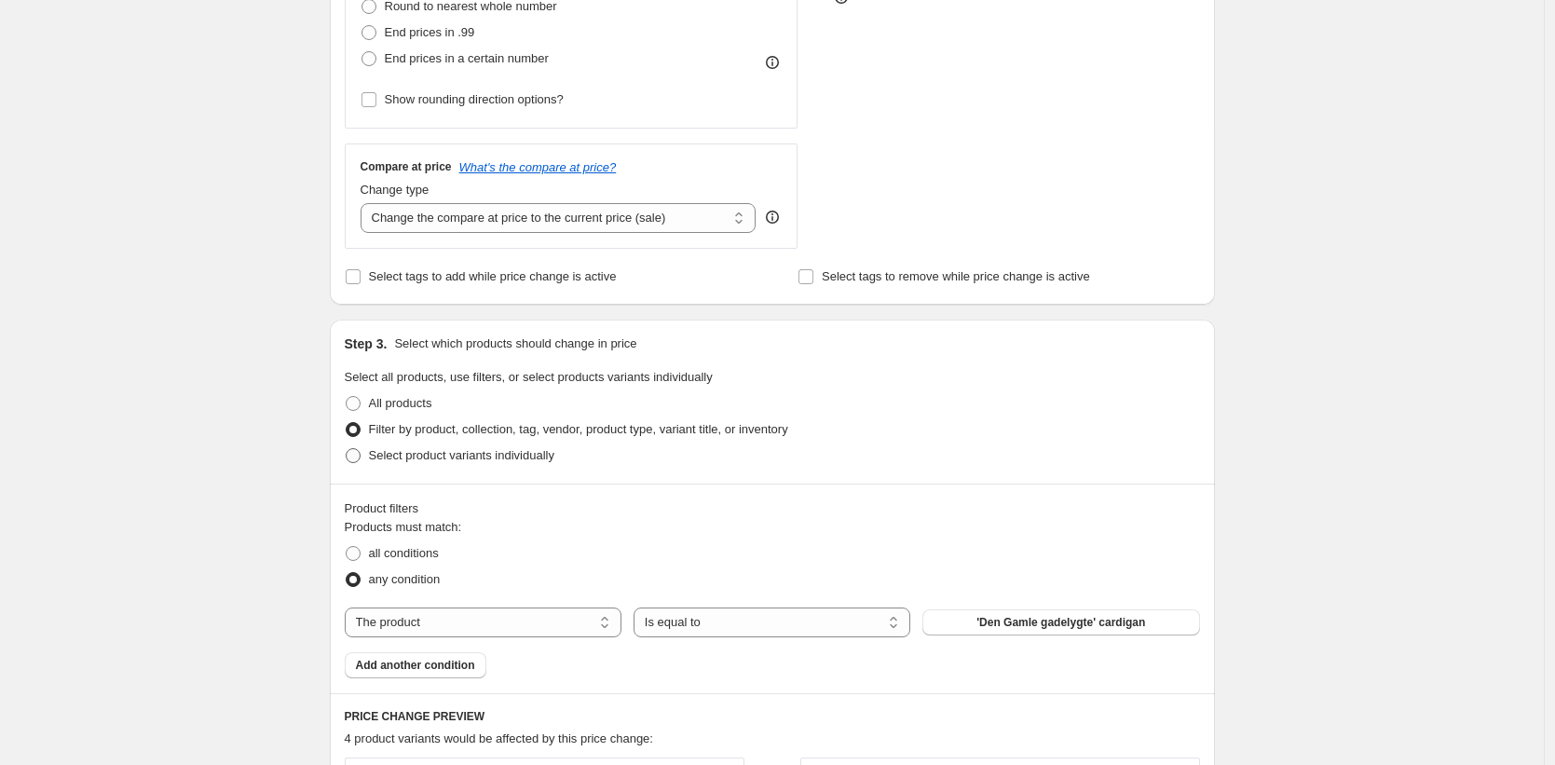
click at [361, 457] on span at bounding box center [353, 455] width 15 height 15
click at [347, 449] on input "Select product variants individually" at bounding box center [346, 448] width 1 height 1
radio input "true"
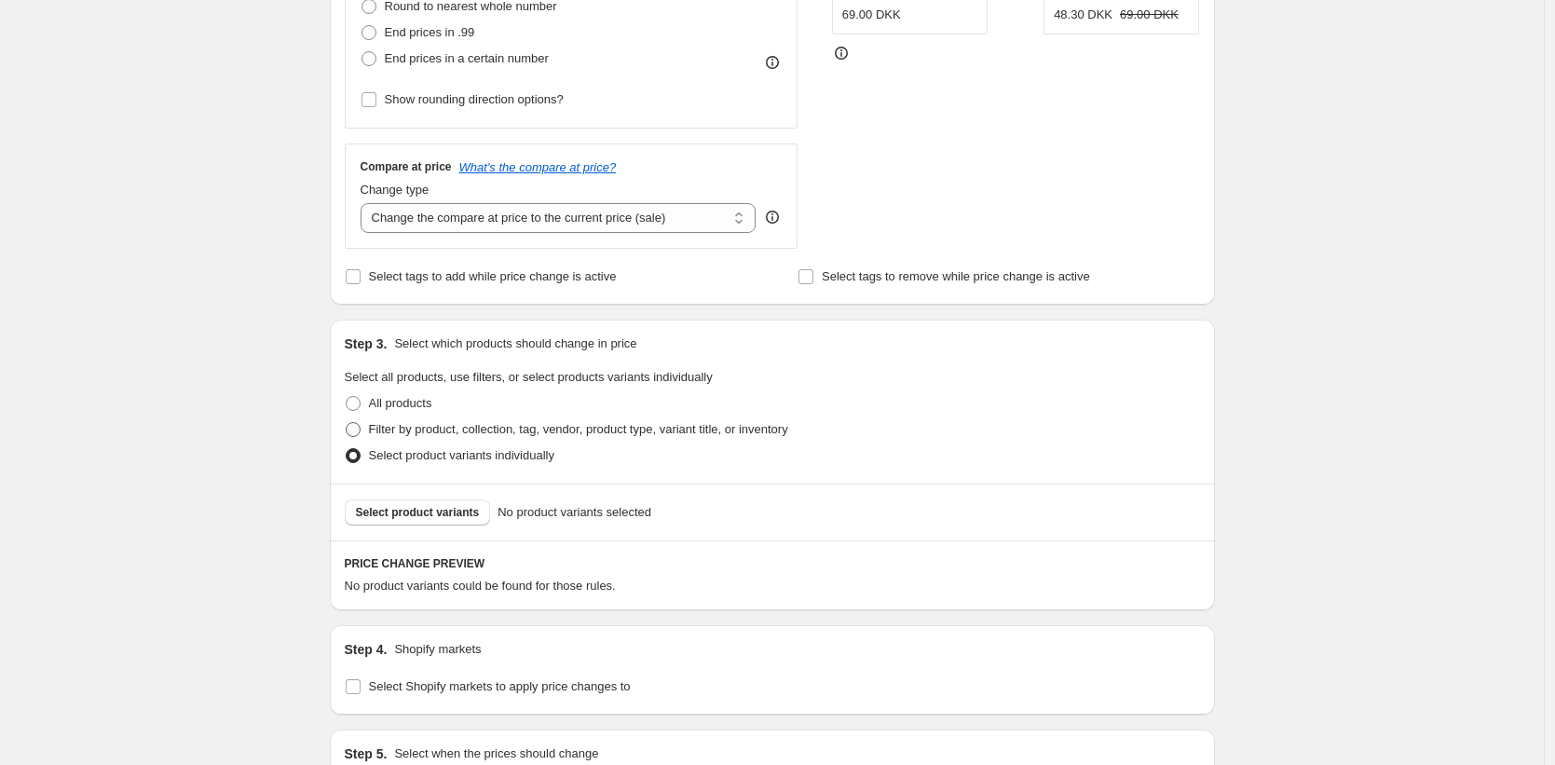
click at [383, 439] on label "Filter by product, collection, tag, vendor, product type, variant title, or inv…" at bounding box center [567, 430] width 444 height 26
click at [347, 423] on input "Filter by product, collection, tag, vendor, product type, variant title, or inv…" at bounding box center [346, 422] width 1 height 1
radio input "true"
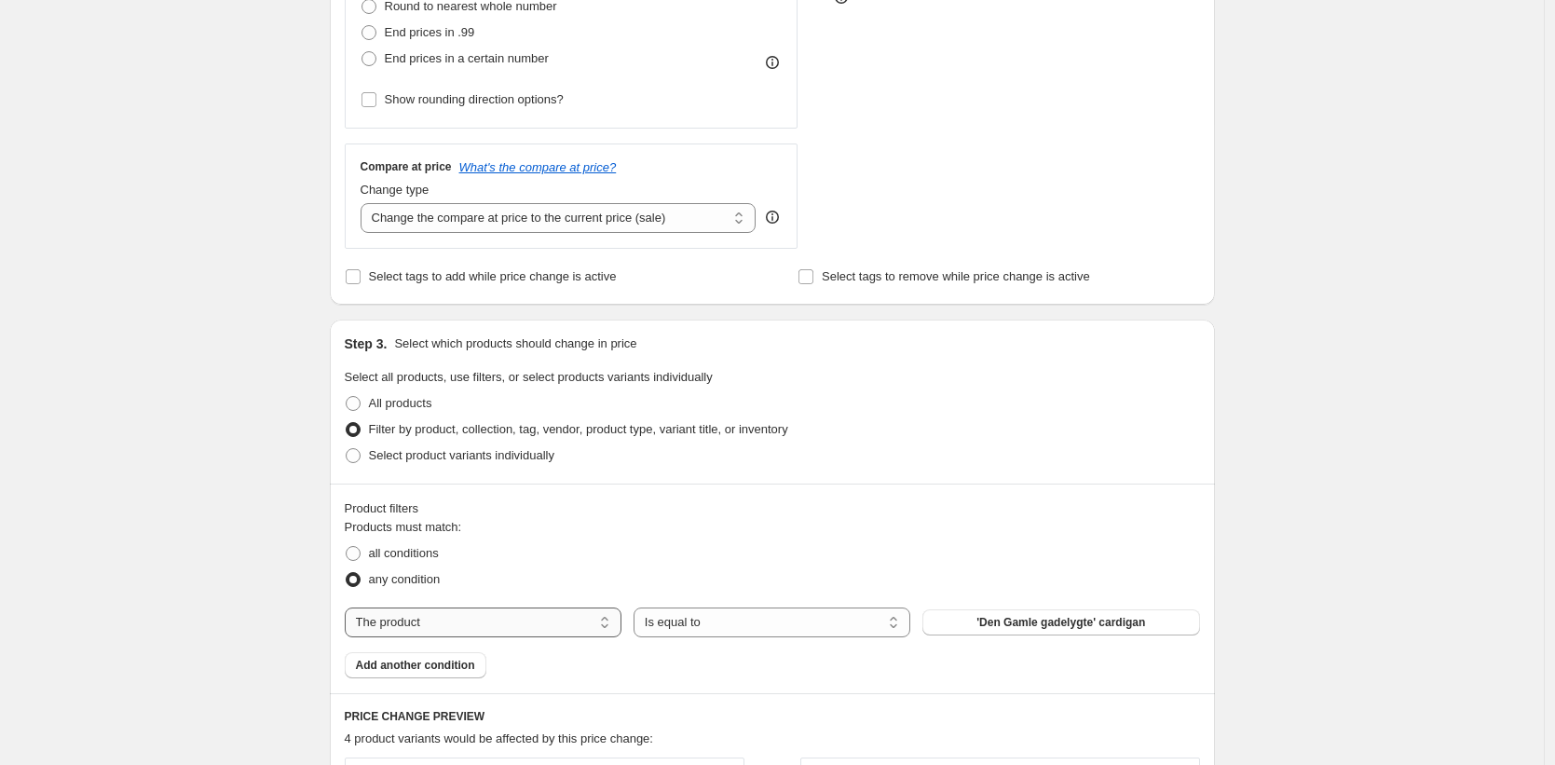
click at [599, 629] on select "The product The product's collection The product's tag The product's vendor The…" at bounding box center [483, 623] width 277 height 30
select select "collection"
click at [1031, 624] on button "1 Class garn" at bounding box center [1061, 622] width 277 height 26
click at [392, 460] on span "Select product variants individually" at bounding box center [461, 455] width 185 height 14
click at [347, 449] on input "Select product variants individually" at bounding box center [346, 448] width 1 height 1
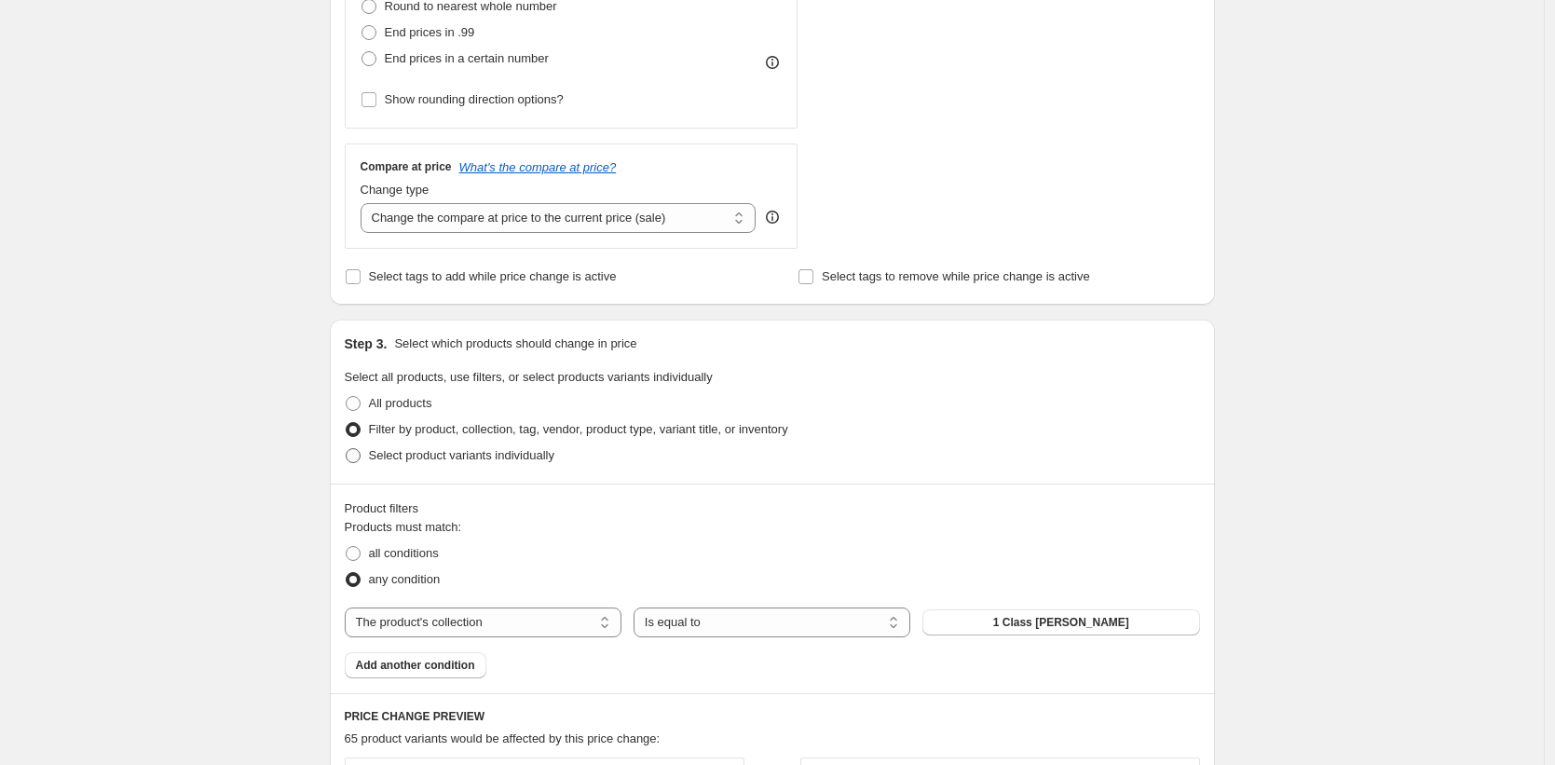
radio input "true"
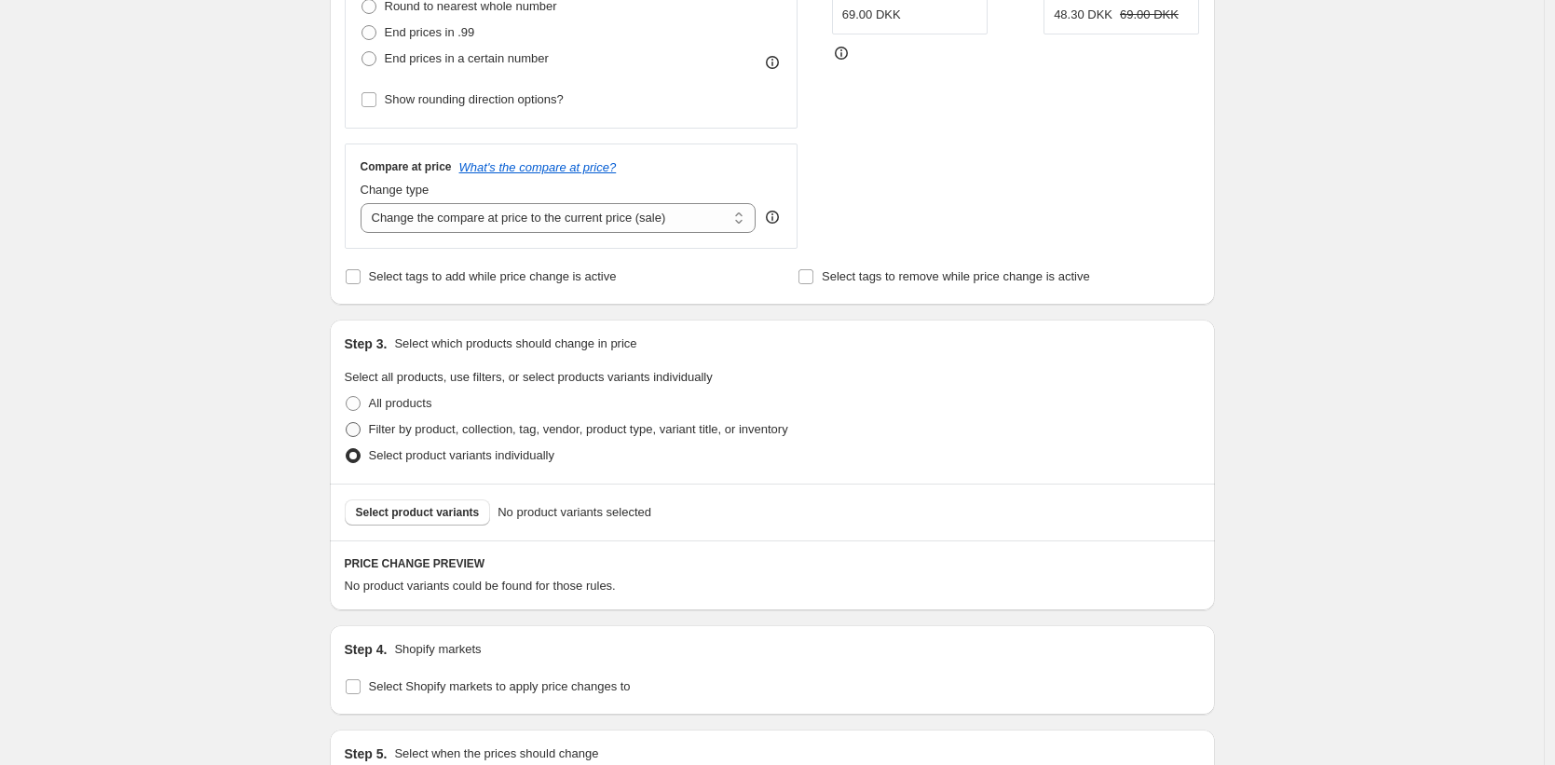
click at [361, 433] on span at bounding box center [353, 429] width 15 height 15
click at [347, 423] on input "Filter by product, collection, tag, vendor, product type, variant title, or inv…" at bounding box center [346, 422] width 1 height 1
radio input "true"
select select "collection"
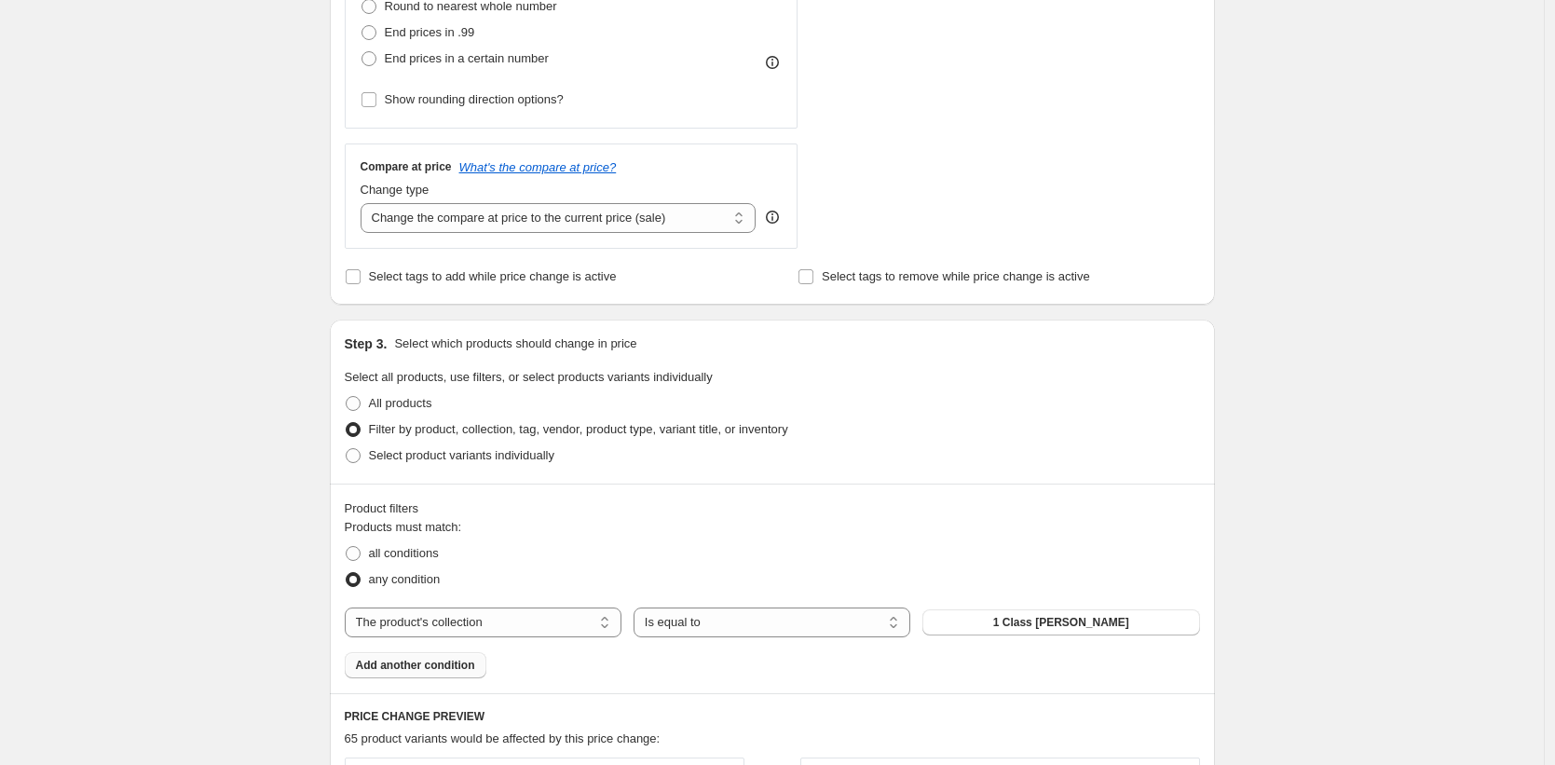
click at [440, 668] on span "Add another condition" at bounding box center [415, 665] width 119 height 15
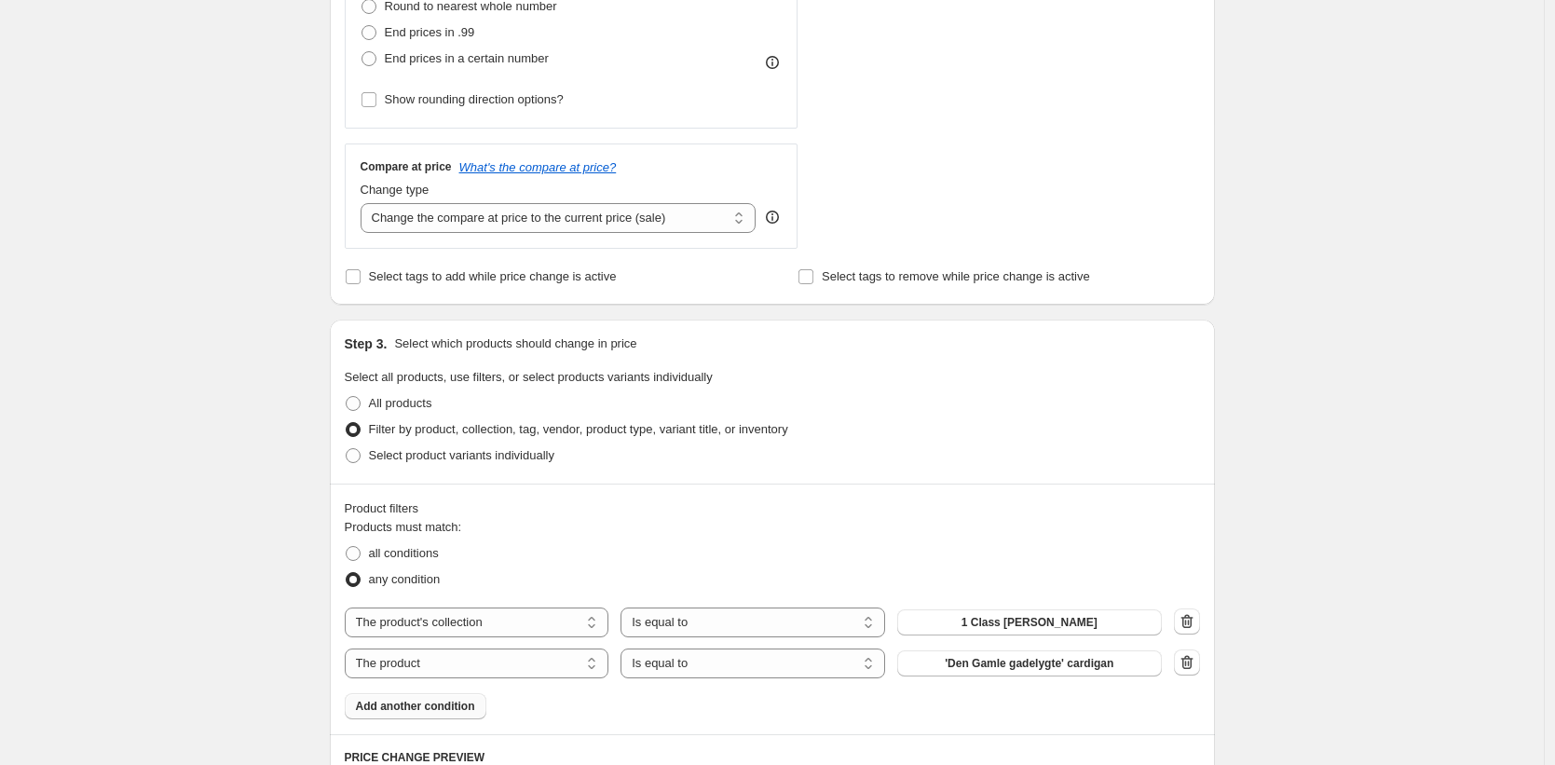
scroll to position [565, 0]
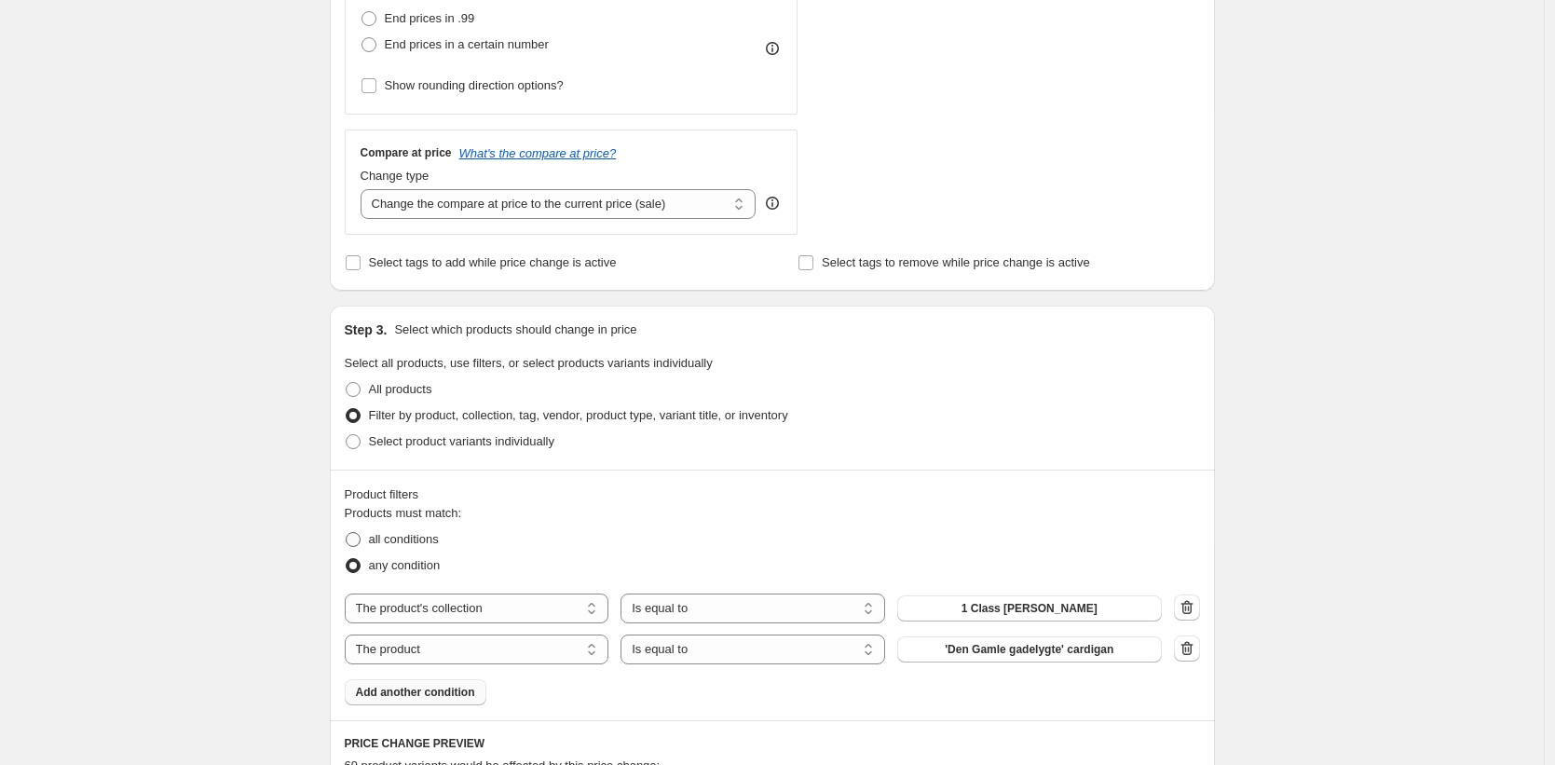
click at [355, 537] on span at bounding box center [353, 539] width 15 height 15
click at [347, 533] on input "all conditions" at bounding box center [346, 532] width 1 height 1
radio input "true"
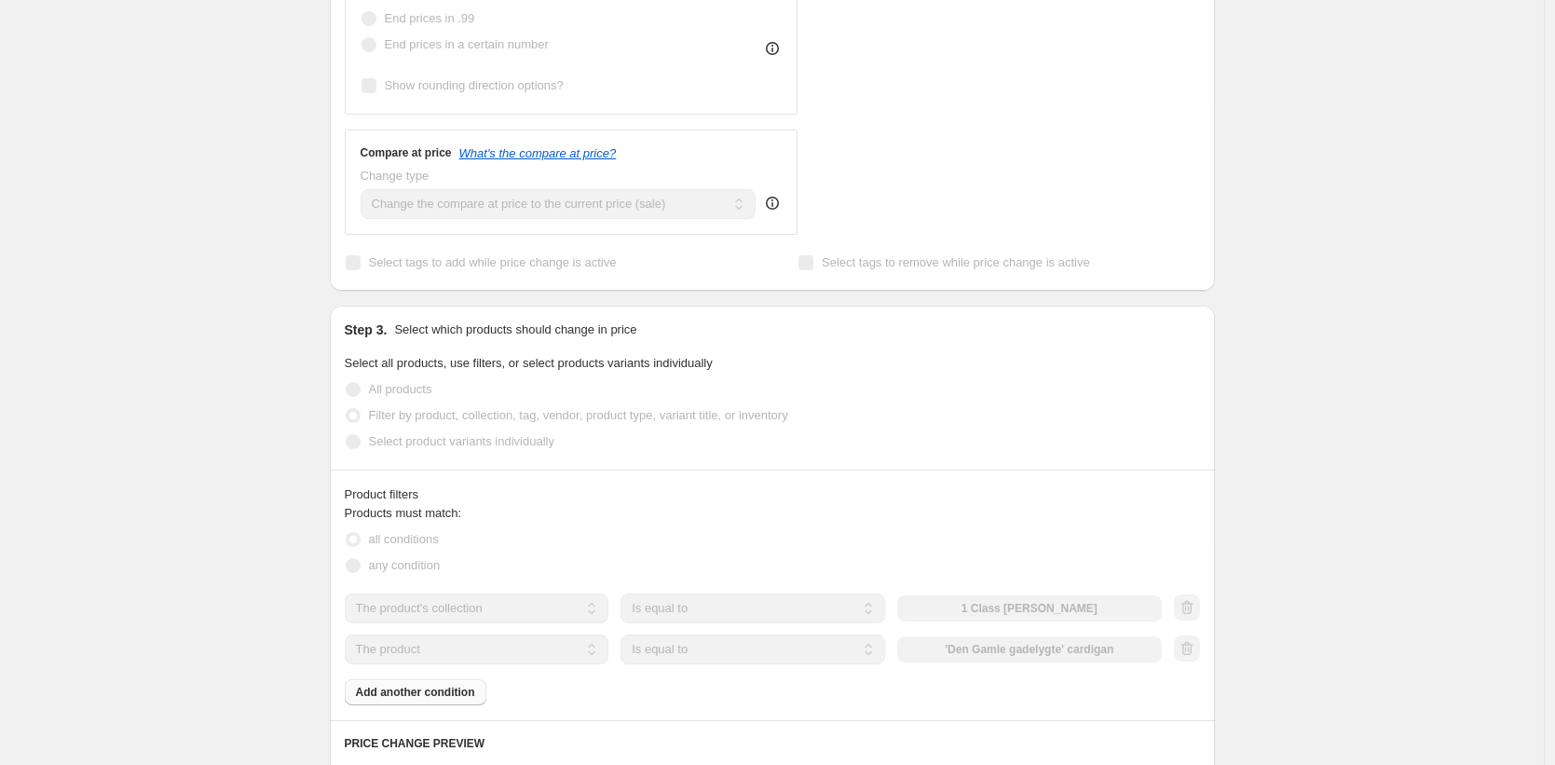
click at [355, 537] on span at bounding box center [353, 539] width 15 height 15
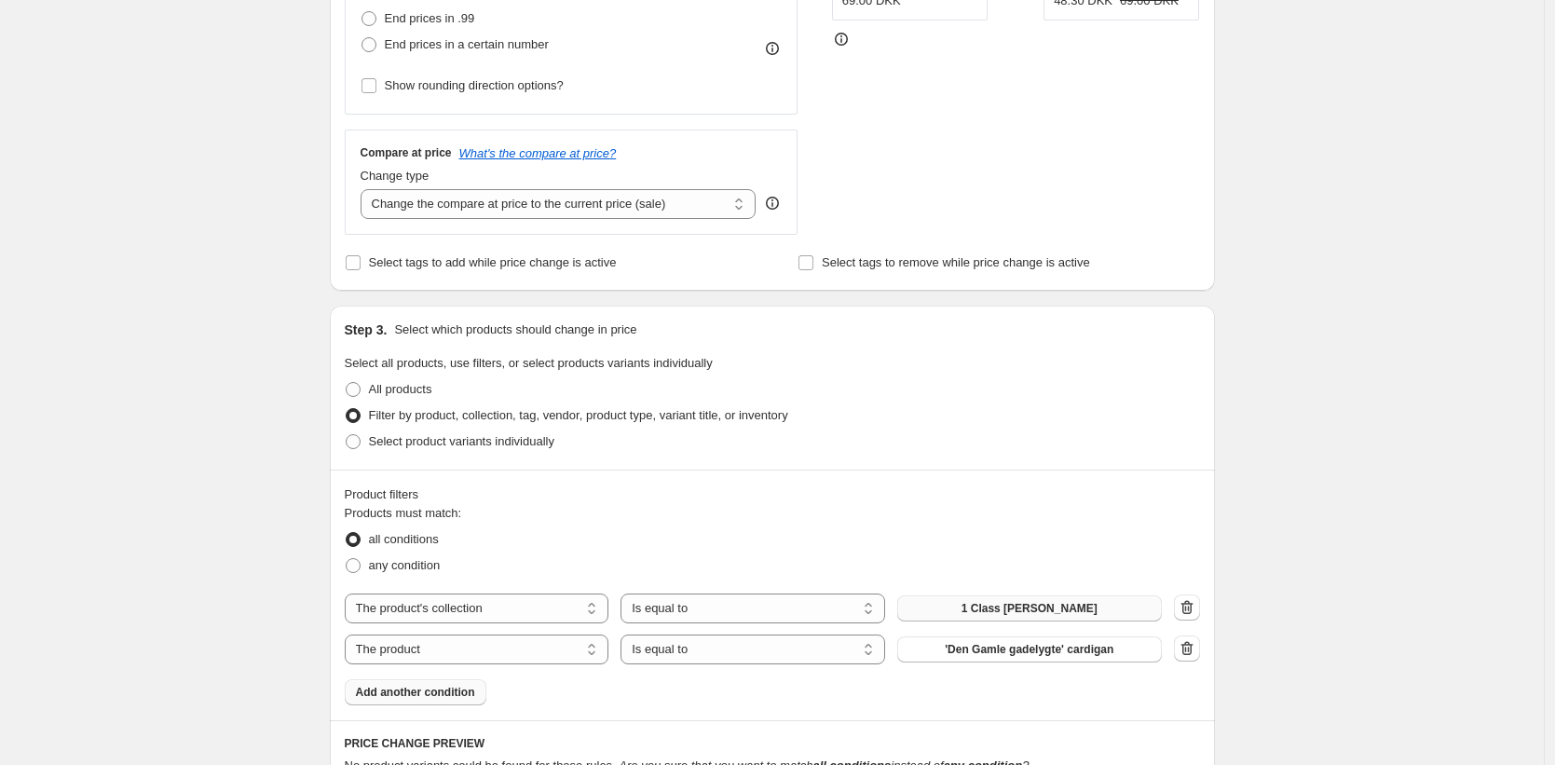
click at [979, 612] on button "1 Class garn" at bounding box center [1029, 609] width 265 height 26
click at [1025, 652] on span "'Den Gamle gadelygte' cardigan" at bounding box center [1029, 649] width 169 height 15
click at [697, 652] on select "Is equal to Is not equal to" at bounding box center [753, 650] width 265 height 30
click at [517, 653] on select "The product The product's collection The product's tag The product's vendor The…" at bounding box center [477, 650] width 265 height 30
select select "title"
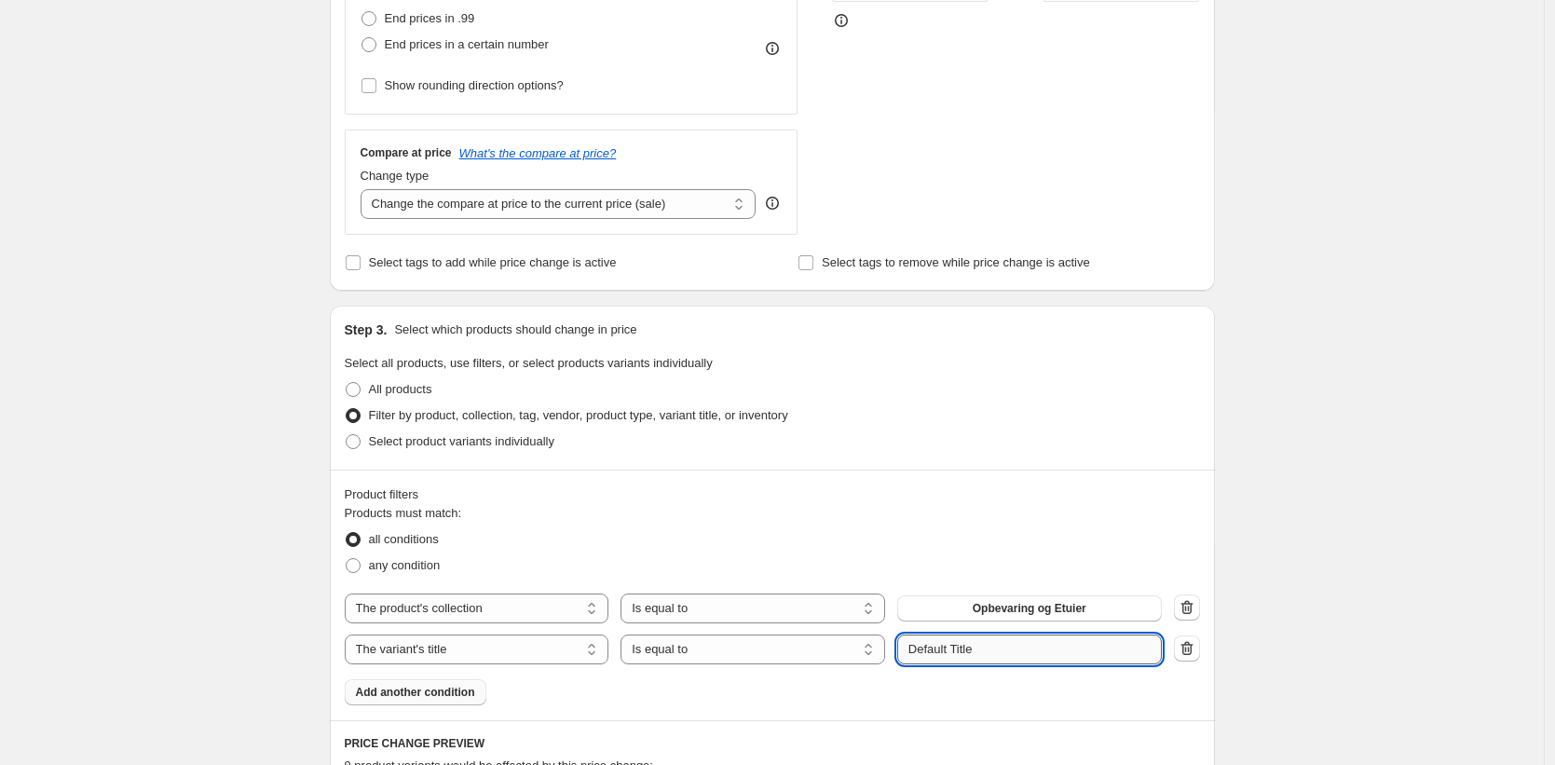
click at [1084, 656] on input "Default Title" at bounding box center [1029, 650] width 265 height 30
type input "Mayflower Create"
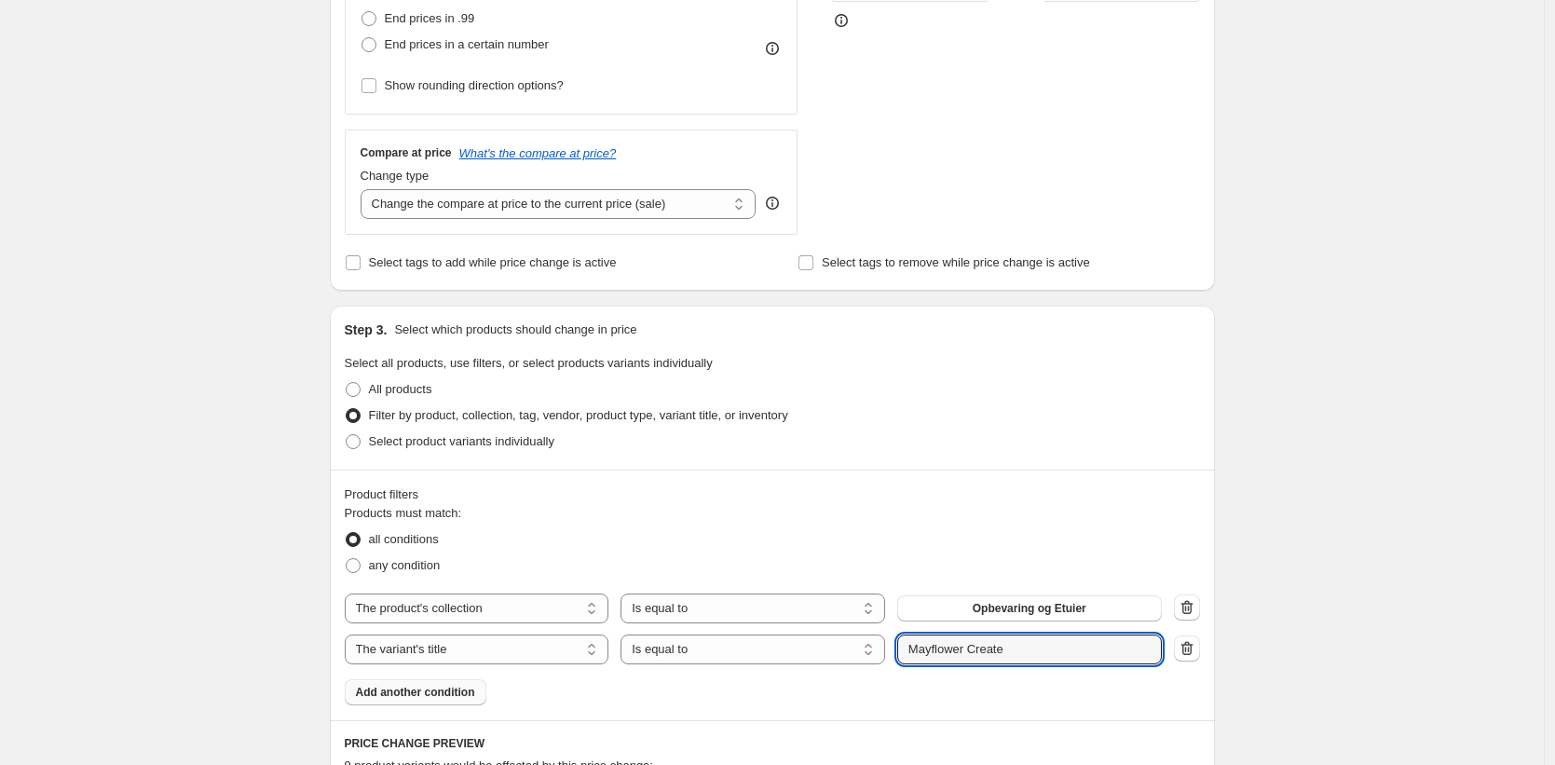
click at [1390, 538] on div "Create new price change job. This page is ready Create new price change job Dra…" at bounding box center [772, 544] width 1544 height 2218
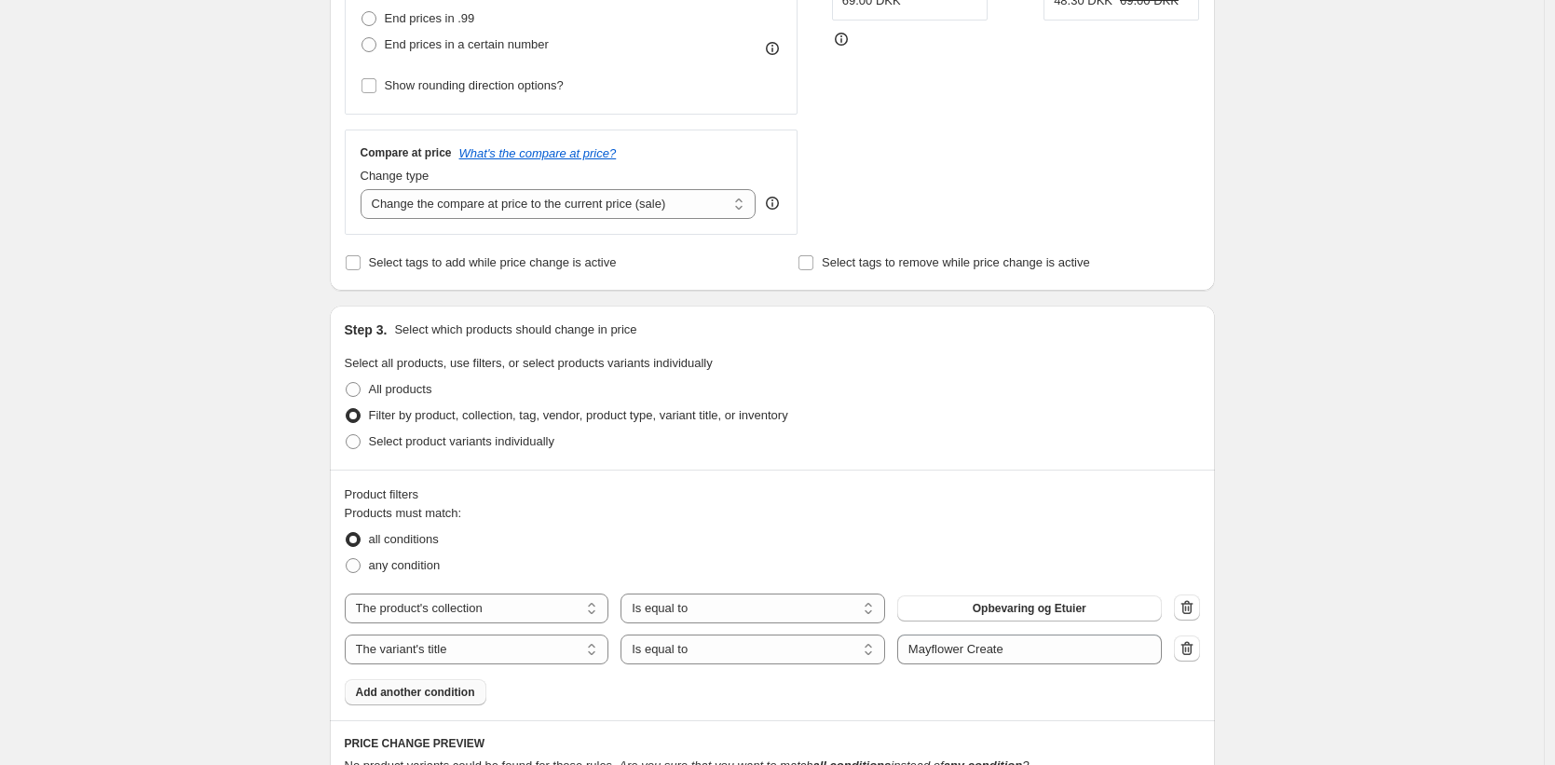
scroll to position [574, 0]
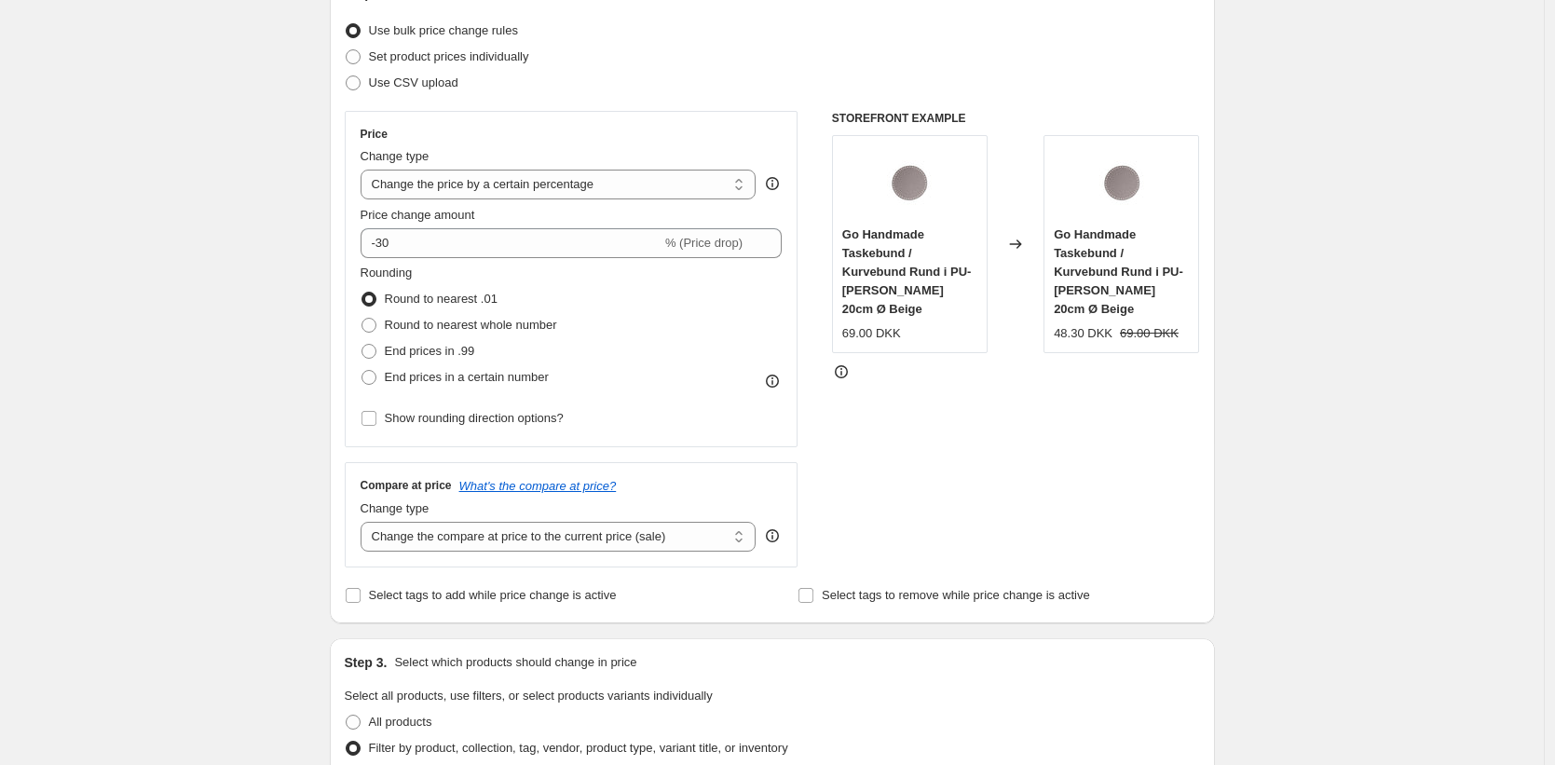
click at [1353, 624] on div "Create new price change job. This page is ready Create new price change job Dra…" at bounding box center [772, 642] width 1544 height 1748
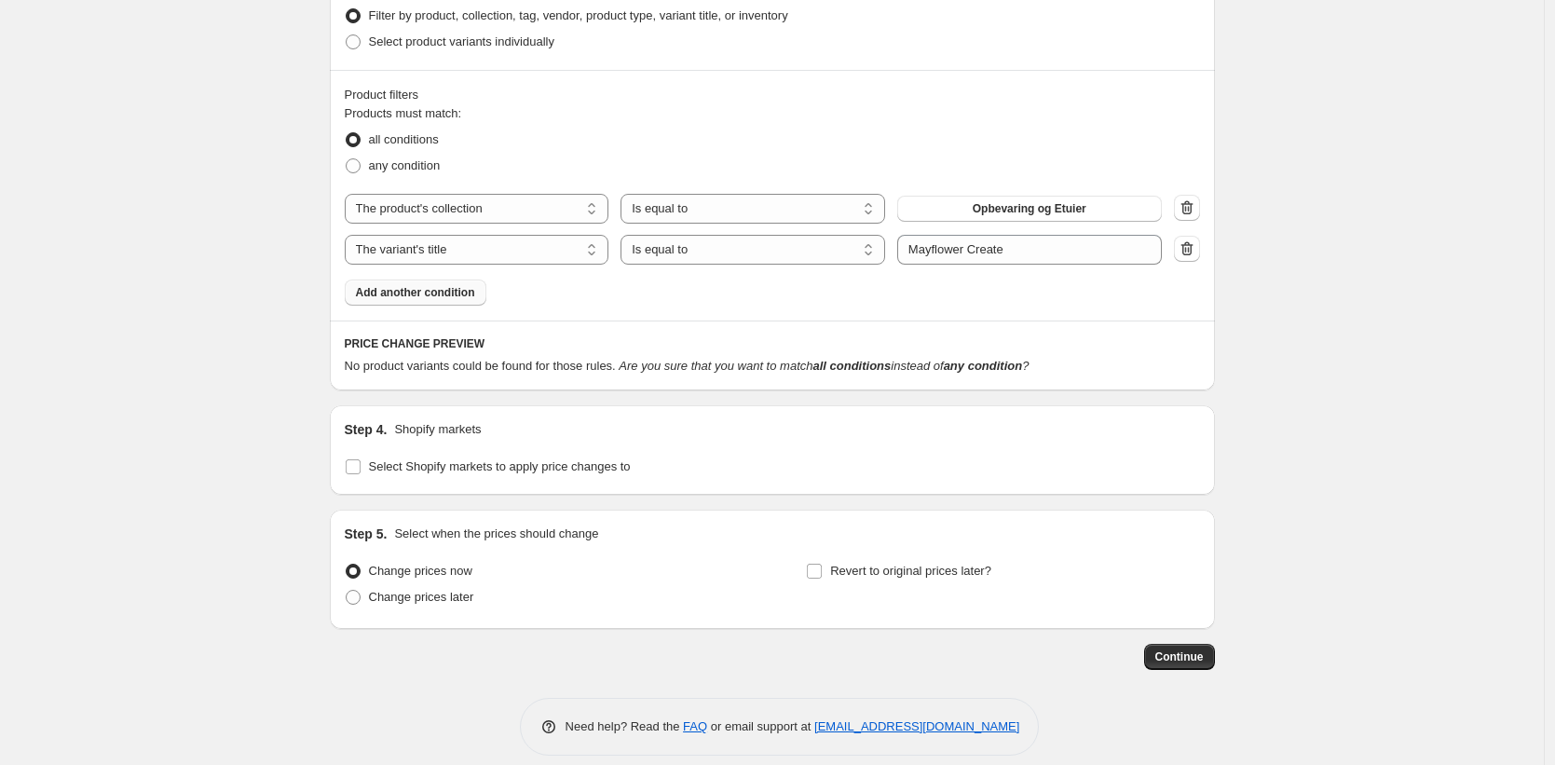
scroll to position [983, 0]
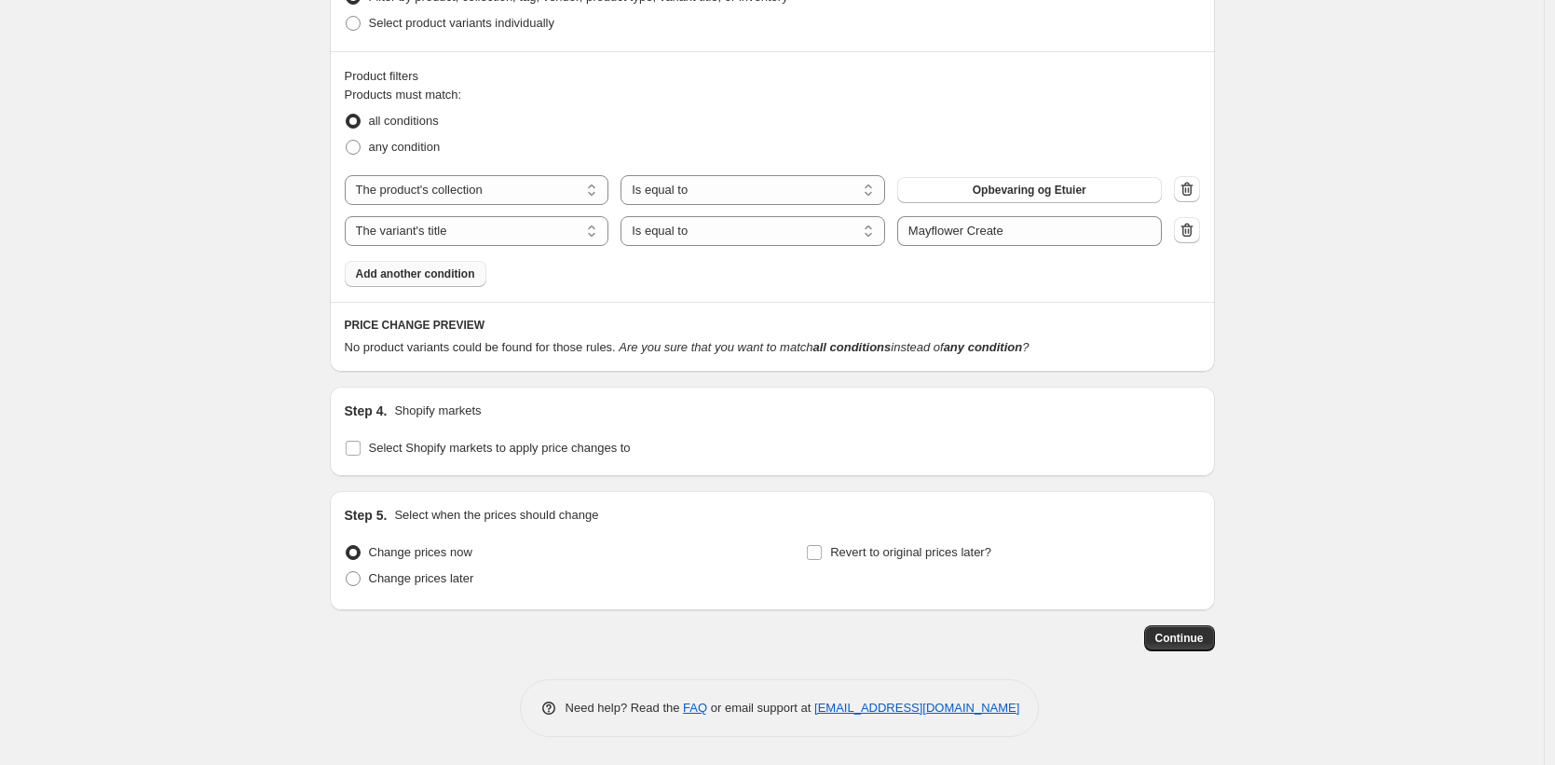
click at [371, 351] on span "No product variants could be found for those rules." at bounding box center [480, 347] width 271 height 14
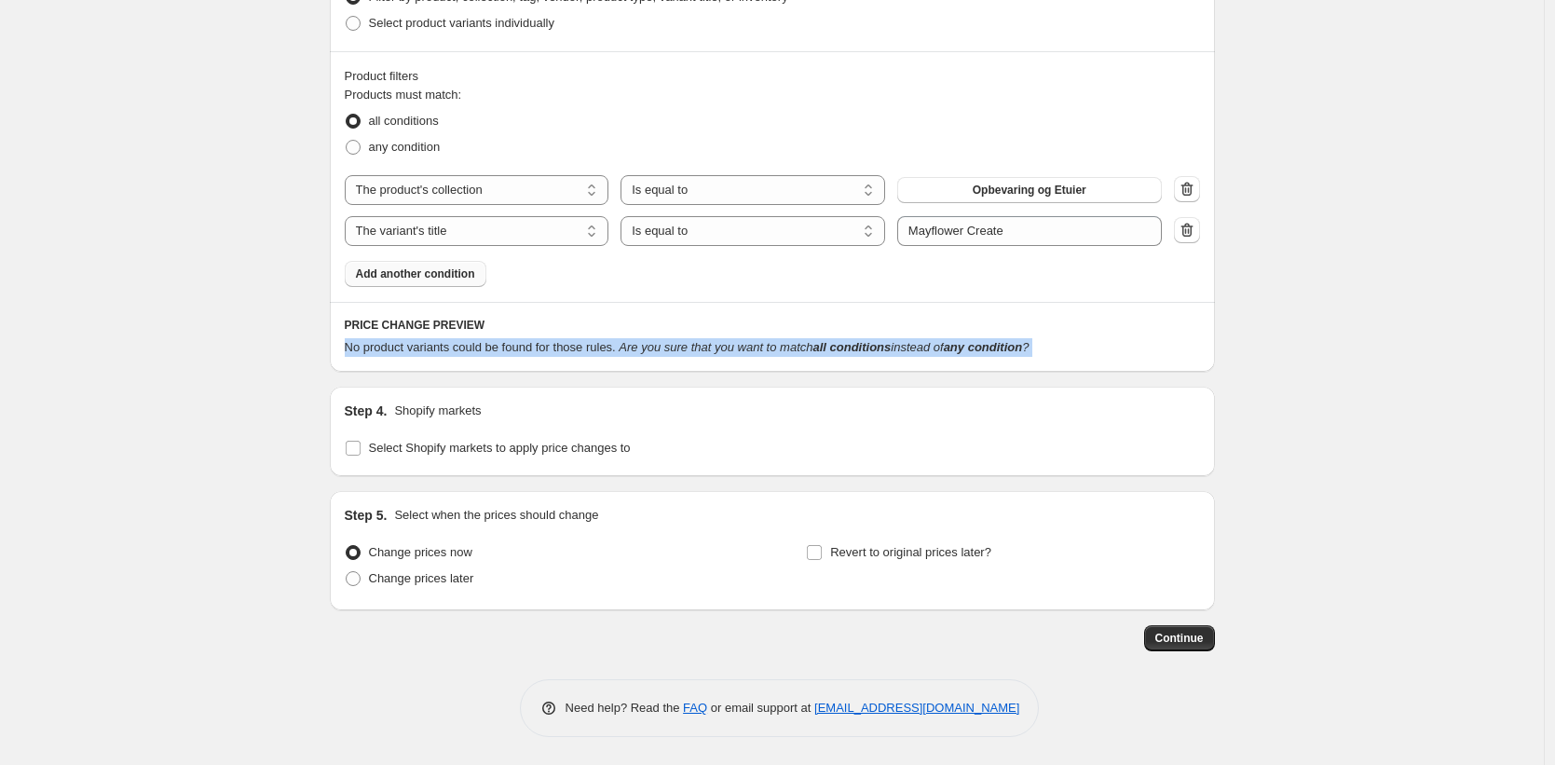
click at [371, 351] on span "No product variants could be found for those rules." at bounding box center [480, 347] width 271 height 14
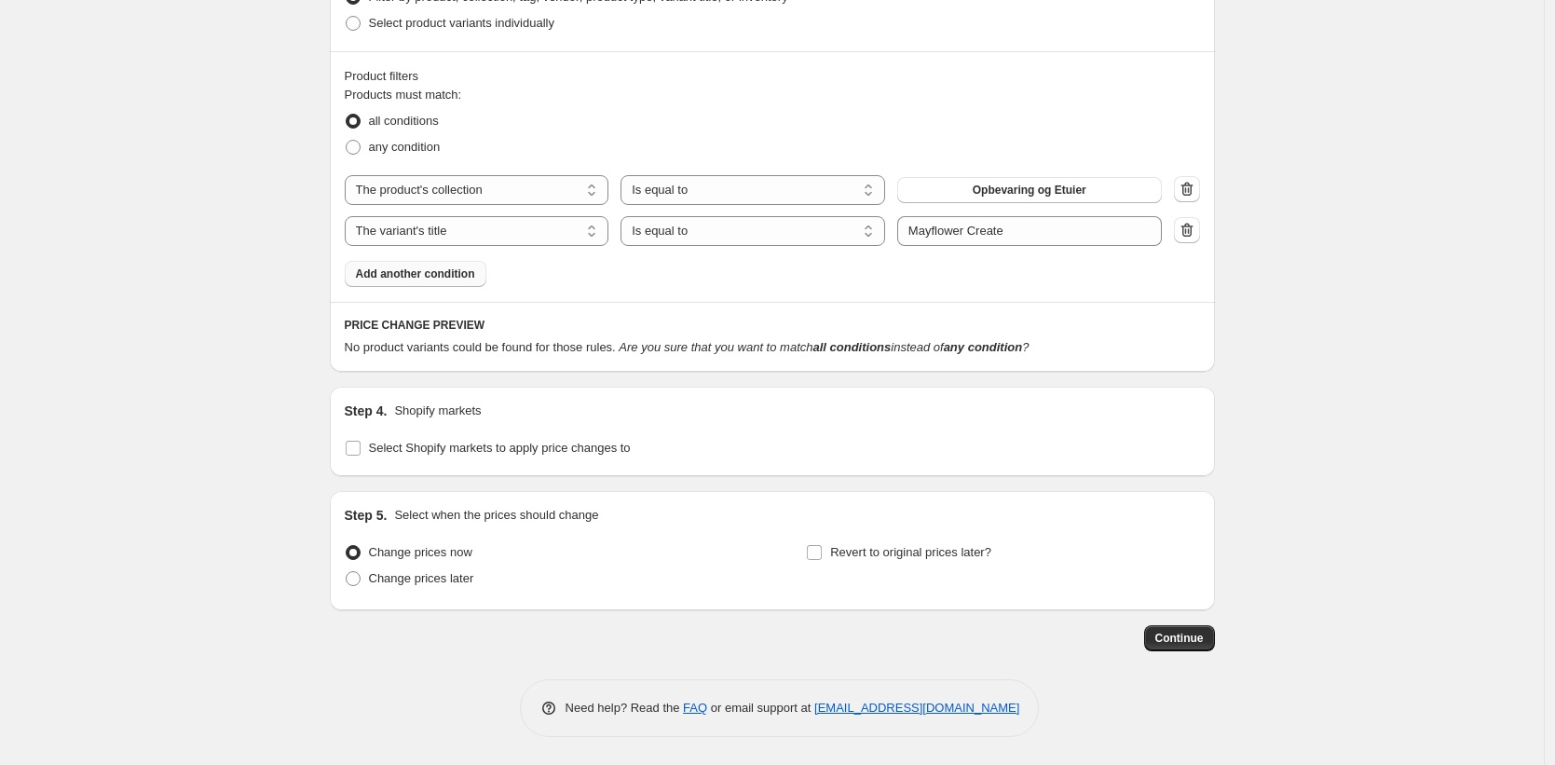
click at [633, 332] on h6 "PRICE CHANGE PREVIEW" at bounding box center [773, 325] width 856 height 15
click at [573, 235] on select "The product The product's collection The product's tag The product's vendor The…" at bounding box center [477, 231] width 265 height 30
click at [1189, 194] on icon "button" at bounding box center [1187, 189] width 19 height 19
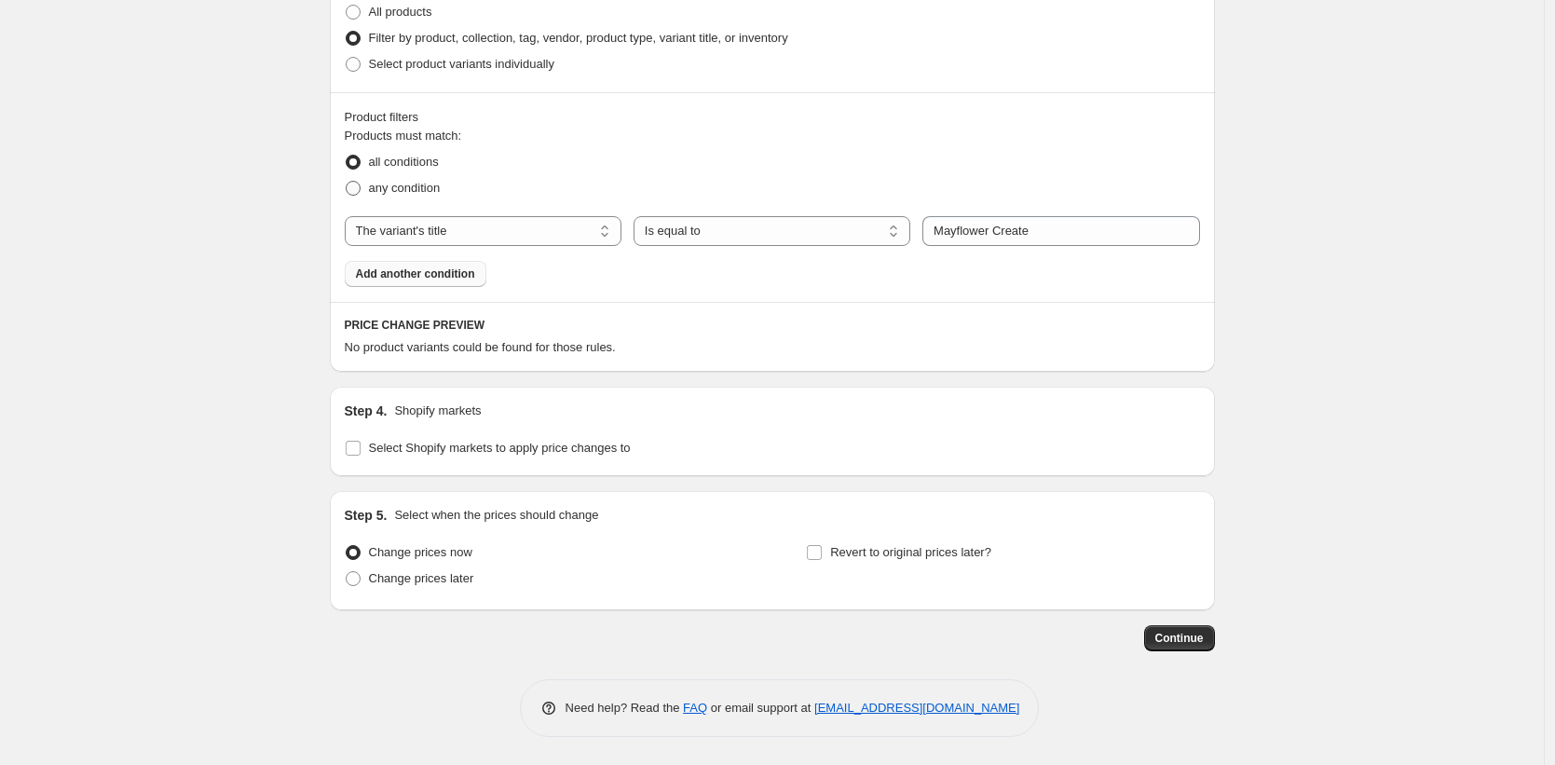
scroll to position [942, 0]
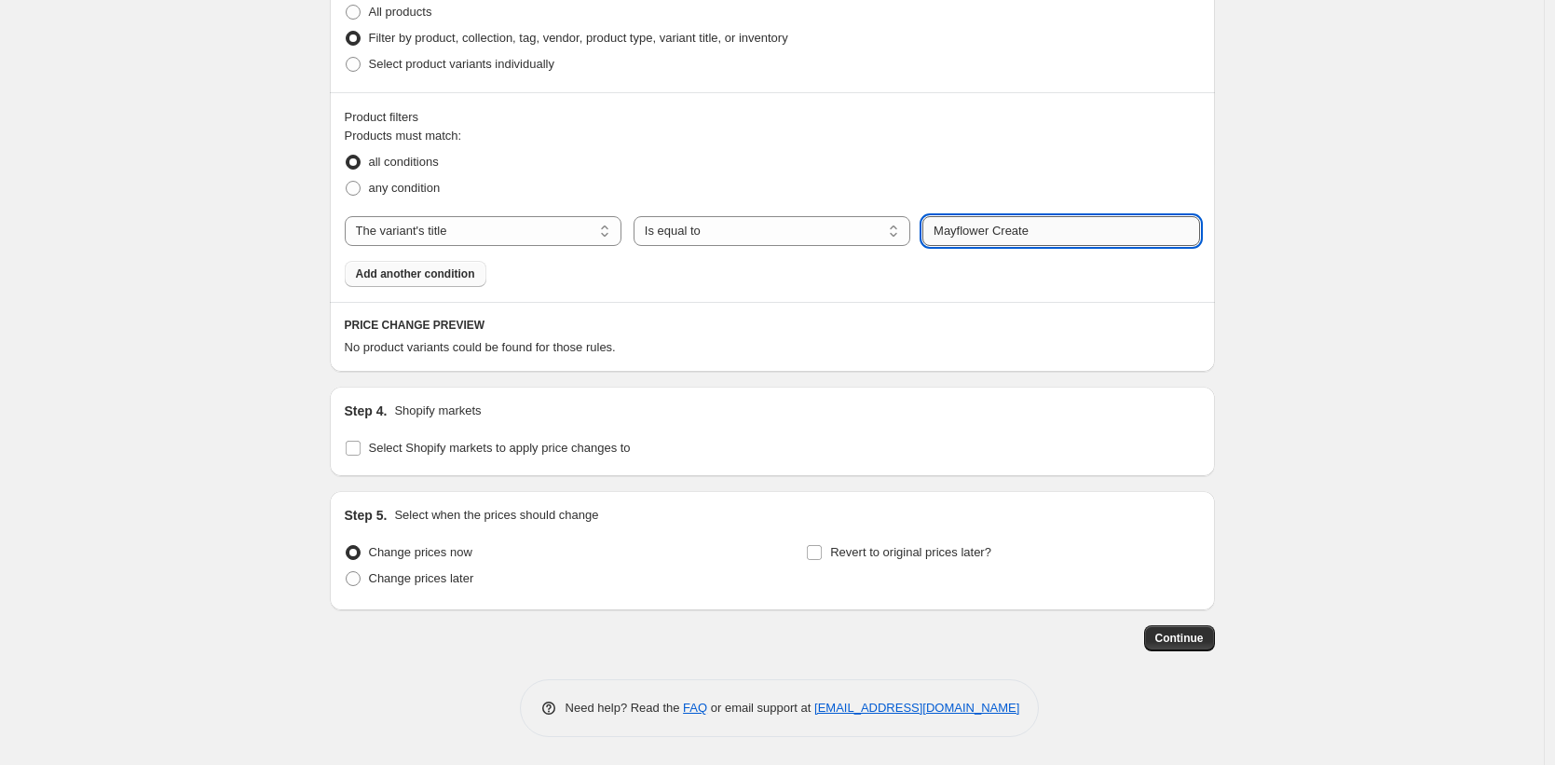
click at [1071, 237] on input "Mayflower Create" at bounding box center [1061, 231] width 277 height 30
click at [1066, 237] on input "Mayflower Create" at bounding box center [1061, 231] width 277 height 30
drag, startPoint x: 1066, startPoint y: 237, endPoint x: 1041, endPoint y: 234, distance: 25.3
click at [1066, 237] on input "Mayflower Create" at bounding box center [1061, 231] width 277 height 30
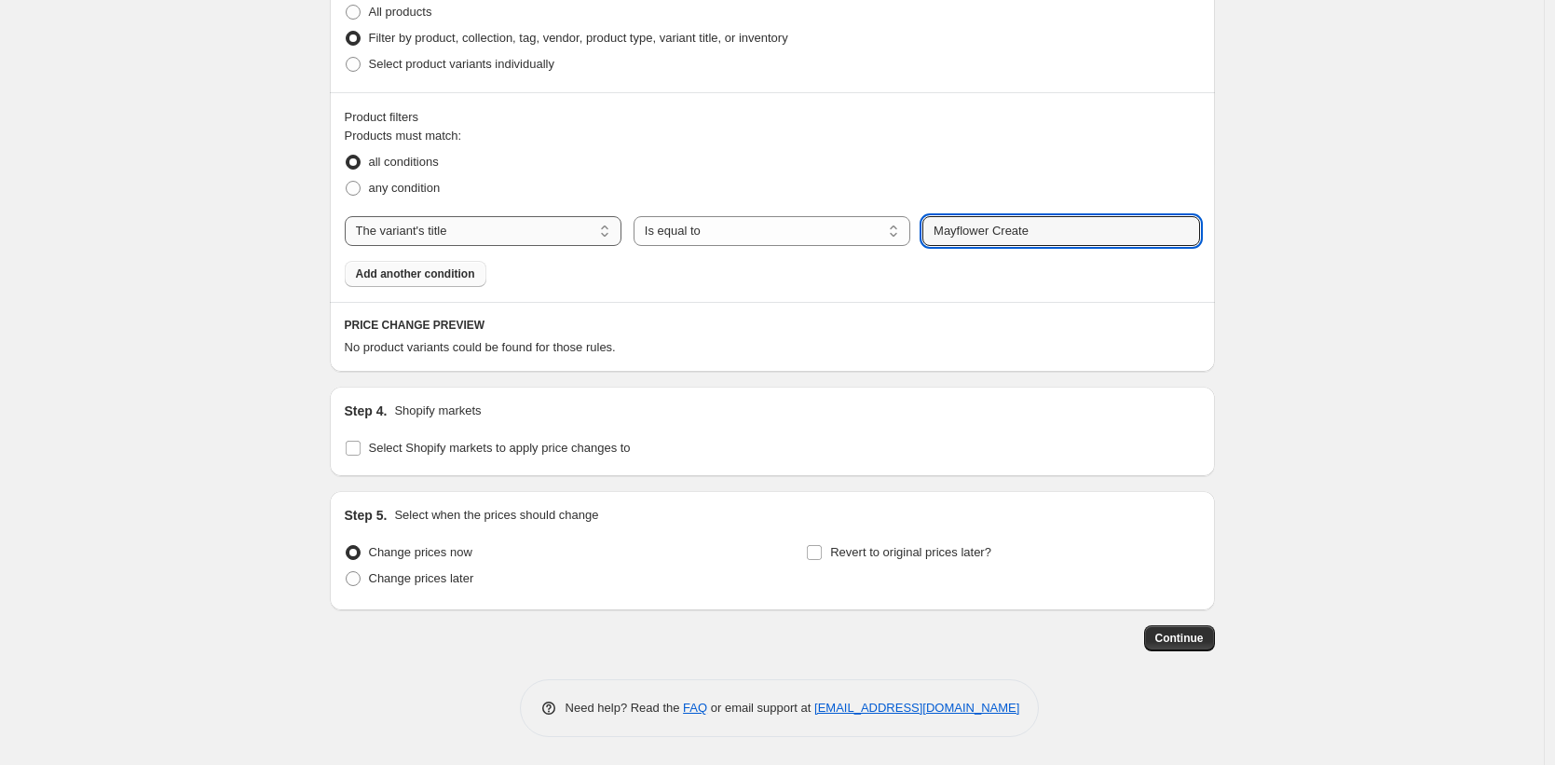
click at [395, 224] on select "The product The product's collection The product's tag The product's vendor The…" at bounding box center [483, 231] width 277 height 30
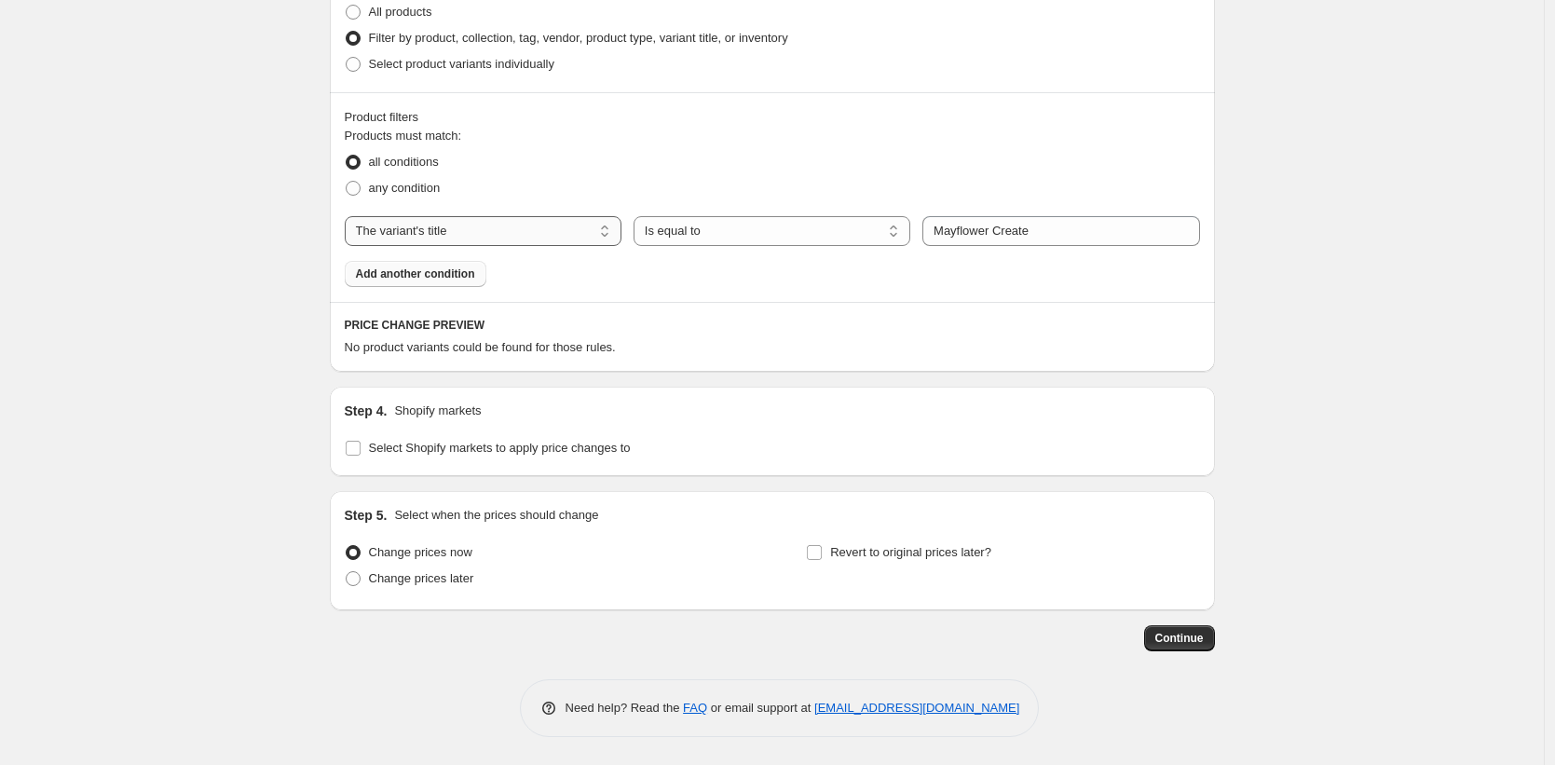
select select "product"
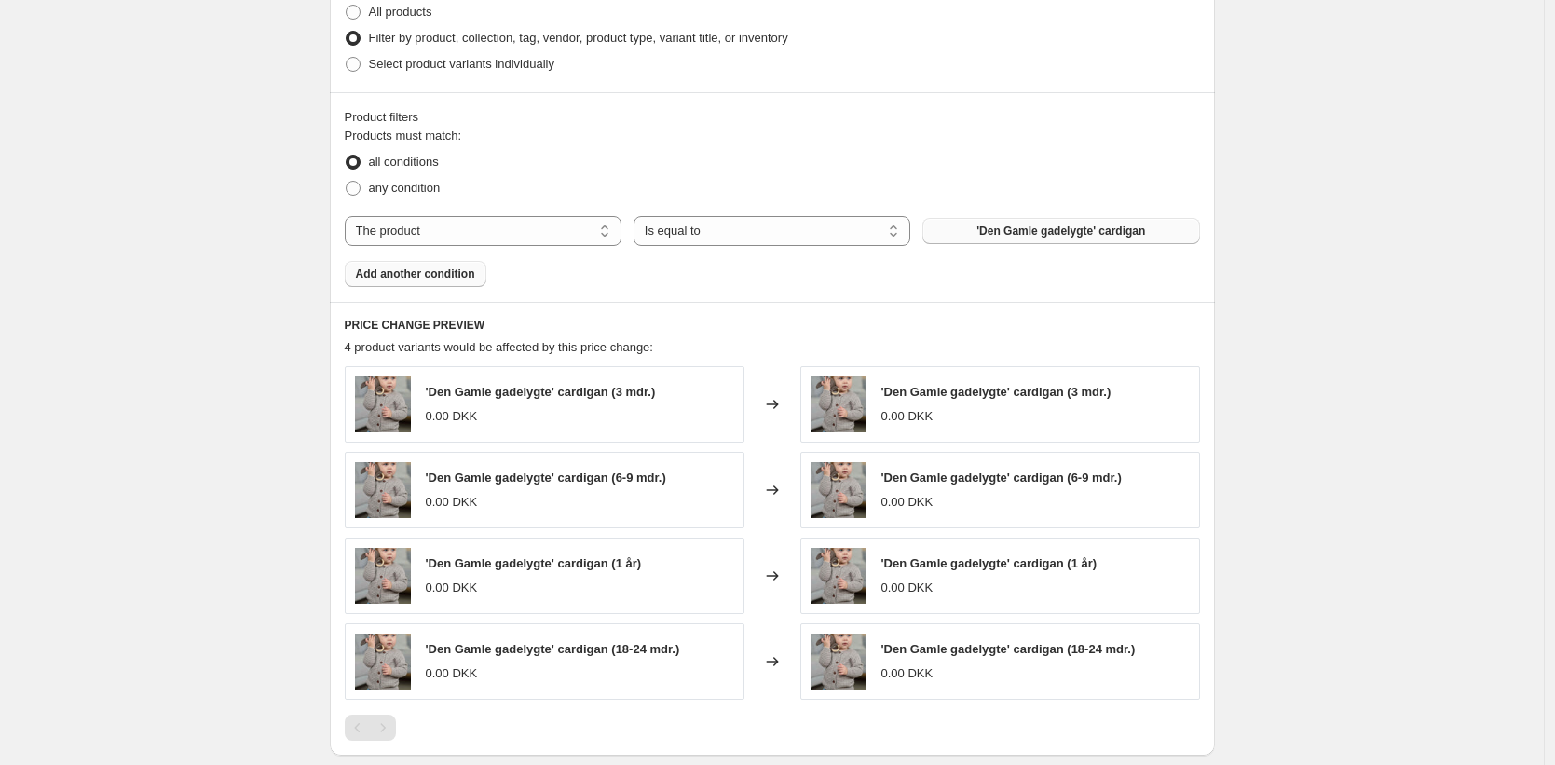
click at [1058, 236] on span "'Den Gamle gadelygte' cardigan" at bounding box center [1061, 231] width 169 height 15
click at [1054, 231] on span "'Den Gamle gadelygte' cardigan" at bounding box center [1061, 231] width 169 height 15
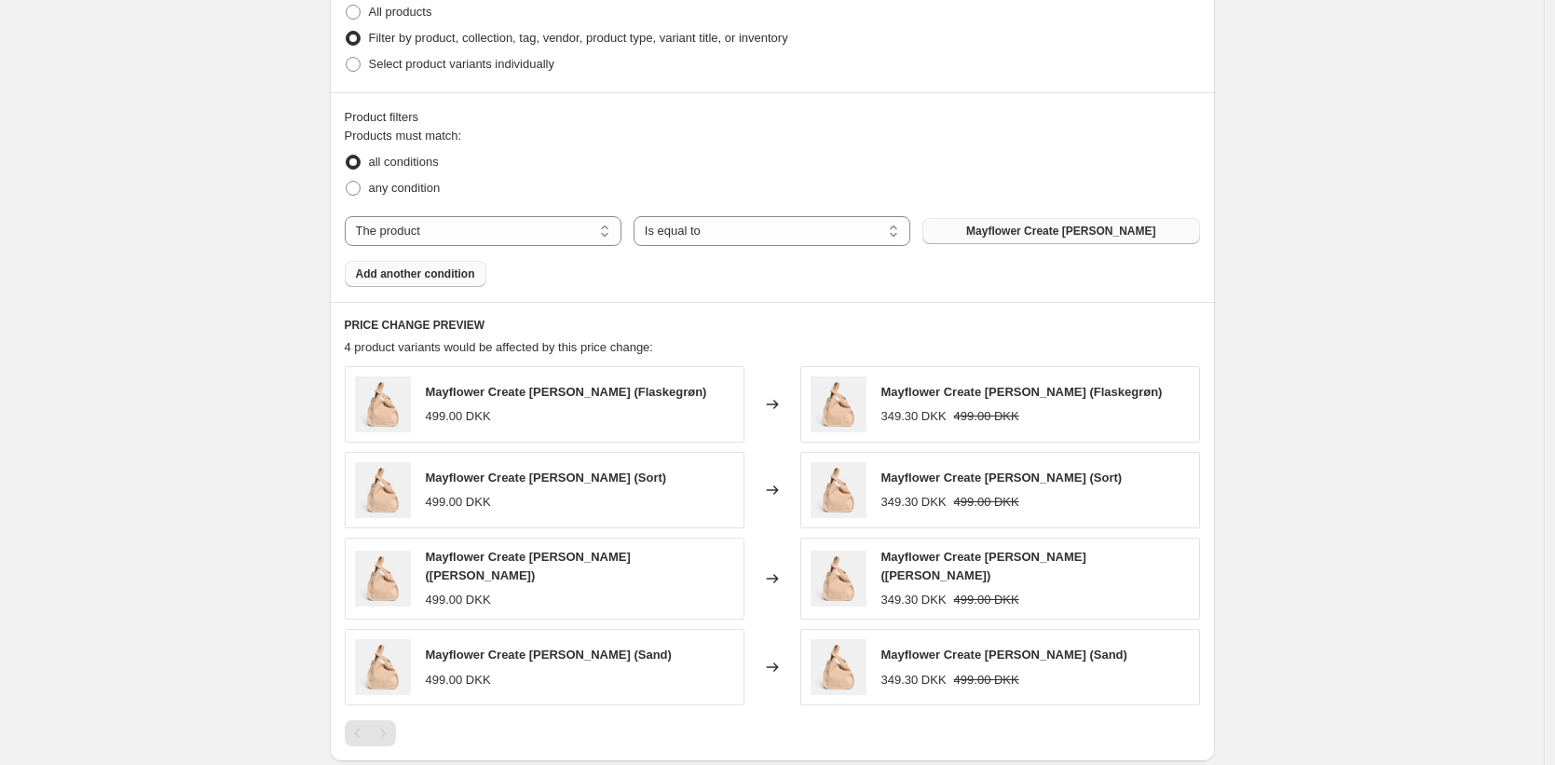
click at [401, 273] on span "Add another condition" at bounding box center [415, 274] width 119 height 15
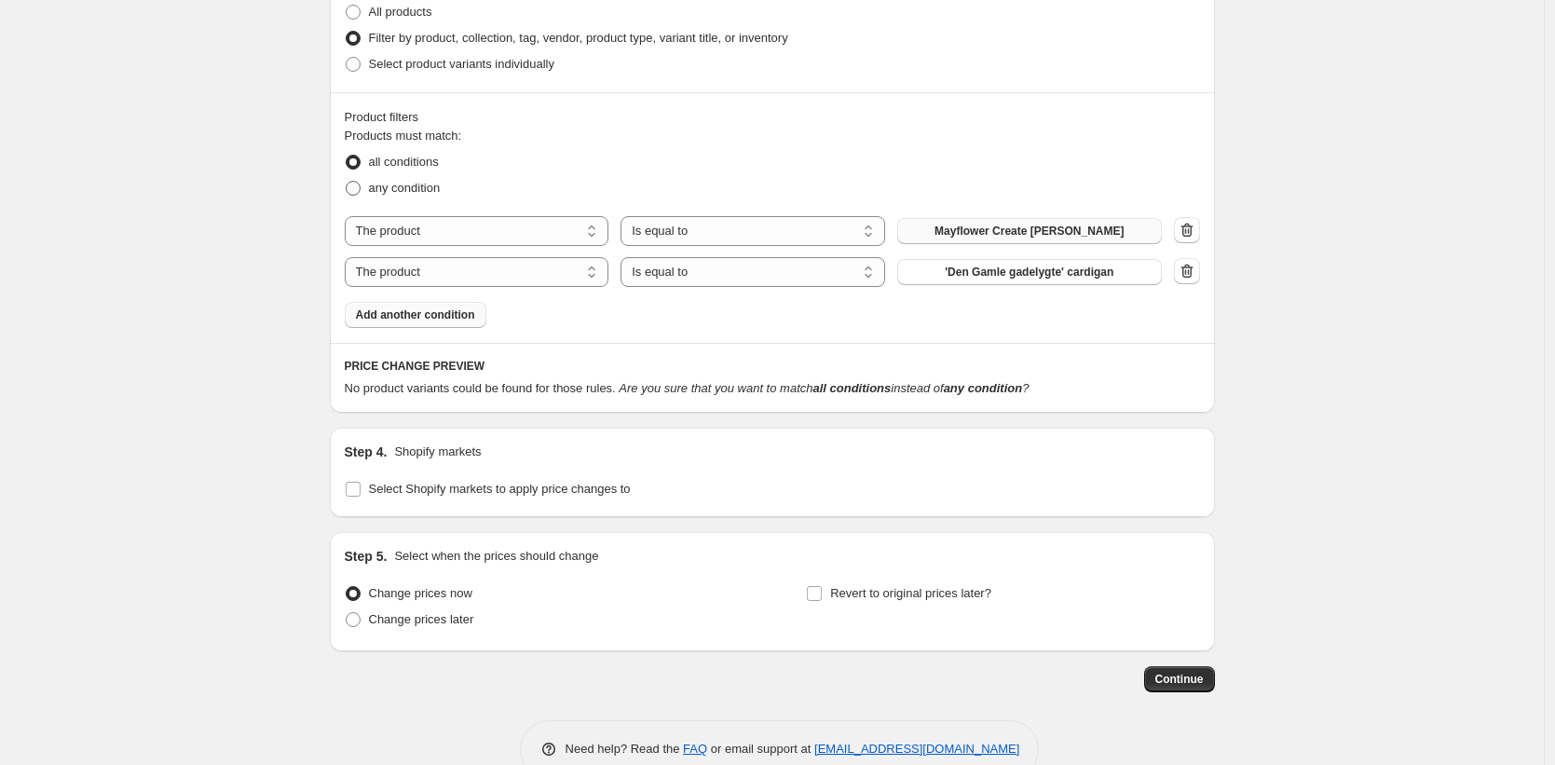
click at [355, 190] on span at bounding box center [353, 188] width 15 height 15
click at [347, 182] on input "any condition" at bounding box center [346, 181] width 1 height 1
radio input "true"
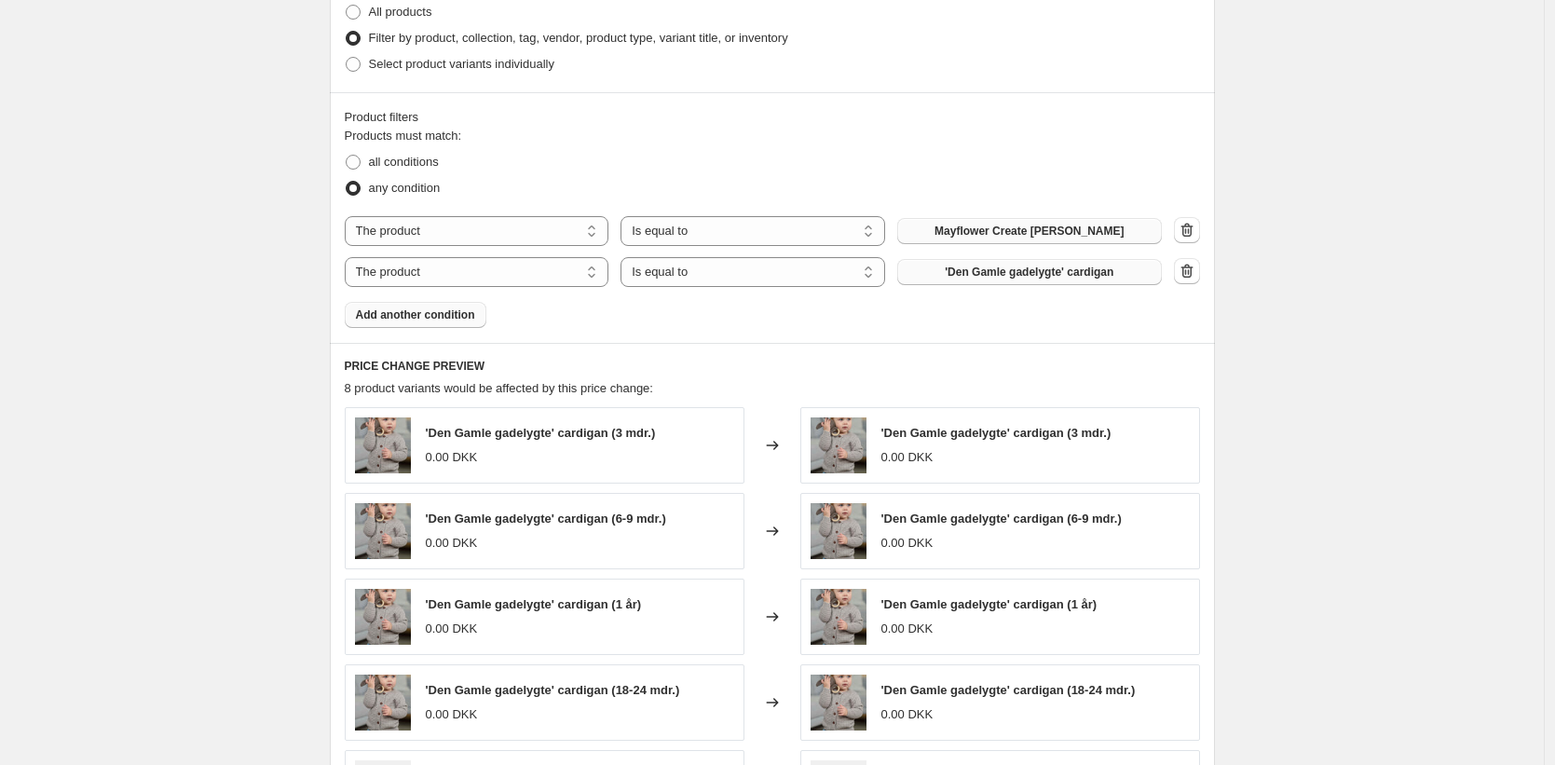
click at [988, 283] on button "'Den Gamle gadelygte' cardigan" at bounding box center [1029, 272] width 265 height 26
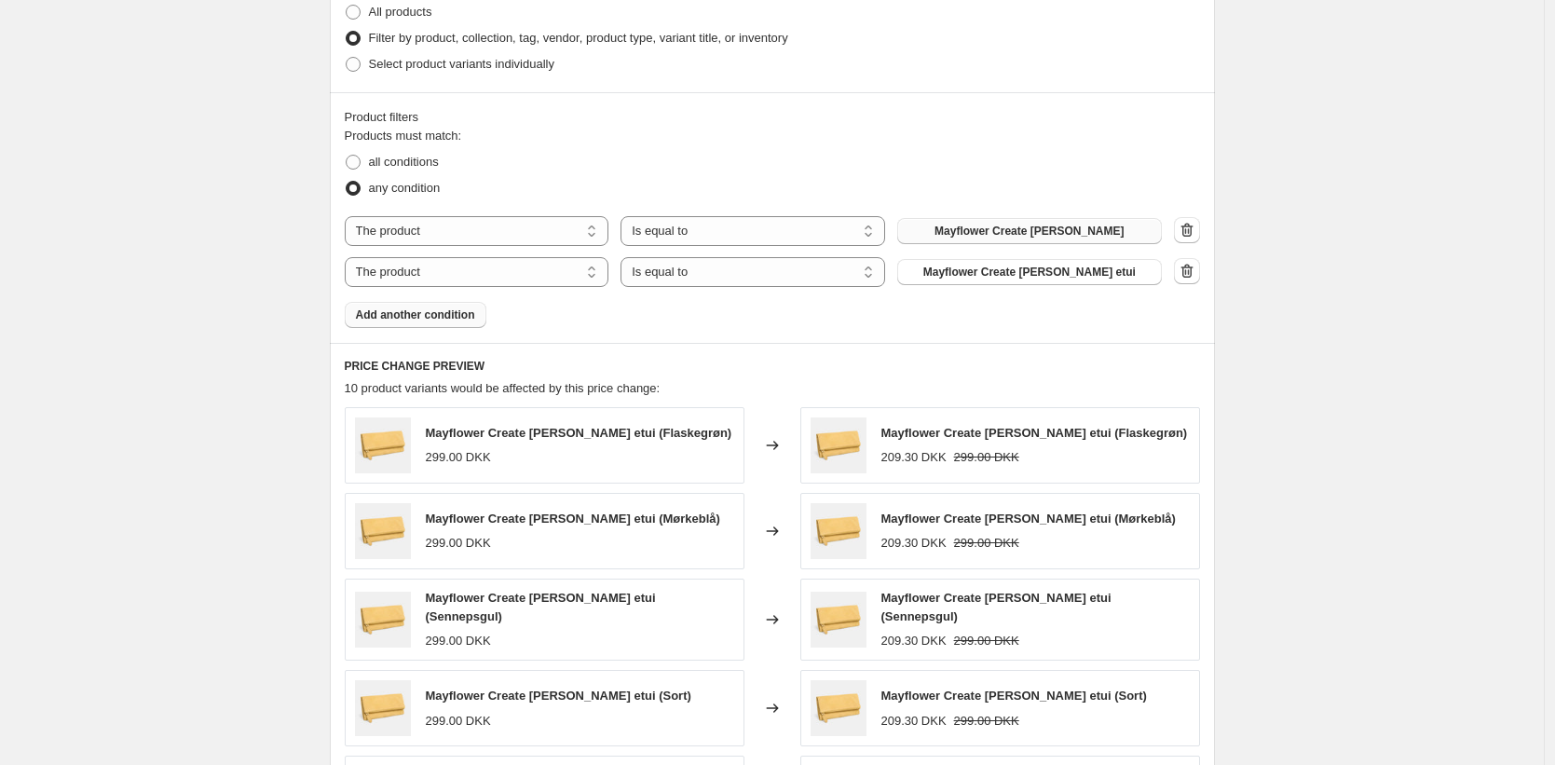
click at [463, 321] on span "Add another condition" at bounding box center [415, 315] width 119 height 15
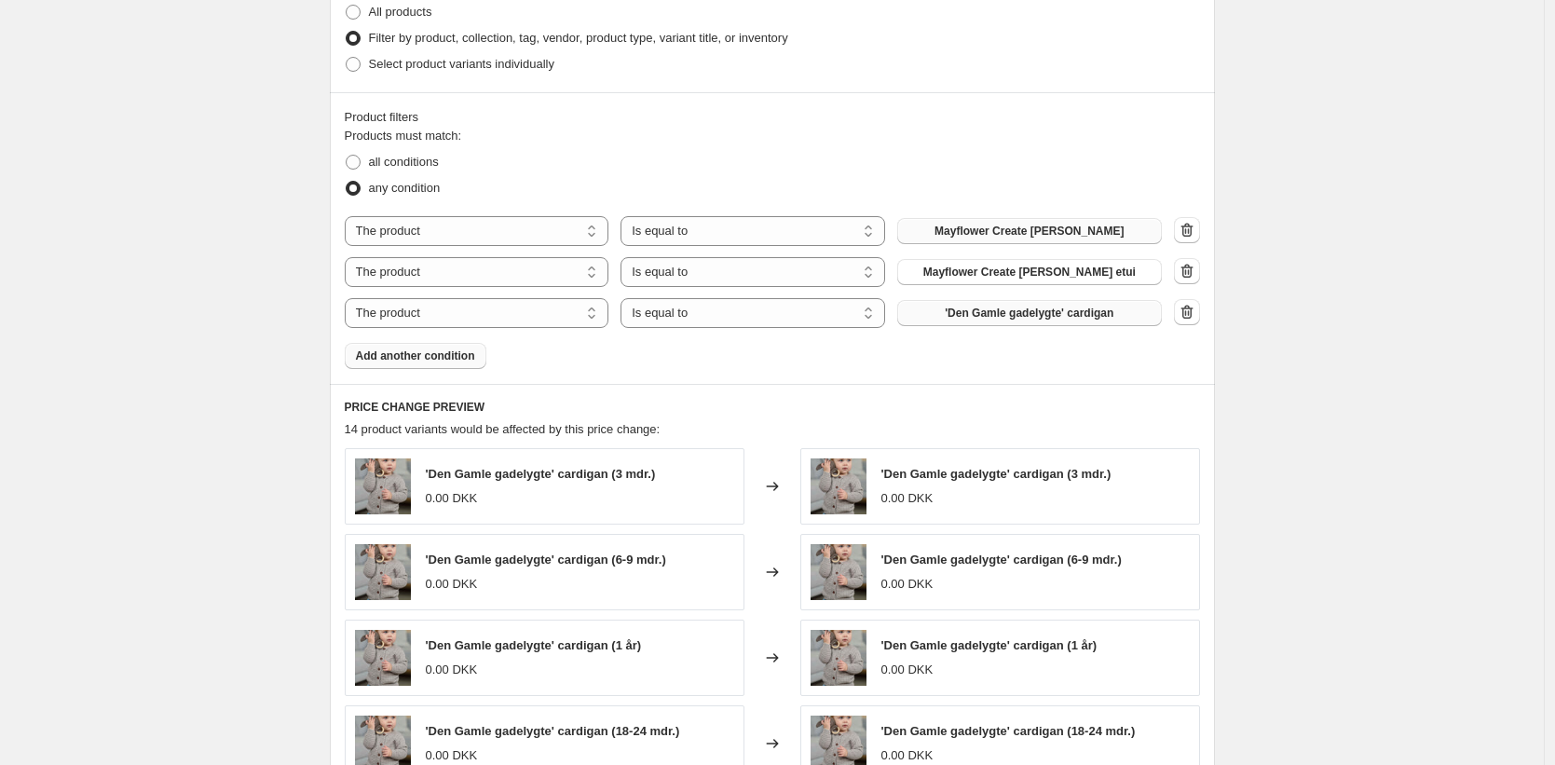
click at [1046, 322] on button "'Den Gamle gadelygte' cardigan" at bounding box center [1029, 313] width 265 height 26
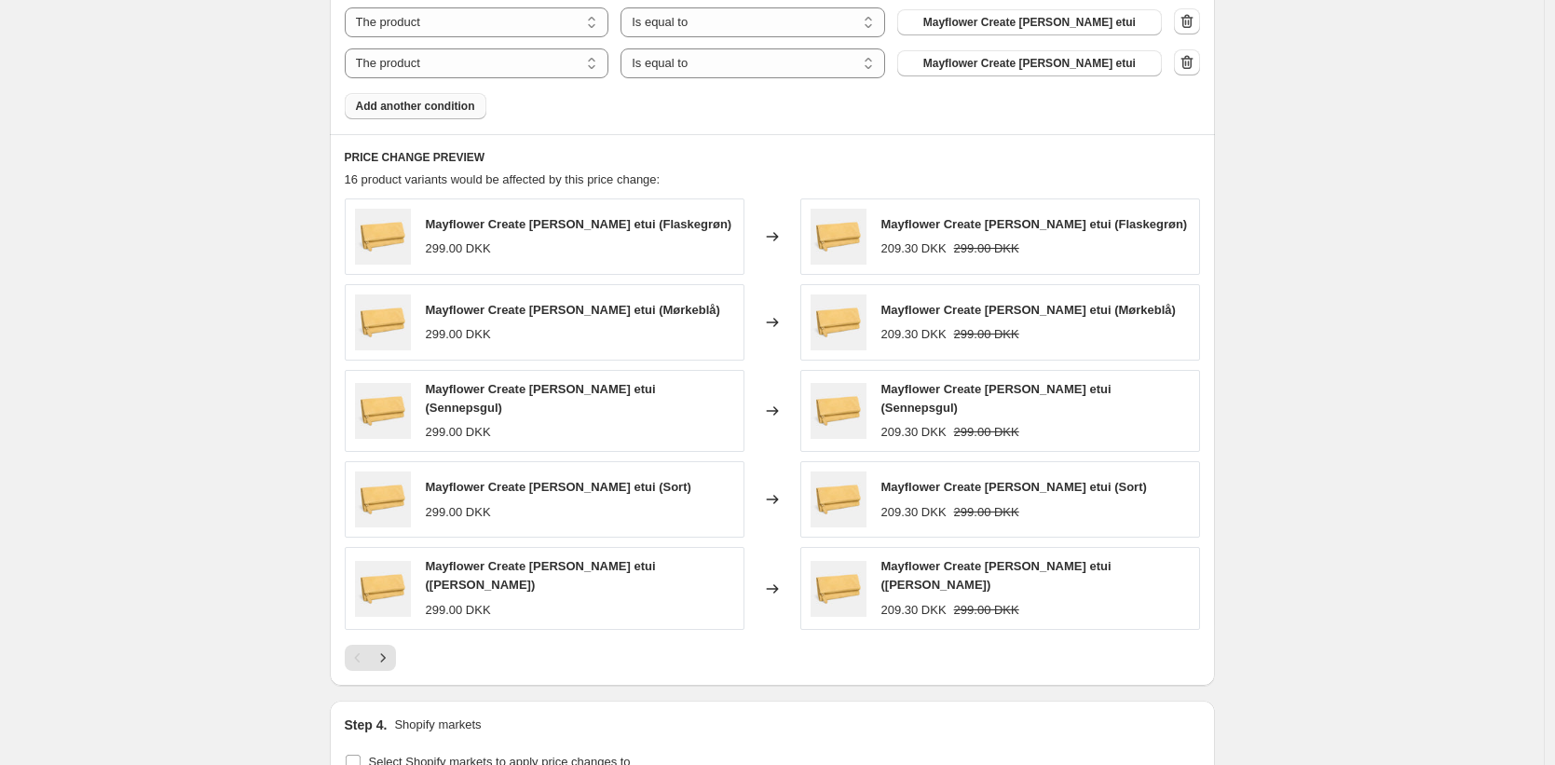
scroll to position [1203, 0]
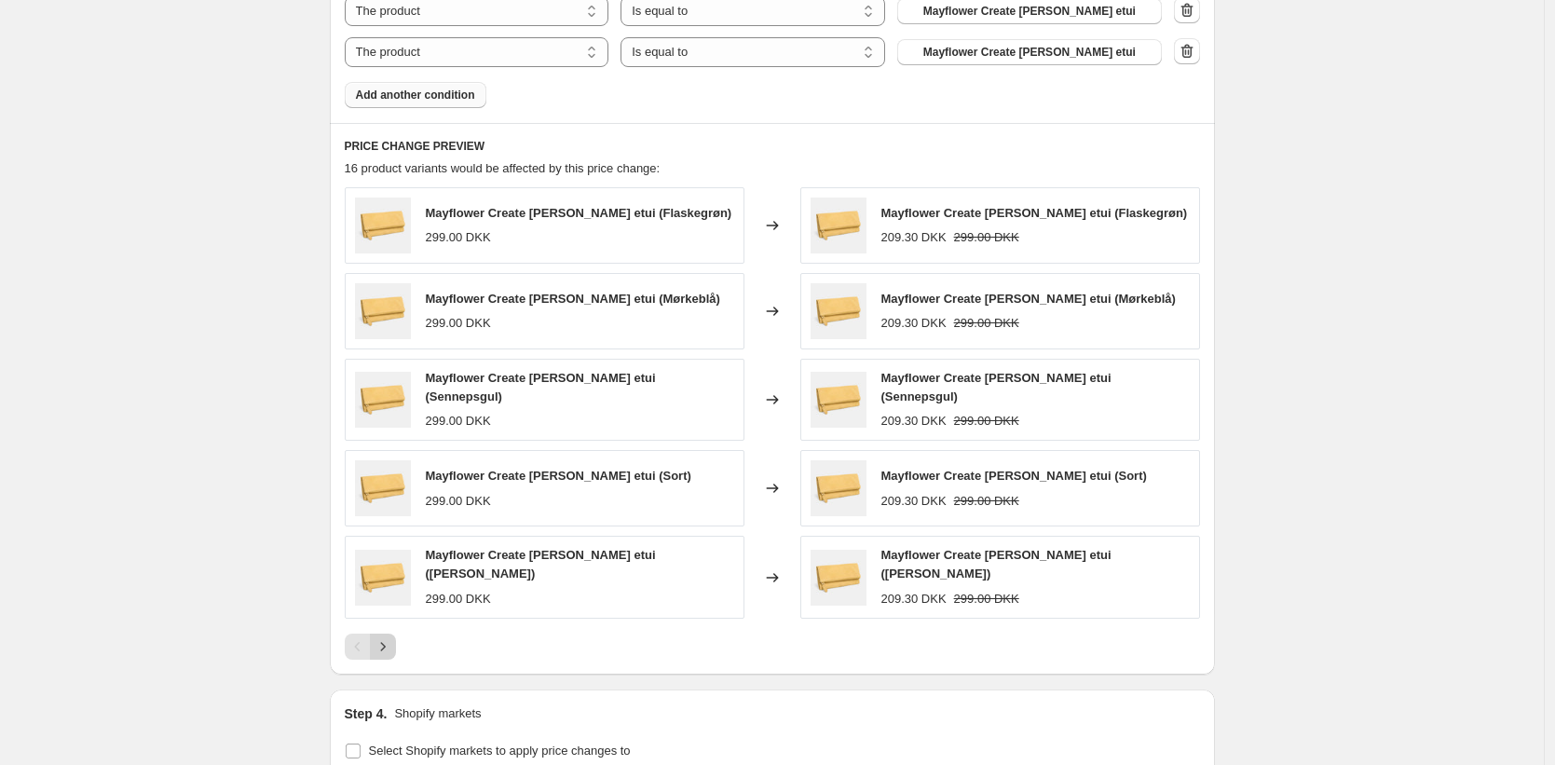
click at [385, 642] on icon "Next" at bounding box center [382, 646] width 5 height 8
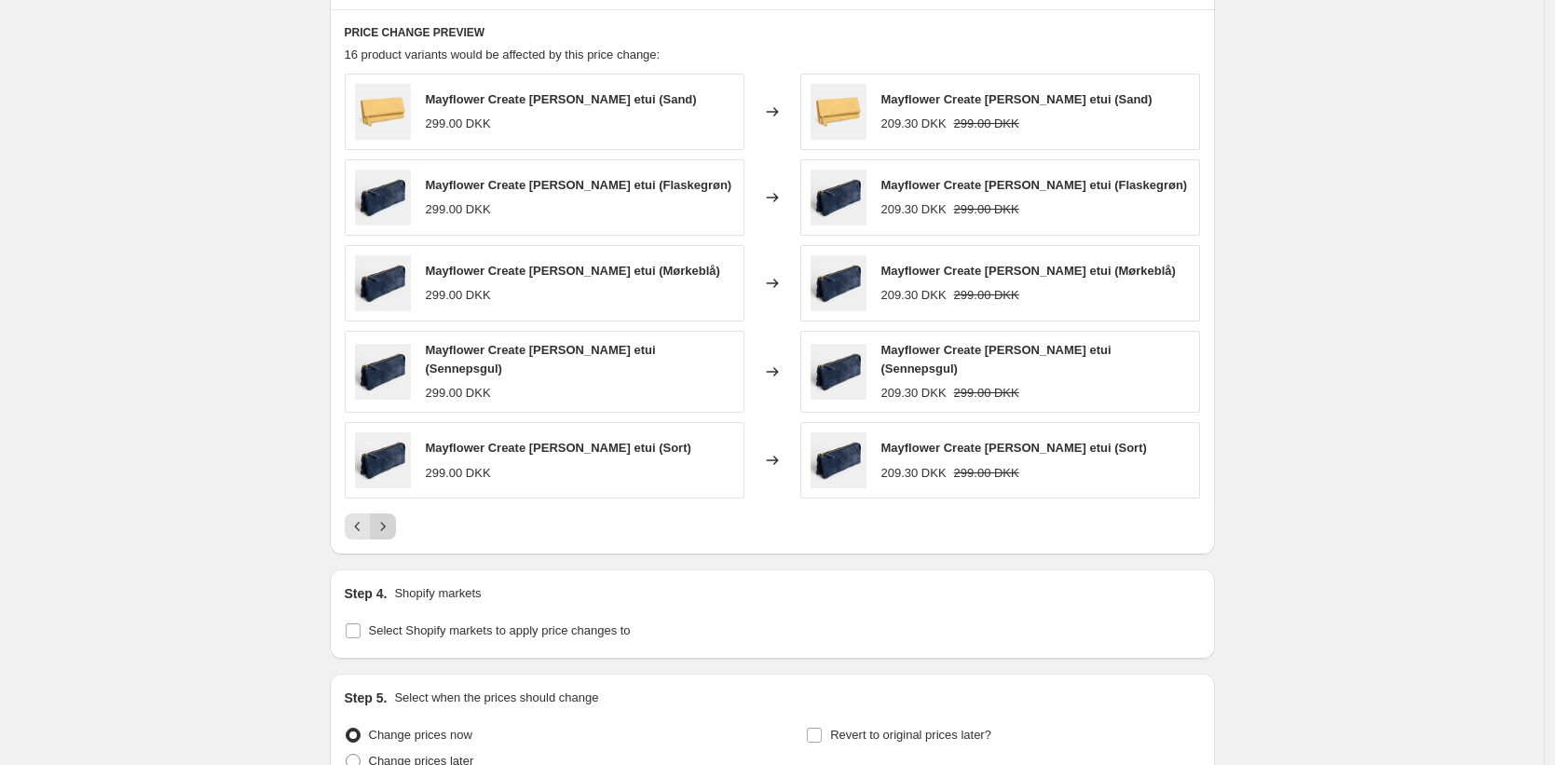
scroll to position [1322, 0]
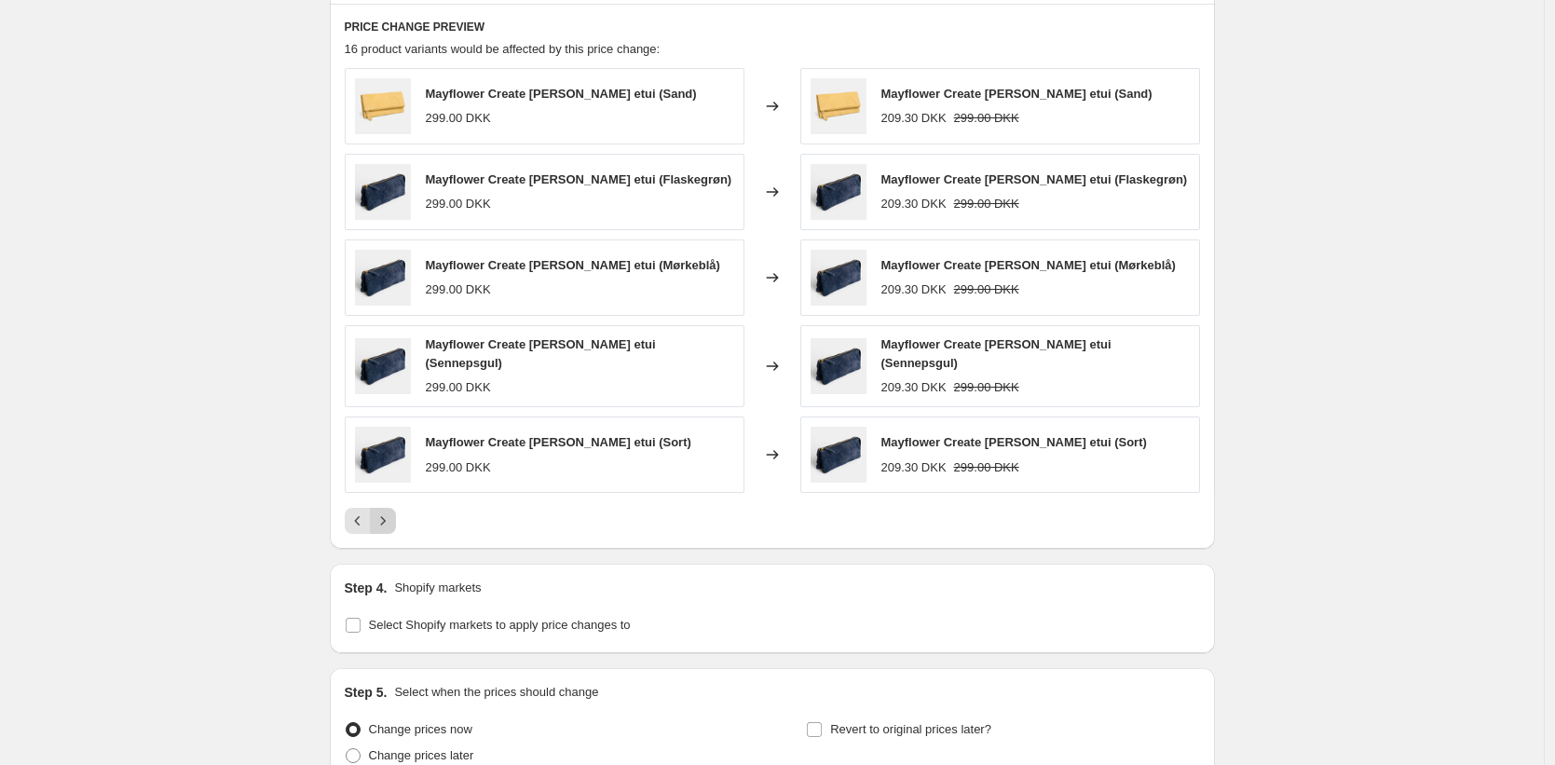
click at [390, 525] on icon "Next" at bounding box center [383, 521] width 19 height 19
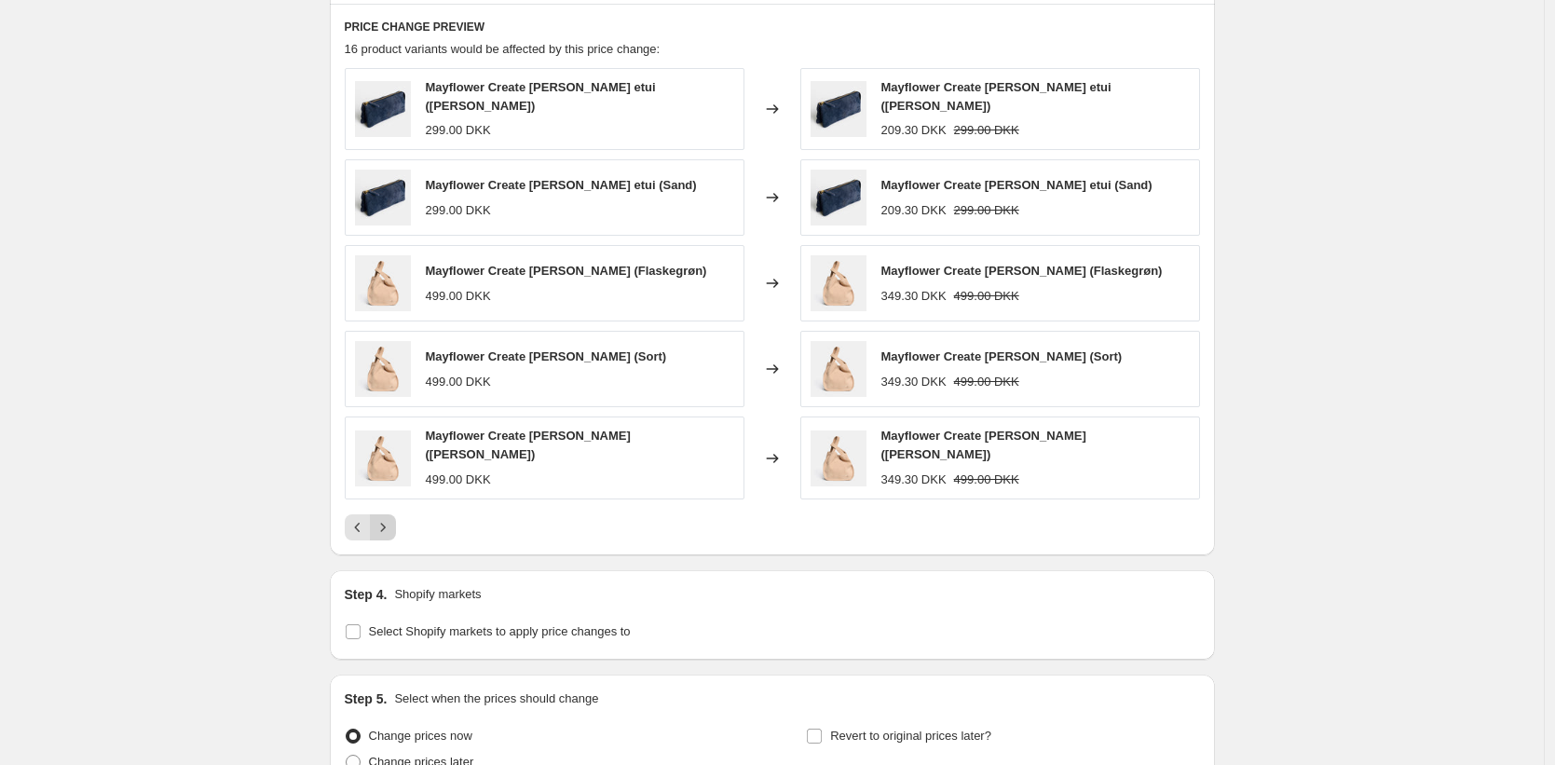
click at [379, 518] on icon "Next" at bounding box center [383, 527] width 19 height 19
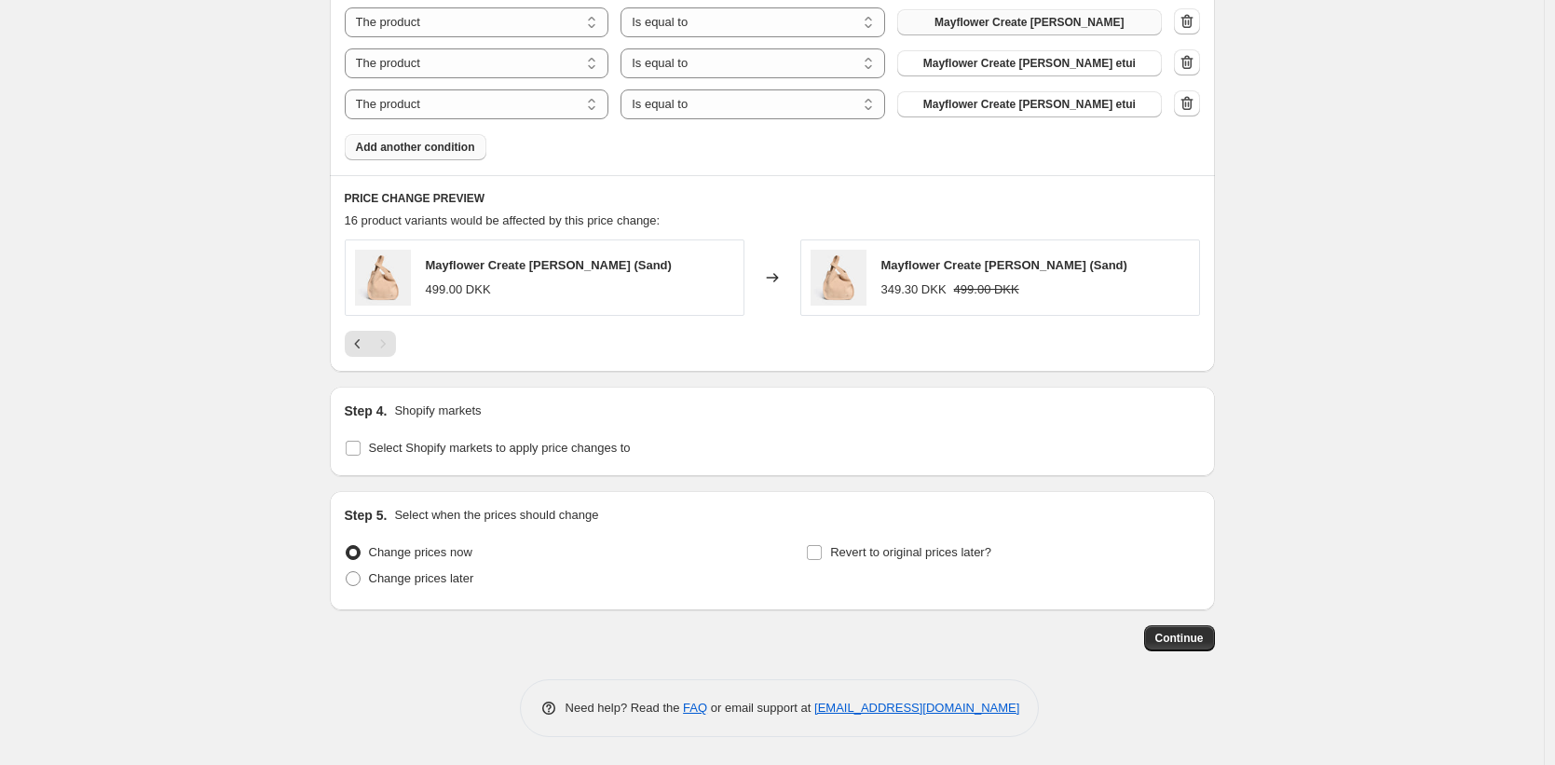
scroll to position [1151, 0]
click at [357, 446] on input "Select Shopify markets to apply price changes to" at bounding box center [353, 448] width 15 height 15
checkbox input "true"
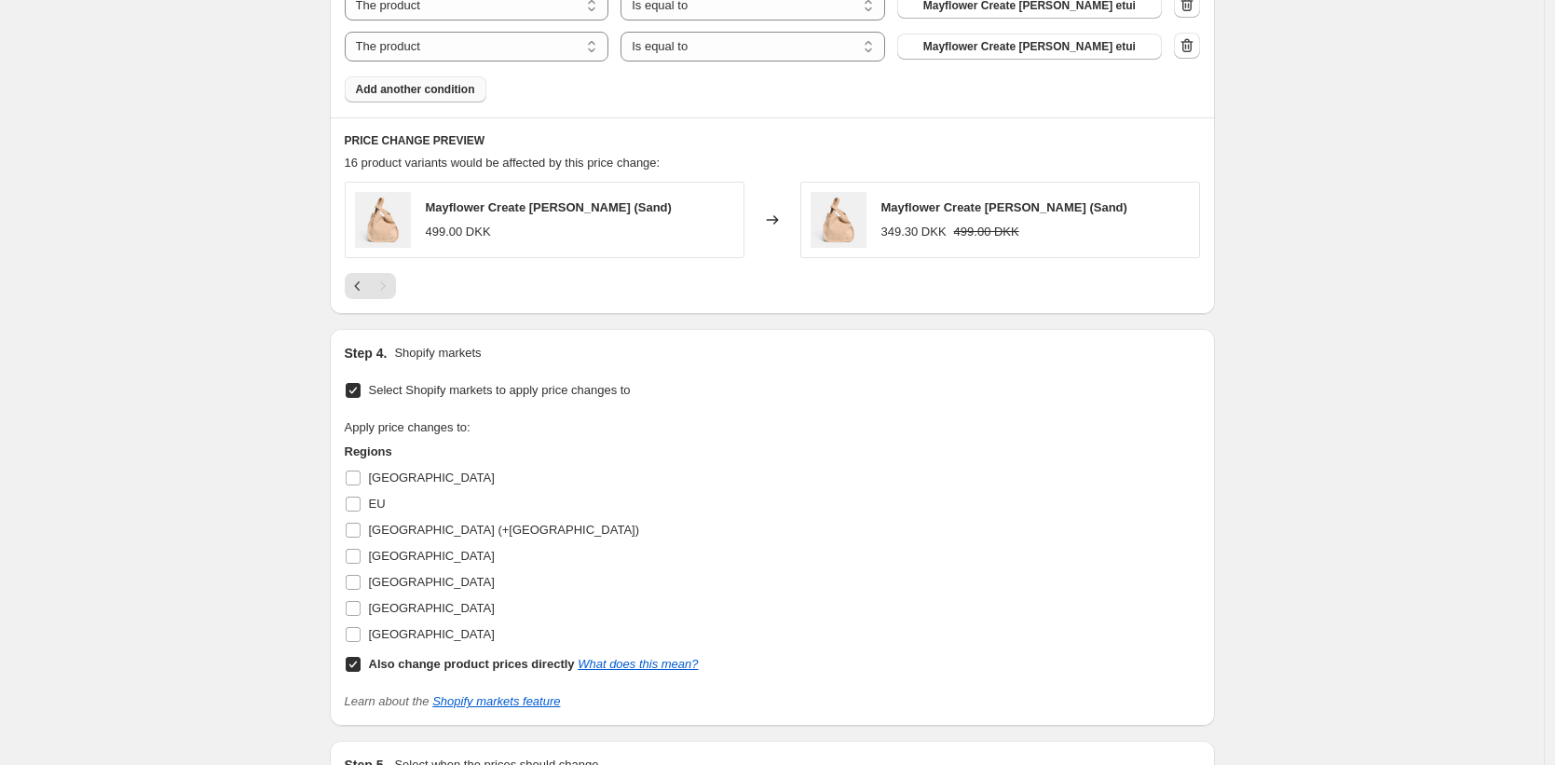
scroll to position [1228, 0]
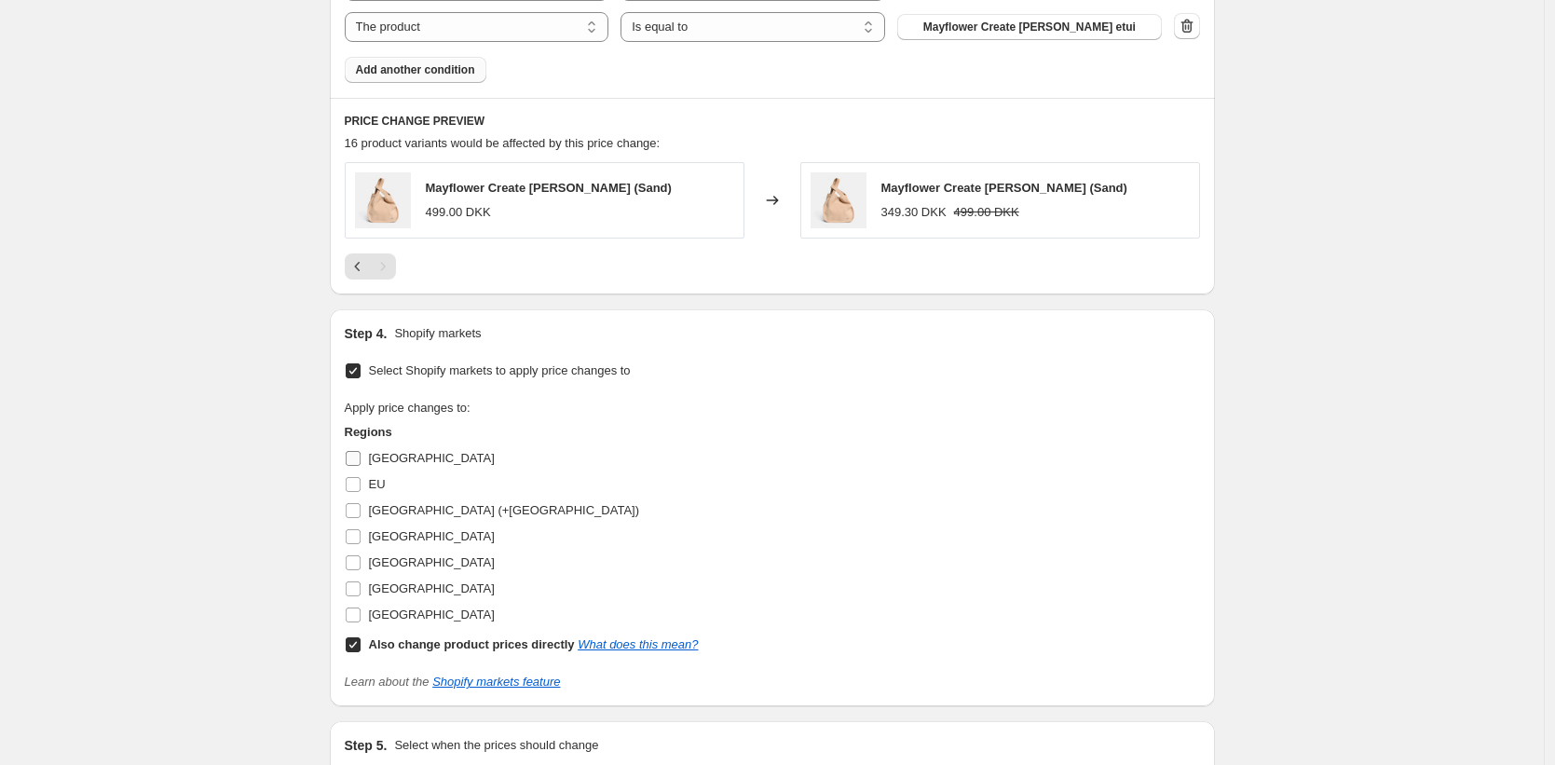
click at [360, 459] on input "Denmark" at bounding box center [353, 458] width 15 height 15
checkbox input "true"
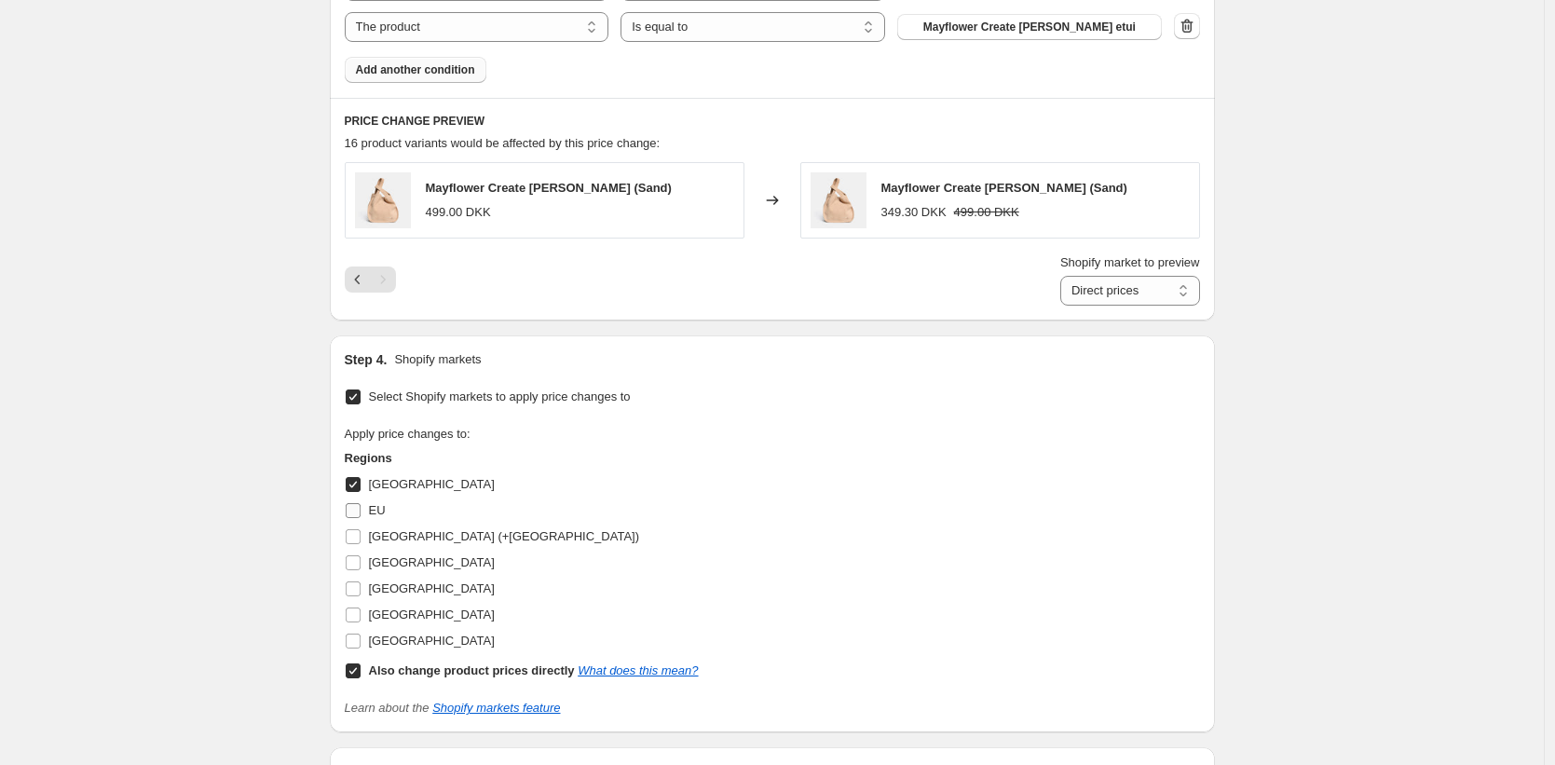
click at [354, 507] on input "EU" at bounding box center [353, 510] width 15 height 15
checkbox input "true"
click at [351, 542] on input "Germany (+Austria)" at bounding box center [353, 536] width 15 height 15
checkbox input "true"
click at [355, 592] on input "Poland" at bounding box center [353, 589] width 15 height 15
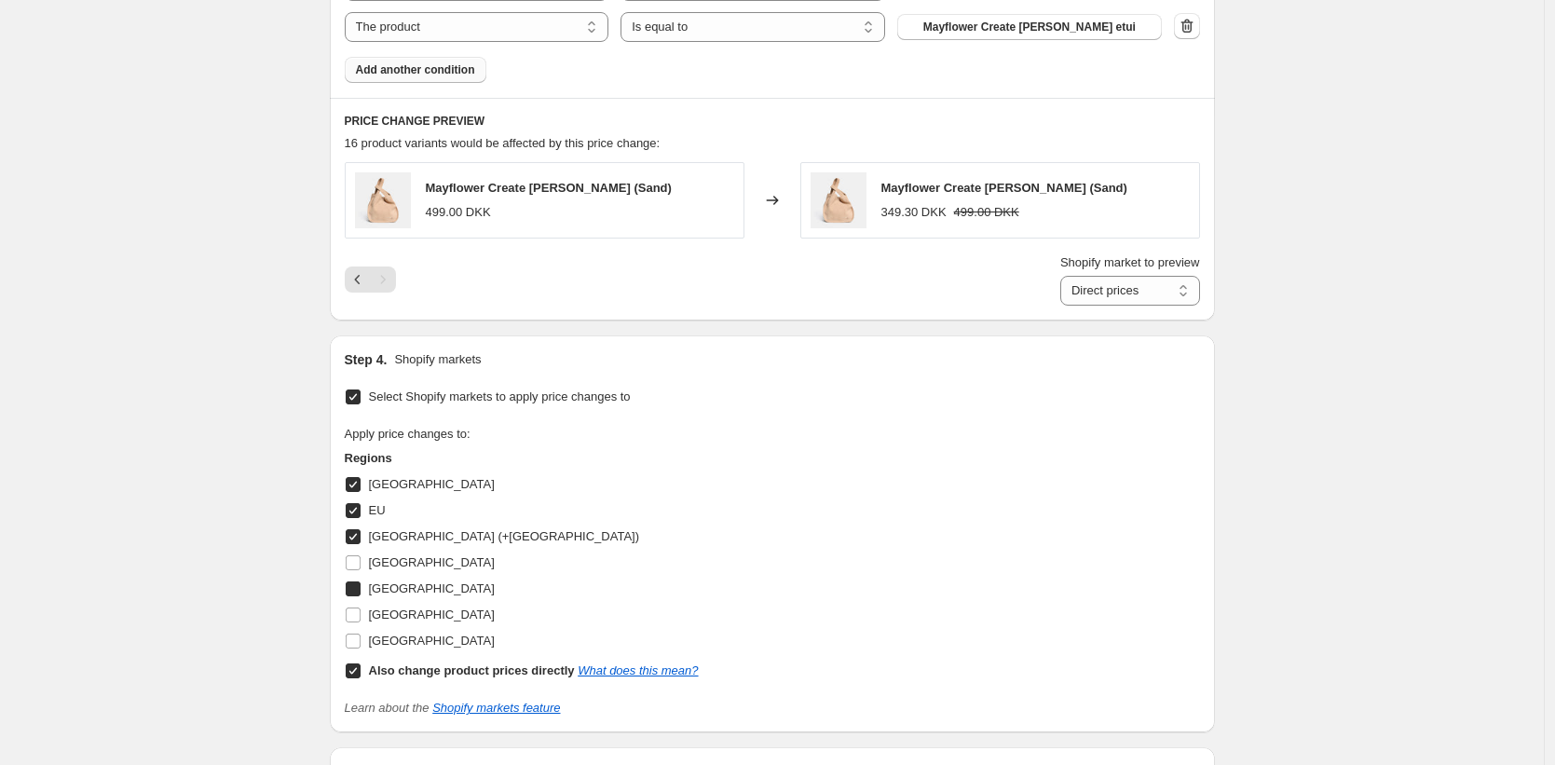
checkbox input "true"
click at [355, 609] on input "Sweden" at bounding box center [353, 615] width 15 height 15
checkbox input "true"
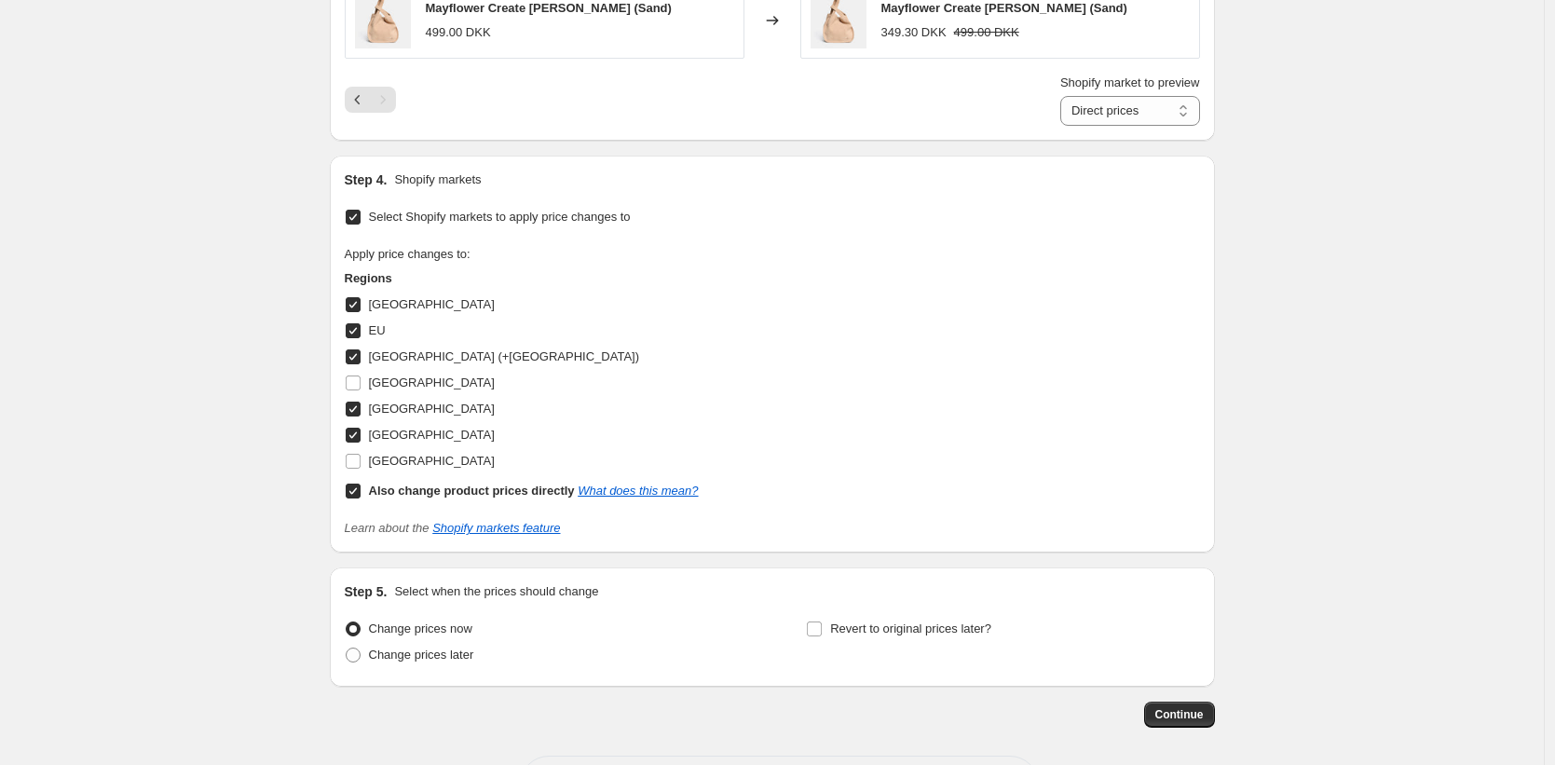
scroll to position [1409, 0]
click at [419, 657] on span "Change prices later" at bounding box center [421, 654] width 105 height 14
click at [347, 648] on input "Change prices later" at bounding box center [346, 647] width 1 height 1
radio input "true"
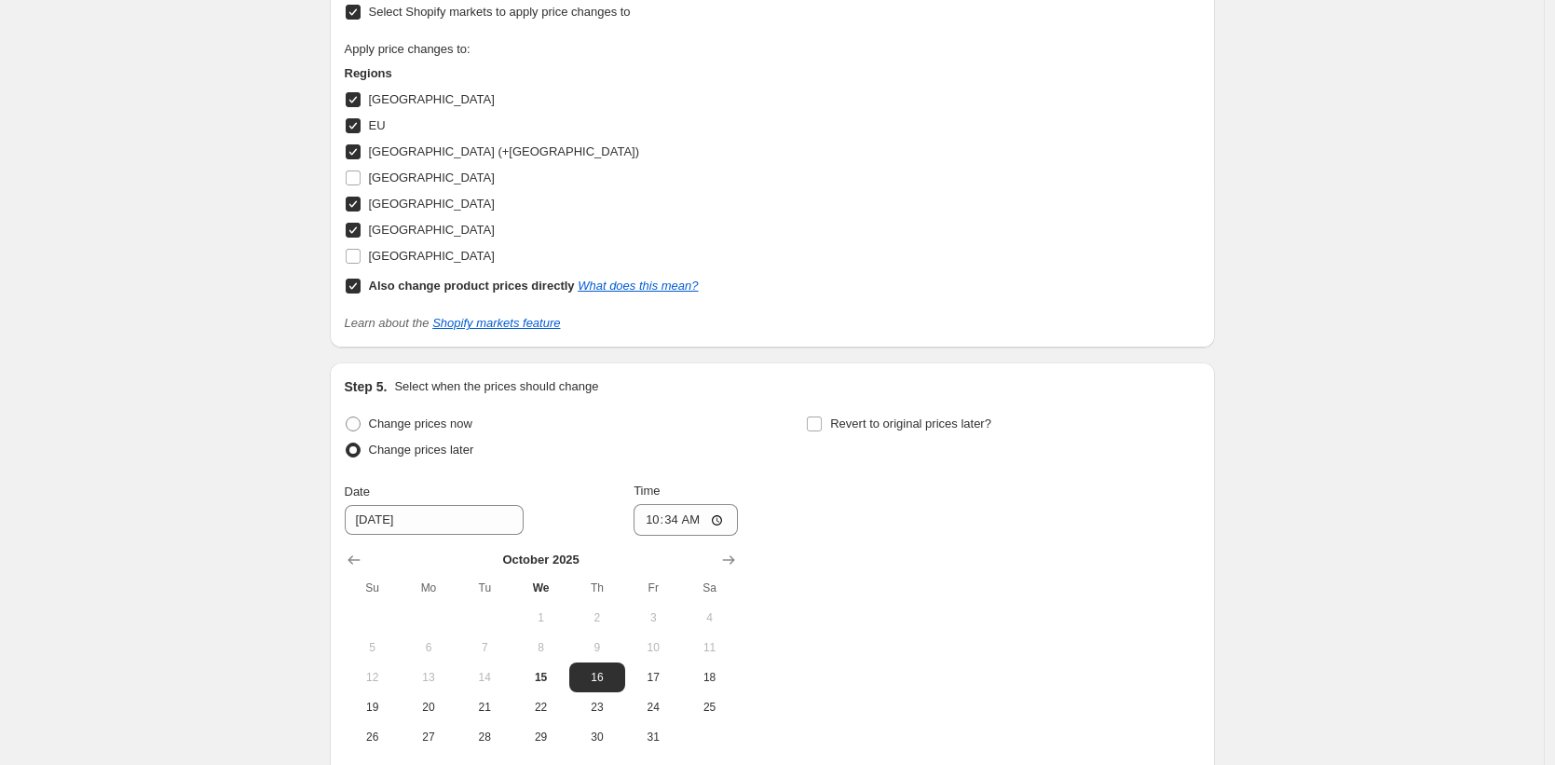
scroll to position [1623, 0]
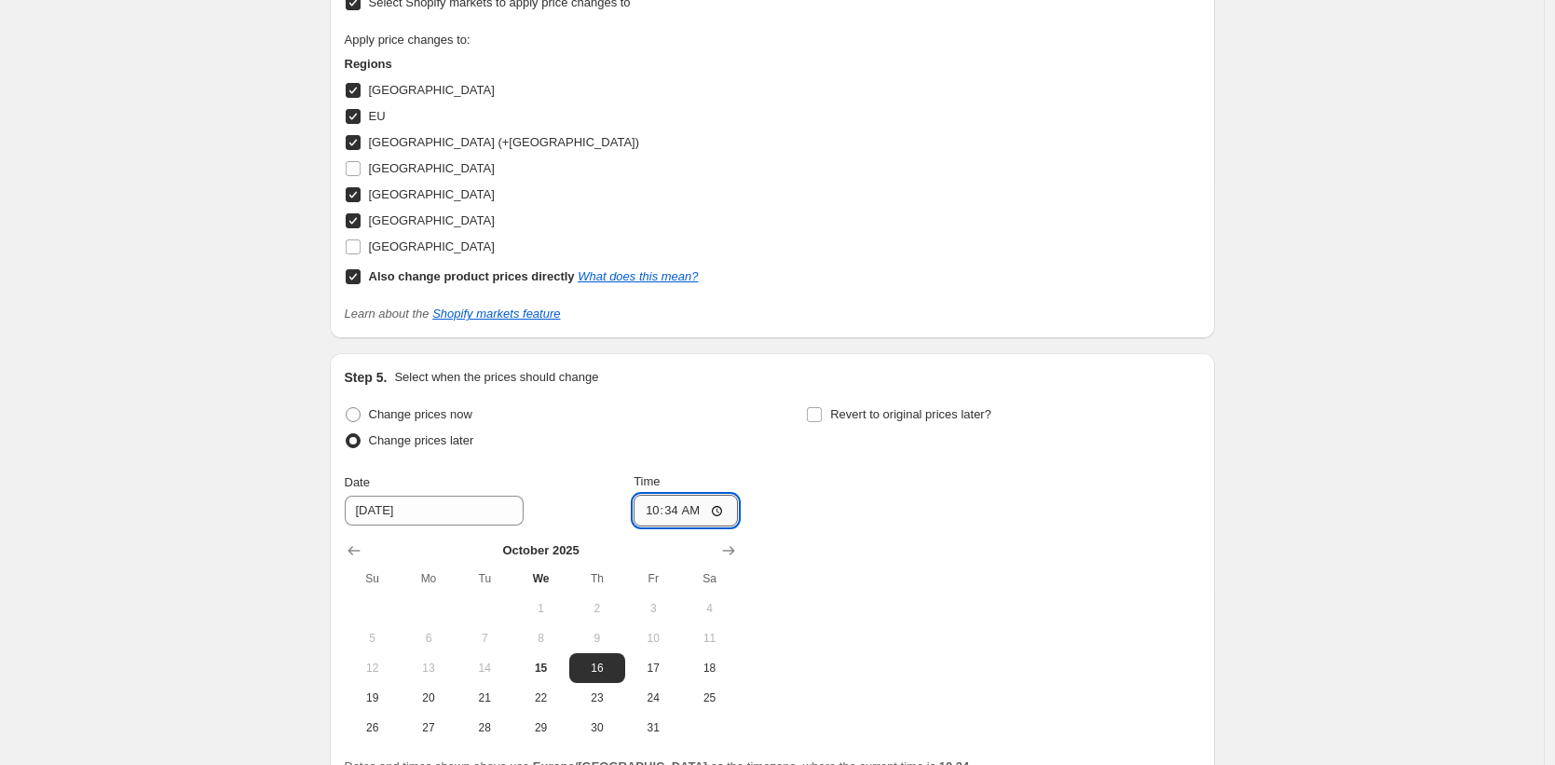
click at [677, 509] on input "10:34" at bounding box center [686, 511] width 104 height 32
type input "00:01"
click at [911, 509] on div "Change prices now Change prices later Date 10/16/2025 Time 00:01 October 2025 S…" at bounding box center [773, 572] width 856 height 341
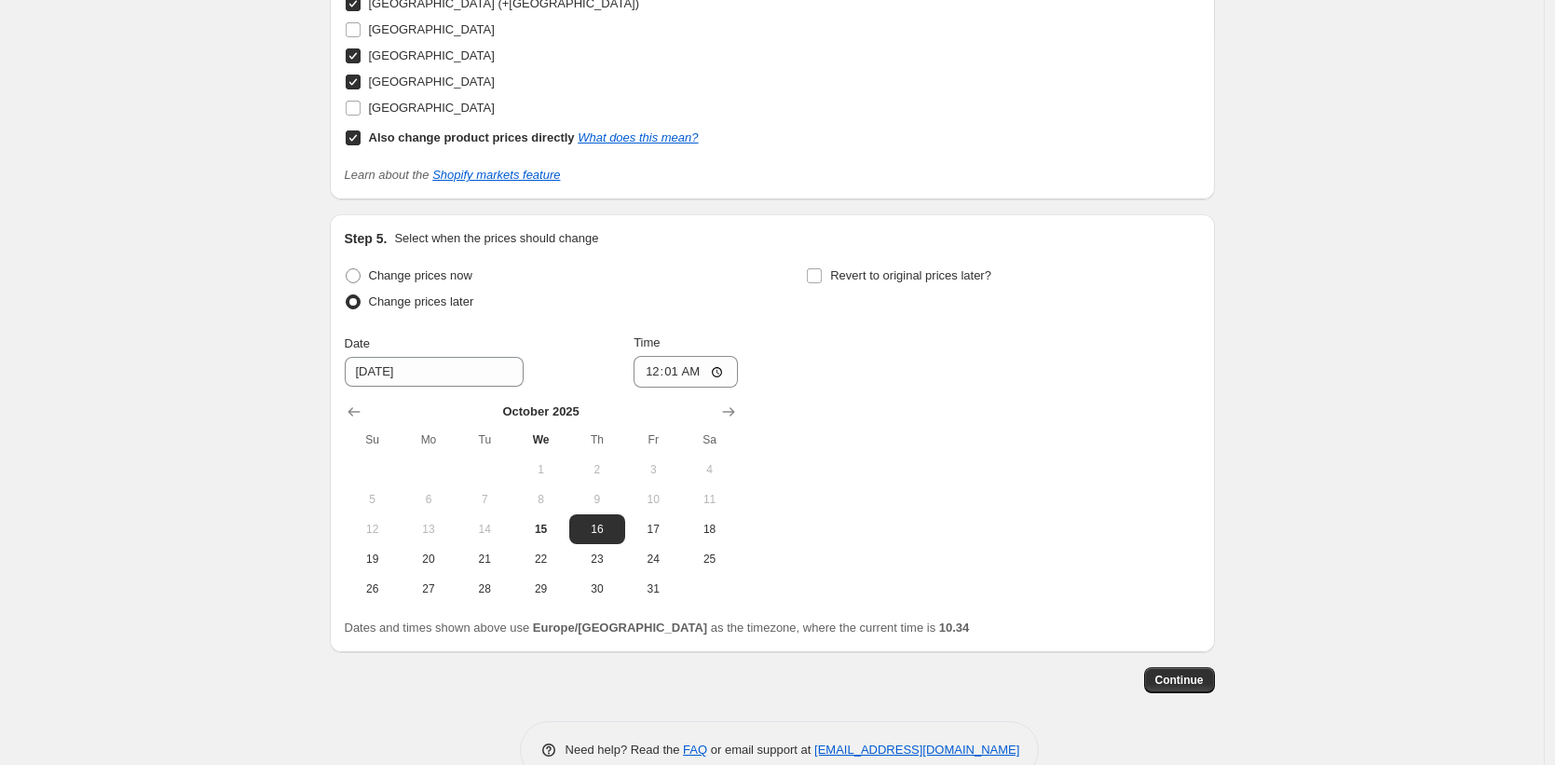
scroll to position [1803, 0]
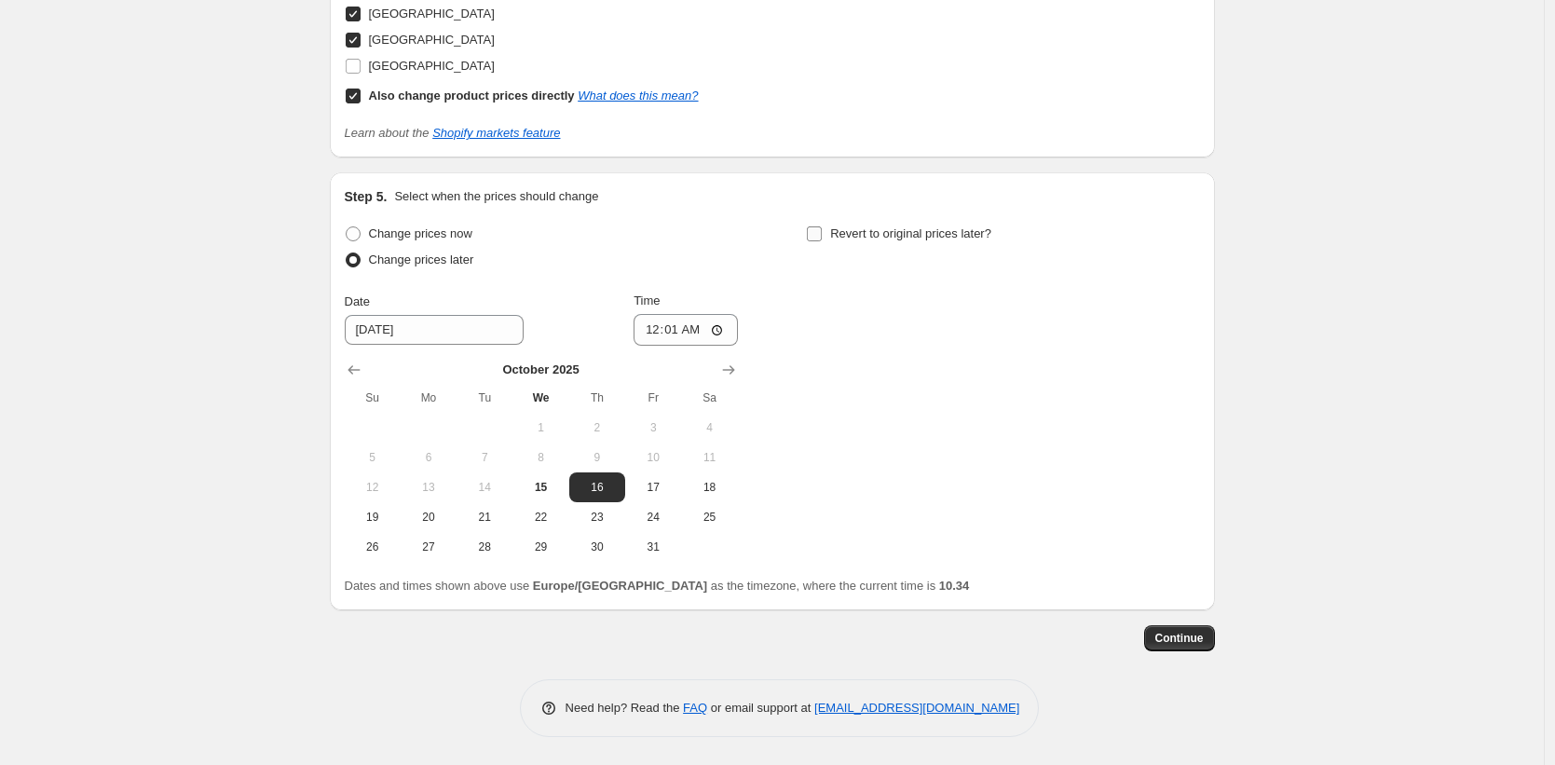
click at [829, 237] on label "Revert to original prices later?" at bounding box center [898, 234] width 185 height 26
click at [822, 237] on input "Revert to original prices later?" at bounding box center [814, 233] width 15 height 15
checkbox input "true"
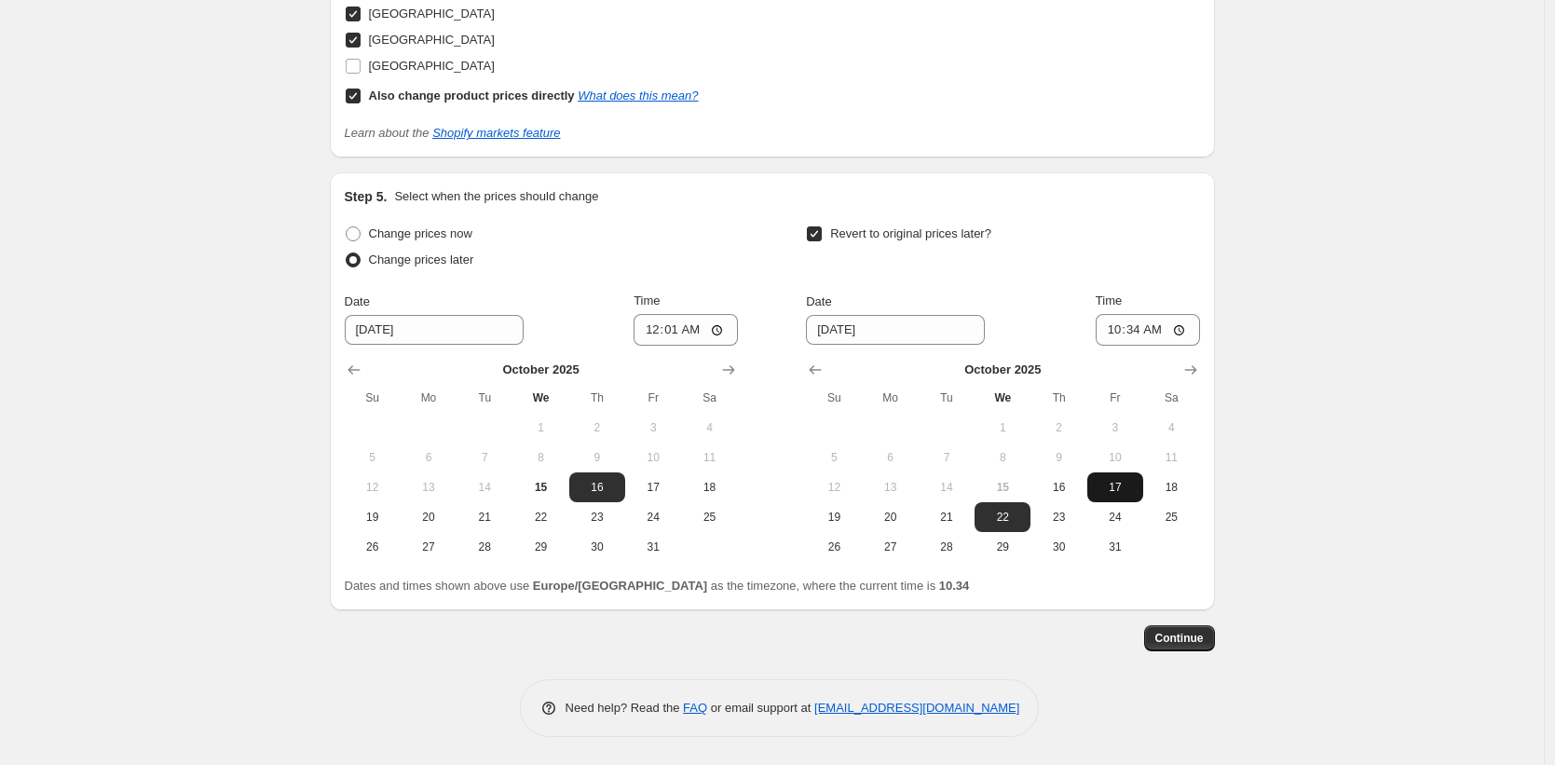
drag, startPoint x: 1124, startPoint y: 547, endPoint x: 1130, endPoint y: 472, distance: 75.7
click at [1123, 547] on span "31" at bounding box center [1115, 547] width 41 height 15
type input "10/31/2025"
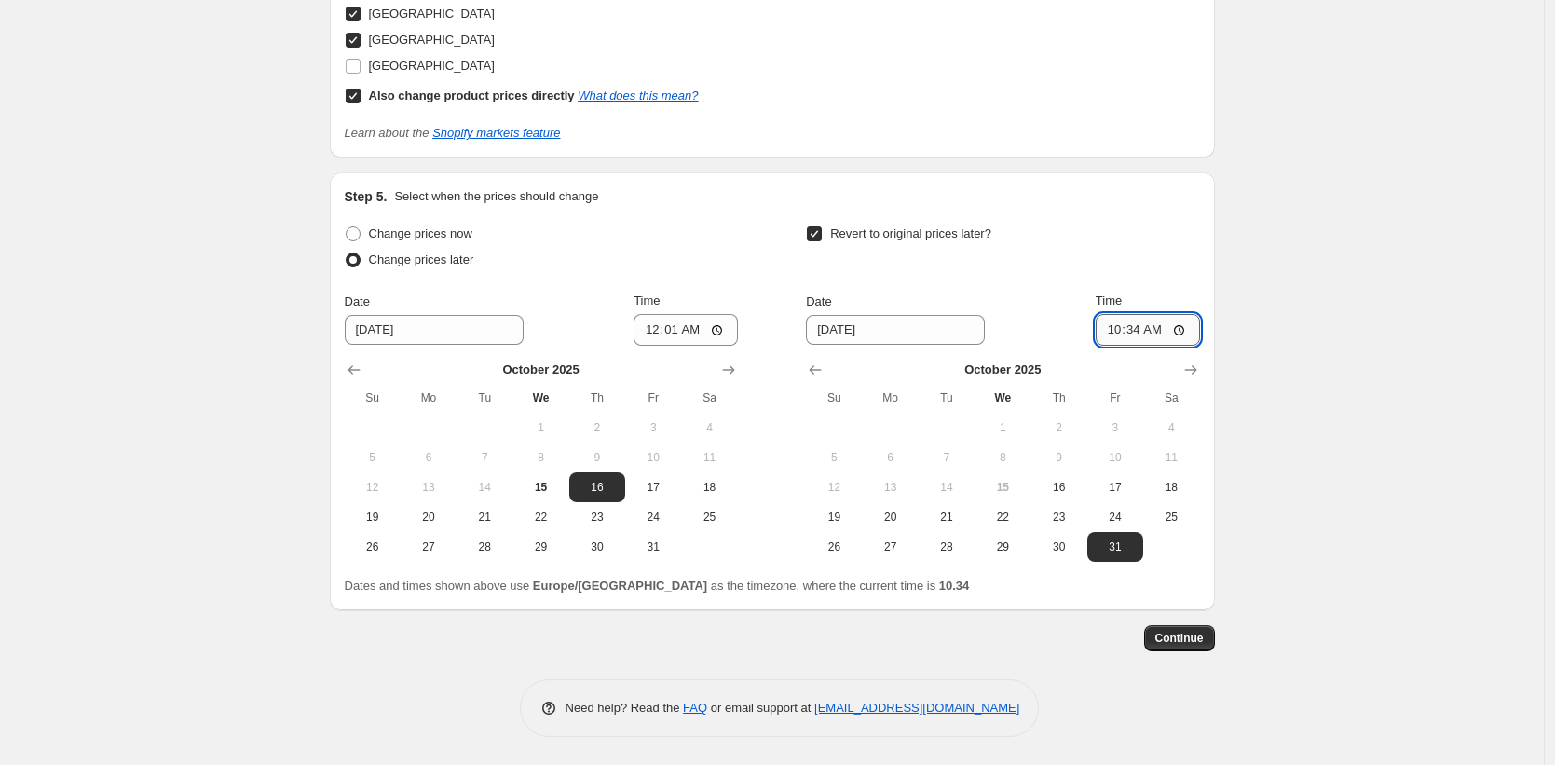
click at [1139, 324] on input "10:34" at bounding box center [1148, 330] width 104 height 32
click at [1157, 334] on input "23:34" at bounding box center [1148, 330] width 104 height 32
type input "23:59"
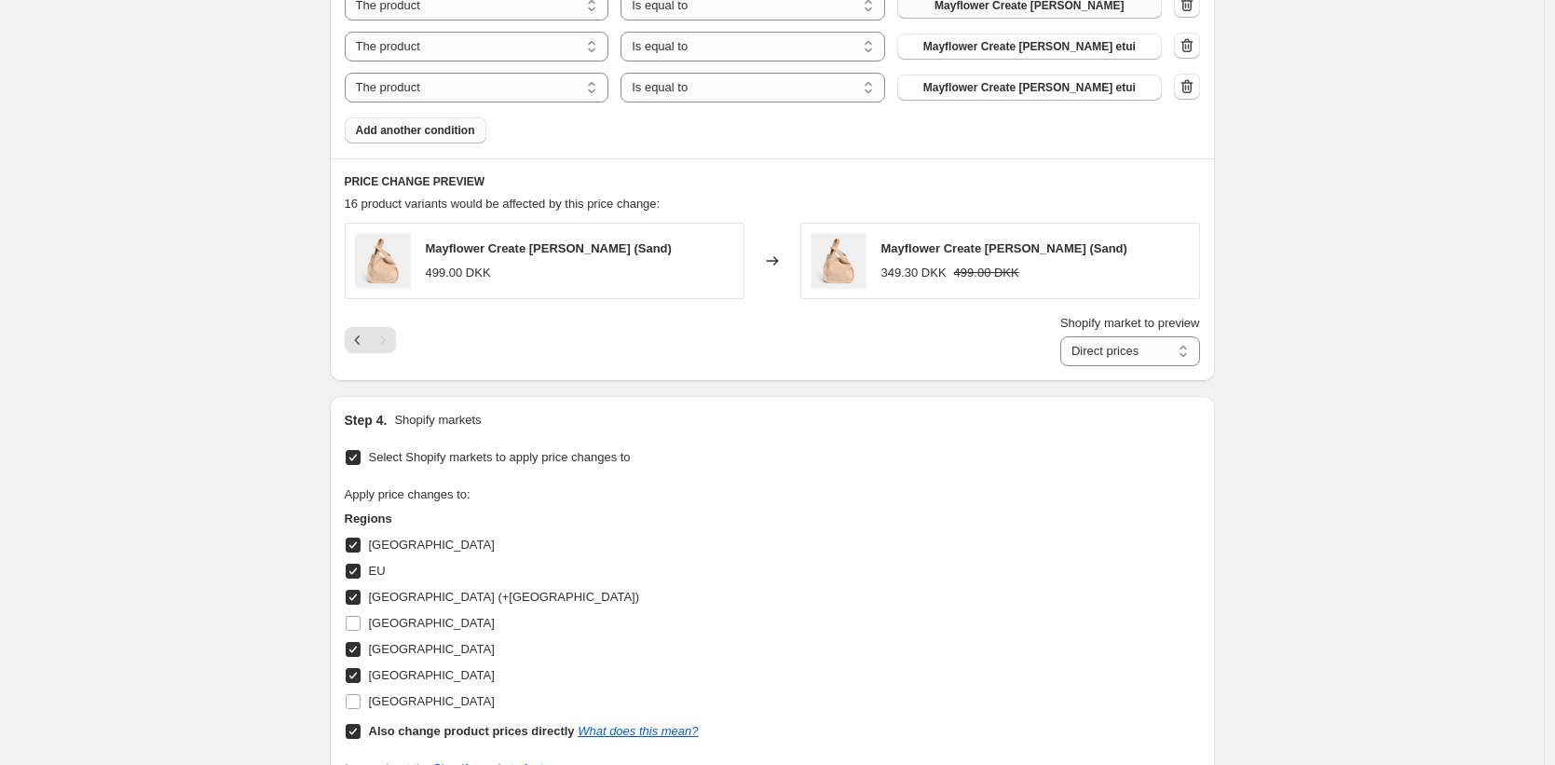
scroll to position [1196, 0]
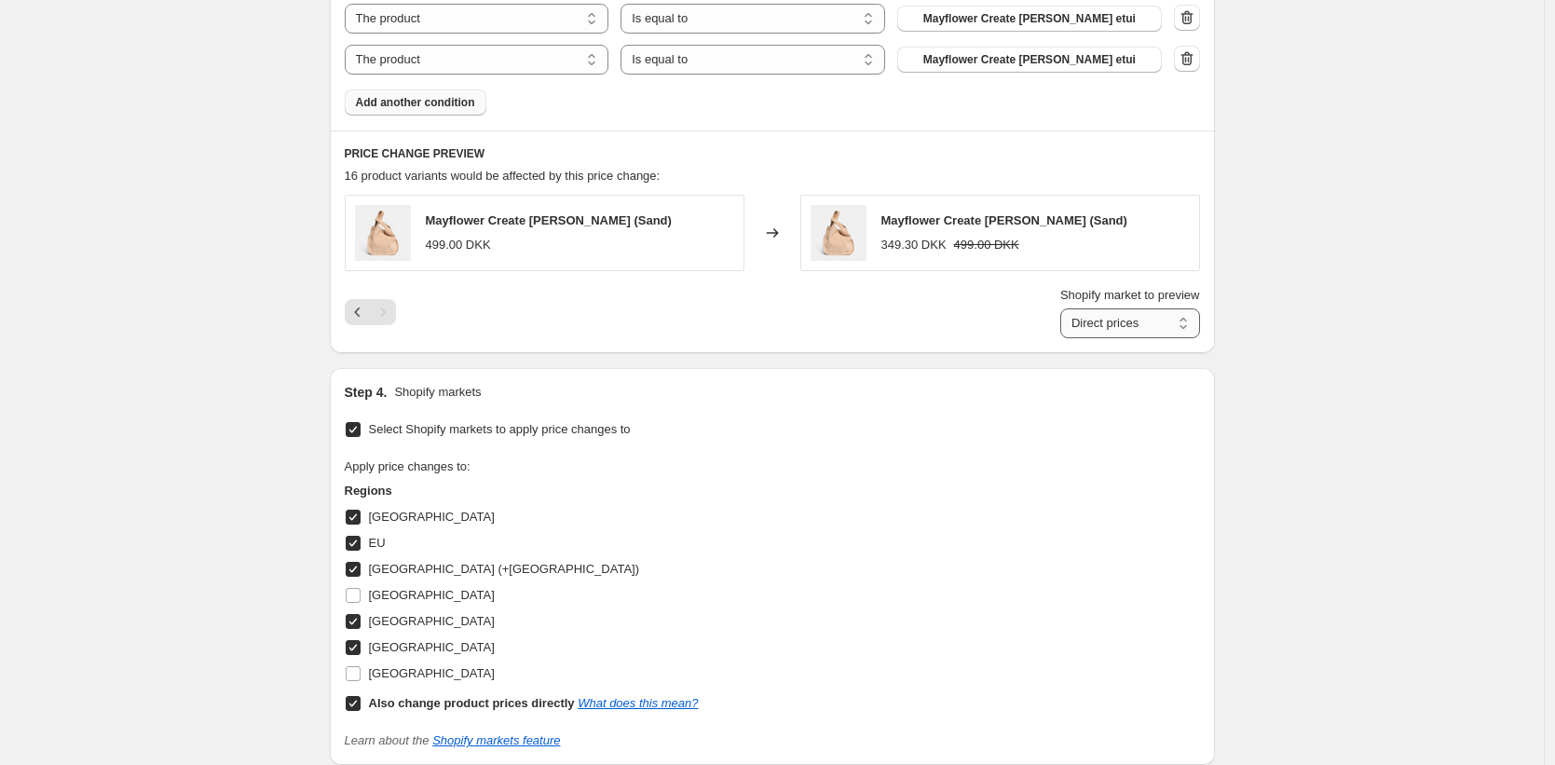
click at [1198, 328] on select "Direct prices Denmark EU Germany (+Austria) Poland Sweden" at bounding box center [1131, 323] width 140 height 30
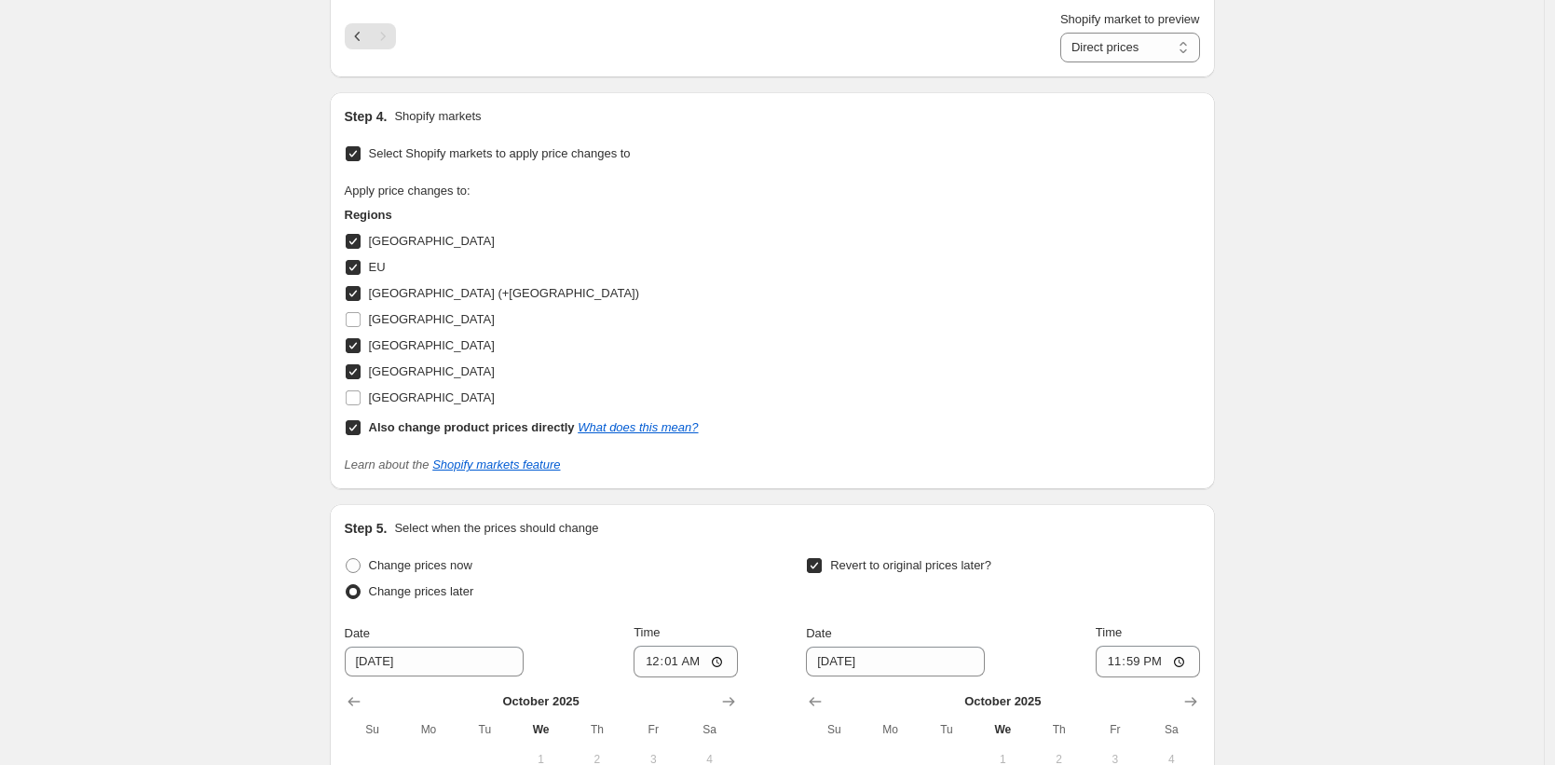
scroll to position [1803, 0]
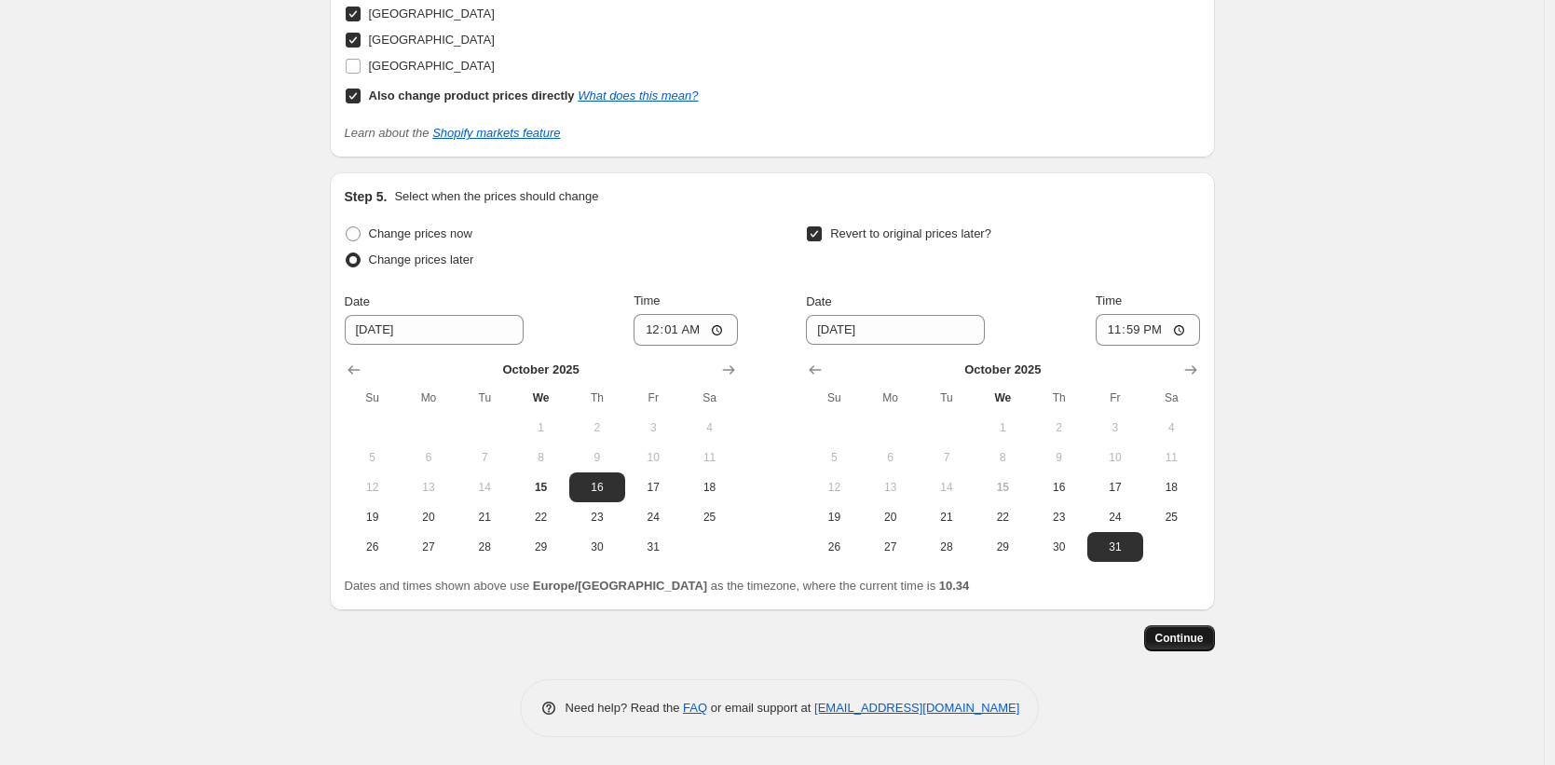
click at [1187, 632] on span "Continue" at bounding box center [1180, 638] width 48 height 15
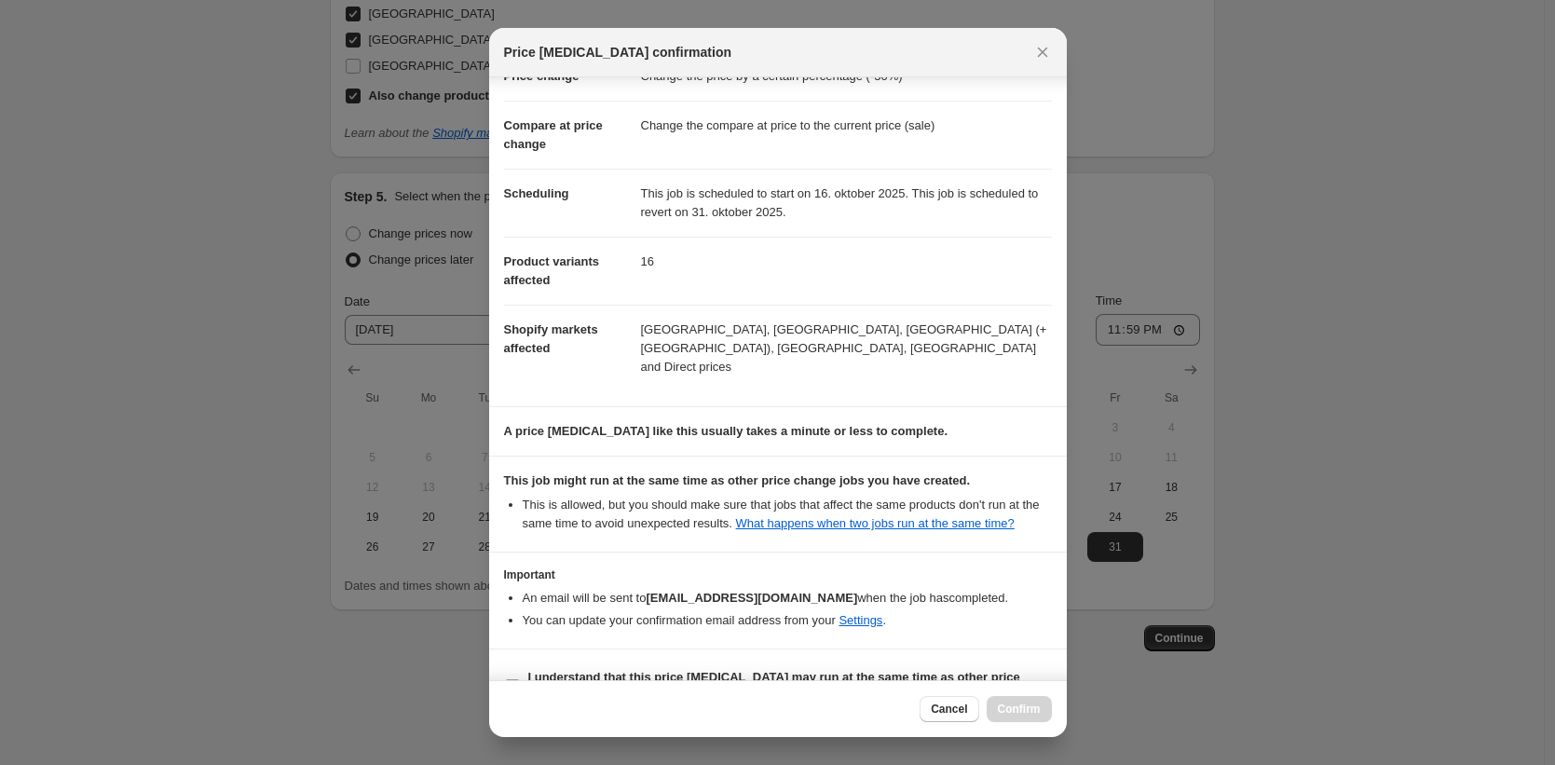
scroll to position [86, 0]
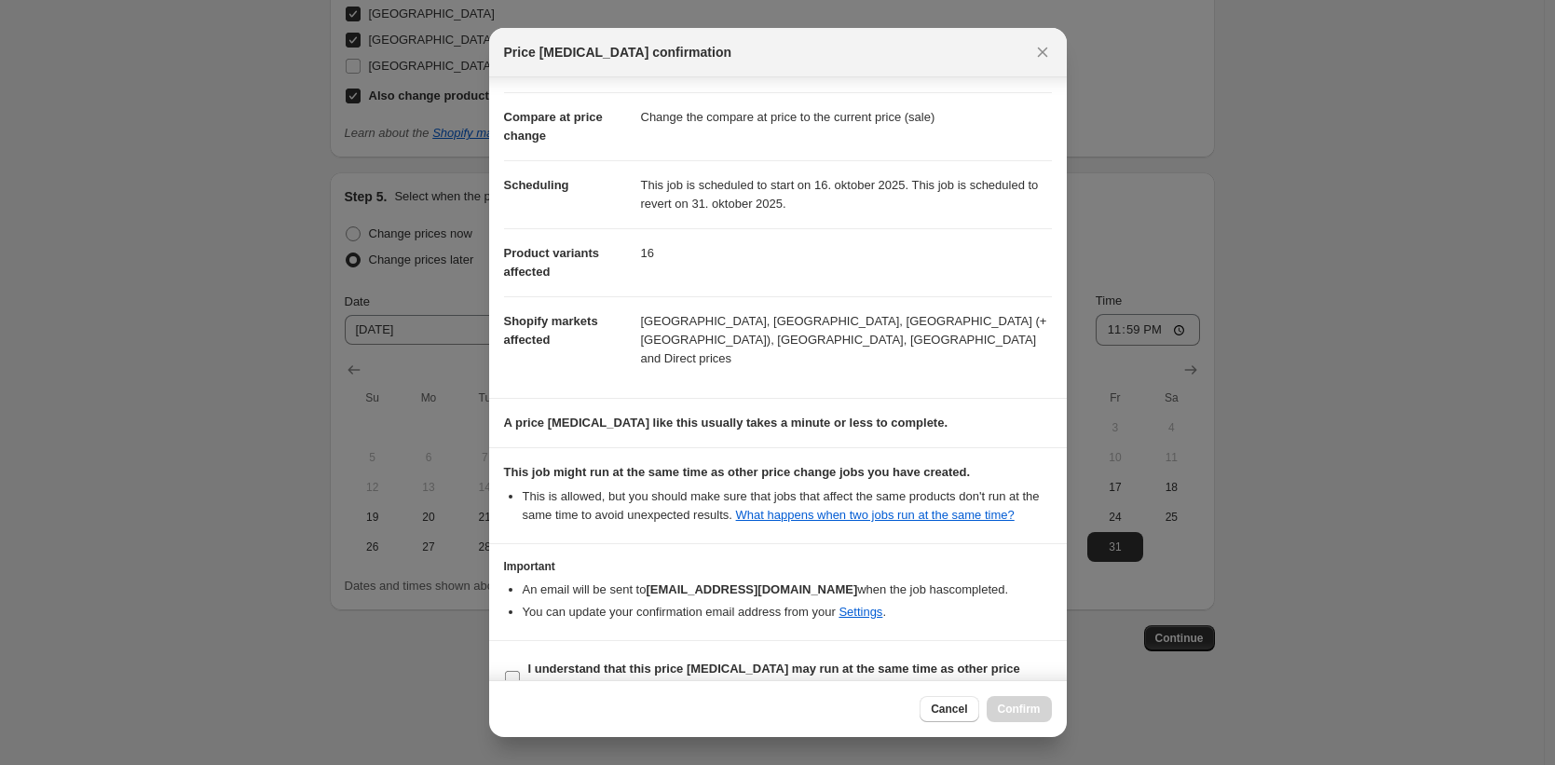
click at [595, 662] on b "I understand that this price change job may run at the same time as other price…" at bounding box center [774, 678] width 492 height 33
click at [520, 671] on input "I understand that this price change job may run at the same time as other price…" at bounding box center [512, 678] width 15 height 15
checkbox input "true"
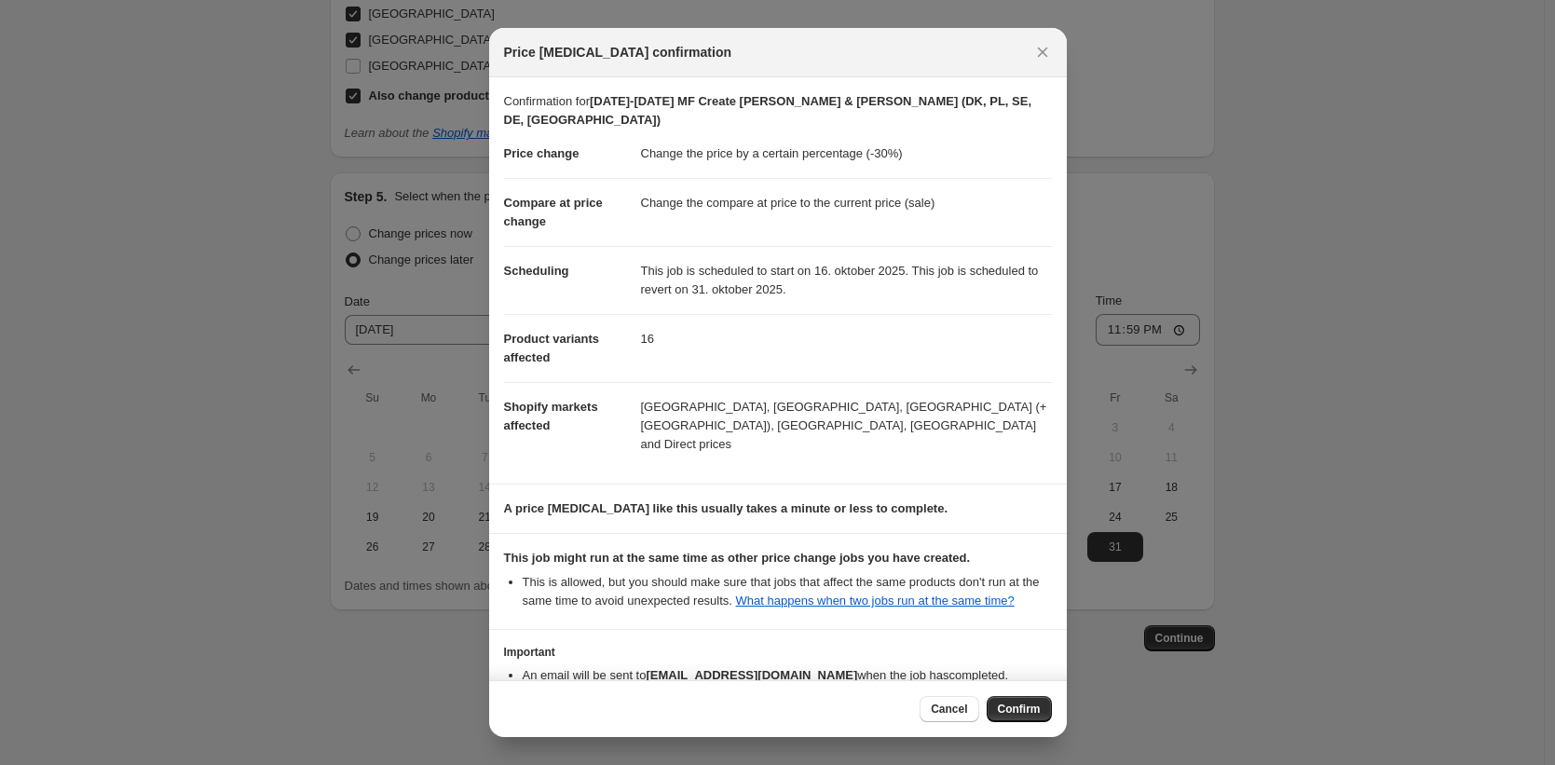
scroll to position [103, 0]
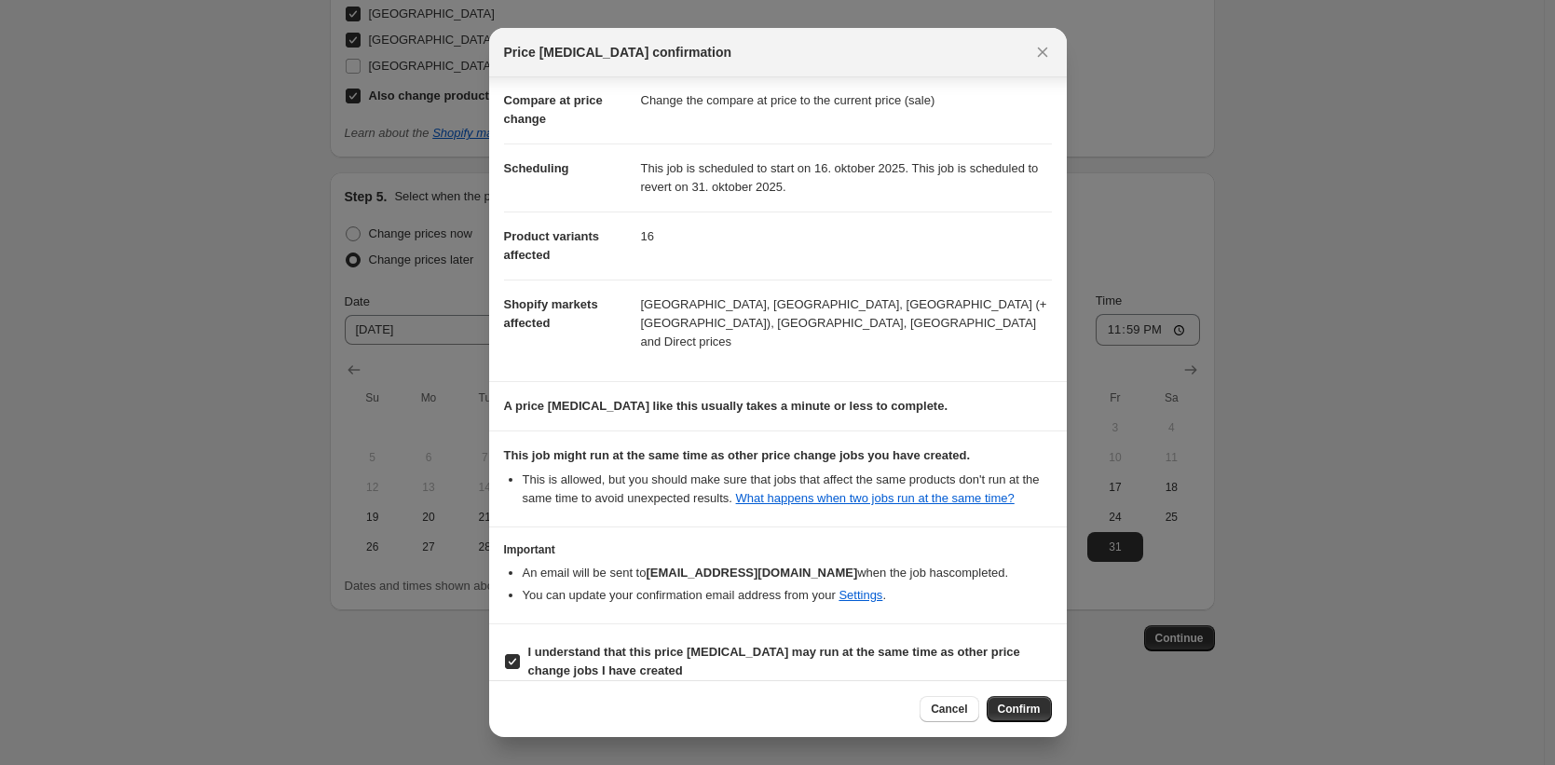
click at [647, 217] on dd "16" at bounding box center [846, 236] width 411 height 49
click at [646, 217] on dd "16" at bounding box center [846, 236] width 411 height 49
drag, startPoint x: 650, startPoint y: 223, endPoint x: 635, endPoint y: 222, distance: 14.9
click at [635, 222] on dl "Price change Change the price by a certain percentage (-30%) Compare at price c…" at bounding box center [778, 196] width 548 height 339
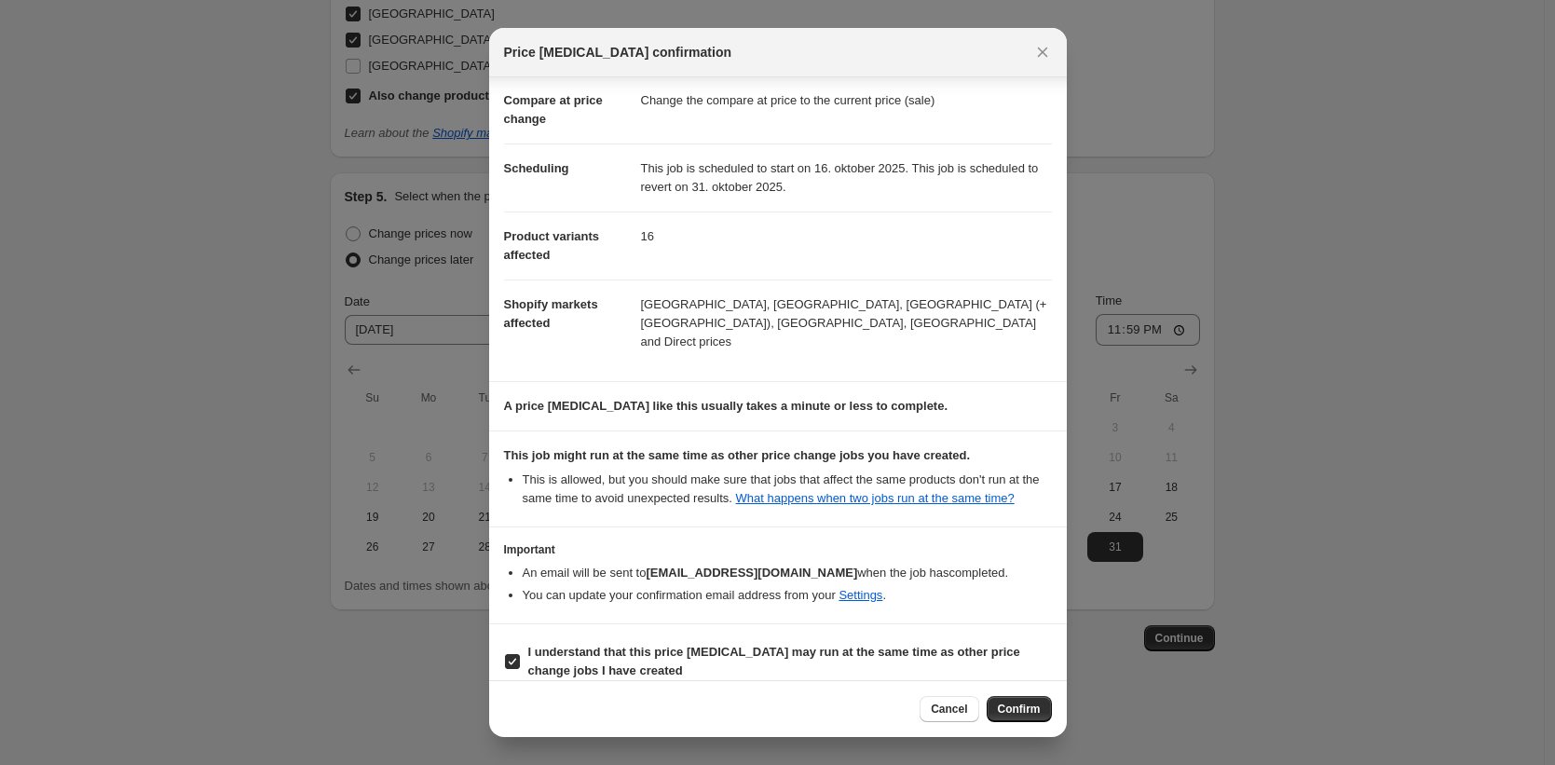
drag, startPoint x: 694, startPoint y: 283, endPoint x: 691, endPoint y: 305, distance: 21.8
click at [694, 284] on dd "Denmark, EU, Germany (+Austria), Poland, Sweden and Direct prices" at bounding box center [846, 323] width 411 height 87
click at [1020, 703] on span "Confirm" at bounding box center [1019, 709] width 43 height 15
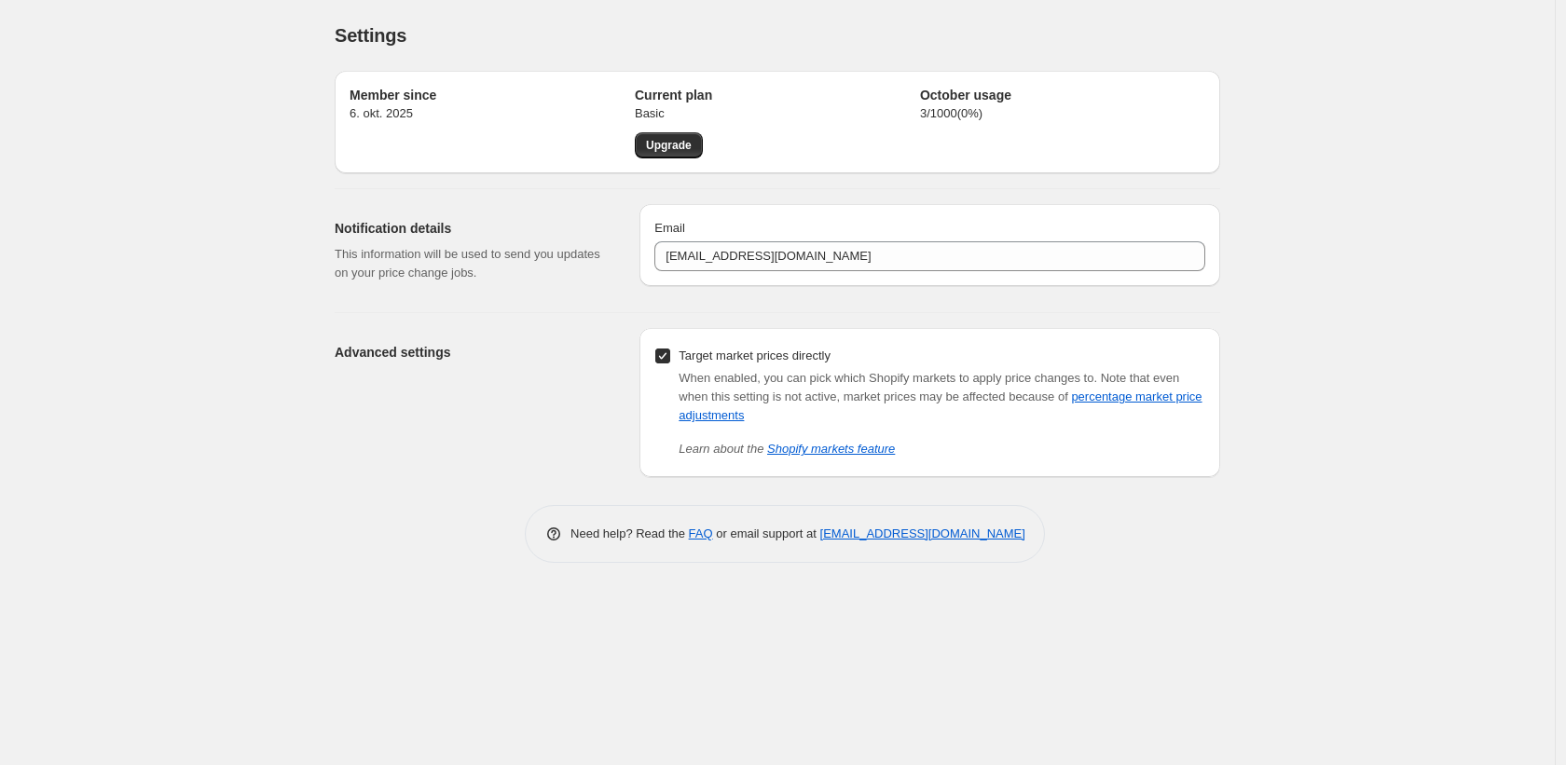
click at [939, 122] on p "3 / 1000 ( 0 %)" at bounding box center [1062, 113] width 285 height 19
click at [939, 119] on p "3 / 1000 ( 0 %)" at bounding box center [1062, 113] width 285 height 19
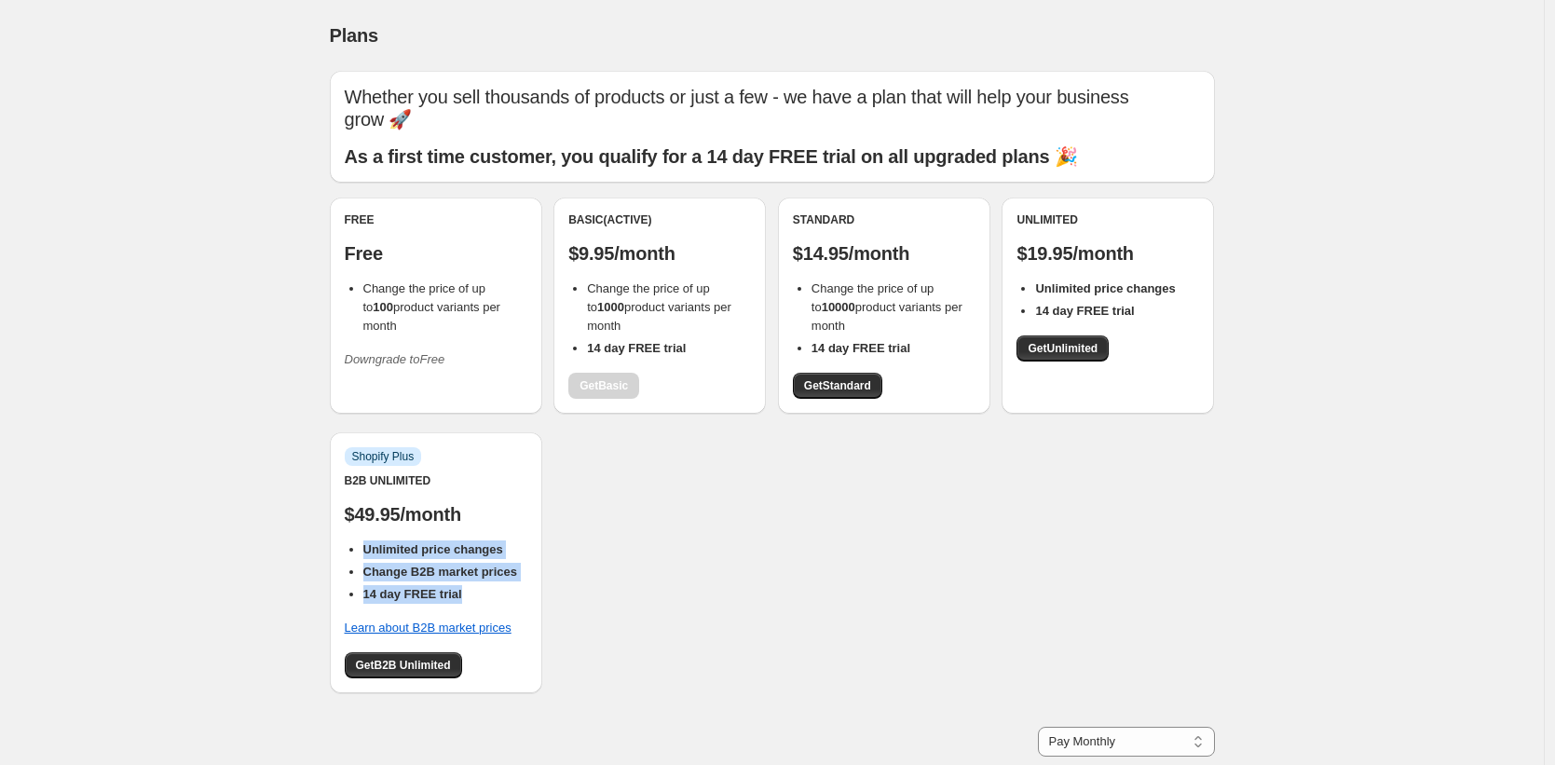
drag, startPoint x: 488, startPoint y: 575, endPoint x: 337, endPoint y: 527, distance: 158.6
click at [337, 527] on div "Info Shopify Plus B2B Unlimited $49.95/month Unlimited price changes Change B2B…" at bounding box center [436, 562] width 212 height 261
click at [476, 565] on b "Change B2B market prices" at bounding box center [440, 572] width 154 height 14
click at [1086, 242] on p "$19.95/month" at bounding box center [1108, 253] width 183 height 22
click at [1085, 242] on p "$19.95/month" at bounding box center [1108, 253] width 183 height 22
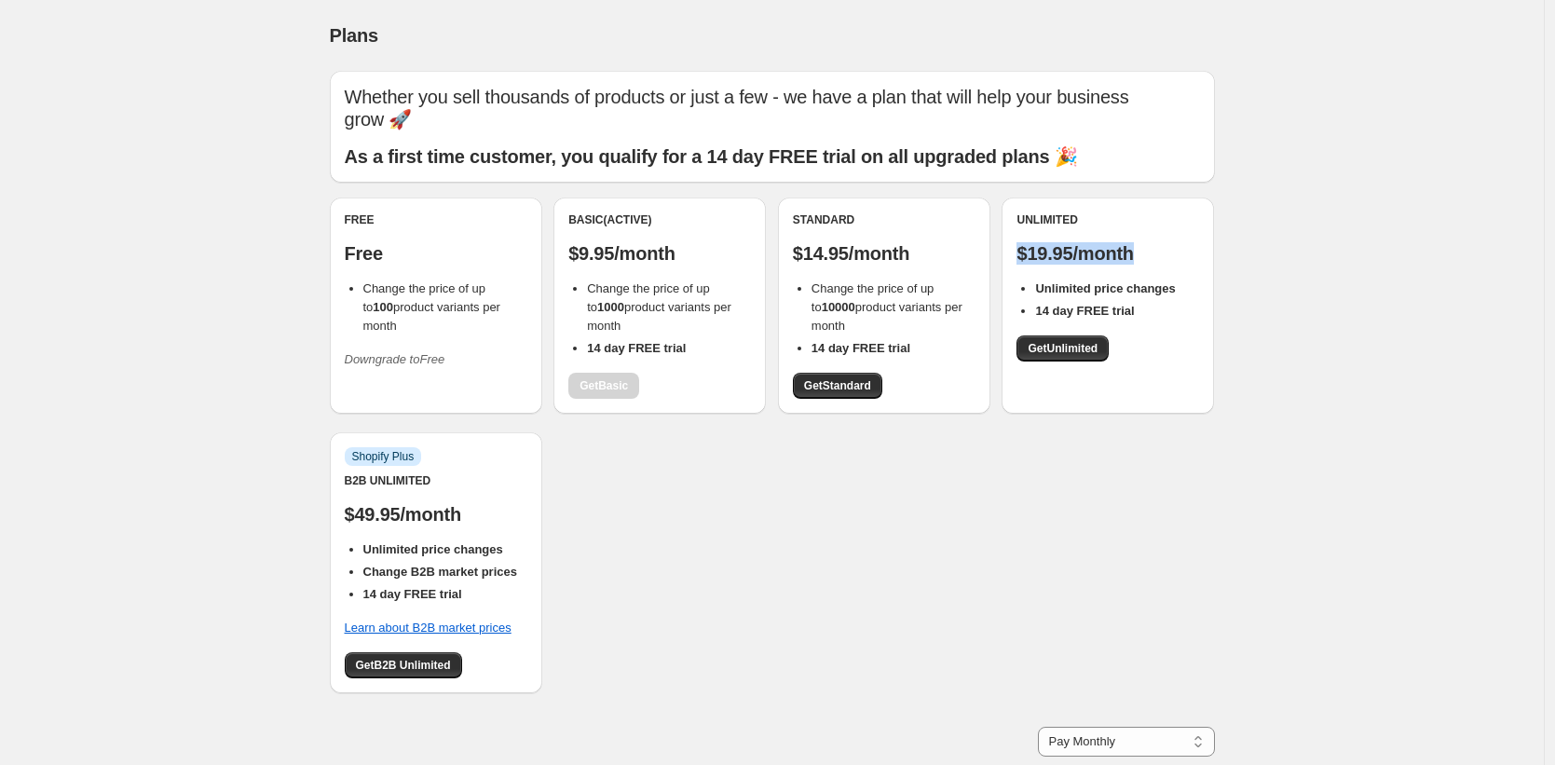
click at [1085, 242] on p "$19.95/month" at bounding box center [1108, 253] width 183 height 22
click at [675, 402] on div "Free Free Change the price of up to 100 product variants per month Downgrade to…" at bounding box center [772, 455] width 885 height 514
click at [619, 378] on span "Get Basic" at bounding box center [604, 385] width 48 height 15
